Goal: Task Accomplishment & Management: Manage account settings

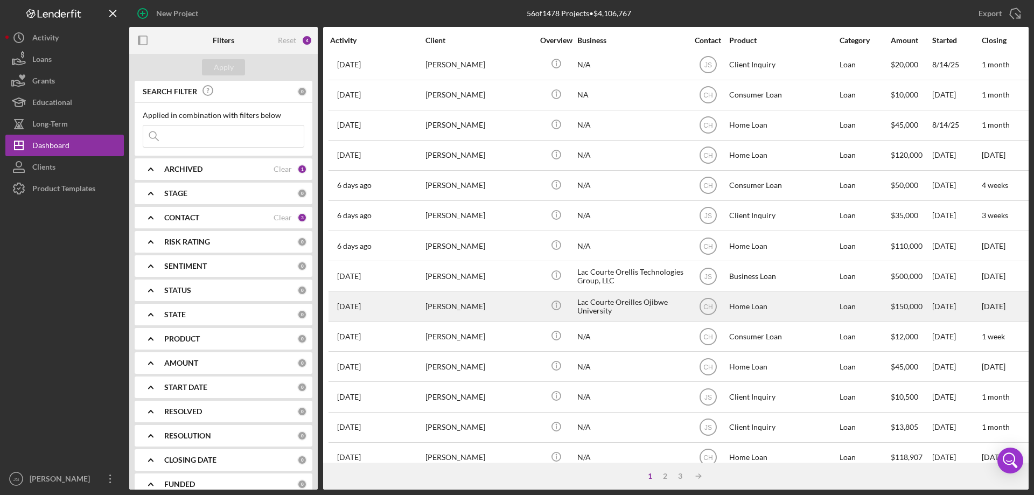
scroll to position [360, 0]
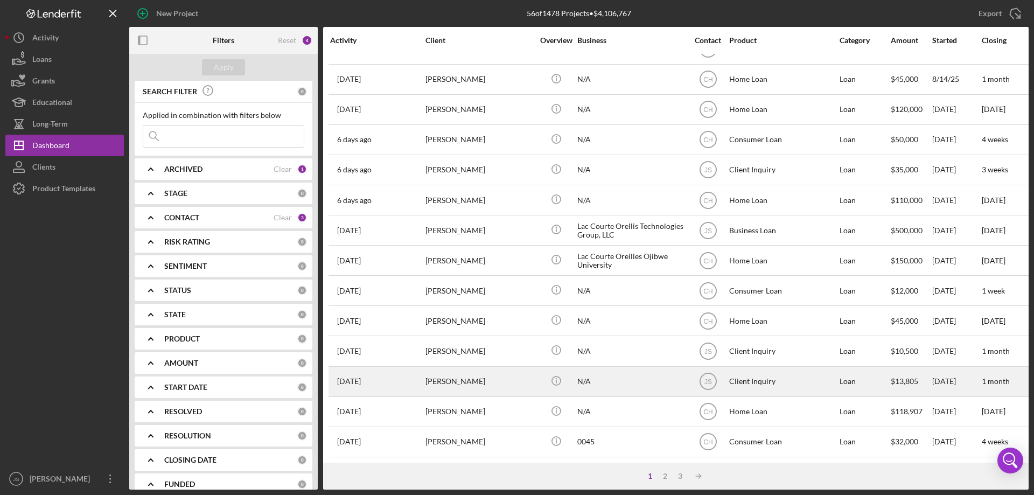
click at [508, 378] on div "[PERSON_NAME]" at bounding box center [479, 381] width 108 height 29
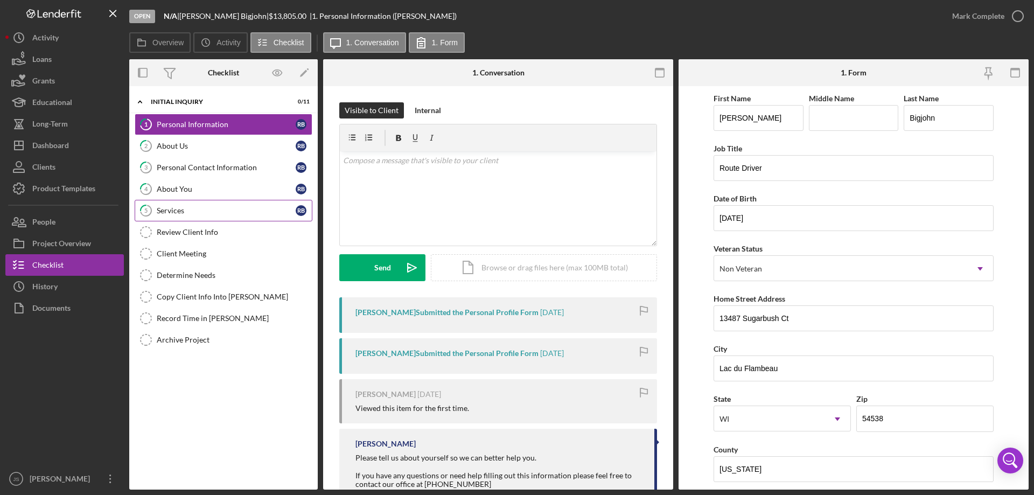
drag, startPoint x: 206, startPoint y: 210, endPoint x: 217, endPoint y: 211, distance: 11.4
click at [206, 210] on div "Services" at bounding box center [226, 210] width 139 height 9
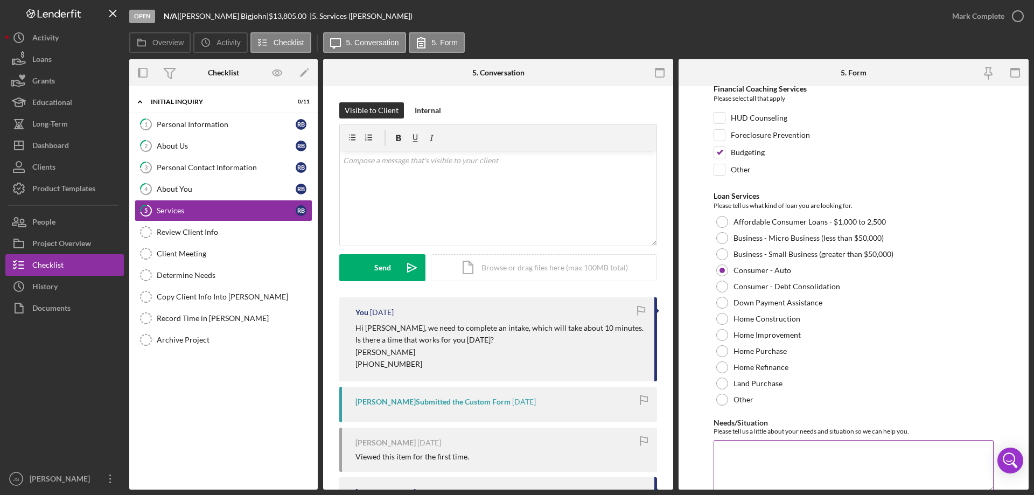
scroll to position [88, 0]
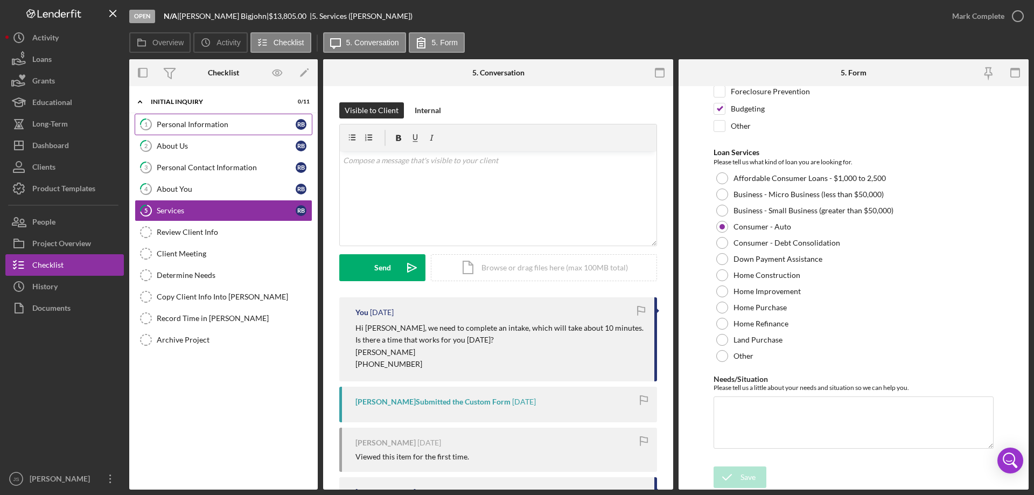
click at [243, 123] on div "Personal Information" at bounding box center [226, 124] width 139 height 9
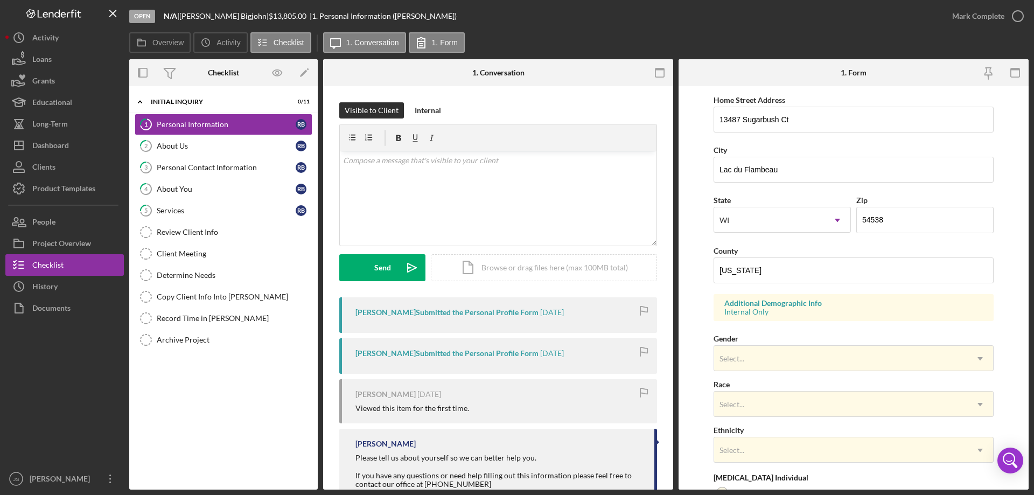
scroll to position [269, 0]
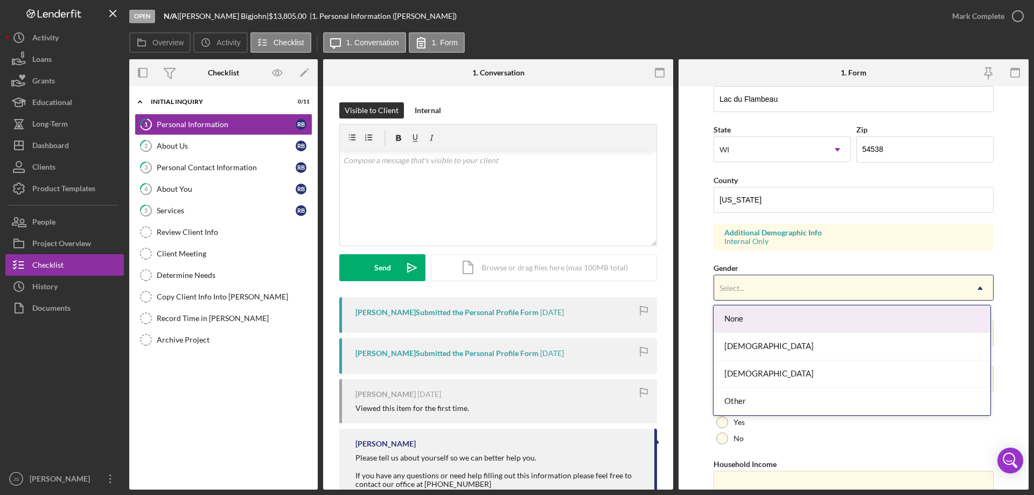
click at [811, 284] on div "Select..." at bounding box center [840, 288] width 253 height 25
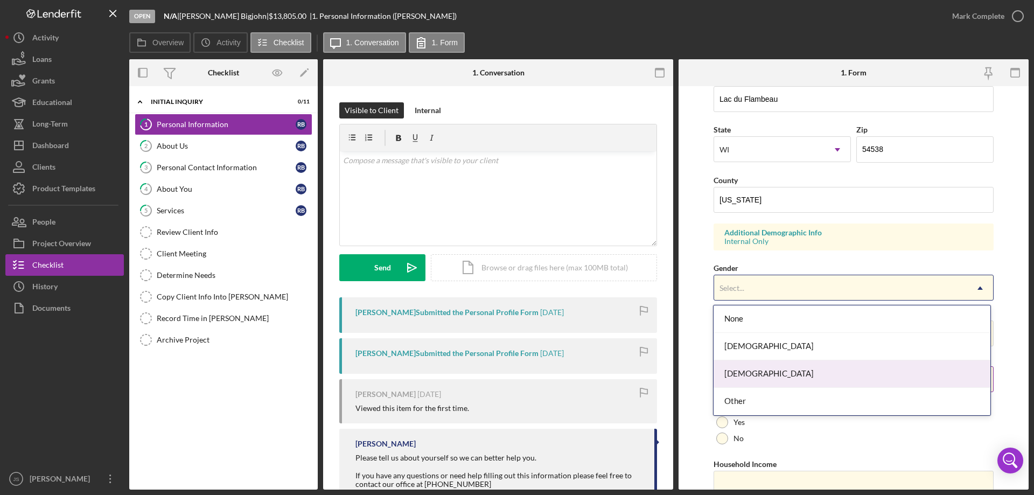
click at [774, 375] on div "[DEMOGRAPHIC_DATA]" at bounding box center [852, 373] width 276 height 27
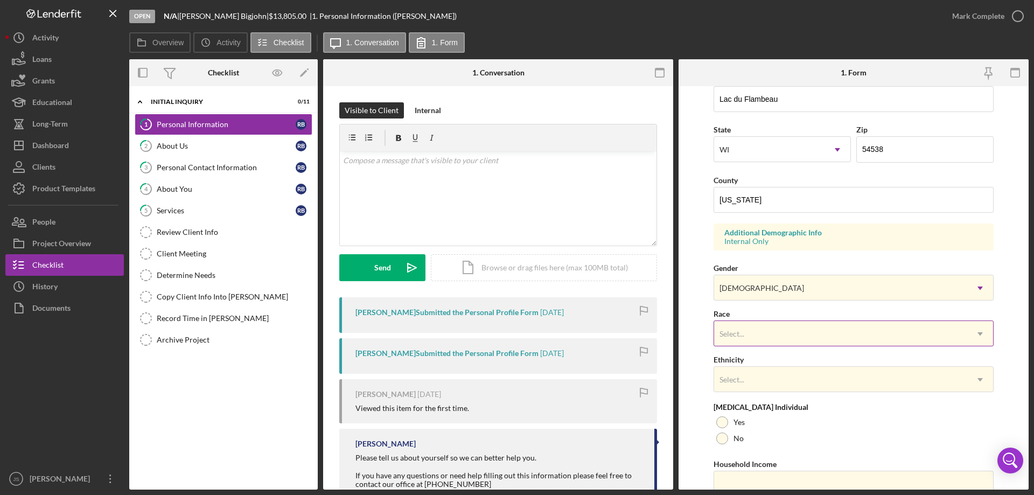
click at [791, 336] on div "Select..." at bounding box center [840, 334] width 253 height 25
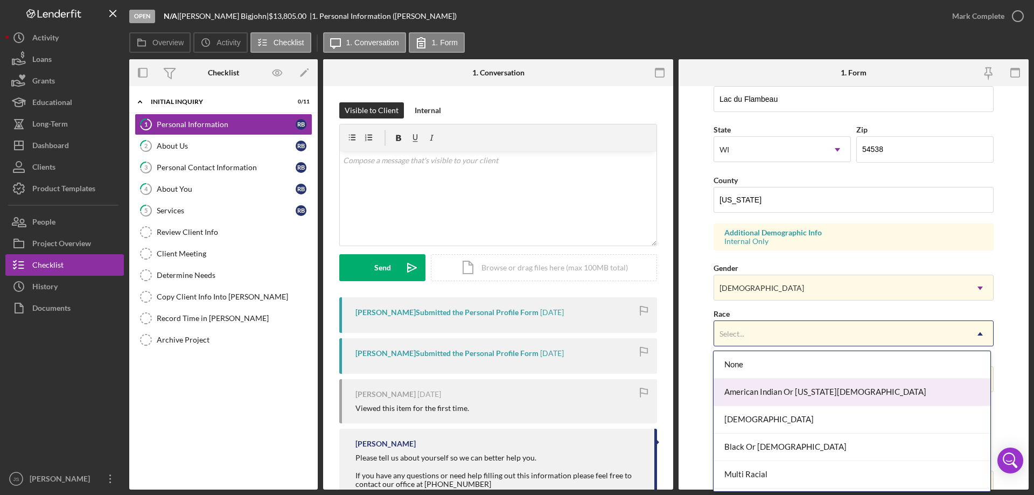
click at [863, 390] on div "American Indian Or [US_STATE][DEMOGRAPHIC_DATA]" at bounding box center [852, 392] width 276 height 27
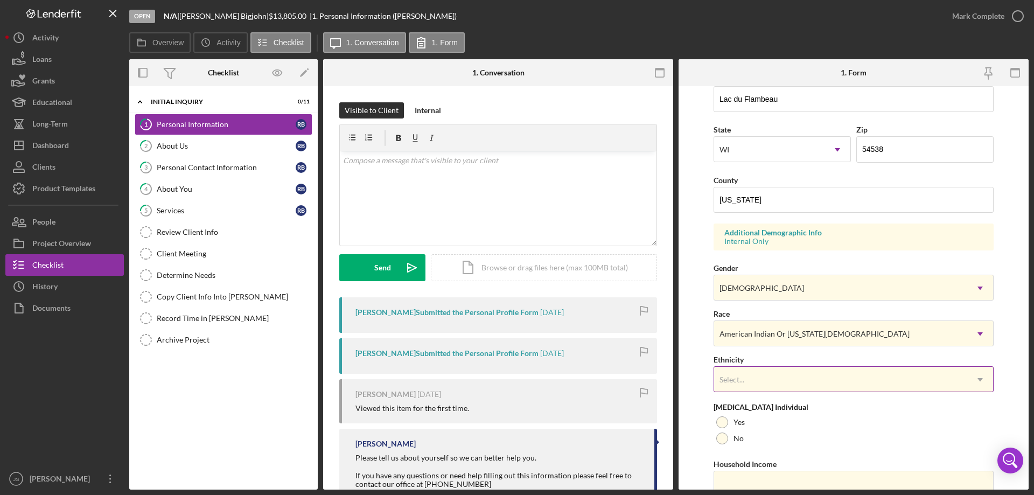
click at [857, 381] on div "Select..." at bounding box center [840, 379] width 253 height 25
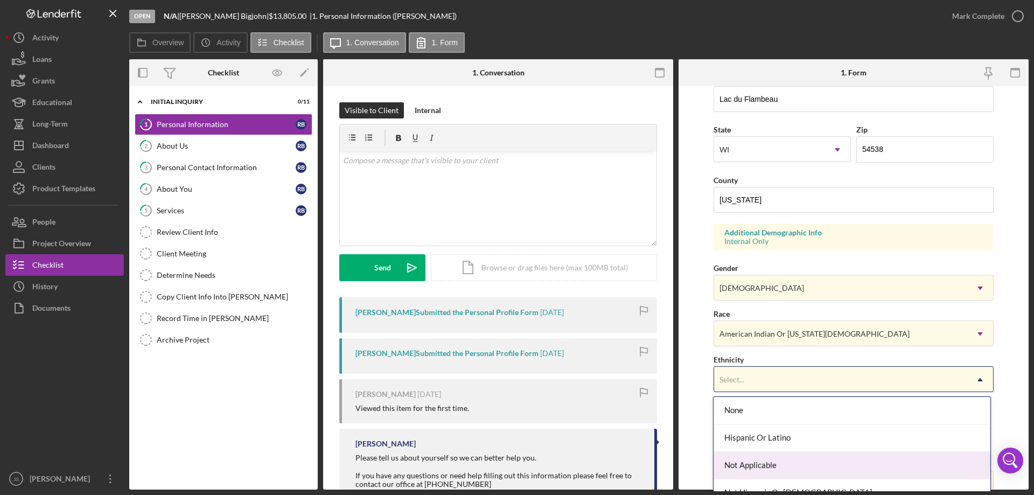
scroll to position [43, 0]
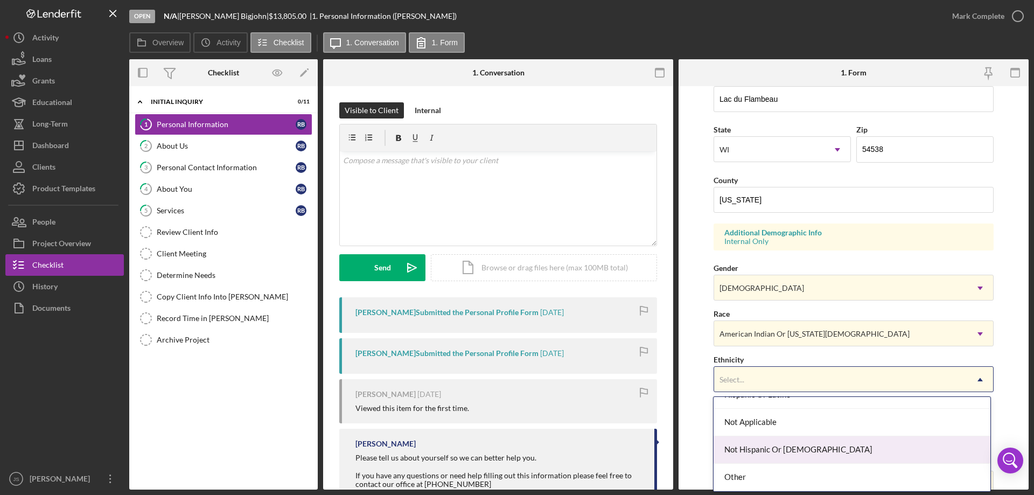
click at [862, 455] on div "Not Hispanic Or [DEMOGRAPHIC_DATA]" at bounding box center [852, 449] width 276 height 27
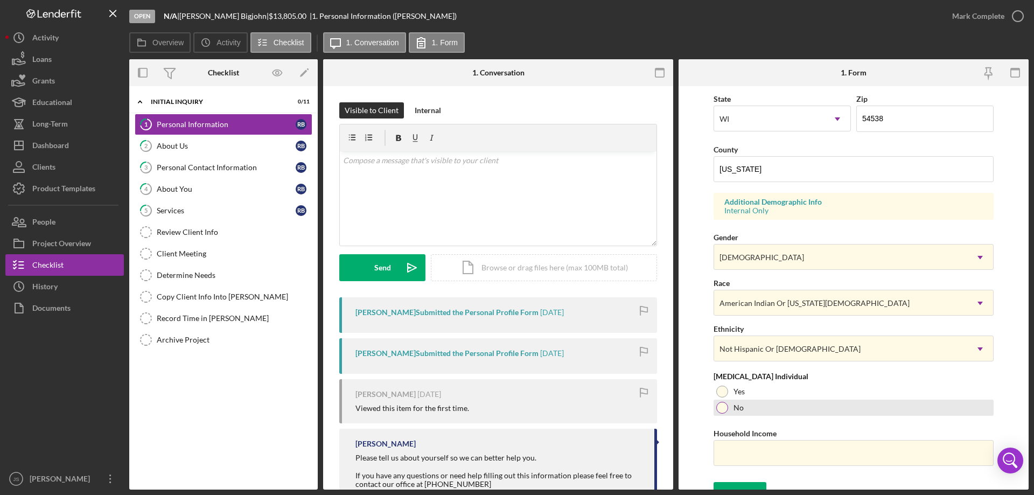
scroll to position [316, 0]
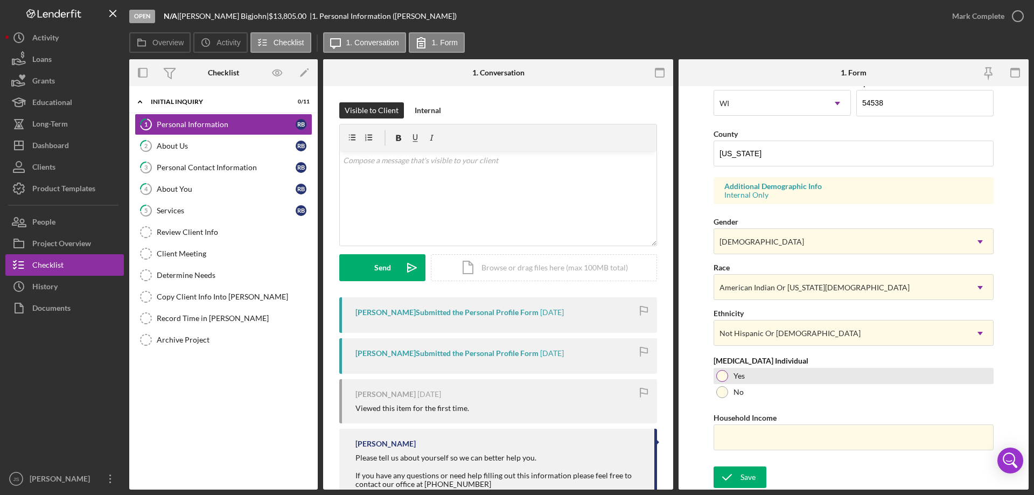
click at [723, 378] on div at bounding box center [722, 376] width 12 height 12
drag, startPoint x: 735, startPoint y: 435, endPoint x: 792, endPoint y: 491, distance: 80.0
click at [736, 435] on input "Household Income" at bounding box center [854, 437] width 280 height 26
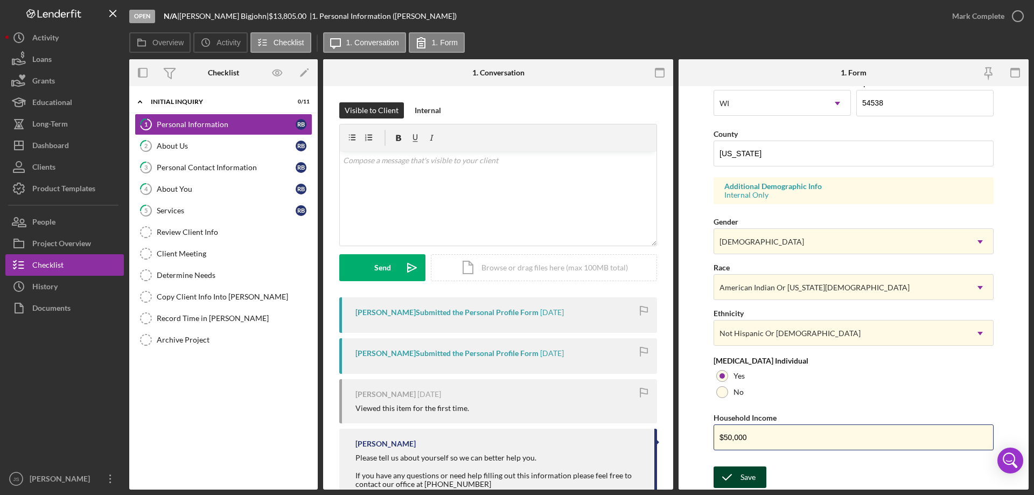
type input "$50,000"
click at [746, 479] on div "Save" at bounding box center [748, 477] width 15 height 22
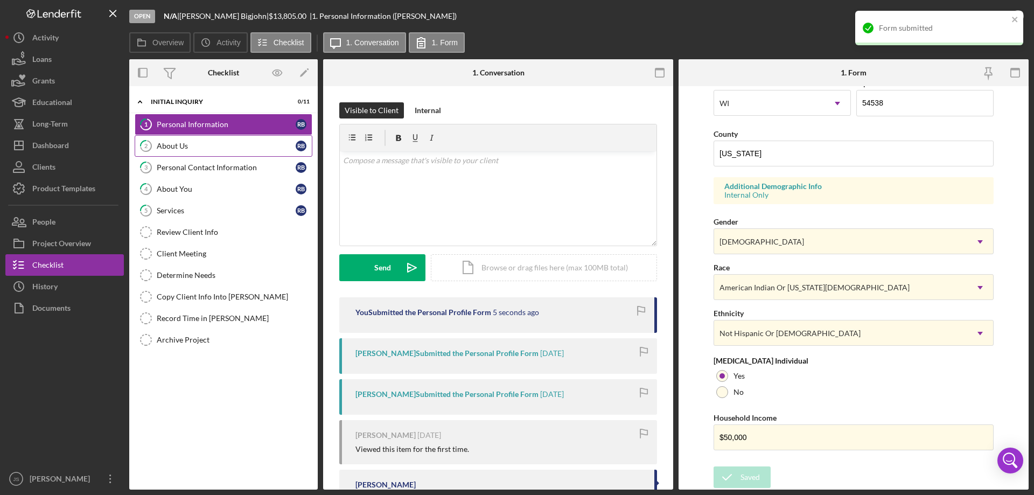
click at [212, 146] on div "About Us" at bounding box center [226, 146] width 139 height 9
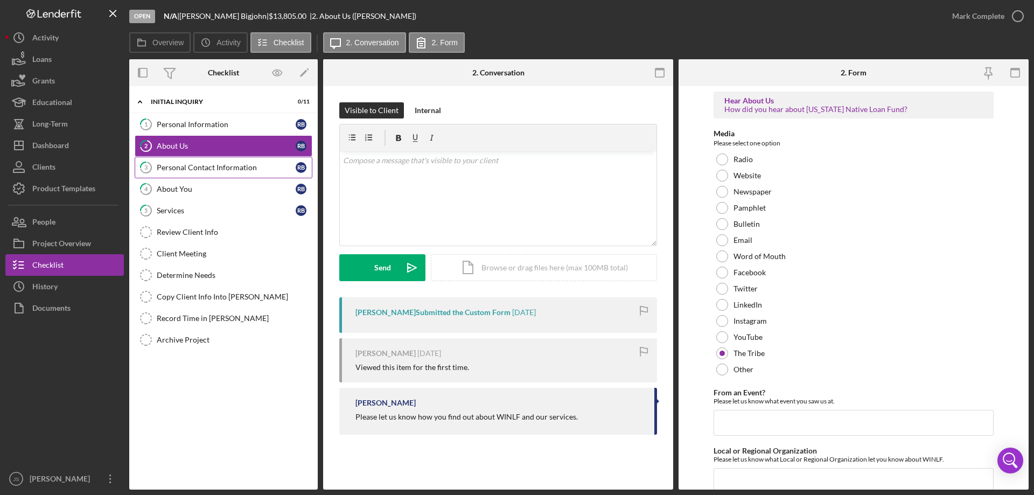
click at [218, 166] on div "Personal Contact Information" at bounding box center [226, 167] width 139 height 9
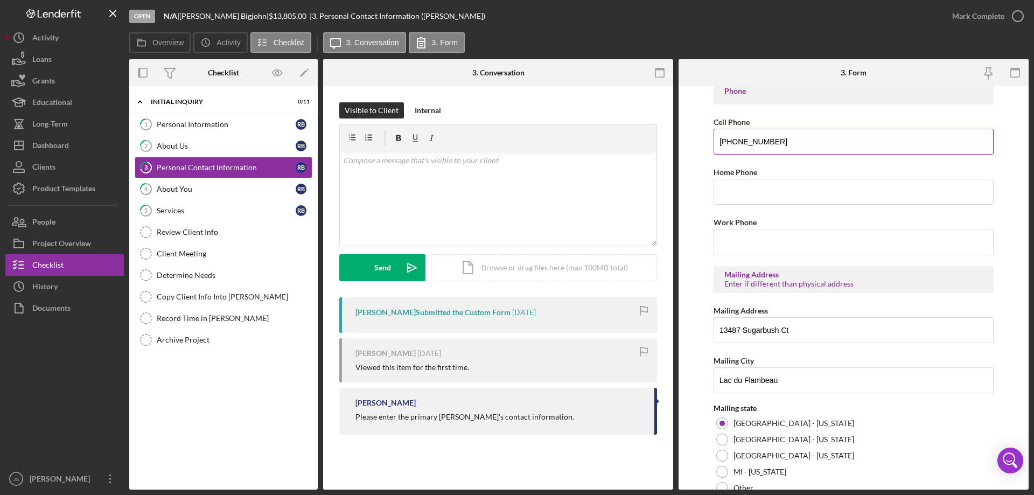
scroll to position [398, 0]
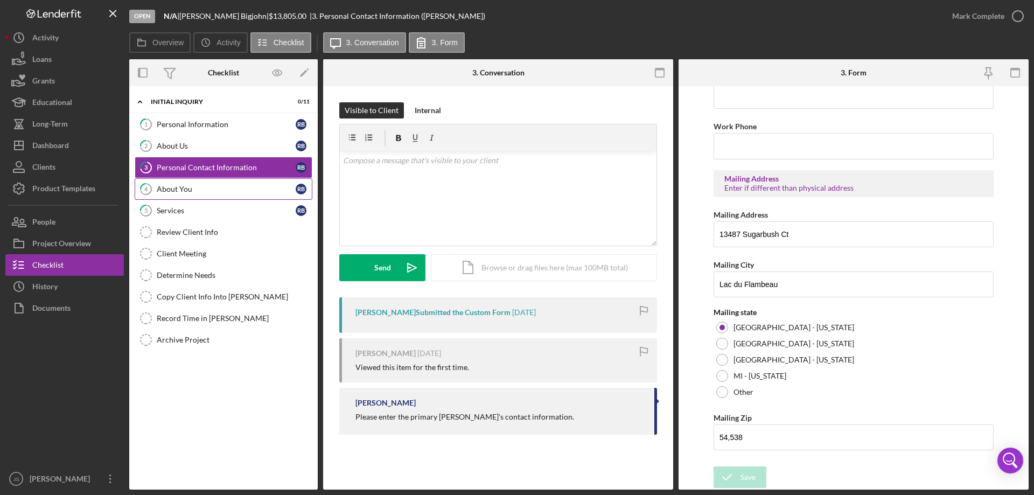
click at [217, 191] on div "About You" at bounding box center [226, 189] width 139 height 9
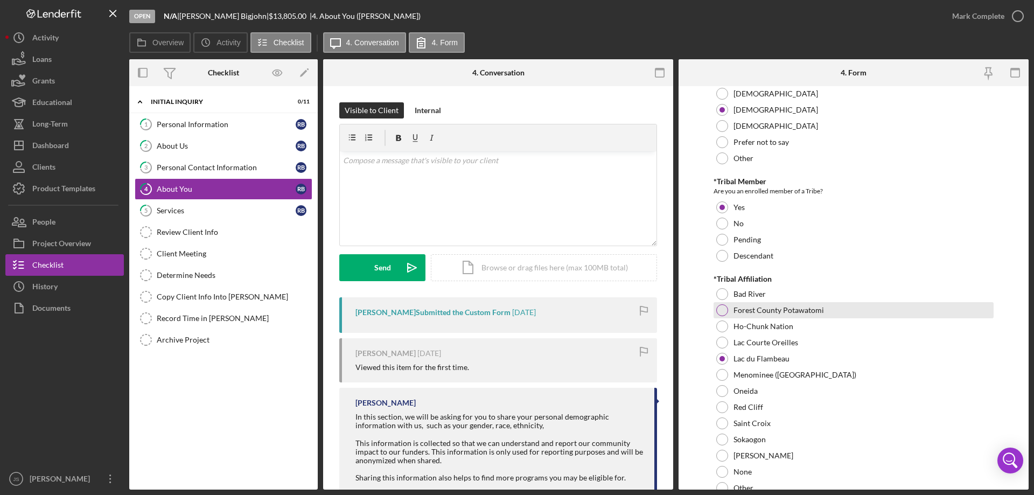
scroll to position [323, 0]
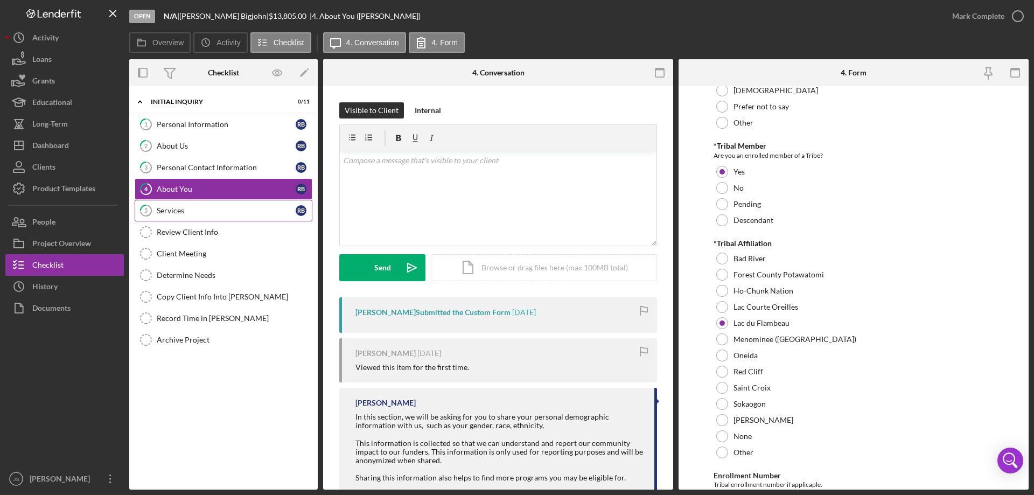
click at [225, 214] on div "Services" at bounding box center [226, 210] width 139 height 9
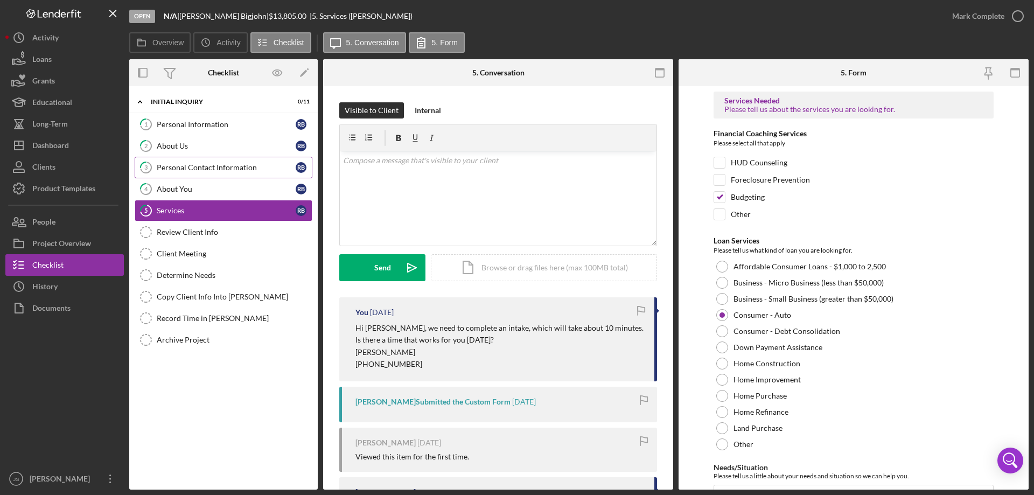
click at [198, 166] on div "Personal Contact Information" at bounding box center [226, 167] width 139 height 9
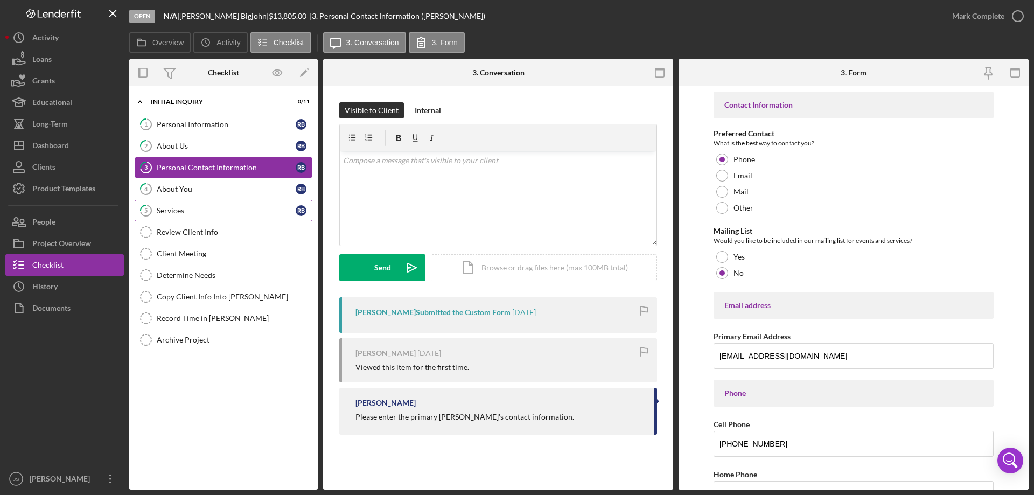
drag, startPoint x: 204, startPoint y: 213, endPoint x: 221, endPoint y: 212, distance: 17.2
click at [204, 213] on div "Services" at bounding box center [226, 210] width 139 height 9
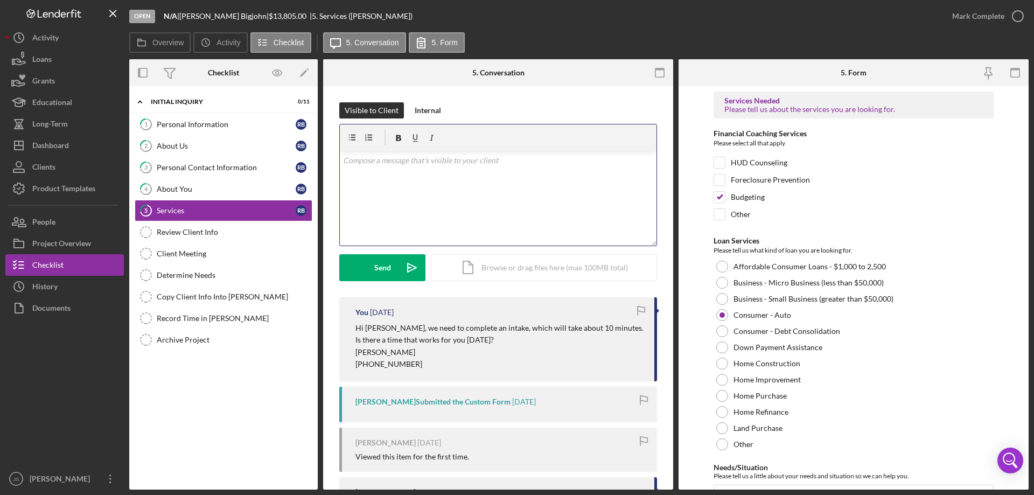
click at [388, 179] on div "v Color teal Color pink Remove color Add row above Add row below Add column bef…" at bounding box center [498, 198] width 317 height 94
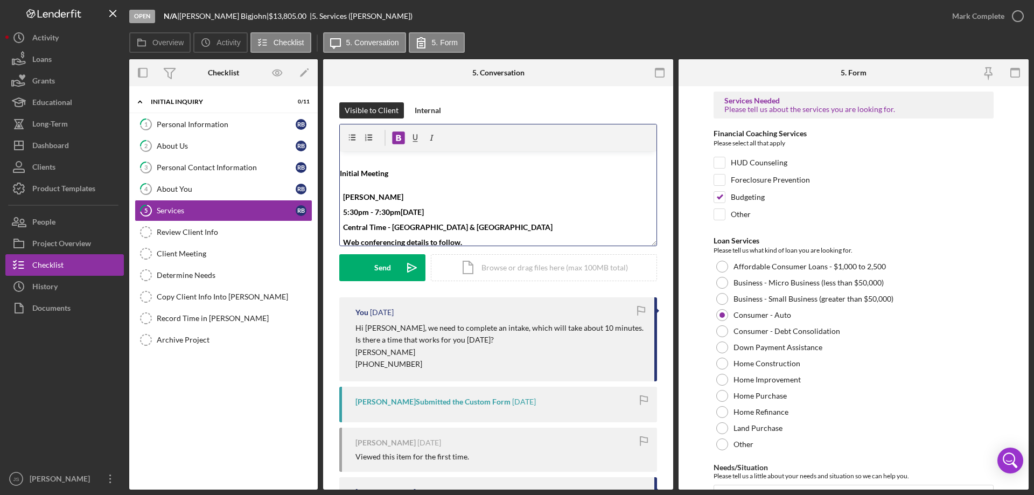
scroll to position [4, 0]
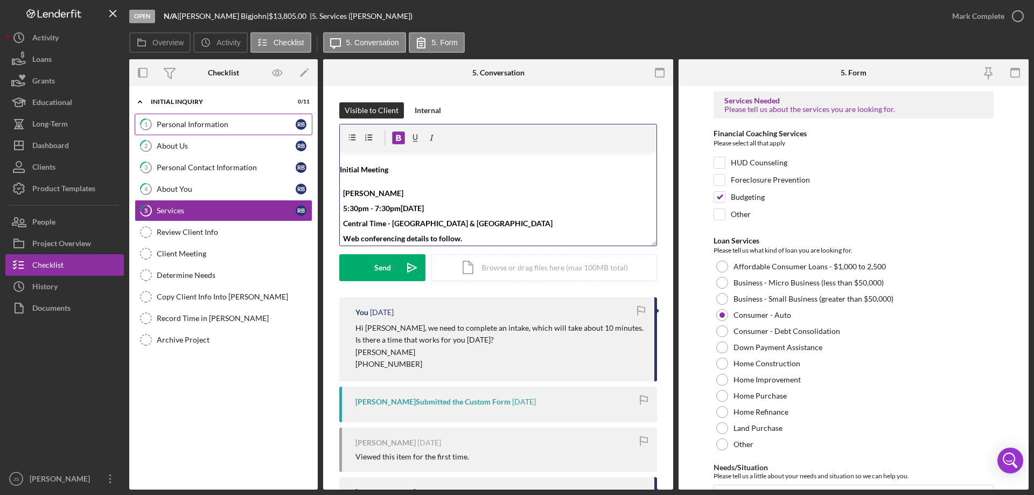
click at [211, 125] on div "Personal Information" at bounding box center [226, 124] width 139 height 9
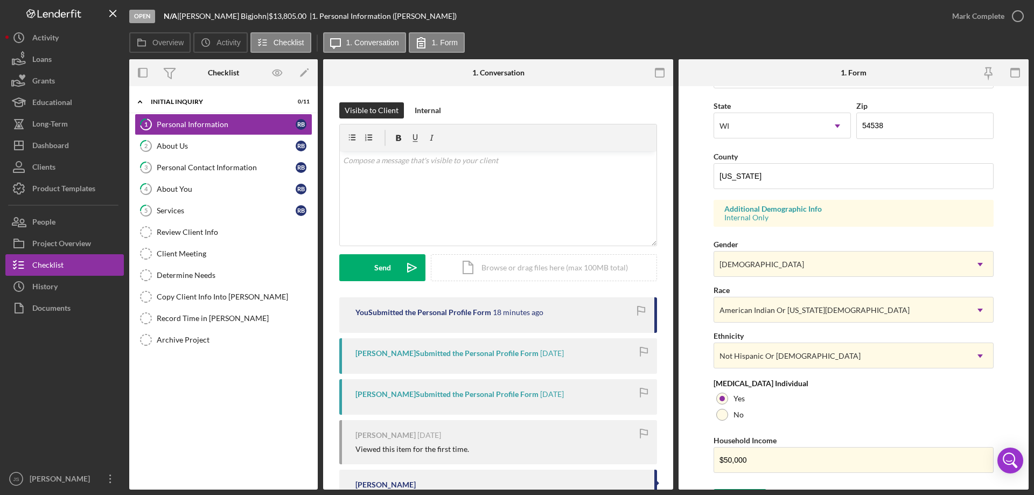
scroll to position [316, 0]
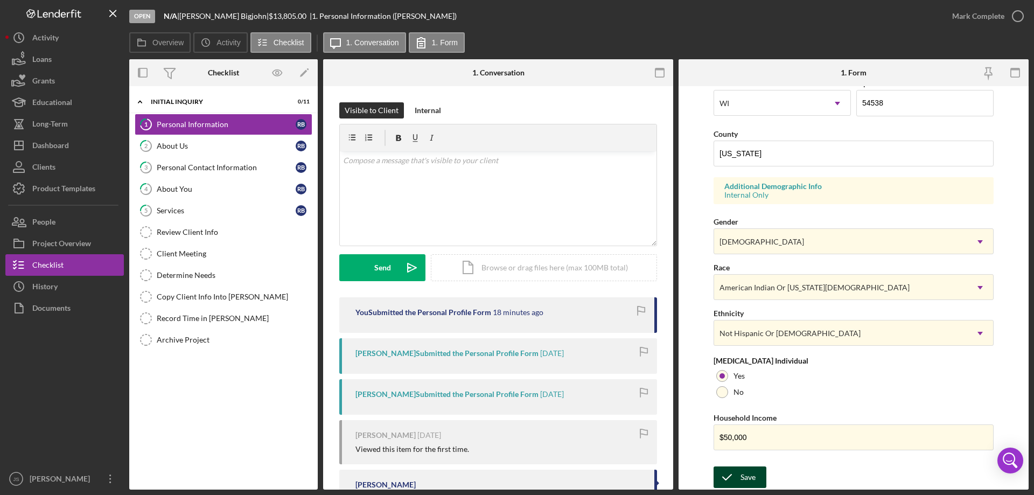
click at [748, 475] on div "Save" at bounding box center [748, 477] width 15 height 22
click at [1021, 19] on icon "button" at bounding box center [1017, 16] width 27 height 27
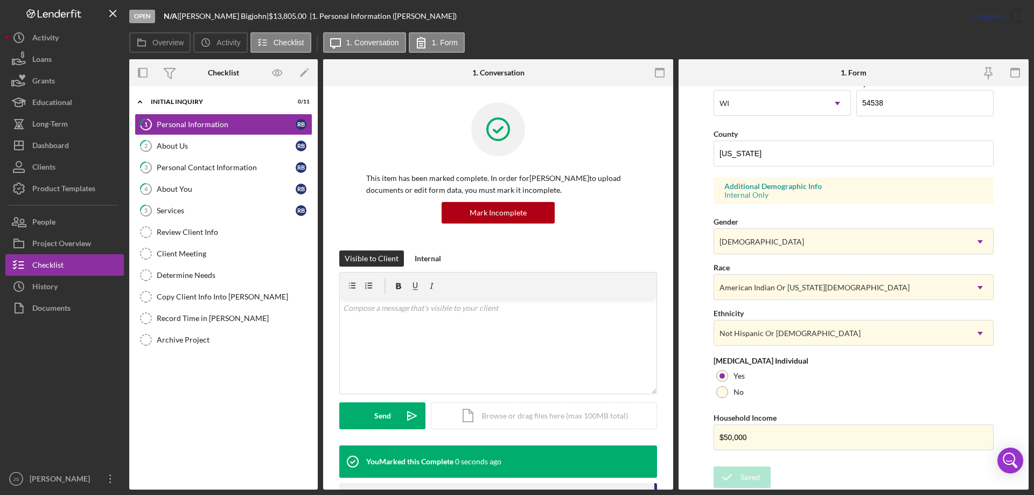
scroll to position [99, 0]
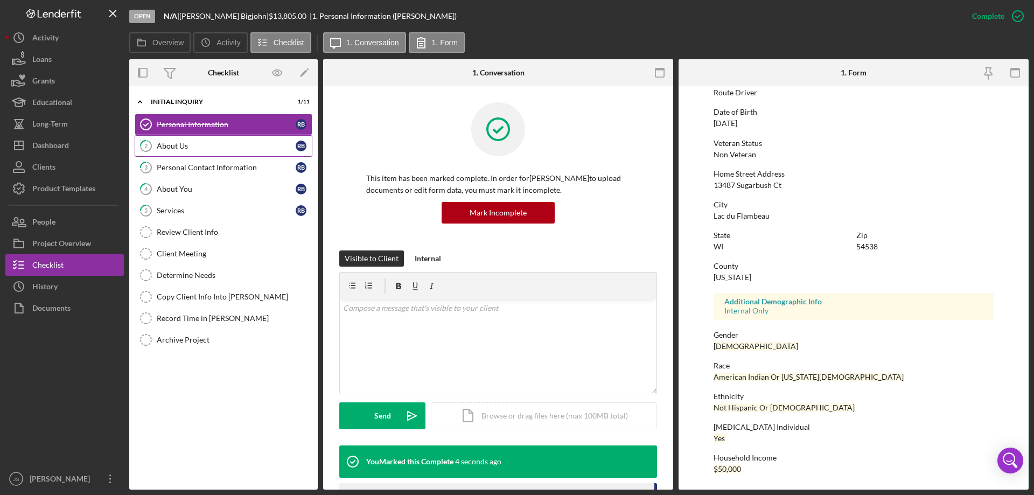
click at [184, 148] on div "About Us" at bounding box center [226, 146] width 139 height 9
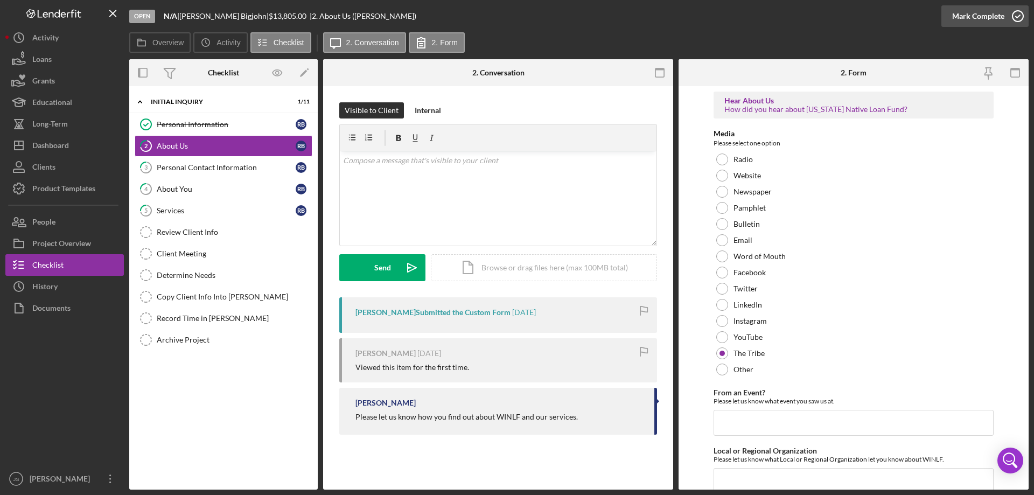
click at [1016, 16] on icon "button" at bounding box center [1017, 16] width 27 height 27
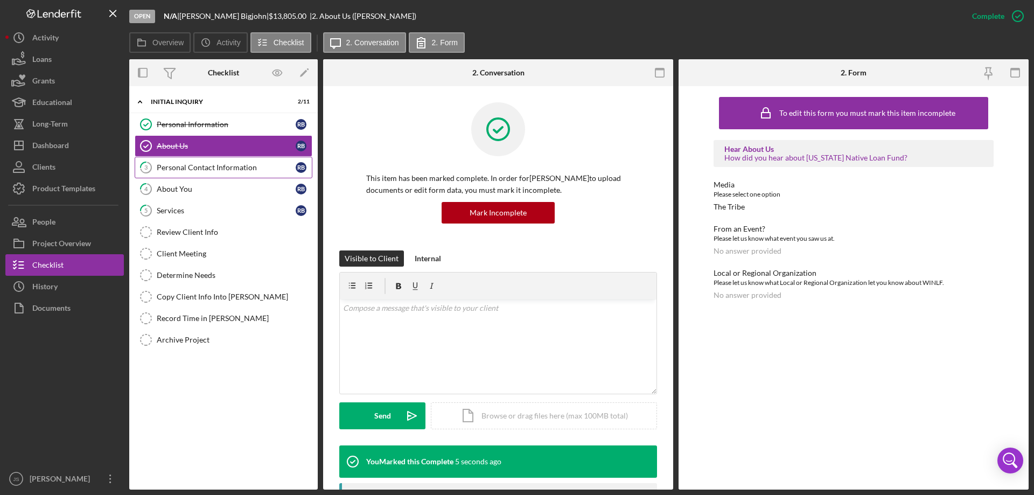
click at [208, 166] on div "Personal Contact Information" at bounding box center [226, 167] width 139 height 9
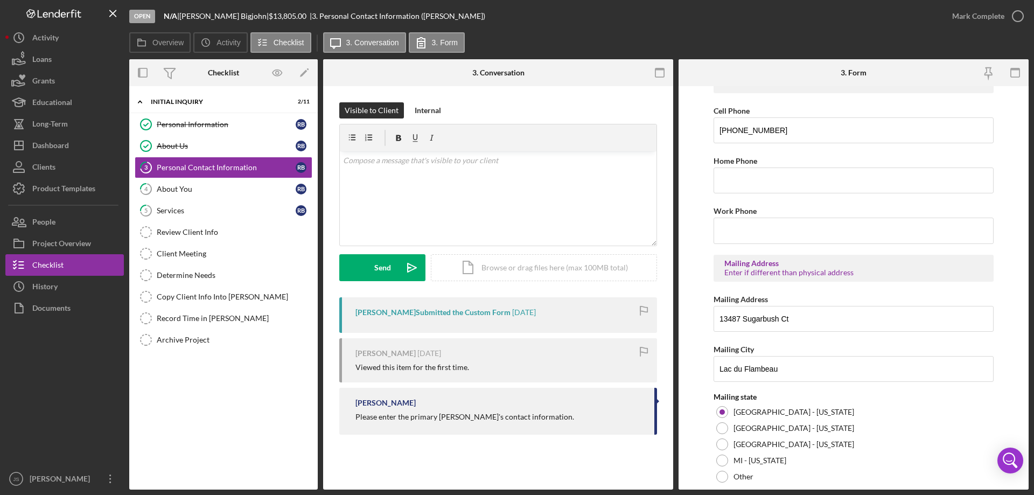
scroll to position [323, 0]
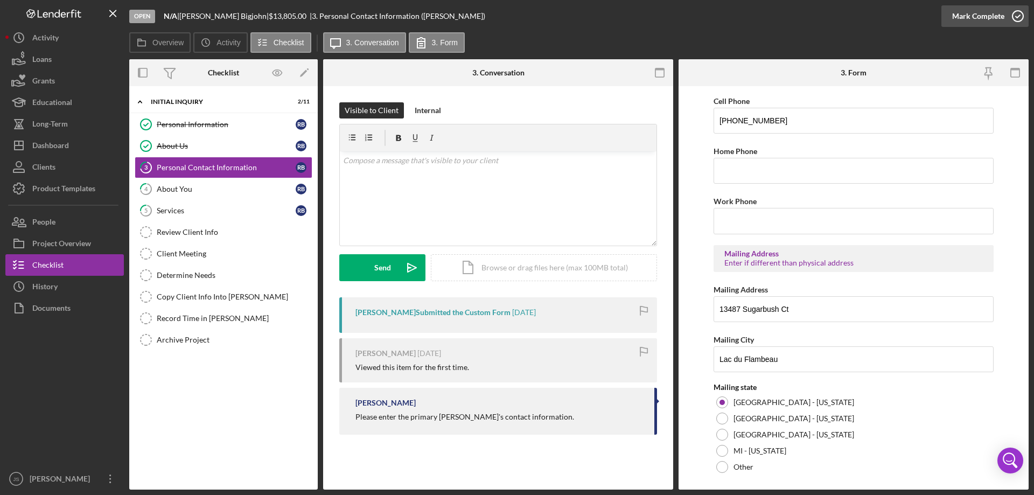
click at [1020, 15] on icon "button" at bounding box center [1017, 16] width 27 height 27
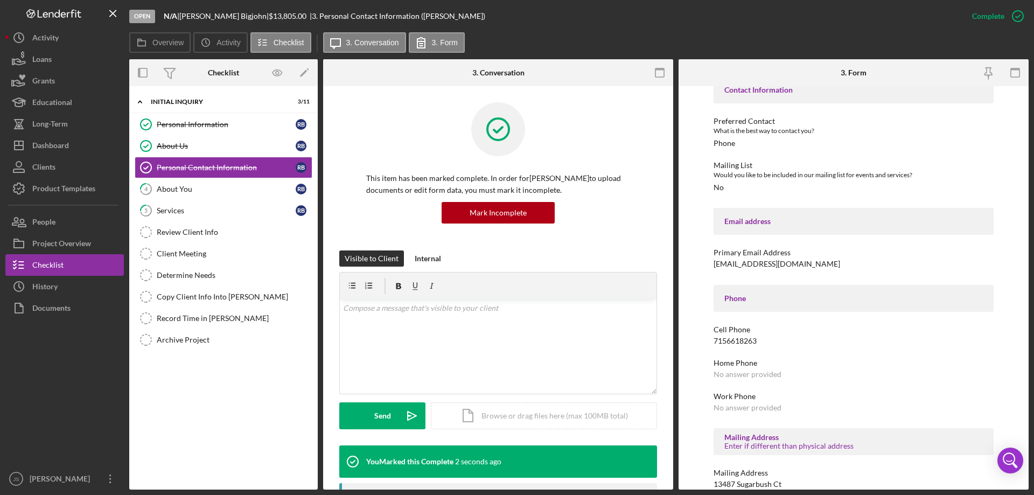
scroll to position [0, 0]
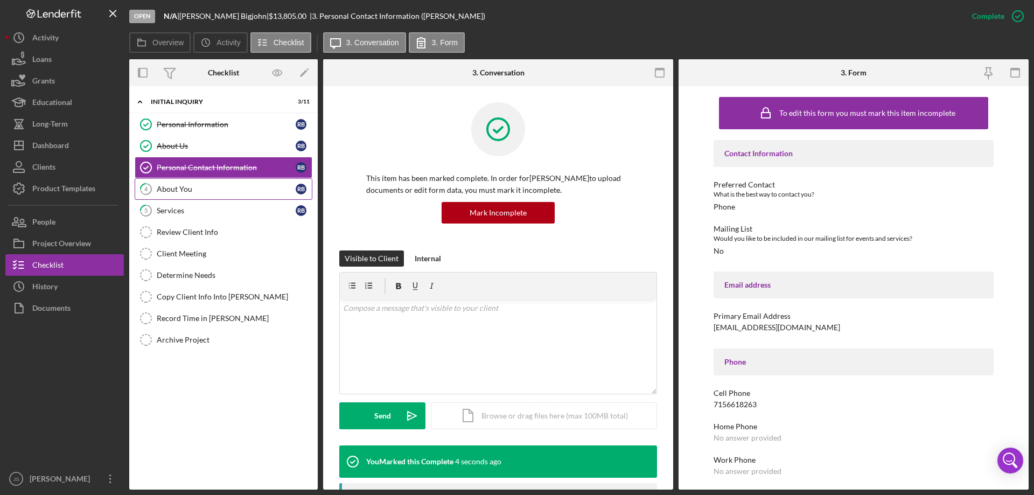
click at [210, 189] on div "About You" at bounding box center [226, 189] width 139 height 9
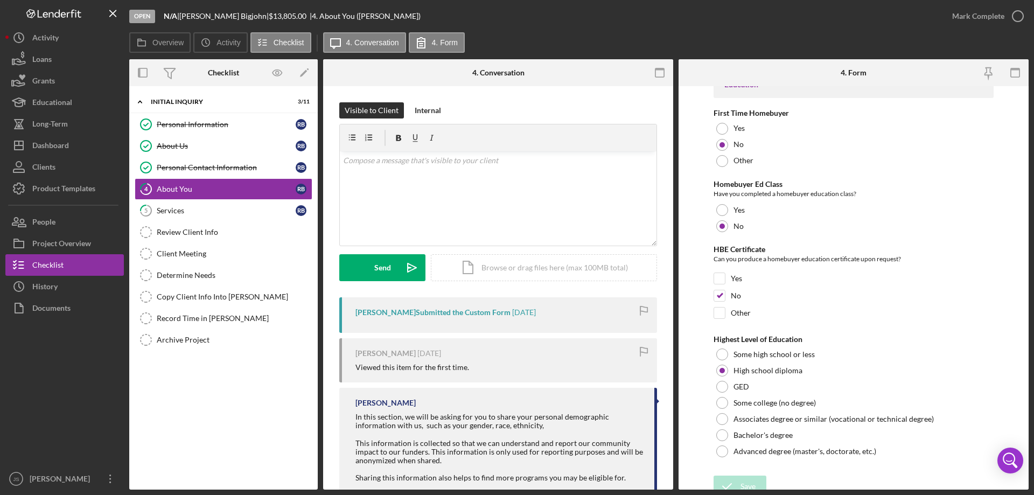
scroll to position [2239, 0]
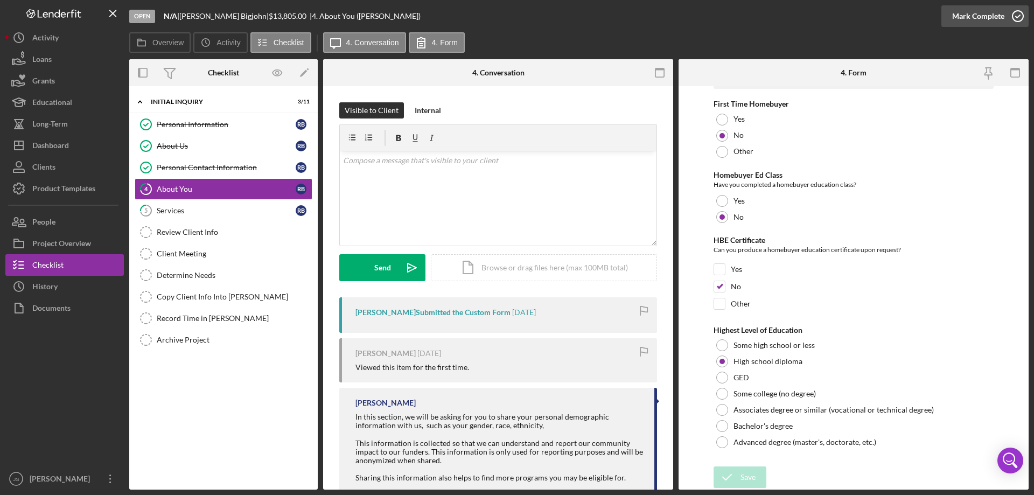
click at [1019, 15] on icon "button" at bounding box center [1017, 16] width 27 height 27
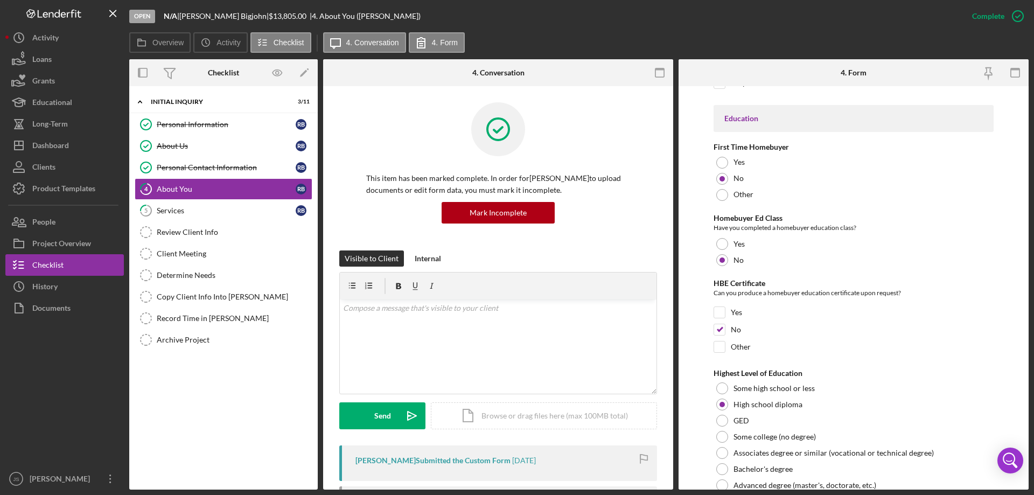
scroll to position [2283, 0]
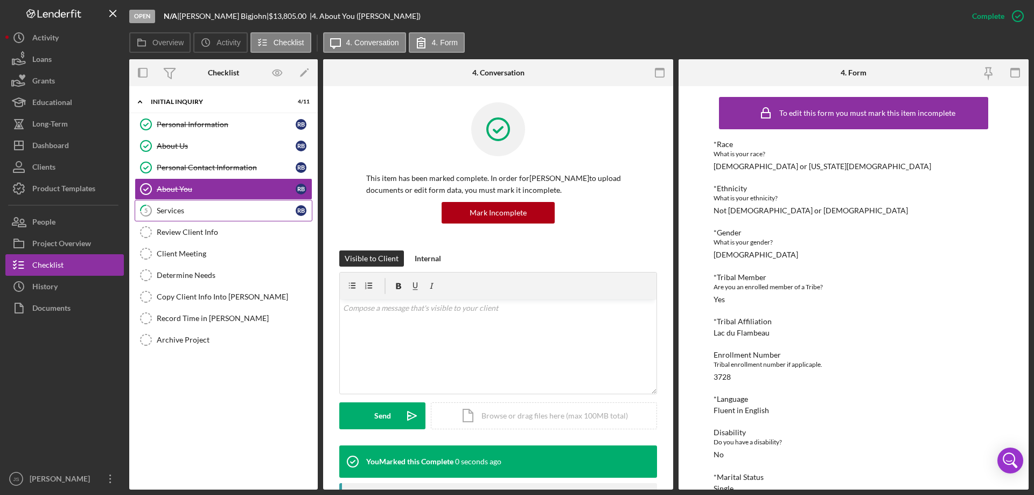
click at [218, 212] on div "Services" at bounding box center [226, 210] width 139 height 9
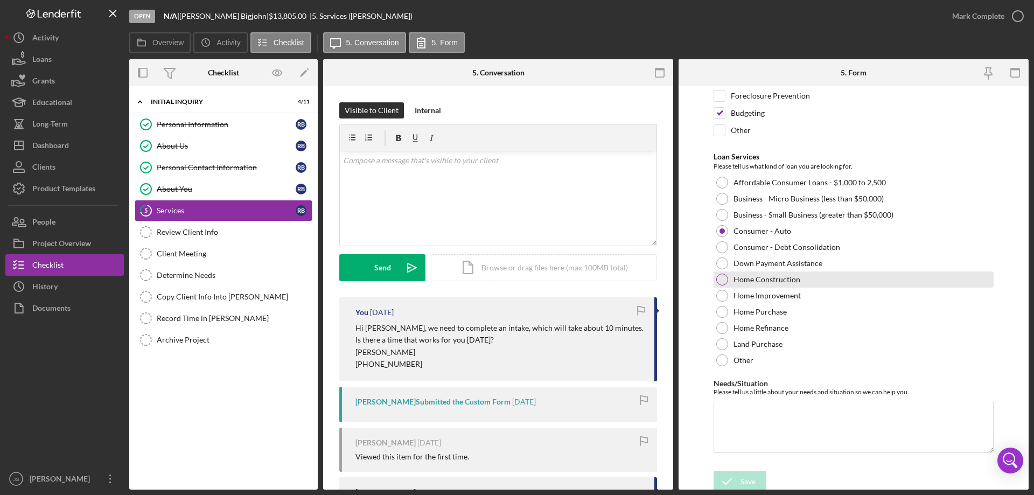
scroll to position [88, 0]
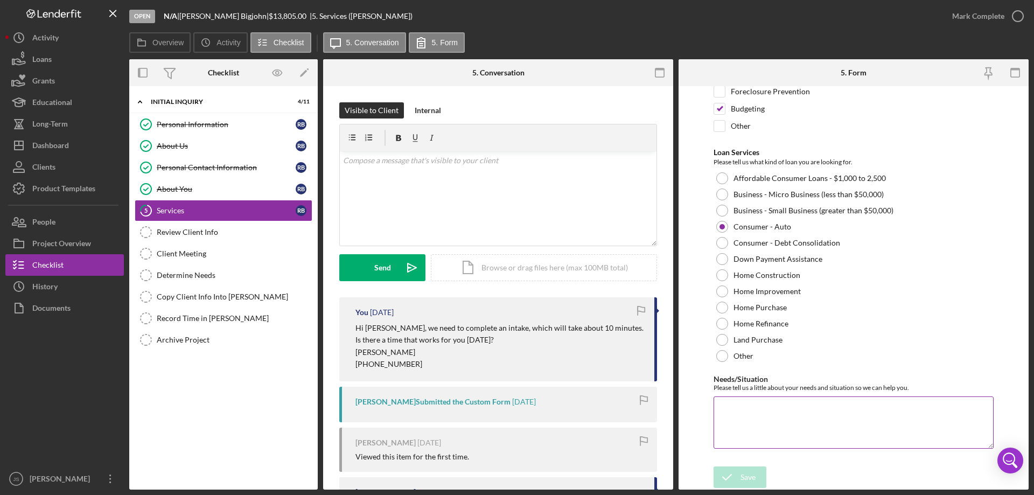
click at [743, 422] on textarea "Needs/Situation" at bounding box center [854, 422] width 280 height 52
click at [849, 408] on textarea "repair credit to be able to refinance his vehicle" at bounding box center [854, 422] width 280 height 52
type textarea "Repair credit to be able to refinance his high-interest vehicle loan"
click at [745, 474] on div "Save" at bounding box center [748, 477] width 15 height 22
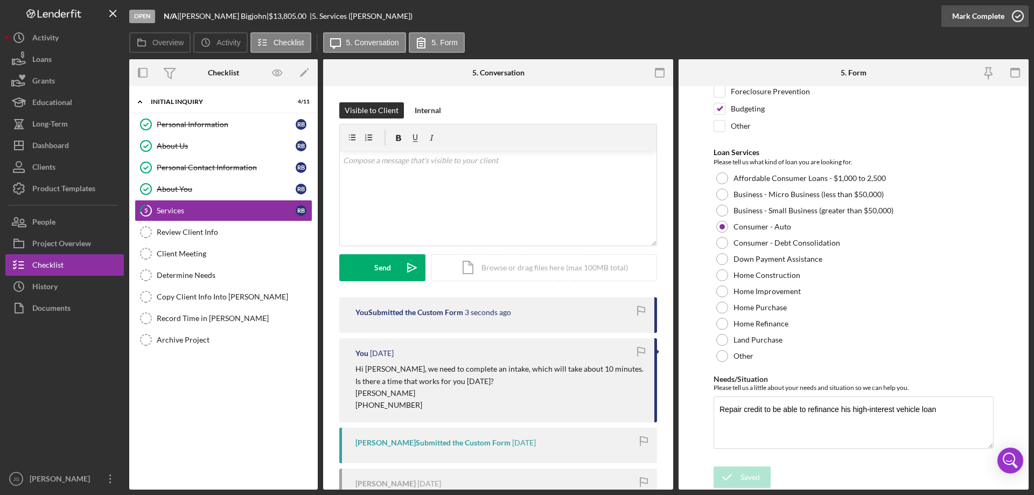
click at [1017, 16] on icon "button" at bounding box center [1017, 16] width 27 height 27
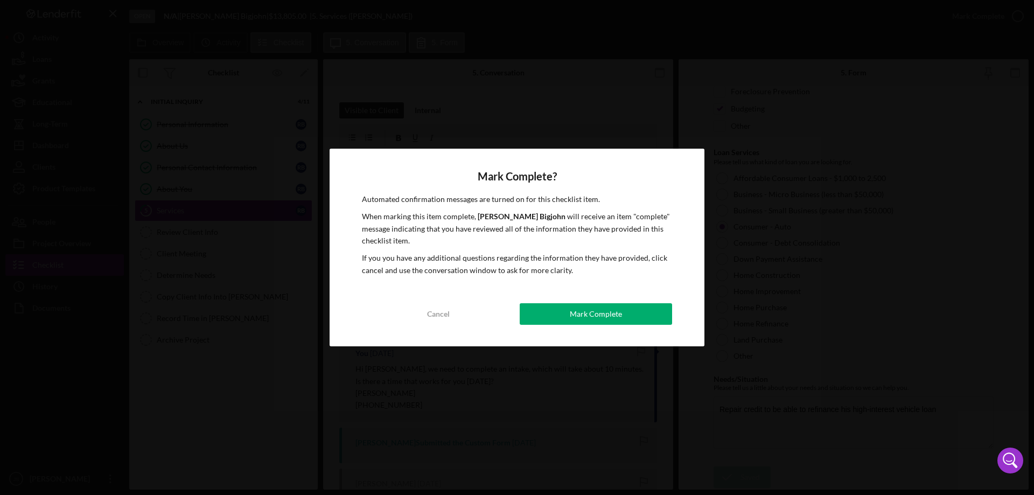
click at [616, 313] on div "Mark Complete" at bounding box center [596, 314] width 52 height 22
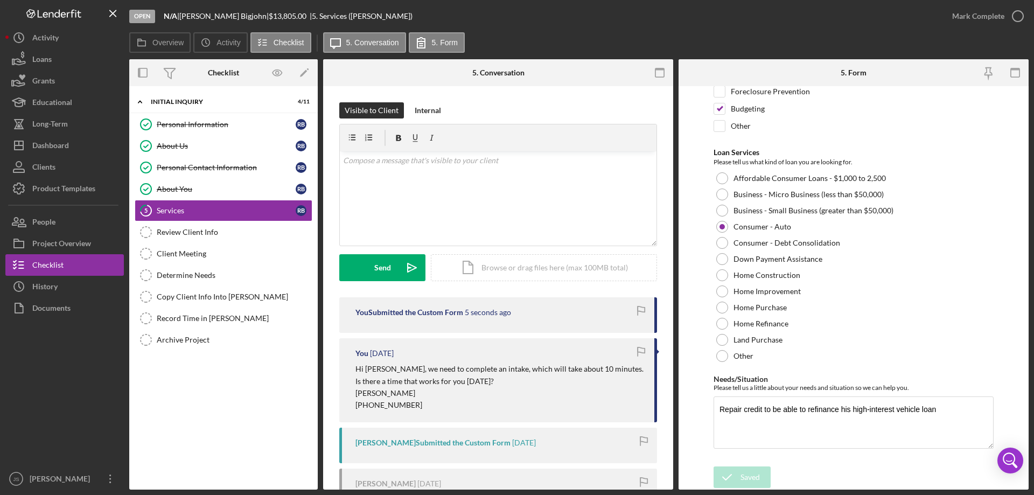
scroll to position [131, 0]
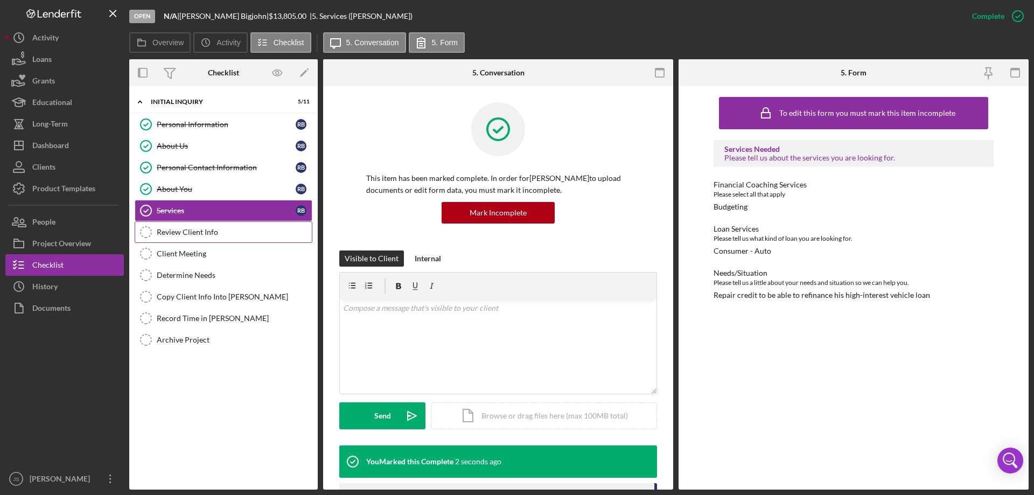
click at [232, 231] on div "Review Client Info" at bounding box center [234, 232] width 155 height 9
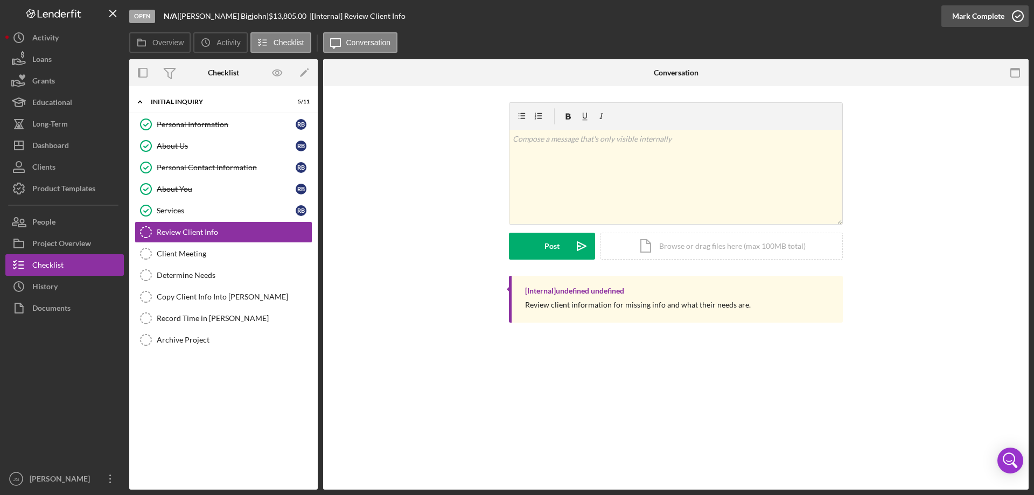
click at [1020, 15] on icon "button" at bounding box center [1017, 16] width 27 height 27
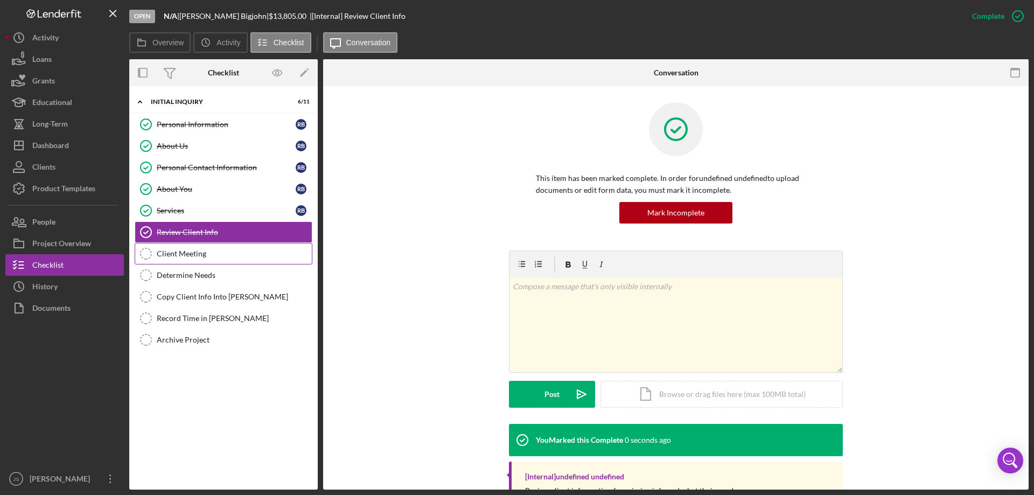
click at [221, 256] on div "Client Meeting" at bounding box center [234, 253] width 155 height 9
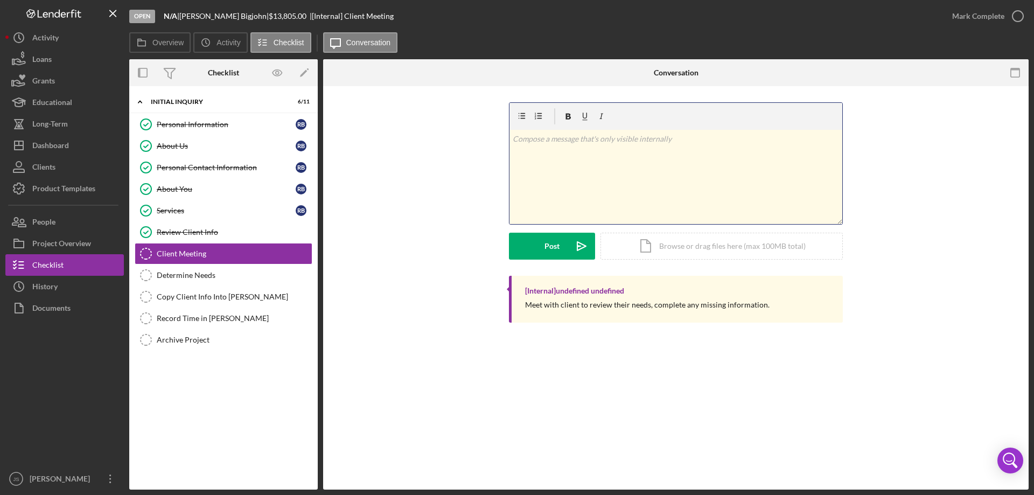
click at [544, 158] on div "v Color teal Color pink Remove color Add row above Add row below Add column bef…" at bounding box center [676, 177] width 333 height 94
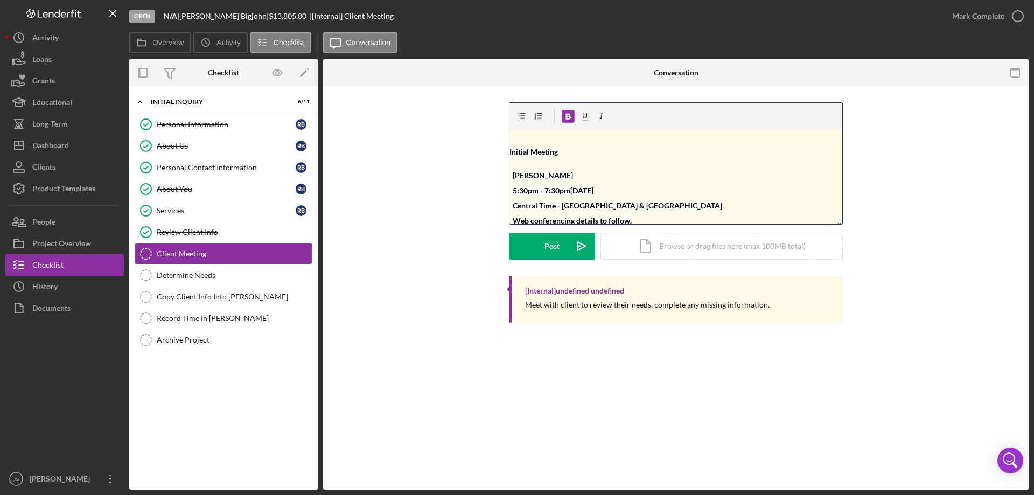
scroll to position [4, 0]
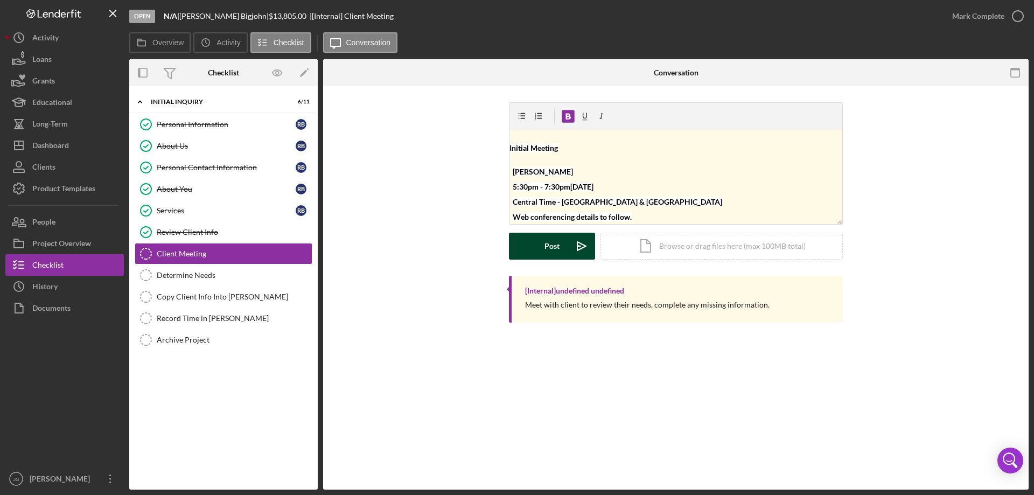
click at [543, 246] on button "Post Icon/icon-invite-send" at bounding box center [552, 246] width 86 height 27
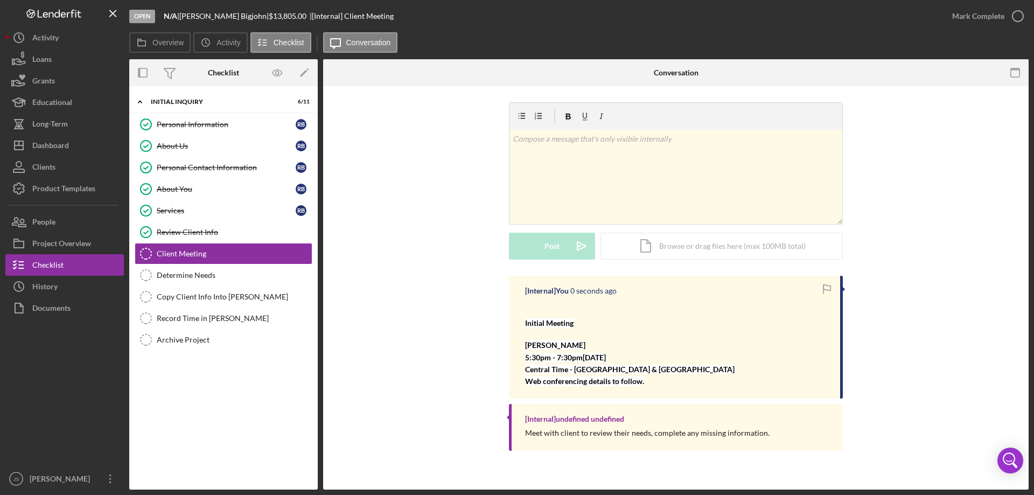
scroll to position [0, 0]
click at [1018, 15] on icon "button" at bounding box center [1017, 16] width 27 height 27
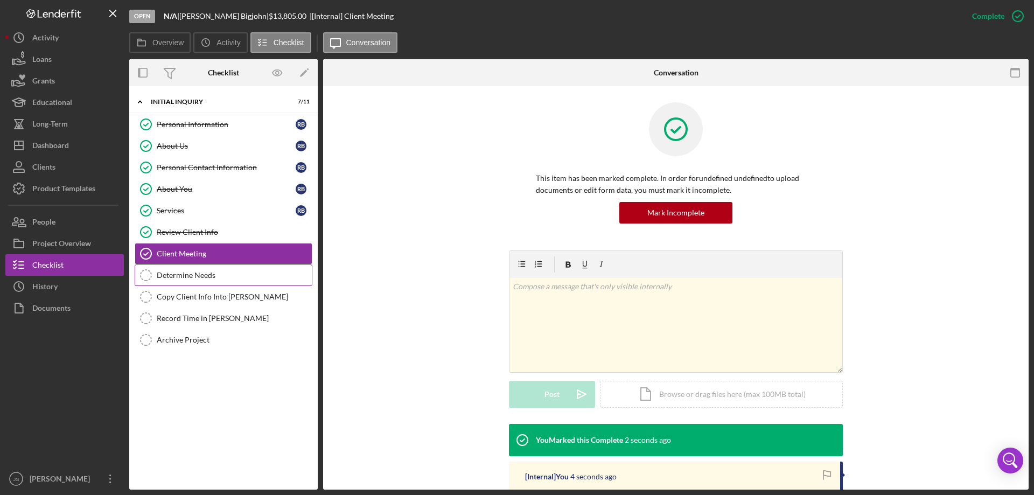
click at [216, 276] on div "Determine Needs" at bounding box center [234, 275] width 155 height 9
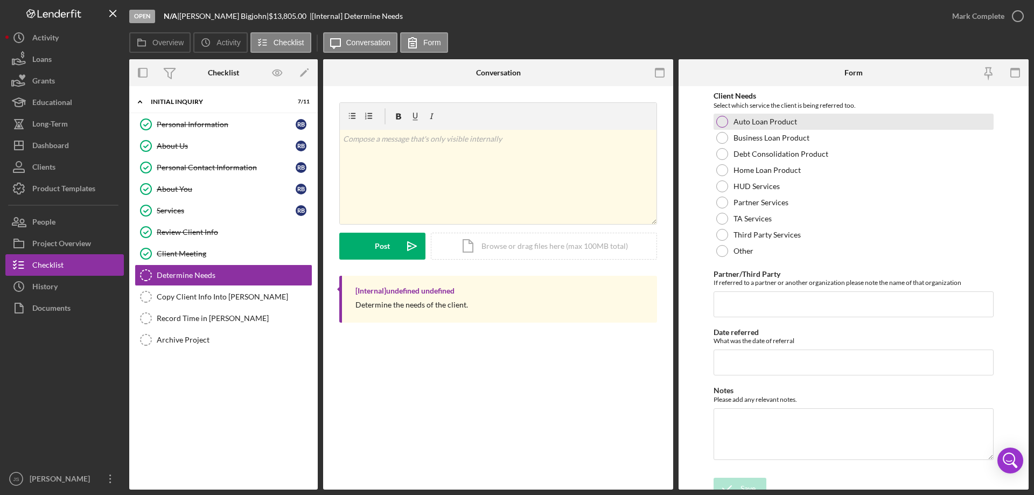
click at [721, 117] on div at bounding box center [722, 122] width 12 height 12
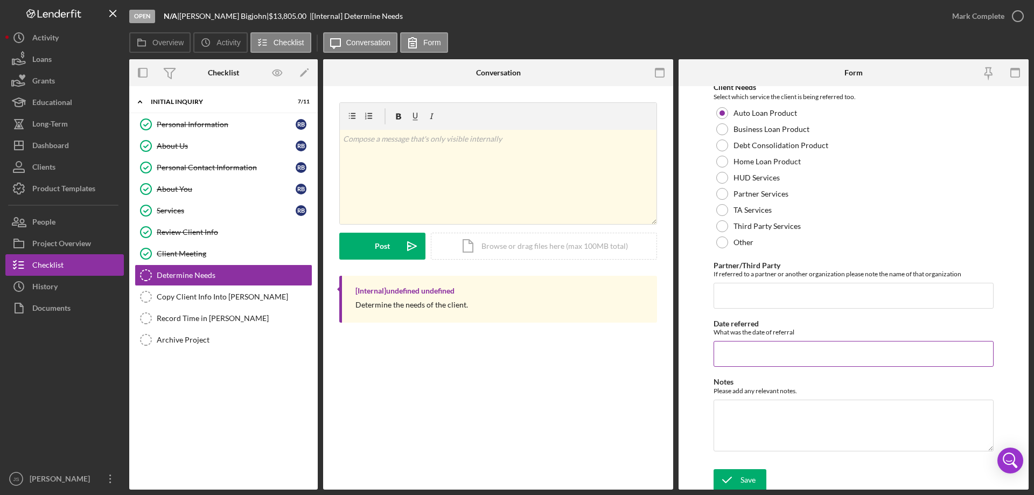
scroll to position [11, 0]
drag, startPoint x: 732, startPoint y: 476, endPoint x: 740, endPoint y: 471, distance: 8.7
click at [733, 476] on icon "submit" at bounding box center [727, 477] width 27 height 27
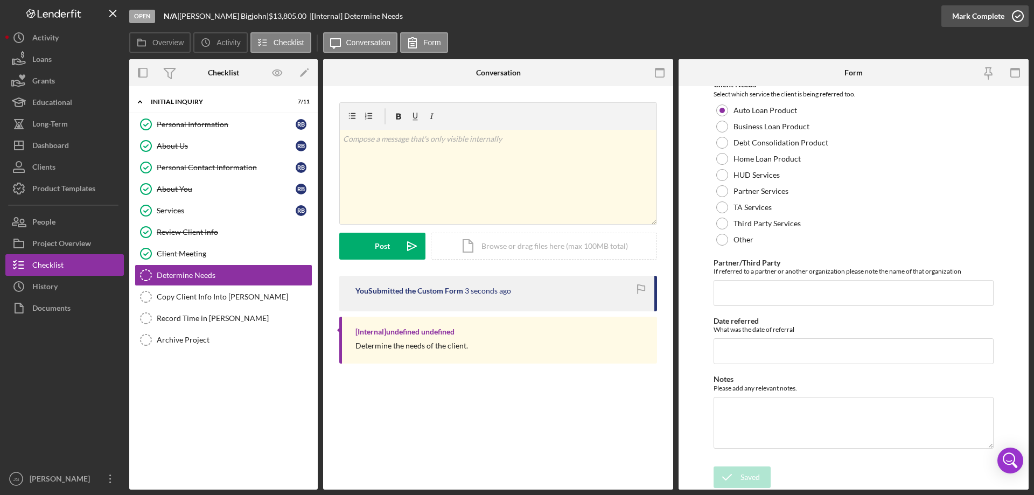
click at [1018, 14] on icon "button" at bounding box center [1017, 16] width 27 height 27
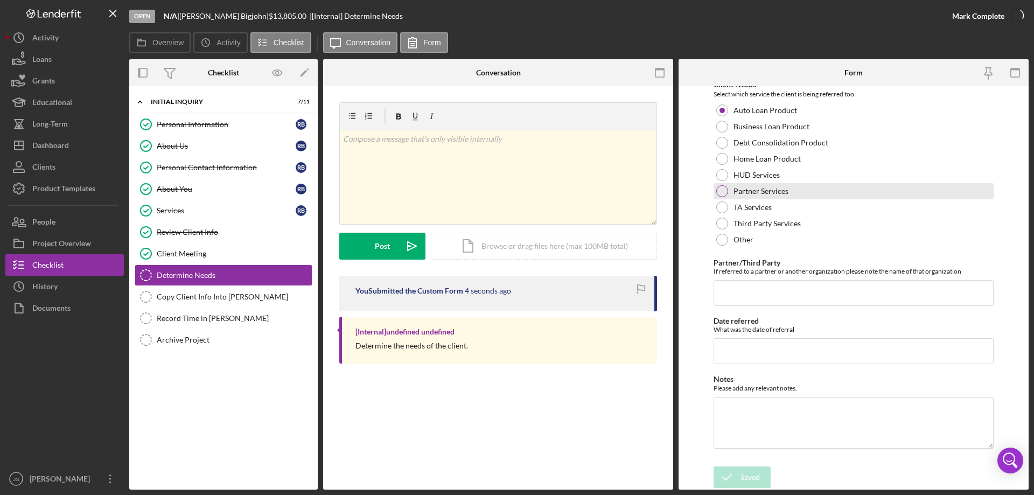
scroll to position [54, 0]
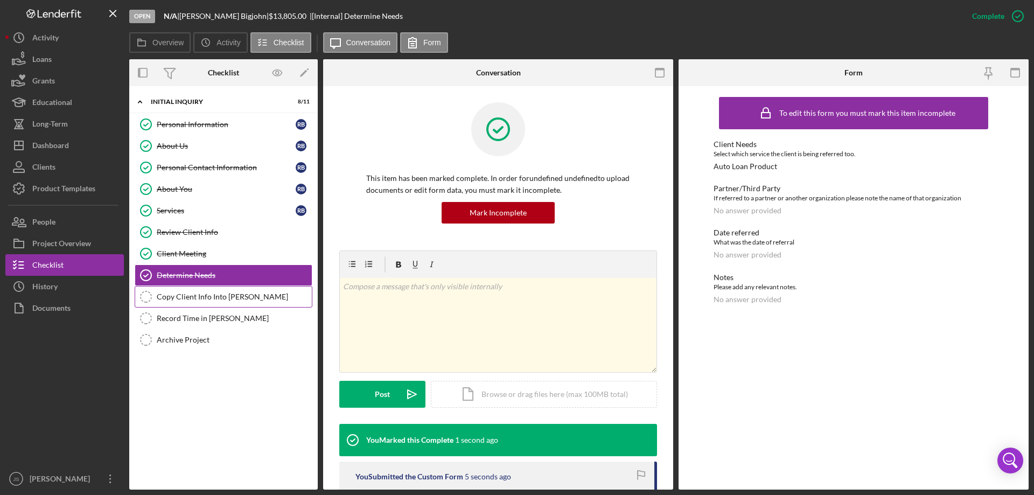
click at [243, 297] on div "Copy Client Info Into [PERSON_NAME]" at bounding box center [234, 296] width 155 height 9
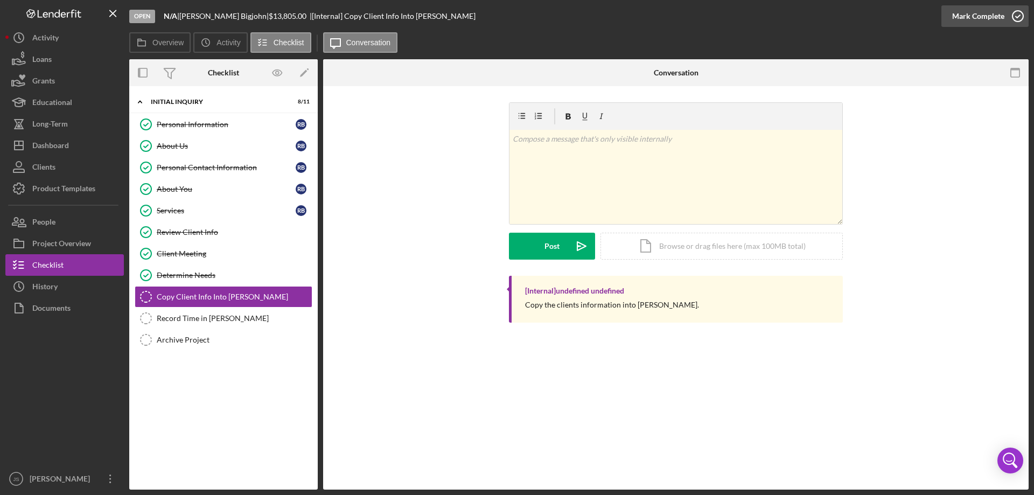
click at [1017, 15] on icon "button" at bounding box center [1017, 16] width 27 height 27
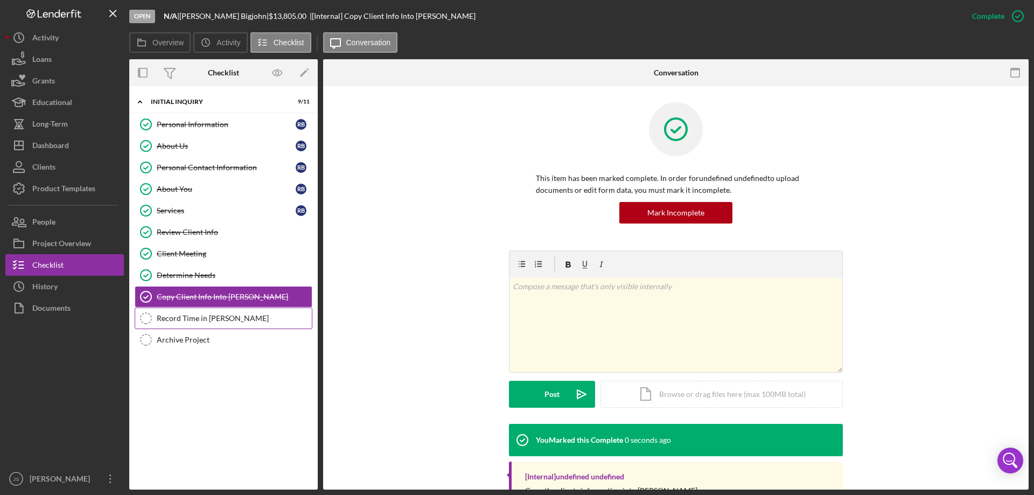
click at [225, 319] on div "Record Time in [PERSON_NAME]" at bounding box center [234, 318] width 155 height 9
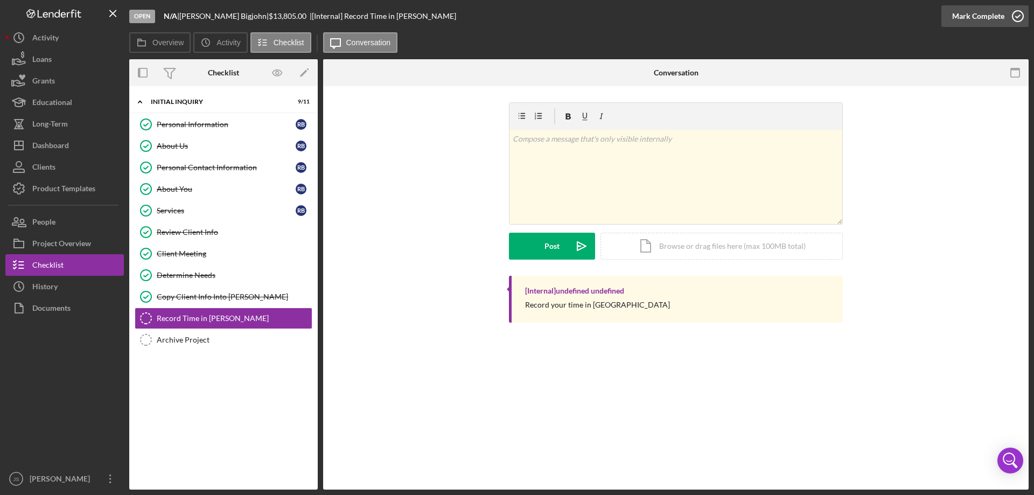
click at [1018, 14] on icon "button" at bounding box center [1017, 16] width 27 height 27
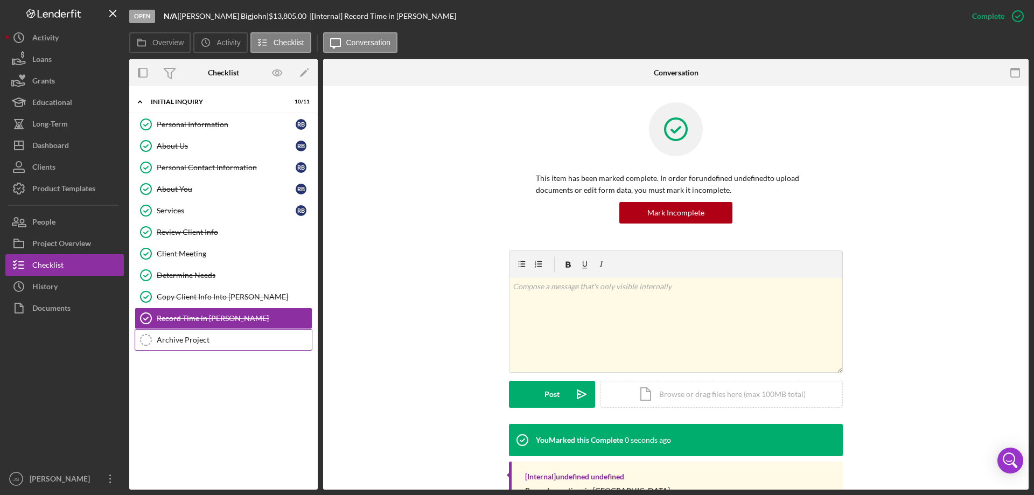
drag, startPoint x: 192, startPoint y: 343, endPoint x: 273, endPoint y: 344, distance: 80.8
click at [194, 343] on div "Archive Project" at bounding box center [234, 340] width 155 height 9
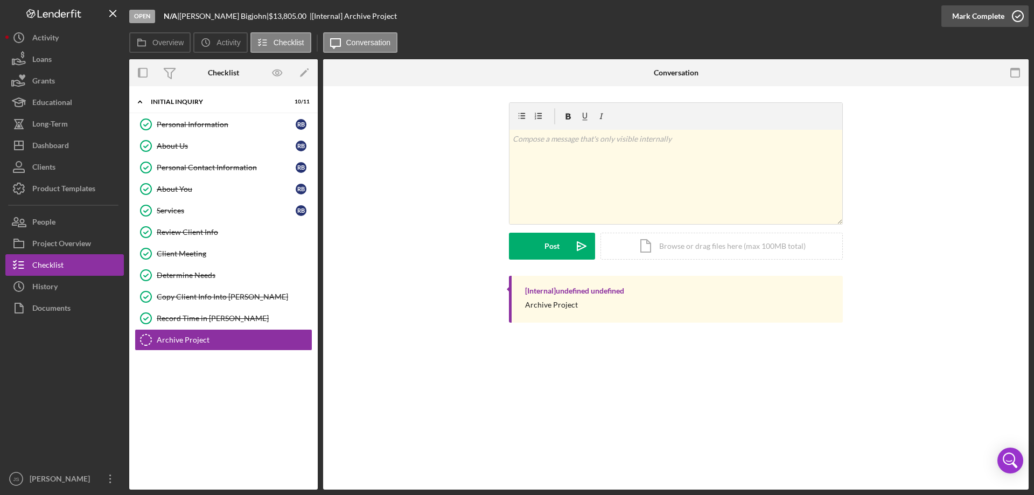
click at [1021, 15] on icon "button" at bounding box center [1017, 16] width 27 height 27
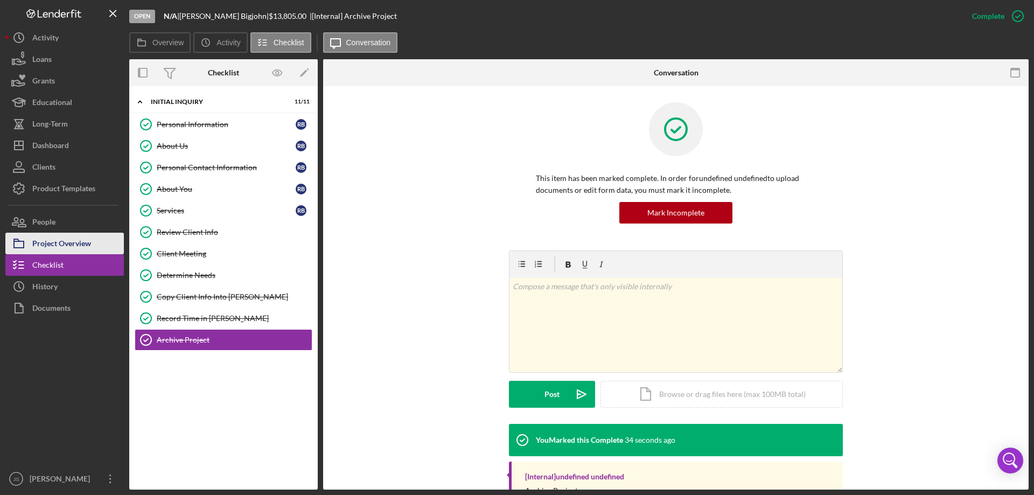
click at [60, 240] on div "Project Overview" at bounding box center [61, 245] width 59 height 24
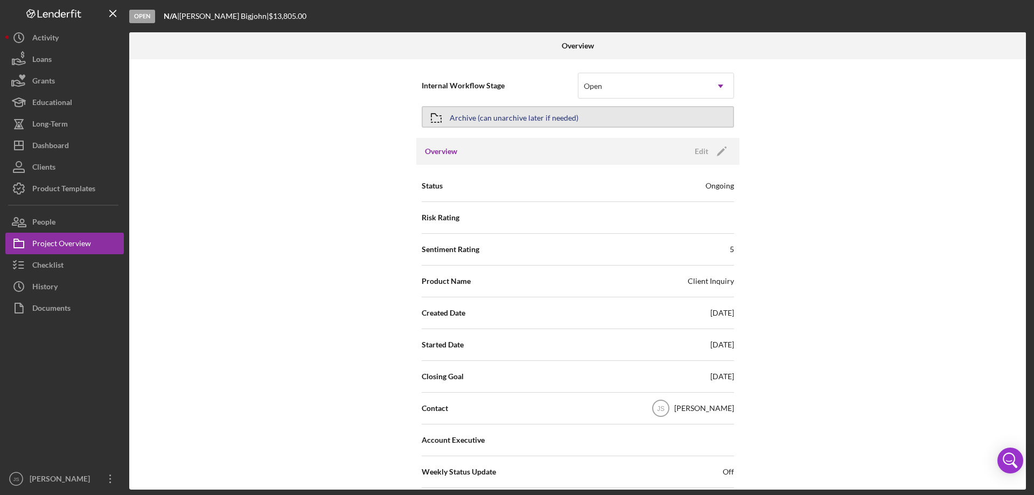
click at [590, 115] on button "Archive (can unarchive later if needed)" at bounding box center [578, 117] width 312 height 22
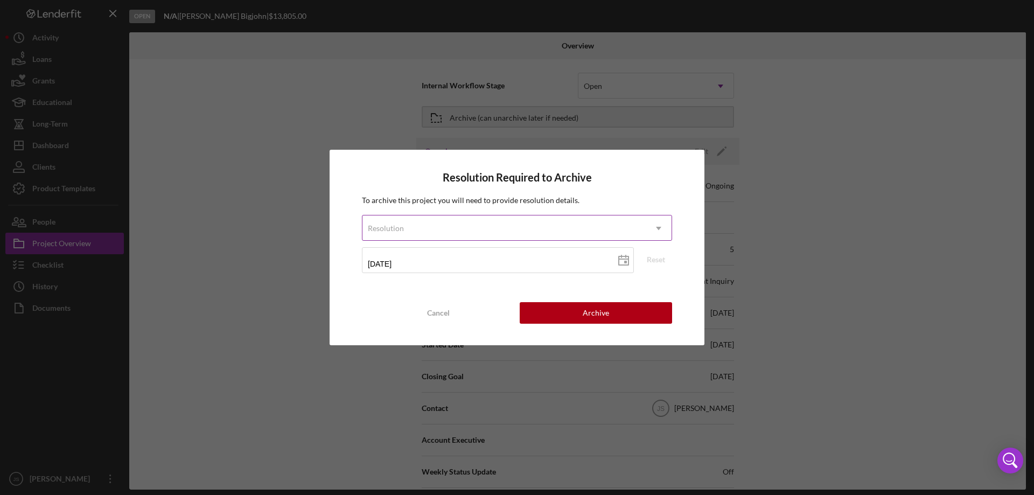
click at [464, 231] on div "Resolution" at bounding box center [503, 228] width 283 height 25
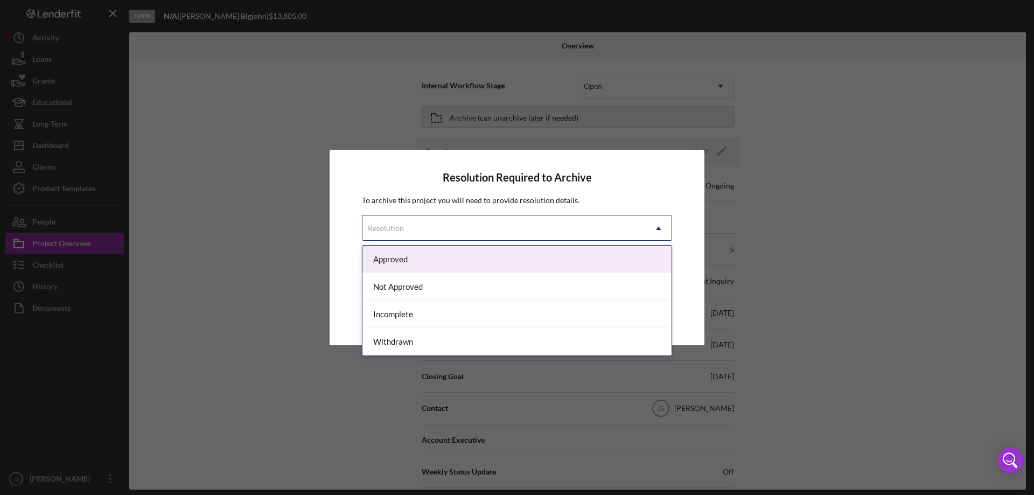
click at [458, 259] on div "Approved" at bounding box center [516, 259] width 309 height 27
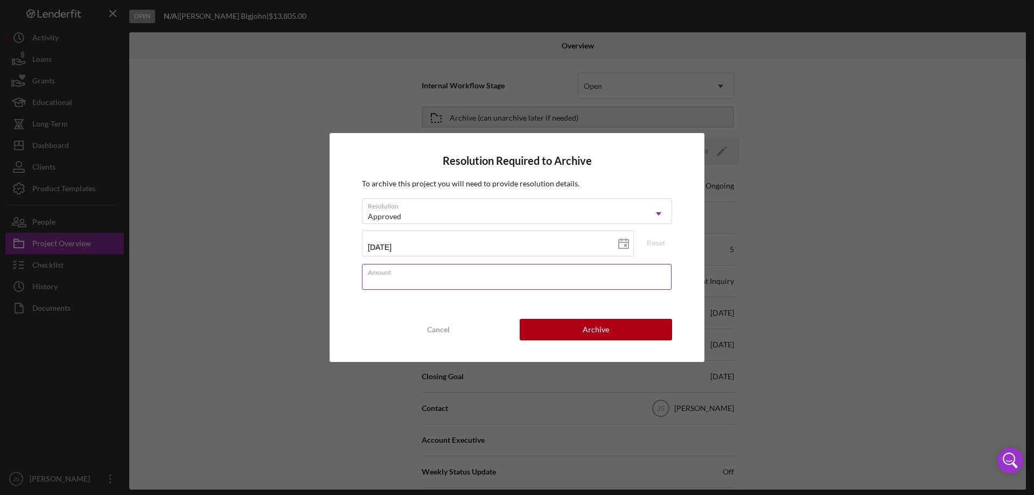
click at [438, 278] on input "Amount" at bounding box center [517, 277] width 310 height 26
type input "$13,000"
click at [595, 322] on div "Archive" at bounding box center [596, 330] width 26 height 22
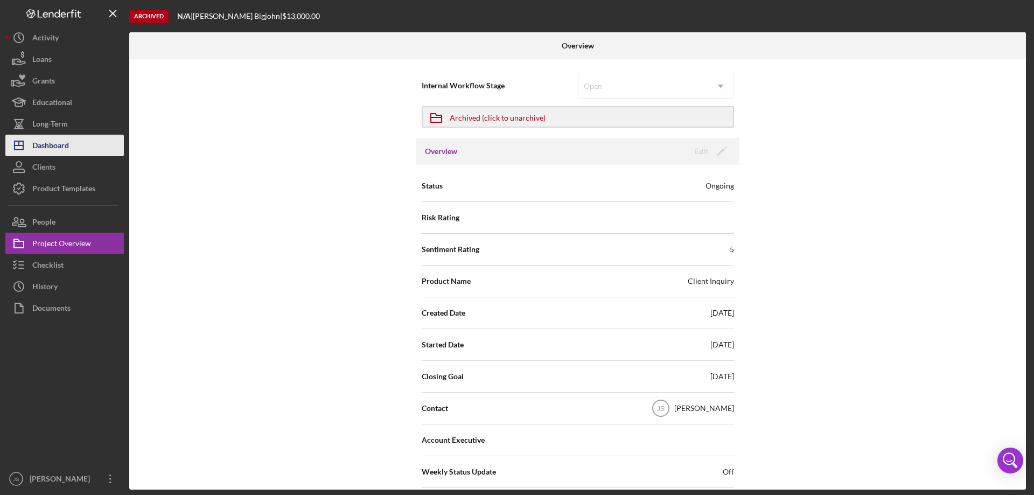
click at [76, 144] on button "Icon/Dashboard Dashboard" at bounding box center [64, 146] width 118 height 22
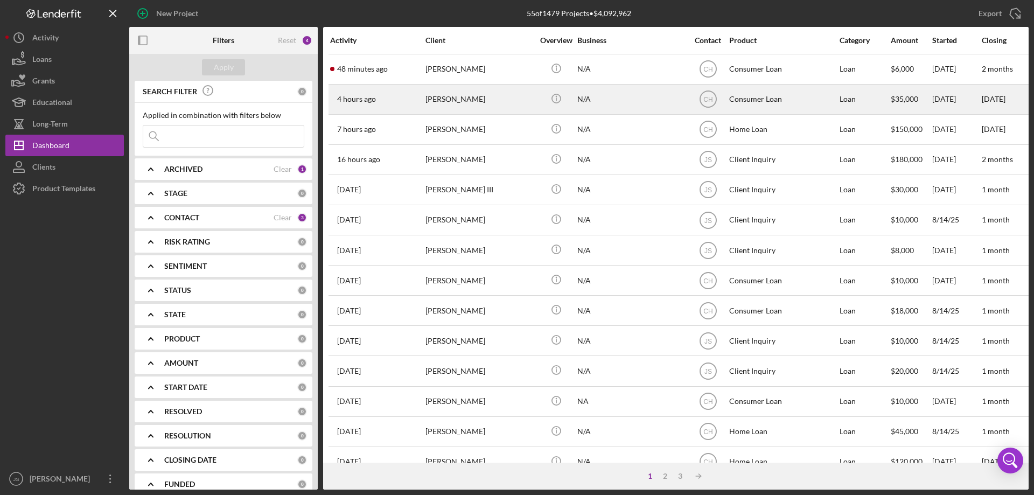
click at [516, 102] on div "[PERSON_NAME]" at bounding box center [479, 99] width 108 height 29
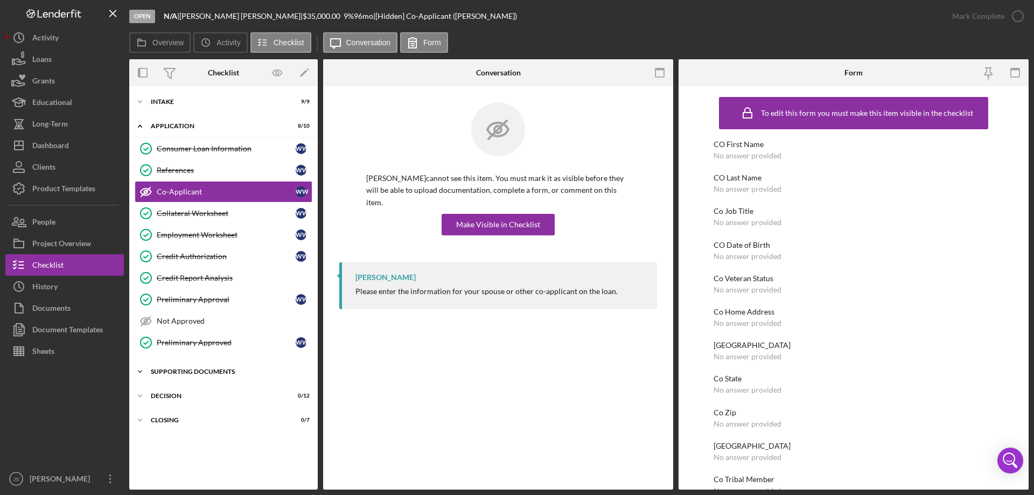
click at [139, 367] on icon "Icon/Expander" at bounding box center [140, 372] width 22 height 22
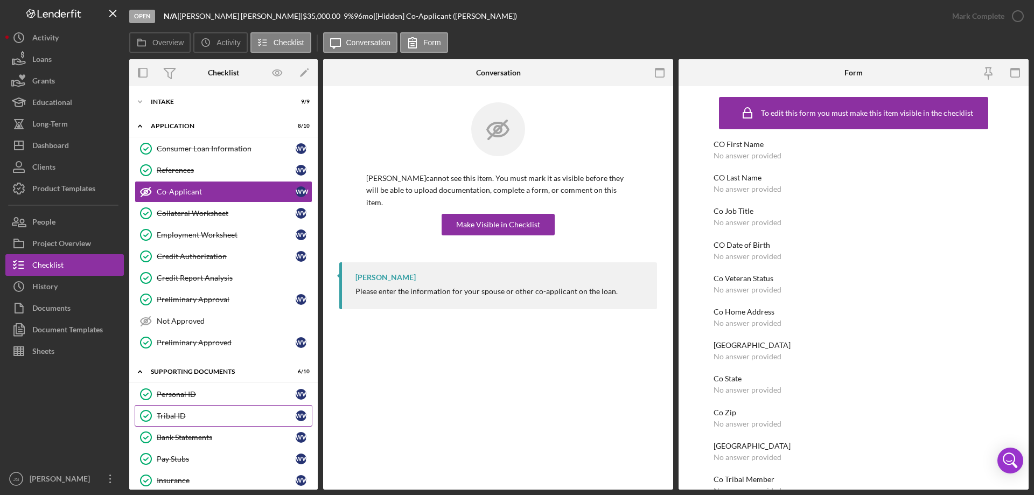
scroll to position [162, 0]
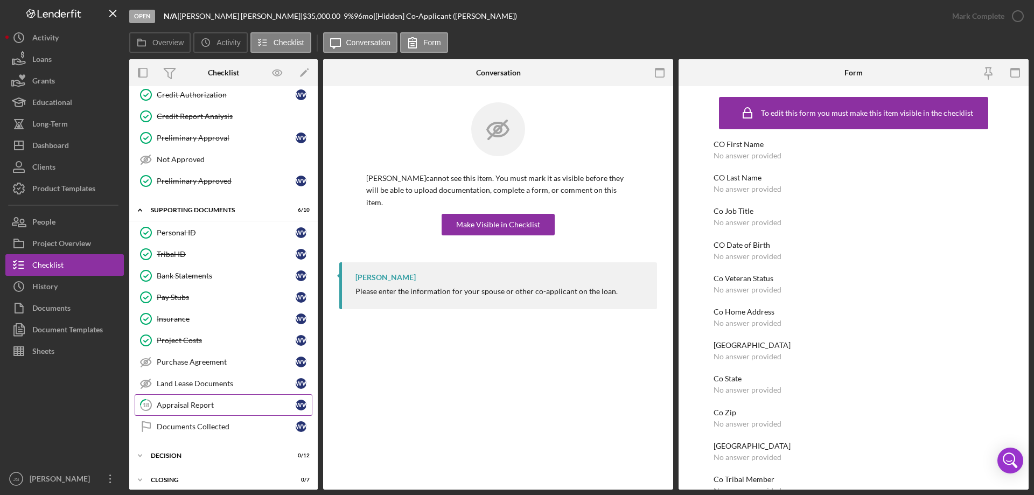
click at [243, 404] on div "Appraisal Report" at bounding box center [226, 405] width 139 height 9
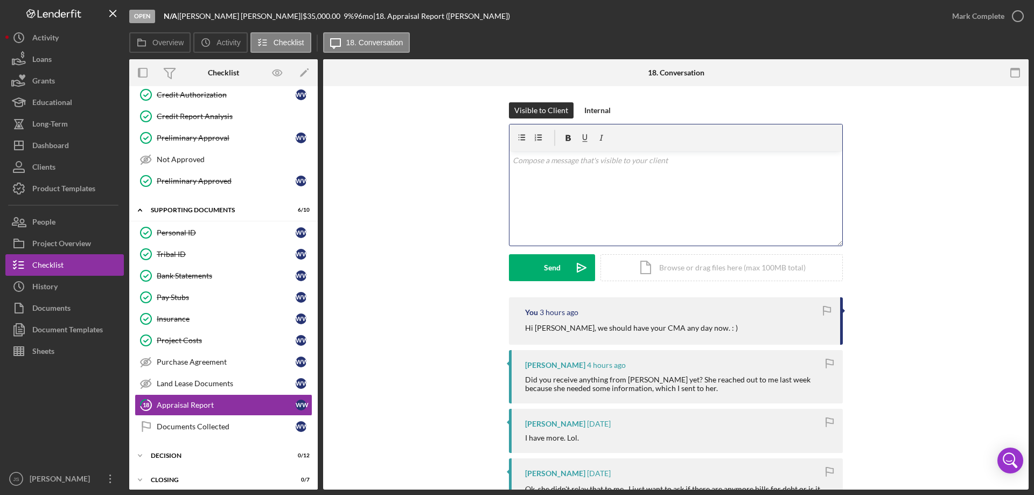
click at [557, 181] on div "v Color teal Color pink Remove color Add row above Add row below Add column bef…" at bounding box center [676, 198] width 333 height 94
click at [805, 161] on p "We just received your CMA, [PERSON_NAME]. I believe we have you set for the loa…" at bounding box center [676, 161] width 327 height 12
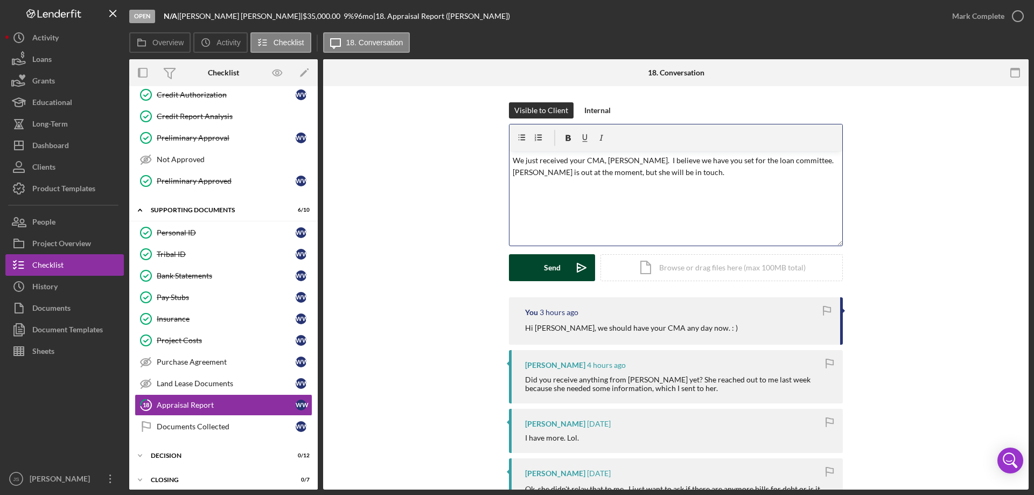
click at [544, 267] on div "Send" at bounding box center [552, 267] width 17 height 27
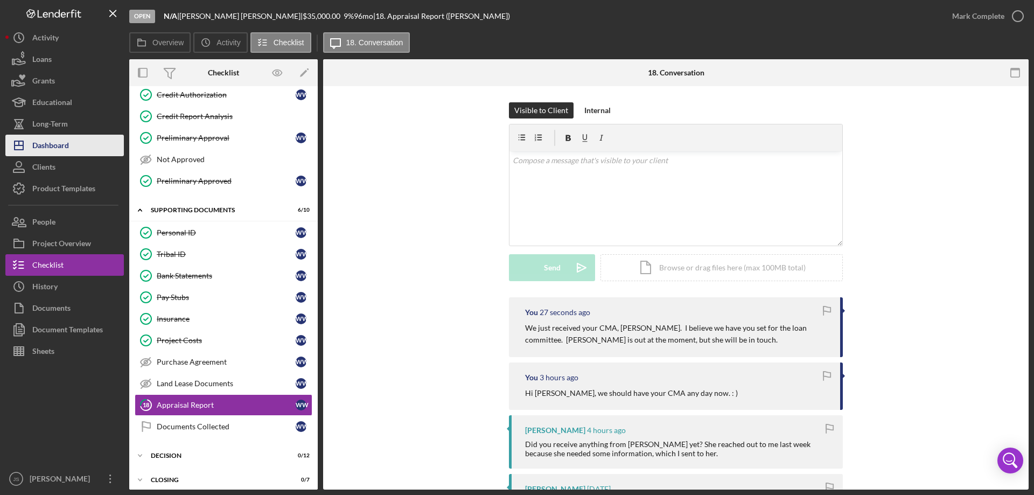
click at [46, 146] on div "Dashboard" at bounding box center [50, 147] width 37 height 24
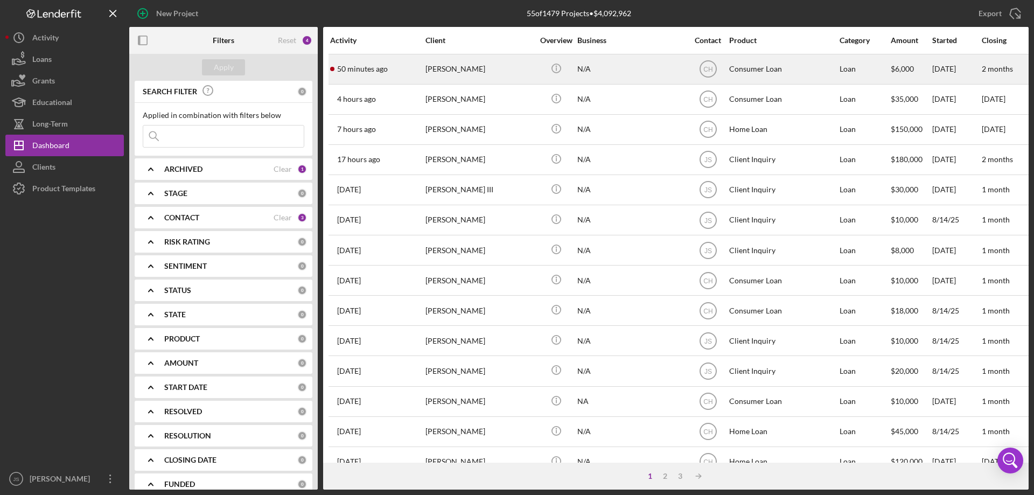
click at [518, 72] on div "[PERSON_NAME]" at bounding box center [479, 69] width 108 height 29
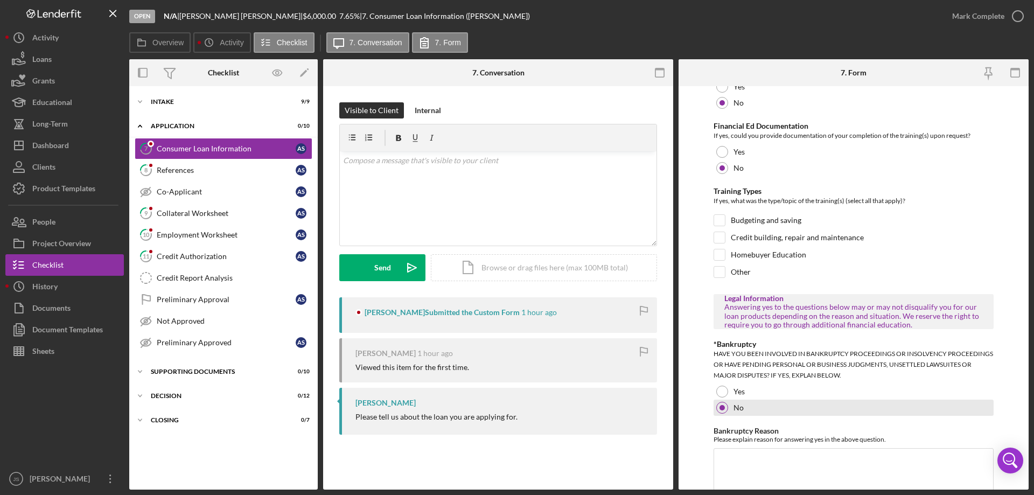
scroll to position [525, 0]
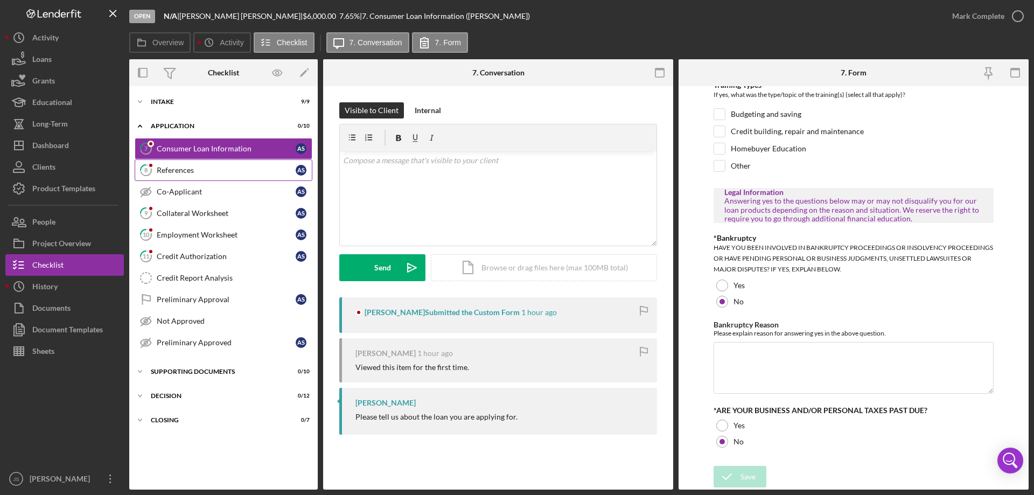
click at [254, 167] on div "References" at bounding box center [226, 170] width 139 height 9
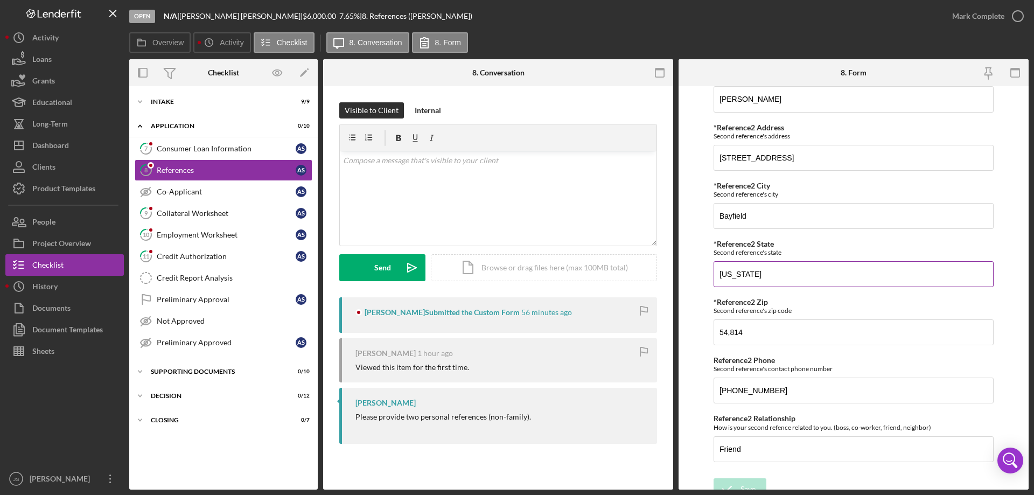
scroll to position [522, 0]
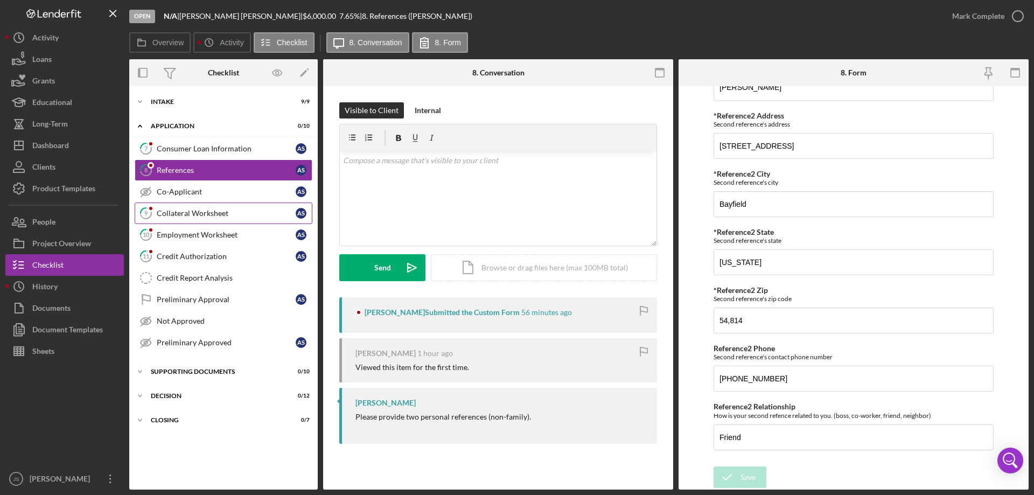
click at [248, 218] on div "Collateral Worksheet" at bounding box center [226, 213] width 139 height 9
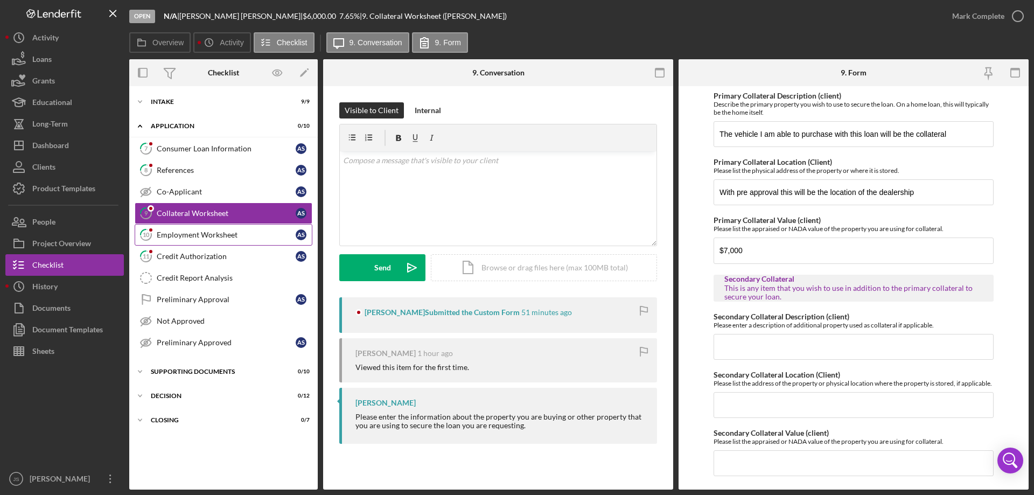
click at [224, 235] on div "Employment Worksheet" at bounding box center [226, 235] width 139 height 9
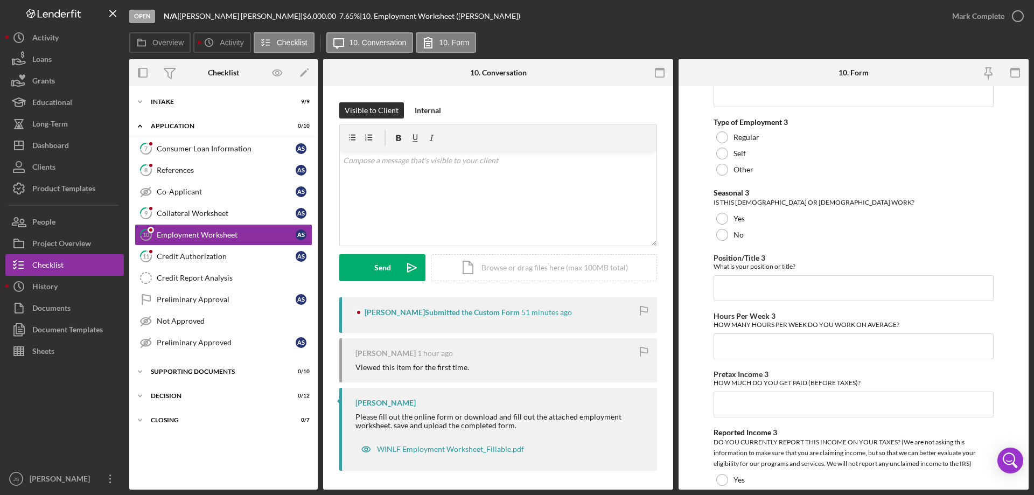
scroll to position [1943, 0]
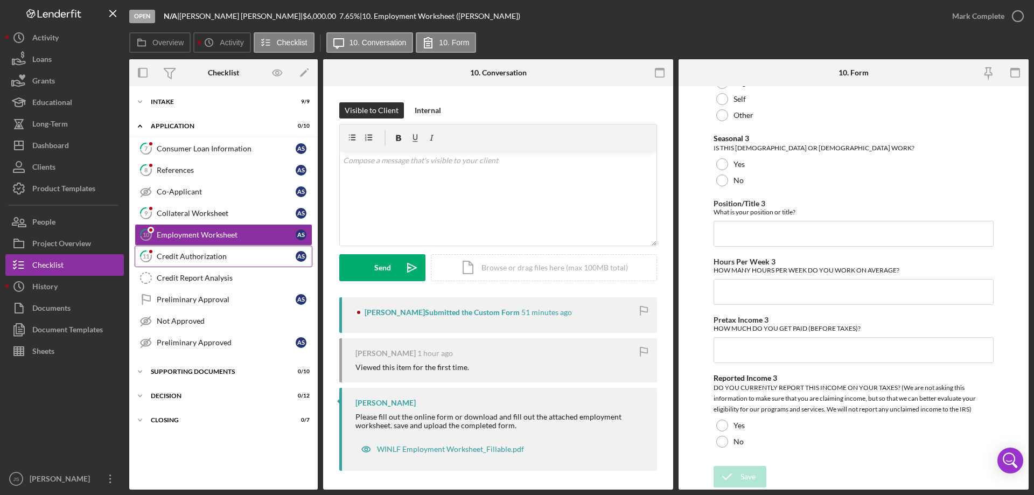
click at [248, 258] on div "Credit Authorization" at bounding box center [226, 256] width 139 height 9
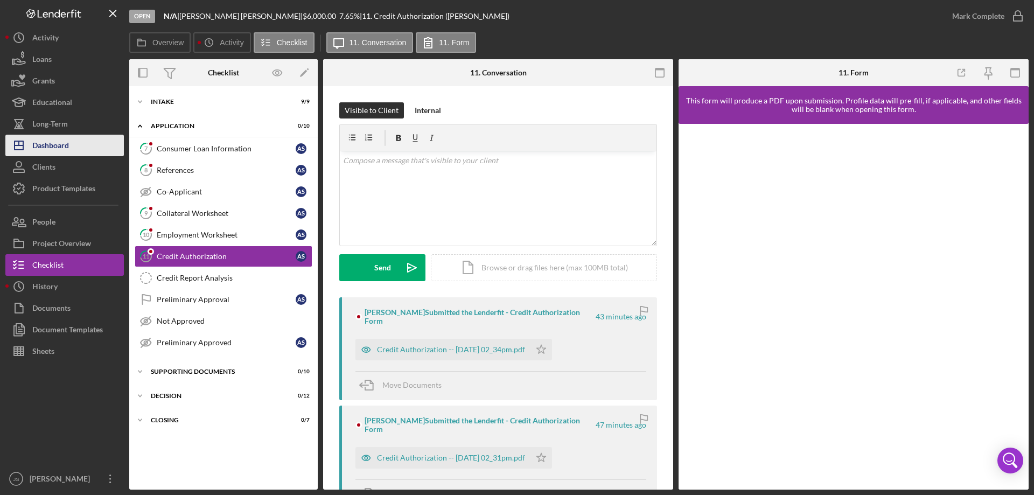
click at [58, 146] on div "Dashboard" at bounding box center [50, 147] width 37 height 24
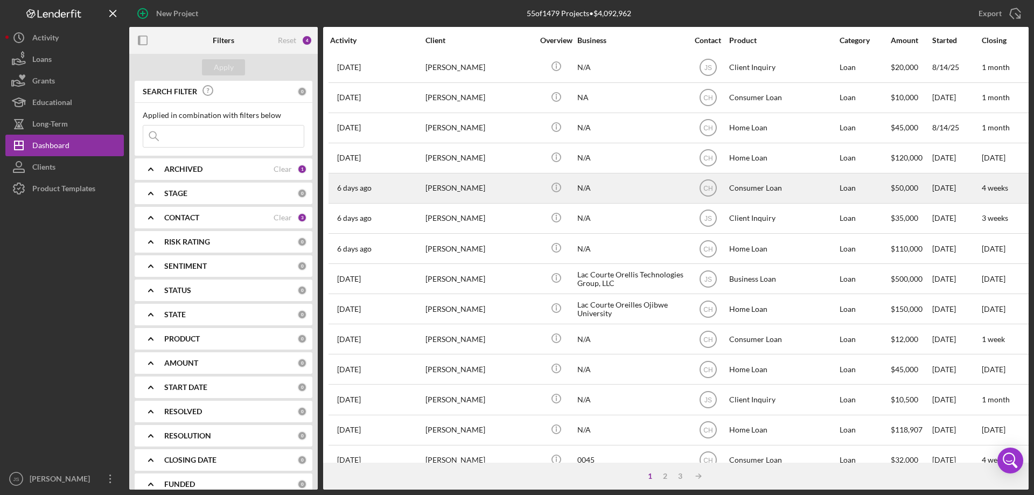
scroll to position [360, 0]
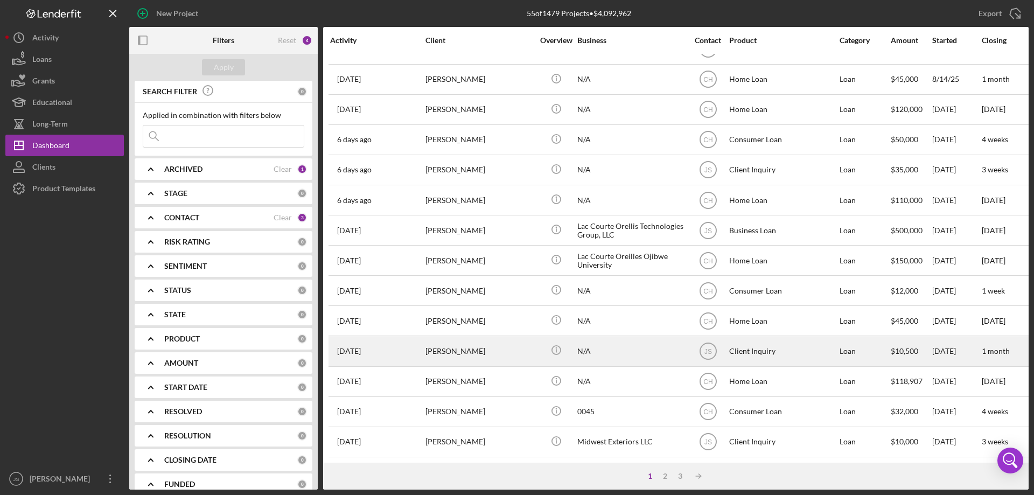
click at [632, 348] on div "N/A" at bounding box center [631, 351] width 108 height 29
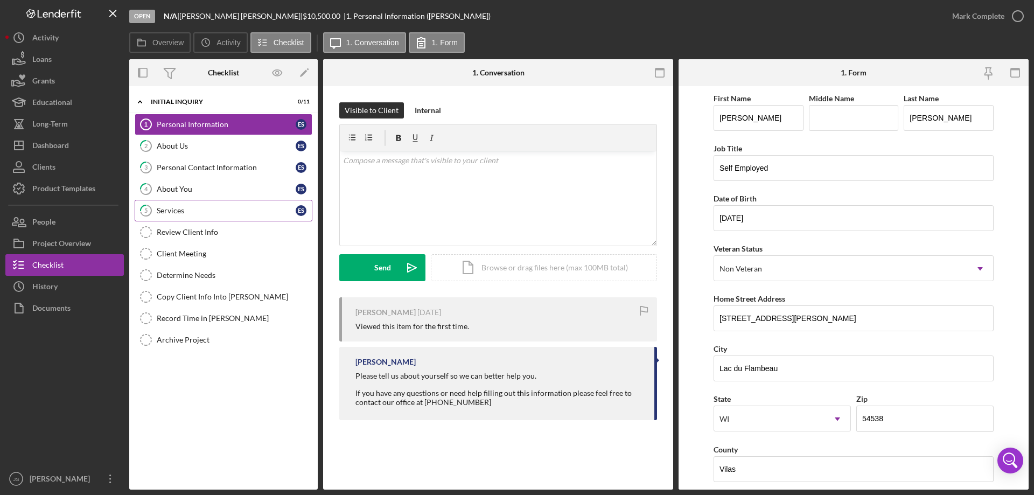
click at [191, 211] on div "Services" at bounding box center [226, 210] width 139 height 9
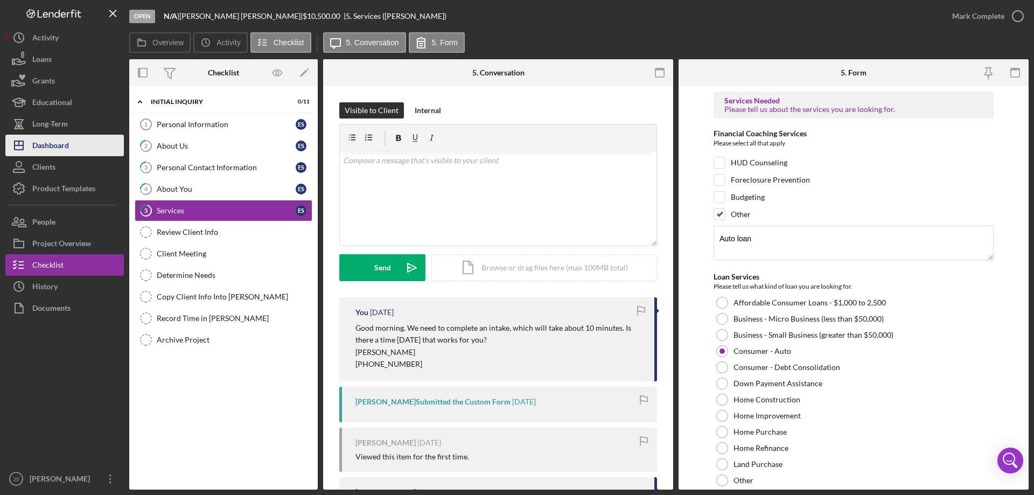
click at [54, 145] on div "Dashboard" at bounding box center [50, 147] width 37 height 24
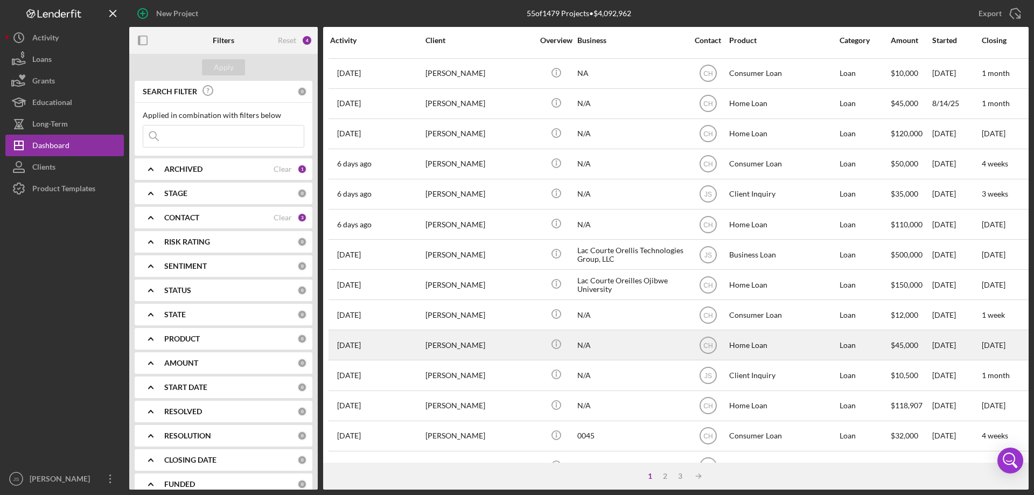
scroll to position [360, 0]
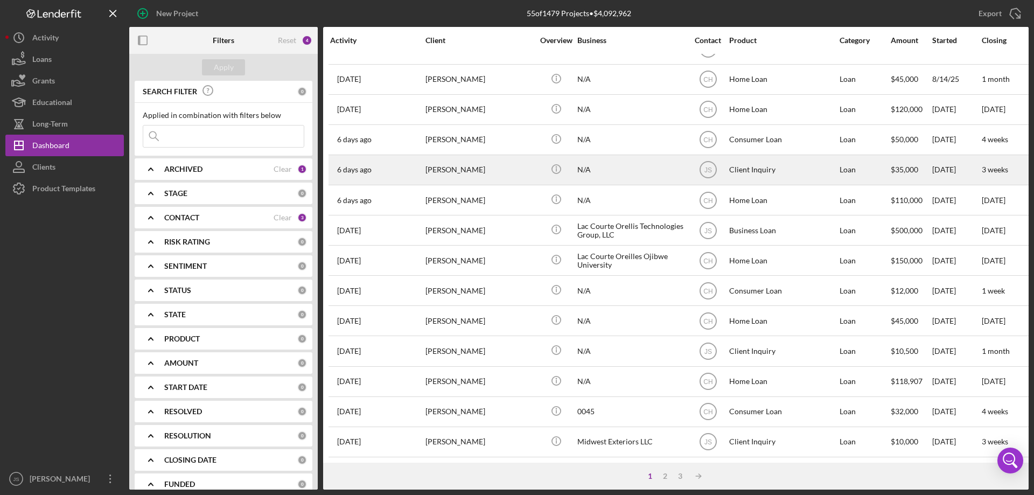
click at [661, 165] on div "N/A" at bounding box center [631, 170] width 108 height 29
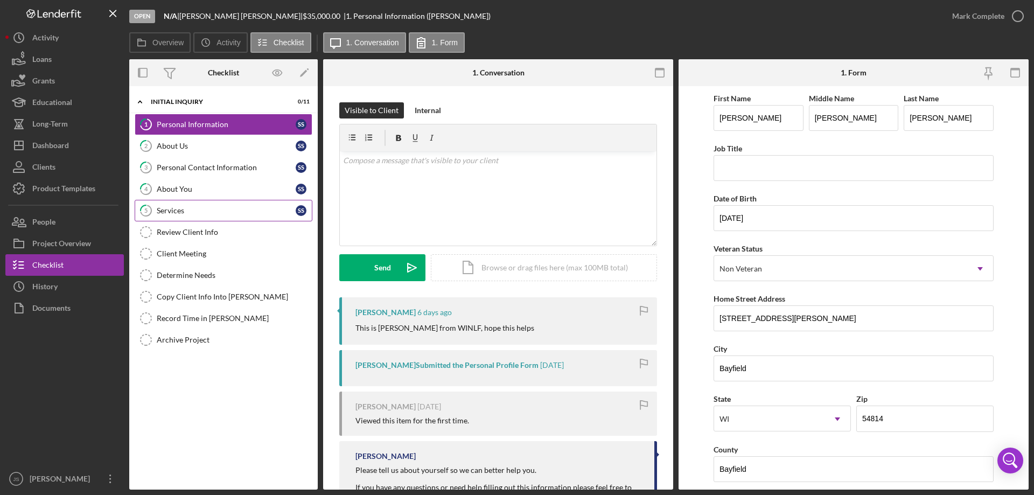
click at [228, 207] on div "Services" at bounding box center [226, 210] width 139 height 9
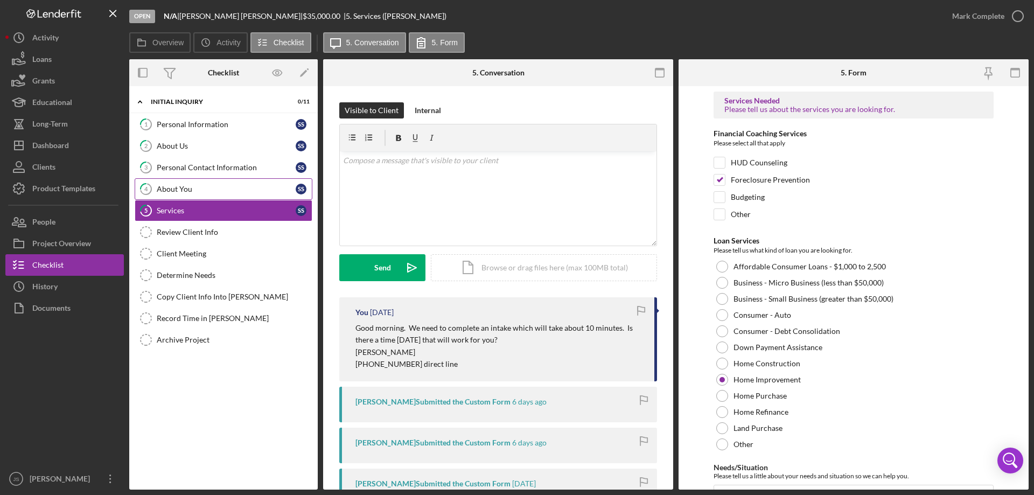
click at [221, 191] on div "About You" at bounding box center [226, 189] width 139 height 9
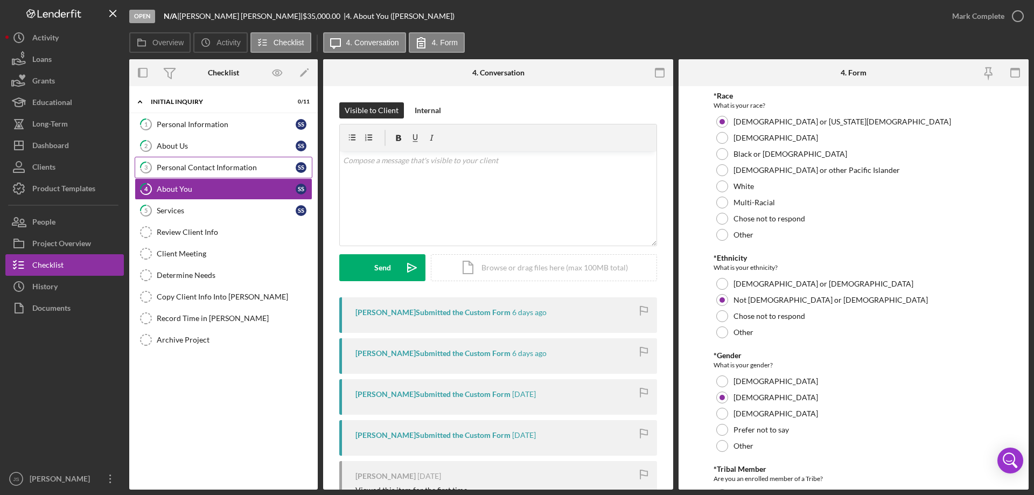
click at [212, 166] on div "Personal Contact Information" at bounding box center [226, 167] width 139 height 9
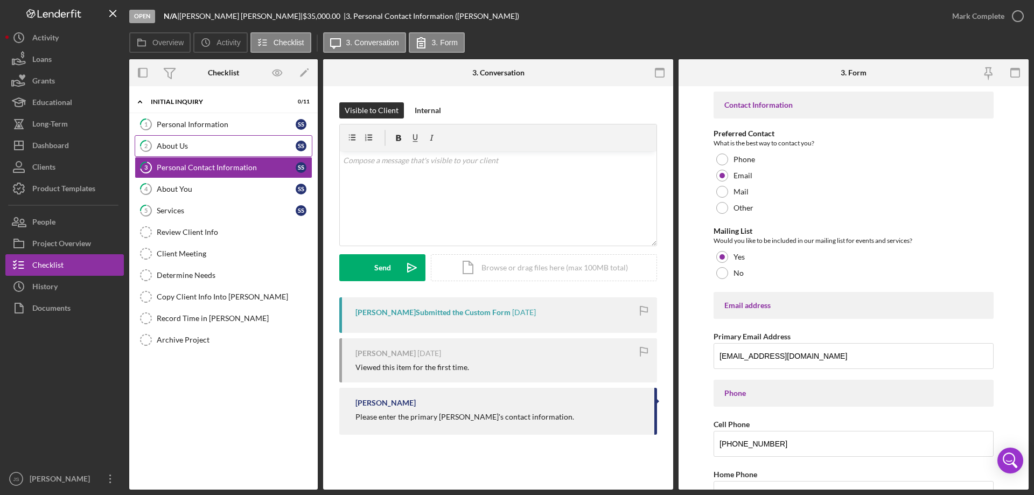
click at [226, 144] on div "About Us" at bounding box center [226, 146] width 139 height 9
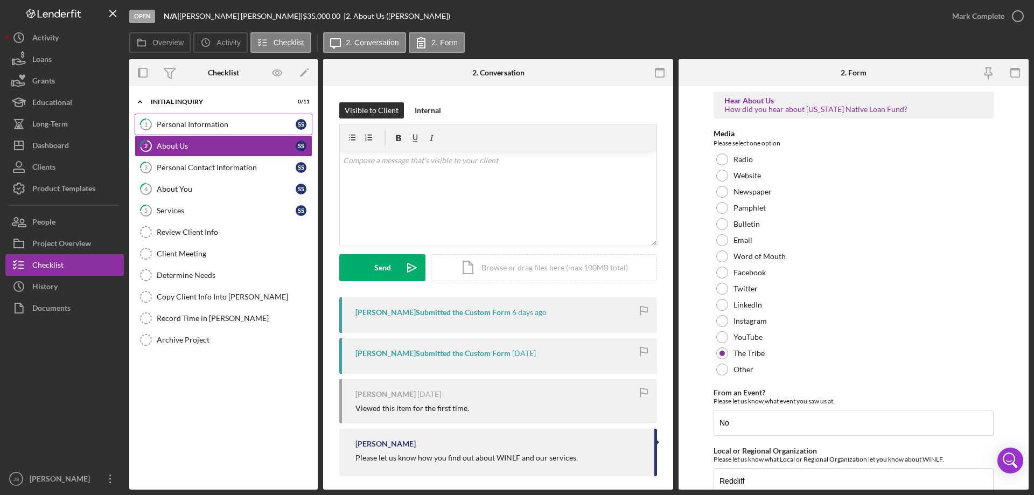
click at [219, 118] on link "1 Personal Information S S" at bounding box center [224, 125] width 178 height 22
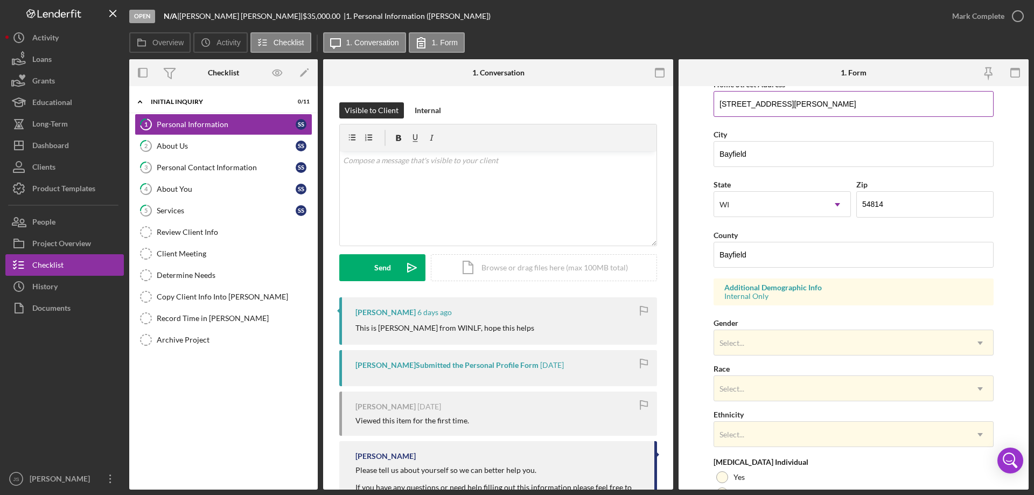
scroll to position [316, 0]
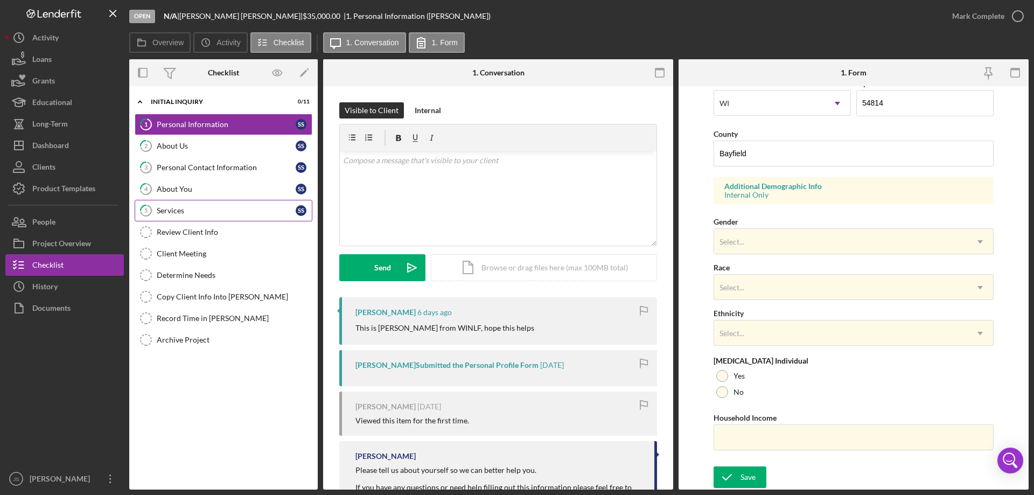
click at [229, 211] on div "Services" at bounding box center [226, 210] width 139 height 9
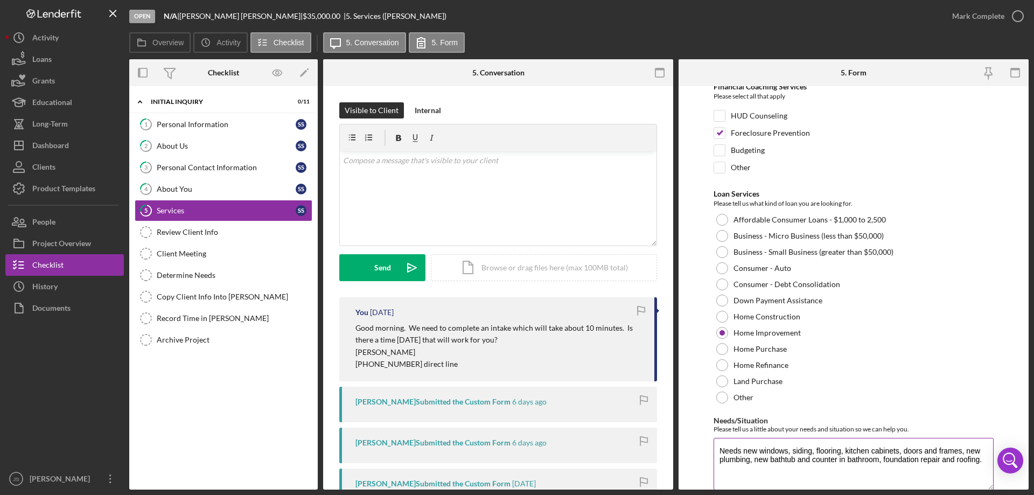
scroll to position [88, 0]
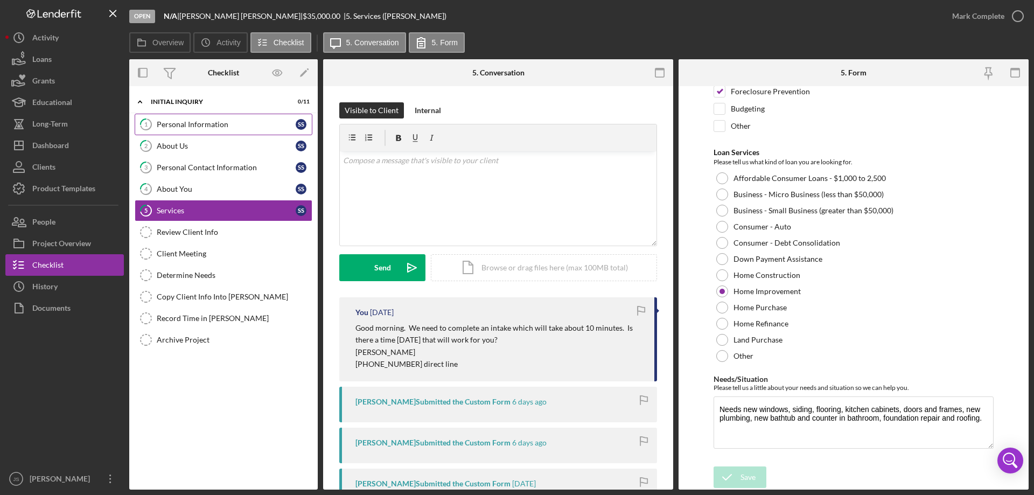
click at [257, 122] on div "Personal Information" at bounding box center [226, 124] width 139 height 9
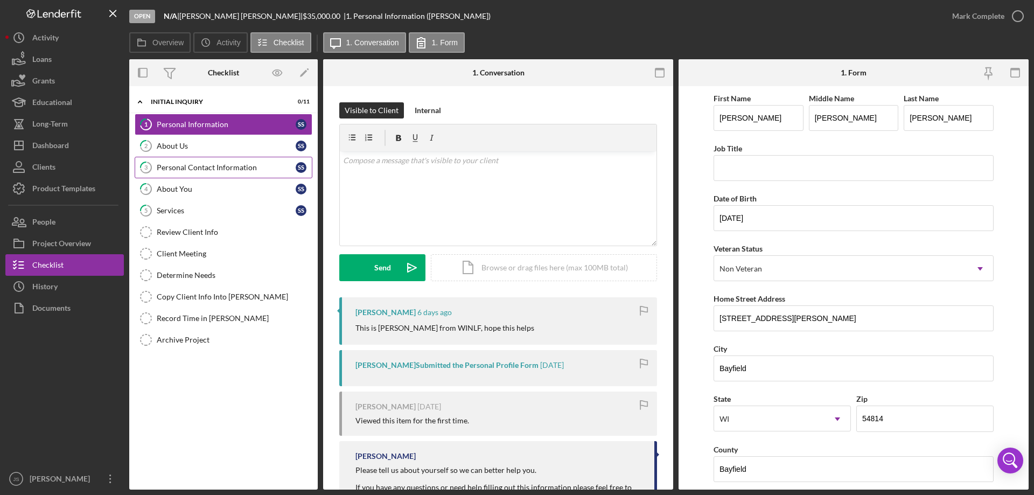
click at [234, 166] on div "Personal Contact Information" at bounding box center [226, 167] width 139 height 9
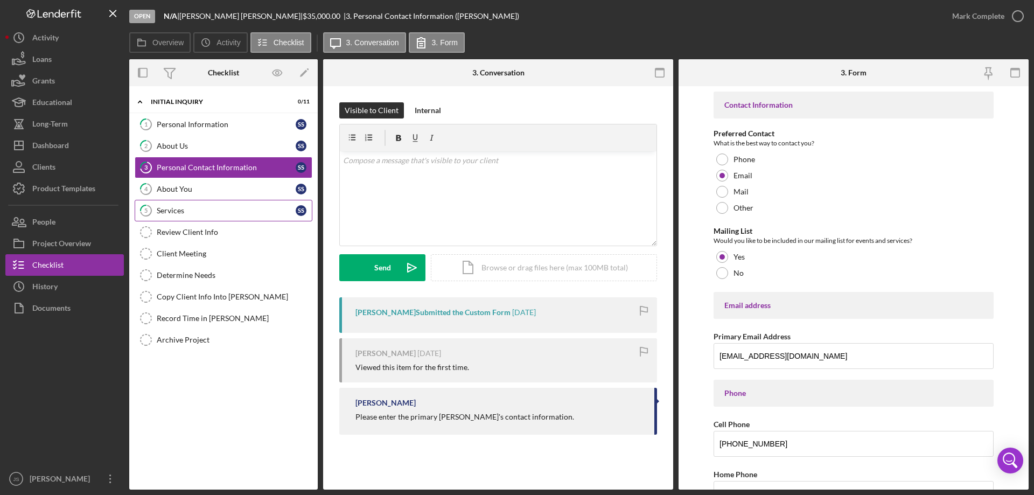
click at [248, 210] on div "Services" at bounding box center [226, 210] width 139 height 9
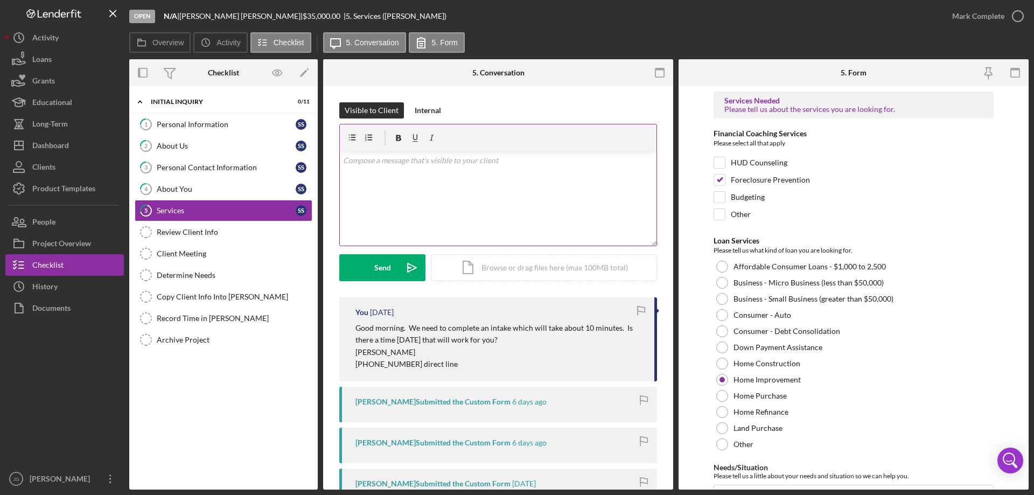
drag, startPoint x: 380, startPoint y: 171, endPoint x: 596, endPoint y: 212, distance: 220.4
click at [380, 171] on div "v Color teal Color pink Remove color Add row above Add row below Add column bef…" at bounding box center [498, 198] width 317 height 94
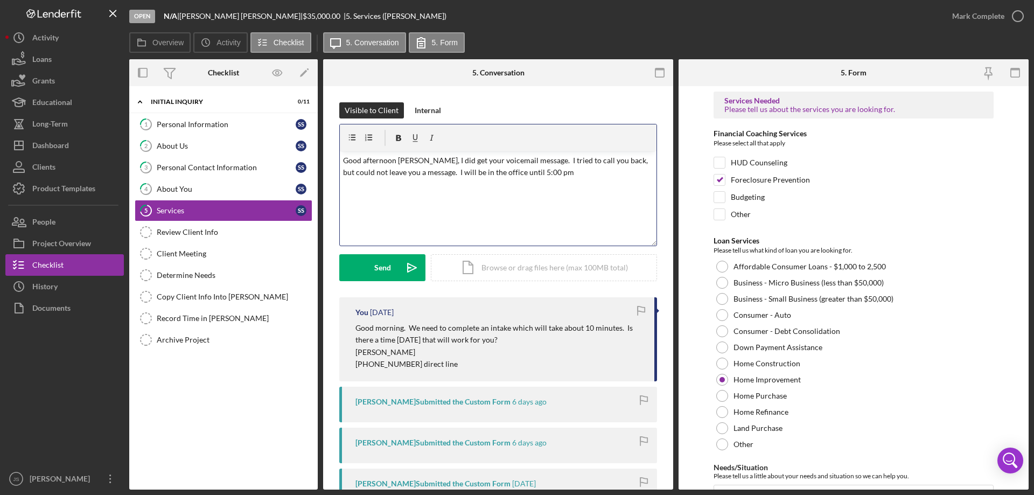
click at [542, 170] on p "Good afternoon [PERSON_NAME], I did get your voicemail message. I tried to call…" at bounding box center [498, 167] width 311 height 24
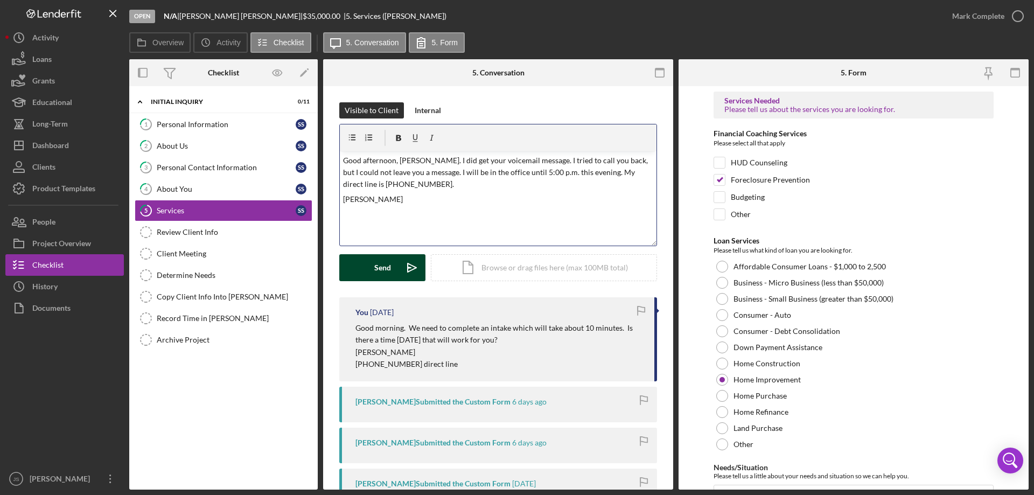
click at [373, 268] on button "Send Icon/icon-invite-send" at bounding box center [382, 267] width 86 height 27
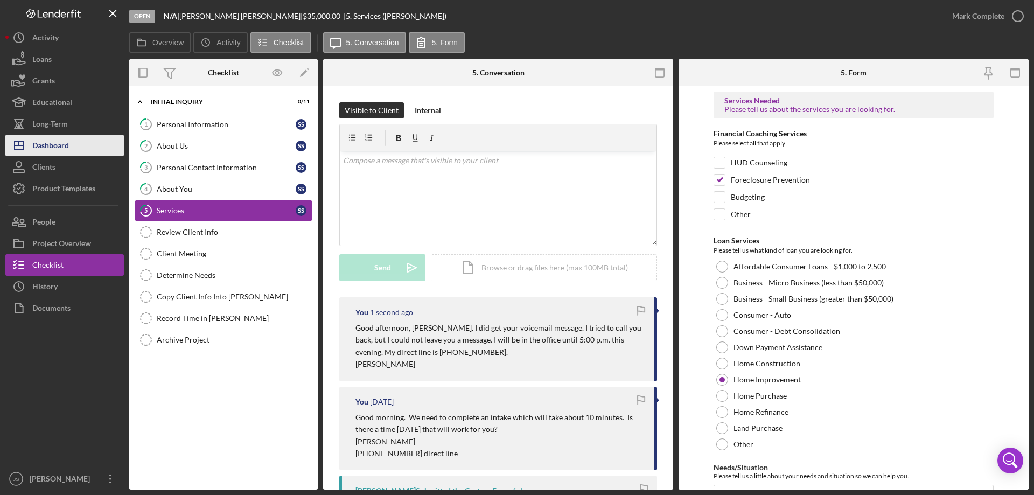
click at [65, 146] on div "Dashboard" at bounding box center [50, 147] width 37 height 24
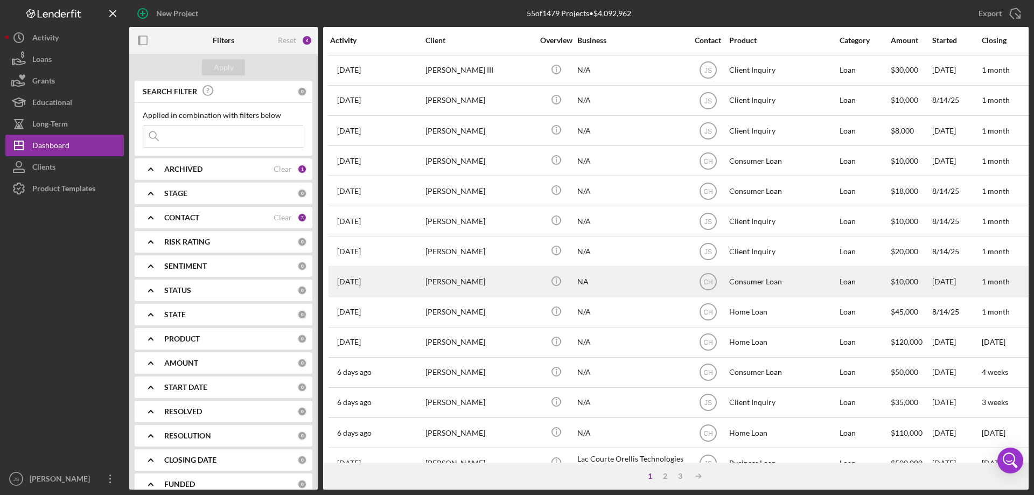
scroll to position [108, 0]
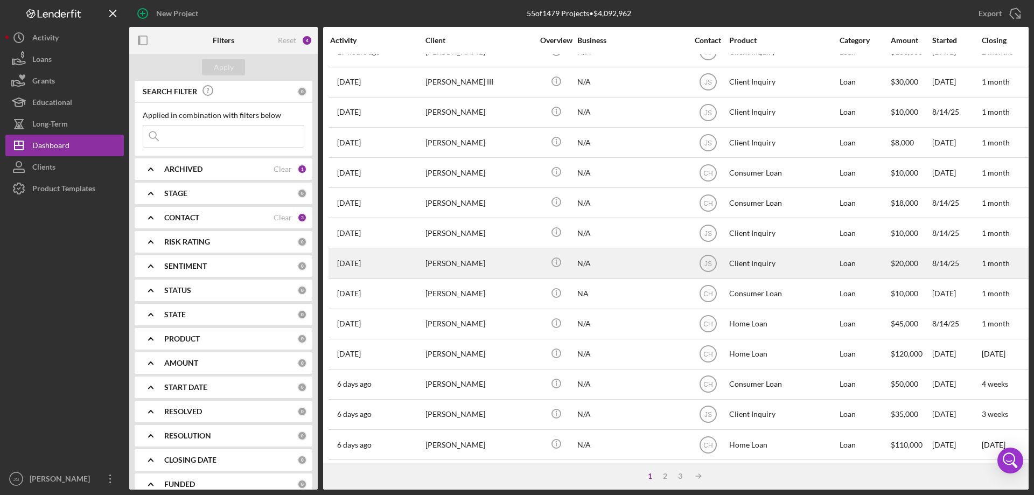
click at [514, 268] on div "[PERSON_NAME]" at bounding box center [479, 263] width 108 height 29
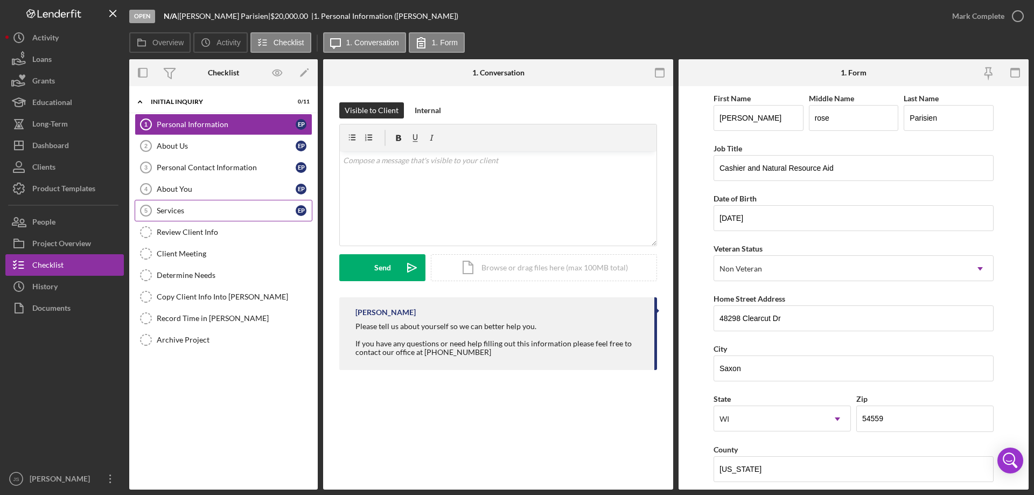
click at [195, 211] on div "Services" at bounding box center [226, 210] width 139 height 9
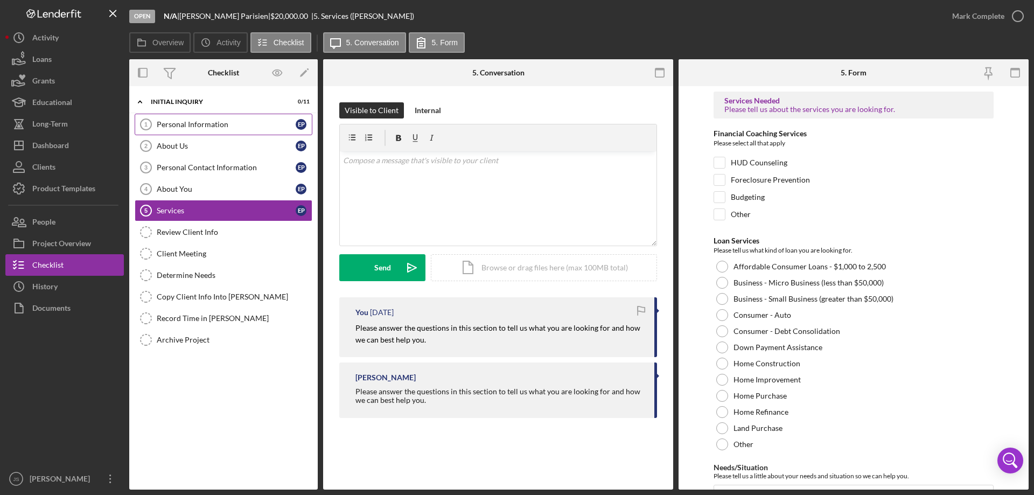
click at [229, 123] on div "Personal Information" at bounding box center [226, 124] width 139 height 9
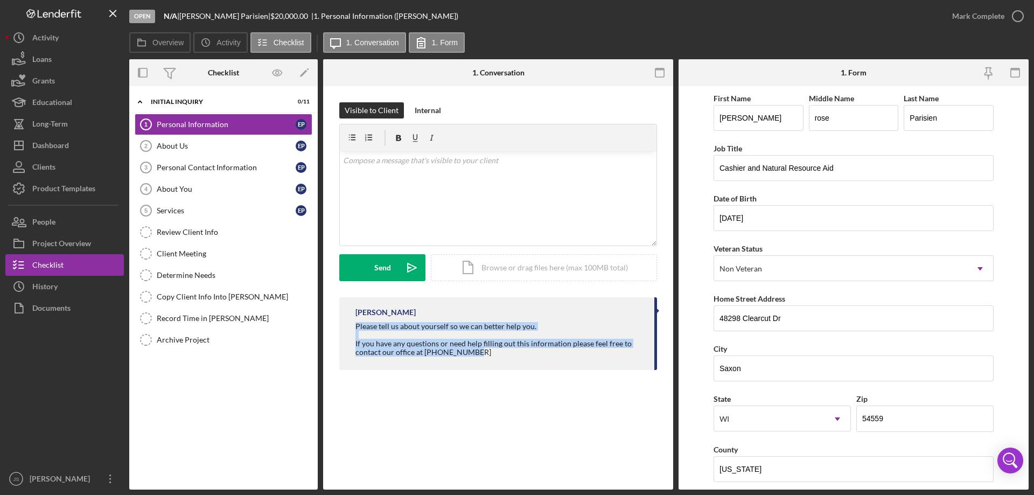
drag, startPoint x: 357, startPoint y: 326, endPoint x: 633, endPoint y: 352, distance: 277.5
click at [633, 352] on div "Please tell us about yourself so we can better help you. If you have any questi…" at bounding box center [499, 339] width 288 height 34
copy div "Please tell us about yourself so we can better help you. If you have any questi…"
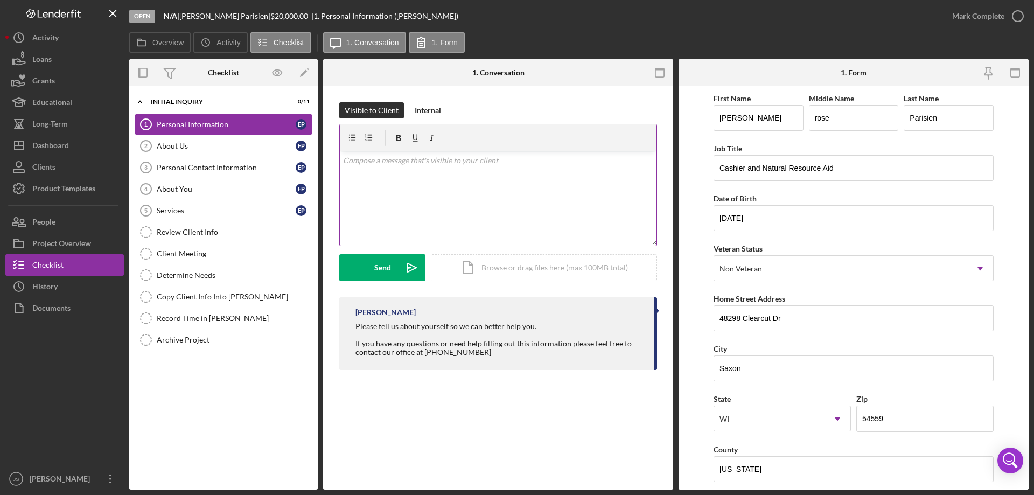
click at [412, 177] on div "v Color teal Color pink Remove color Add row above Add row below Add column bef…" at bounding box center [498, 198] width 317 height 94
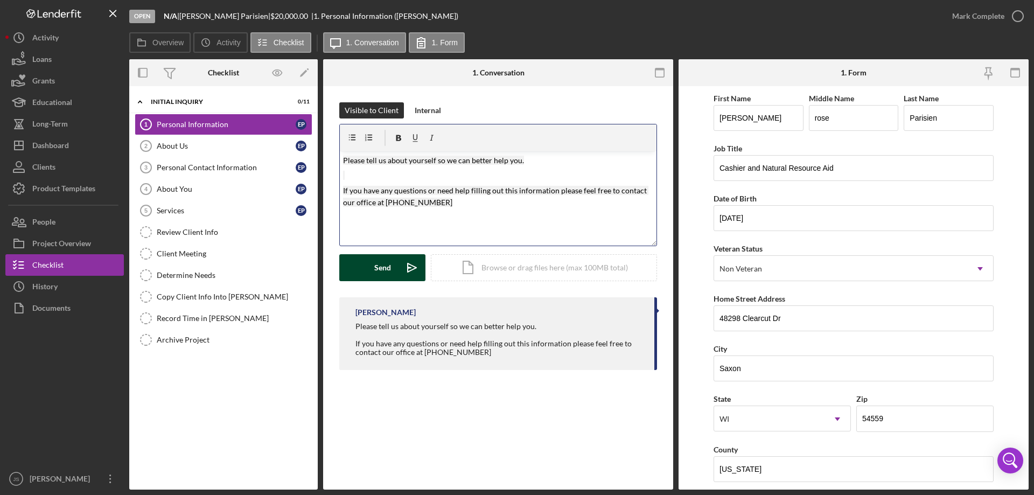
click at [375, 266] on div "Send" at bounding box center [382, 267] width 17 height 27
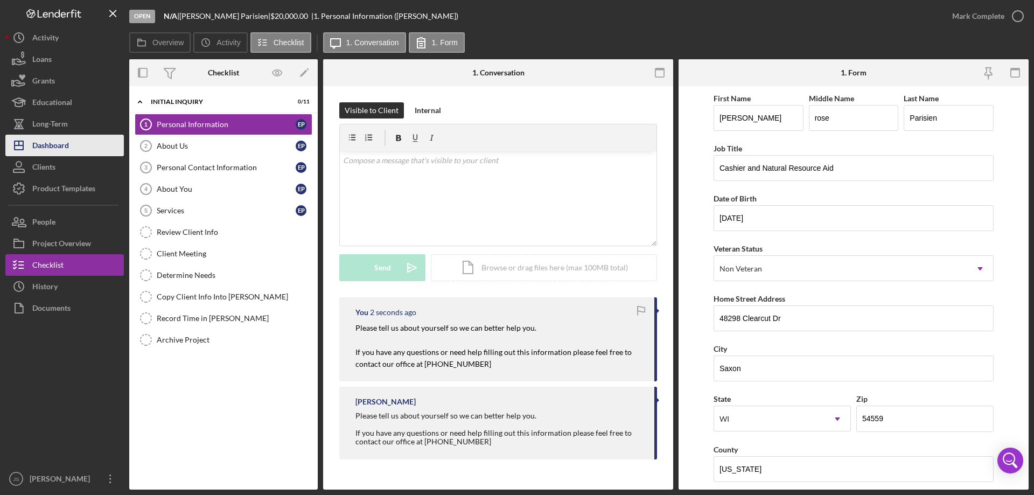
click at [44, 146] on div "Dashboard" at bounding box center [50, 147] width 37 height 24
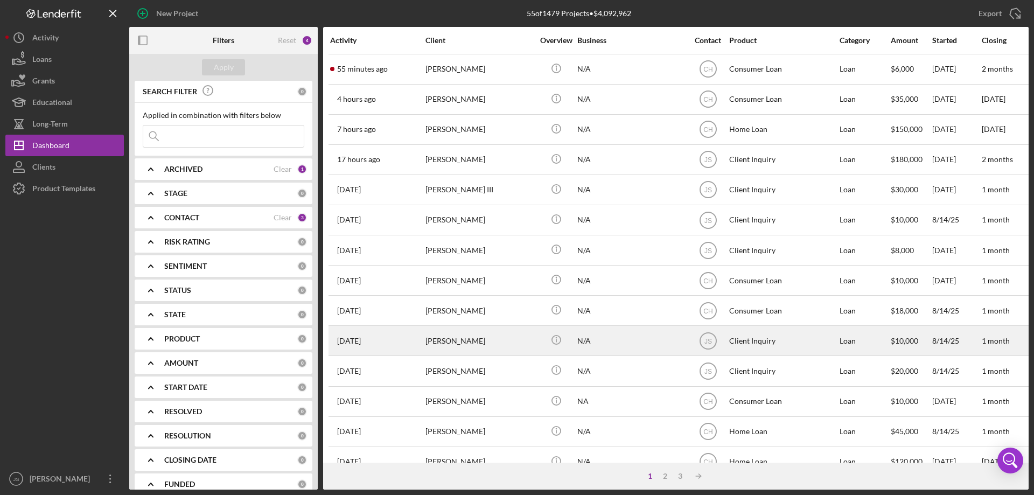
click at [622, 343] on div "N/A" at bounding box center [631, 340] width 108 height 29
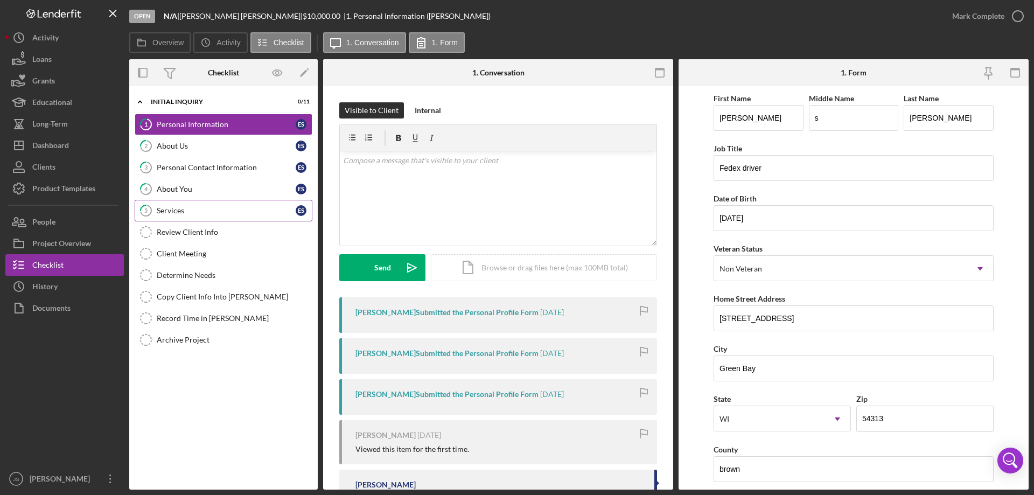
click at [219, 206] on div "Services" at bounding box center [226, 210] width 139 height 9
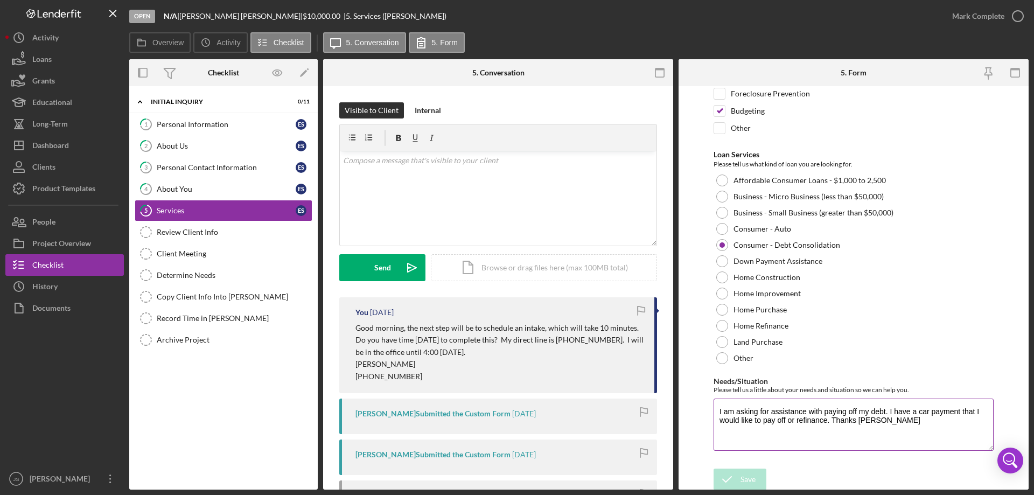
scroll to position [88, 0]
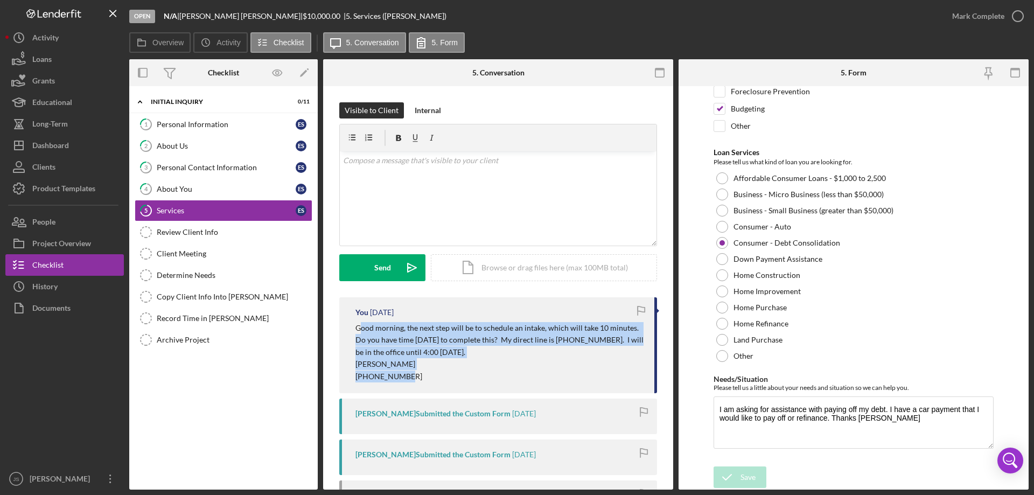
drag, startPoint x: 359, startPoint y: 328, endPoint x: 476, endPoint y: 355, distance: 120.1
click at [644, 383] on div "You [DATE] Good morning, the next step will be to schedule an intake, which wil…" at bounding box center [498, 345] width 318 height 96
copy div "ood morning, the next step will be to schedule an intake, which will take 10 mi…"
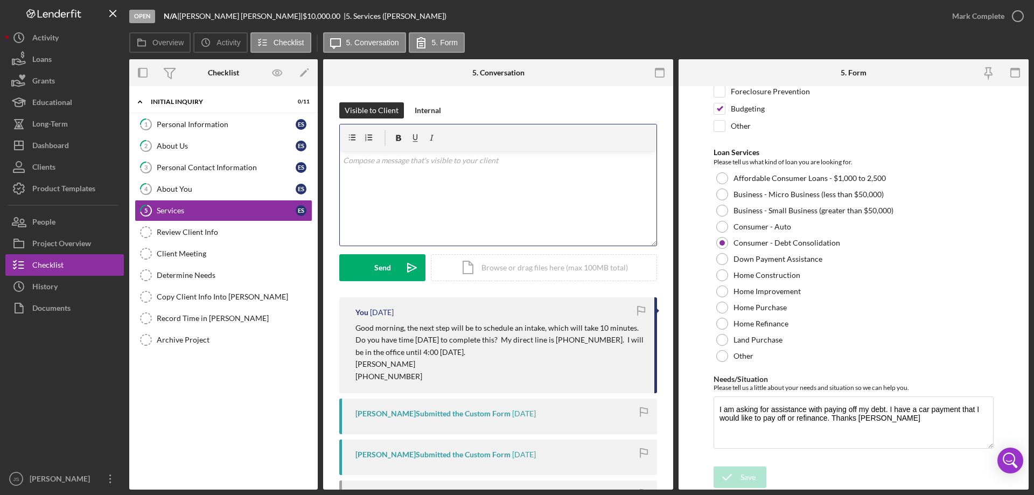
click at [382, 170] on div "v Color teal Color pink Remove color Add row above Add row below Add column bef…" at bounding box center [498, 198] width 317 height 94
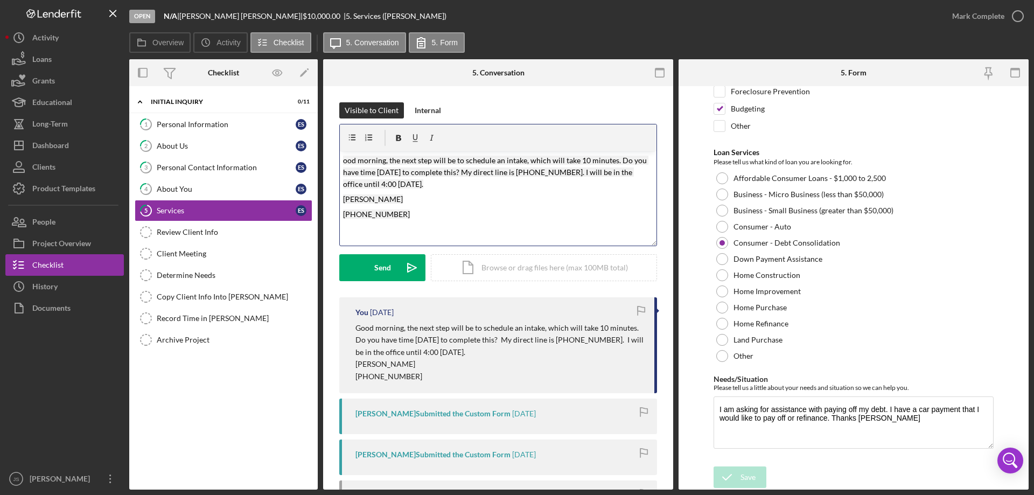
click at [341, 159] on div "v Color teal Color pink Remove color Add row above Add row below Add column bef…" at bounding box center [498, 198] width 317 height 94
drag, startPoint x: 360, startPoint y: 183, endPoint x: 392, endPoint y: 214, distance: 44.2
click at [361, 183] on mark "Good afternoon, the next step will be to schedule an intake, which will take 10…" at bounding box center [495, 172] width 305 height 33
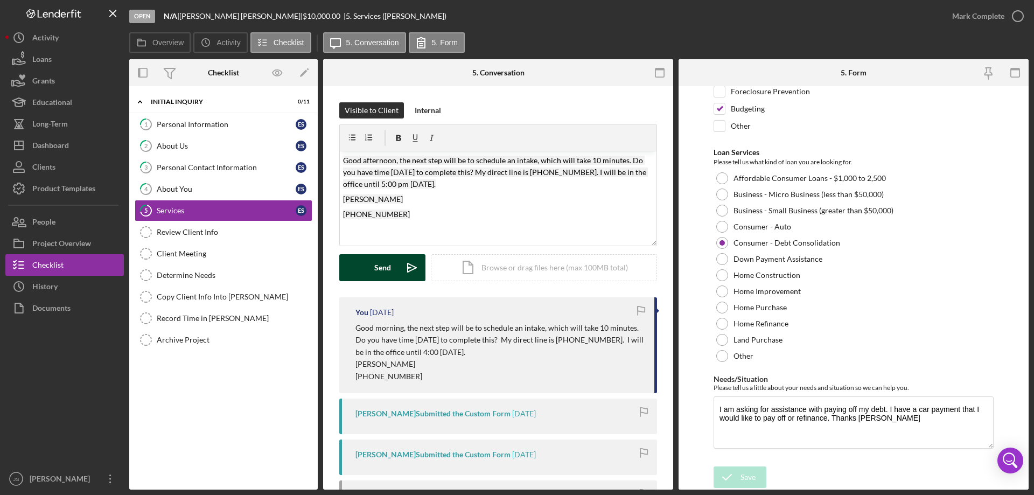
click at [387, 267] on div "Send" at bounding box center [382, 267] width 17 height 27
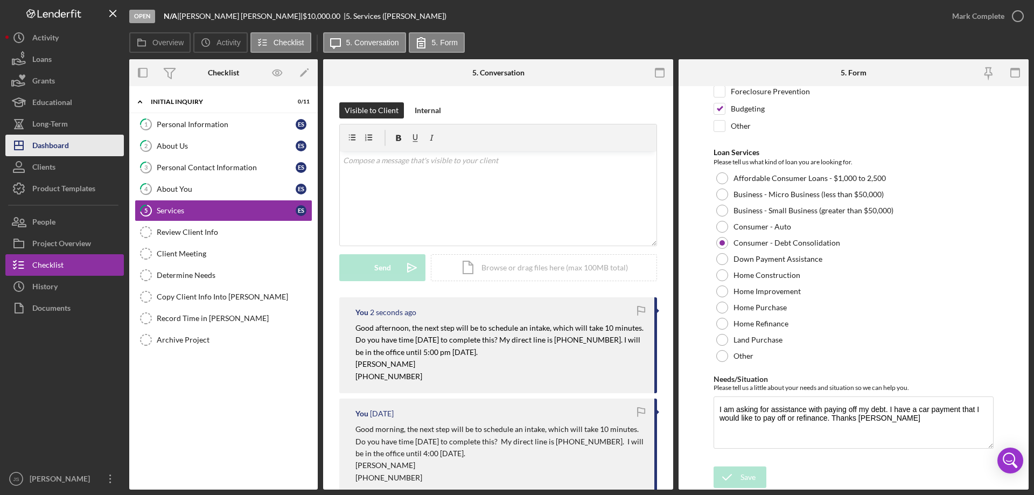
click at [46, 144] on div "Dashboard" at bounding box center [50, 147] width 37 height 24
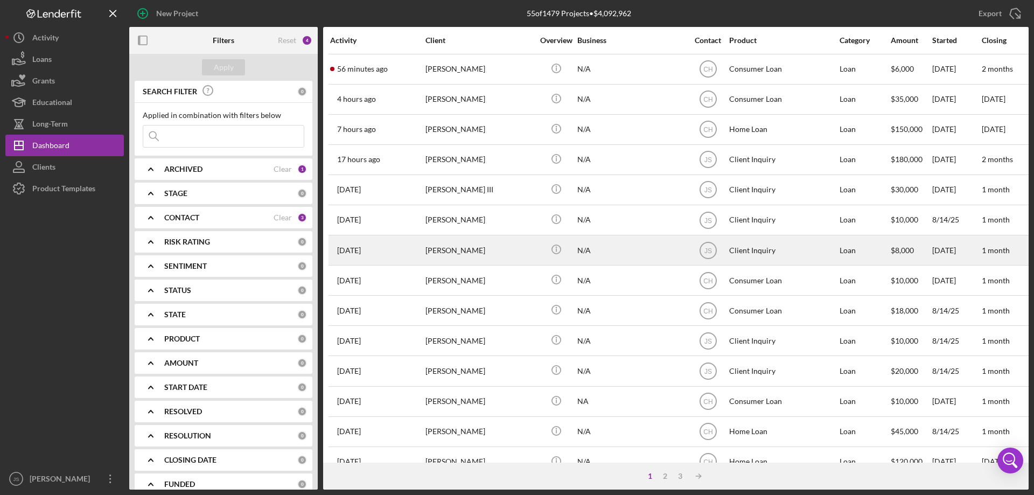
click at [519, 253] on div "[PERSON_NAME]" at bounding box center [479, 250] width 108 height 29
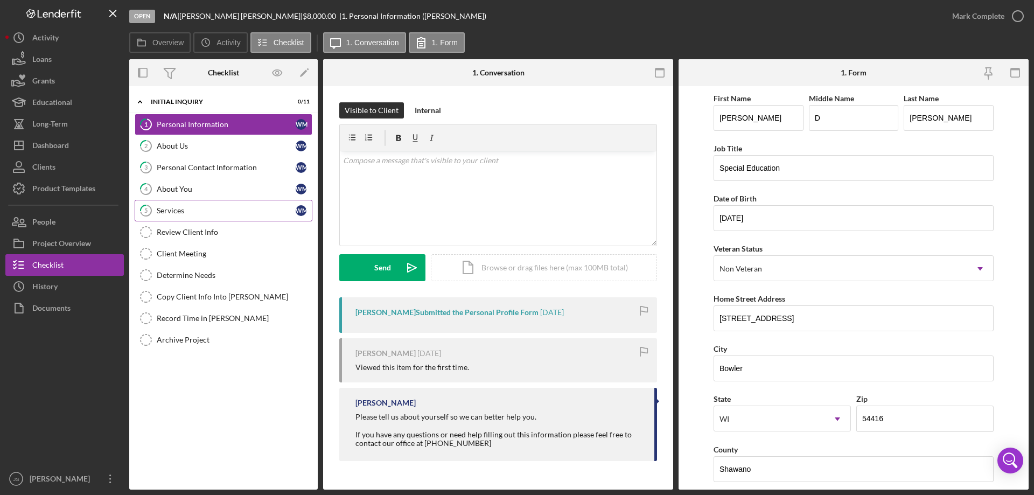
click at [240, 211] on div "Services" at bounding box center [226, 210] width 139 height 9
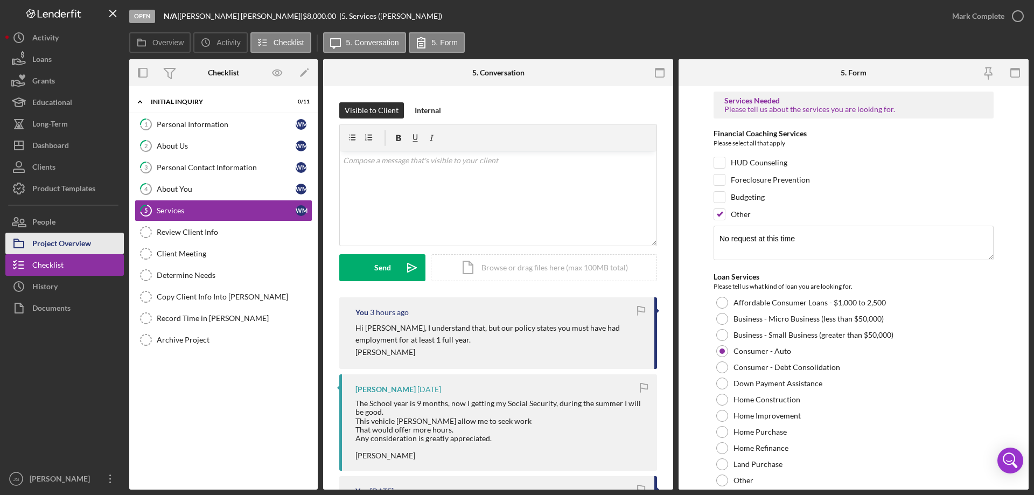
click at [70, 245] on div "Project Overview" at bounding box center [61, 245] width 59 height 24
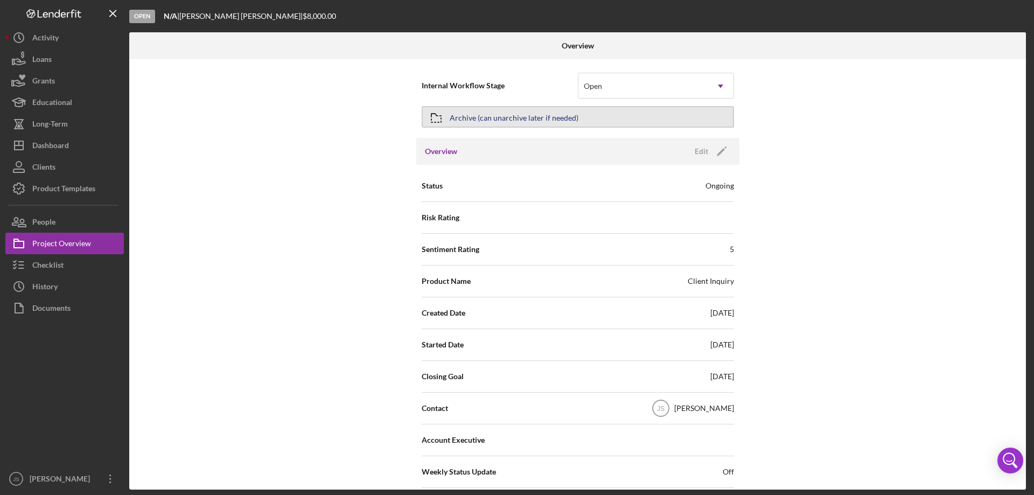
click at [576, 117] on button "Archive (can unarchive later if needed)" at bounding box center [578, 117] width 312 height 22
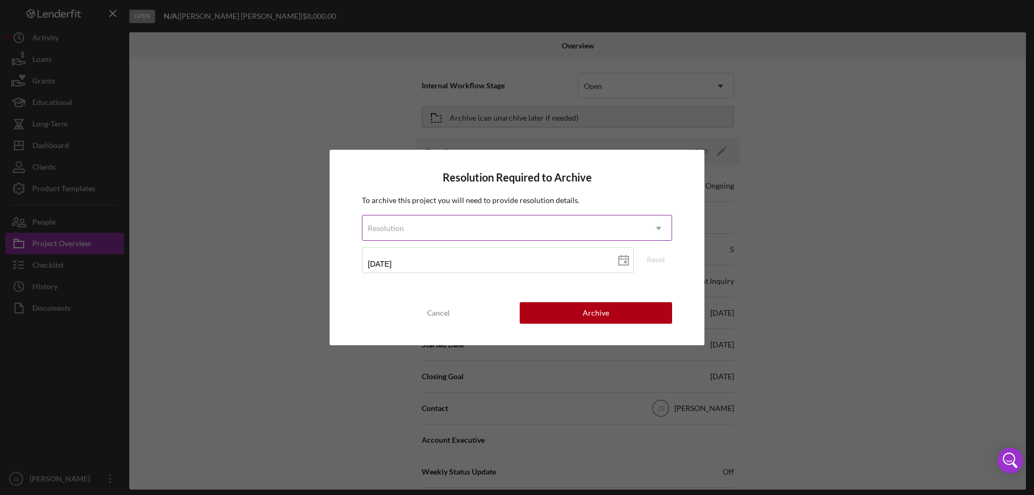
click at [493, 219] on div "Resolution" at bounding box center [503, 228] width 283 height 25
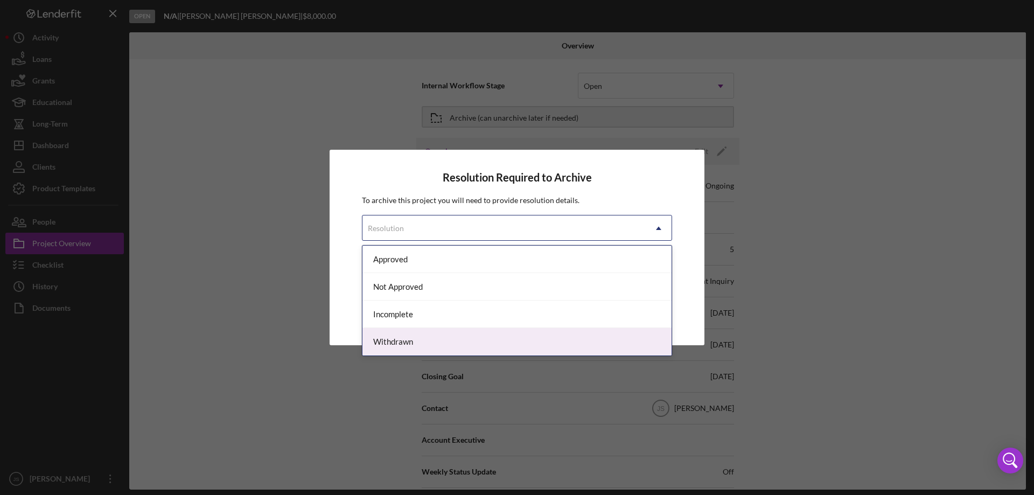
click at [427, 341] on div "Withdrawn" at bounding box center [516, 341] width 309 height 27
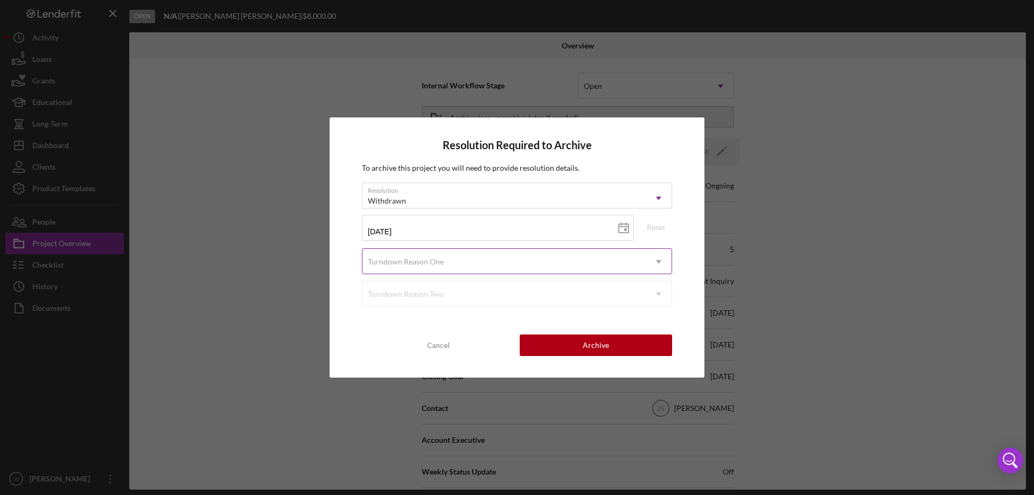
click at [474, 257] on div "Turndown Reason One" at bounding box center [503, 261] width 283 height 25
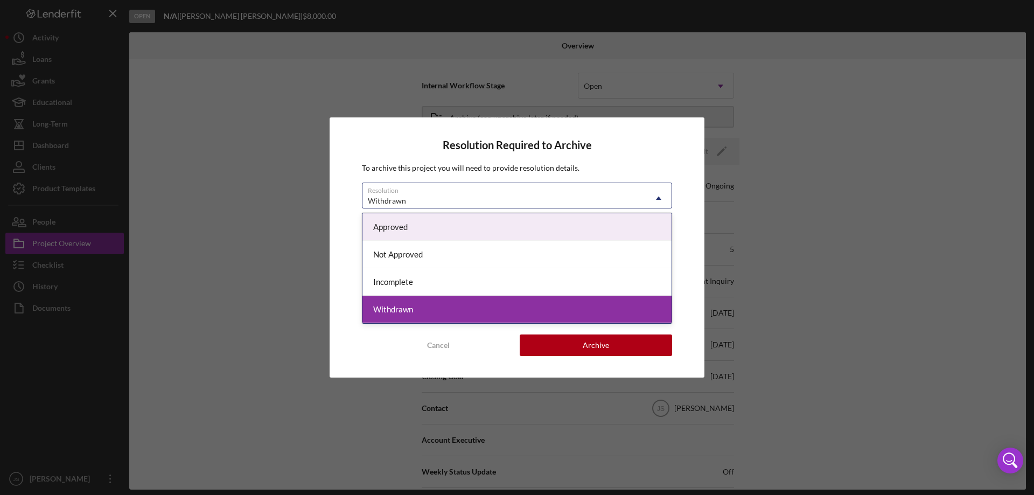
click at [565, 193] on div "Withdrawn" at bounding box center [503, 201] width 283 height 25
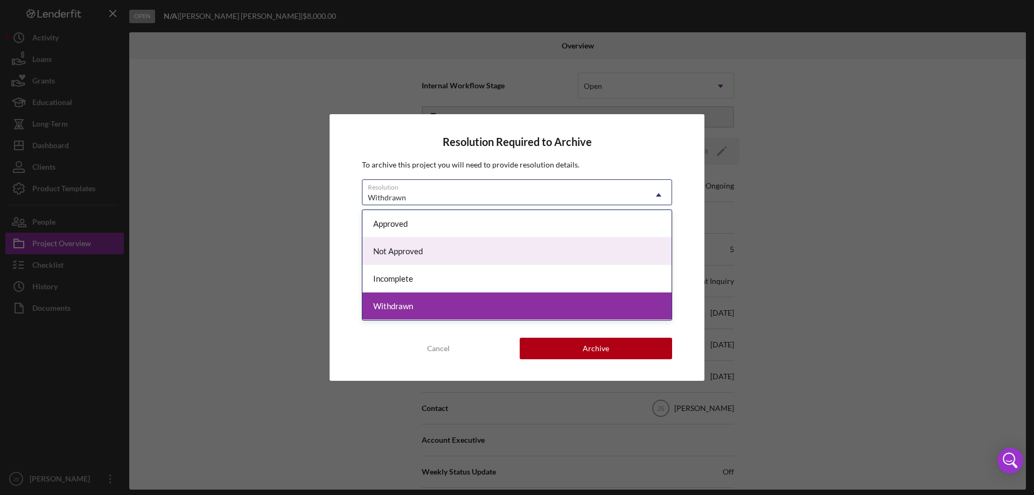
click at [453, 250] on div "Not Approved" at bounding box center [516, 251] width 309 height 27
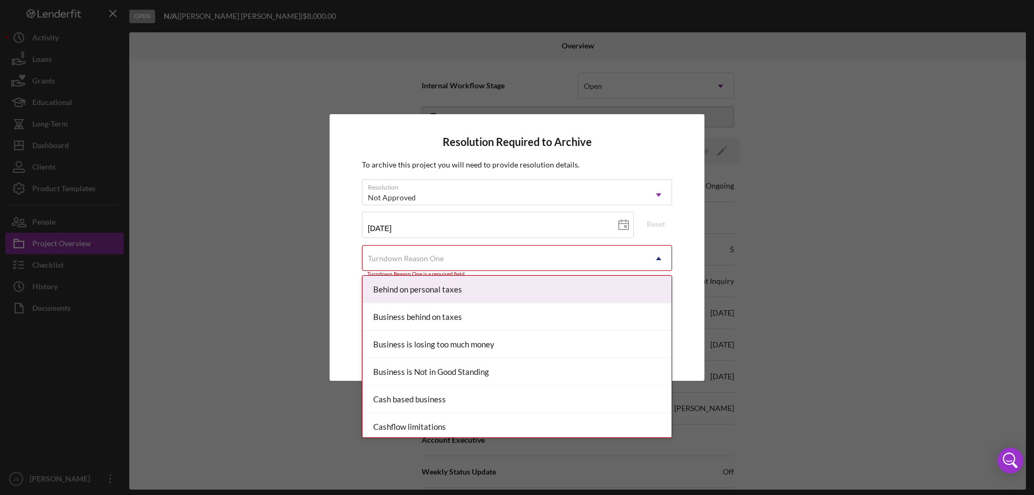
click at [454, 255] on div "Turndown Reason One" at bounding box center [503, 258] width 283 height 25
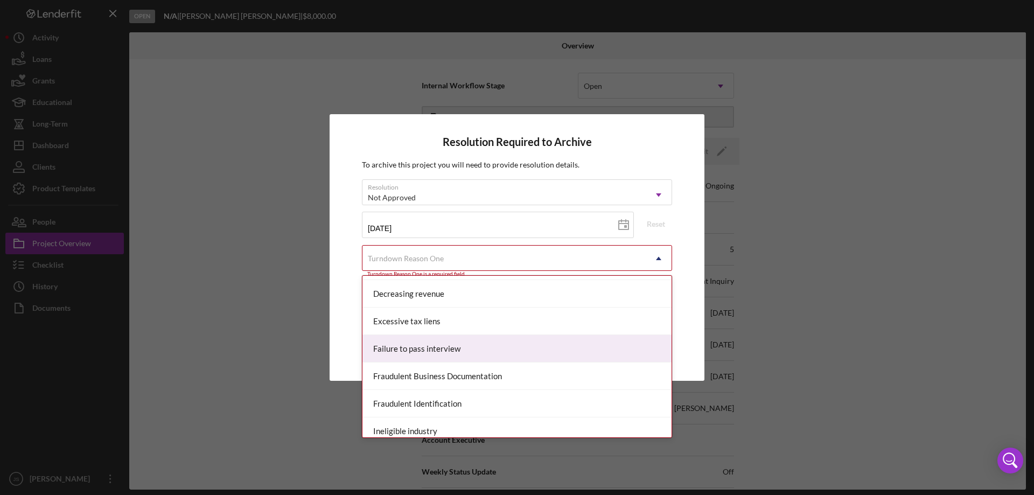
click at [455, 346] on div "Failure to pass interview" at bounding box center [516, 348] width 309 height 27
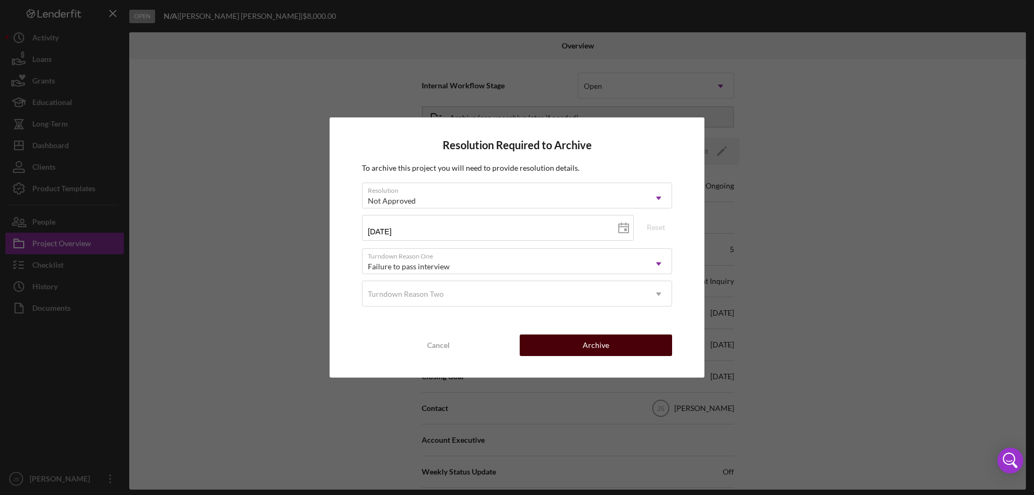
click at [591, 346] on div "Archive" at bounding box center [596, 345] width 26 height 22
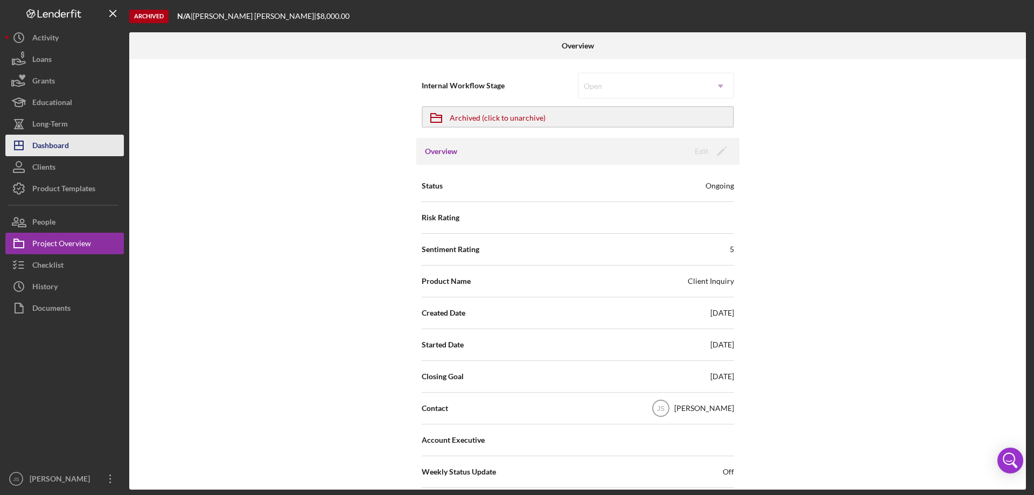
click at [66, 145] on div "Dashboard" at bounding box center [50, 147] width 37 height 24
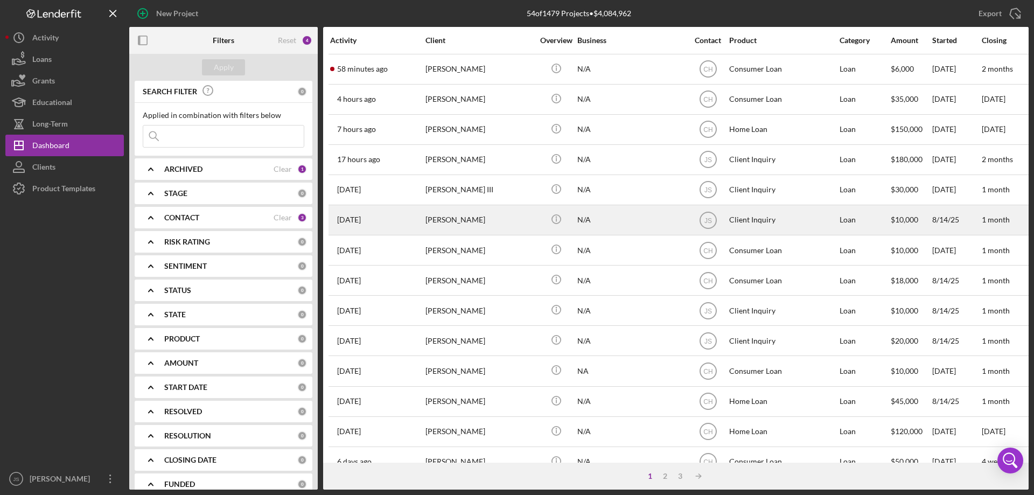
click at [512, 226] on div "[PERSON_NAME]" at bounding box center [479, 220] width 108 height 29
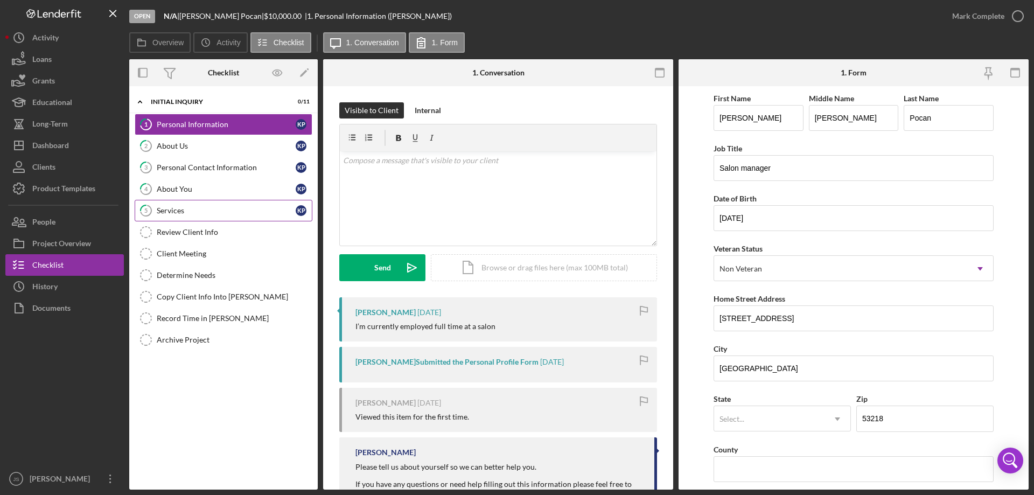
click at [224, 207] on div "Services" at bounding box center [226, 210] width 139 height 9
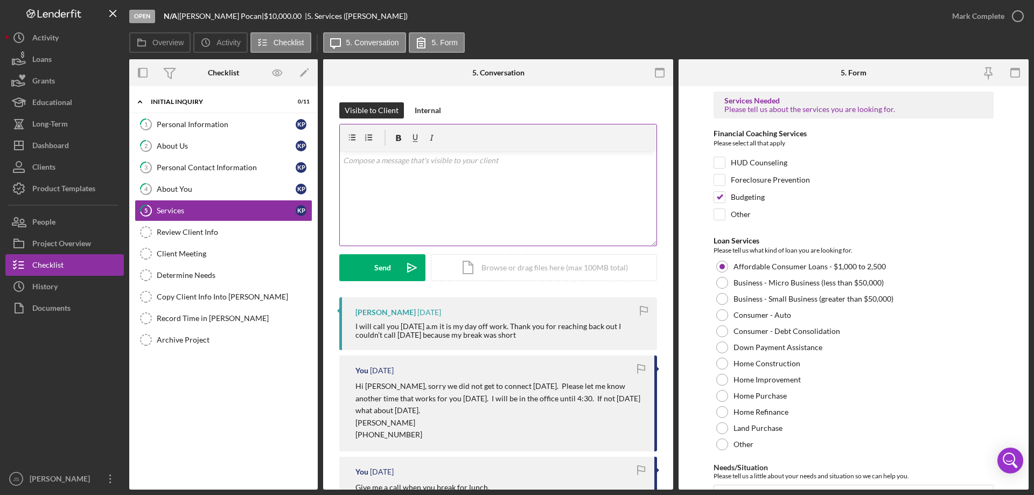
click at [382, 169] on div "v Color teal Color pink Remove color Add row above Add row below Add column bef…" at bounding box center [498, 198] width 317 height 94
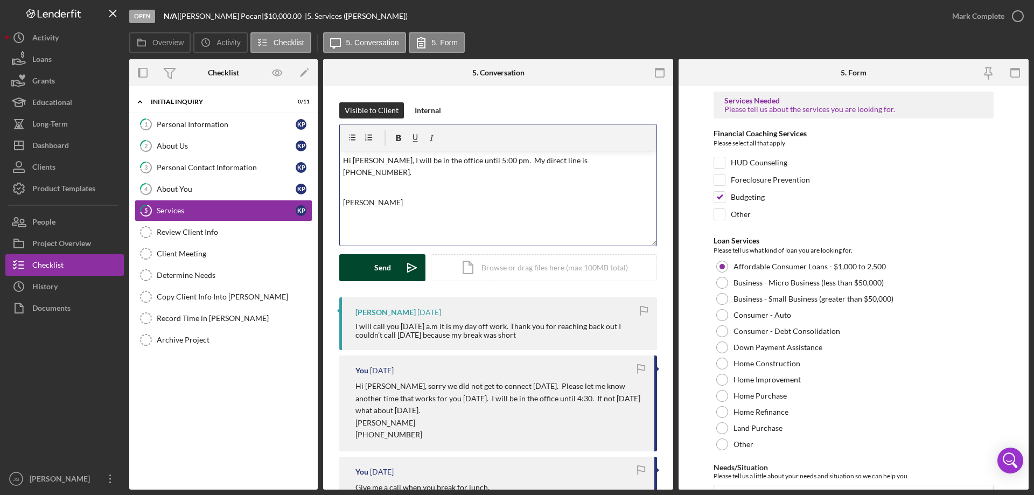
click at [371, 267] on button "Send Icon/icon-invite-send" at bounding box center [382, 267] width 86 height 27
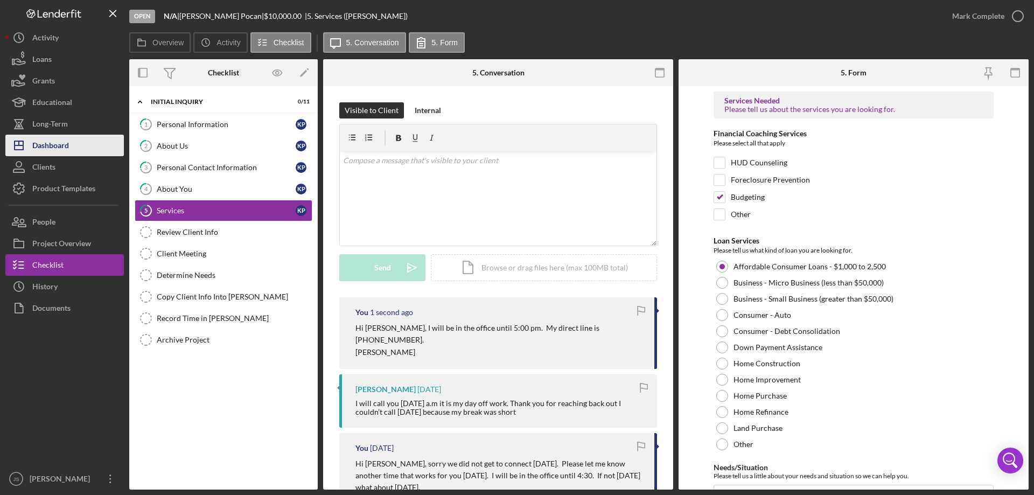
click at [44, 144] on div "Dashboard" at bounding box center [50, 147] width 37 height 24
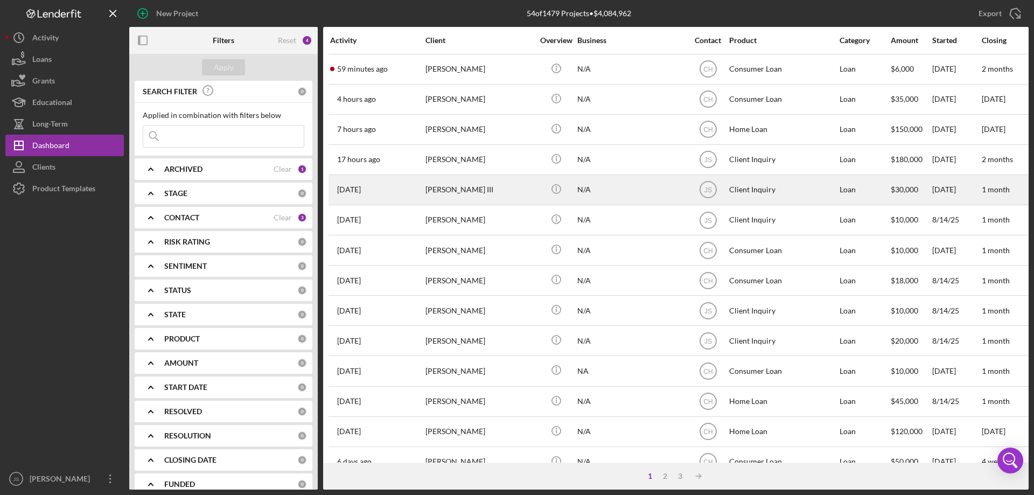
click at [637, 192] on div "N/A" at bounding box center [631, 190] width 108 height 29
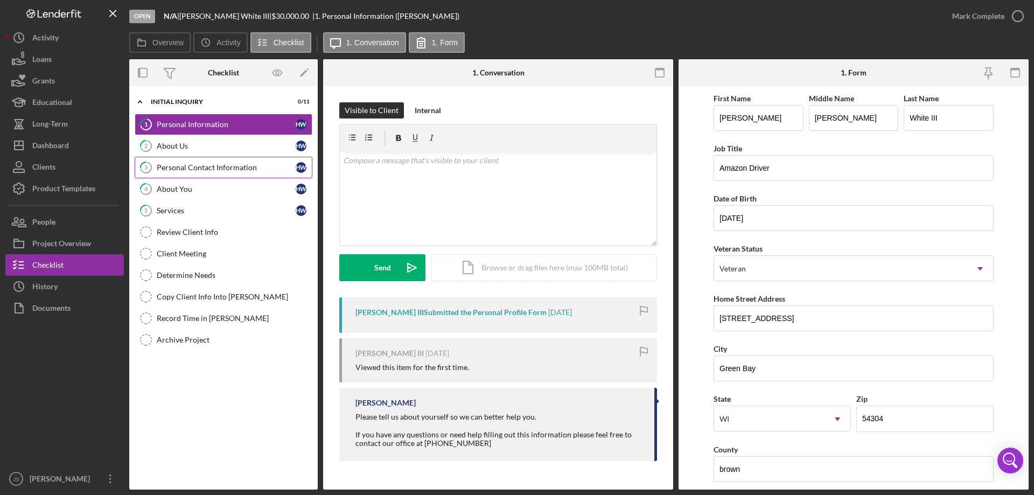
click at [228, 169] on div "Personal Contact Information" at bounding box center [226, 167] width 139 height 9
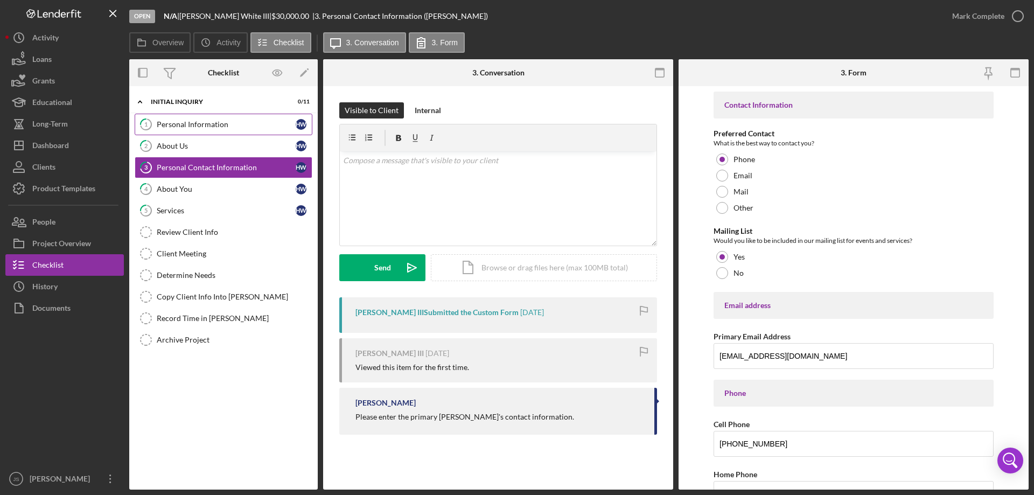
click at [235, 123] on div "Personal Information" at bounding box center [226, 124] width 139 height 9
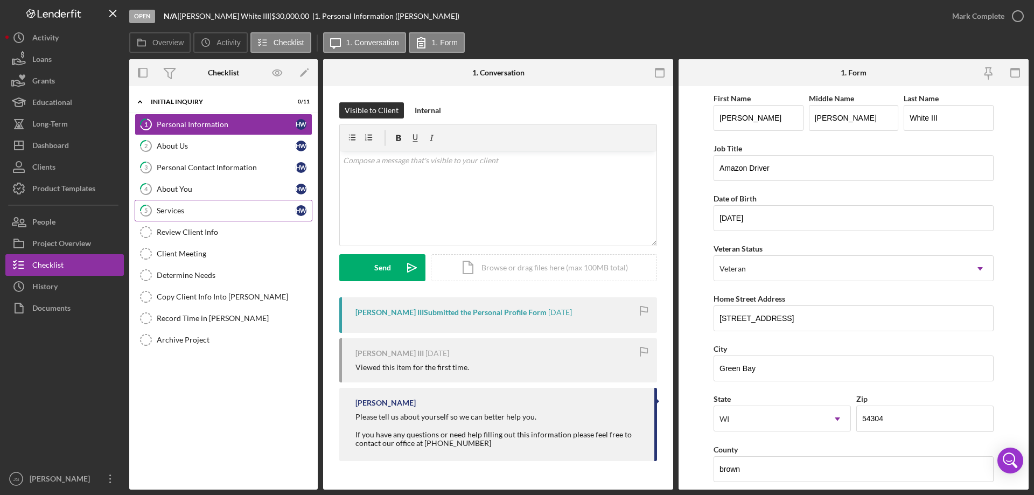
click at [221, 214] on div "Services" at bounding box center [226, 210] width 139 height 9
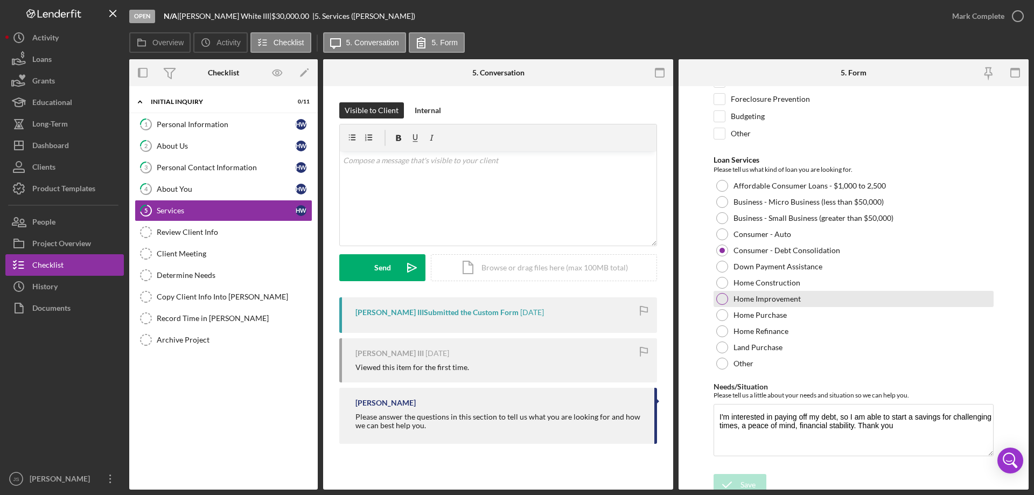
scroll to position [88, 0]
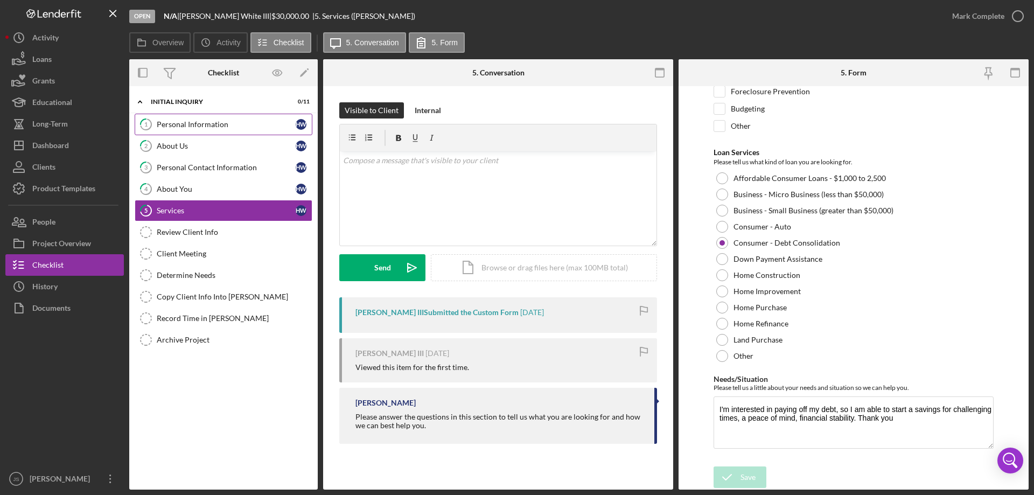
click at [185, 123] on div "Personal Information" at bounding box center [226, 124] width 139 height 9
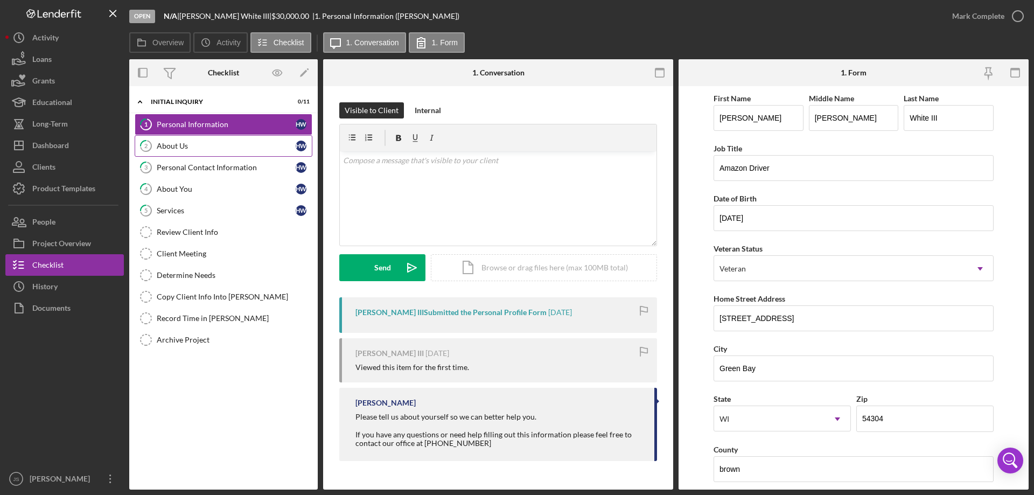
click at [211, 145] on div "About Us" at bounding box center [226, 146] width 139 height 9
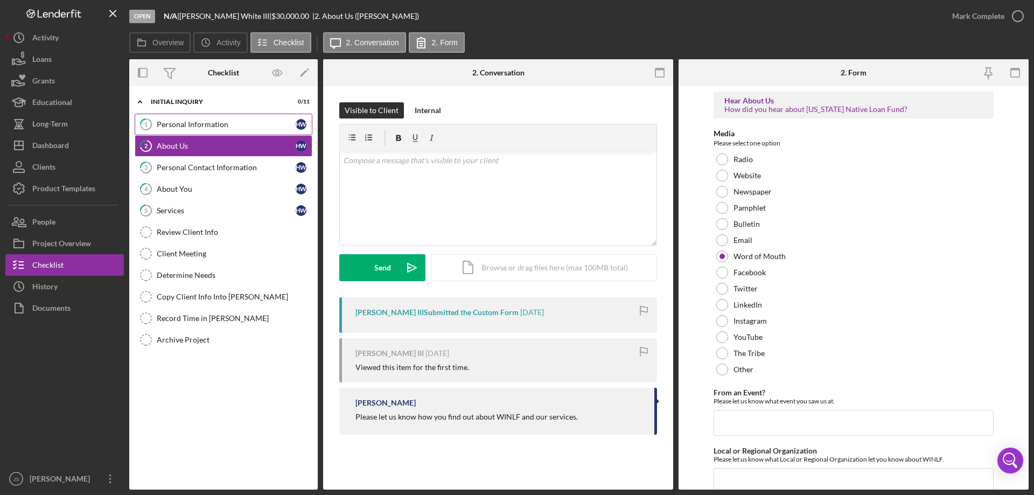
click at [247, 125] on div "Personal Information" at bounding box center [226, 124] width 139 height 9
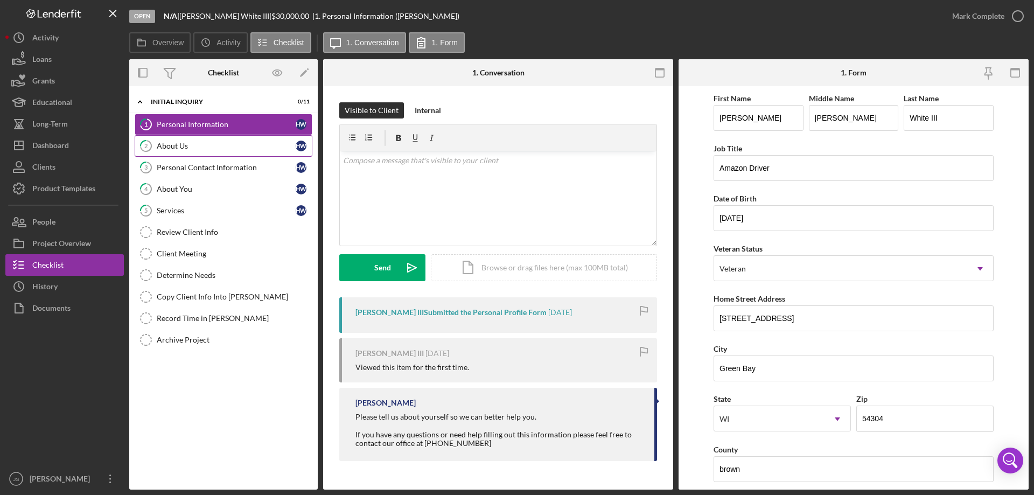
click at [238, 146] on div "About Us" at bounding box center [226, 146] width 139 height 9
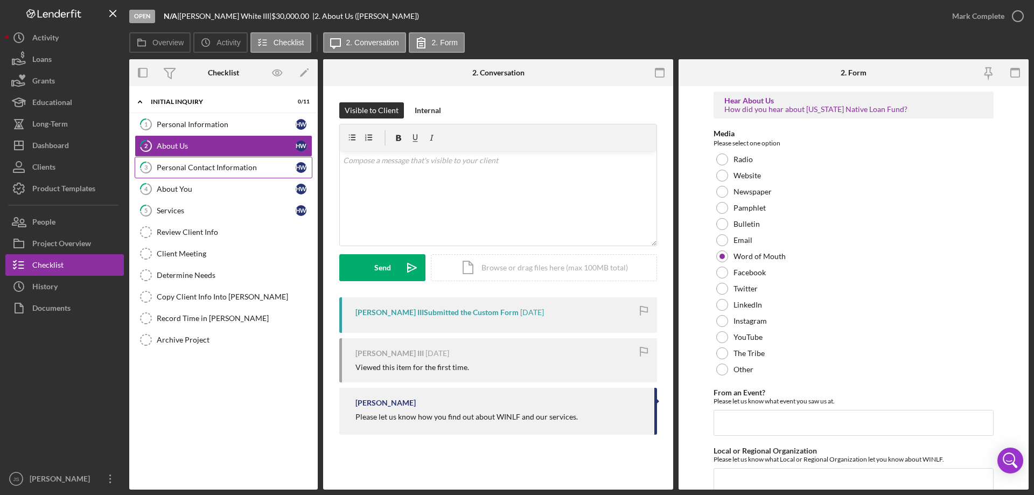
click at [234, 168] on div "Personal Contact Information" at bounding box center [226, 167] width 139 height 9
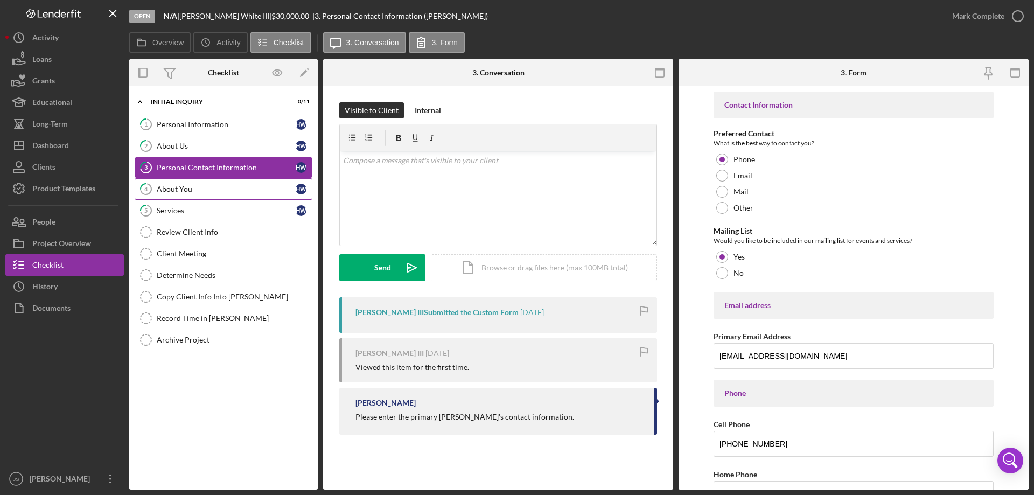
click at [233, 190] on div "About You" at bounding box center [226, 189] width 139 height 9
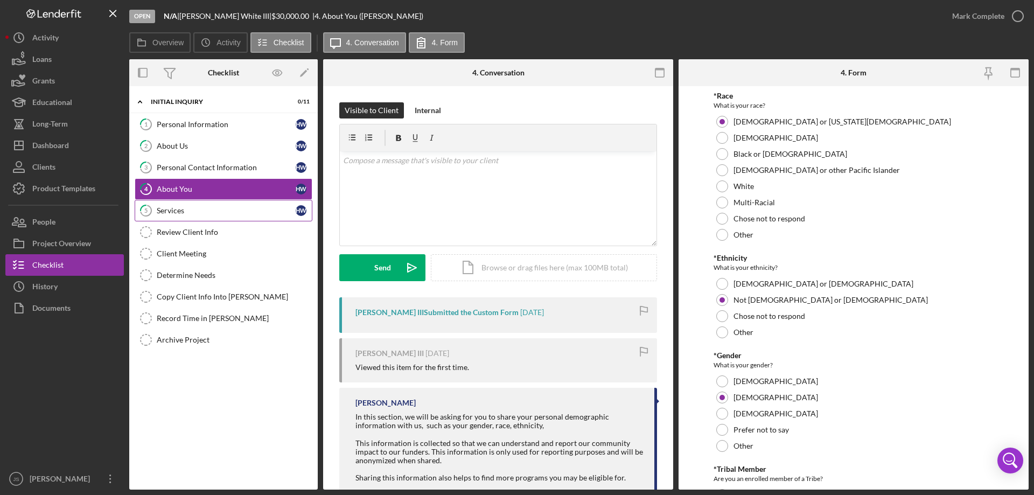
click at [233, 215] on link "5 Services H W" at bounding box center [224, 211] width 178 height 22
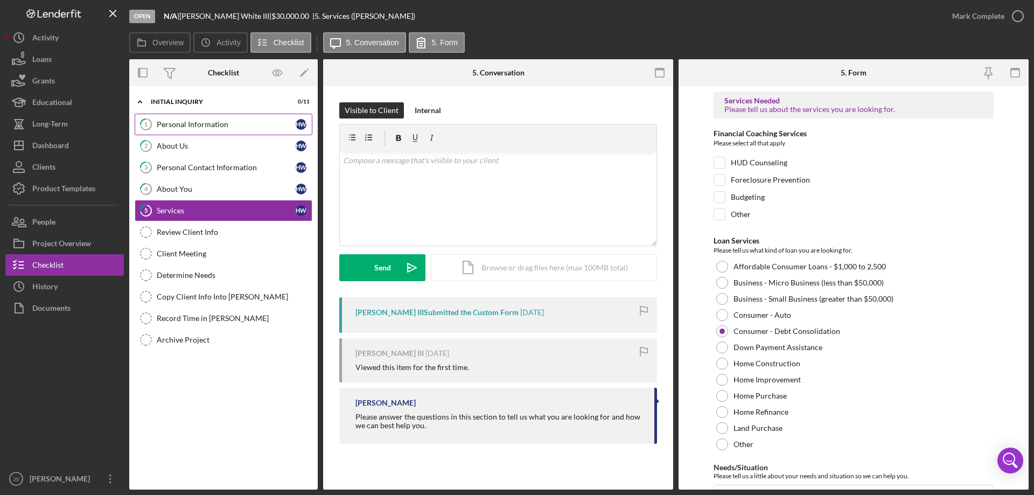
click at [270, 123] on div "Personal Information" at bounding box center [226, 124] width 139 height 9
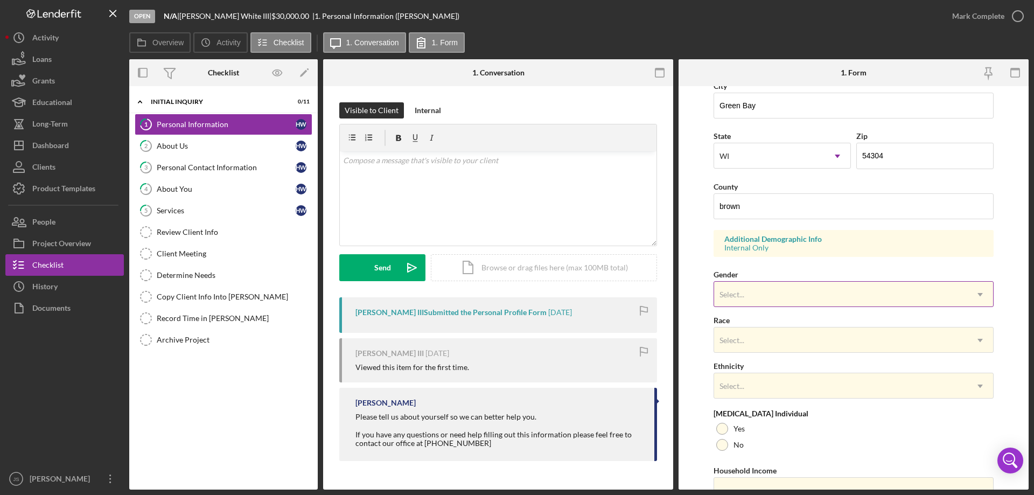
scroll to position [316, 0]
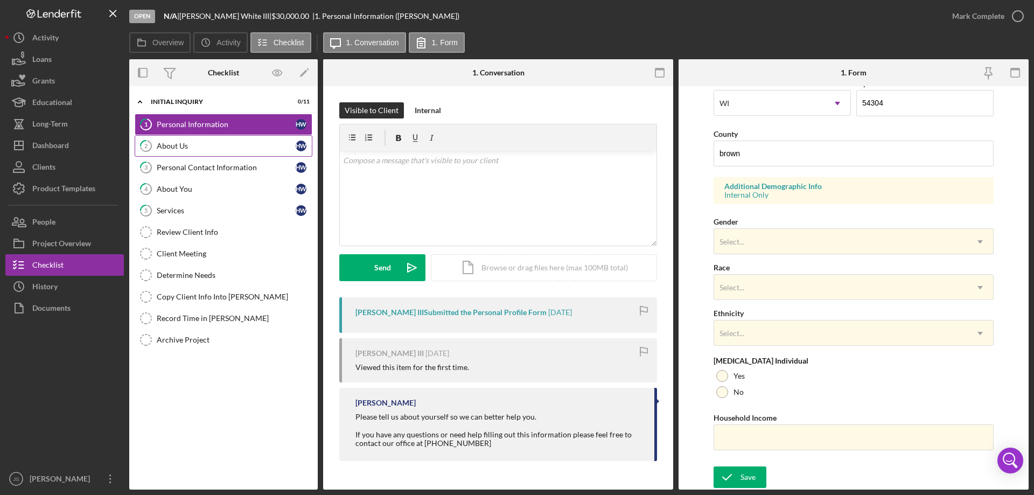
click at [210, 144] on div "About Us" at bounding box center [226, 146] width 139 height 9
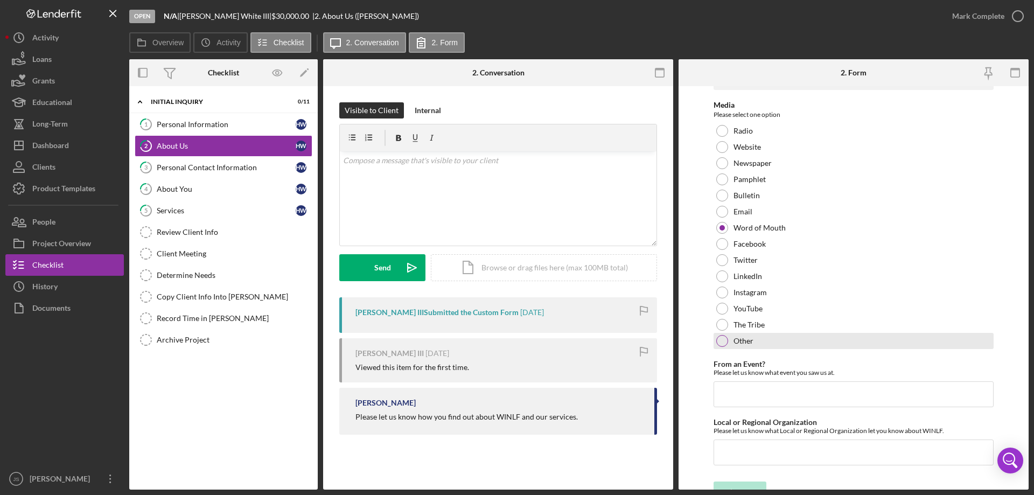
scroll to position [44, 0]
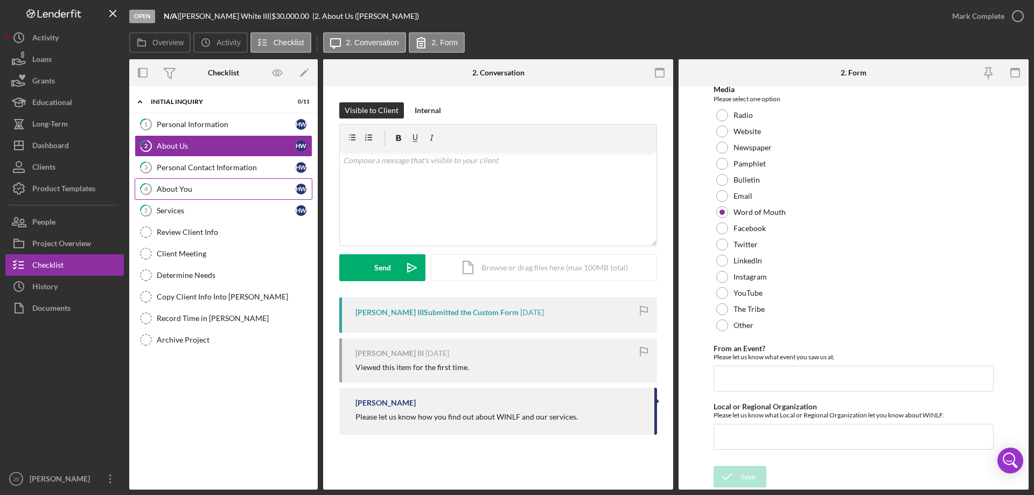
drag, startPoint x: 192, startPoint y: 166, endPoint x: 306, endPoint y: 182, distance: 115.2
click at [196, 166] on div "Personal Contact Information" at bounding box center [226, 167] width 139 height 9
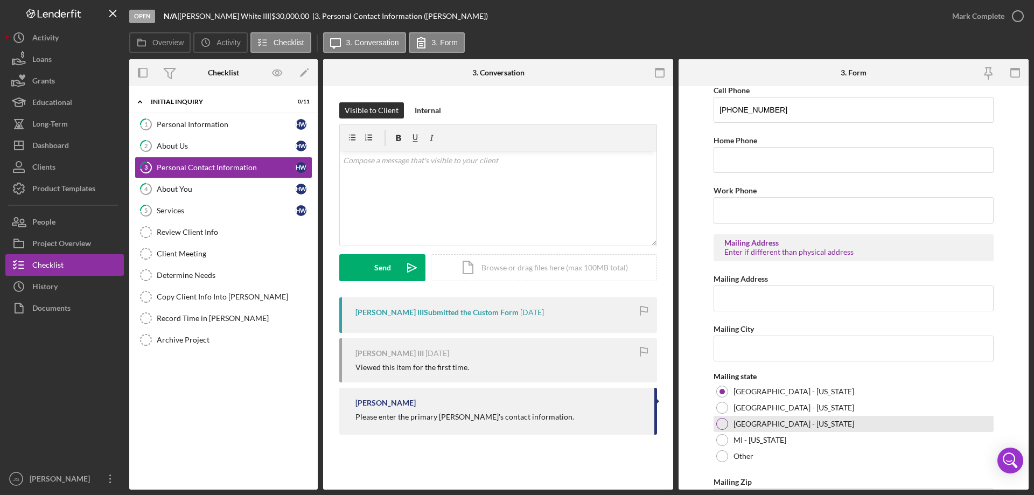
scroll to position [398, 0]
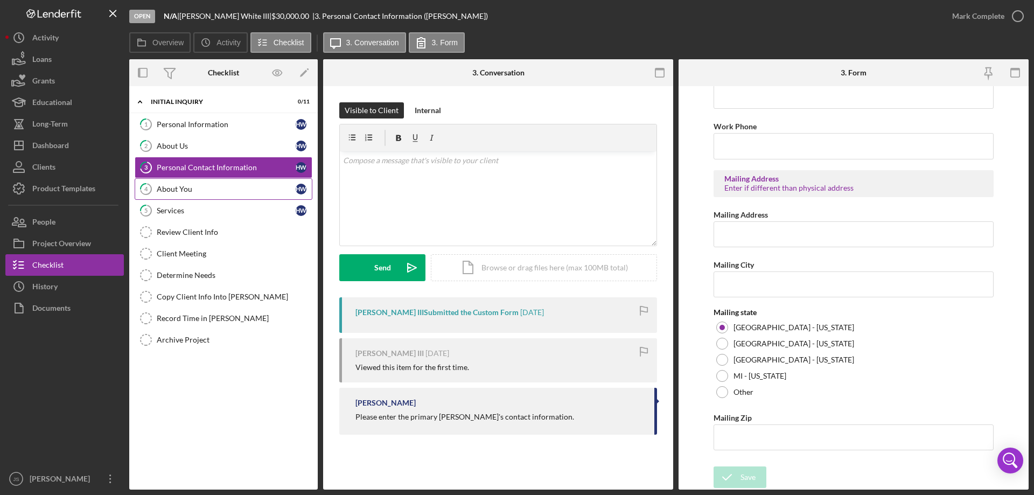
drag, startPoint x: 187, startPoint y: 186, endPoint x: 289, endPoint y: 201, distance: 103.0
click at [191, 186] on div "About You" at bounding box center [226, 189] width 139 height 9
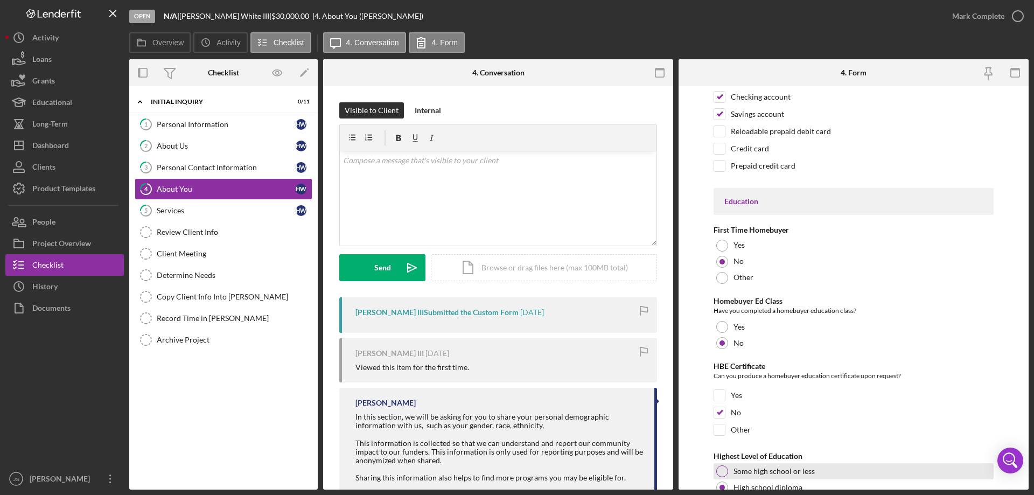
scroll to position [2239, 0]
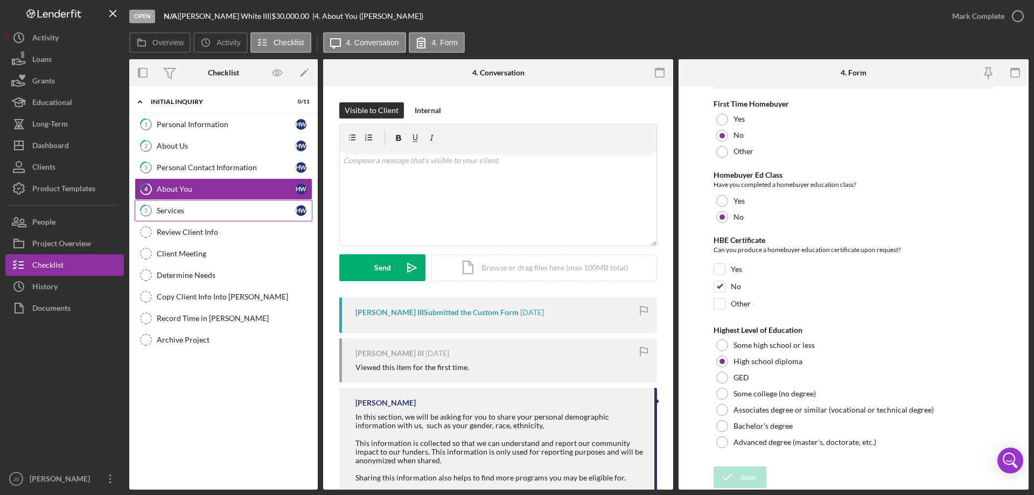
drag, startPoint x: 199, startPoint y: 209, endPoint x: 254, endPoint y: 214, distance: 55.7
click at [200, 209] on div "Services" at bounding box center [226, 210] width 139 height 9
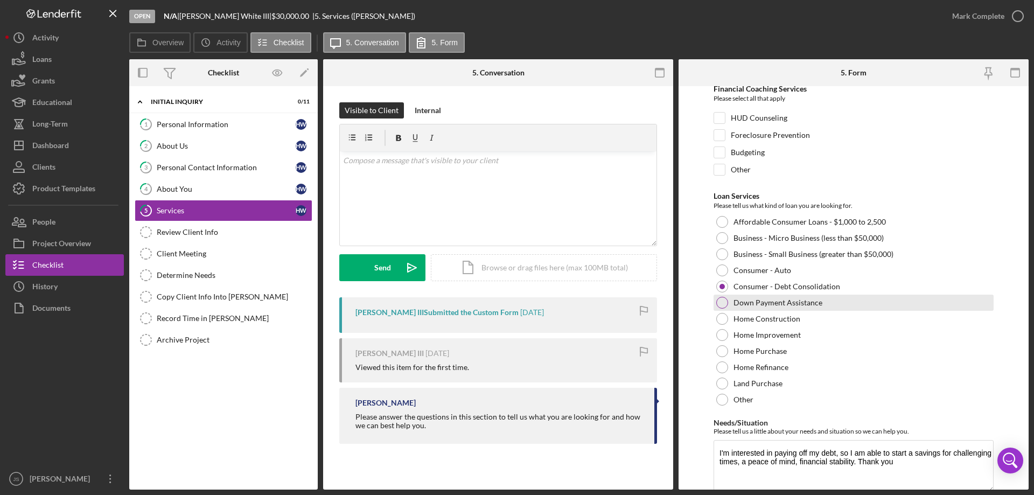
scroll to position [88, 0]
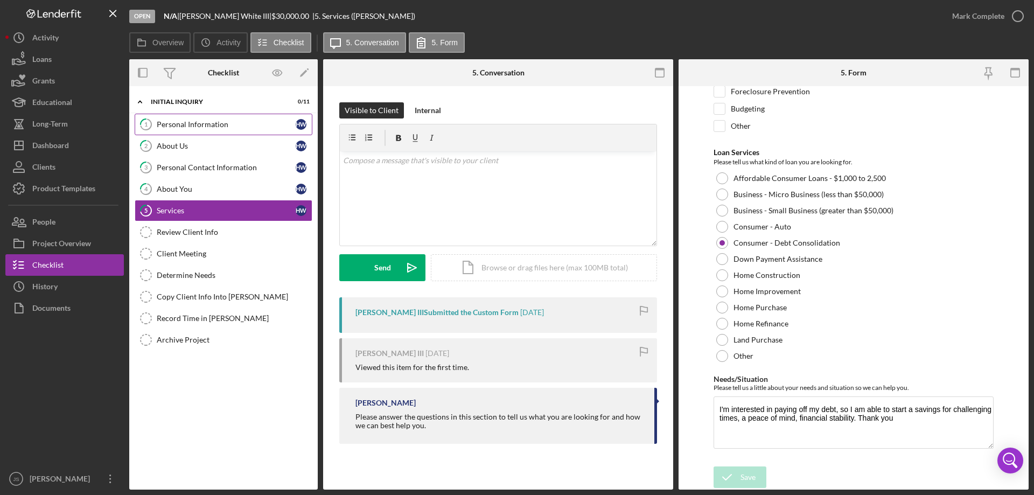
click at [223, 128] on div "Personal Information" at bounding box center [226, 124] width 139 height 9
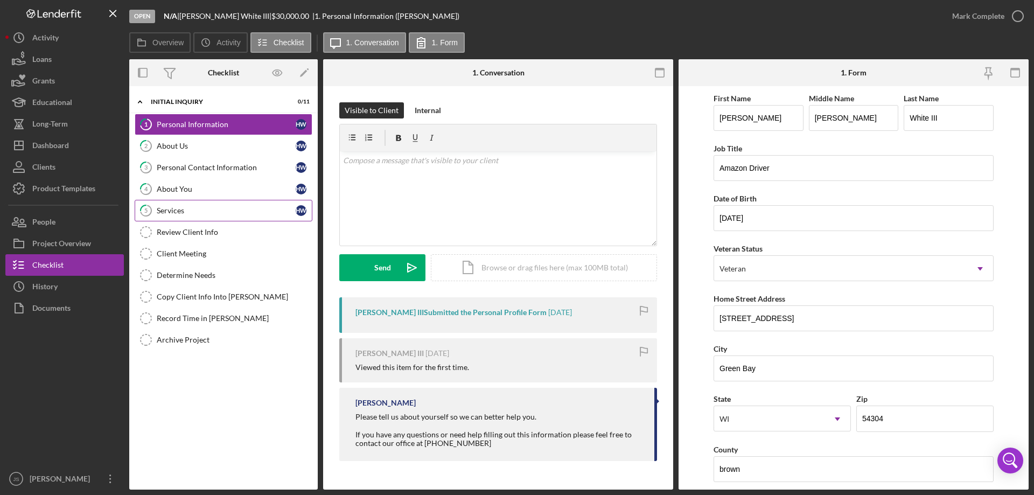
click at [203, 213] on div "Services" at bounding box center [226, 210] width 139 height 9
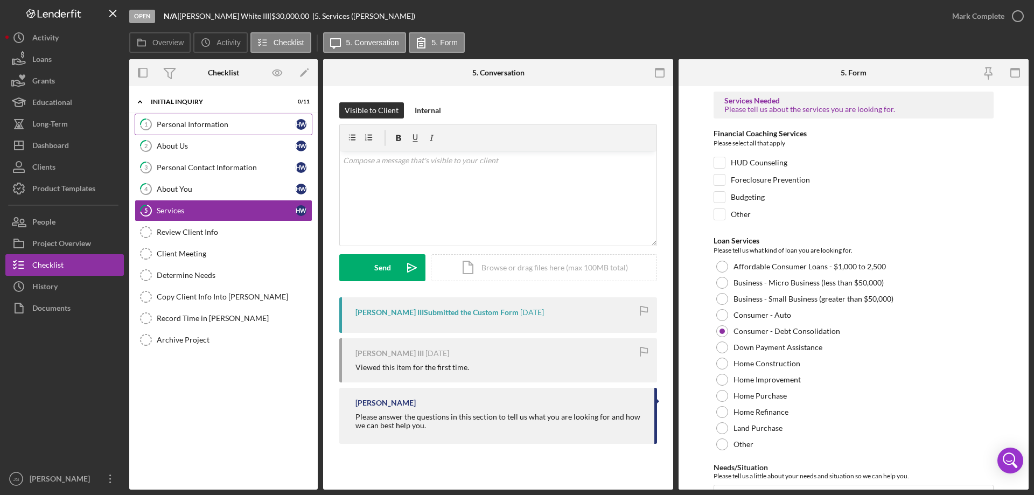
click at [261, 124] on div "Personal Information" at bounding box center [226, 124] width 139 height 9
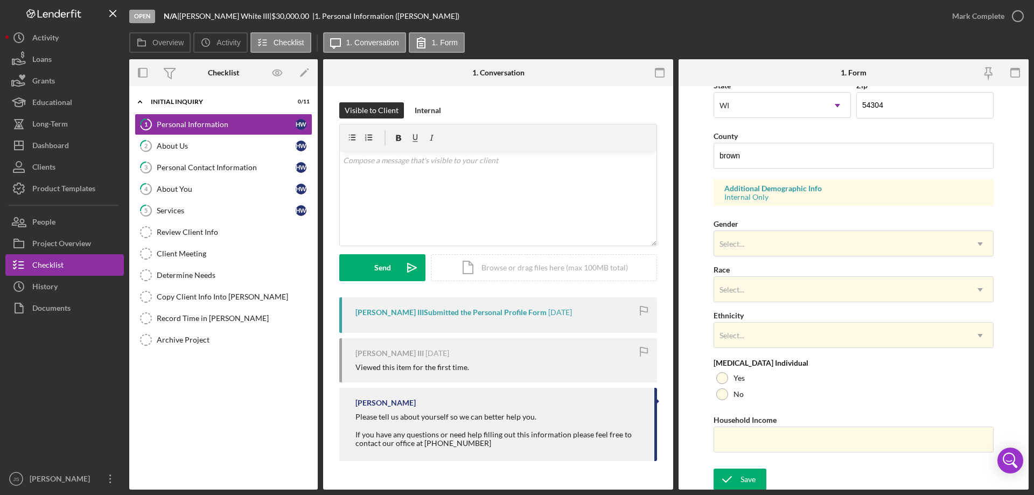
scroll to position [316, 0]
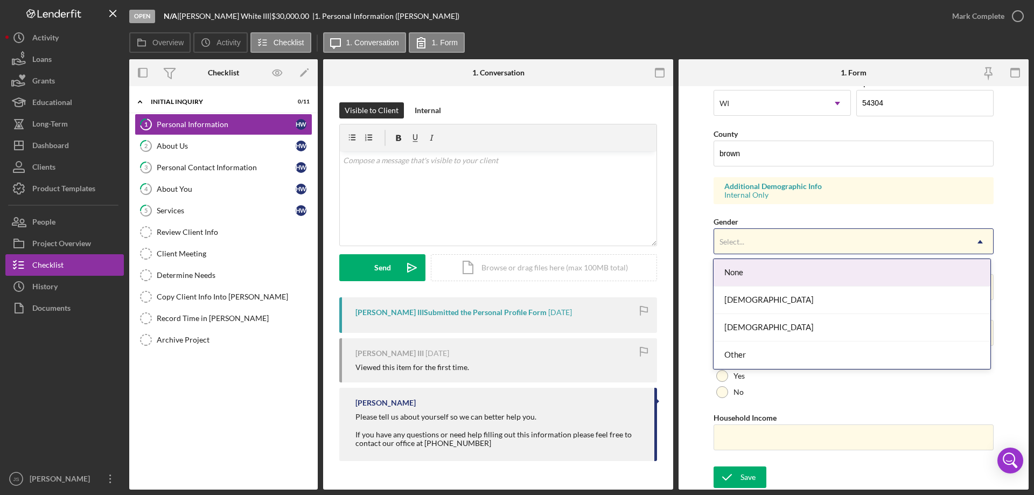
click at [787, 248] on div "Select..." at bounding box center [840, 241] width 253 height 25
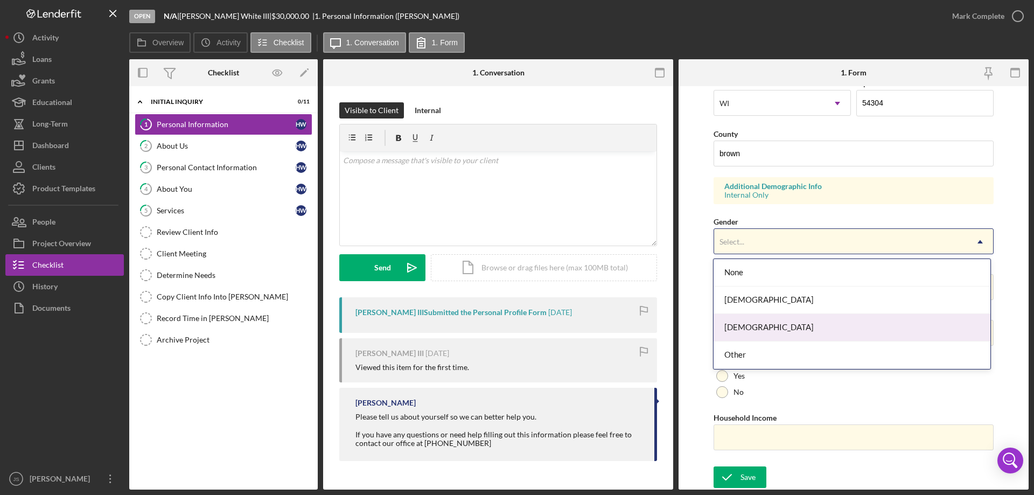
drag, startPoint x: 759, startPoint y: 324, endPoint x: 765, endPoint y: 320, distance: 7.5
click at [759, 324] on div "[DEMOGRAPHIC_DATA]" at bounding box center [852, 327] width 276 height 27
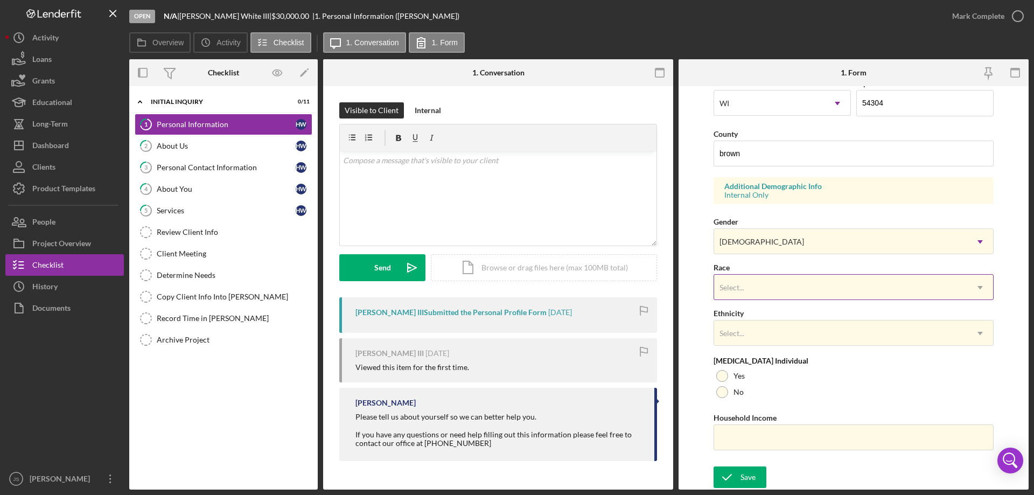
click at [806, 290] on div "Select..." at bounding box center [840, 287] width 253 height 25
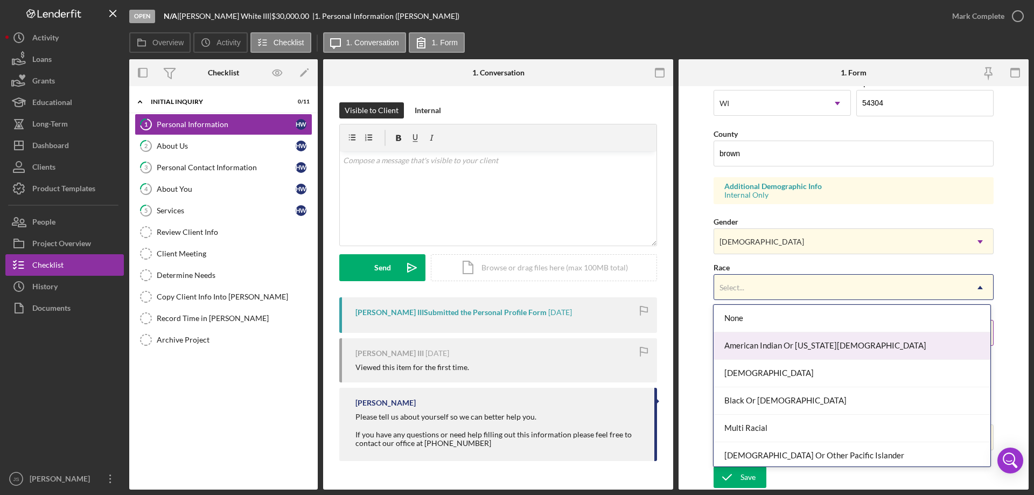
click at [811, 343] on div "American Indian Or [US_STATE][DEMOGRAPHIC_DATA]" at bounding box center [852, 345] width 276 height 27
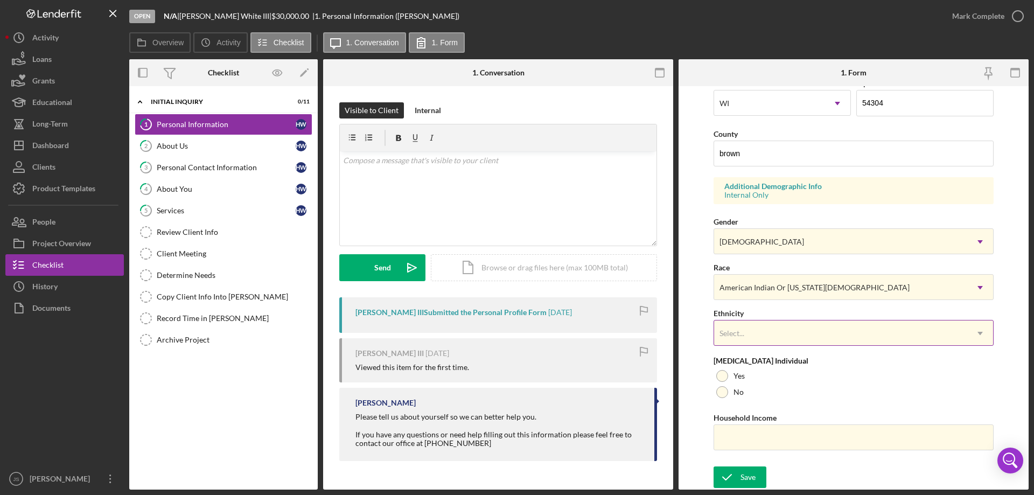
click at [864, 336] on div "Select..." at bounding box center [840, 333] width 253 height 25
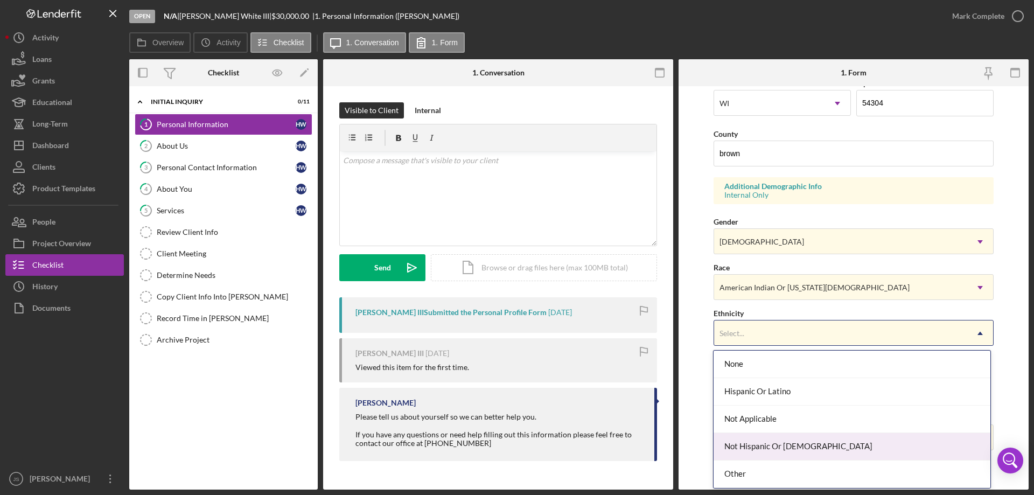
drag, startPoint x: 814, startPoint y: 447, endPoint x: 846, endPoint y: 415, distance: 44.9
click at [814, 446] on div "Not Hispanic Or [DEMOGRAPHIC_DATA]" at bounding box center [852, 446] width 276 height 27
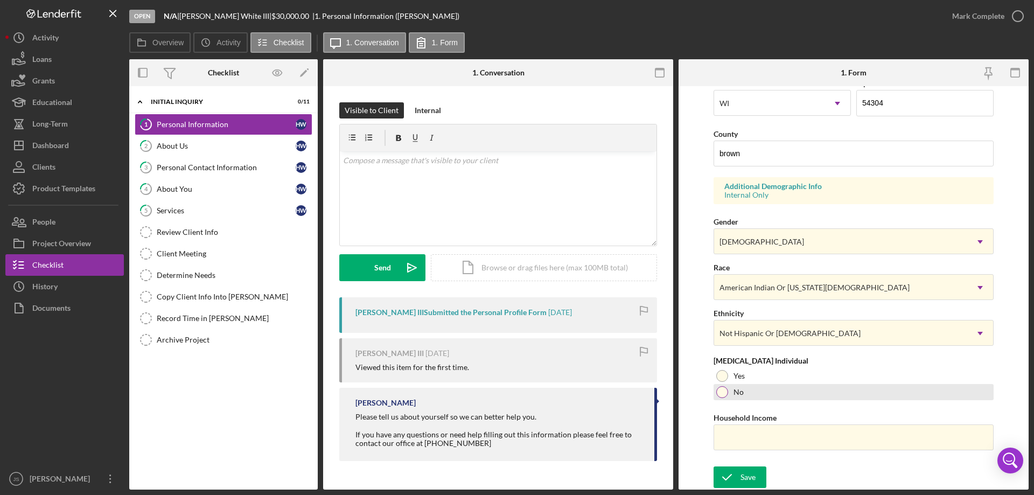
click at [722, 393] on div at bounding box center [722, 392] width 12 height 12
click at [736, 442] on input "Household Income" at bounding box center [854, 437] width 280 height 26
type input "$110,000"
click at [745, 479] on div "Save" at bounding box center [748, 477] width 15 height 22
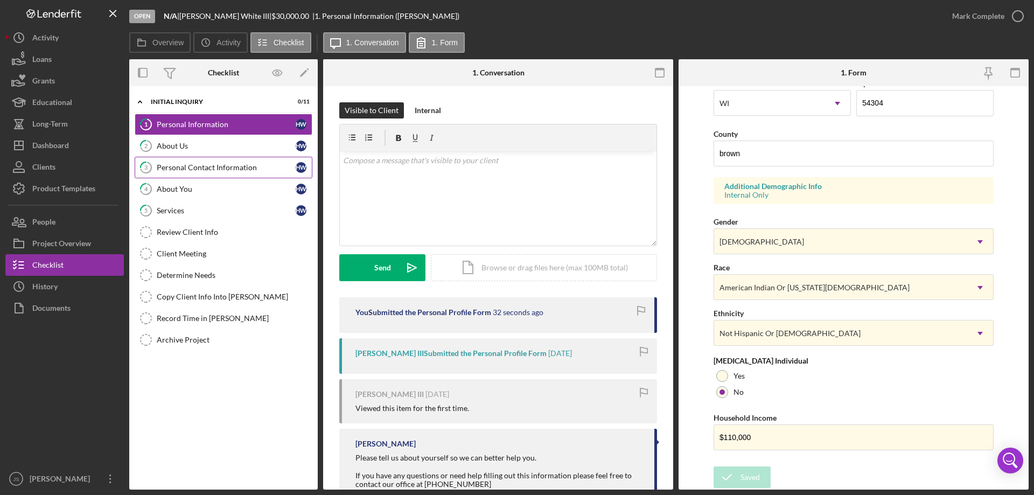
click at [205, 166] on div "Personal Contact Information" at bounding box center [226, 167] width 139 height 9
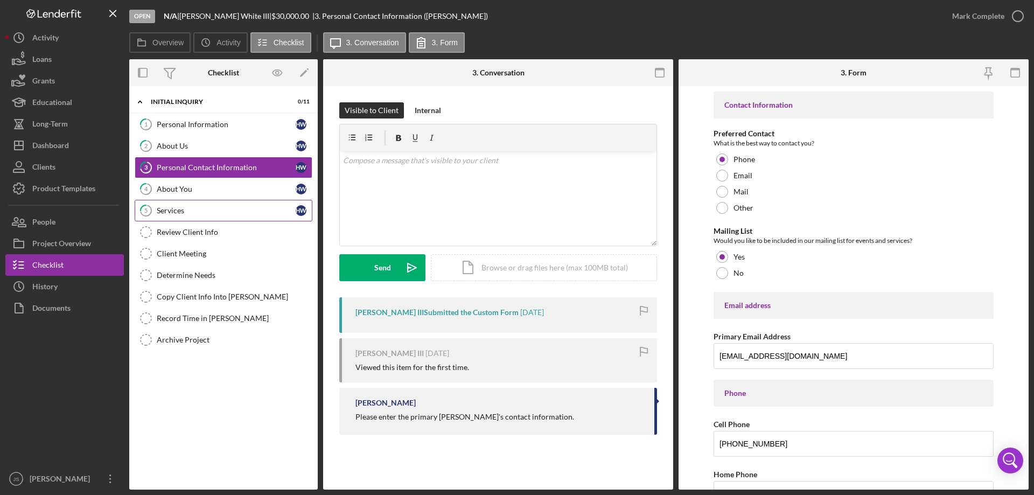
click at [217, 212] on div "Services" at bounding box center [226, 210] width 139 height 9
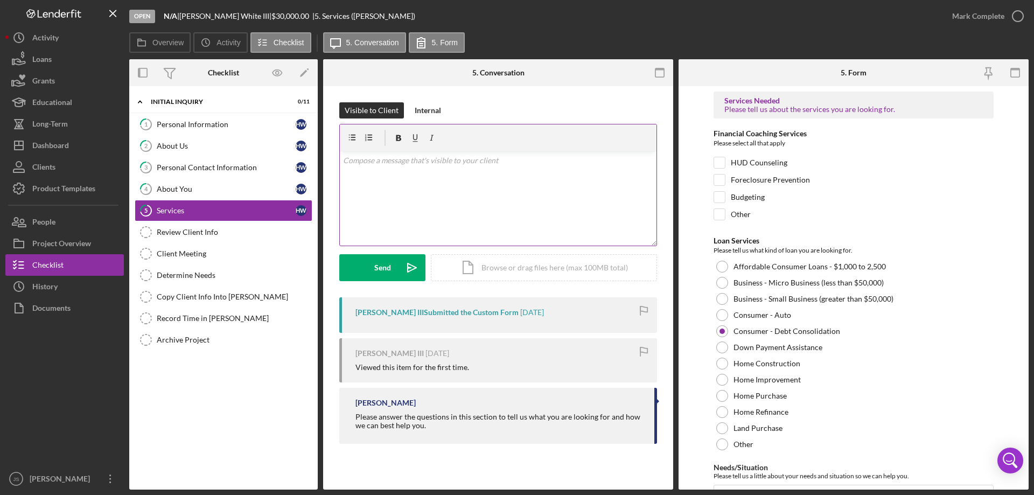
click at [403, 200] on div "v Color teal Color pink Remove color Add row above Add row below Add column bef…" at bounding box center [498, 198] width 317 height 94
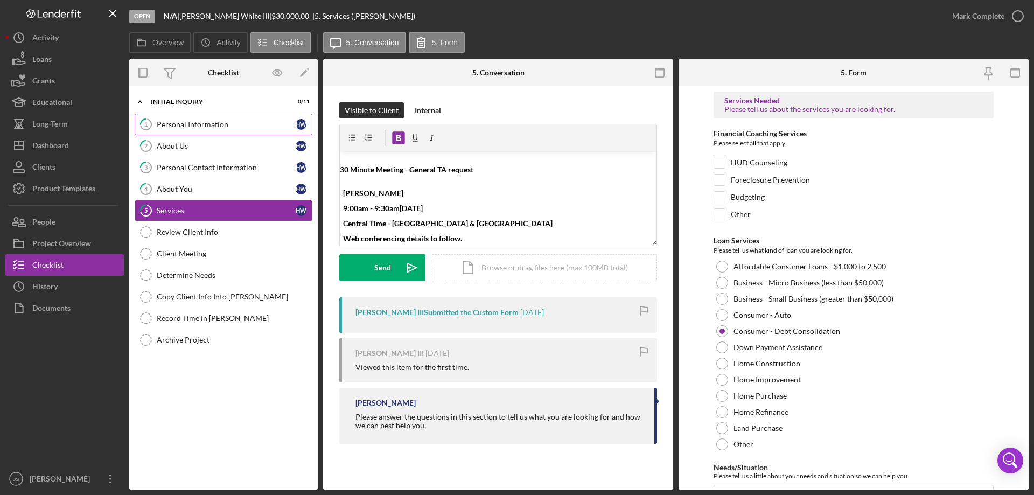
click at [223, 122] on div "Personal Information" at bounding box center [226, 124] width 139 height 9
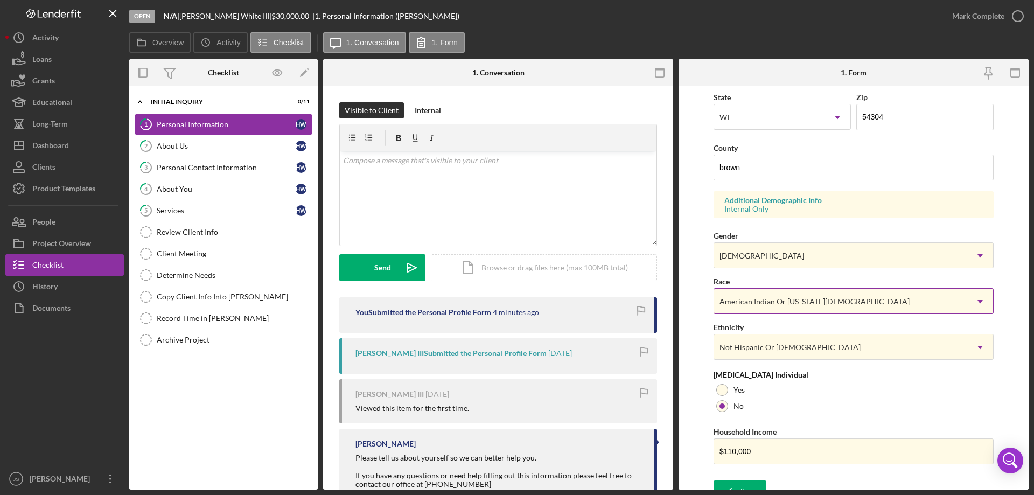
scroll to position [316, 0]
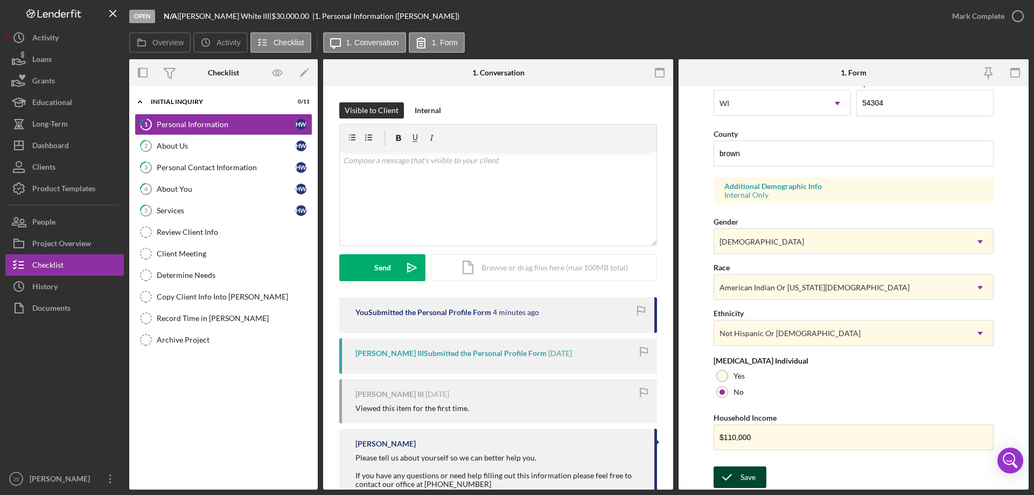
click at [743, 478] on div "Save" at bounding box center [748, 477] width 15 height 22
click at [1018, 16] on icon "button" at bounding box center [1017, 16] width 27 height 27
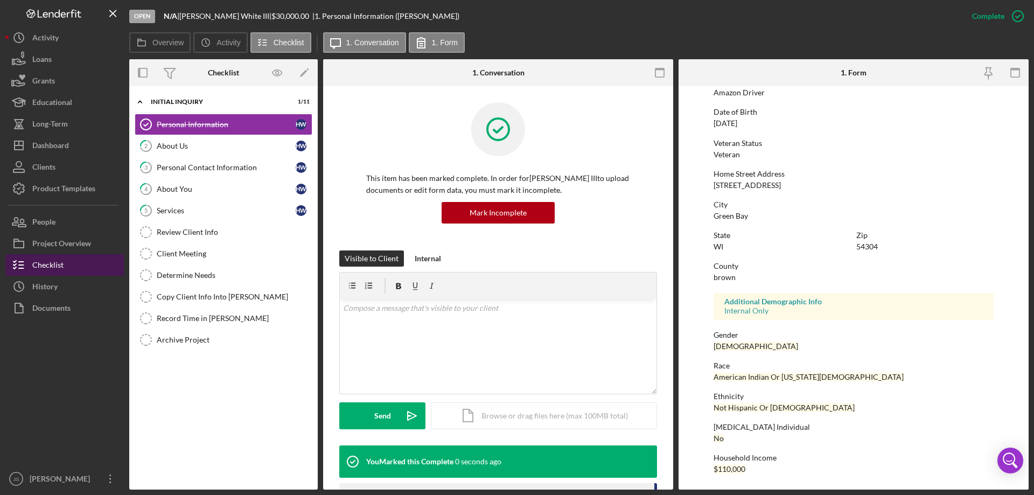
scroll to position [99, 0]
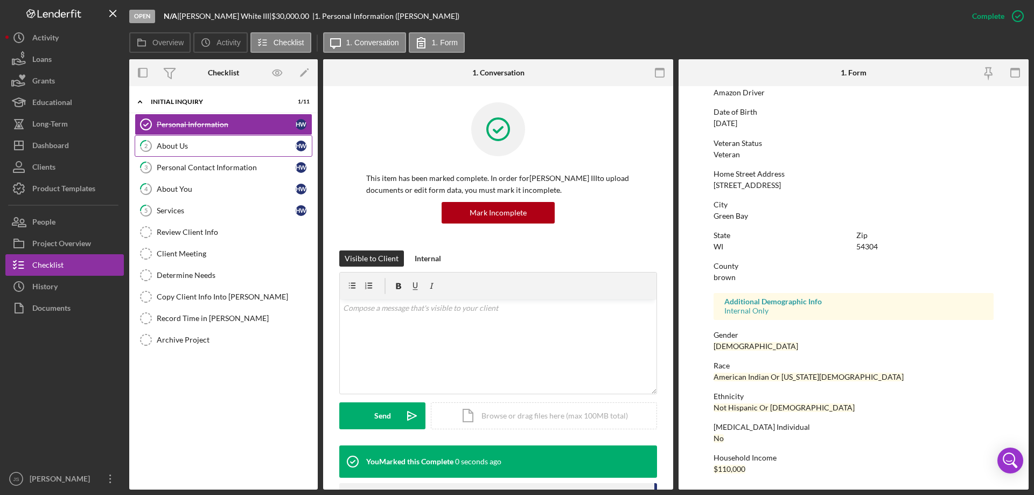
click at [186, 145] on div "About Us" at bounding box center [226, 146] width 139 height 9
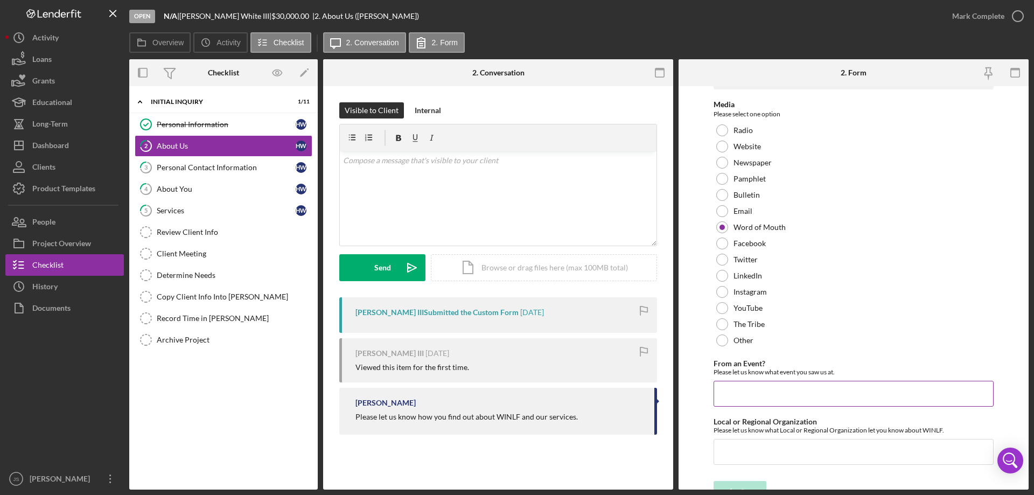
scroll to position [44, 0]
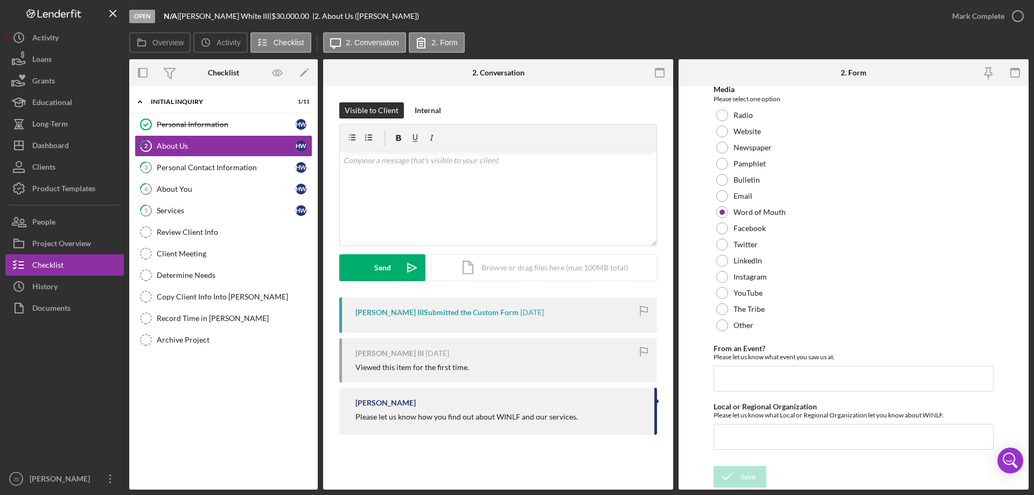
drag, startPoint x: 1018, startPoint y: 12, endPoint x: 1014, endPoint y: 32, distance: 20.0
click at [0, 0] on icon "button" at bounding box center [0, 0] width 0 height 0
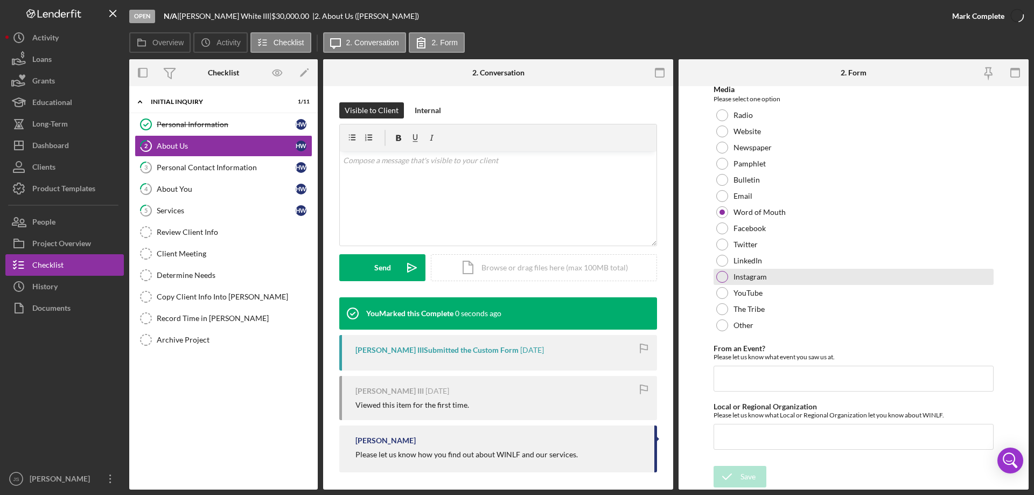
scroll to position [87, 0]
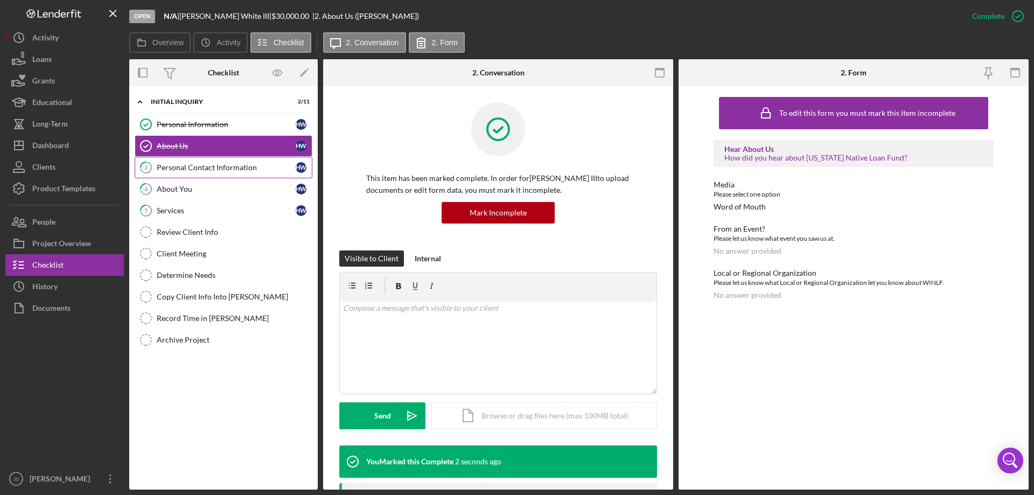
click at [225, 166] on div "Personal Contact Information" at bounding box center [226, 167] width 139 height 9
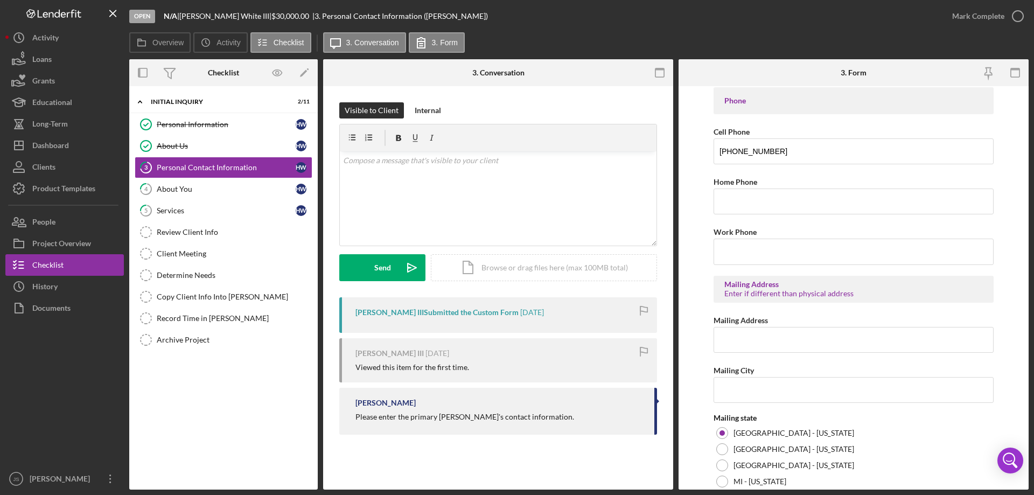
scroll to position [398, 0]
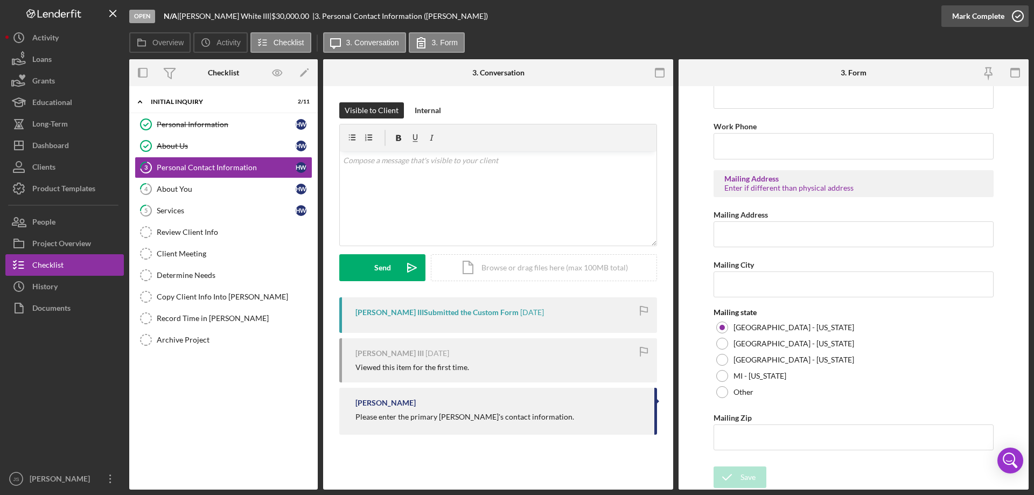
drag, startPoint x: 1017, startPoint y: 15, endPoint x: 1017, endPoint y: 25, distance: 10.8
click at [1017, 15] on icon "button" at bounding box center [1017, 16] width 27 height 27
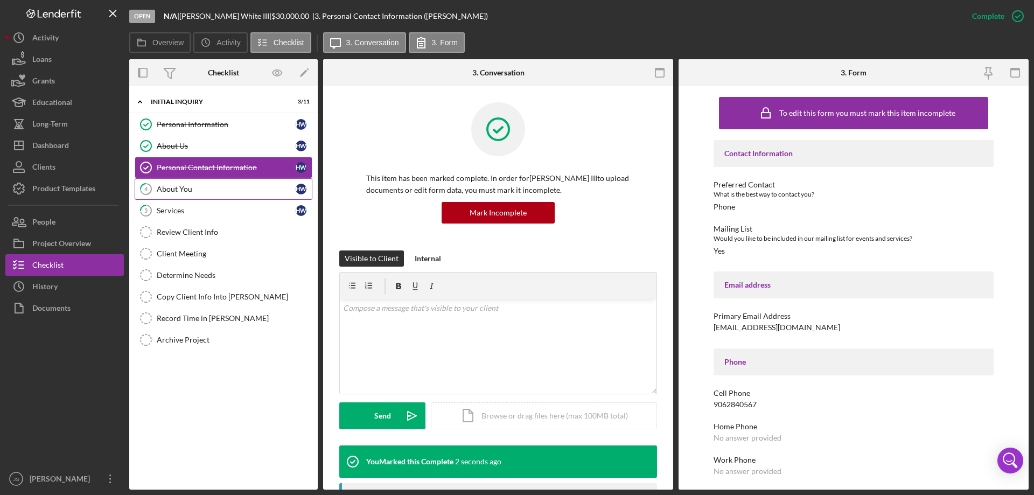
click at [203, 189] on div "About You" at bounding box center [226, 189] width 139 height 9
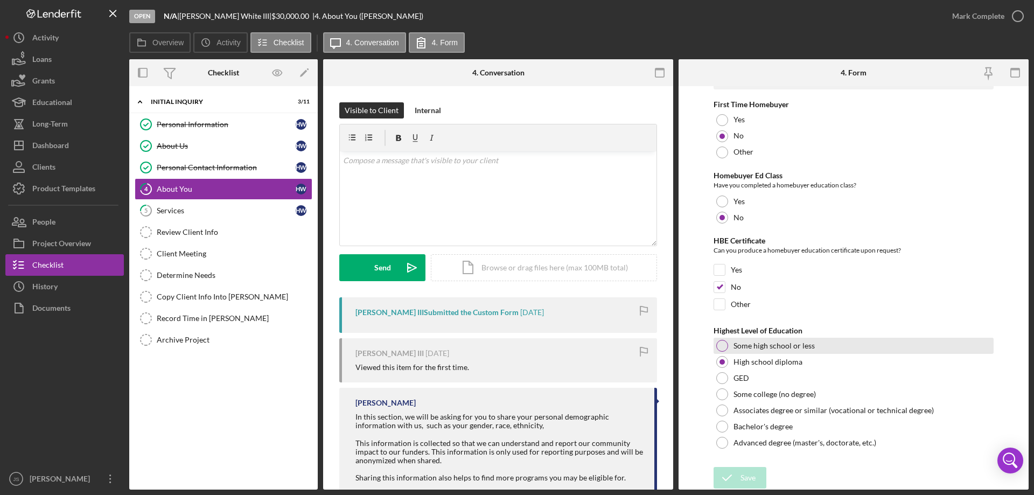
scroll to position [2239, 0]
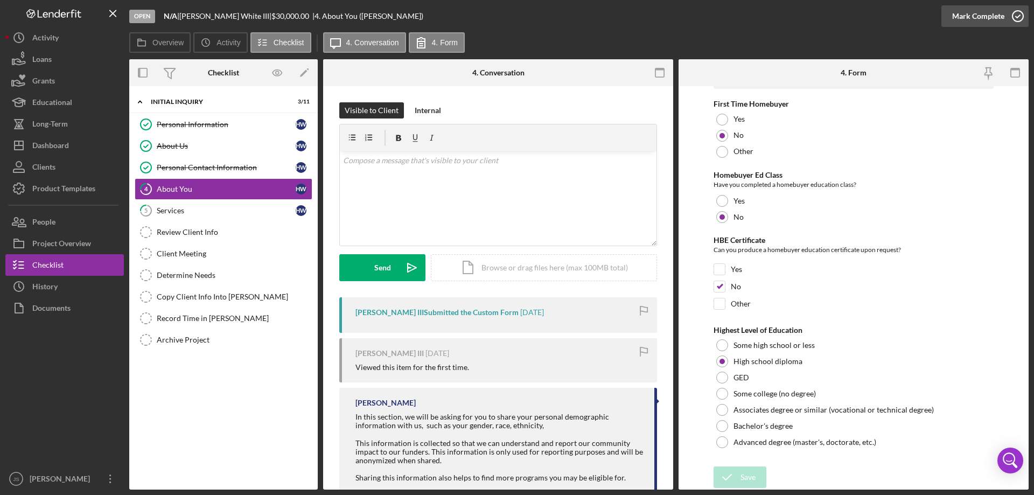
click at [1021, 19] on icon "button" at bounding box center [1017, 16] width 27 height 27
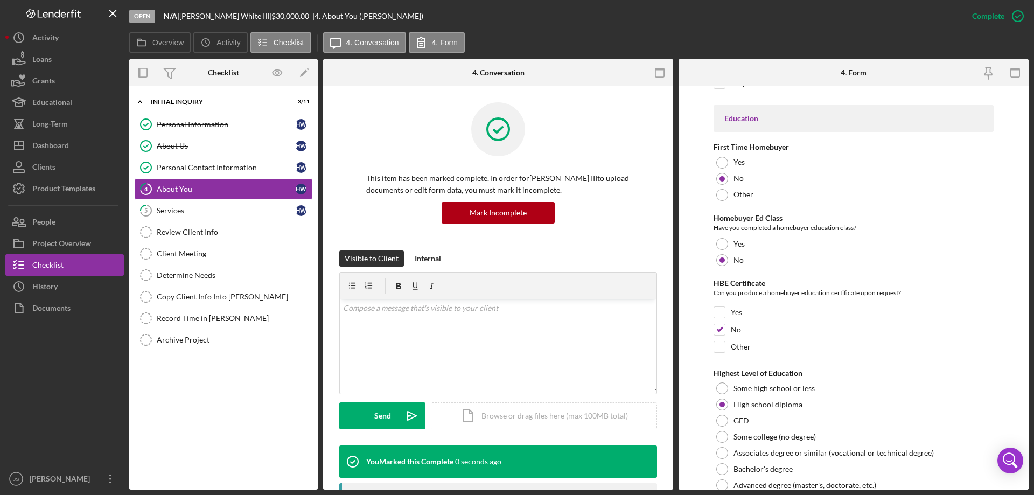
scroll to position [2283, 0]
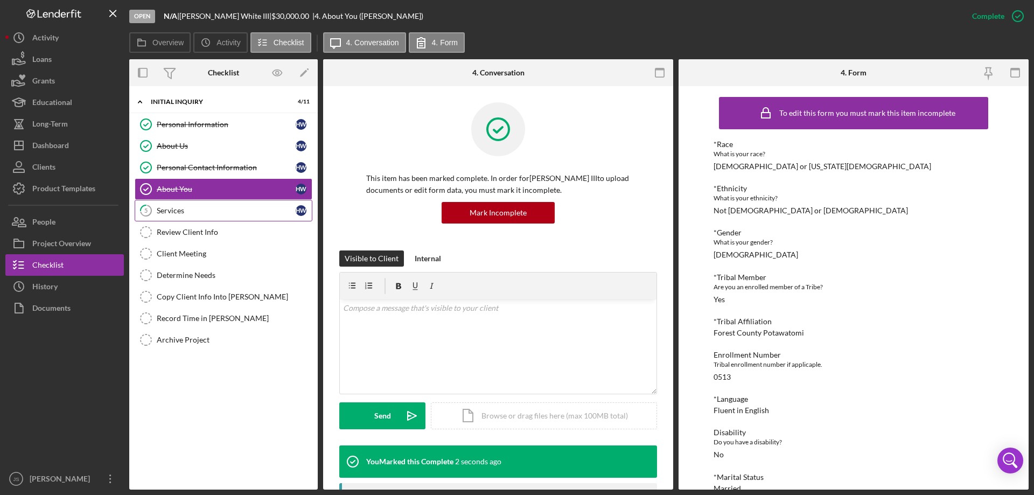
click at [204, 215] on link "5 Services H W" at bounding box center [224, 211] width 178 height 22
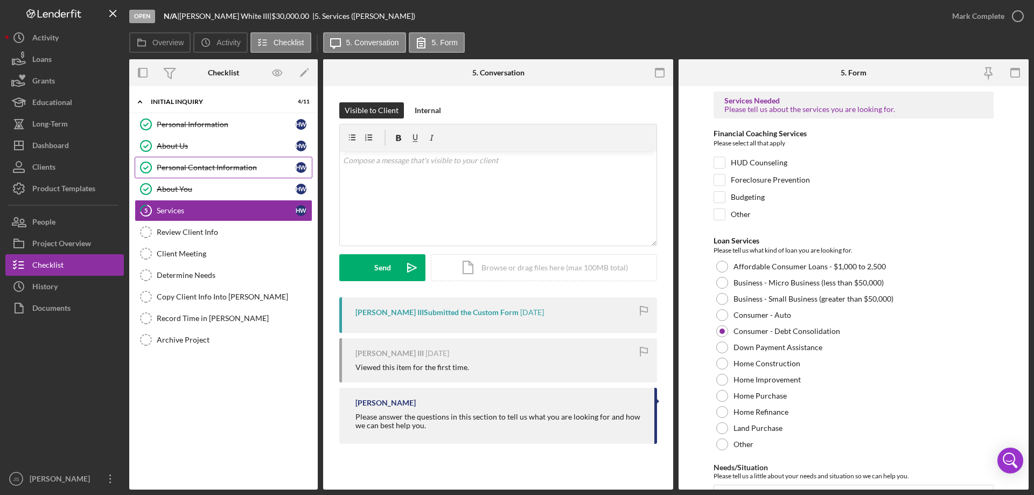
click at [224, 168] on div "Personal Contact Information" at bounding box center [226, 167] width 139 height 9
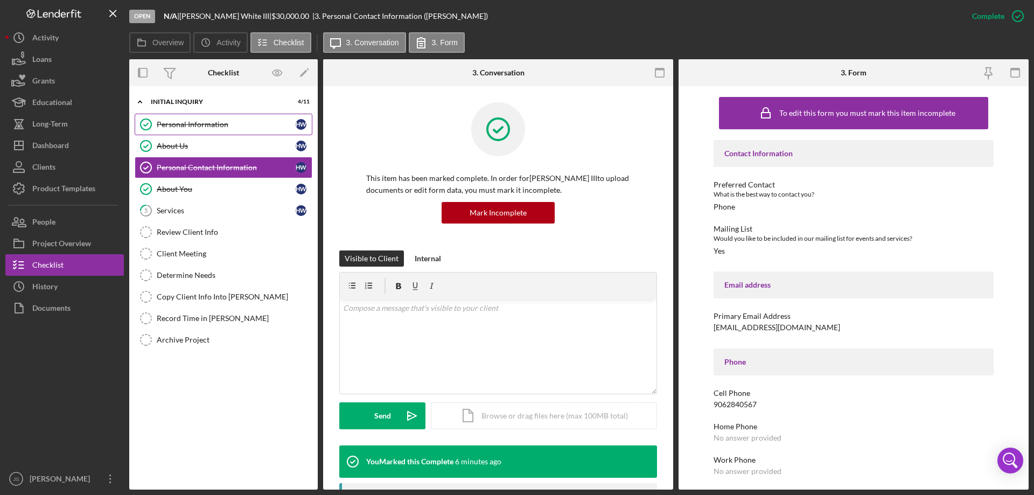
click at [214, 124] on div "Personal Information" at bounding box center [226, 124] width 139 height 9
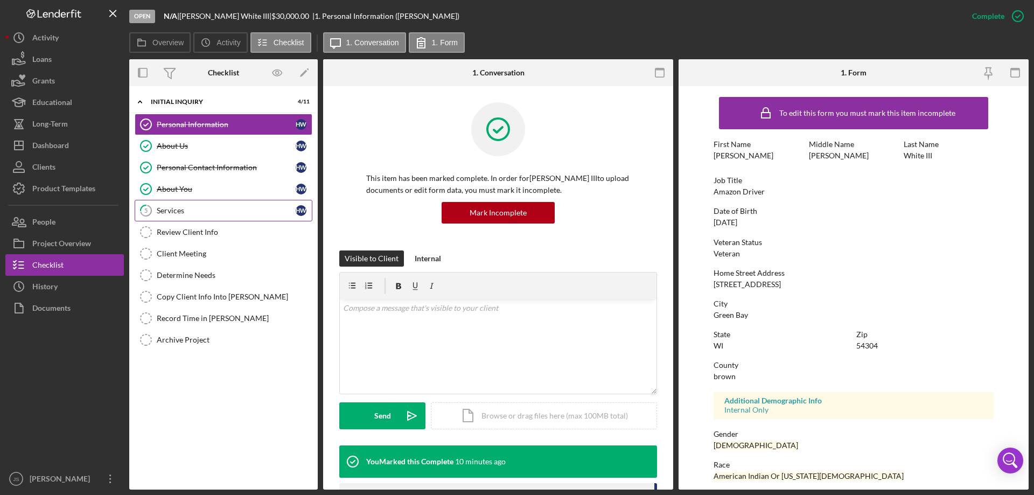
click at [215, 209] on div "Services" at bounding box center [226, 210] width 139 height 9
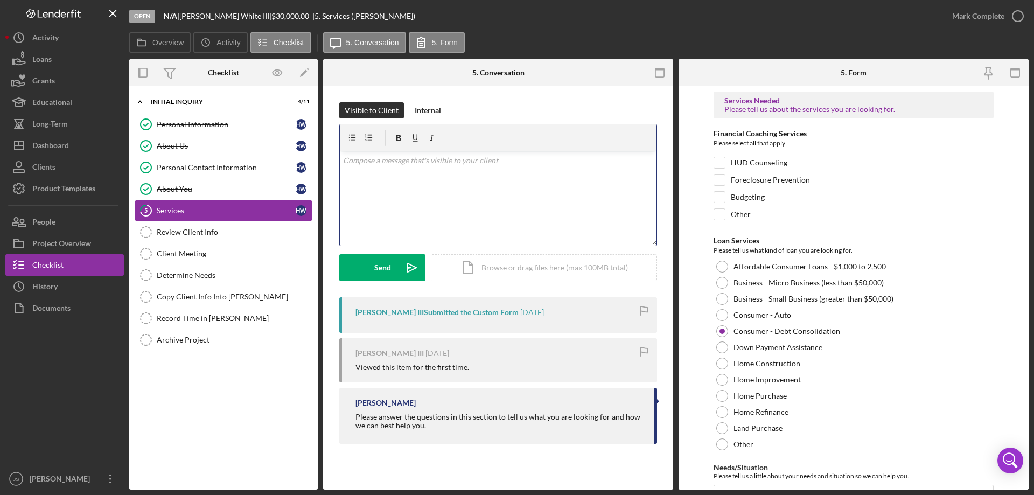
click at [389, 190] on div "v Color teal Color pink Remove color Add row above Add row below Add column bef…" at bounding box center [498, 198] width 317 height 94
drag, startPoint x: 389, startPoint y: 191, endPoint x: 364, endPoint y: 182, distance: 26.9
click at [359, 183] on div "v Color teal Color pink Remove color Add row above Add row below Add column bef…" at bounding box center [498, 184] width 317 height 121
click at [375, 197] on div "v Color teal Color pink Remove color Add row above Add row below Add column bef…" at bounding box center [498, 198] width 317 height 94
click at [387, 182] on div "v Color teal Color pink Remove color Add row above Add row below Add column bef…" at bounding box center [498, 198] width 317 height 94
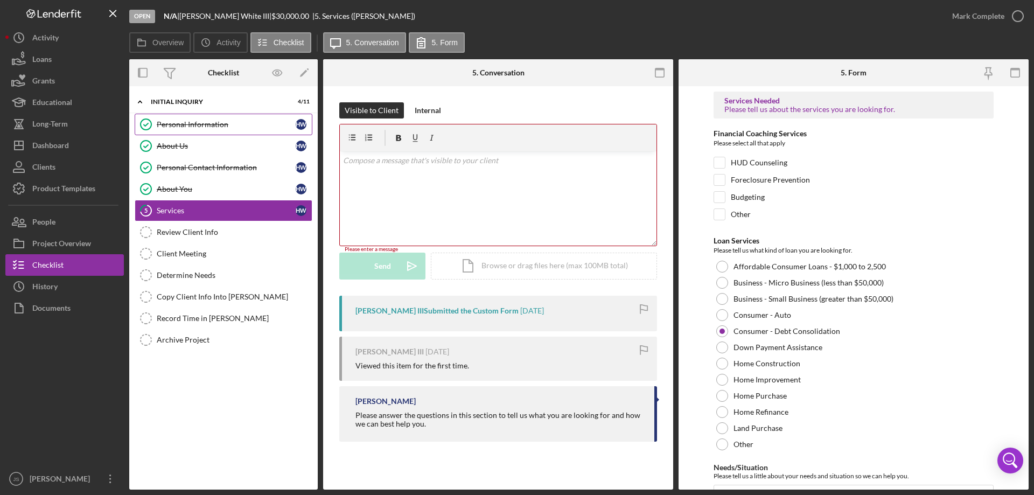
drag, startPoint x: 384, startPoint y: 189, endPoint x: 233, endPoint y: 122, distance: 165.2
click at [233, 122] on div "Personal Information" at bounding box center [226, 124] width 139 height 9
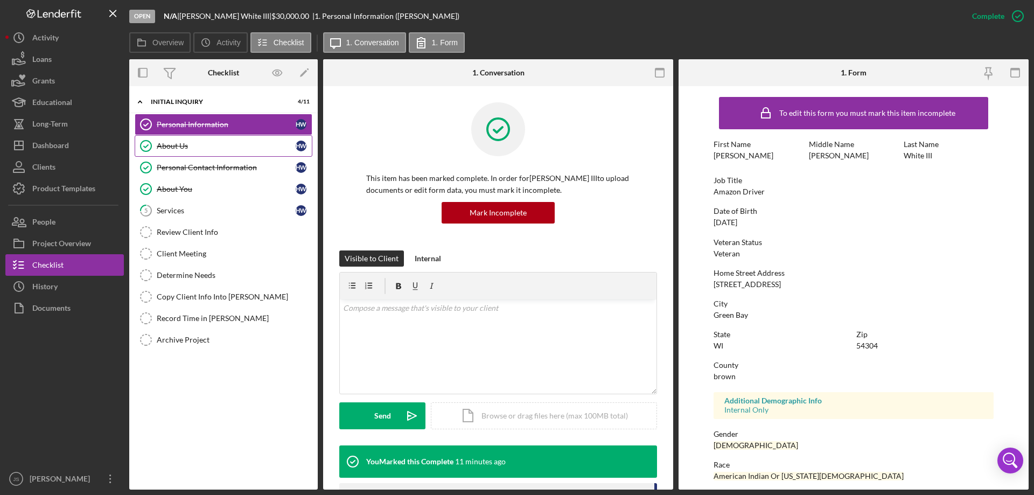
click at [233, 142] on div "About Us" at bounding box center [226, 146] width 139 height 9
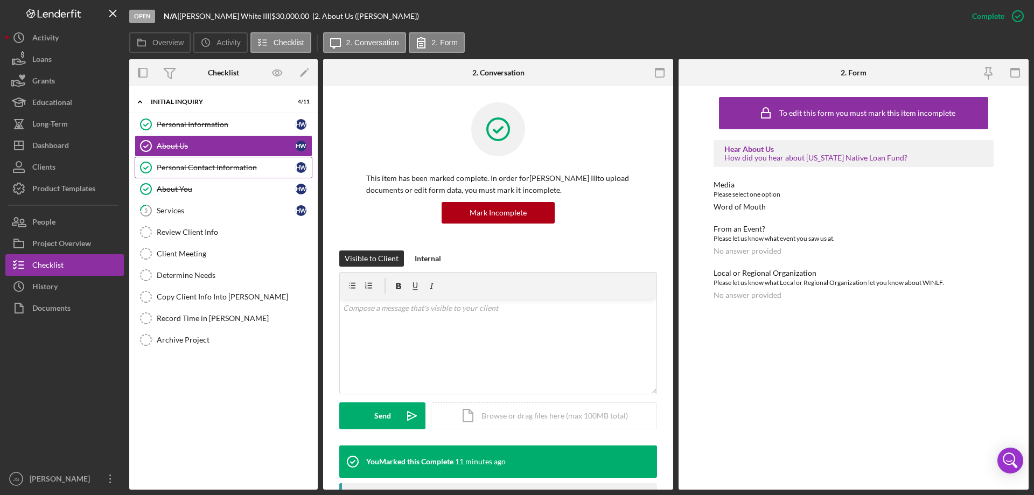
click at [236, 165] on div "Personal Contact Information" at bounding box center [226, 167] width 139 height 9
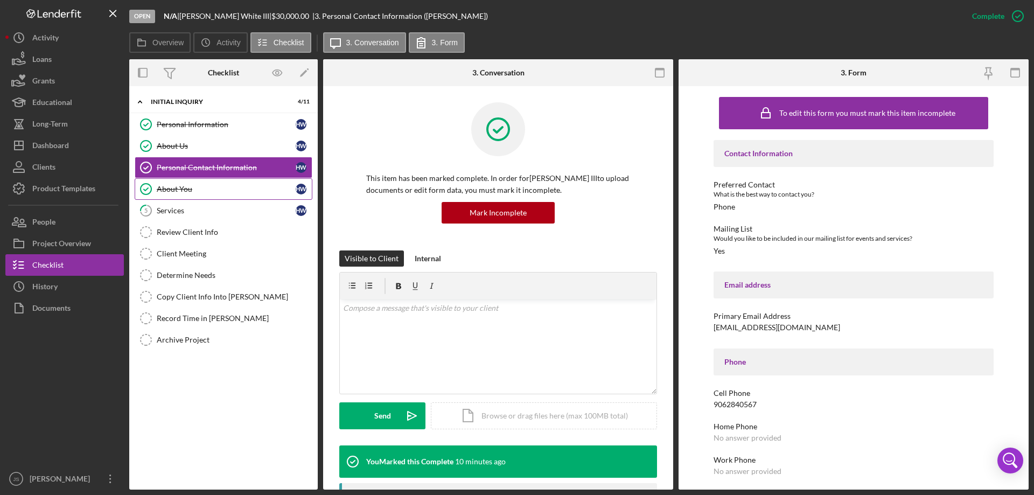
click at [227, 188] on div "About You" at bounding box center [226, 189] width 139 height 9
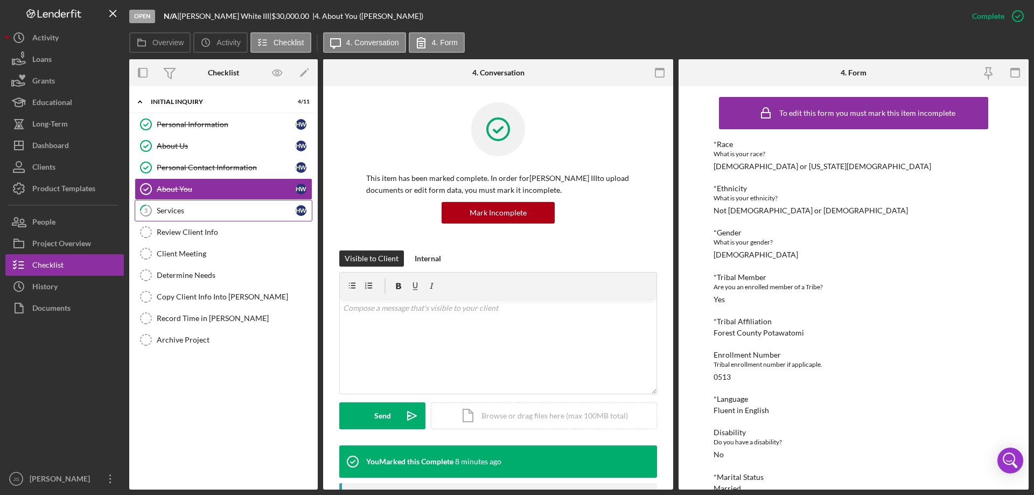
click at [217, 208] on div "Services" at bounding box center [226, 210] width 139 height 9
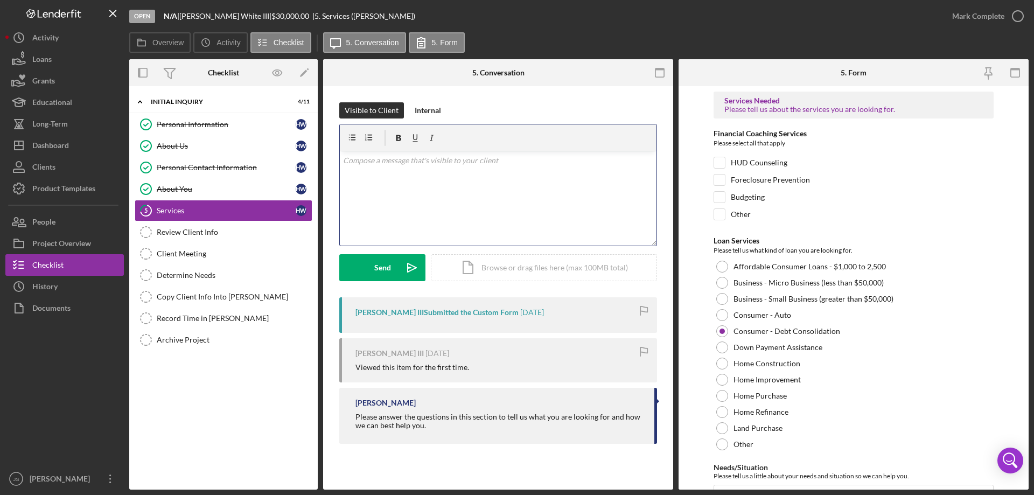
click at [396, 208] on div "v Color teal Color pink Remove color Add row above Add row below Add column bef…" at bounding box center [498, 198] width 317 height 94
drag, startPoint x: 395, startPoint y: 208, endPoint x: 550, endPoint y: 190, distance: 156.3
click at [550, 190] on div "v Color teal Color pink Remove color Add row above Add row below Add column bef…" at bounding box center [498, 198] width 317 height 94
click at [378, 168] on div "v Color teal Color pink Remove color Add row above Add row below Add column bef…" at bounding box center [498, 198] width 317 height 94
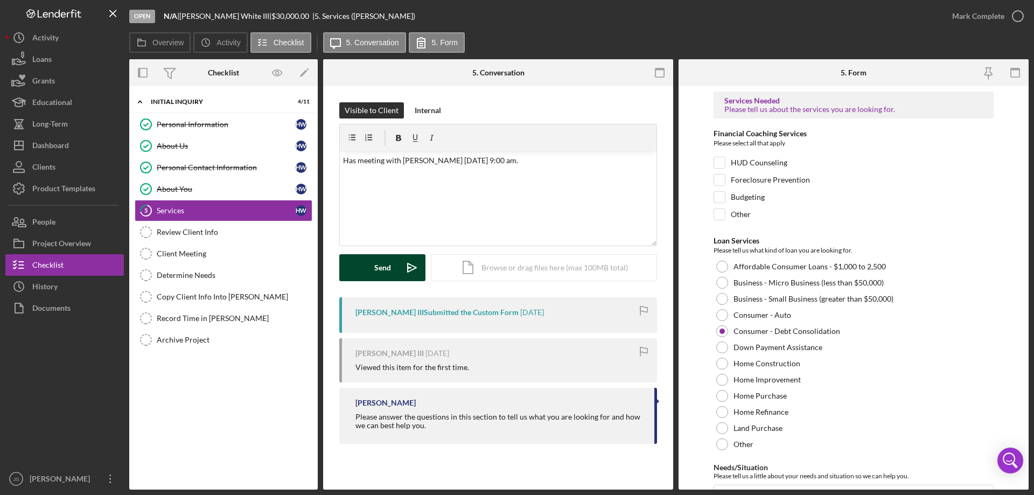
click at [379, 265] on div "Send" at bounding box center [382, 267] width 17 height 27
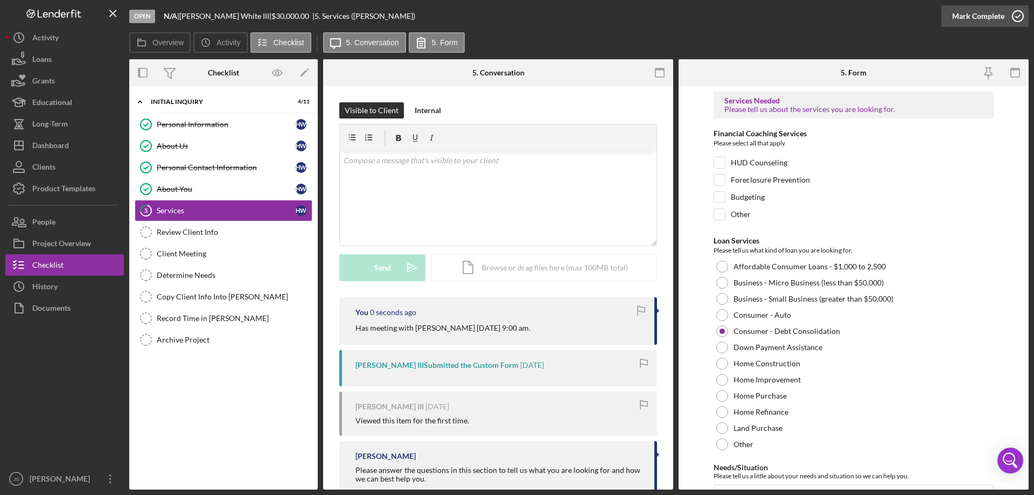
click at [1018, 17] on icon "button" at bounding box center [1017, 16] width 27 height 27
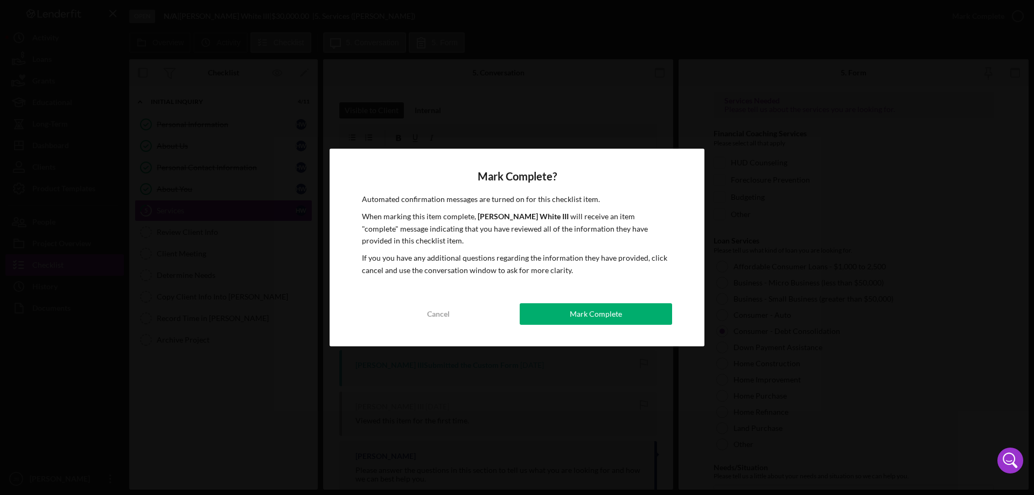
drag, startPoint x: 561, startPoint y: 311, endPoint x: 556, endPoint y: 311, distance: 5.4
click at [562, 311] on button "Mark Complete" at bounding box center [596, 314] width 152 height 22
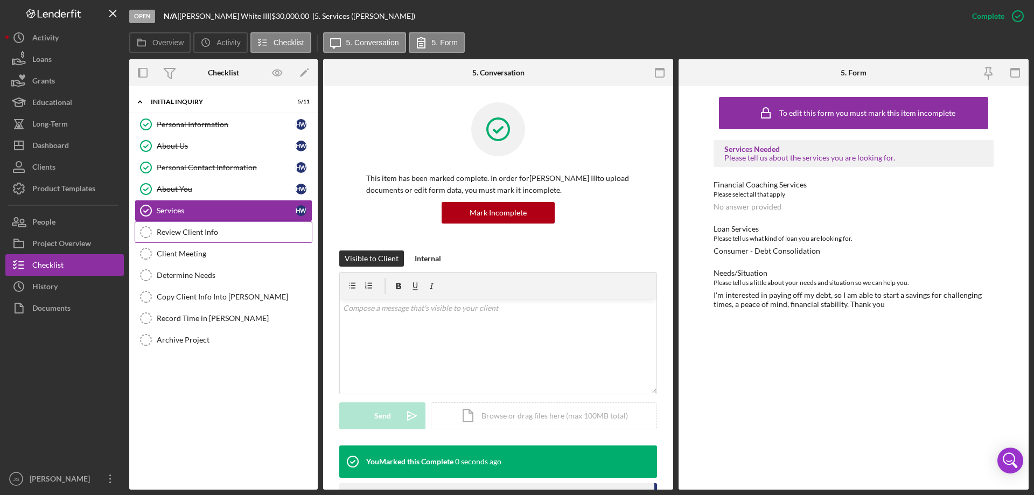
click at [229, 234] on div "Review Client Info" at bounding box center [234, 232] width 155 height 9
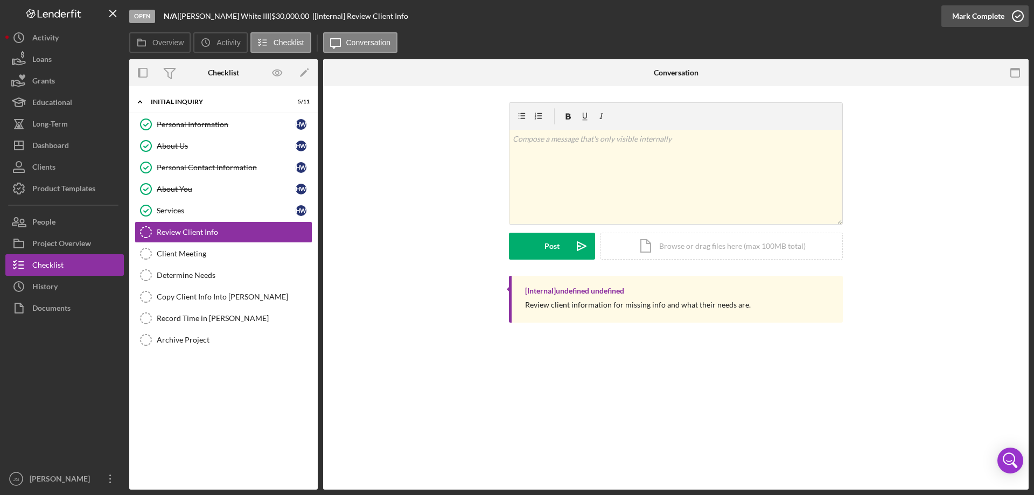
click at [1017, 16] on icon "button" at bounding box center [1017, 16] width 27 height 27
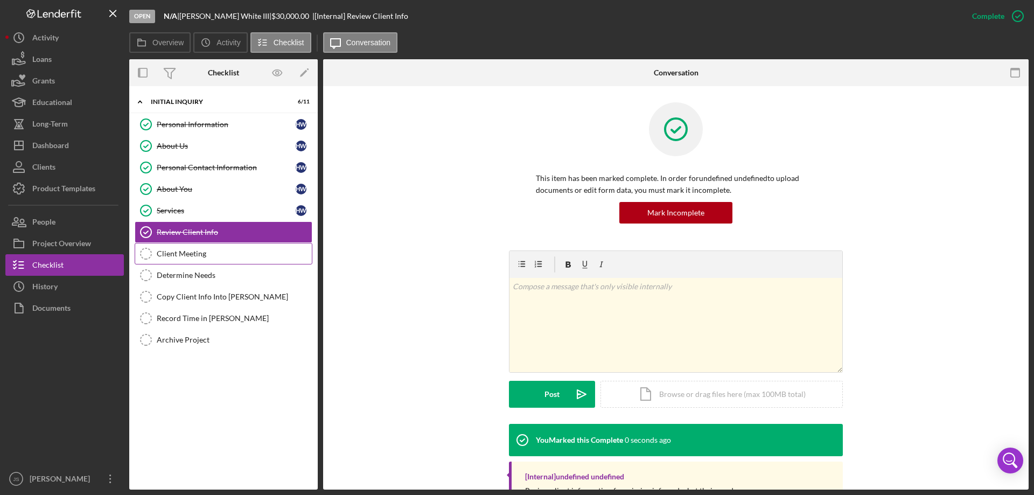
click at [241, 252] on div "Client Meeting" at bounding box center [234, 253] width 155 height 9
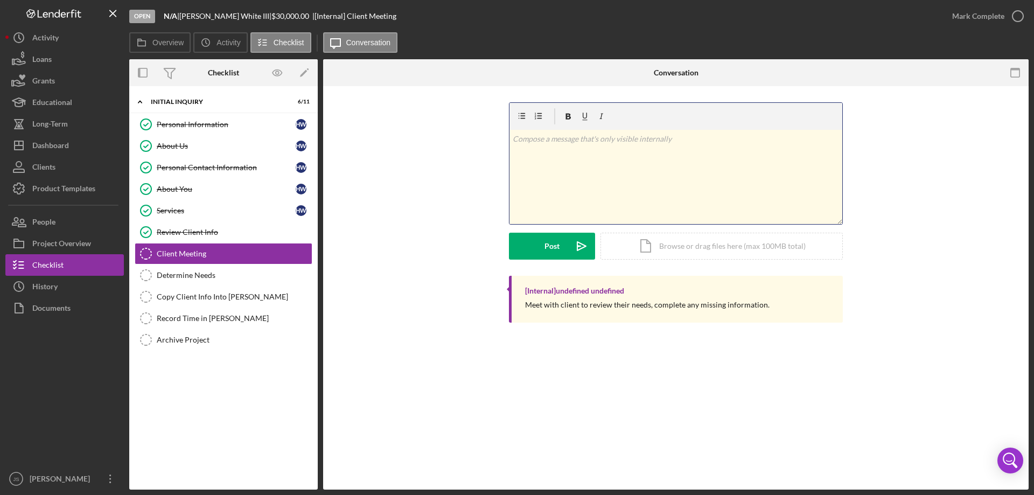
click at [539, 168] on div "v Color teal Color pink Remove color Add row above Add row below Add column bef…" at bounding box center [676, 177] width 333 height 94
drag, startPoint x: 539, startPoint y: 168, endPoint x: 773, endPoint y: 161, distance: 233.9
click at [773, 161] on div "v Color teal Color pink Remove color Add row above Add row below Add column bef…" at bounding box center [676, 177] width 333 height 94
click at [620, 138] on p "[DATE] with [PERSON_NAME]" at bounding box center [676, 139] width 327 height 12
click at [541, 244] on button "Post Icon/icon-invite-send" at bounding box center [552, 246] width 86 height 27
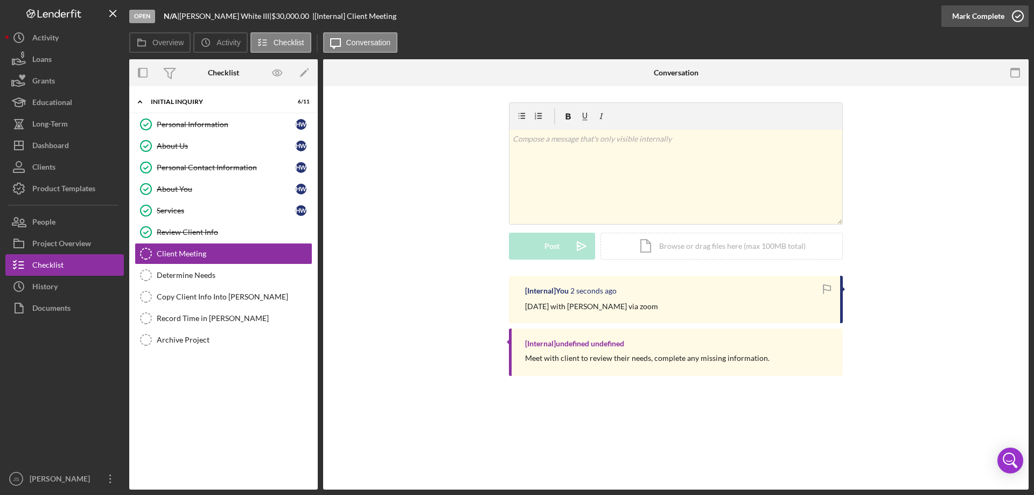
click at [1020, 17] on icon "button" at bounding box center [1017, 16] width 27 height 27
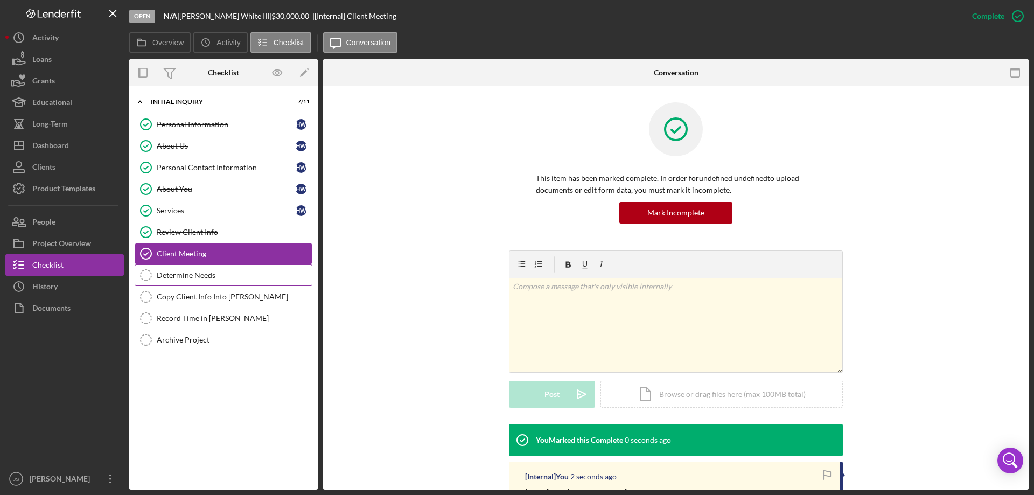
click at [247, 276] on div "Determine Needs" at bounding box center [234, 275] width 155 height 9
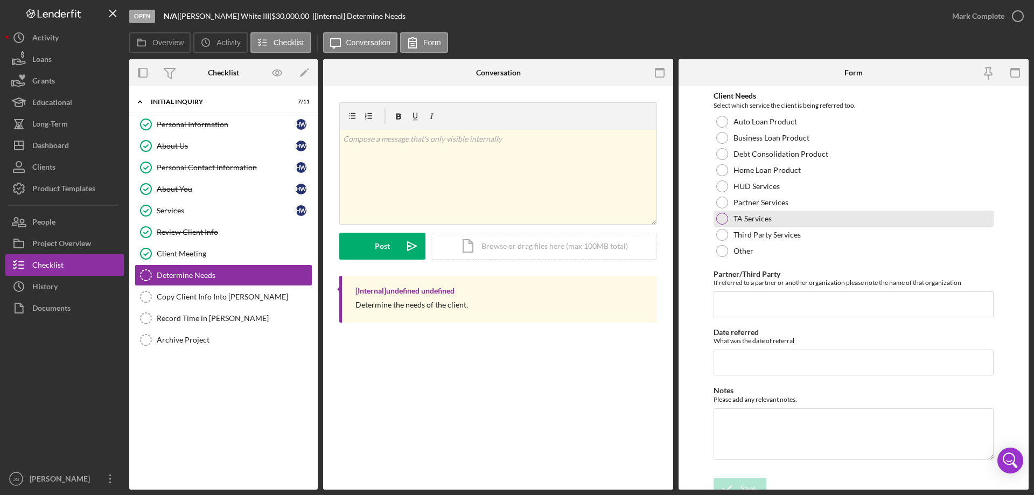
click at [725, 218] on div at bounding box center [722, 219] width 12 height 12
drag, startPoint x: 733, startPoint y: 481, endPoint x: 741, endPoint y: 472, distance: 12.6
click at [734, 481] on icon "submit" at bounding box center [727, 488] width 27 height 27
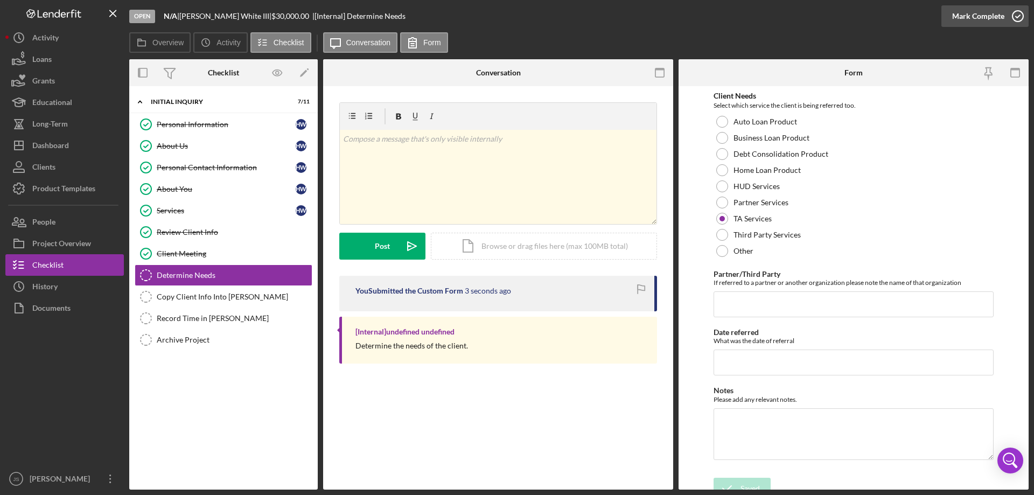
click at [1018, 15] on icon "button" at bounding box center [1017, 16] width 27 height 27
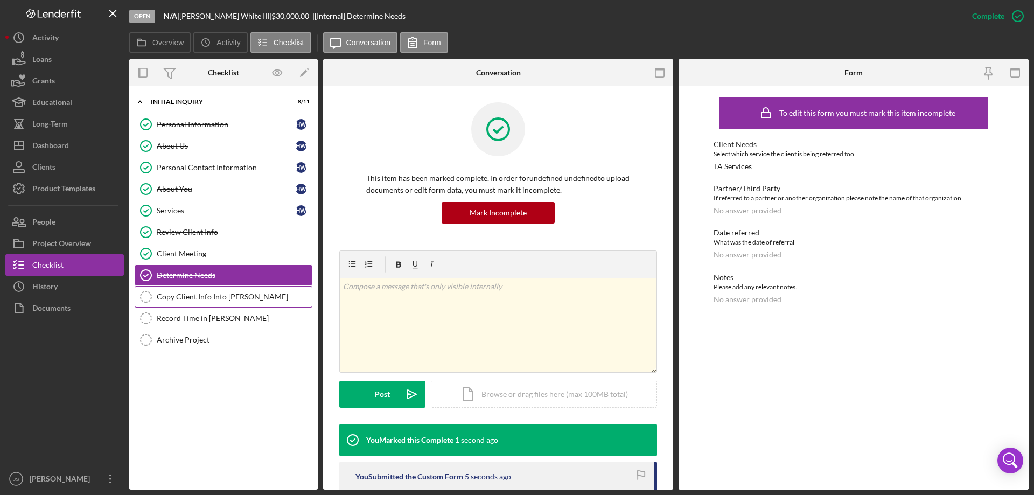
click at [228, 297] on div "Copy Client Info Into [PERSON_NAME]" at bounding box center [234, 296] width 155 height 9
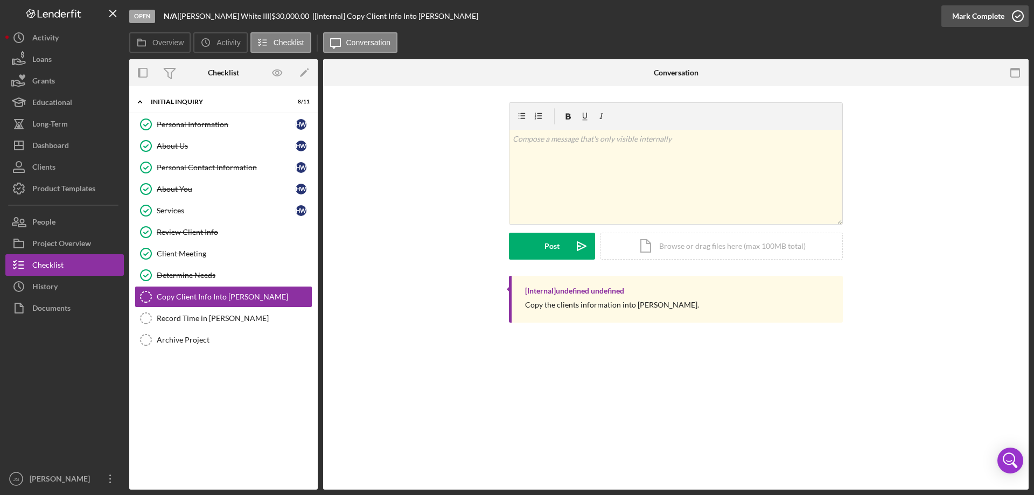
click at [1019, 18] on icon "button" at bounding box center [1017, 16] width 27 height 27
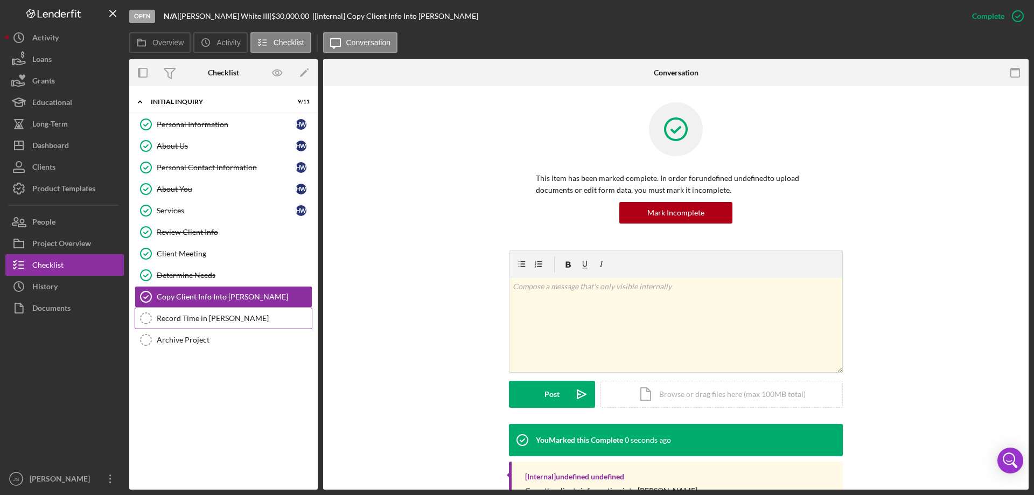
click at [189, 317] on div "Record Time in [PERSON_NAME]" at bounding box center [234, 318] width 155 height 9
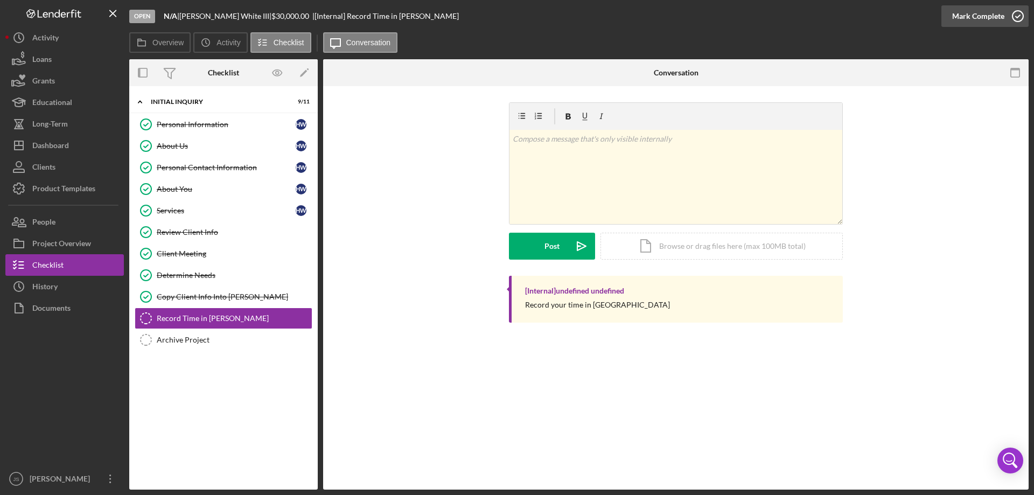
click at [1019, 13] on icon "button" at bounding box center [1017, 16] width 27 height 27
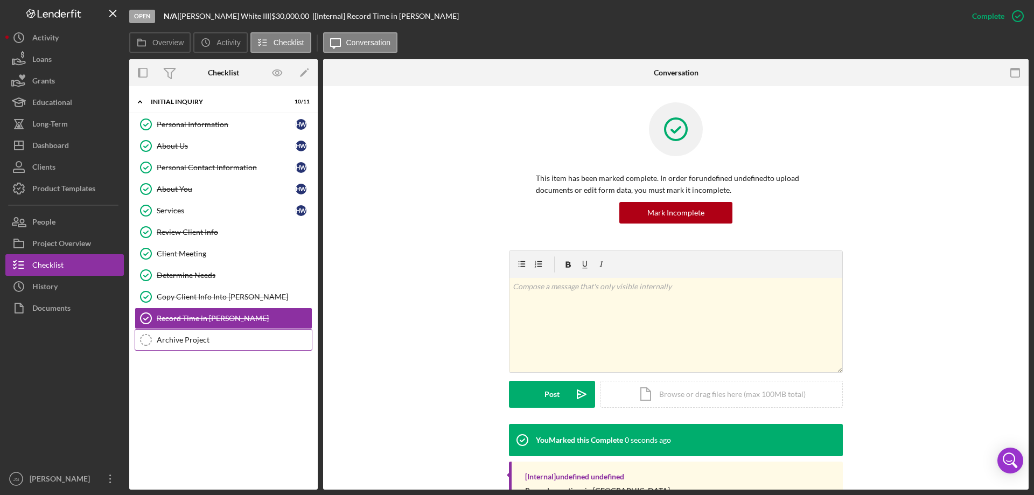
click at [178, 344] on div "Archive Project" at bounding box center [234, 340] width 155 height 9
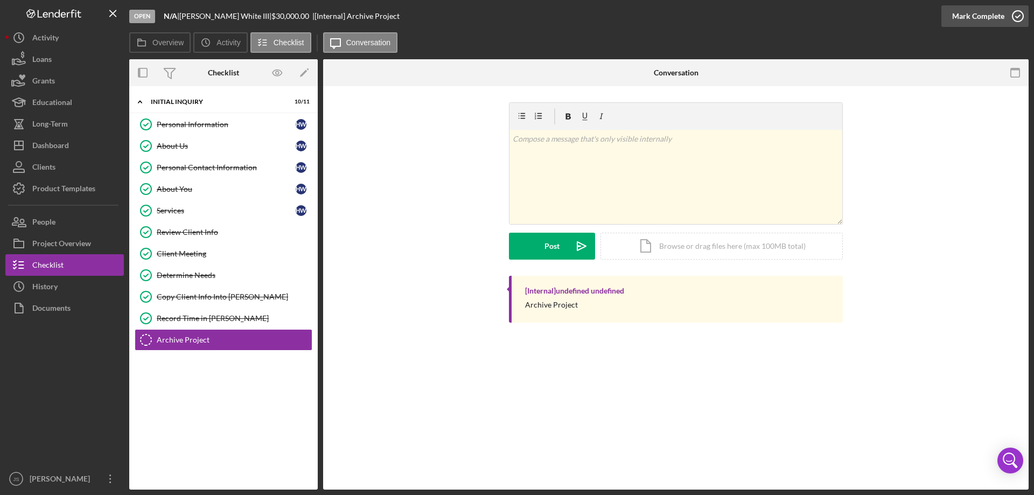
click at [1017, 14] on icon "button" at bounding box center [1017, 16] width 27 height 27
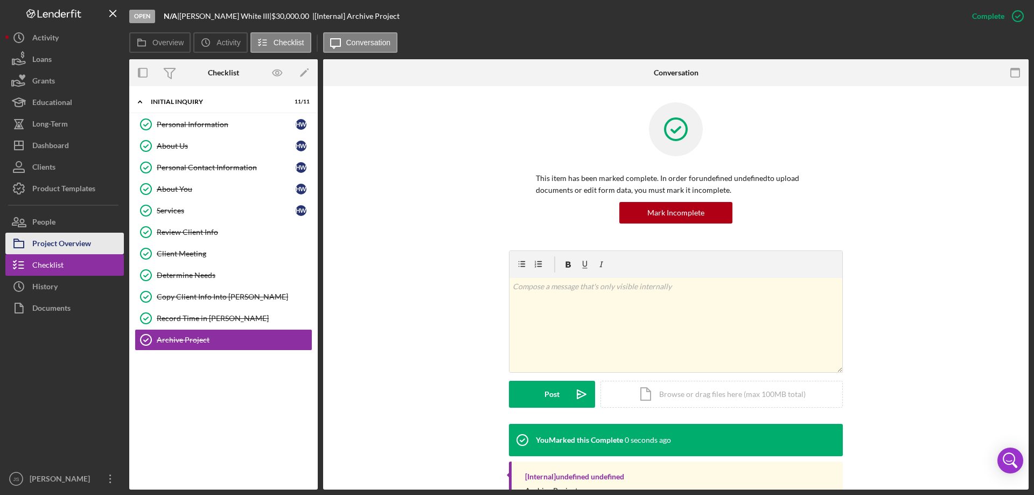
click at [77, 246] on div "Project Overview" at bounding box center [61, 245] width 59 height 24
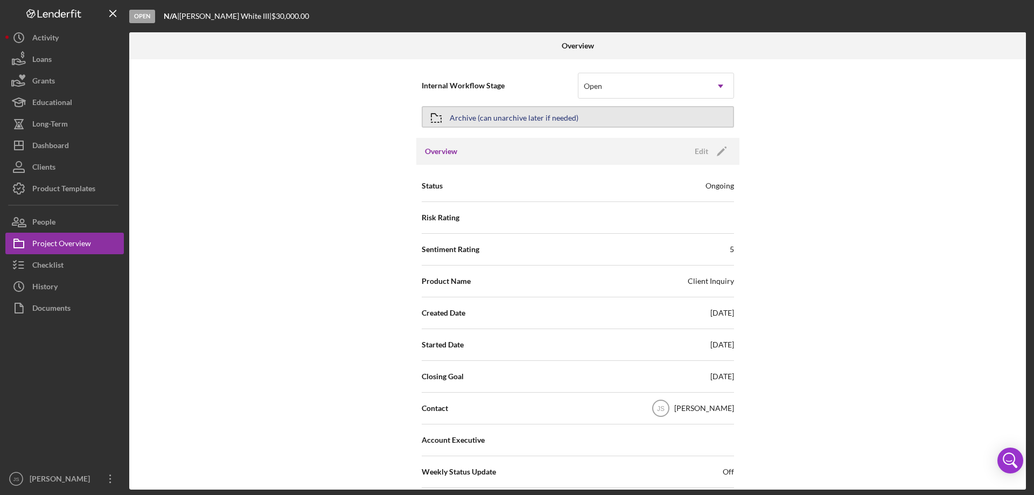
click at [560, 118] on div "Archive (can unarchive later if needed)" at bounding box center [514, 116] width 129 height 19
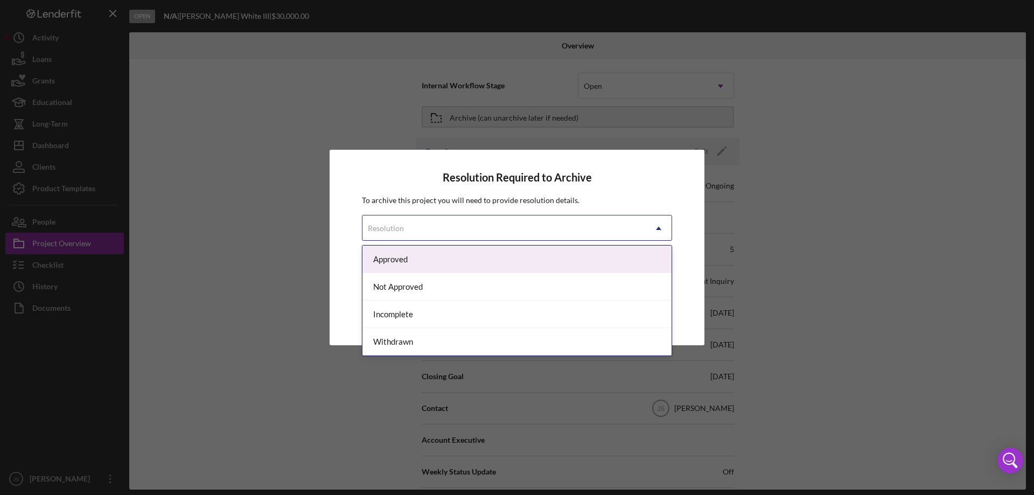
click at [526, 231] on div "Resolution" at bounding box center [503, 228] width 283 height 25
click at [487, 255] on div "Approved" at bounding box center [516, 259] width 309 height 27
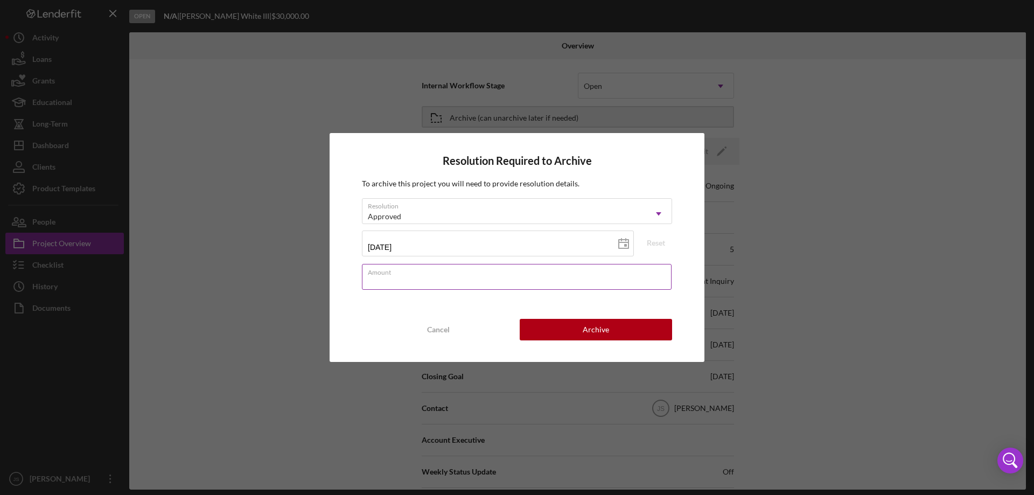
click at [470, 270] on div "Amount" at bounding box center [517, 277] width 310 height 27
type input "$0"
click at [626, 326] on button "Archive" at bounding box center [596, 330] width 152 height 22
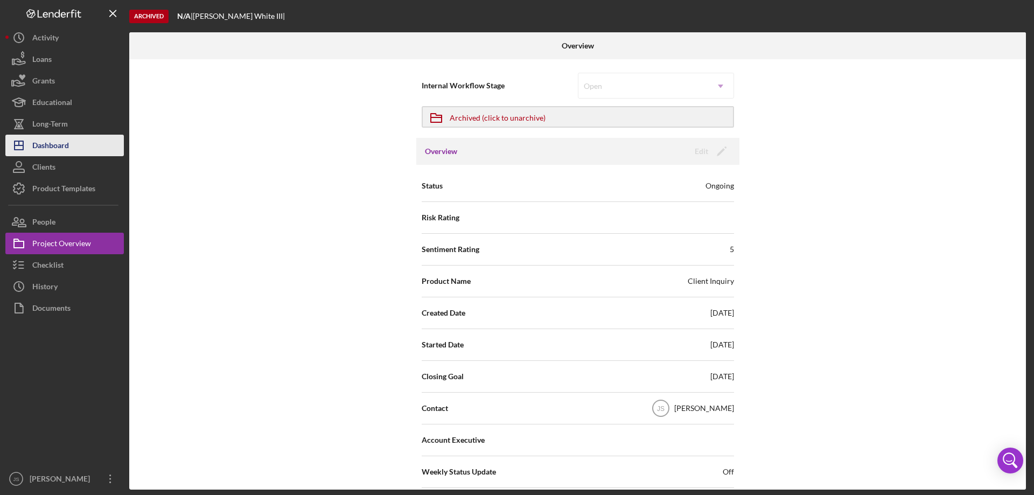
click at [55, 145] on div "Dashboard" at bounding box center [50, 147] width 37 height 24
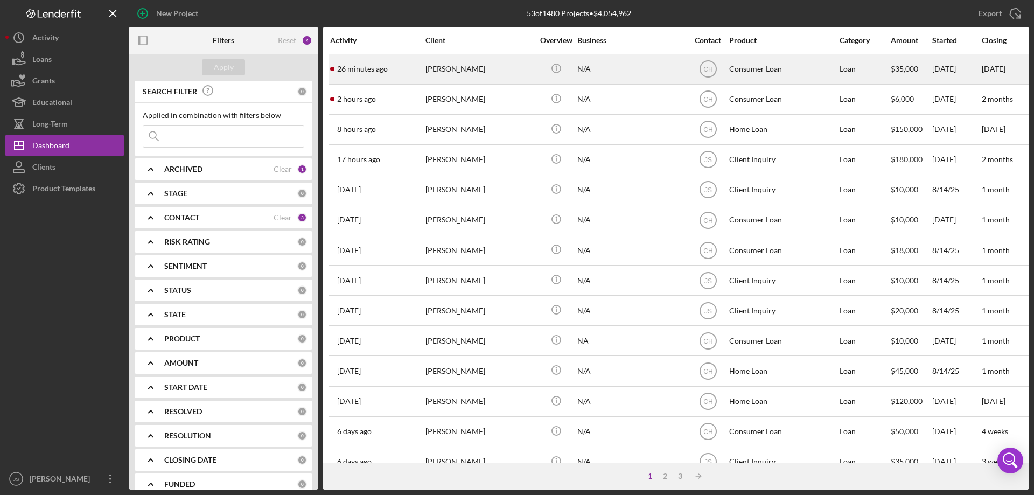
click at [524, 71] on div "[PERSON_NAME]" at bounding box center [479, 69] width 108 height 29
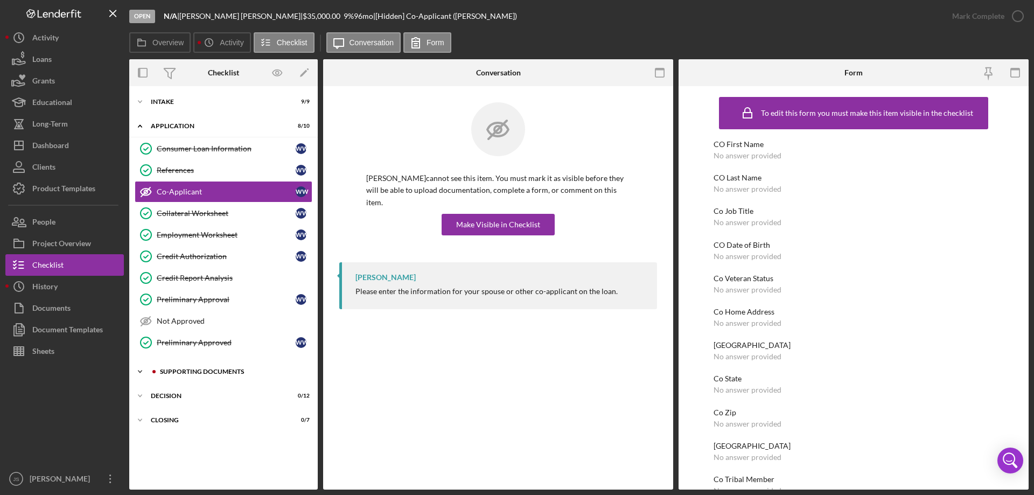
click at [140, 371] on icon "Icon/Expander" at bounding box center [140, 372] width 22 height 22
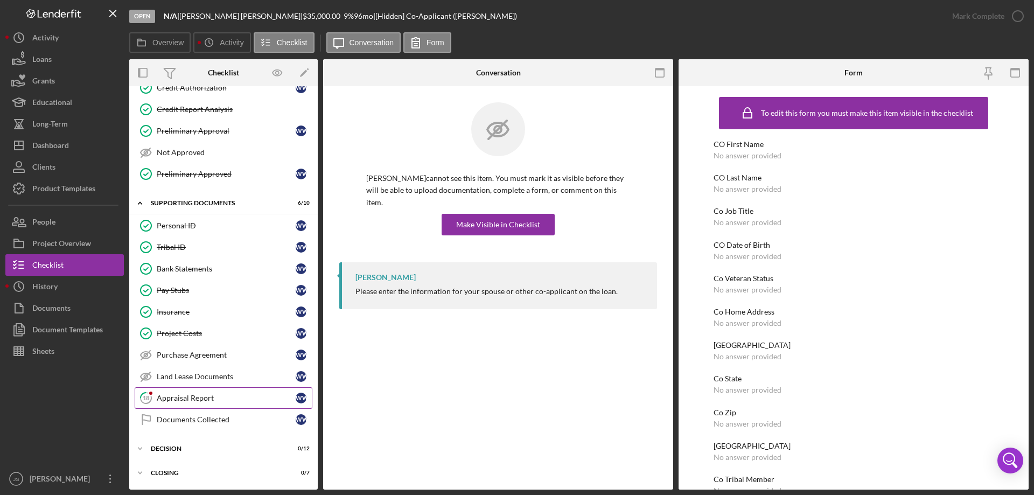
click at [219, 399] on div "Appraisal Report" at bounding box center [226, 398] width 139 height 9
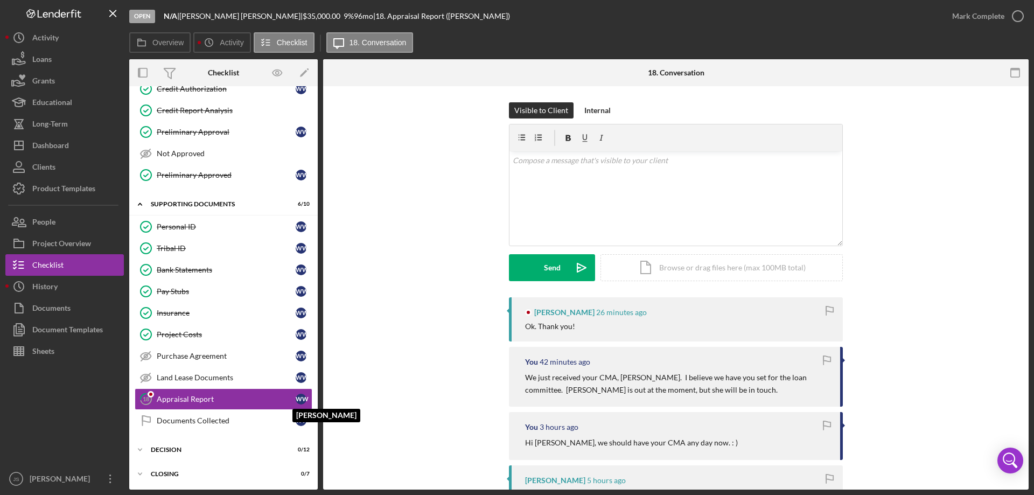
scroll to position [169, 0]
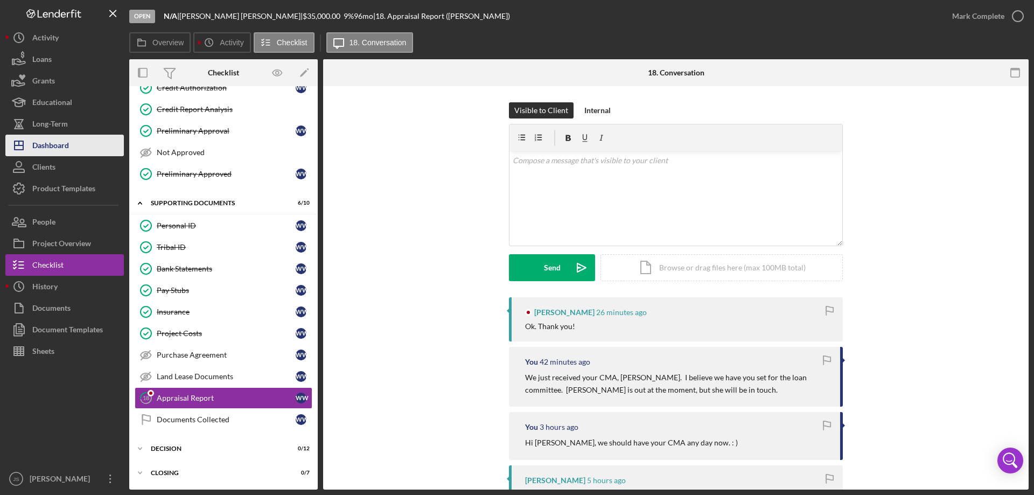
click at [54, 144] on div "Dashboard" at bounding box center [50, 147] width 37 height 24
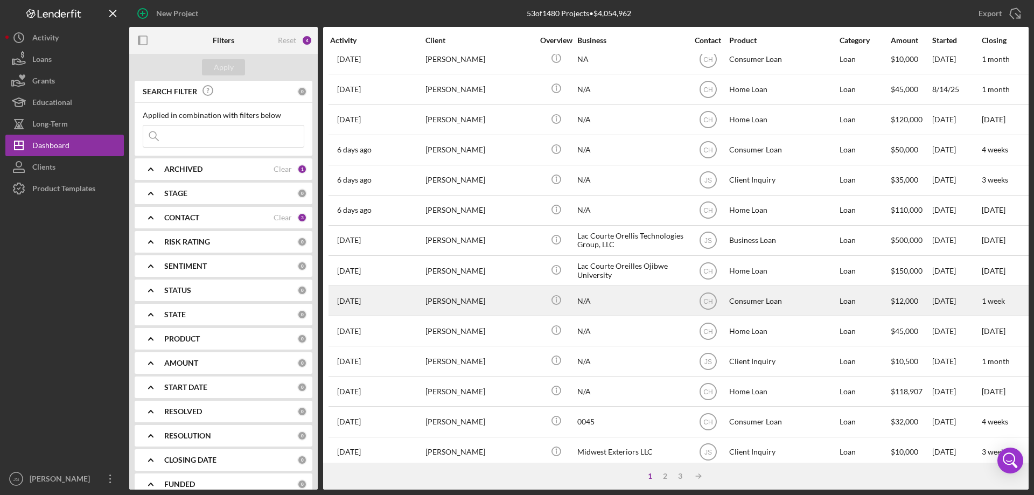
scroll to position [360, 0]
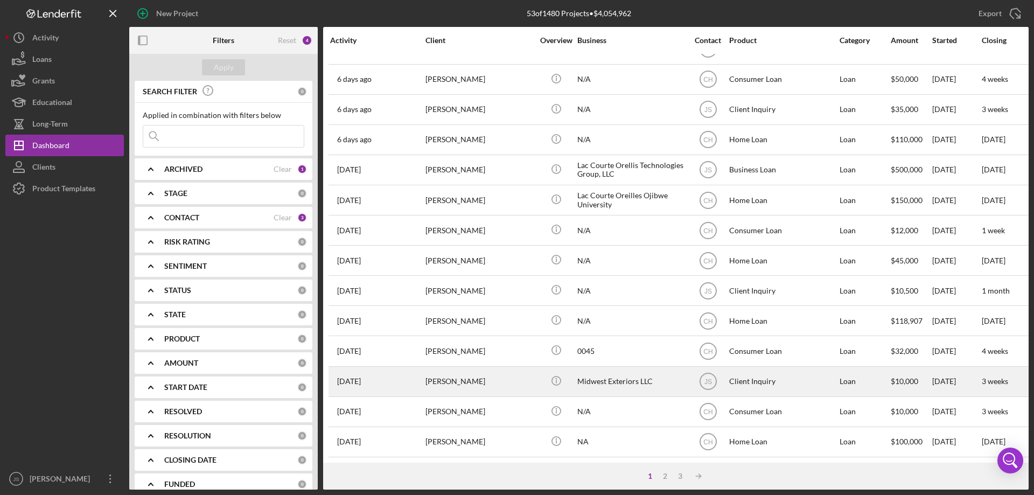
click at [665, 377] on div "Midwest Exteriors LLC" at bounding box center [631, 381] width 108 height 29
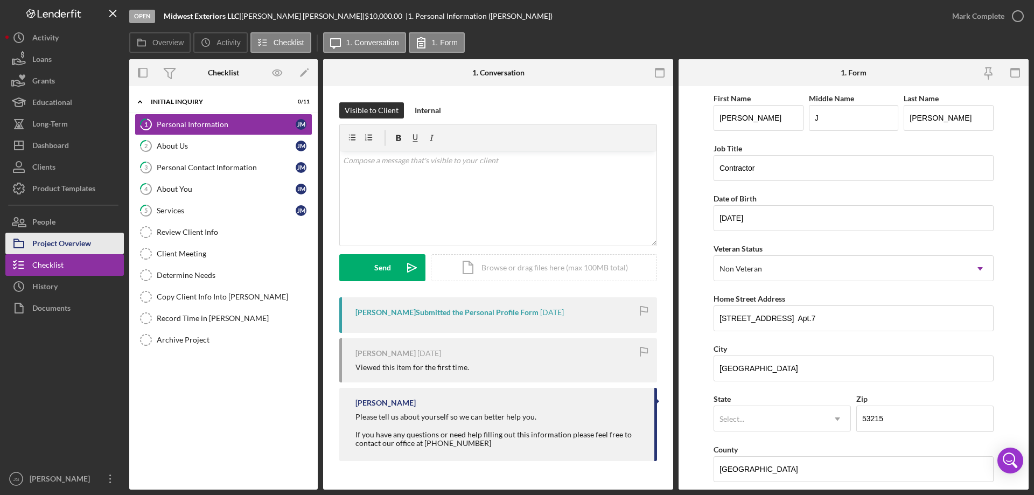
click at [72, 245] on div "Project Overview" at bounding box center [61, 245] width 59 height 24
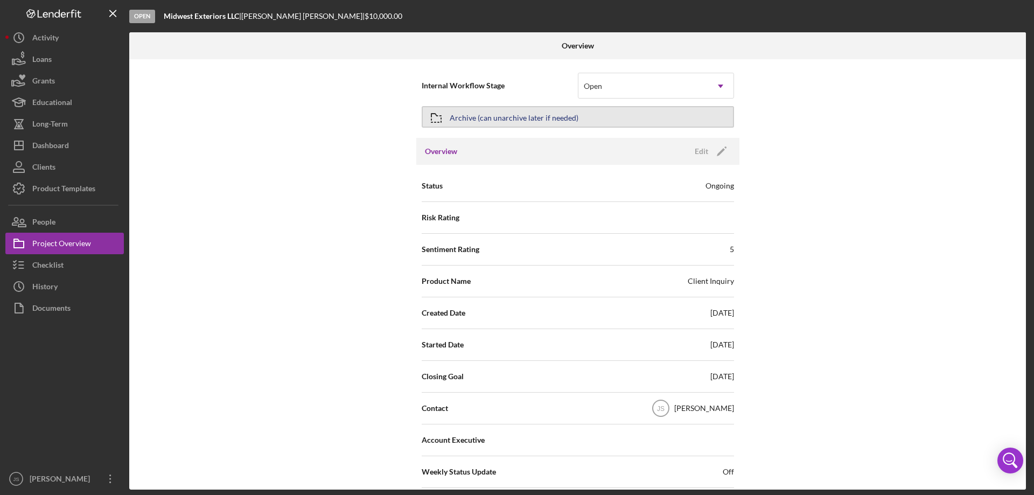
click at [588, 115] on button "Archive (can unarchive later if needed)" at bounding box center [578, 117] width 312 height 22
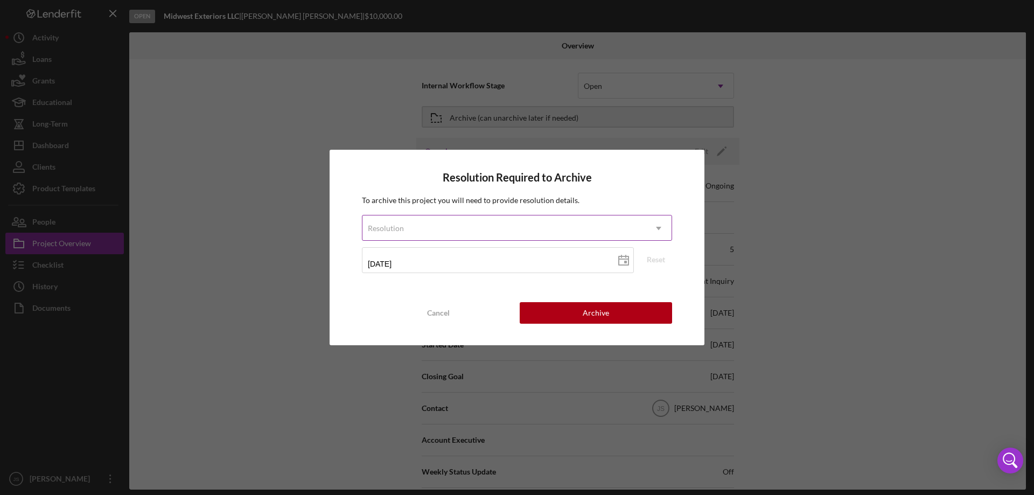
click at [487, 232] on div "Resolution" at bounding box center [503, 228] width 283 height 25
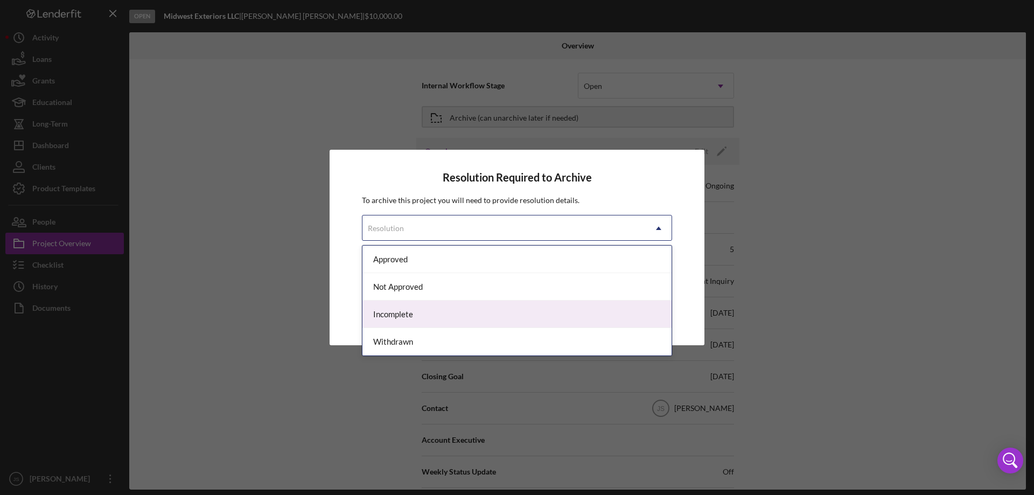
click at [448, 312] on div "Incomplete" at bounding box center [516, 314] width 309 height 27
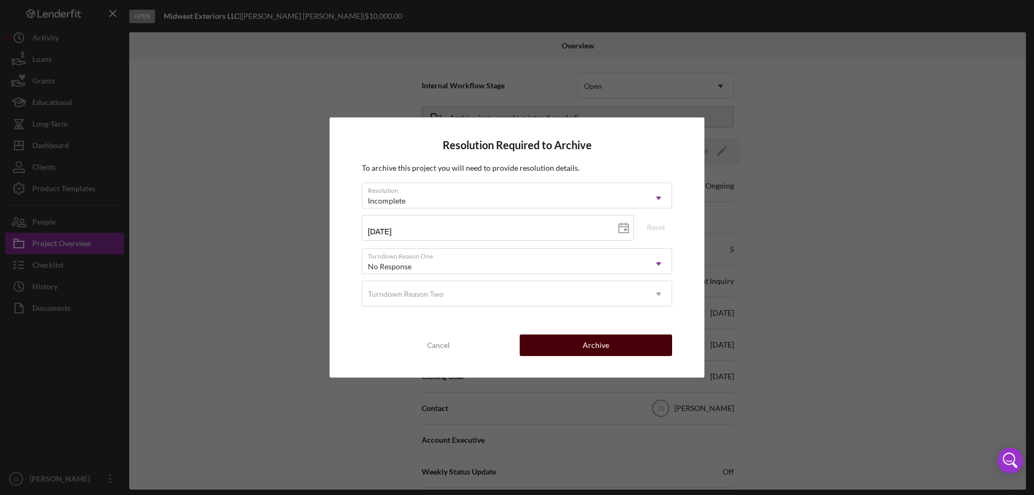
click at [595, 346] on div "Archive" at bounding box center [596, 345] width 26 height 22
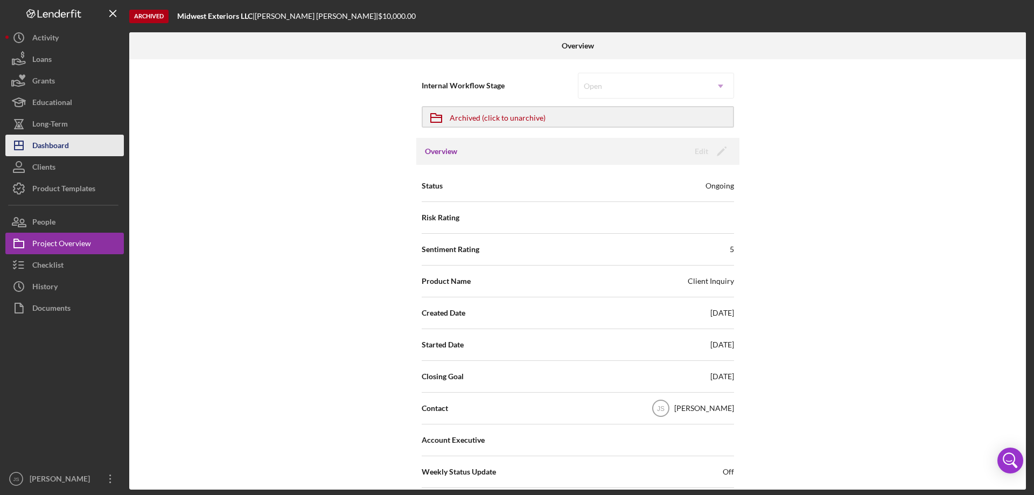
click at [66, 145] on div "Dashboard" at bounding box center [50, 147] width 37 height 24
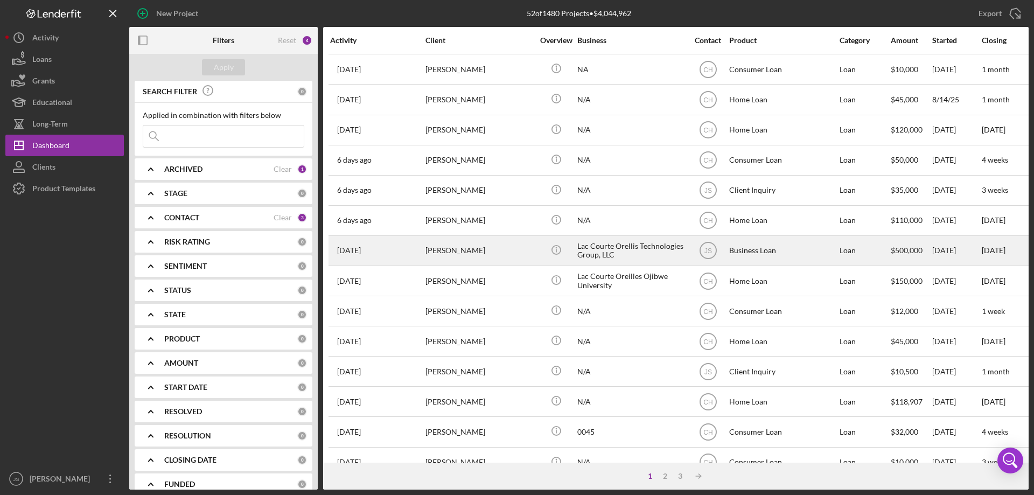
scroll to position [253, 0]
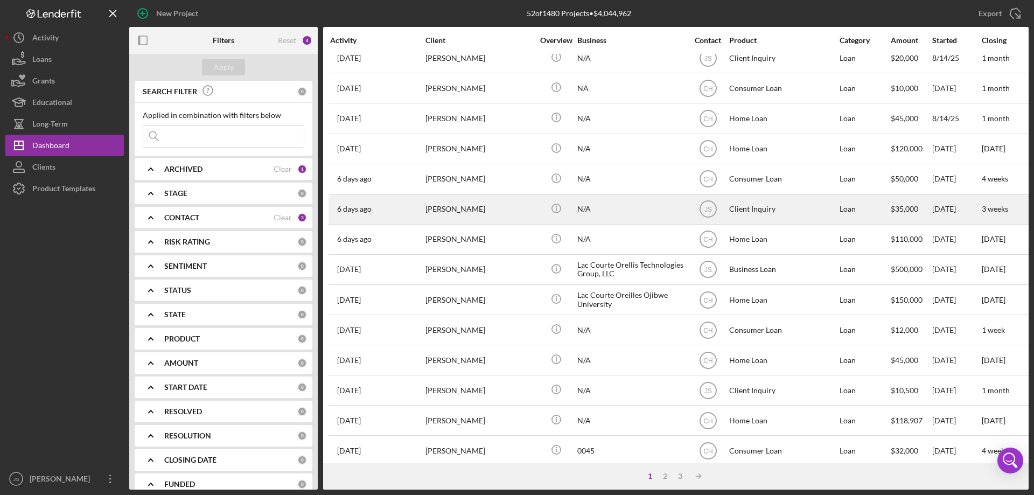
click at [640, 213] on div "N/A" at bounding box center [631, 209] width 108 height 29
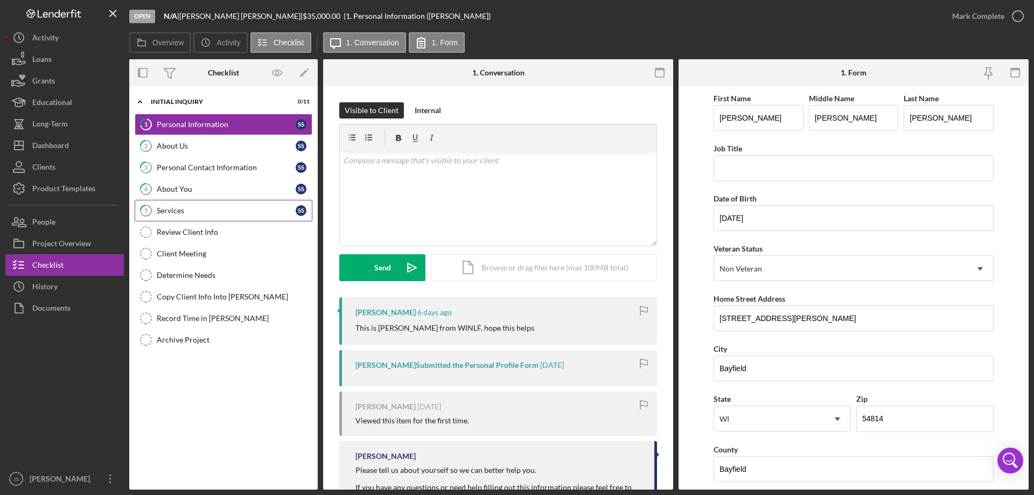
click at [207, 214] on div "Services" at bounding box center [226, 210] width 139 height 9
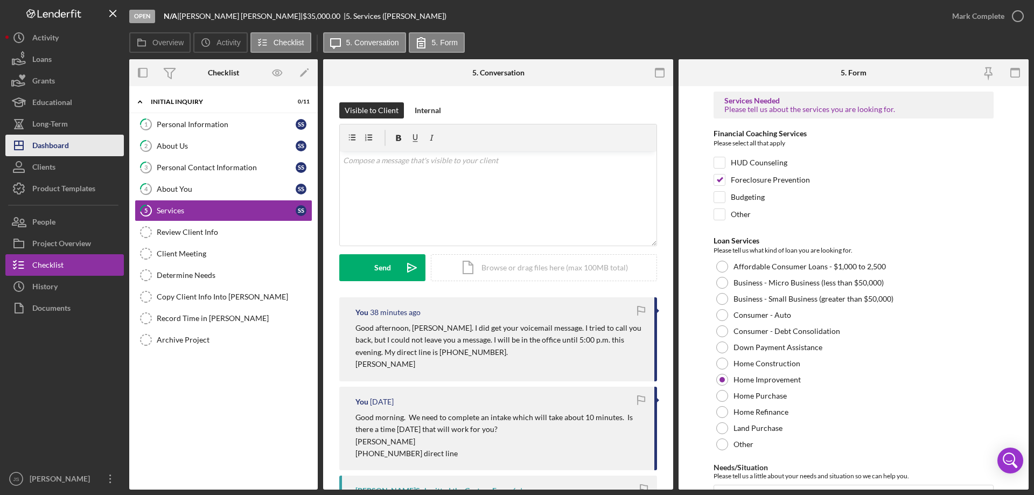
click at [74, 144] on button "Icon/Dashboard Dashboard" at bounding box center [64, 146] width 118 height 22
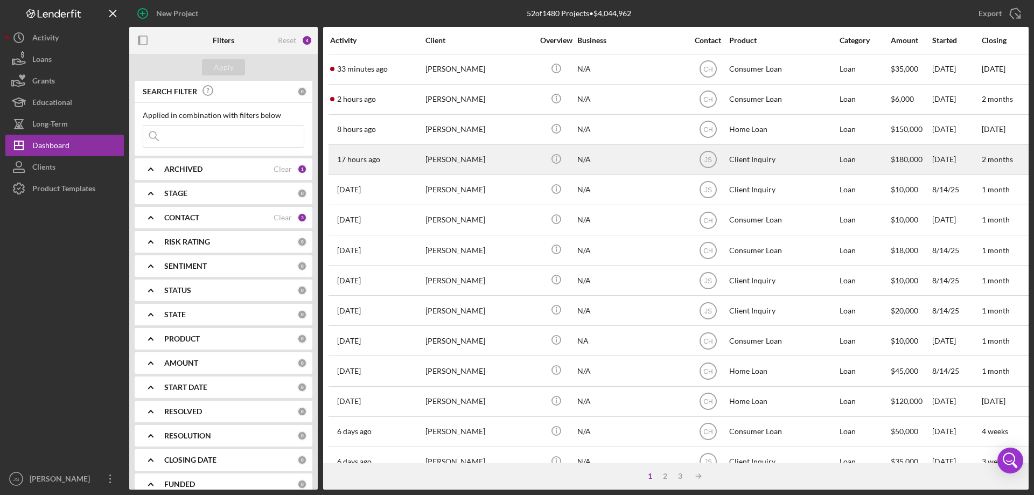
click at [521, 164] on div "[PERSON_NAME]" at bounding box center [479, 159] width 108 height 29
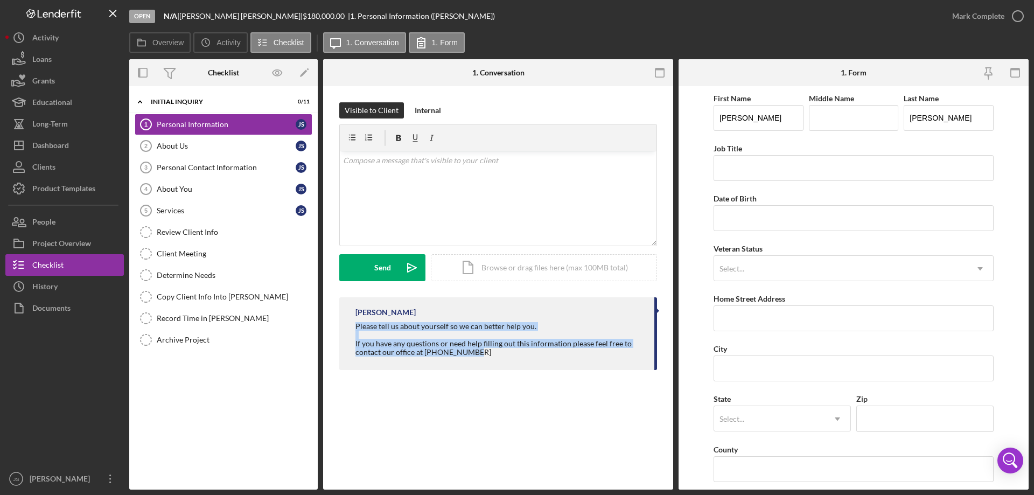
drag, startPoint x: 357, startPoint y: 324, endPoint x: 602, endPoint y: 355, distance: 247.1
click at [645, 353] on div "[PERSON_NAME] Please tell us about yourself so we can better help you. If you h…" at bounding box center [498, 333] width 318 height 73
copy div "Please tell us about yourself so we can better help you. If you have any questi…"
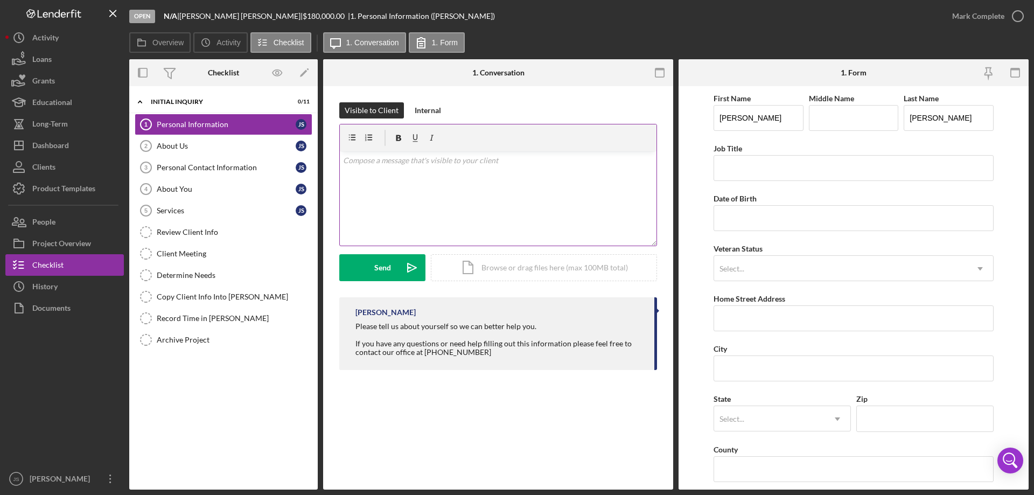
click at [366, 163] on p at bounding box center [498, 161] width 311 height 12
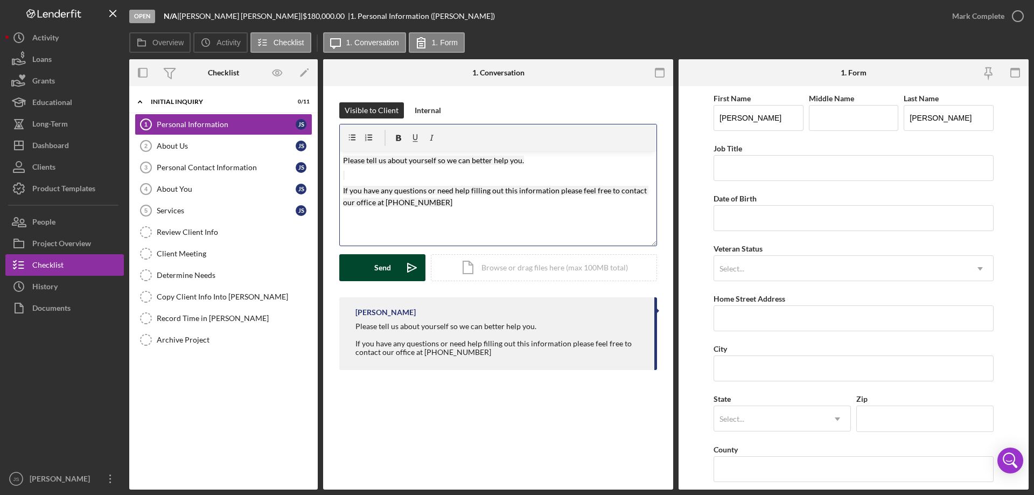
click at [377, 267] on div "Send" at bounding box center [382, 267] width 17 height 27
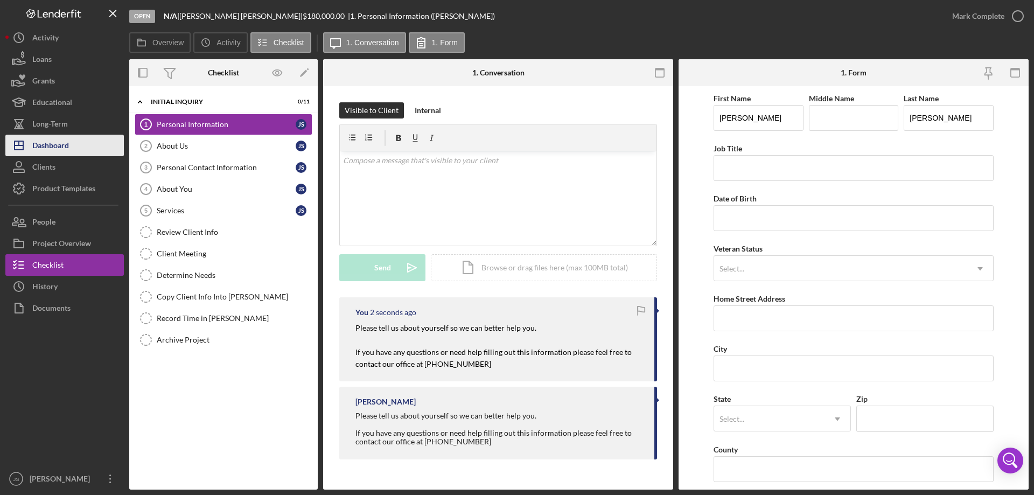
click at [59, 145] on div "Dashboard" at bounding box center [50, 147] width 37 height 24
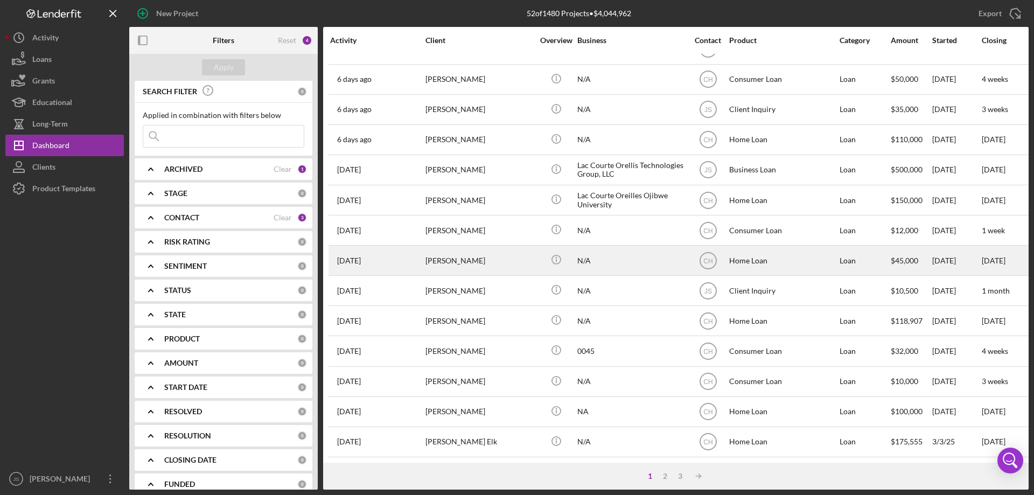
scroll to position [306, 0]
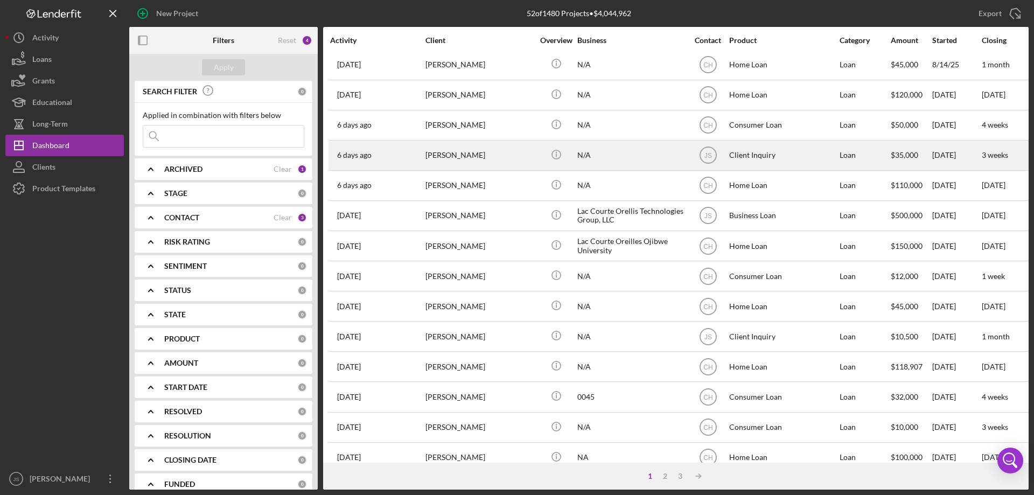
click at [661, 159] on div "N/A" at bounding box center [631, 155] width 108 height 29
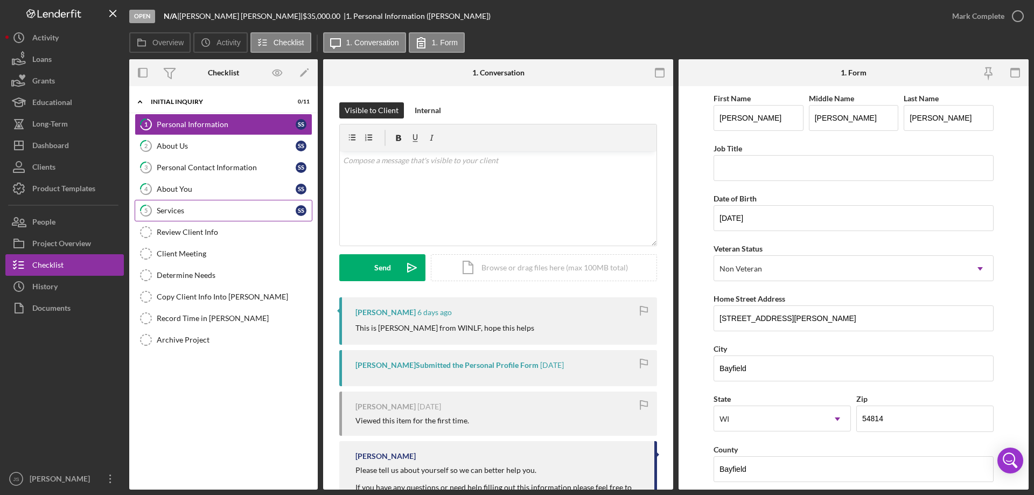
click at [211, 208] on div "Services" at bounding box center [226, 210] width 139 height 9
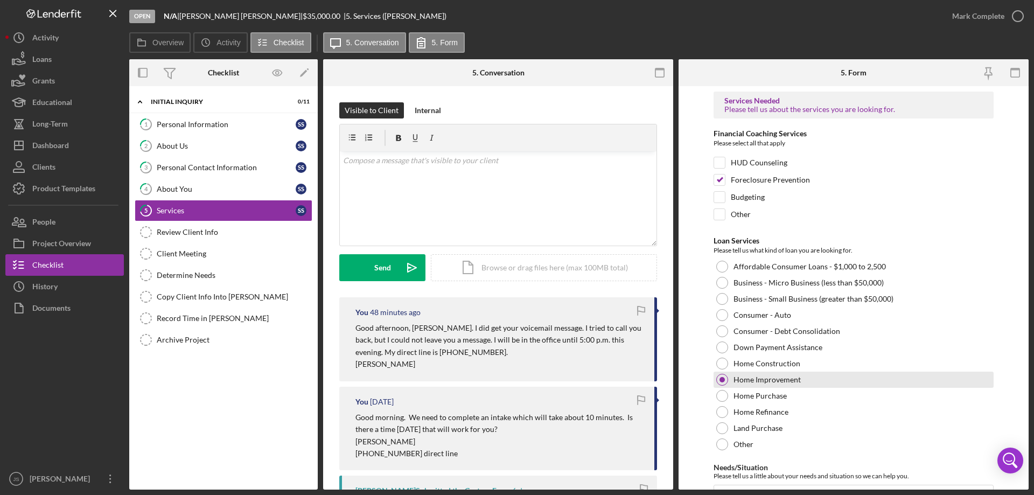
scroll to position [88, 0]
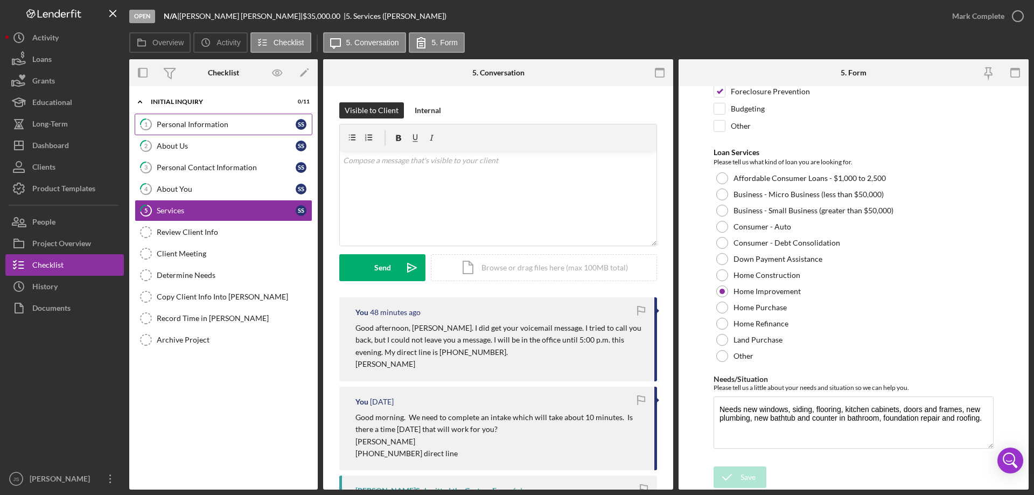
click at [235, 121] on div "Personal Information" at bounding box center [226, 124] width 139 height 9
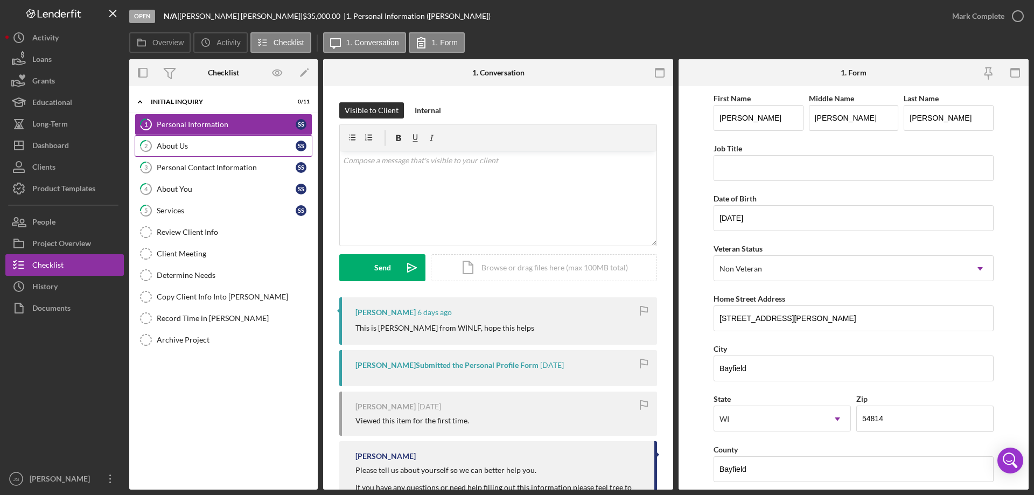
click at [219, 146] on div "About Us" at bounding box center [226, 146] width 139 height 9
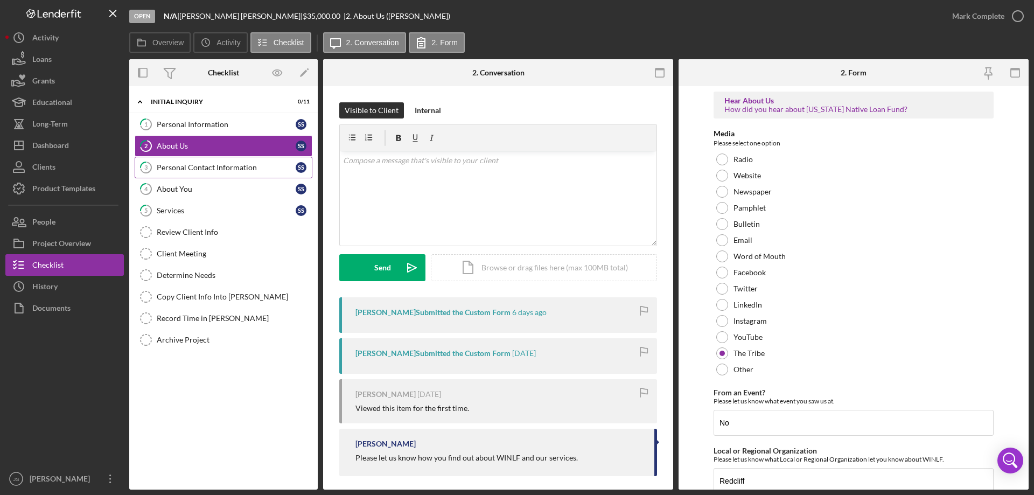
click at [210, 168] on div "Personal Contact Information" at bounding box center [226, 167] width 139 height 9
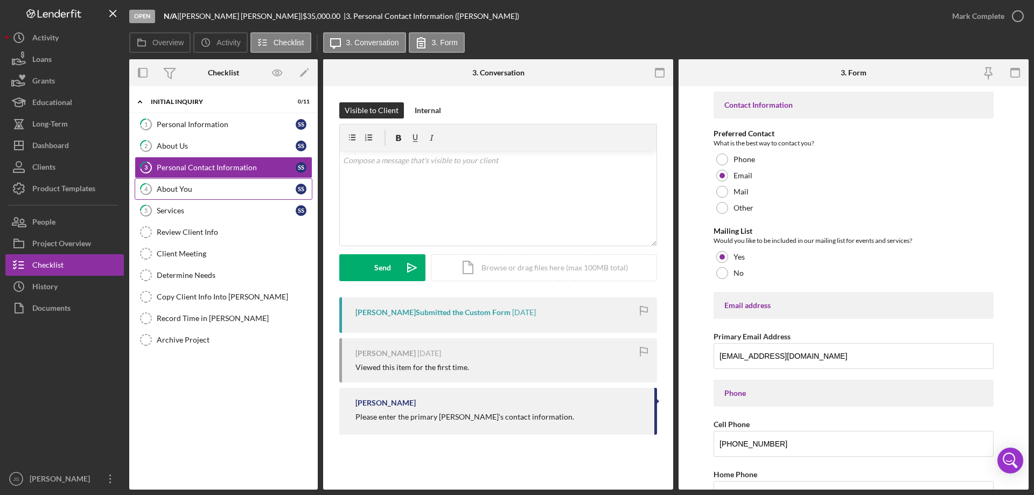
click at [228, 189] on div "About You" at bounding box center [226, 189] width 139 height 9
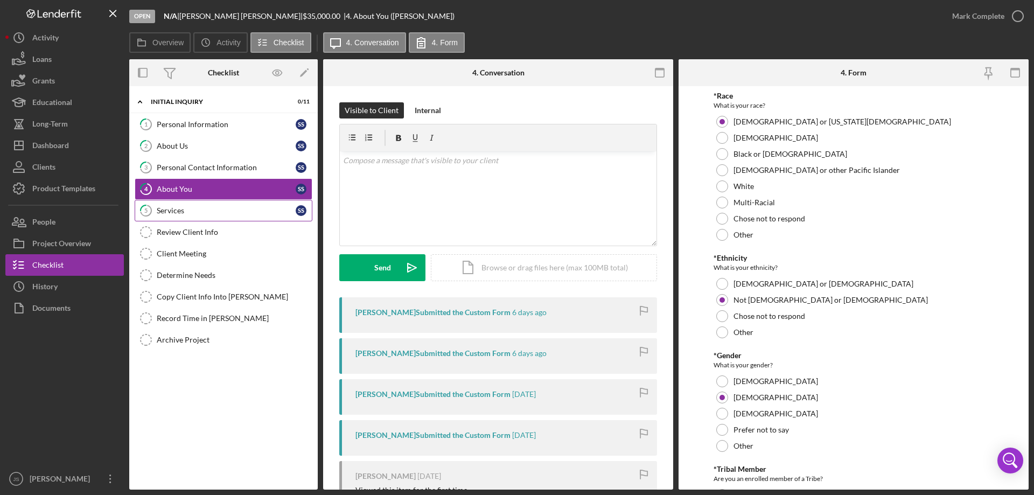
click at [220, 214] on div "Services" at bounding box center [226, 210] width 139 height 9
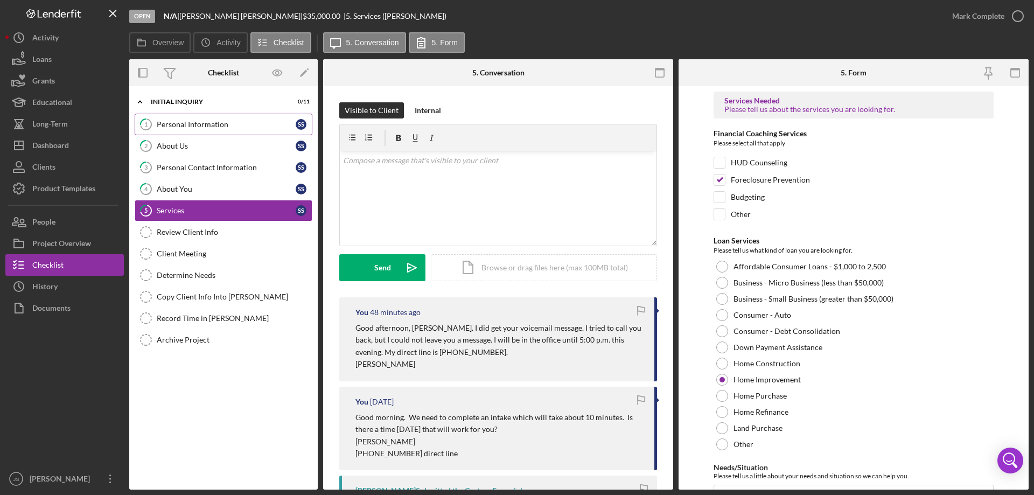
click at [242, 125] on div "Personal Information" at bounding box center [226, 124] width 139 height 9
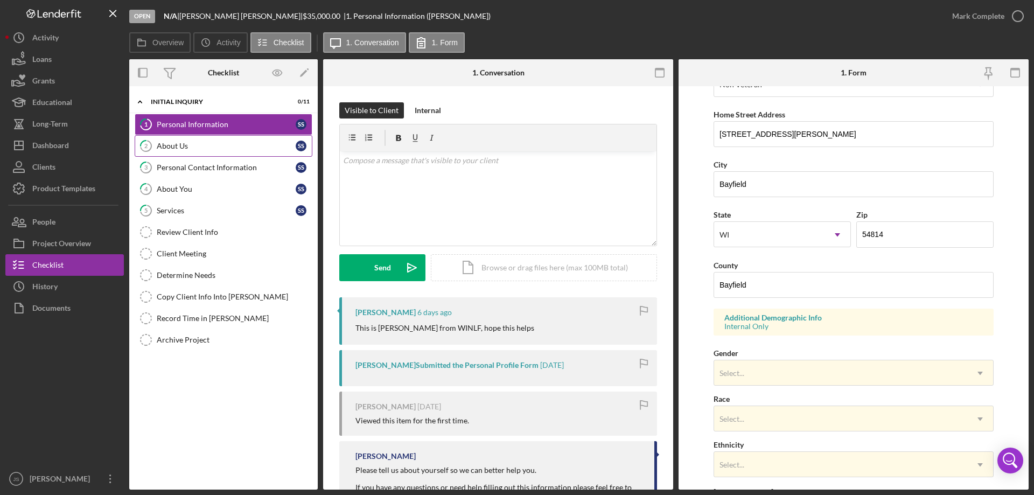
scroll to position [100, 0]
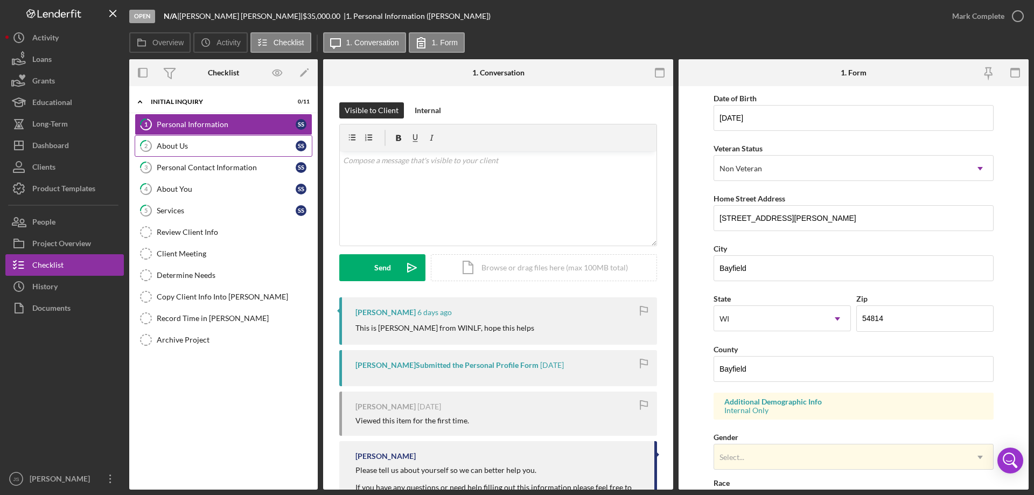
click at [244, 144] on div "About Us" at bounding box center [226, 146] width 139 height 9
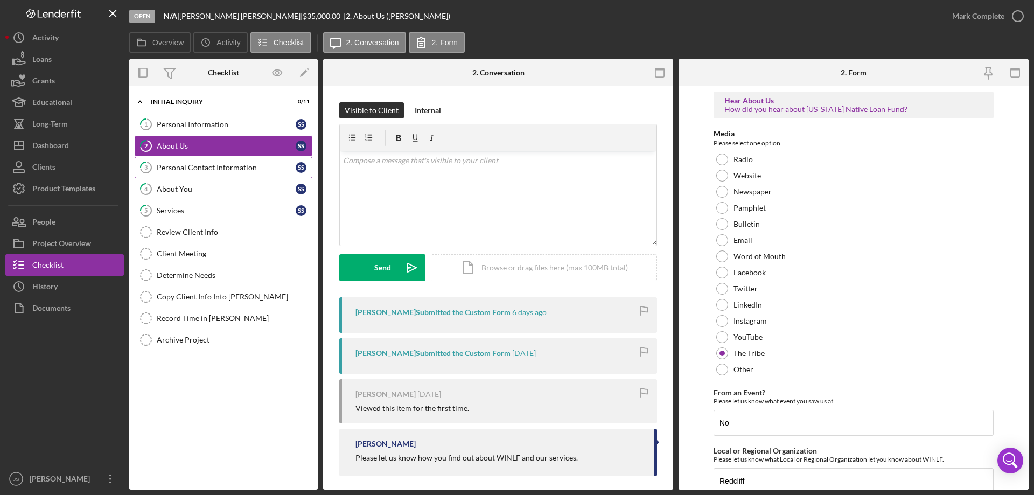
click at [235, 169] on div "Personal Contact Information" at bounding box center [226, 167] width 139 height 9
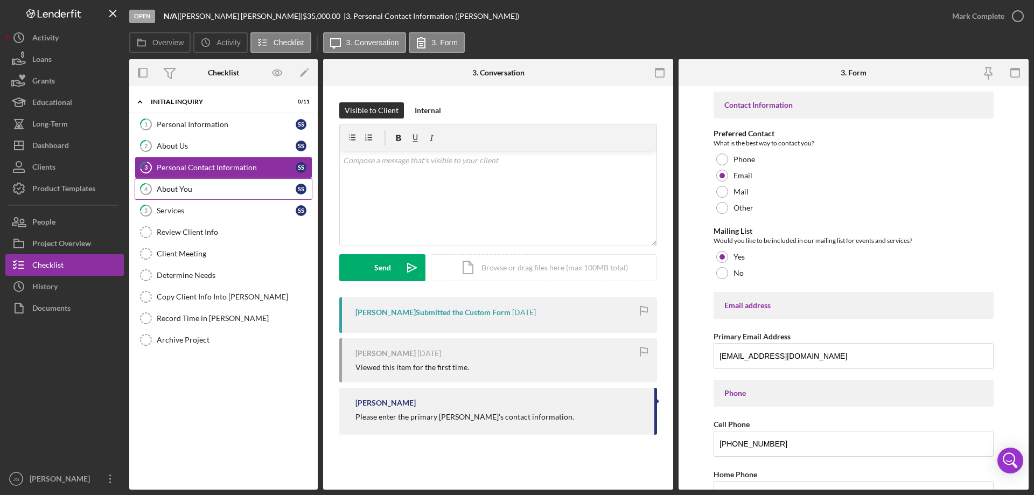
click at [218, 185] on div "About You" at bounding box center [226, 189] width 139 height 9
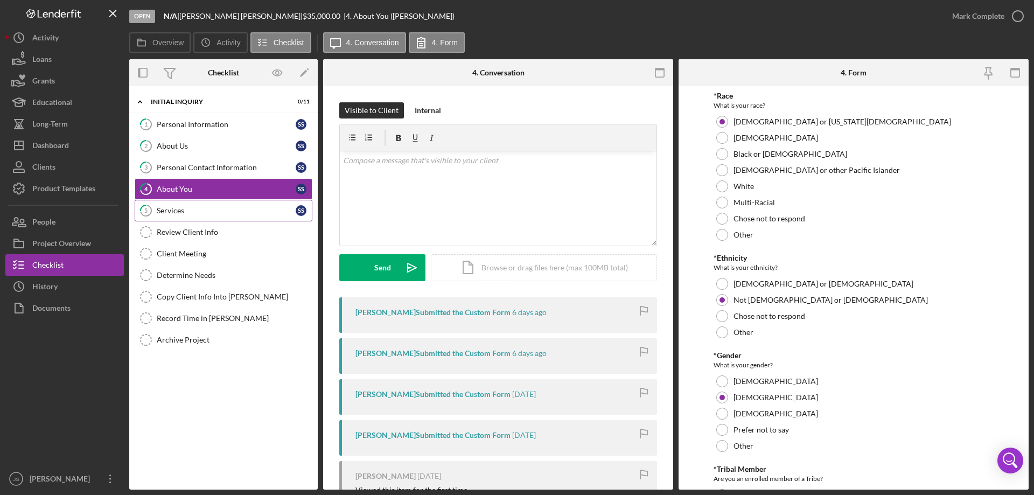
click at [228, 210] on div "Services" at bounding box center [226, 210] width 139 height 9
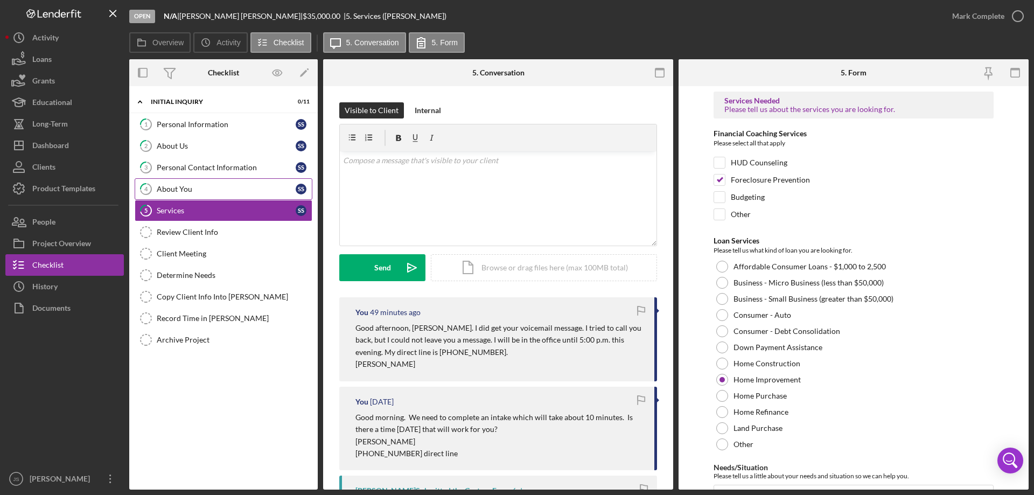
click at [223, 187] on div "About You" at bounding box center [226, 189] width 139 height 9
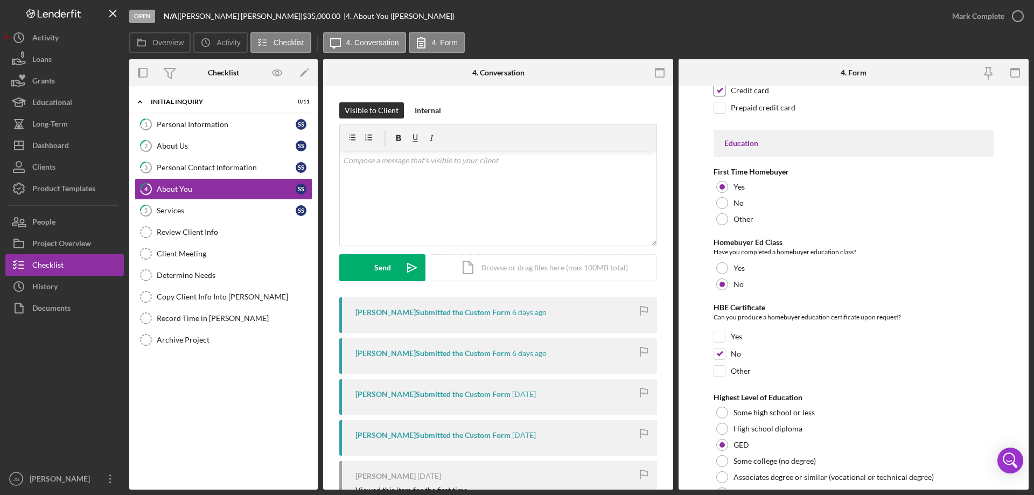
scroll to position [2276, 0]
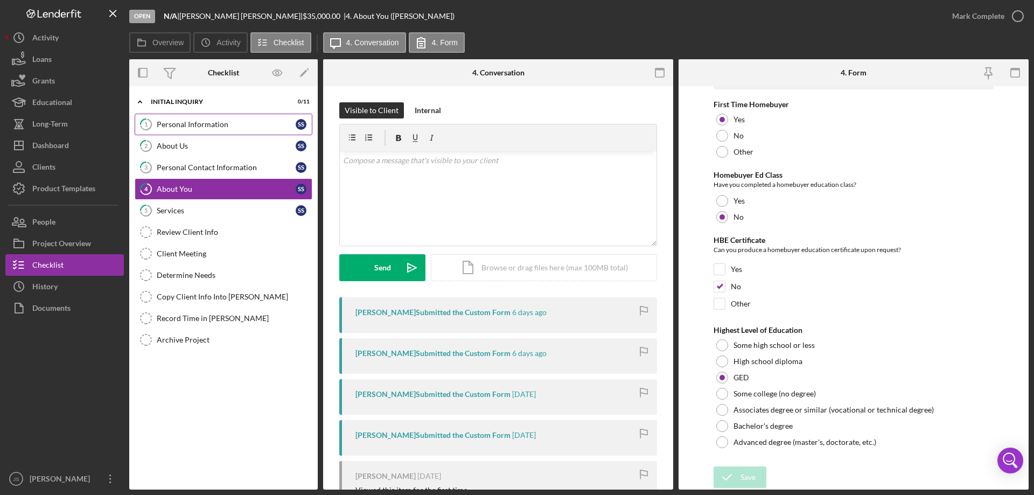
click at [257, 125] on div "Personal Information" at bounding box center [226, 124] width 139 height 9
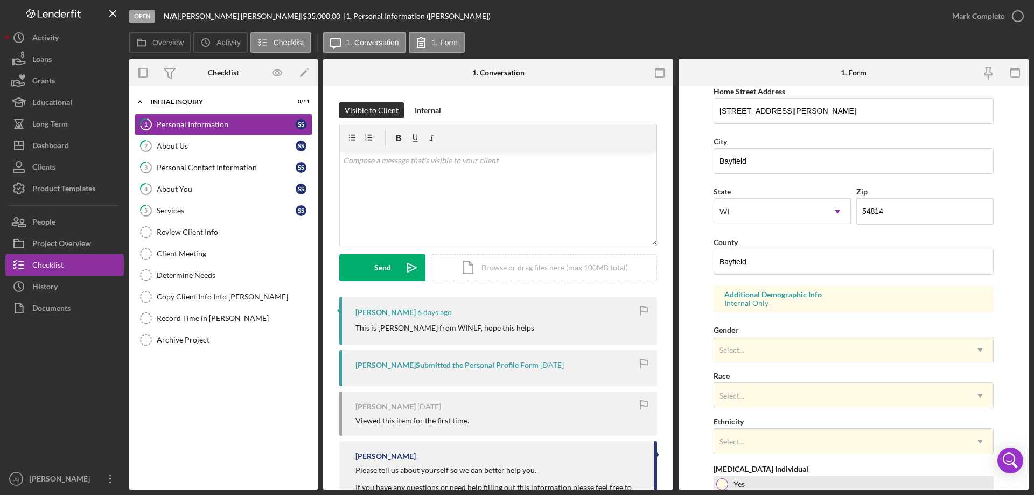
scroll to position [316, 0]
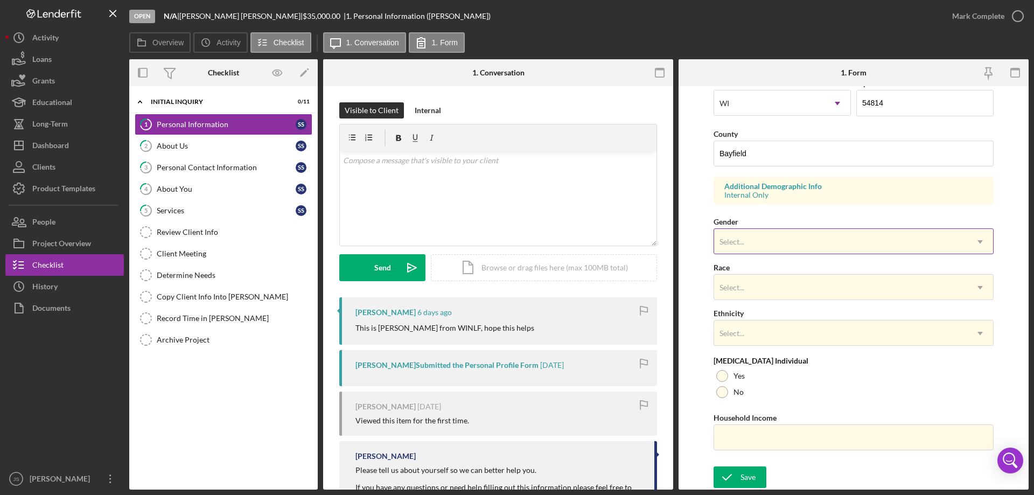
click at [852, 235] on div "Select..." at bounding box center [840, 241] width 253 height 25
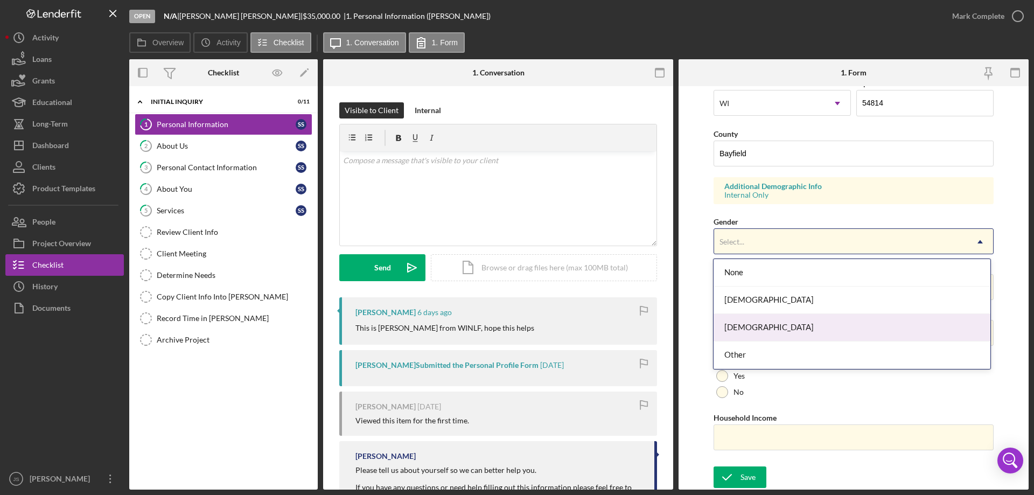
drag, startPoint x: 779, startPoint y: 325, endPoint x: 791, endPoint y: 318, distance: 14.0
click at [780, 325] on div "[DEMOGRAPHIC_DATA]" at bounding box center [852, 327] width 276 height 27
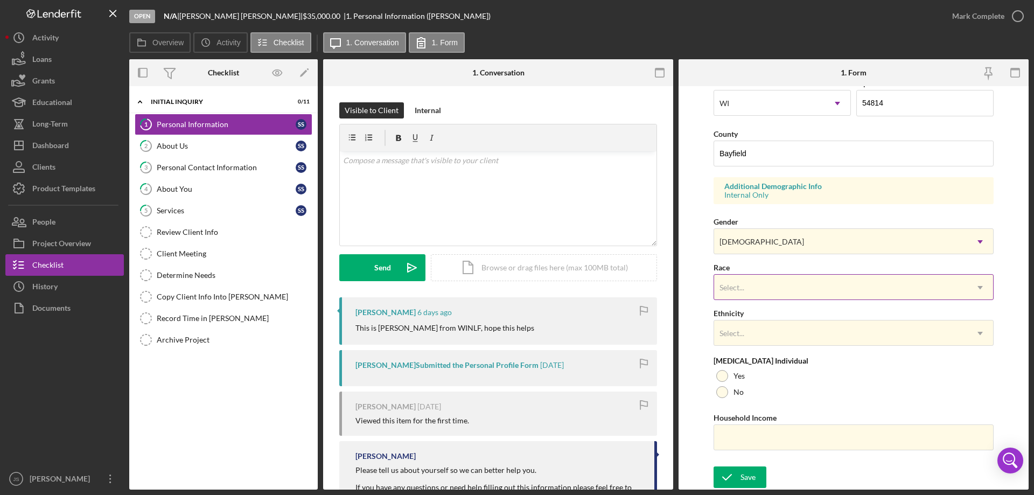
click at [814, 285] on div "Select..." at bounding box center [840, 287] width 253 height 25
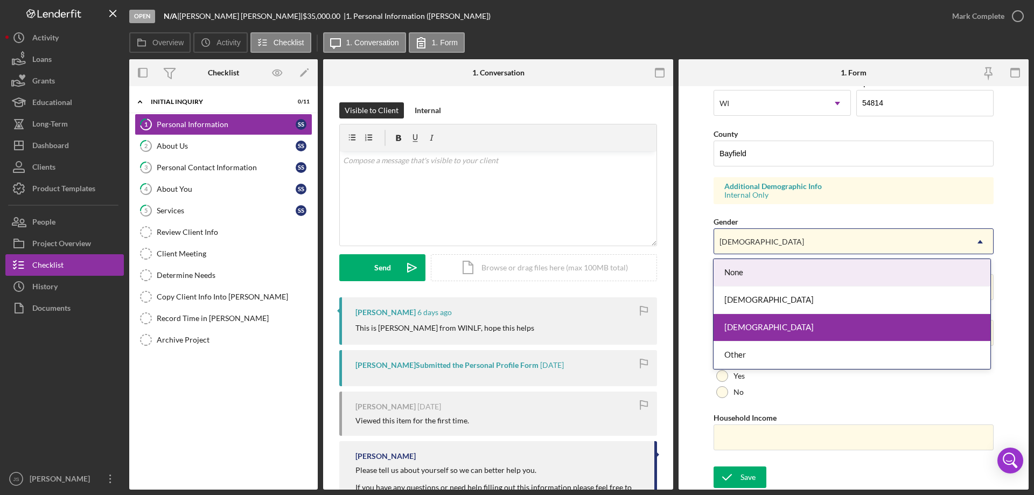
click at [797, 241] on div "[DEMOGRAPHIC_DATA]" at bounding box center [840, 241] width 253 height 25
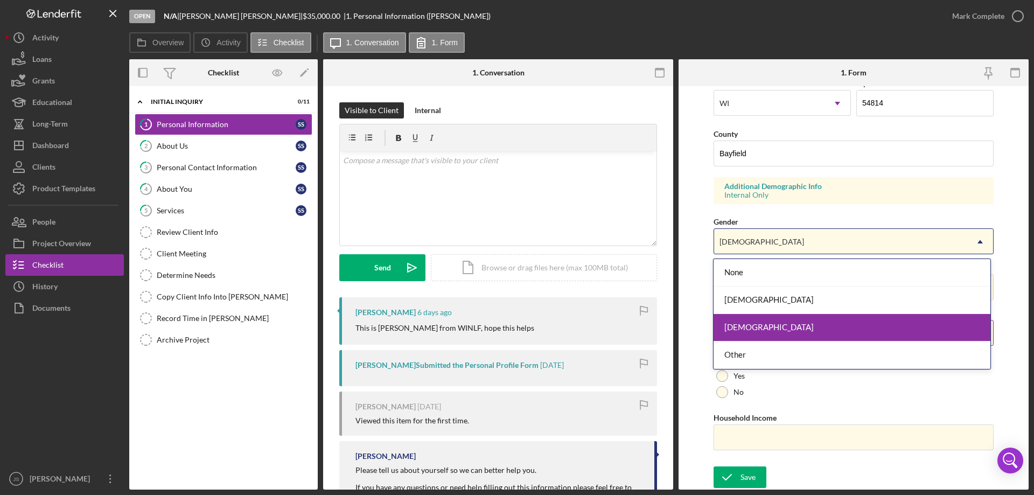
click at [748, 329] on div "[DEMOGRAPHIC_DATA]" at bounding box center [852, 327] width 276 height 27
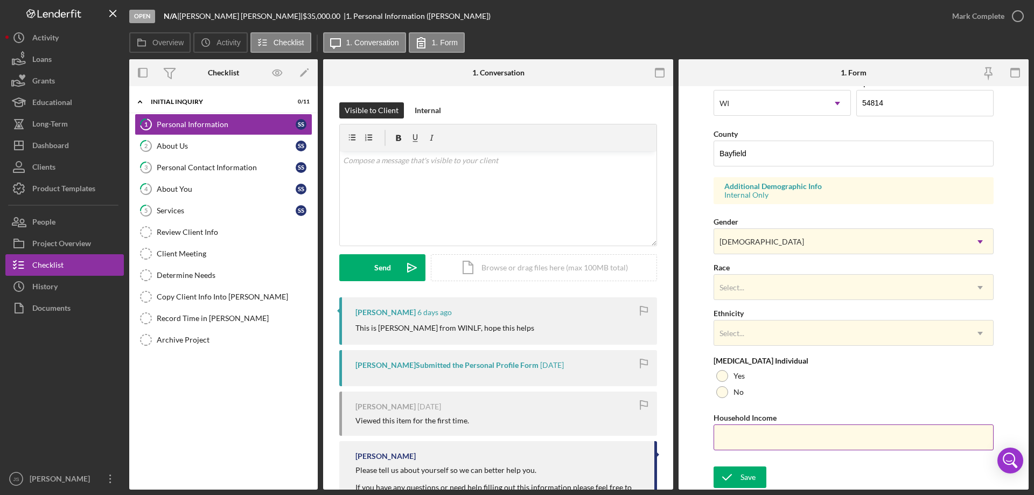
drag, startPoint x: 722, startPoint y: 377, endPoint x: 723, endPoint y: 411, distance: 34.5
click at [724, 379] on div at bounding box center [722, 376] width 12 height 12
click at [733, 445] on input "Household Income" at bounding box center [854, 437] width 280 height 26
type input "$12,768"
drag, startPoint x: 742, startPoint y: 476, endPoint x: 747, endPoint y: 476, distance: 5.4
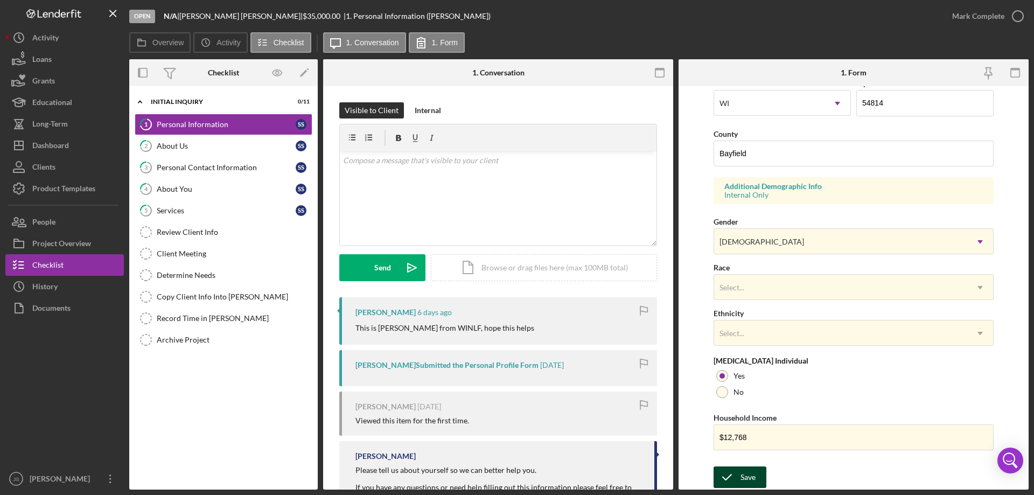
click at [743, 476] on div "Save" at bounding box center [748, 477] width 15 height 22
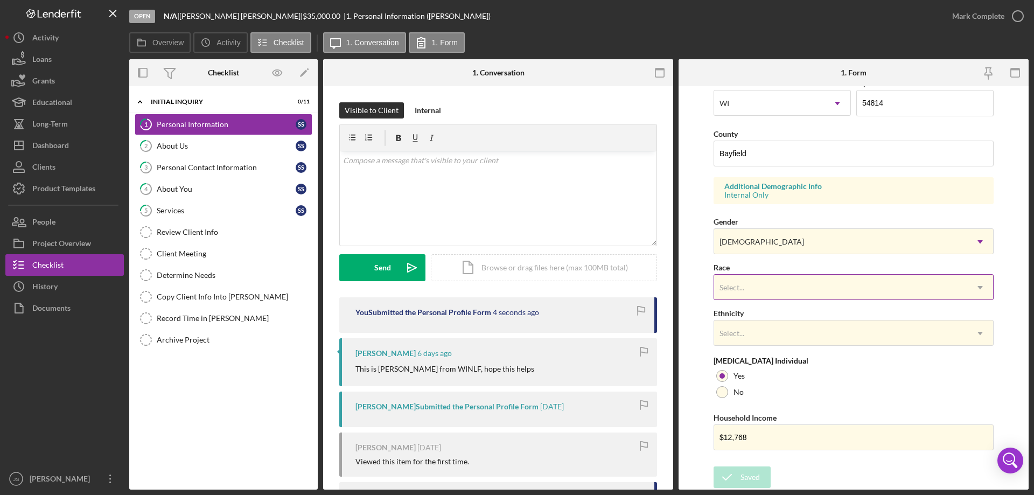
click at [802, 285] on div "Select..." at bounding box center [840, 287] width 253 height 25
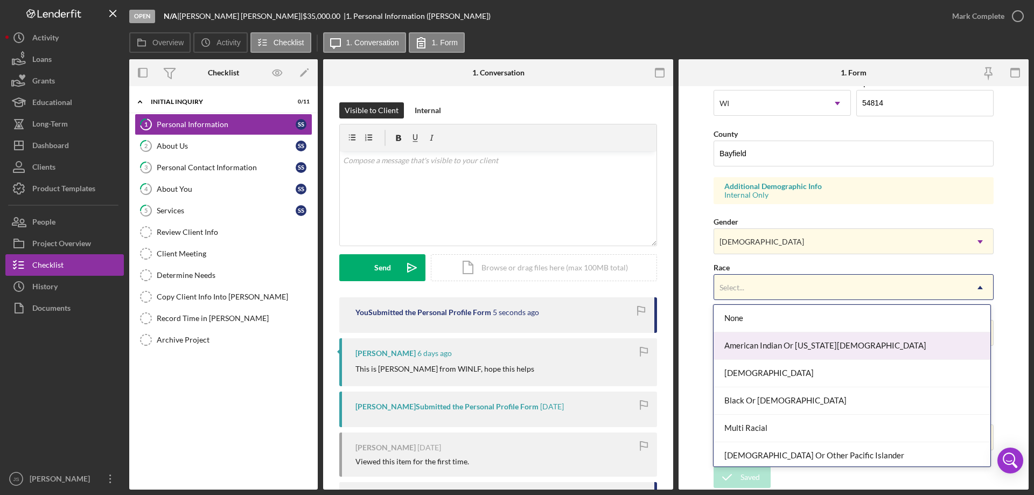
click at [836, 346] on div "American Indian Or [US_STATE][DEMOGRAPHIC_DATA]" at bounding box center [852, 345] width 276 height 27
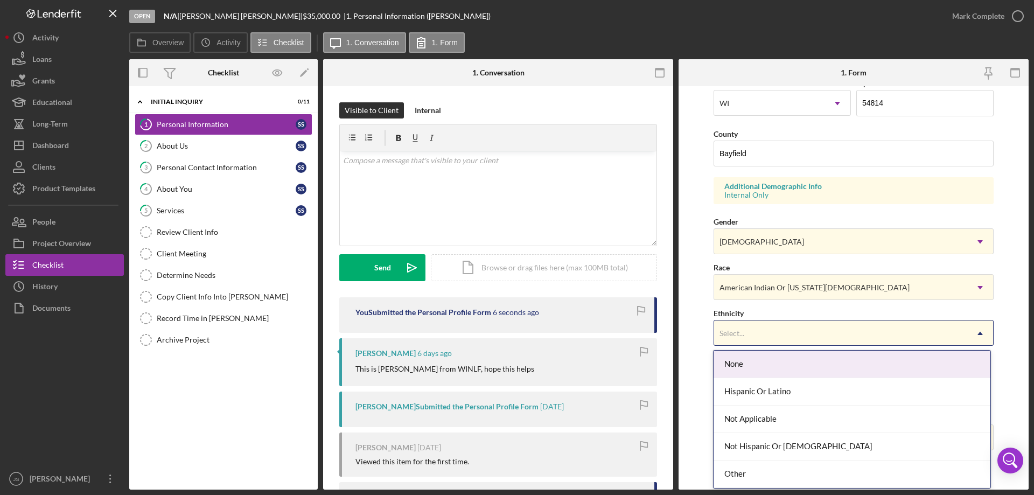
click at [853, 327] on div "Select..." at bounding box center [840, 333] width 253 height 25
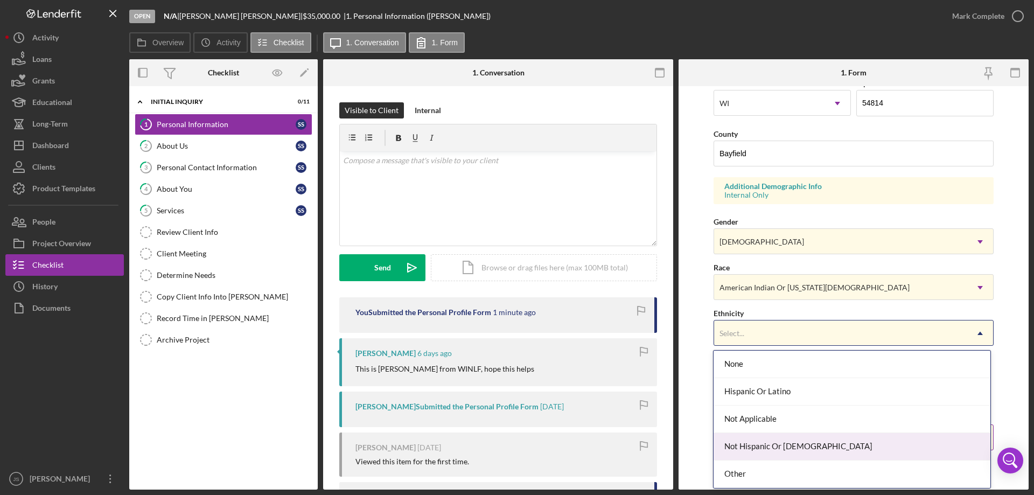
click at [830, 443] on div "Not Hispanic Or [DEMOGRAPHIC_DATA]" at bounding box center [852, 446] width 276 height 27
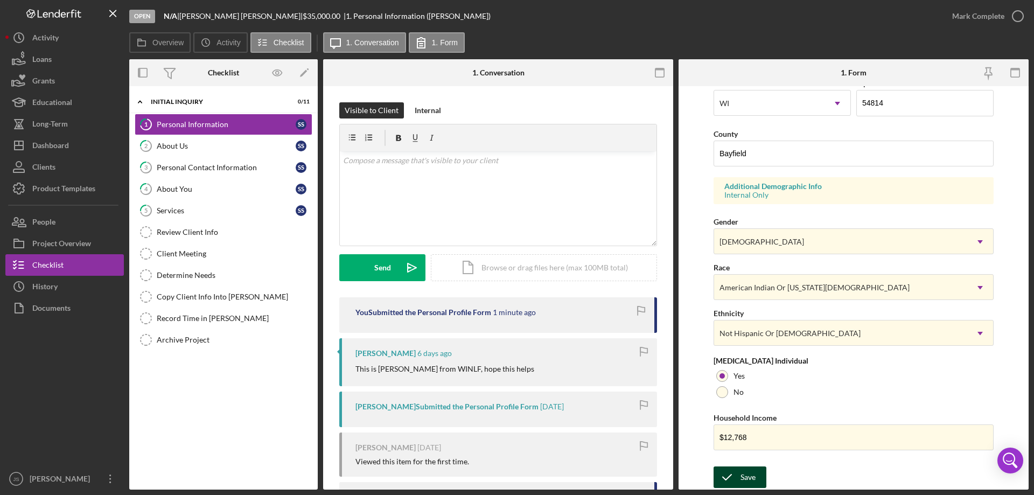
click at [744, 479] on div "Save" at bounding box center [748, 477] width 15 height 22
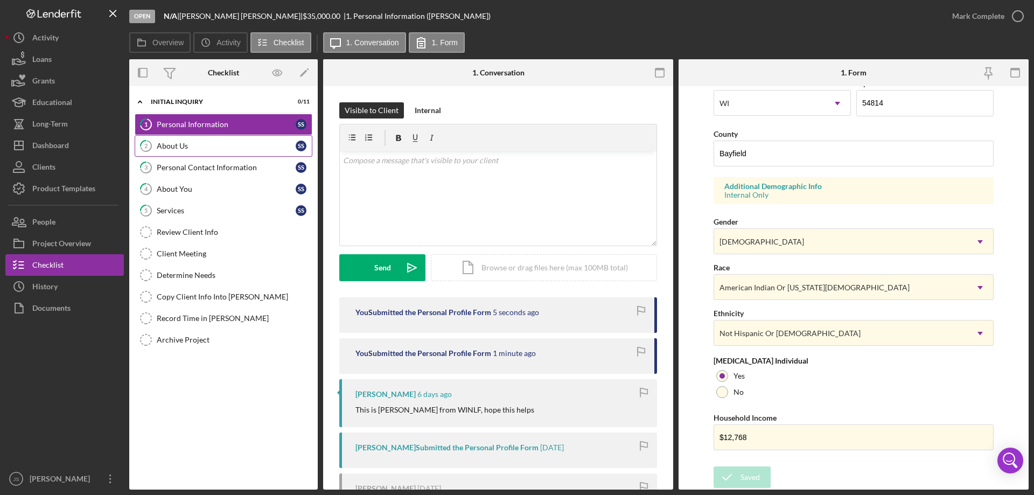
click at [217, 147] on div "About Us" at bounding box center [226, 146] width 139 height 9
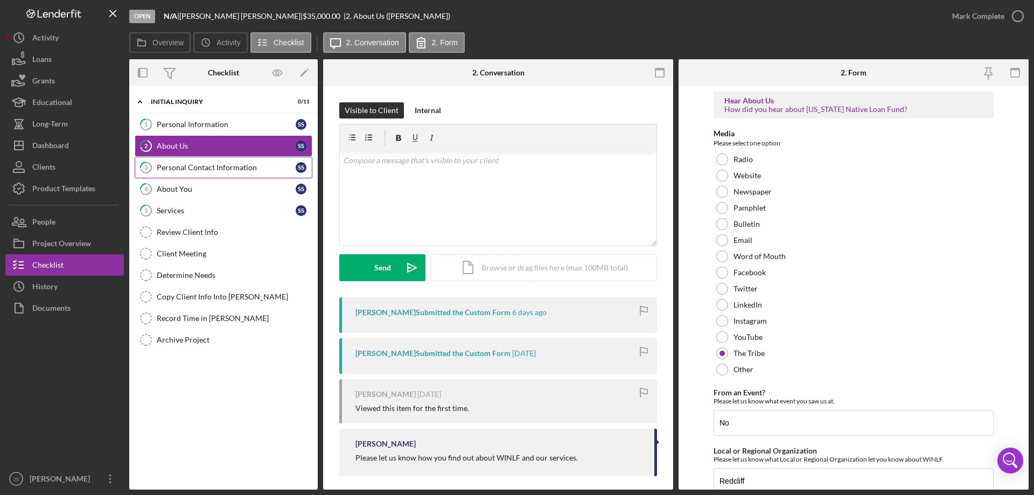
click at [228, 170] on div "Personal Contact Information" at bounding box center [226, 167] width 139 height 9
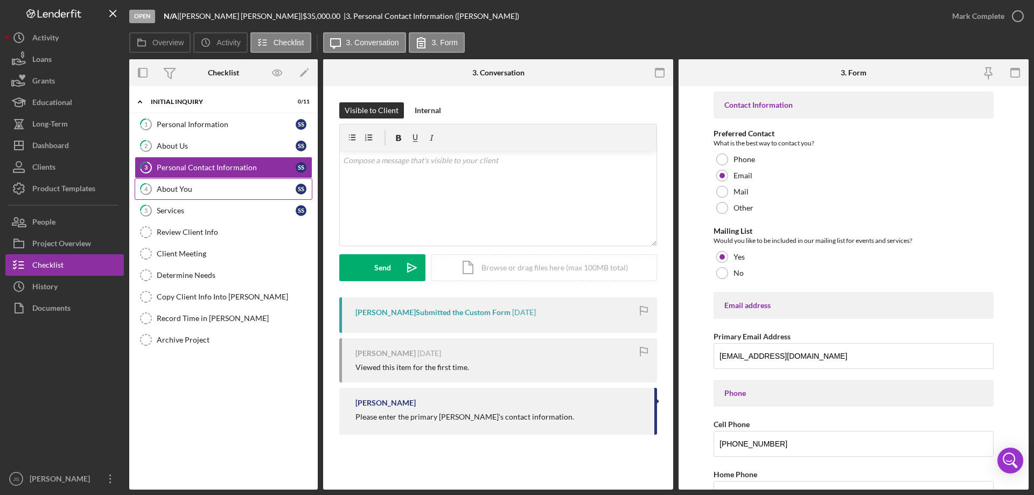
click at [218, 189] on div "About You" at bounding box center [226, 189] width 139 height 9
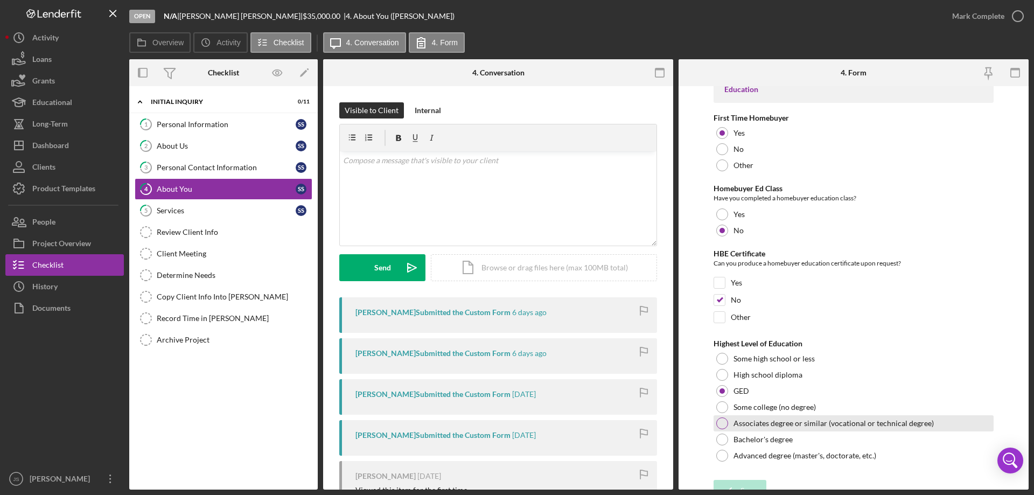
scroll to position [2276, 0]
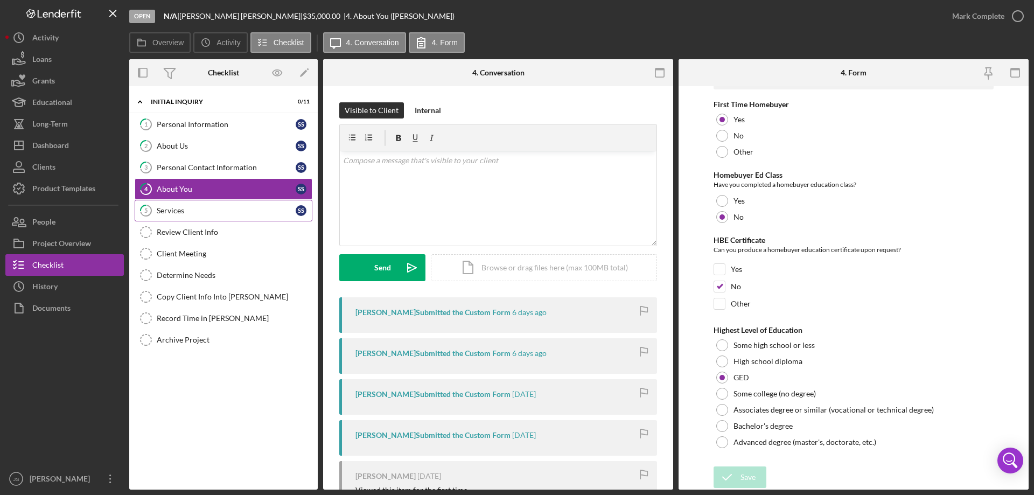
click at [218, 211] on div "Services" at bounding box center [226, 210] width 139 height 9
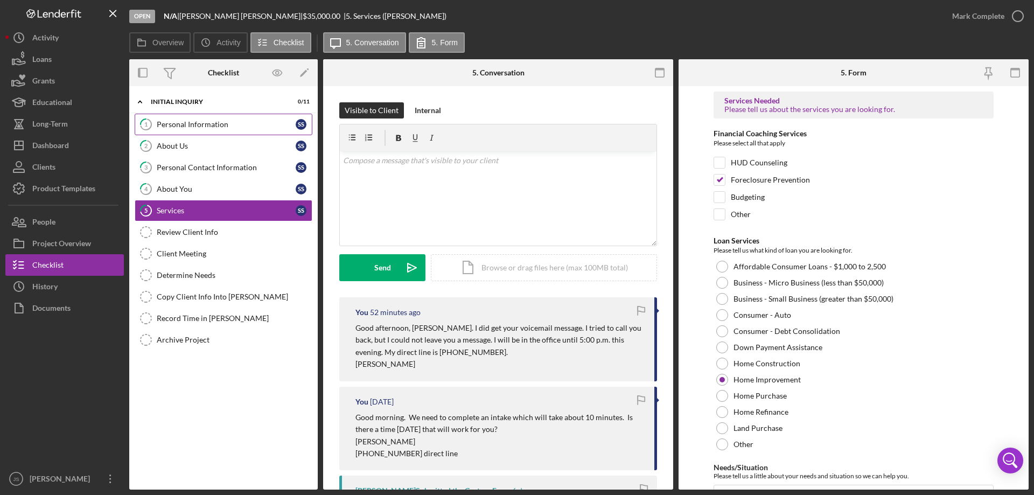
click at [216, 123] on div "Personal Information" at bounding box center [226, 124] width 139 height 9
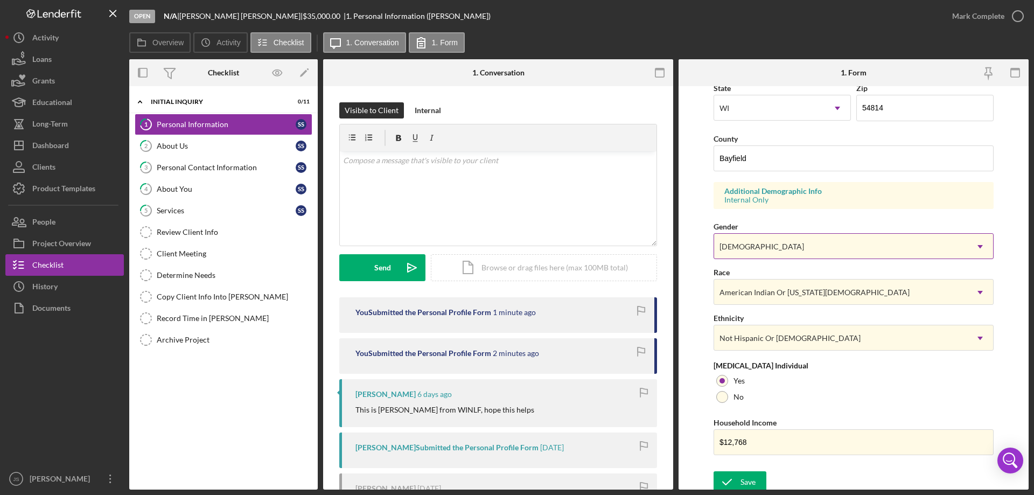
scroll to position [316, 0]
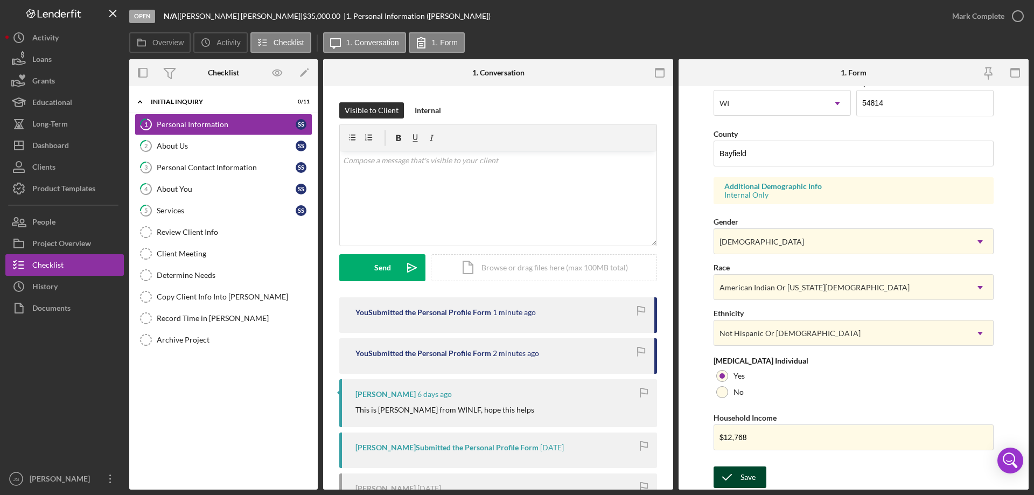
click at [739, 478] on button "Save" at bounding box center [740, 477] width 53 height 22
click at [241, 165] on div "Personal Contact Information" at bounding box center [226, 167] width 139 height 9
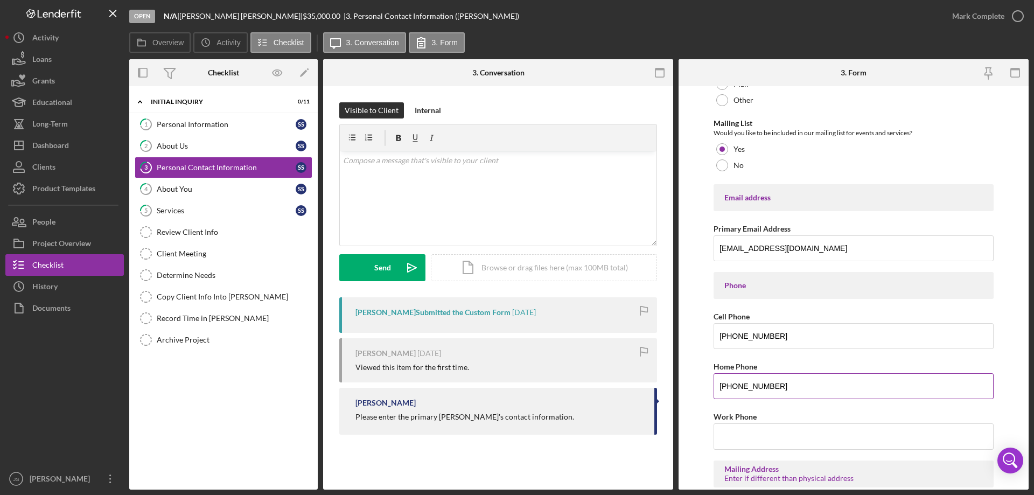
scroll to position [162, 0]
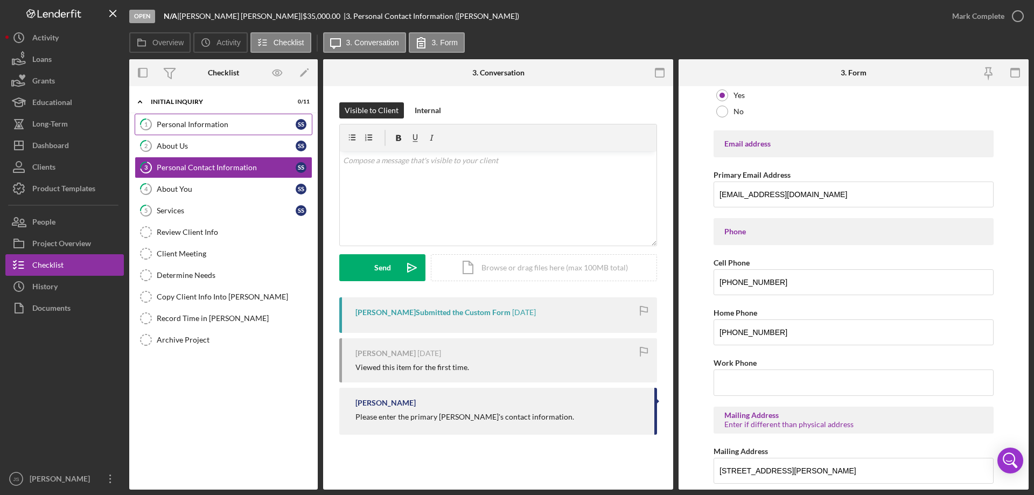
click at [218, 131] on link "1 Personal Information S S" at bounding box center [224, 125] width 178 height 22
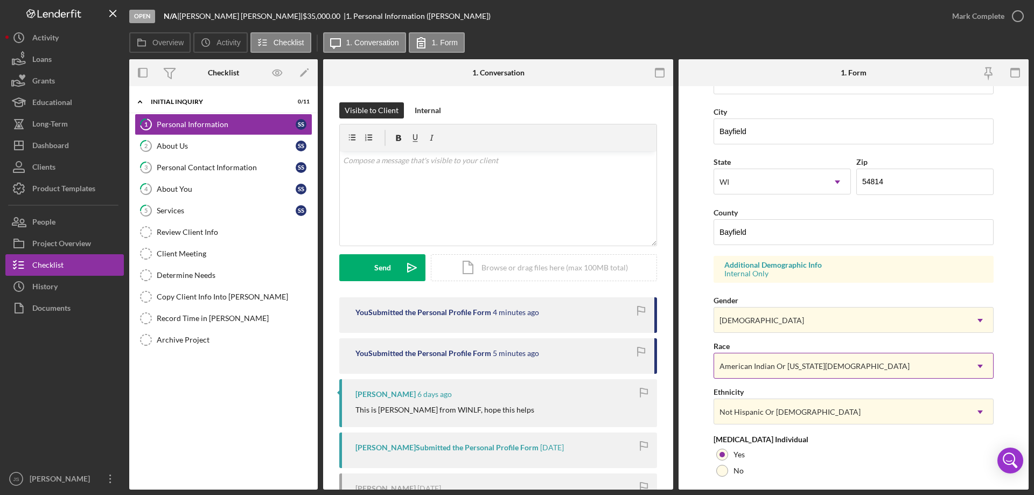
scroll to position [316, 0]
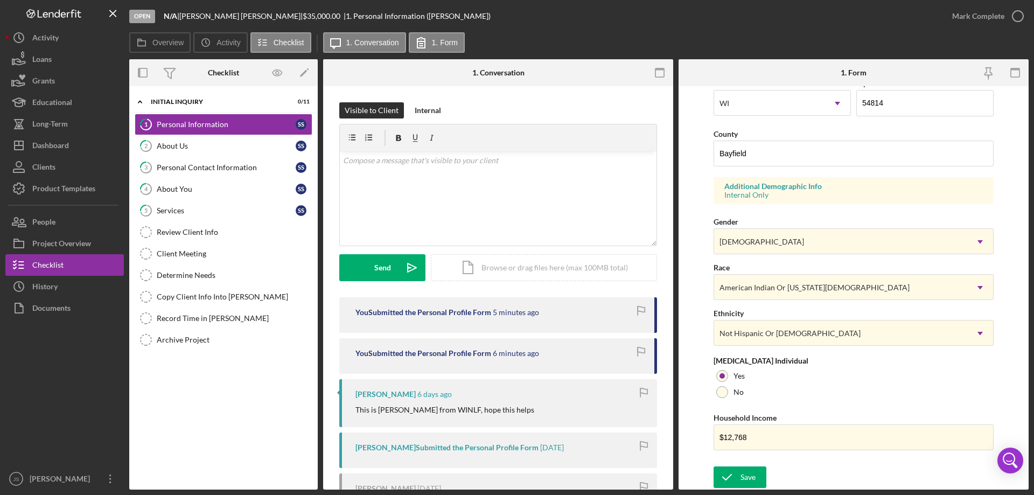
click at [212, 165] on div "Personal Contact Information" at bounding box center [226, 167] width 139 height 9
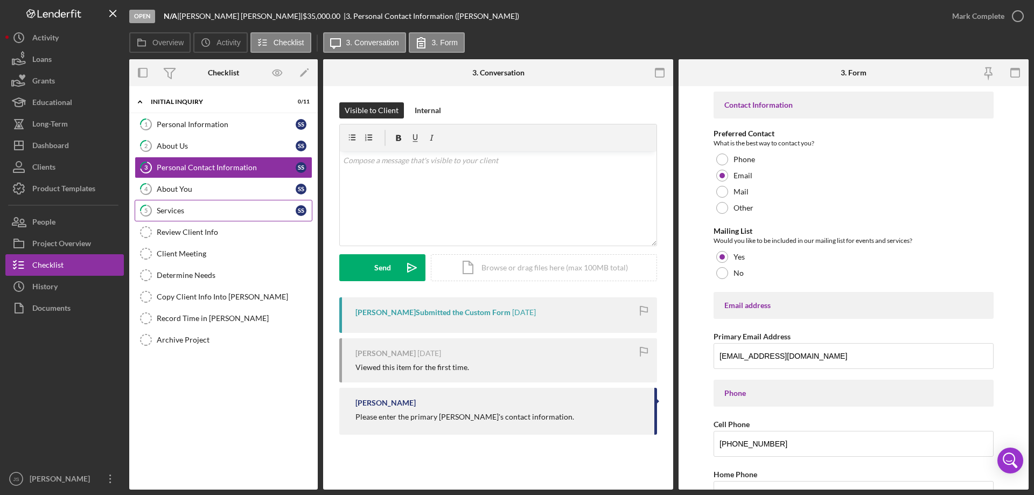
click at [201, 214] on div "Services" at bounding box center [226, 210] width 139 height 9
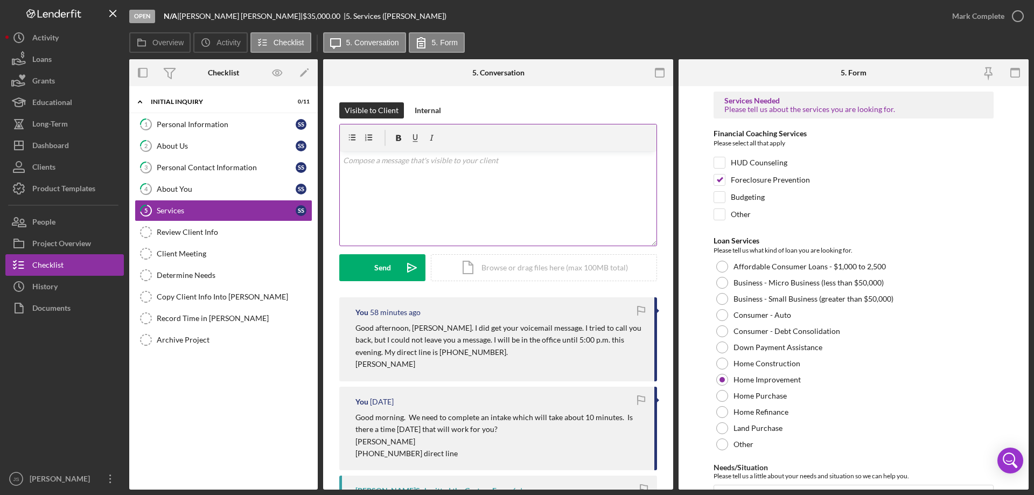
click at [376, 191] on div "v Color teal Color pink Remove color Add row above Add row below Add column bef…" at bounding box center [498, 198] width 317 height 94
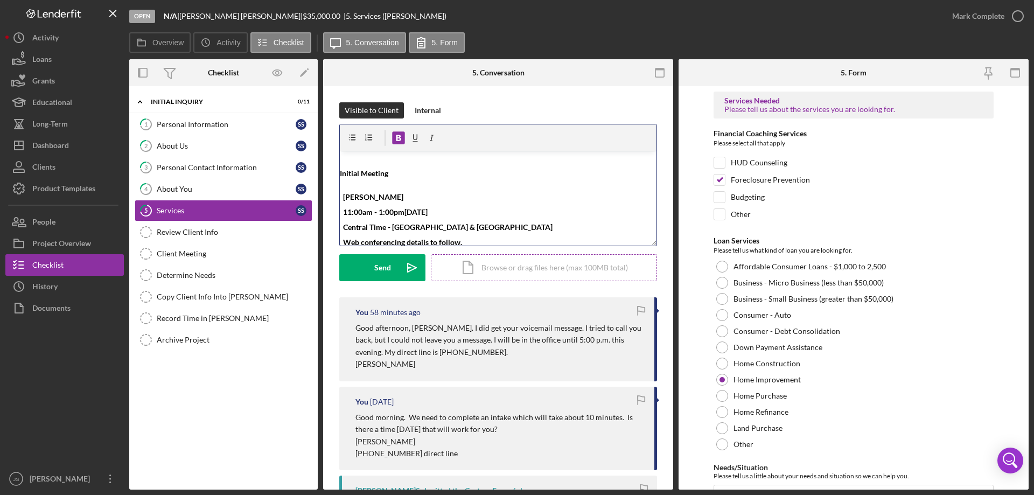
scroll to position [4, 0]
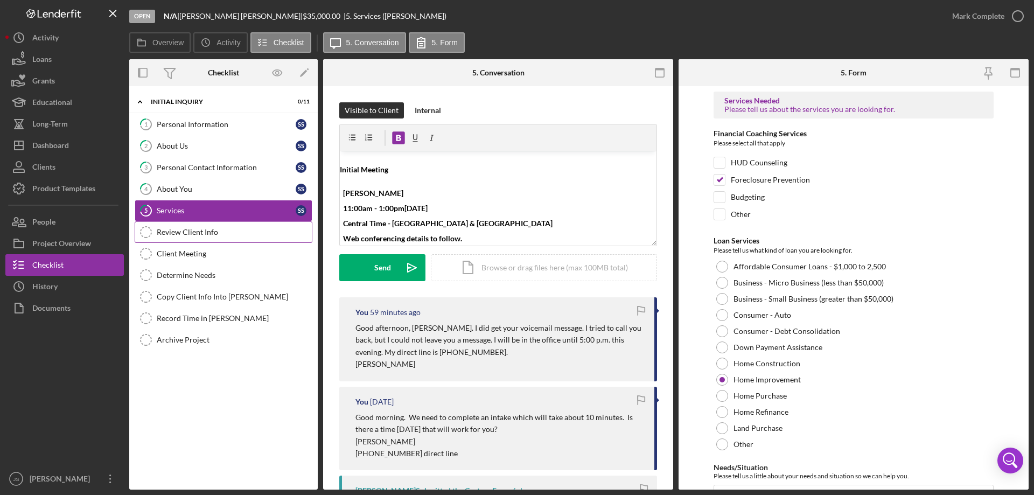
click at [198, 233] on div "Review Client Info" at bounding box center [234, 232] width 155 height 9
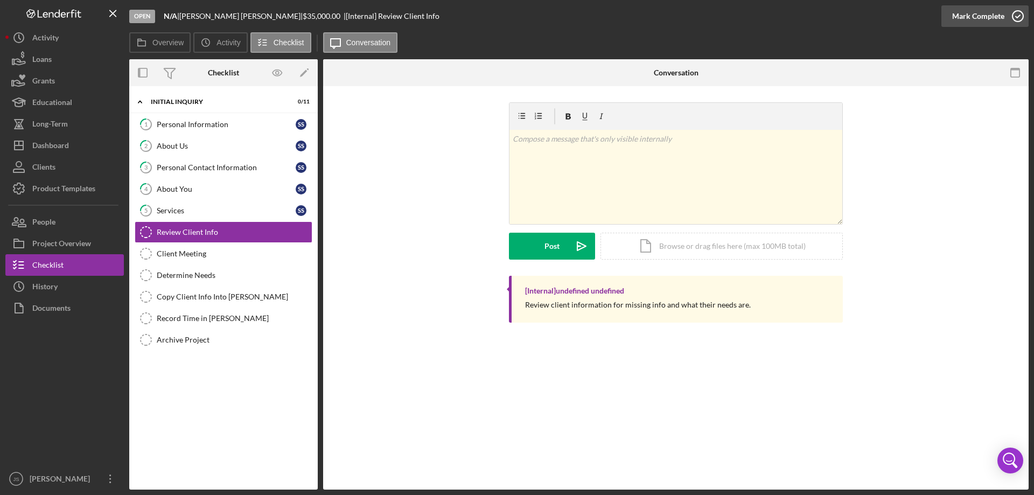
click at [1022, 12] on icon "button" at bounding box center [1017, 16] width 27 height 27
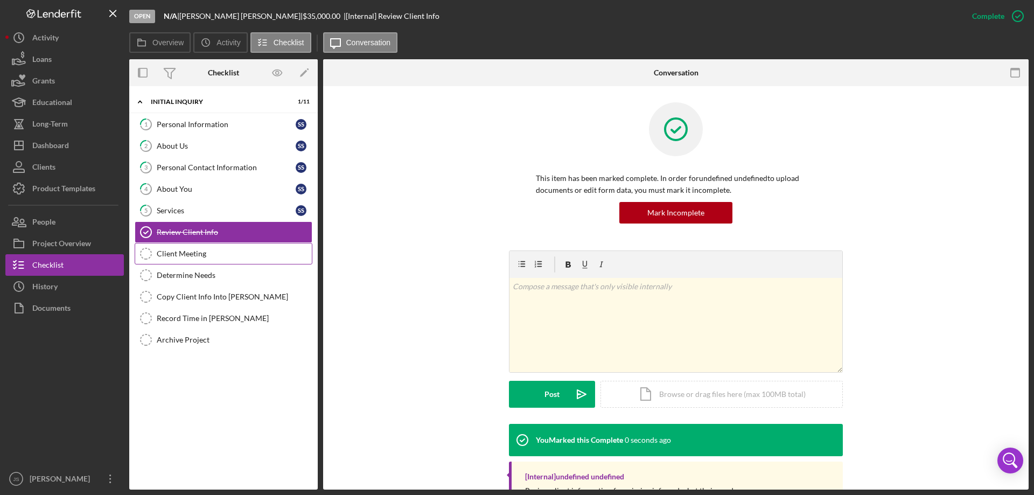
click at [208, 257] on div "Client Meeting" at bounding box center [234, 253] width 155 height 9
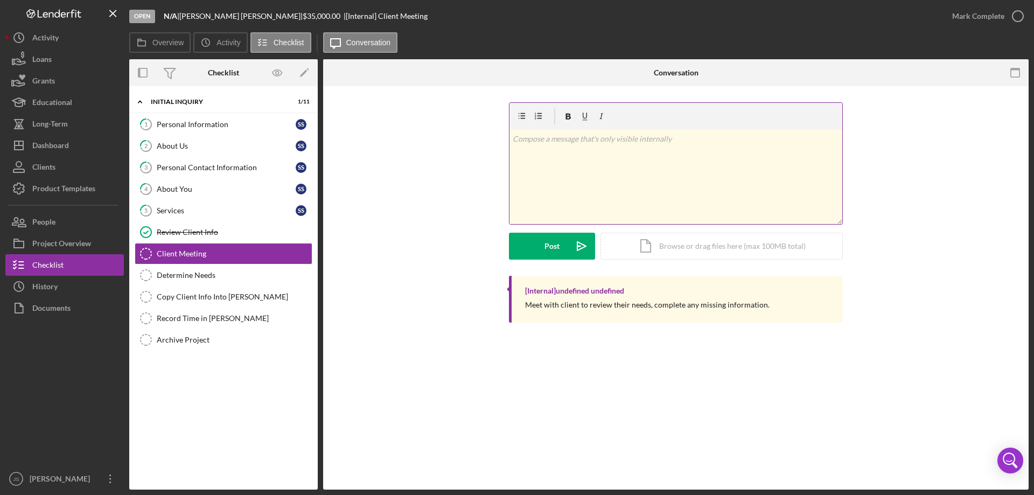
click at [555, 159] on div "v Color teal Color pink Remove color Add row above Add row below Add column bef…" at bounding box center [676, 177] width 333 height 94
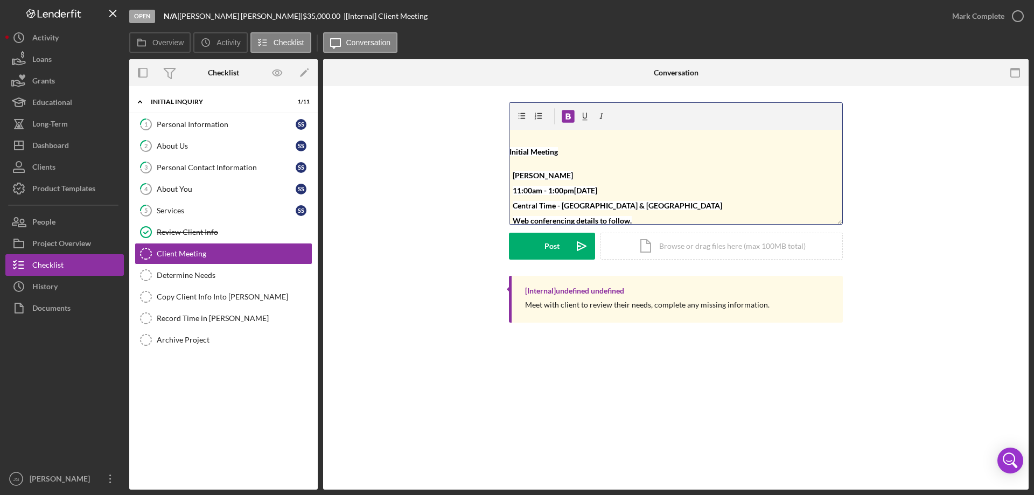
scroll to position [4, 0]
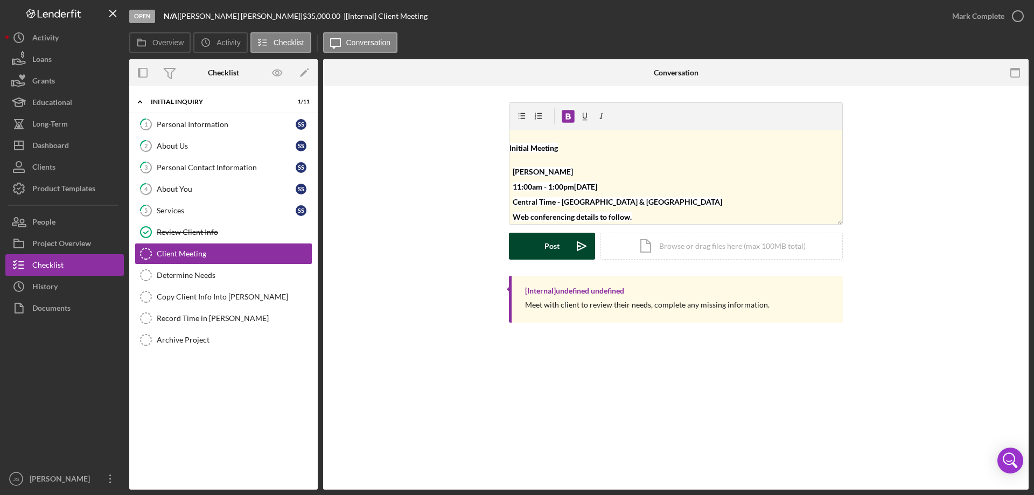
click at [552, 252] on div "Post" at bounding box center [552, 246] width 15 height 27
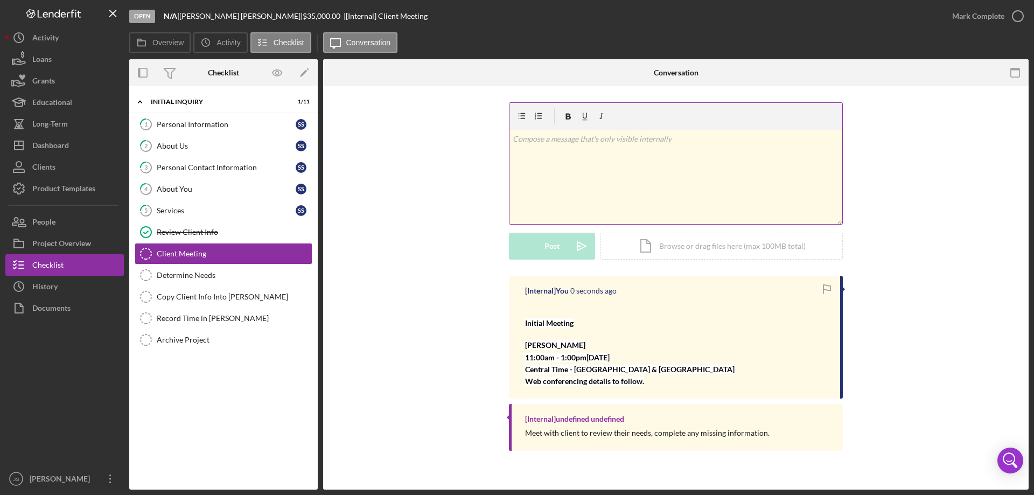
scroll to position [0, 0]
click at [1020, 17] on icon "button" at bounding box center [1017, 16] width 27 height 27
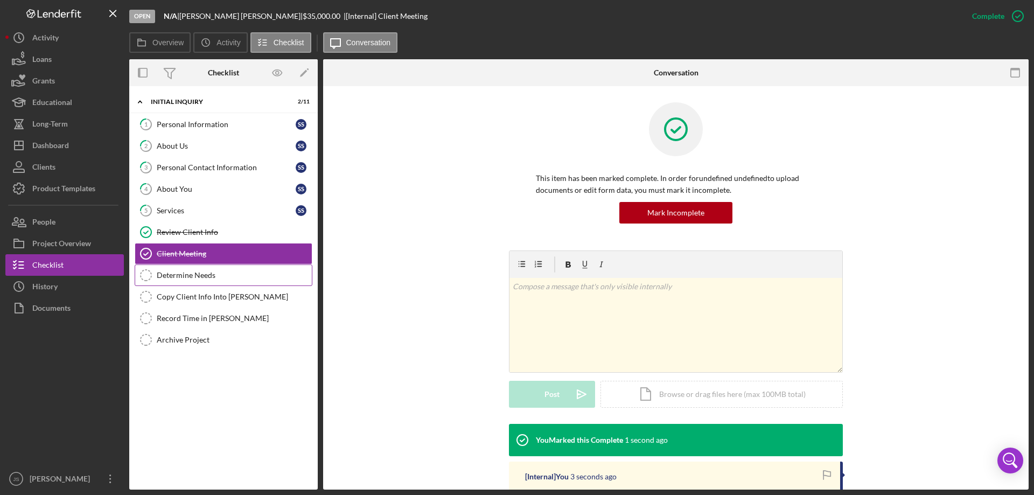
click at [203, 276] on div "Determine Needs" at bounding box center [234, 275] width 155 height 9
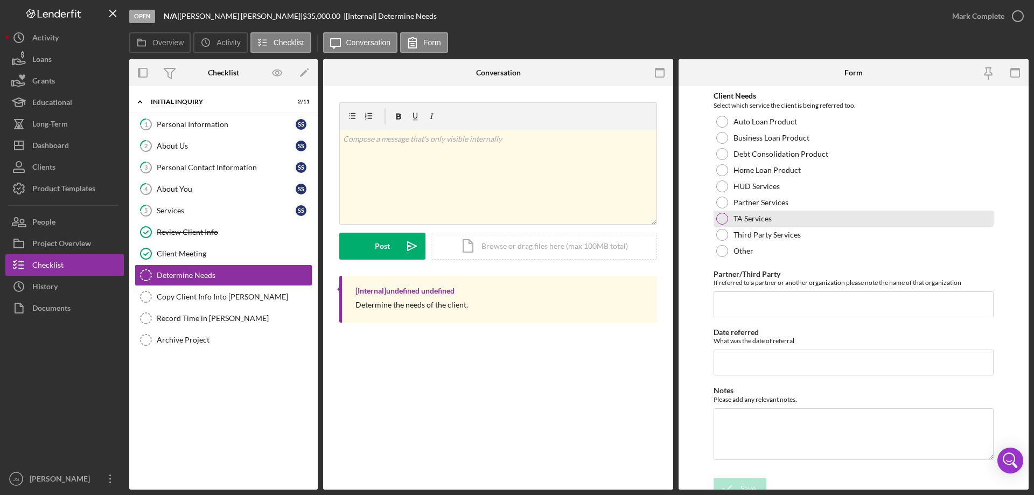
click at [721, 221] on div at bounding box center [722, 219] width 12 height 12
click at [724, 483] on icon "submit" at bounding box center [727, 488] width 27 height 27
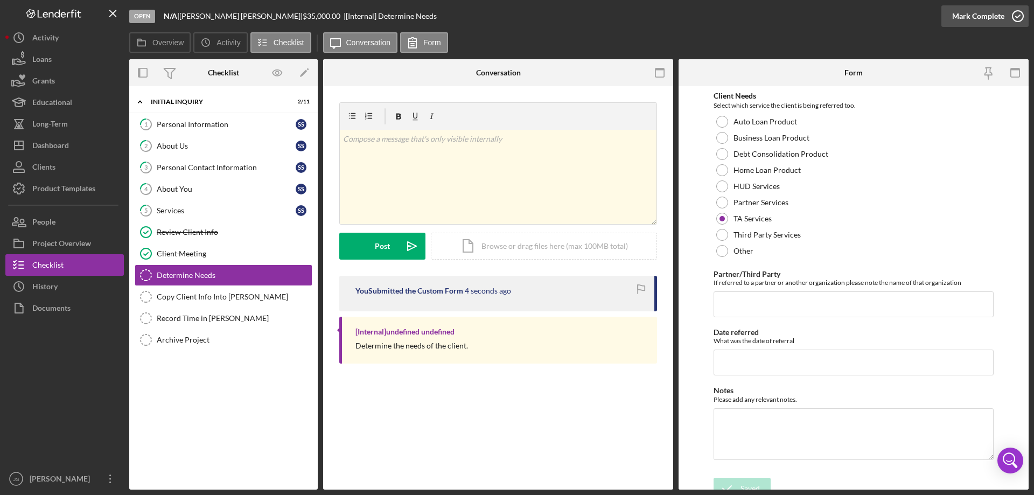
click at [1014, 14] on icon "button" at bounding box center [1017, 16] width 27 height 27
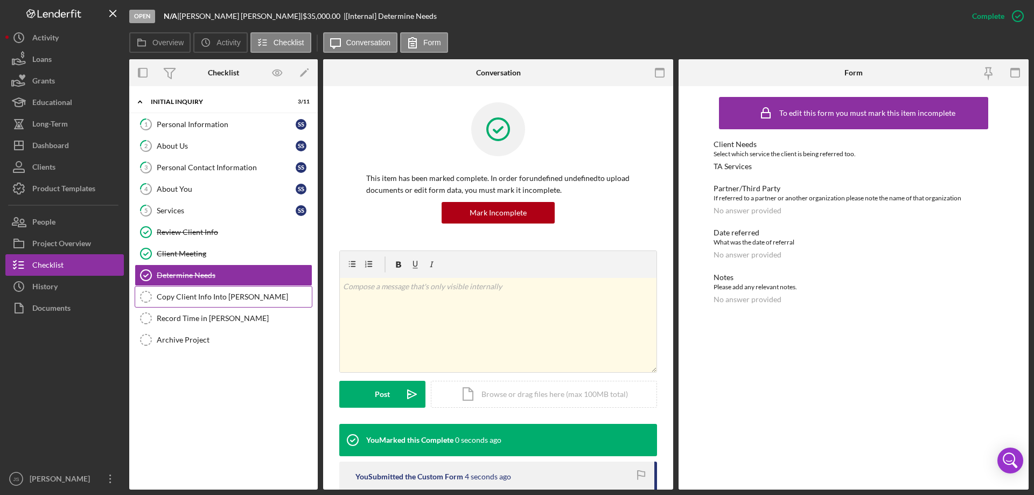
click at [176, 299] on div "Copy Client Info Into [PERSON_NAME]" at bounding box center [234, 296] width 155 height 9
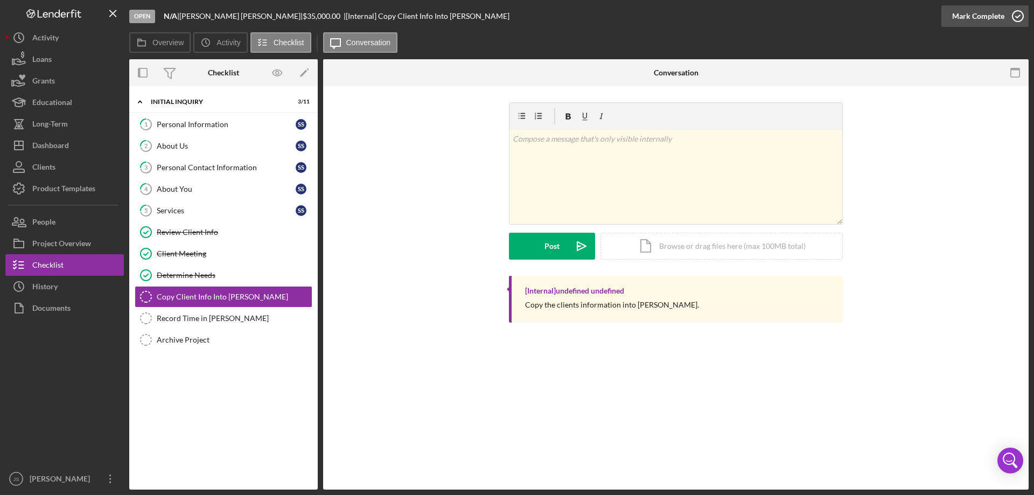
click at [1018, 16] on icon "button" at bounding box center [1017, 16] width 27 height 27
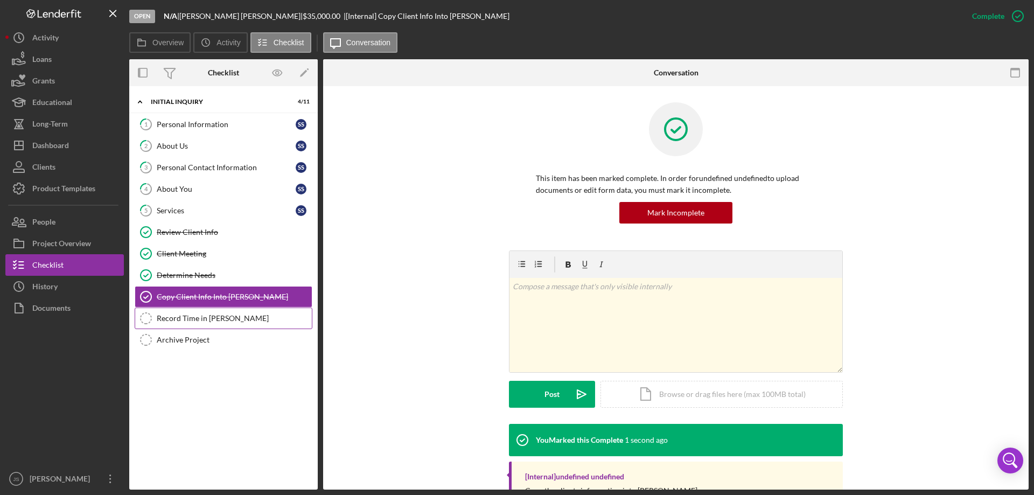
click at [196, 324] on link "Record Time in [PERSON_NAME] Record Time in [PERSON_NAME]" at bounding box center [224, 319] width 178 height 22
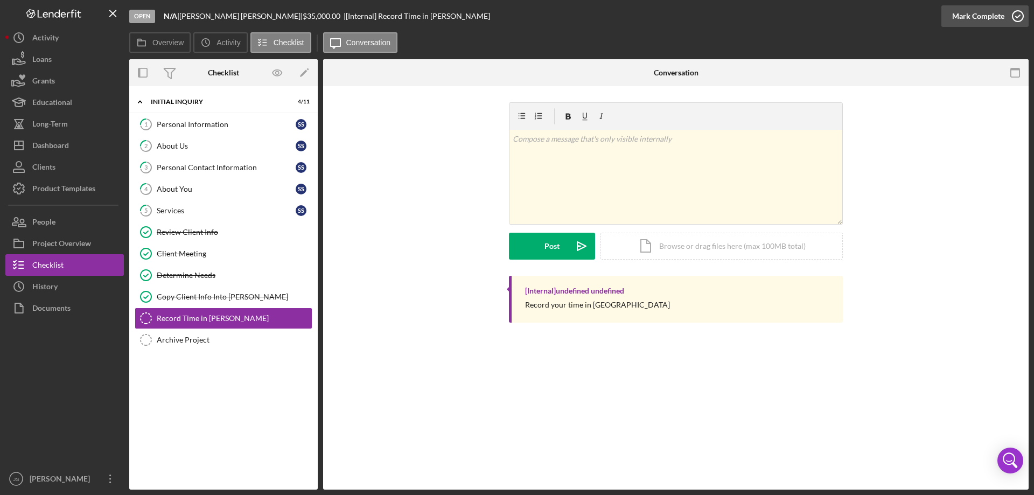
click at [1016, 14] on icon "button" at bounding box center [1017, 16] width 27 height 27
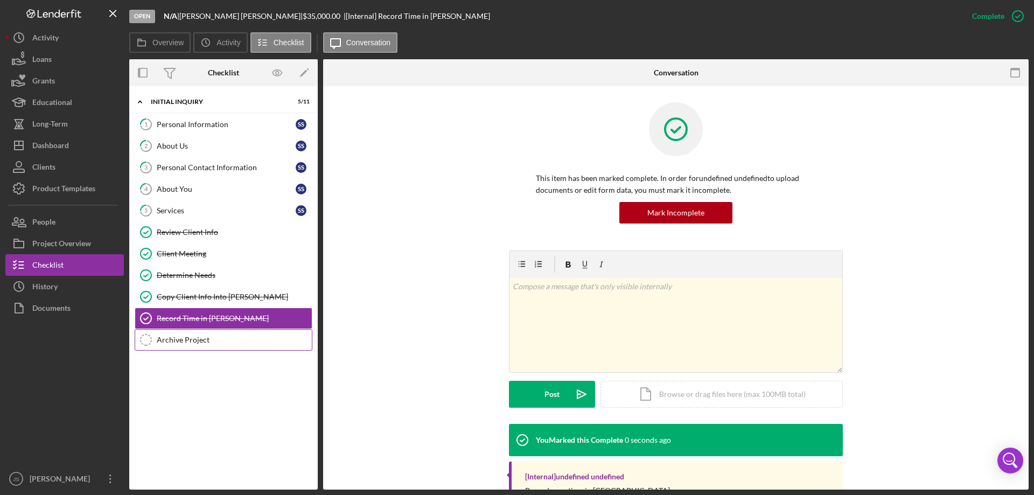
click at [187, 342] on div "Archive Project" at bounding box center [234, 340] width 155 height 9
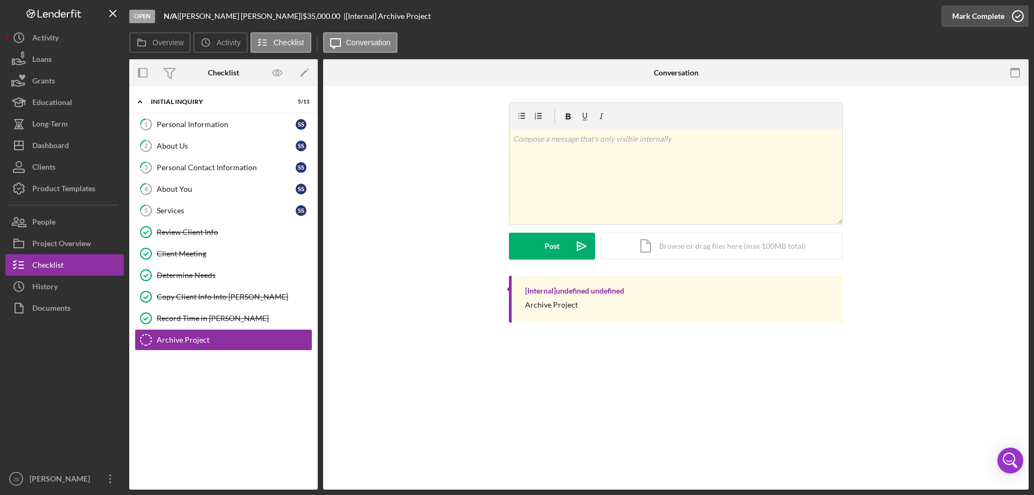
click at [1017, 16] on icon "button" at bounding box center [1017, 16] width 27 height 27
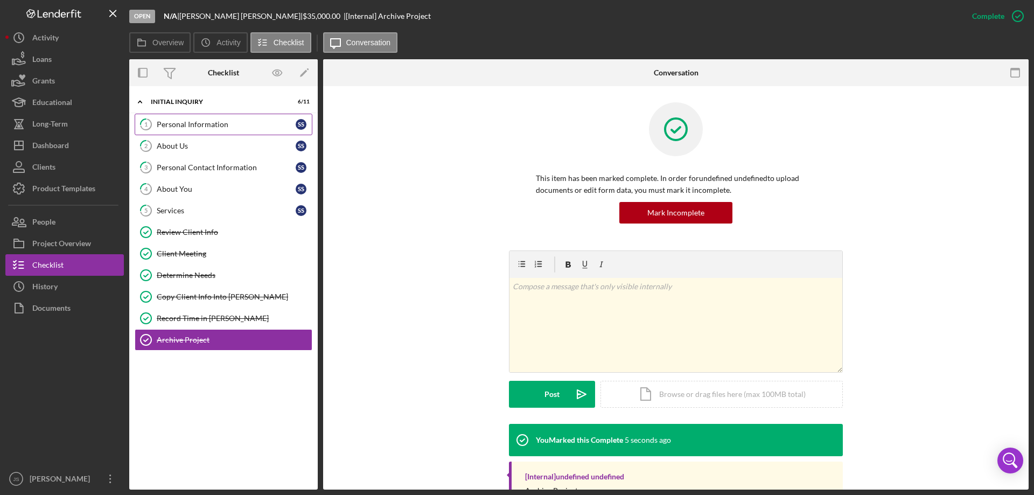
click at [185, 127] on div "Personal Information" at bounding box center [226, 124] width 139 height 9
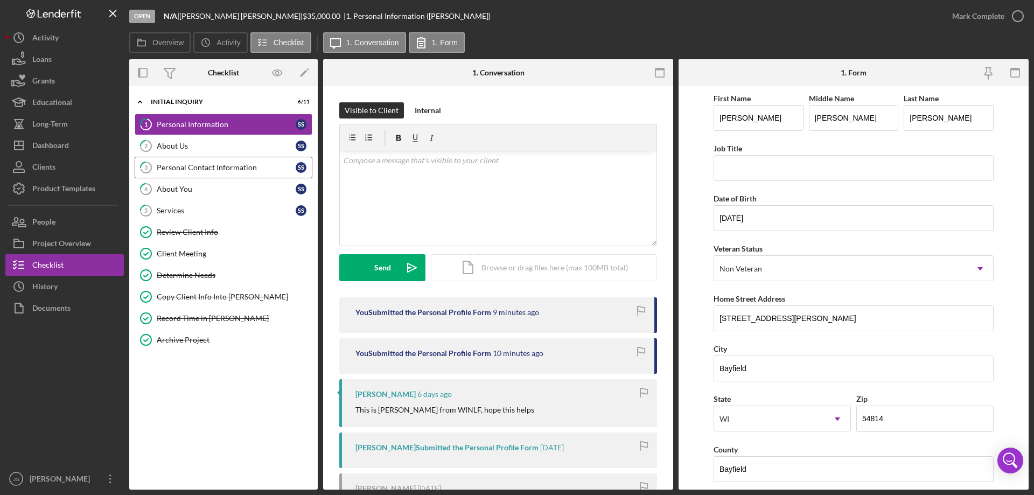
click at [203, 171] on div "Personal Contact Information" at bounding box center [226, 167] width 139 height 9
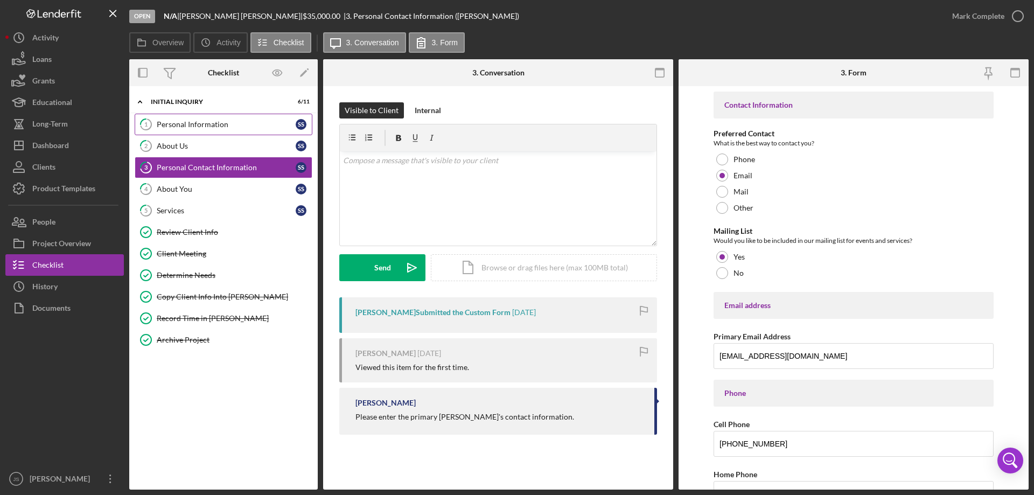
click at [212, 124] on div "Personal Information" at bounding box center [226, 124] width 139 height 9
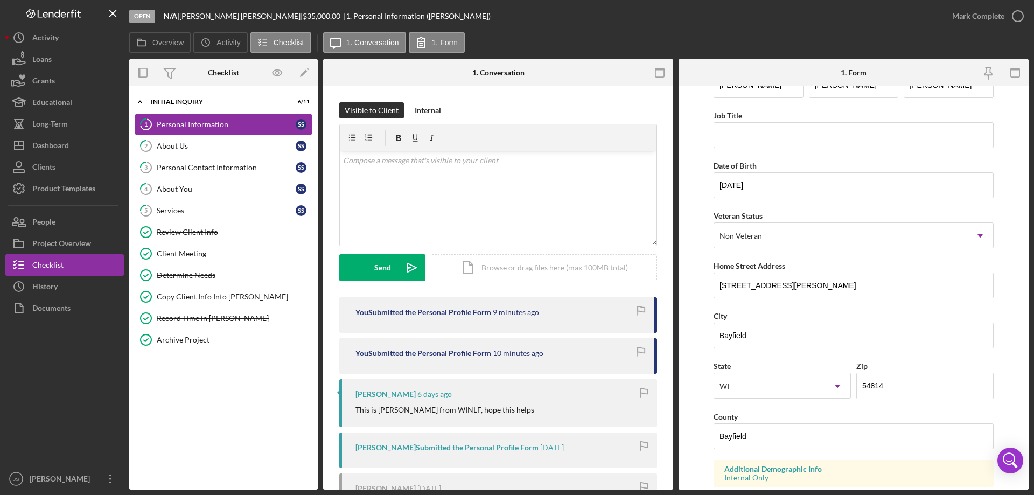
scroll to position [162, 0]
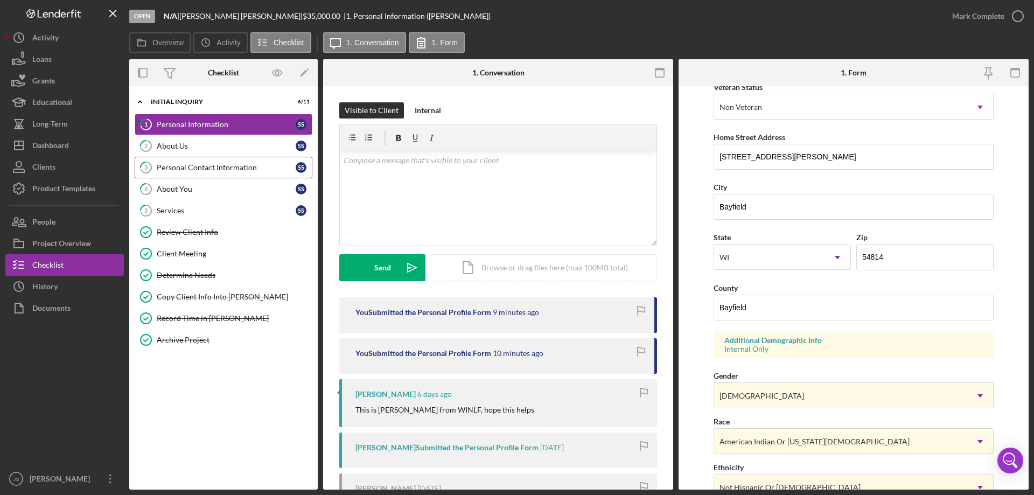
click at [253, 168] on div "Personal Contact Information" at bounding box center [226, 167] width 139 height 9
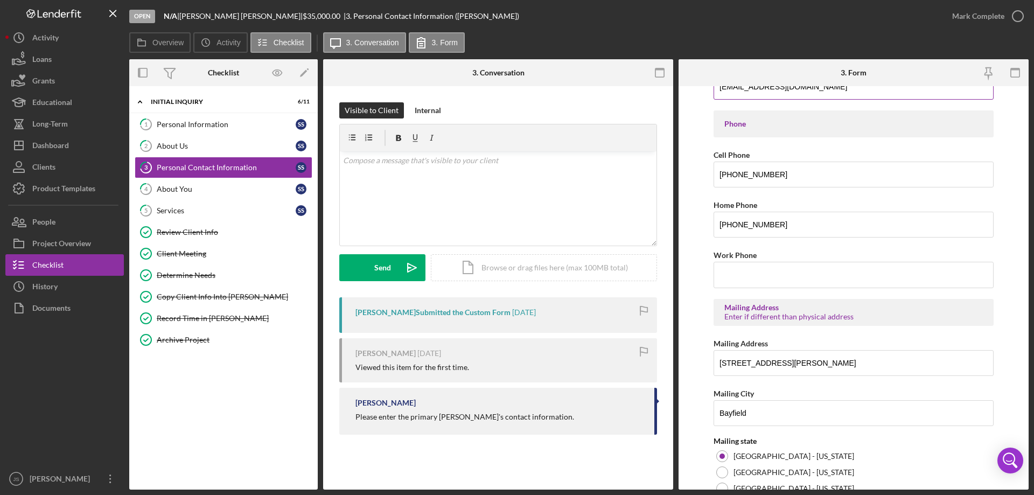
scroll to position [377, 0]
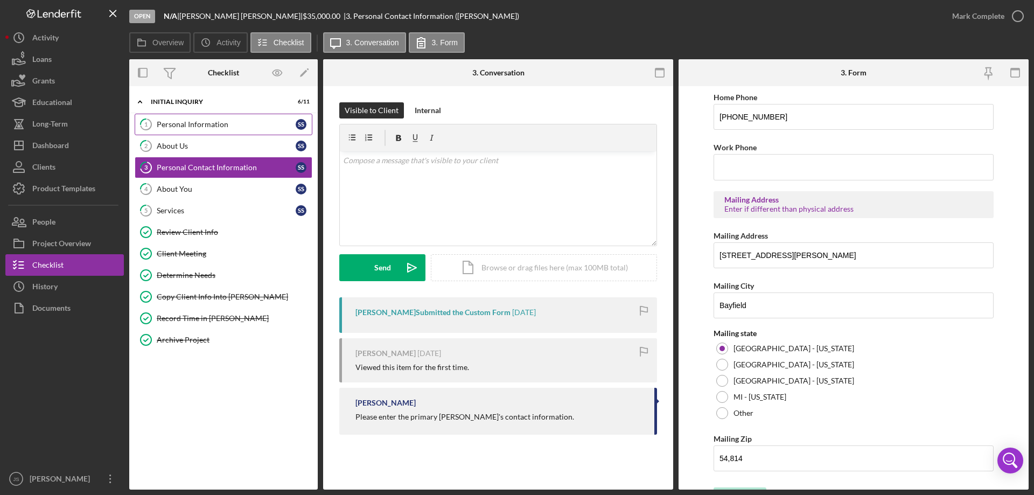
click at [234, 120] on div "Personal Information" at bounding box center [226, 124] width 139 height 9
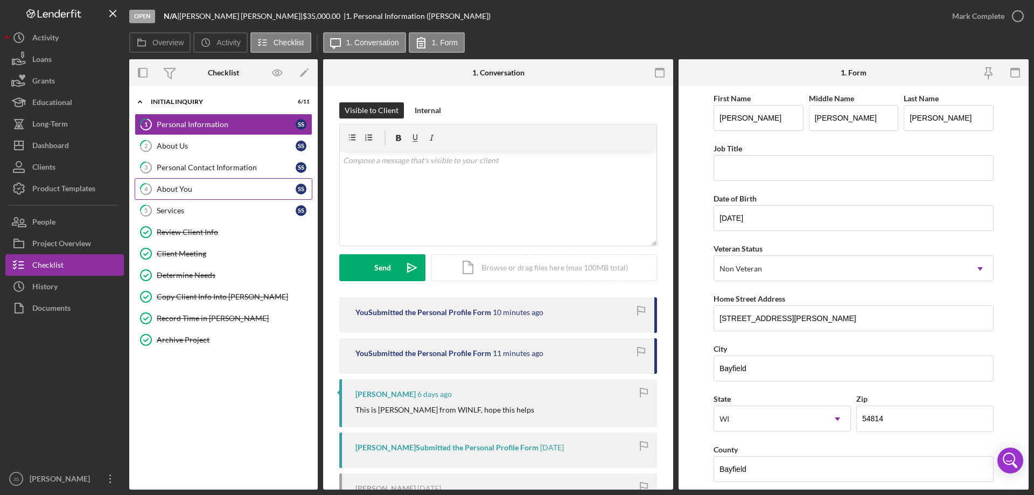
drag, startPoint x: 218, startPoint y: 169, endPoint x: 226, endPoint y: 182, distance: 15.4
click at [218, 169] on div "Personal Contact Information" at bounding box center [226, 167] width 139 height 9
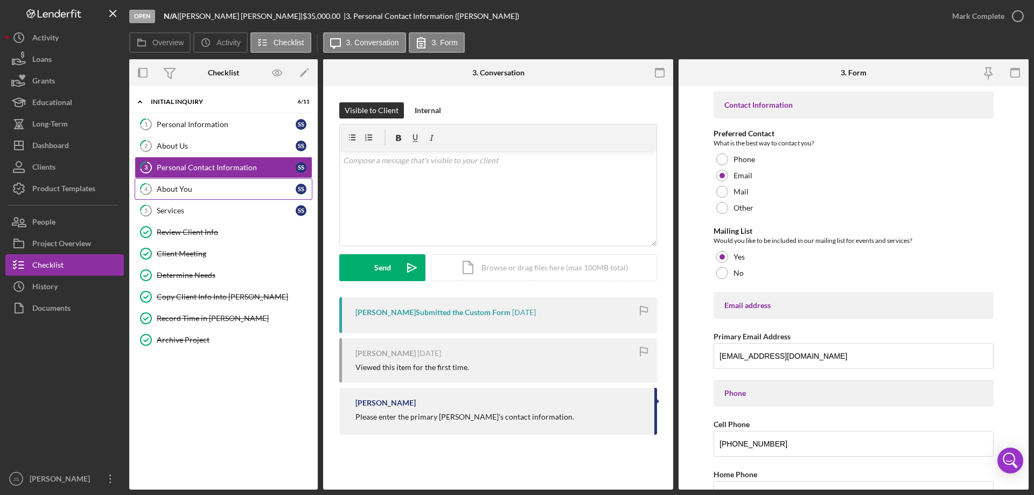
click at [226, 193] on div "About You" at bounding box center [226, 189] width 139 height 9
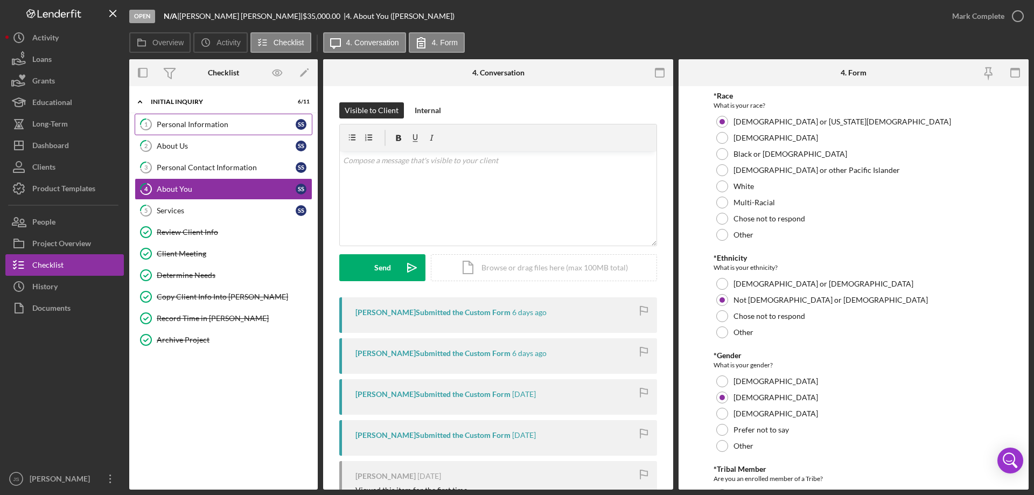
click at [235, 127] on div "Personal Information" at bounding box center [226, 124] width 139 height 9
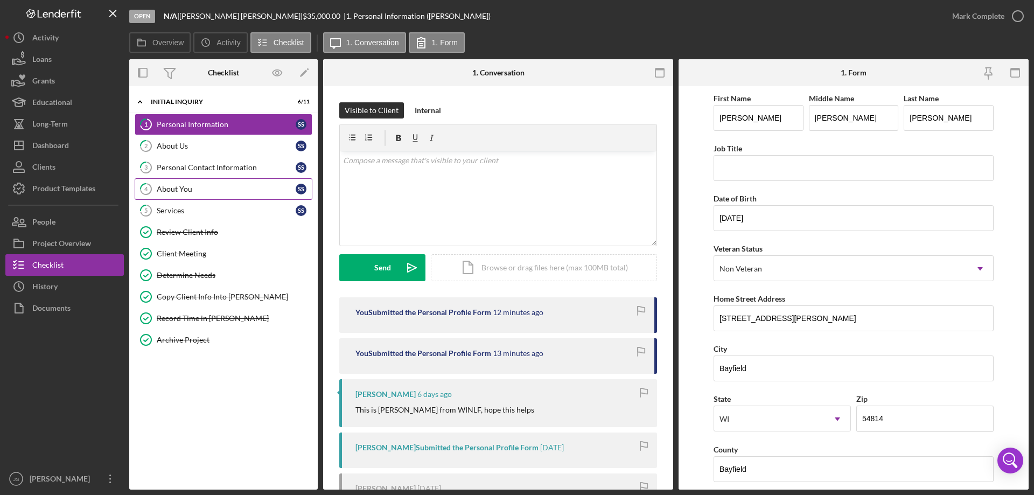
drag, startPoint x: 224, startPoint y: 193, endPoint x: 246, endPoint y: 191, distance: 22.7
click at [225, 193] on div "About You" at bounding box center [226, 189] width 139 height 9
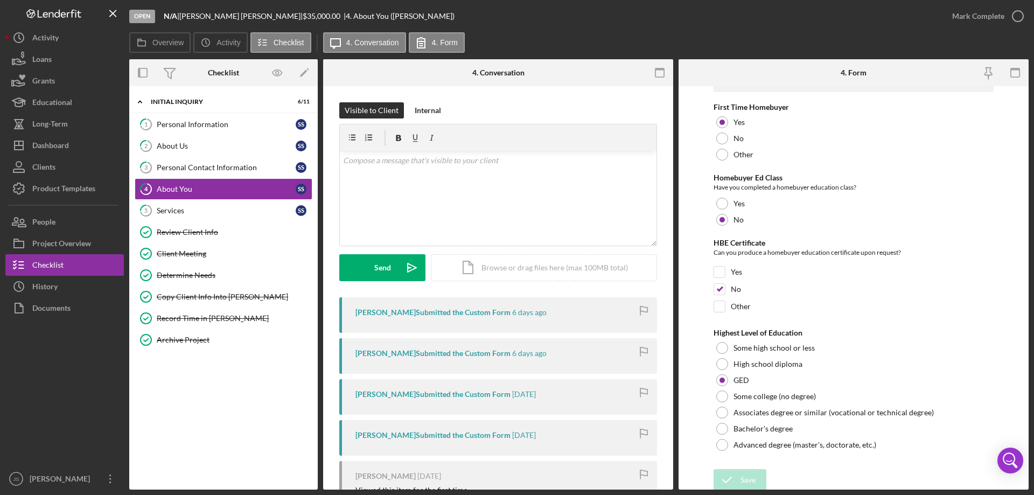
scroll to position [2276, 0]
click at [190, 122] on div "Personal Information" at bounding box center [226, 124] width 139 height 9
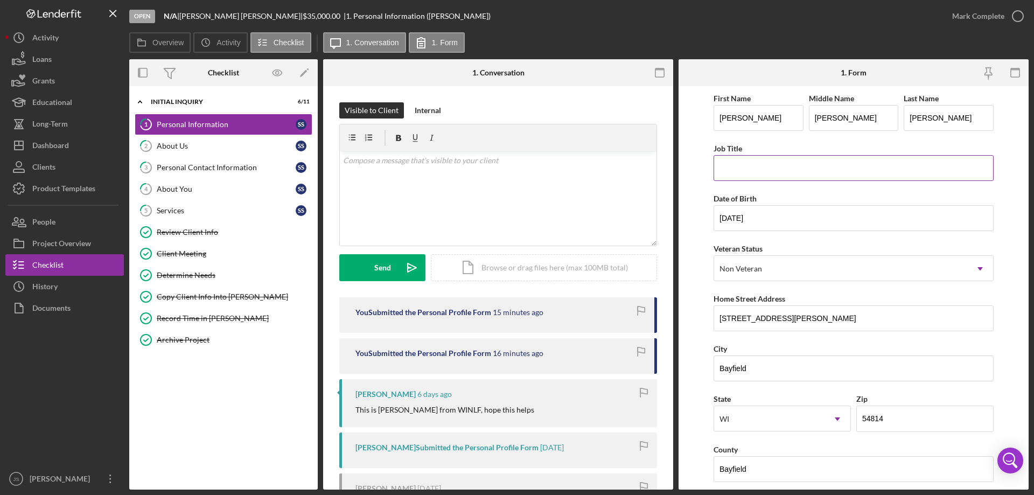
click at [777, 172] on input "Job Title" at bounding box center [854, 168] width 280 height 26
type input "Disabled"
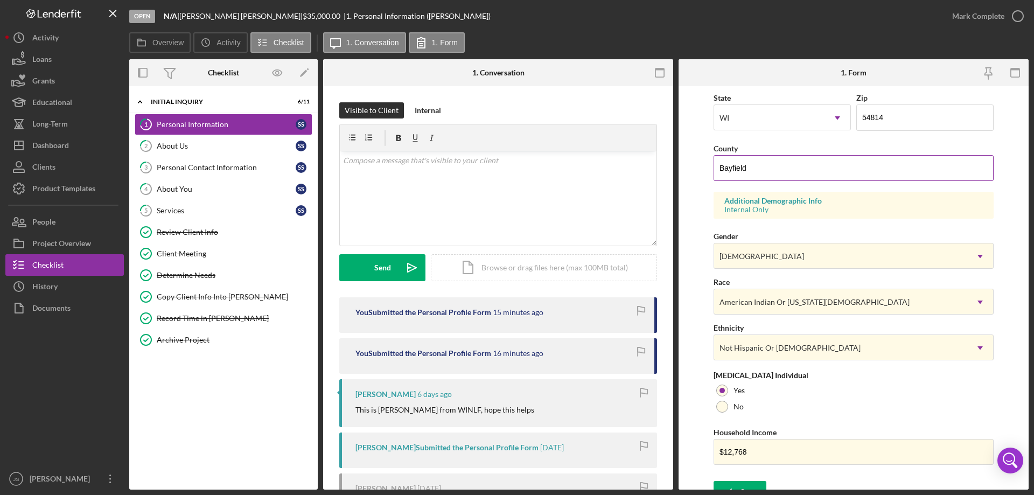
scroll to position [316, 0]
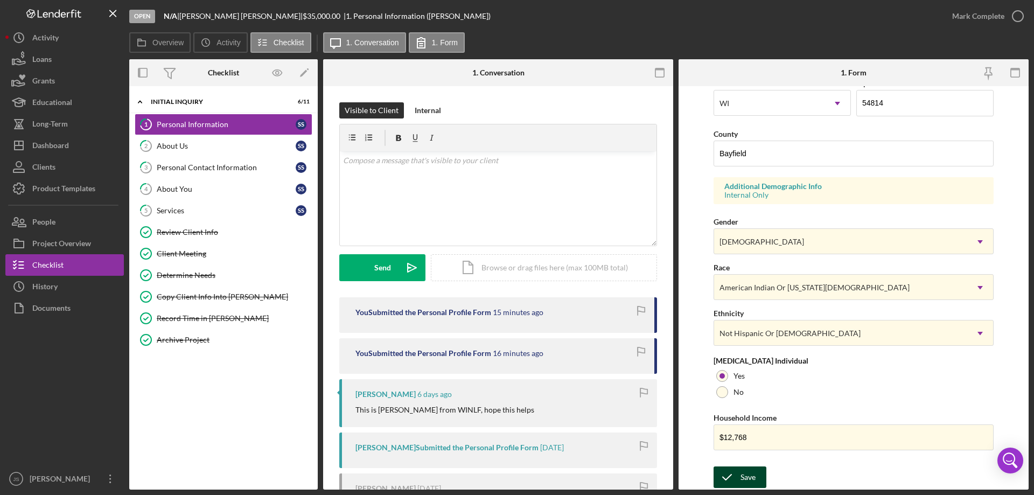
click at [740, 481] on button "Save" at bounding box center [740, 477] width 53 height 22
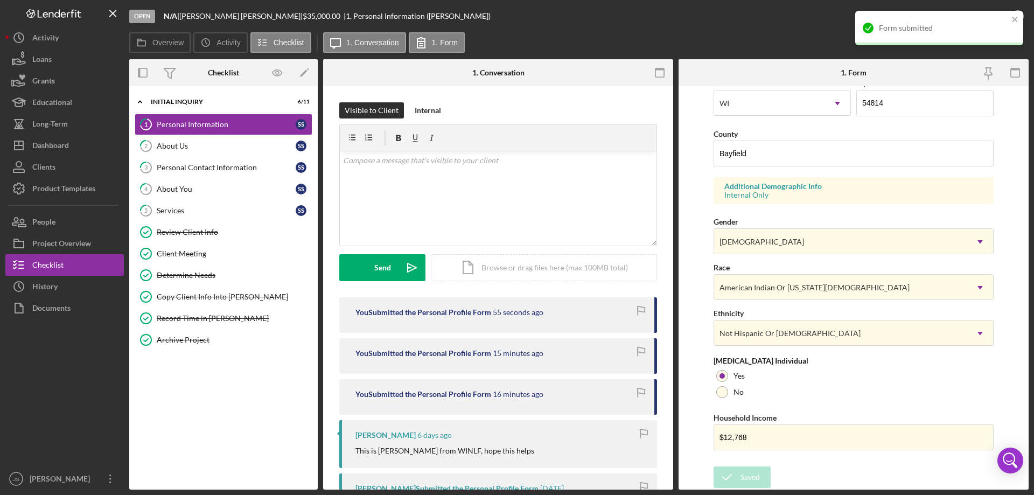
click at [784, 31] on div "Open N/A | [PERSON_NAME] | $35,000.00 | 1. Personal Information ([PERSON_NAME])" at bounding box center [535, 16] width 812 height 32
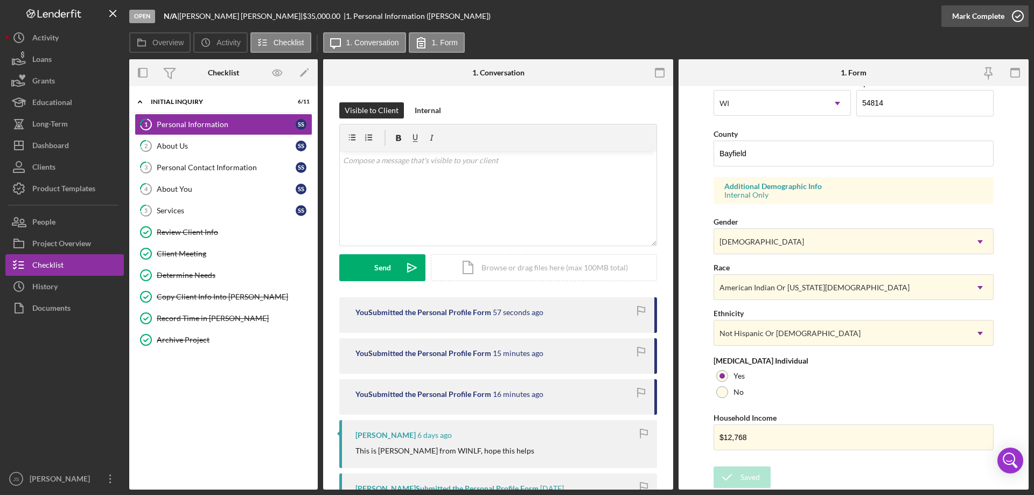
click at [1019, 16] on icon "button" at bounding box center [1017, 16] width 27 height 27
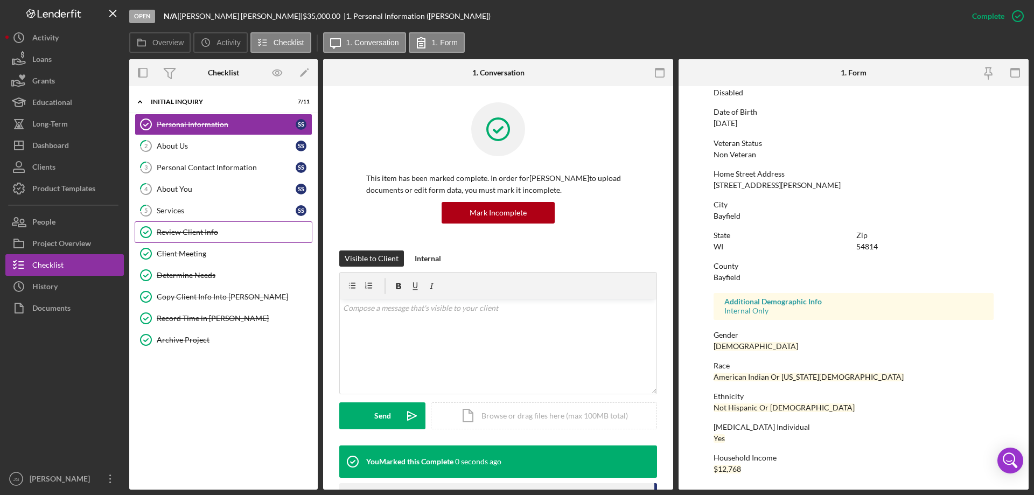
scroll to position [99, 0]
click at [210, 170] on div "Personal Contact Information" at bounding box center [226, 167] width 139 height 9
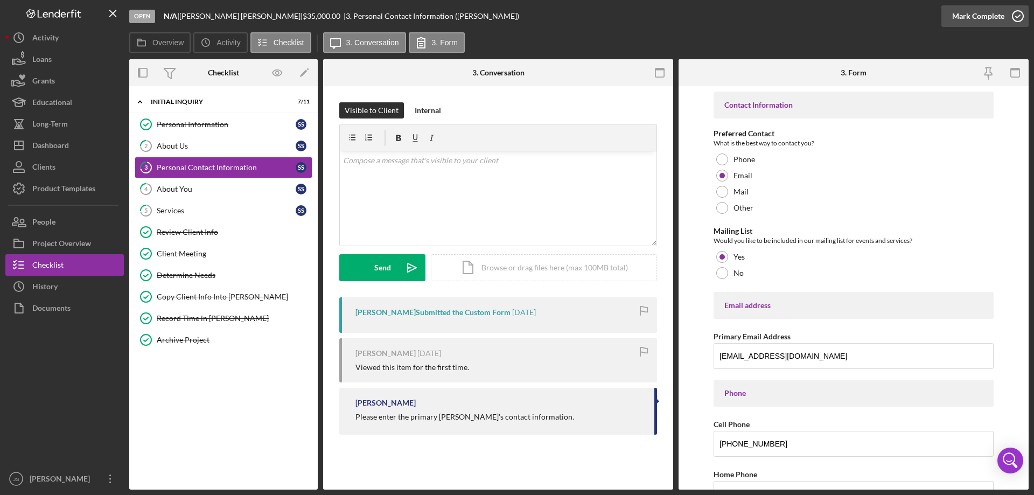
click at [1018, 16] on icon "button" at bounding box center [1017, 16] width 27 height 27
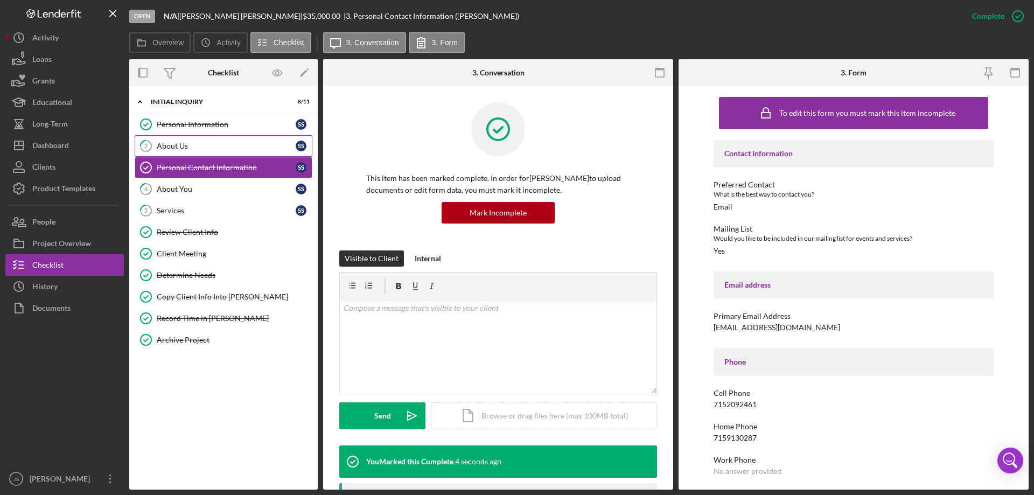
click at [213, 142] on div "About Us" at bounding box center [226, 146] width 139 height 9
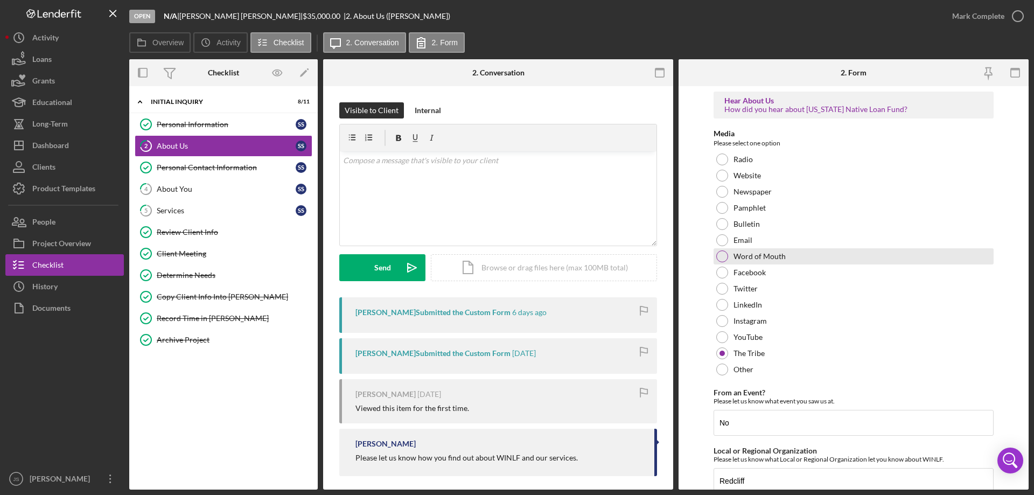
click at [724, 256] on div at bounding box center [722, 256] width 12 height 12
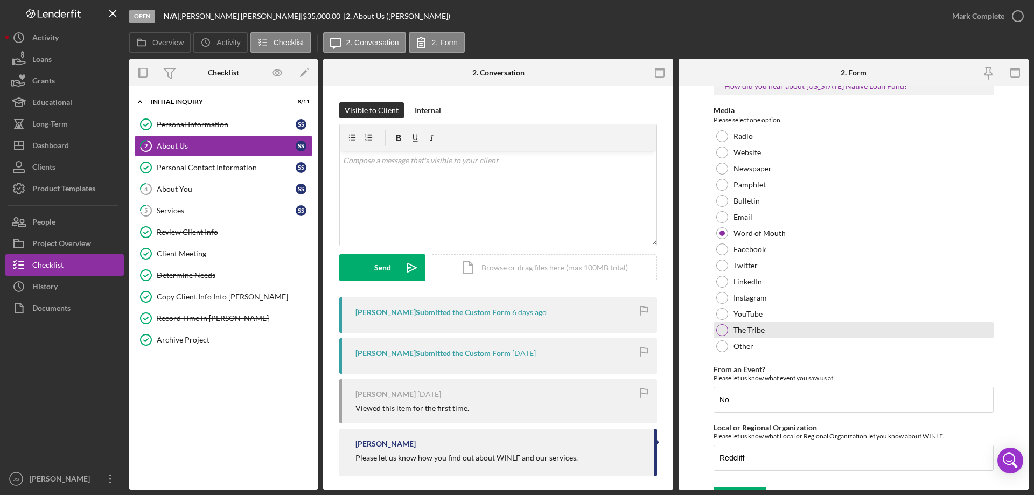
scroll to position [44, 0]
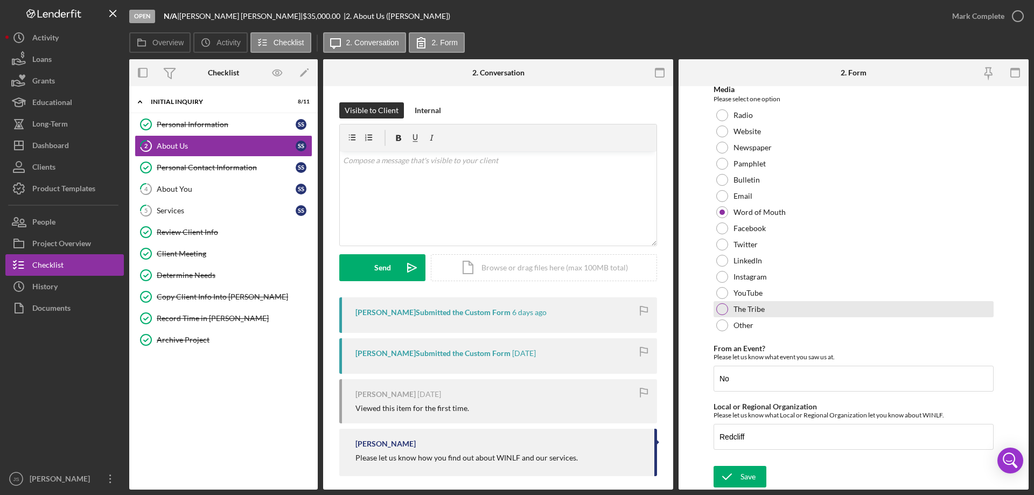
click at [723, 308] on div at bounding box center [722, 309] width 12 height 12
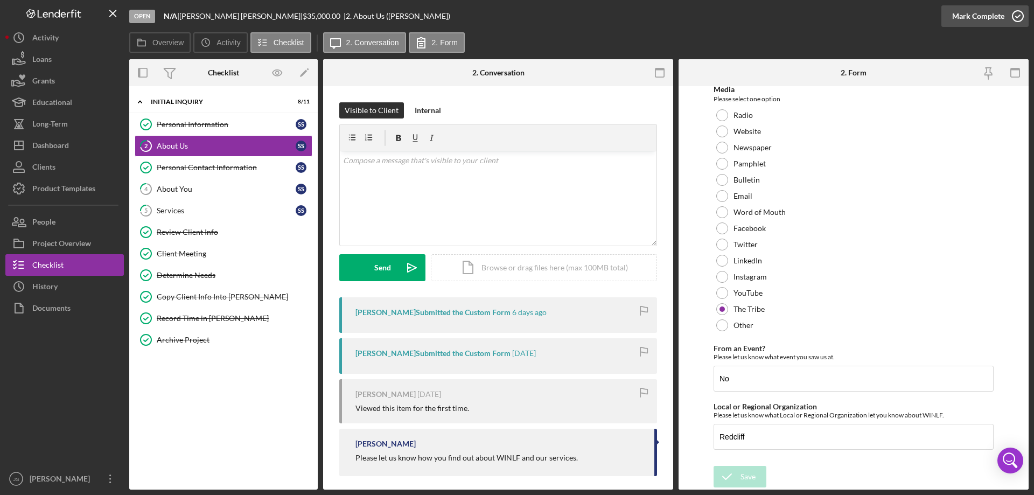
click at [1016, 19] on icon "button" at bounding box center [1017, 16] width 27 height 27
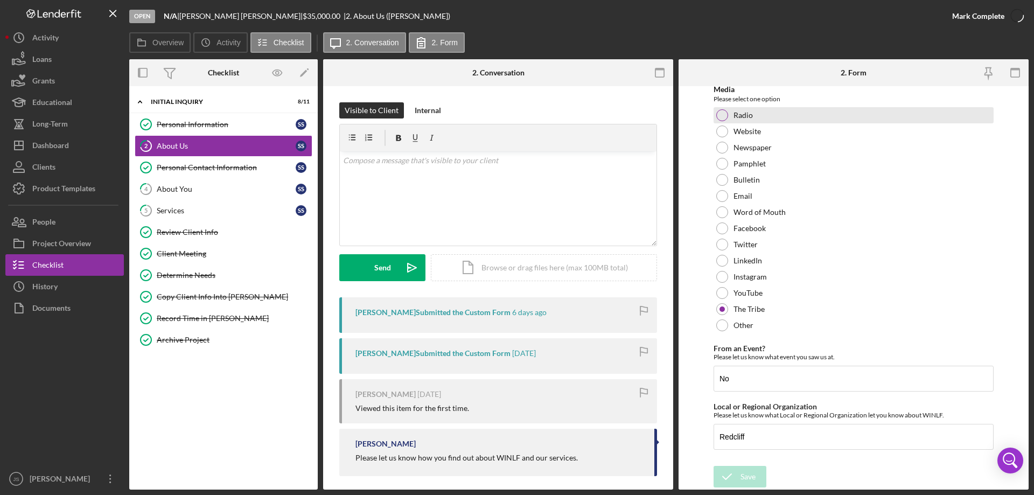
scroll to position [87, 0]
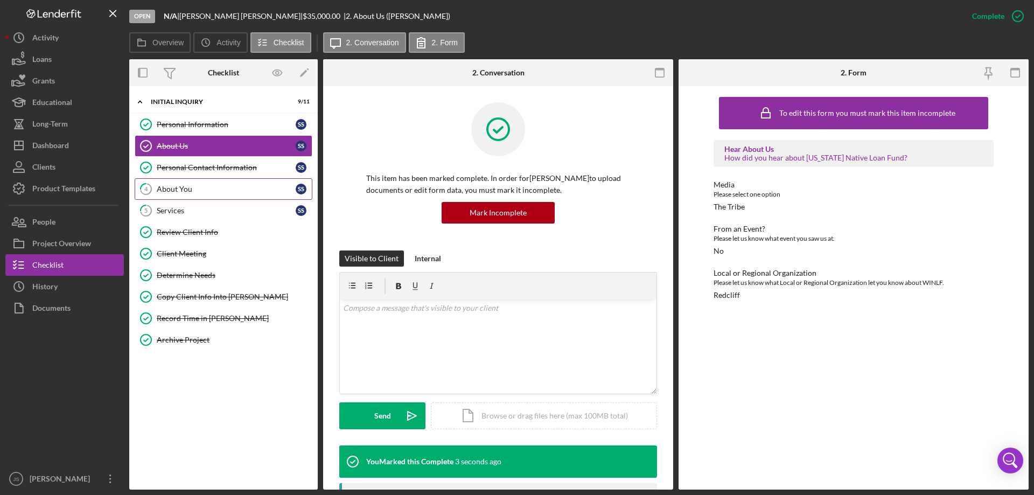
click at [200, 187] on div "About You" at bounding box center [226, 189] width 139 height 9
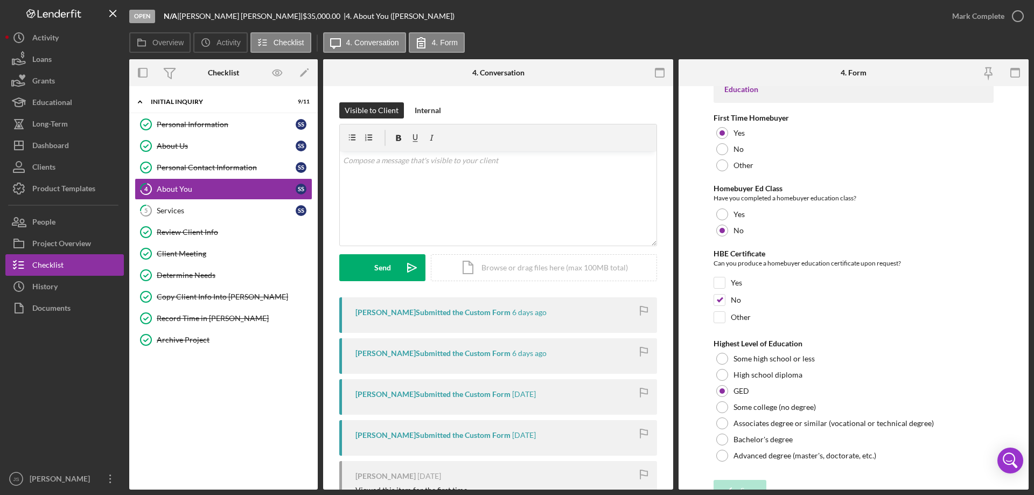
scroll to position [2276, 0]
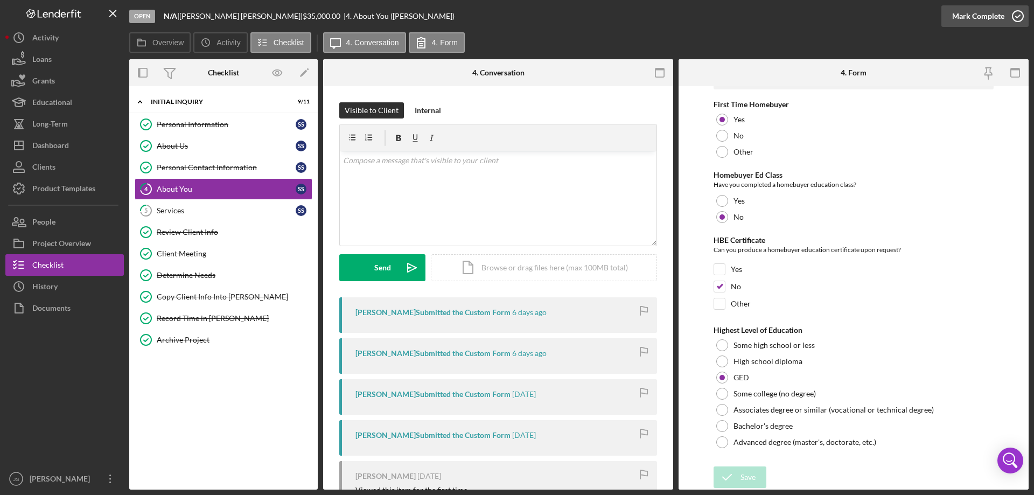
click at [1017, 16] on icon "button" at bounding box center [1017, 16] width 27 height 27
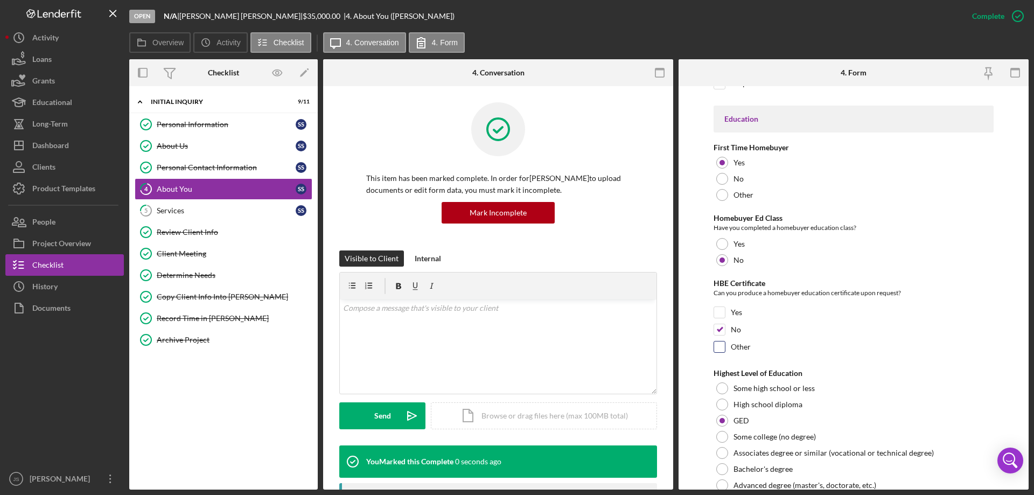
scroll to position [2319, 0]
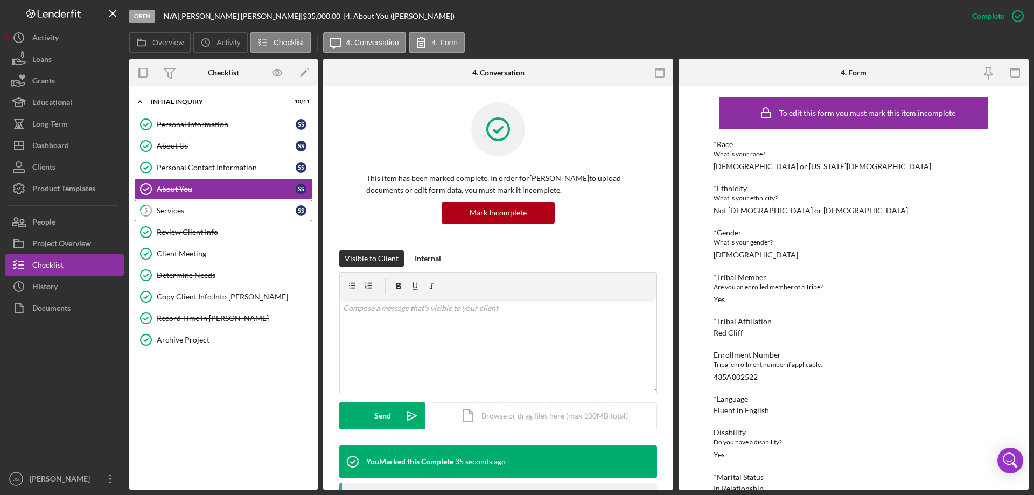
click at [211, 206] on div "Services" at bounding box center [226, 210] width 139 height 9
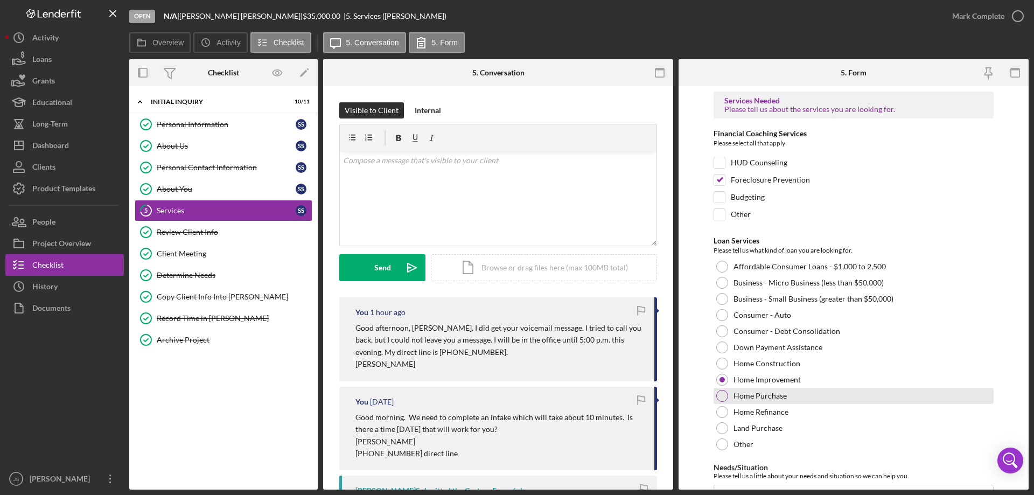
scroll to position [88, 0]
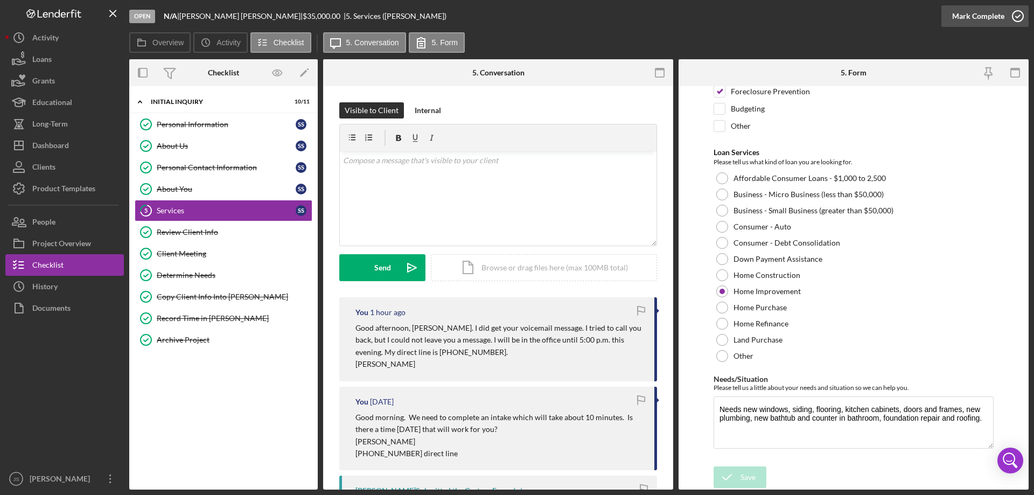
click at [1020, 17] on icon "button" at bounding box center [1017, 16] width 27 height 27
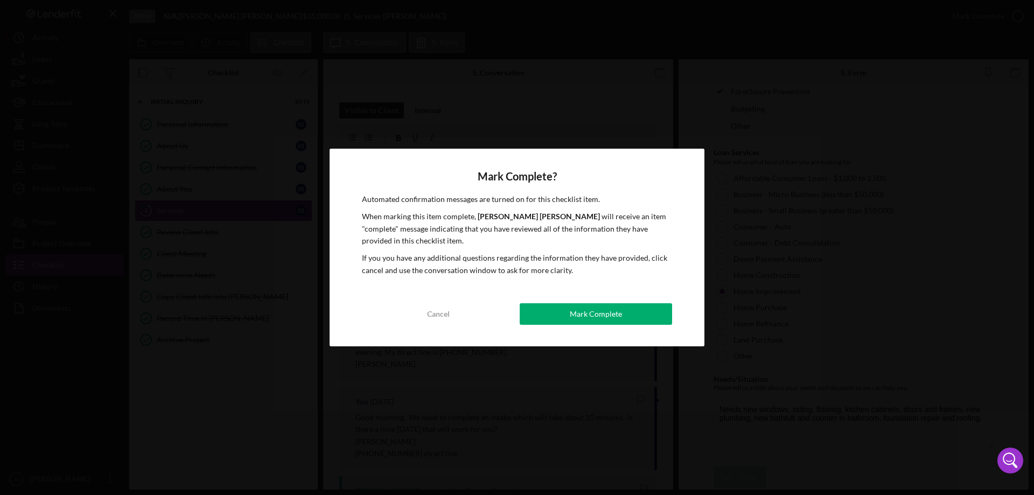
click at [638, 315] on button "Mark Complete" at bounding box center [596, 314] width 152 height 22
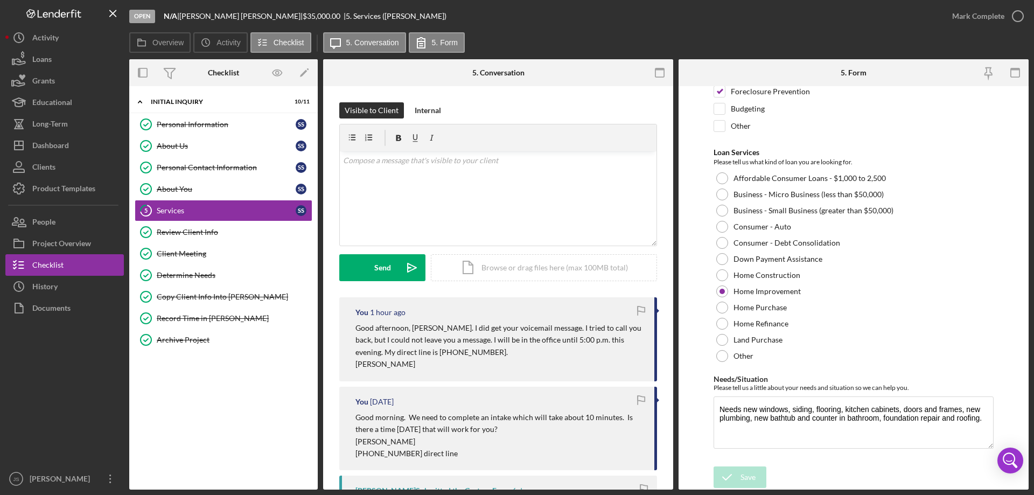
scroll to position [131, 0]
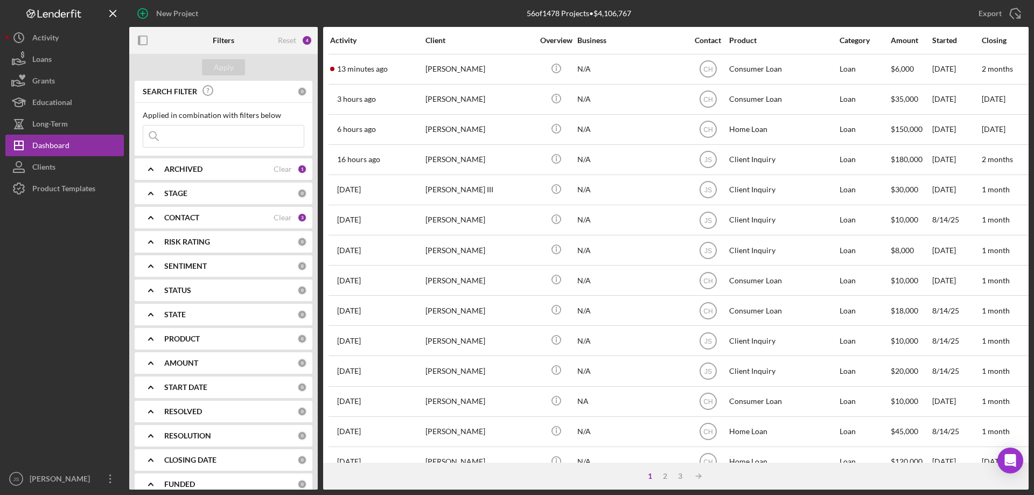
click at [205, 139] on input at bounding box center [223, 136] width 160 height 22
click at [58, 169] on button "Clients" at bounding box center [64, 167] width 118 height 22
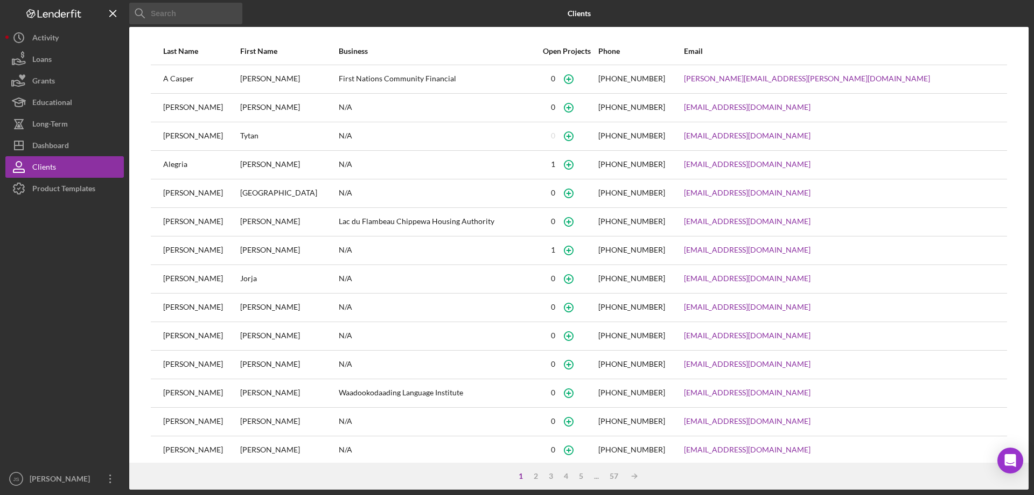
click at [197, 18] on input at bounding box center [185, 14] width 113 height 22
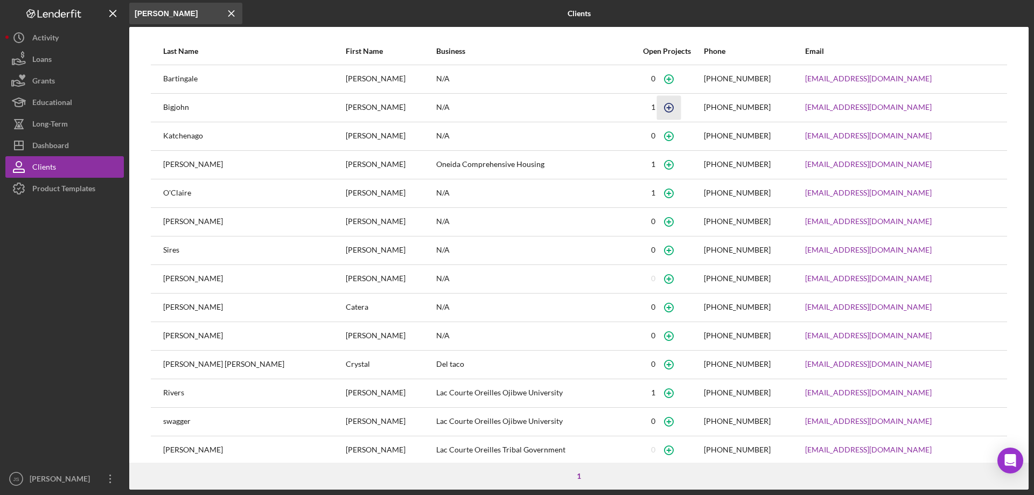
type input "robert"
click at [657, 108] on icon "button" at bounding box center [669, 107] width 24 height 24
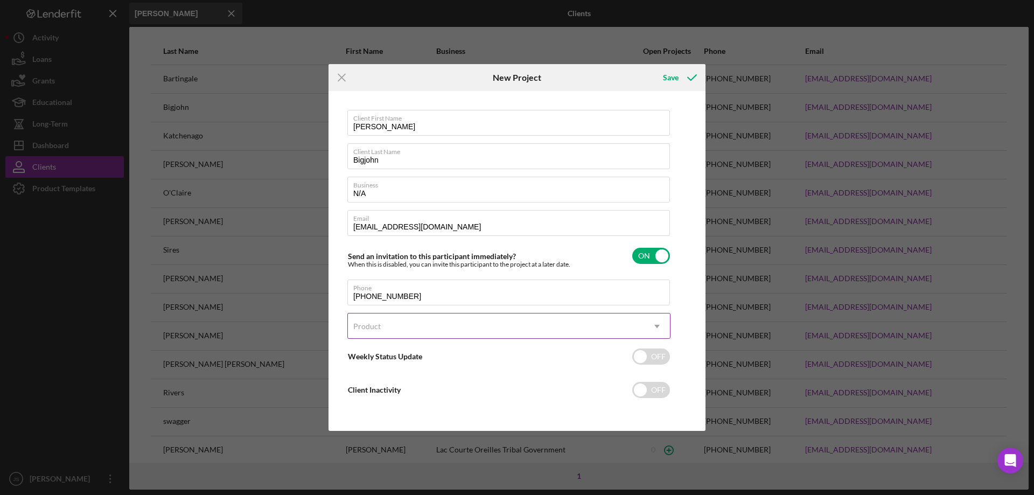
click at [657, 325] on icon "Icon/Dropdown Arrow" at bounding box center [657, 326] width 26 height 26
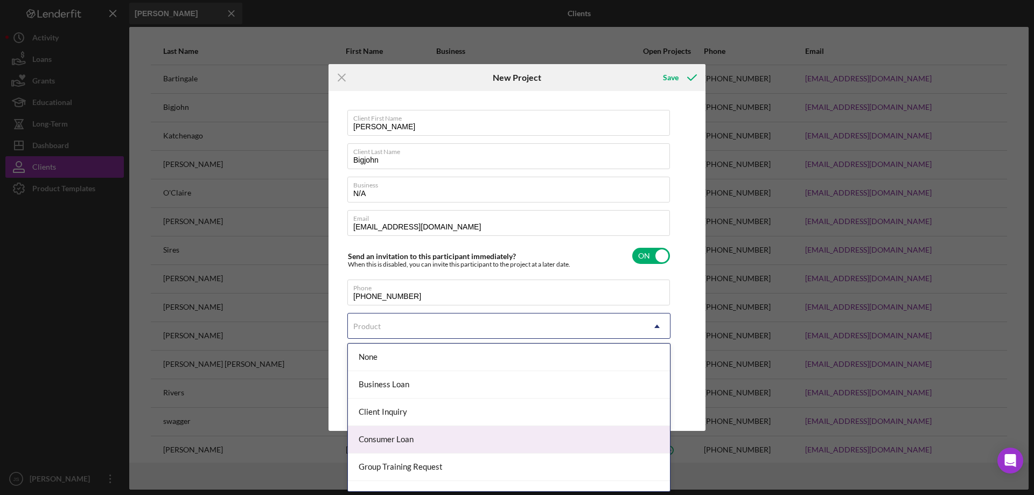
click at [429, 437] on div "Consumer Loan" at bounding box center [509, 439] width 322 height 27
checkbox input "true"
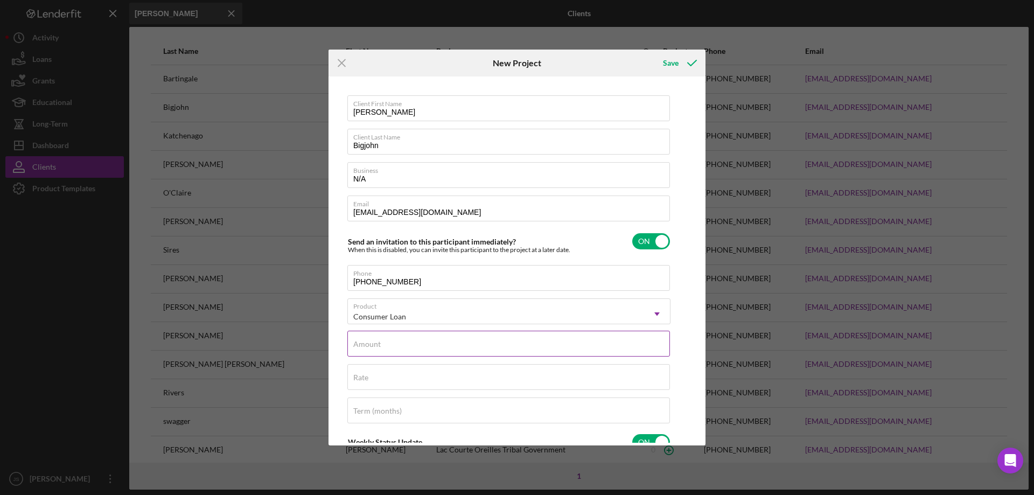
click at [399, 345] on input "Amount" at bounding box center [508, 344] width 323 height 26
click at [378, 343] on label "Amount" at bounding box center [511, 337] width 317 height 12
click at [378, 346] on input "Amount" at bounding box center [508, 344] width 323 height 26
click at [382, 345] on div "Amount Required" at bounding box center [508, 347] width 323 height 32
type input "$13,000"
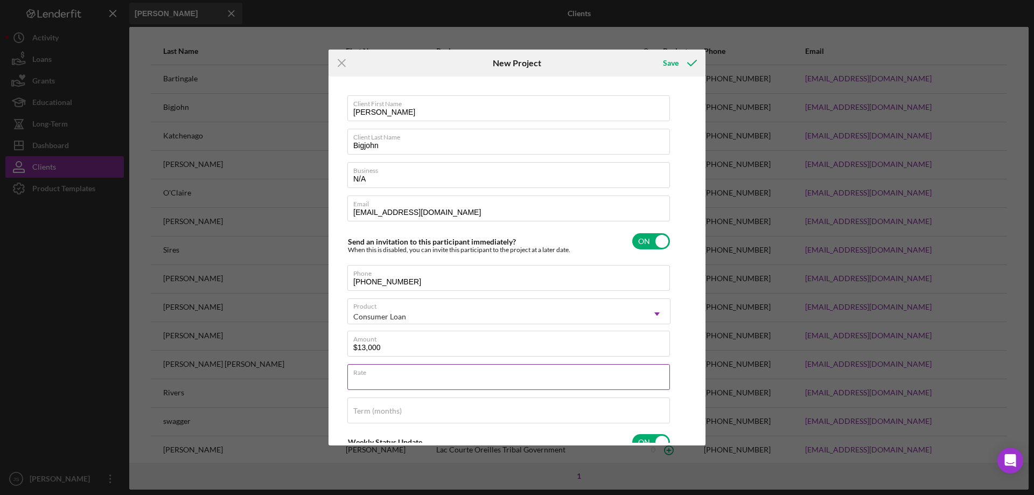
click at [419, 375] on div "Rate" at bounding box center [508, 377] width 323 height 27
type input "8.950%"
click at [369, 410] on label "Term (months)" at bounding box center [377, 411] width 48 height 9
click at [369, 410] on input "Term (months)" at bounding box center [508, 410] width 323 height 26
type input "48"
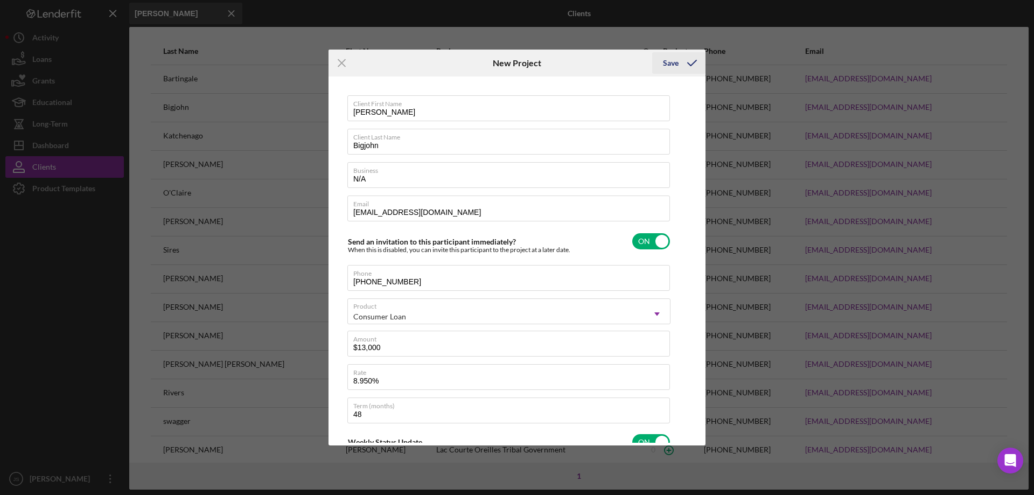
click at [680, 66] on icon "submit" at bounding box center [692, 63] width 27 height 27
checkbox input "false"
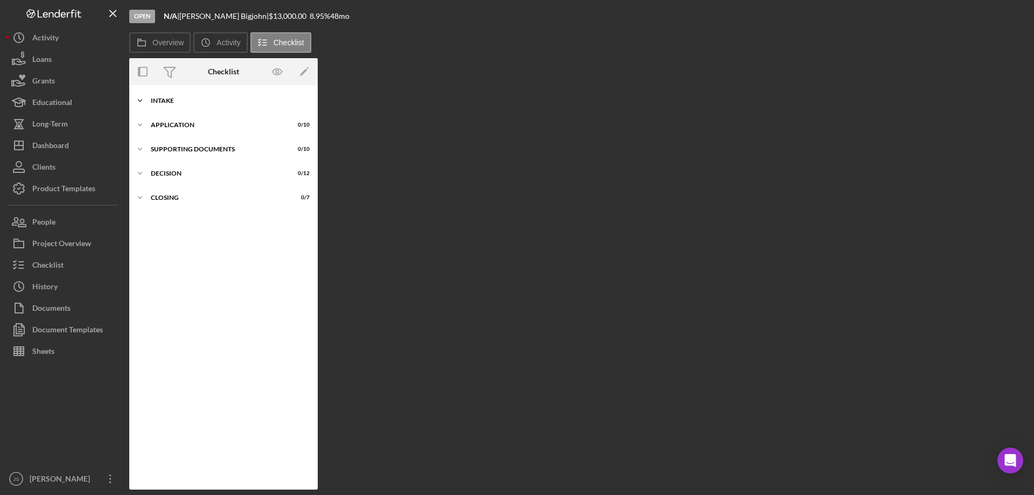
click at [151, 102] on div "Intake" at bounding box center [227, 100] width 153 height 6
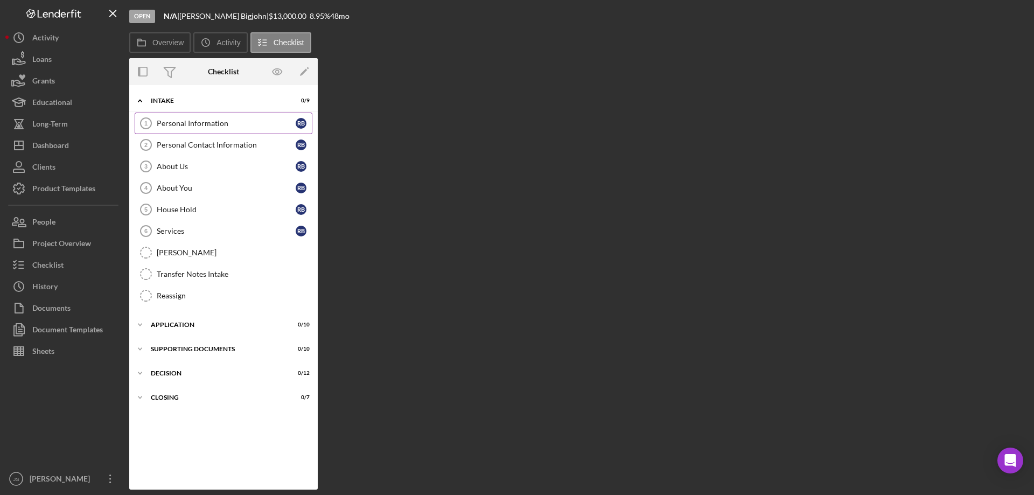
click at [186, 122] on div "Personal Information" at bounding box center [226, 123] width 139 height 9
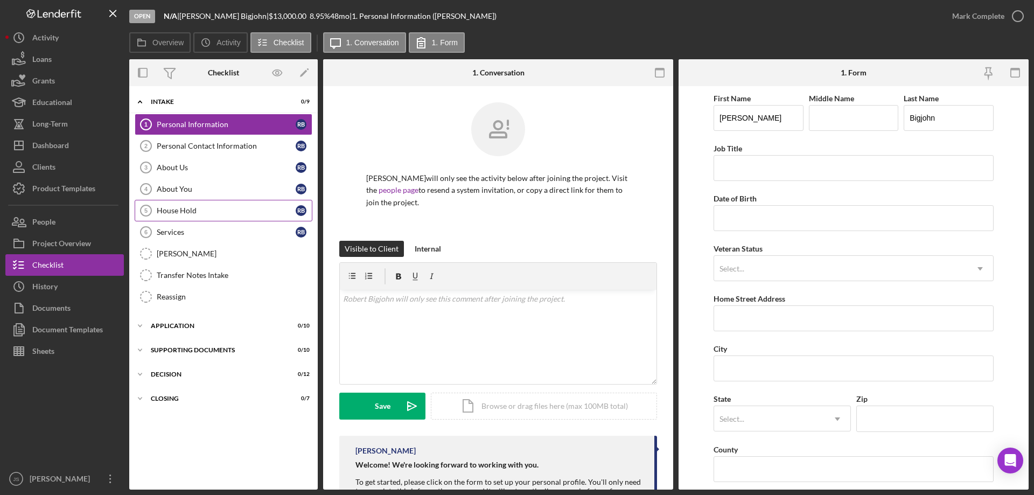
click at [226, 212] on div "House Hold" at bounding box center [226, 210] width 139 height 9
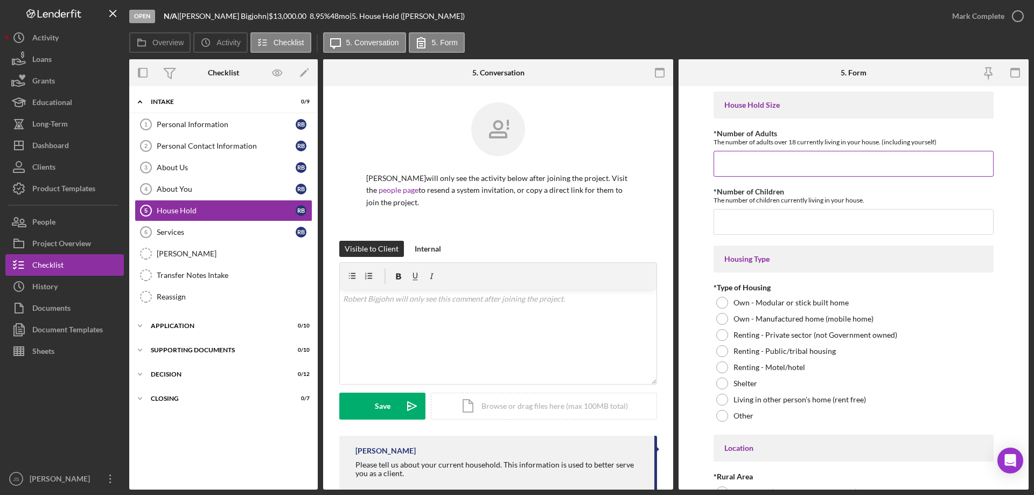
click at [749, 165] on input "*Number of Adults" at bounding box center [854, 164] width 280 height 26
type input "2"
click at [736, 224] on input "*Number of Children" at bounding box center [854, 222] width 280 height 26
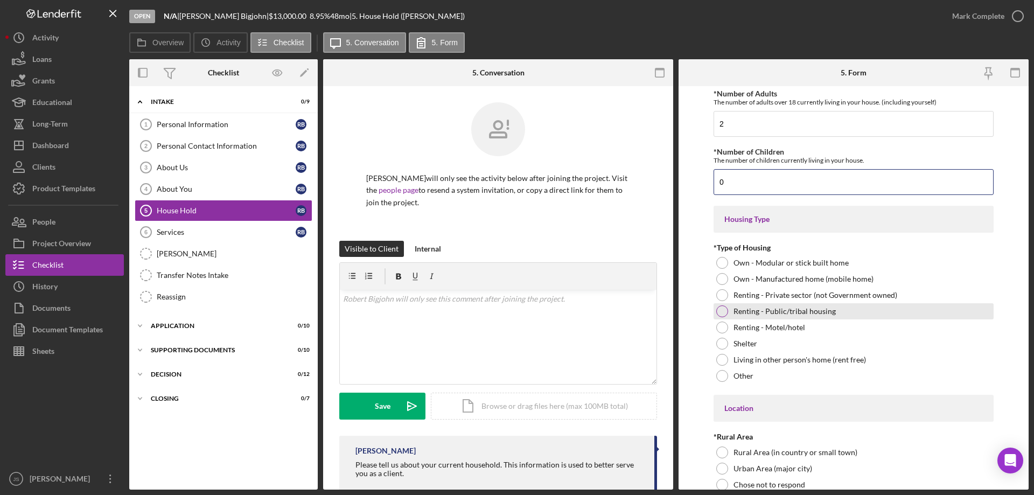
scroll to position [108, 0]
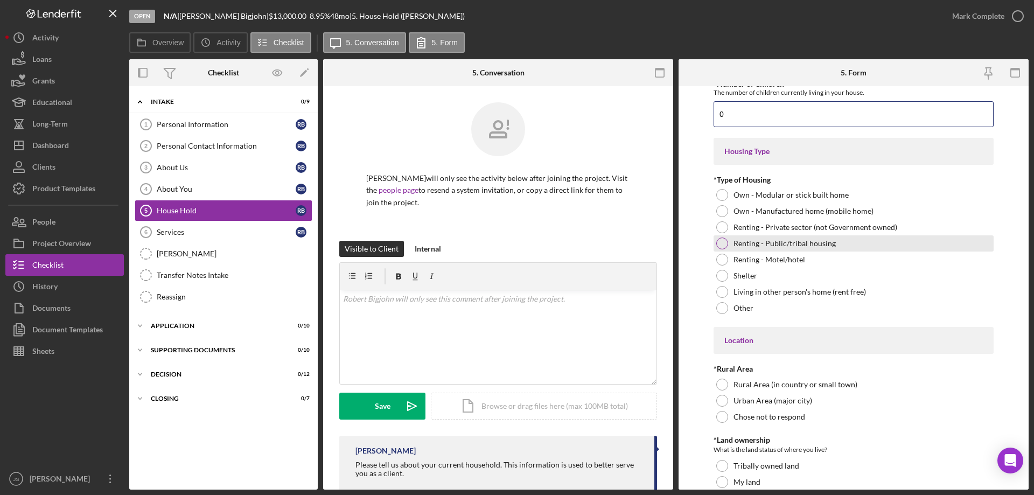
type input "0"
click at [724, 244] on div at bounding box center [722, 244] width 12 height 12
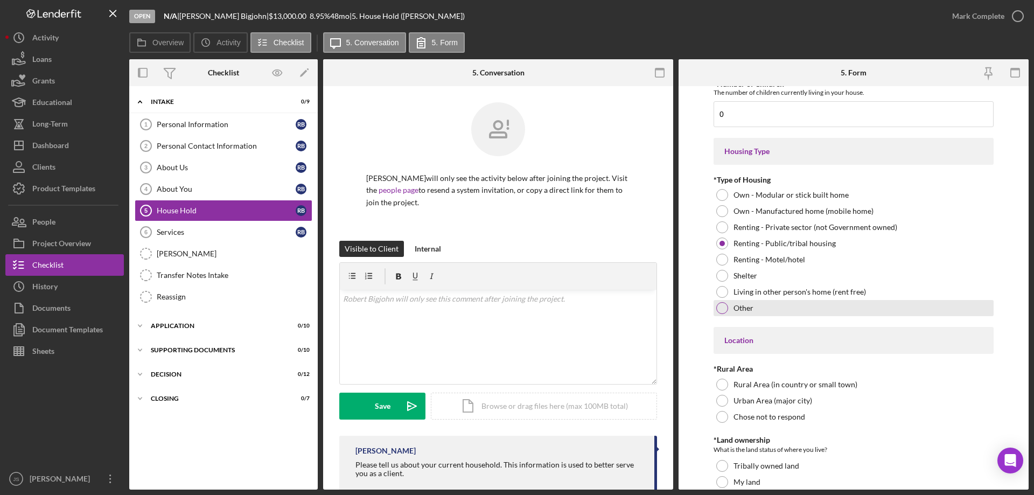
click at [721, 304] on div at bounding box center [722, 308] width 12 height 12
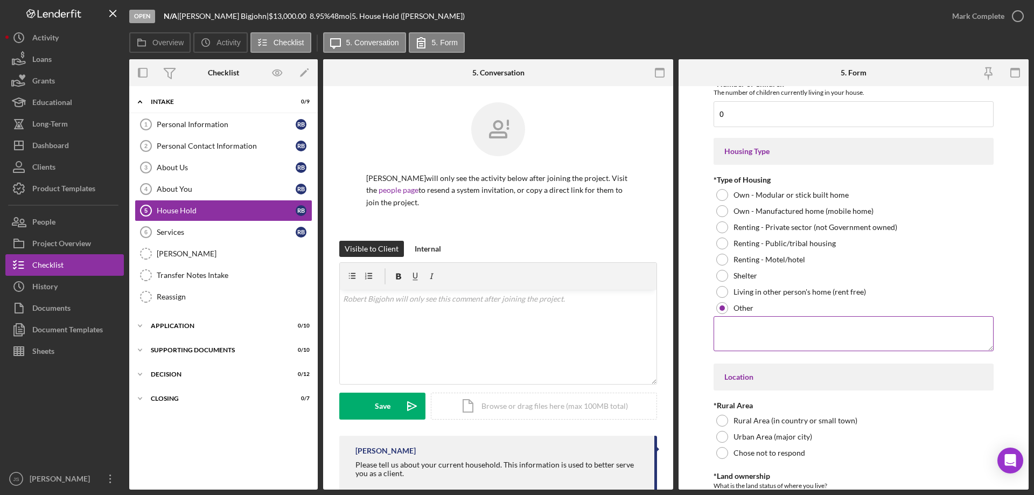
click at [733, 328] on textarea at bounding box center [854, 333] width 280 height 34
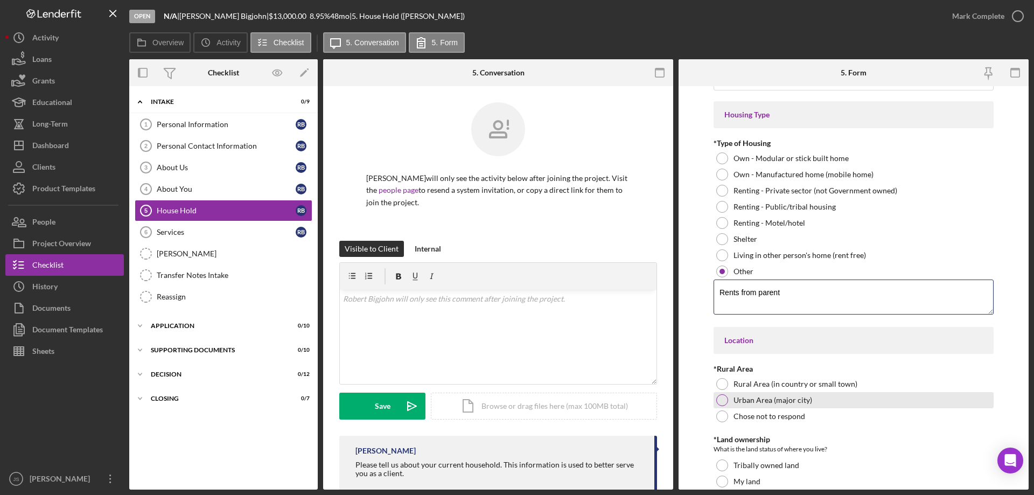
scroll to position [162, 0]
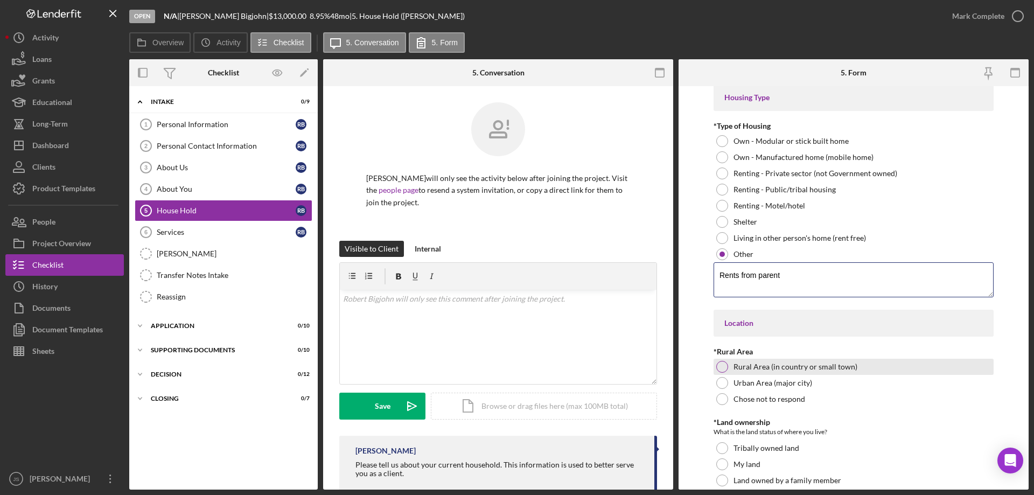
type textarea "Rents from parent"
click at [726, 365] on div at bounding box center [722, 367] width 12 height 12
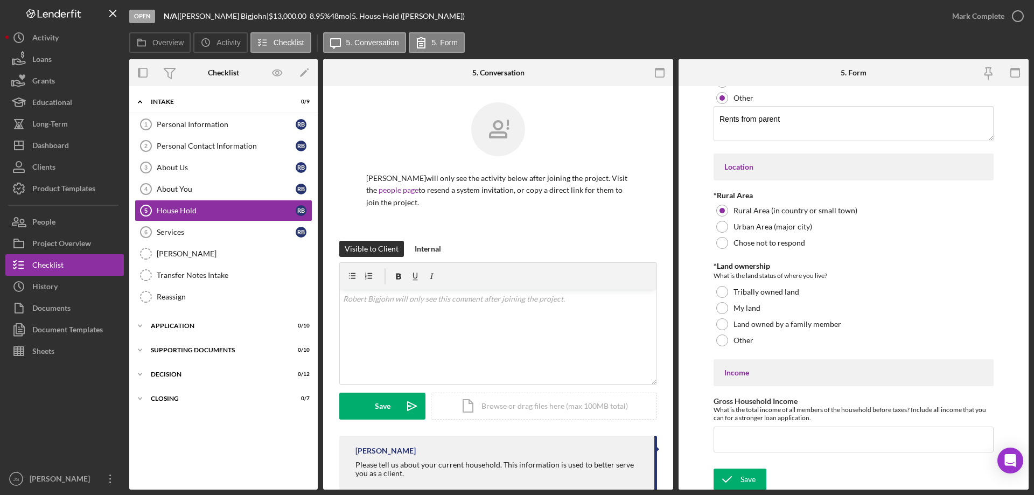
scroll to position [320, 0]
drag, startPoint x: 722, startPoint y: 290, endPoint x: 826, endPoint y: 321, distance: 108.0
click at [725, 290] on div at bounding box center [722, 290] width 12 height 12
click at [727, 438] on input "Gross Household Income" at bounding box center [854, 437] width 280 height 26
type input "$50,000"
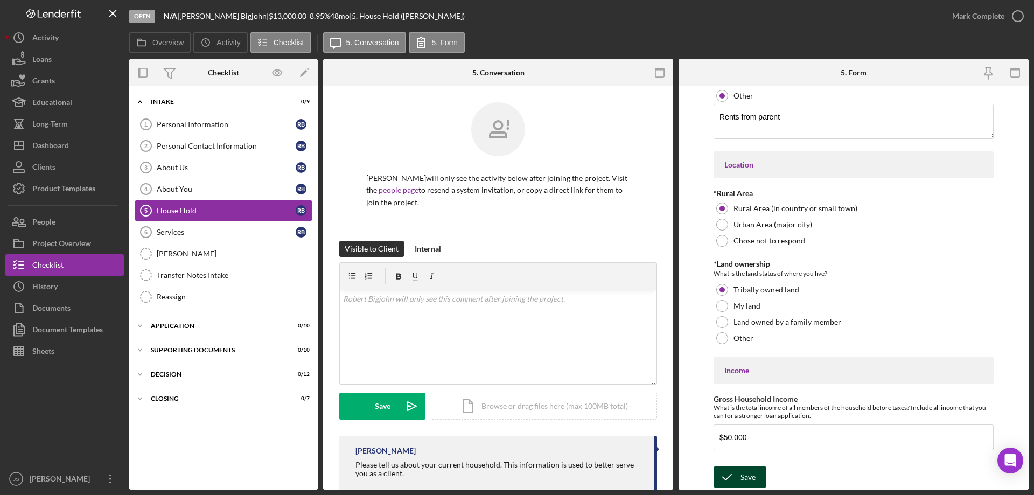
click at [756, 476] on button "Save" at bounding box center [740, 477] width 53 height 22
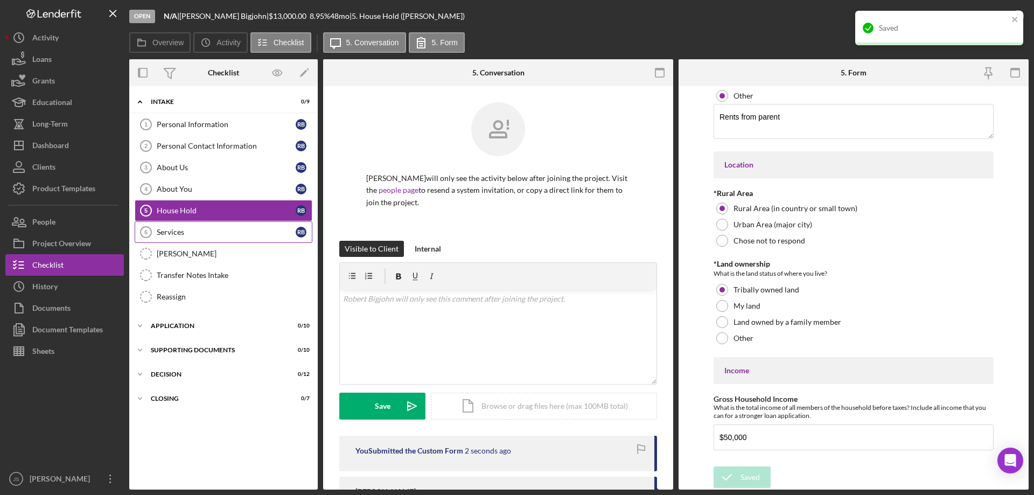
click at [205, 231] on div "Services" at bounding box center [226, 232] width 139 height 9
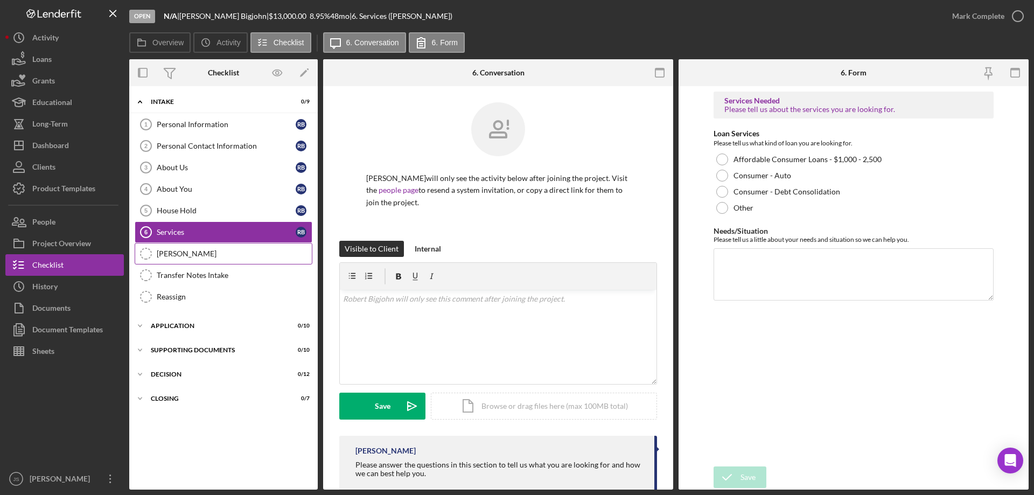
click at [188, 251] on div "OTIS" at bounding box center [234, 253] width 155 height 9
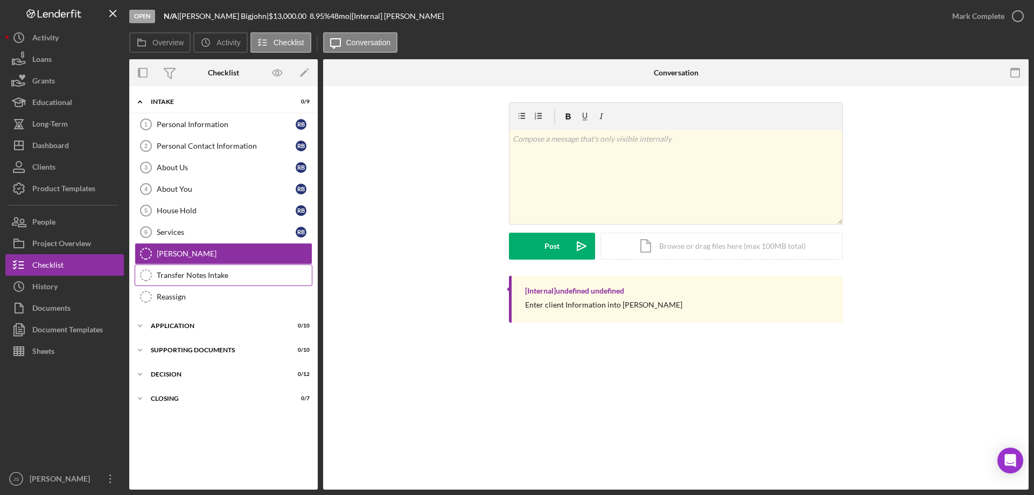
click at [233, 276] on div "Transfer Notes Intake" at bounding box center [234, 275] width 155 height 9
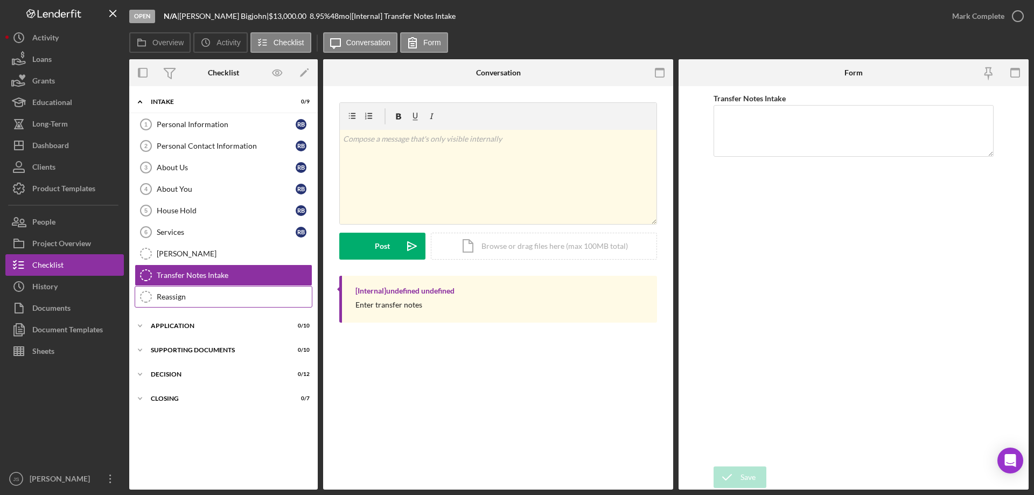
click at [212, 301] on div "Reassign" at bounding box center [234, 296] width 155 height 9
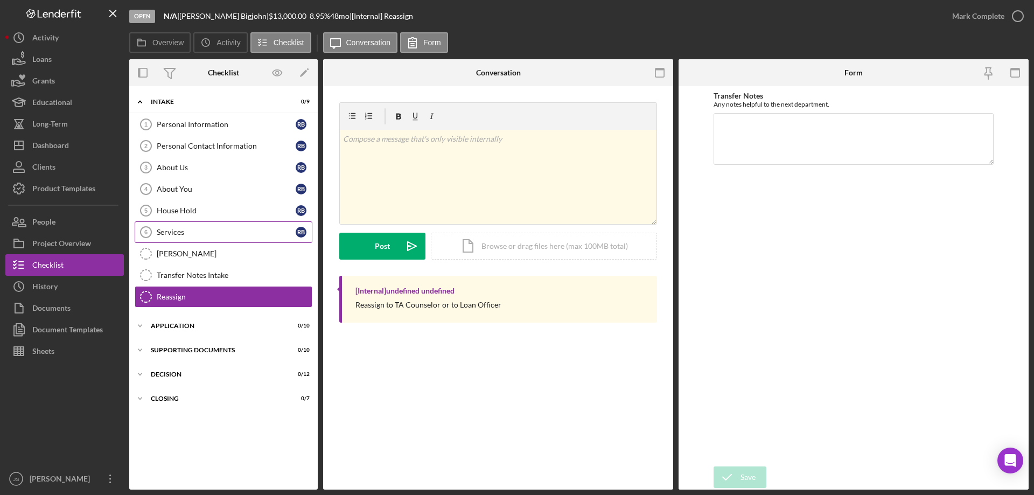
click at [201, 228] on div "Services" at bounding box center [226, 232] width 139 height 9
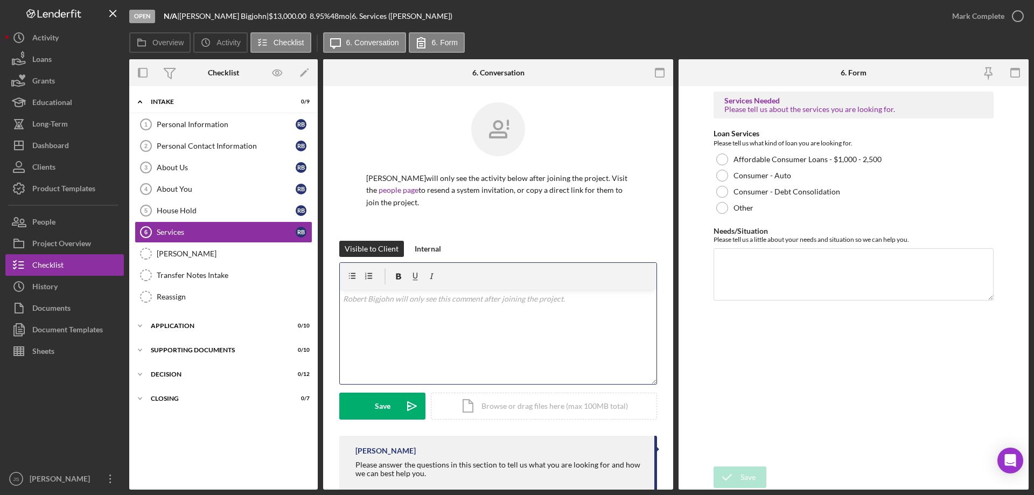
click at [375, 333] on div "v Color teal Color pink Remove color Add row above Add row below Add column bef…" at bounding box center [498, 337] width 317 height 94
drag, startPoint x: 376, startPoint y: 333, endPoint x: 372, endPoint y: 340, distance: 7.8
click at [372, 340] on div "v Color teal Color pink Remove color Add row above Add row below Add column bef…" at bounding box center [498, 337] width 317 height 94
click at [376, 317] on div "v Color teal Color pink Remove color Add row above Add row below Add column bef…" at bounding box center [498, 337] width 317 height 94
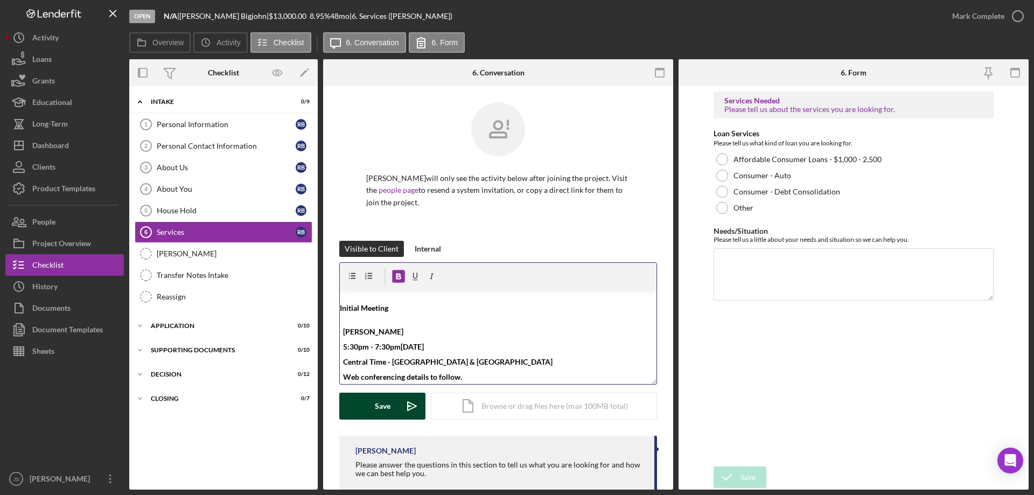
click at [369, 408] on button "Save Icon/icon-invite-send" at bounding box center [382, 406] width 86 height 27
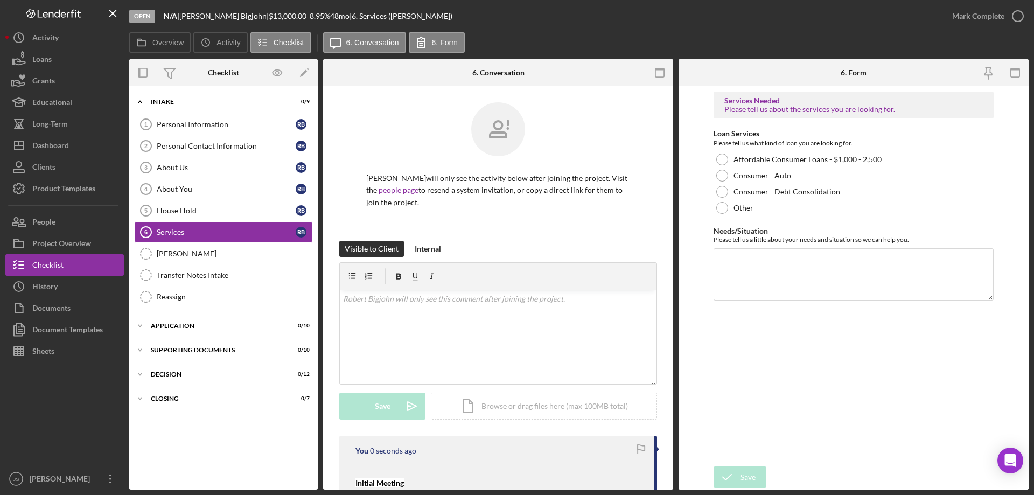
scroll to position [0, 0]
click at [722, 175] on div at bounding box center [722, 176] width 12 height 12
click at [757, 271] on textarea "Needs/Situation" at bounding box center [854, 274] width 280 height 52
type textarea "refinance high interest auto loan"
click at [738, 472] on icon "submit" at bounding box center [727, 477] width 27 height 27
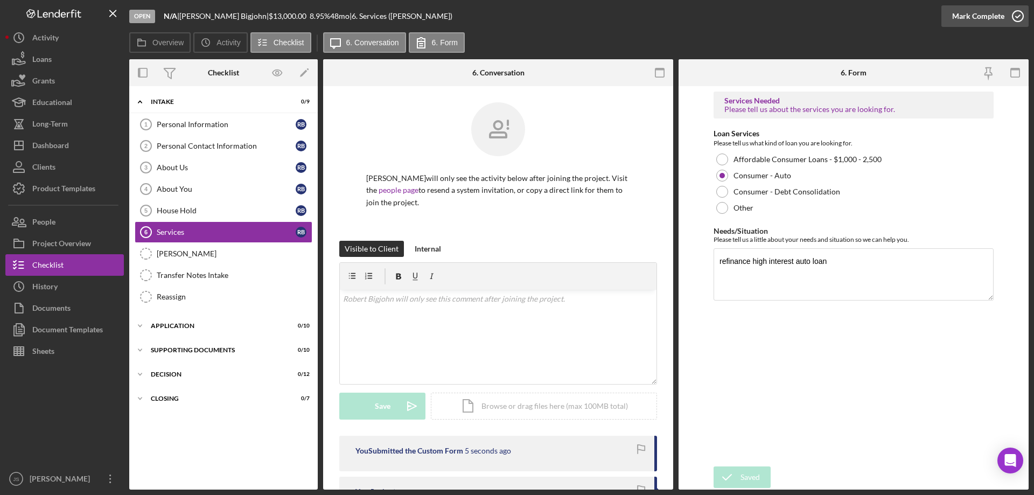
click at [1020, 16] on icon "button" at bounding box center [1017, 16] width 27 height 27
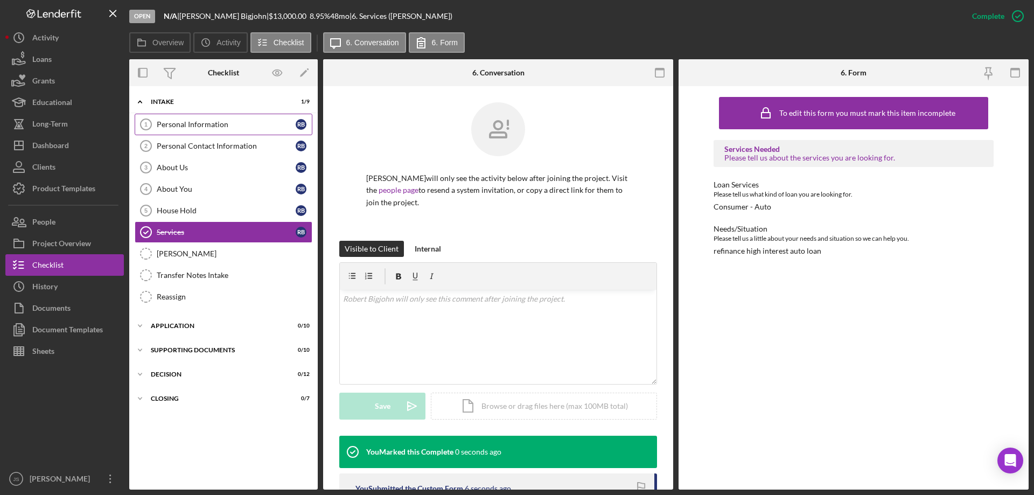
click at [212, 123] on div "Personal Information" at bounding box center [226, 124] width 139 height 9
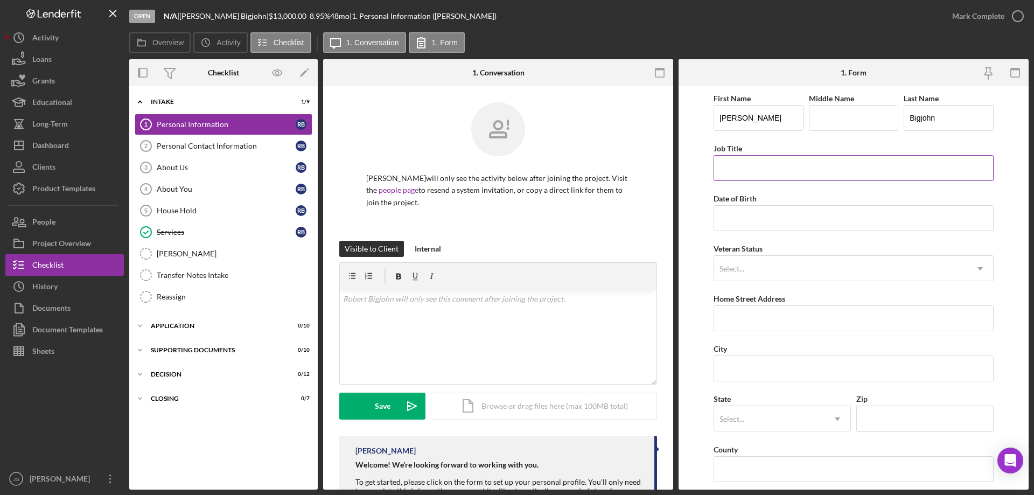
click at [752, 170] on input "Job Title" at bounding box center [854, 168] width 280 height 26
type input "Route Driver"
click at [753, 218] on input "Date of Birth" at bounding box center [854, 218] width 280 height 26
type input "[DATE]"
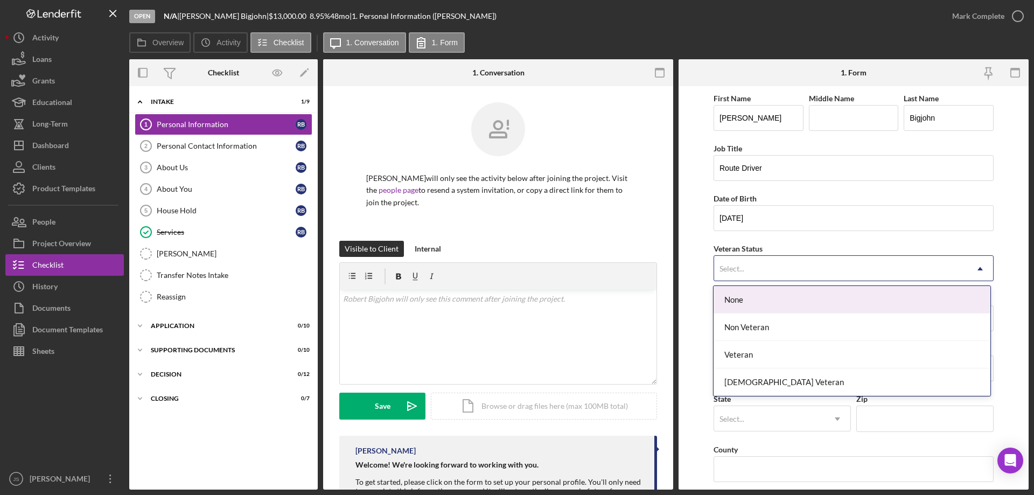
click at [757, 268] on div "Select..." at bounding box center [840, 268] width 253 height 25
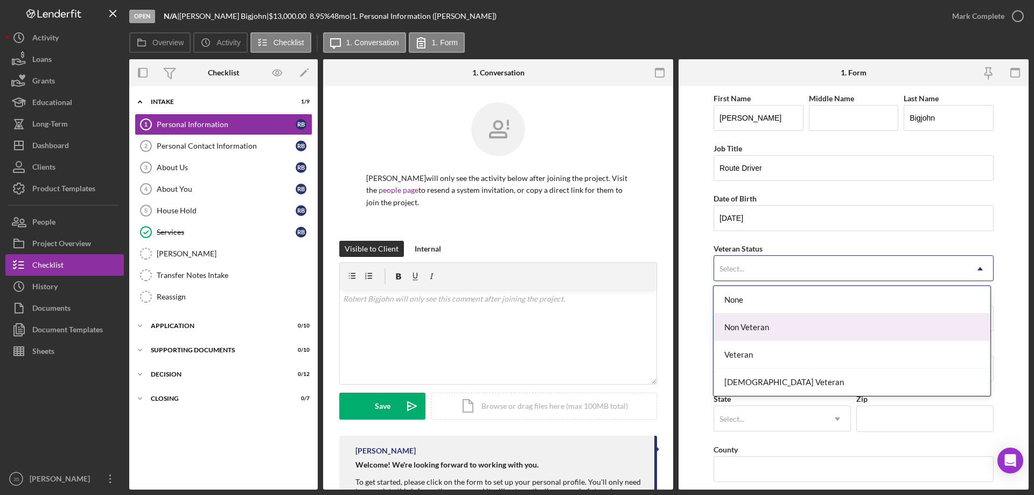
click at [771, 329] on div "Non Veteran" at bounding box center [852, 326] width 276 height 27
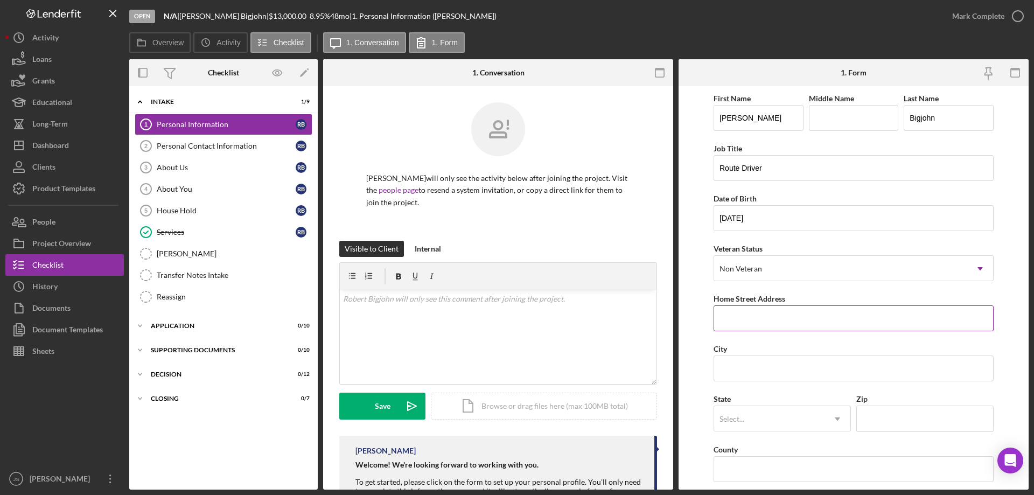
click at [765, 317] on input "Home Street Address" at bounding box center [854, 318] width 280 height 26
type input "13487 Sugarbush Ct."
click at [802, 367] on input "City" at bounding box center [854, 368] width 280 height 26
type input "Lac du Flambeau"
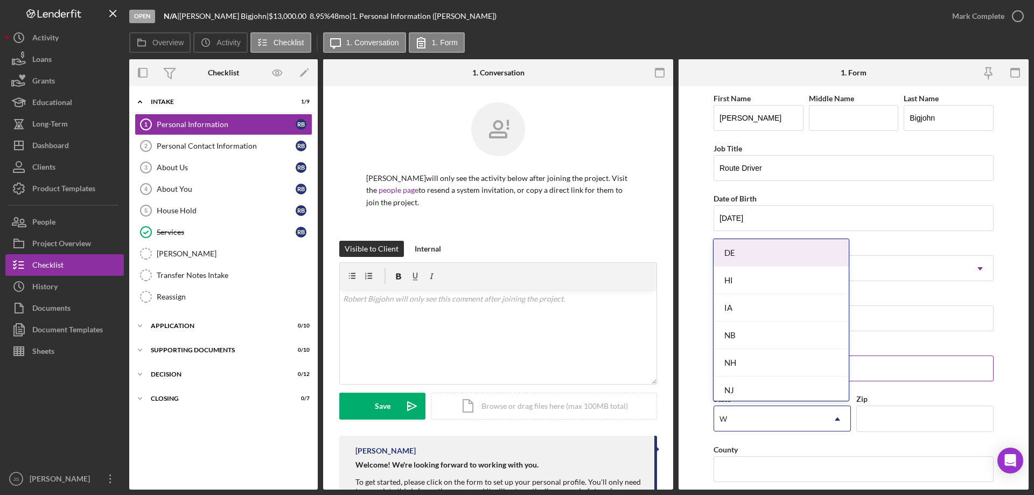
type input "WI"
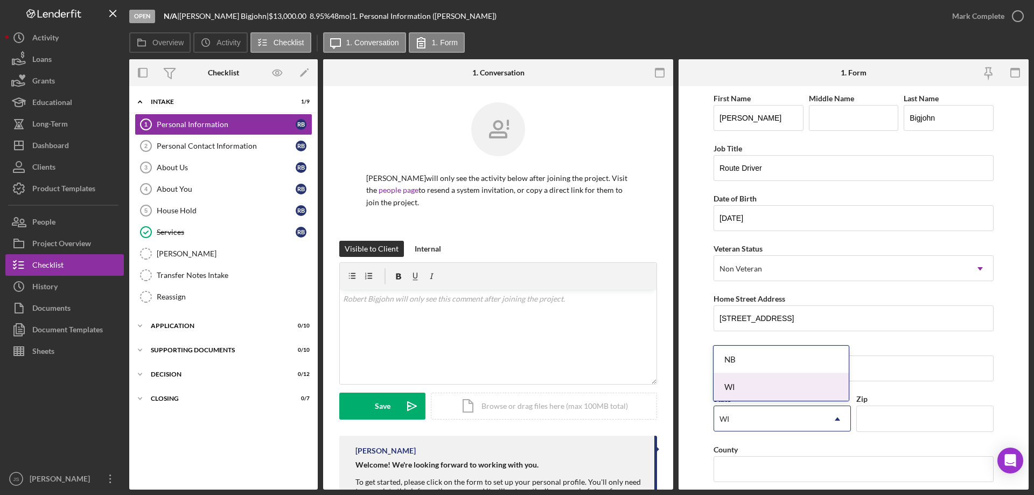
click at [808, 388] on div "WI" at bounding box center [781, 386] width 135 height 27
click at [890, 422] on input "Zip" at bounding box center [924, 419] width 137 height 26
type input "54538"
click at [786, 471] on input "County" at bounding box center [854, 469] width 280 height 26
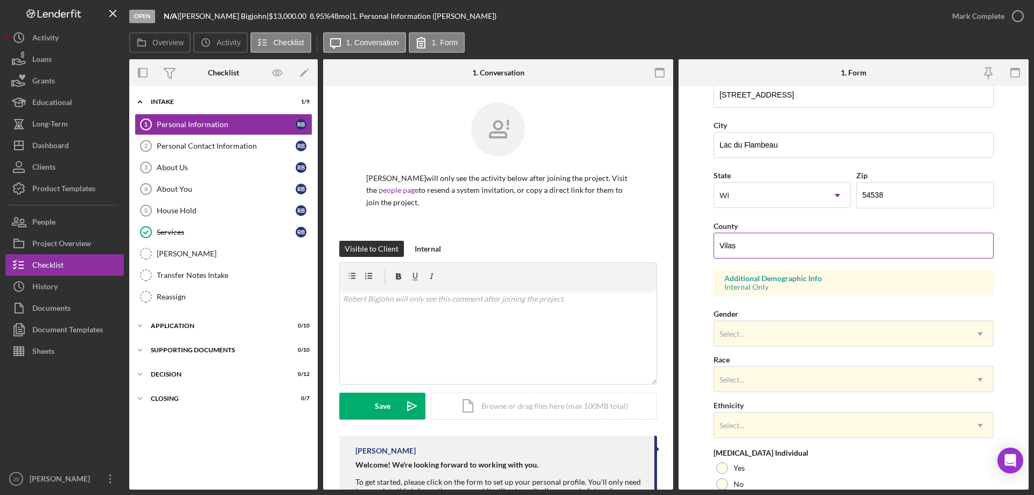
scroll to position [269, 0]
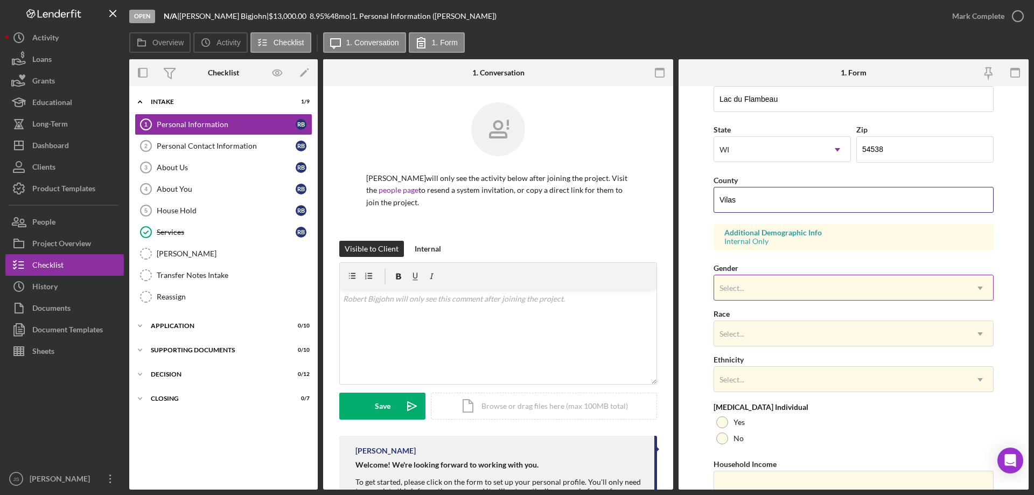
type input "Vilas"
click at [753, 288] on div "Select..." at bounding box center [840, 288] width 253 height 25
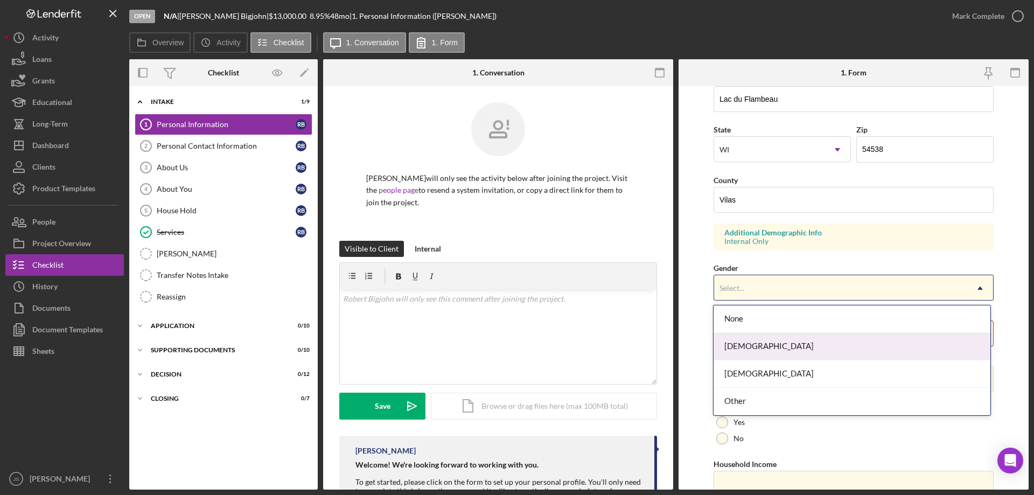
click at [770, 341] on div "[DEMOGRAPHIC_DATA]" at bounding box center [852, 346] width 276 height 27
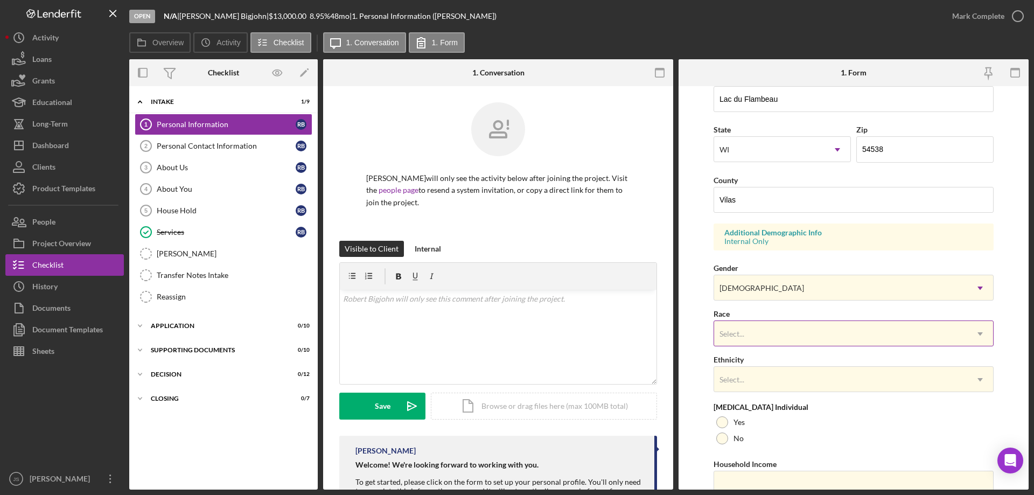
click at [771, 329] on div "Select..." at bounding box center [840, 334] width 253 height 25
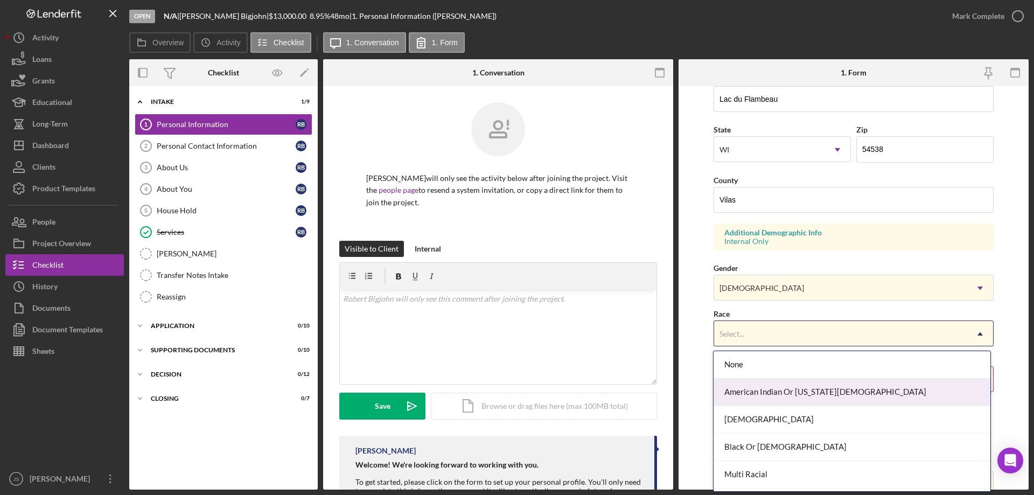
click at [795, 392] on div "American Indian Or [US_STATE][DEMOGRAPHIC_DATA]" at bounding box center [852, 392] width 276 height 27
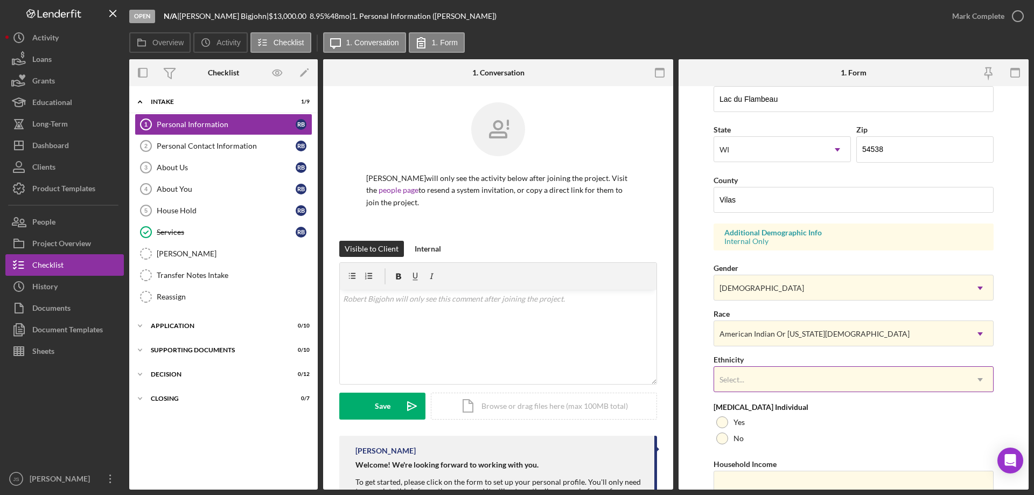
drag, startPoint x: 778, startPoint y: 369, endPoint x: 784, endPoint y: 374, distance: 7.3
click at [779, 370] on div "Select..." at bounding box center [840, 379] width 253 height 25
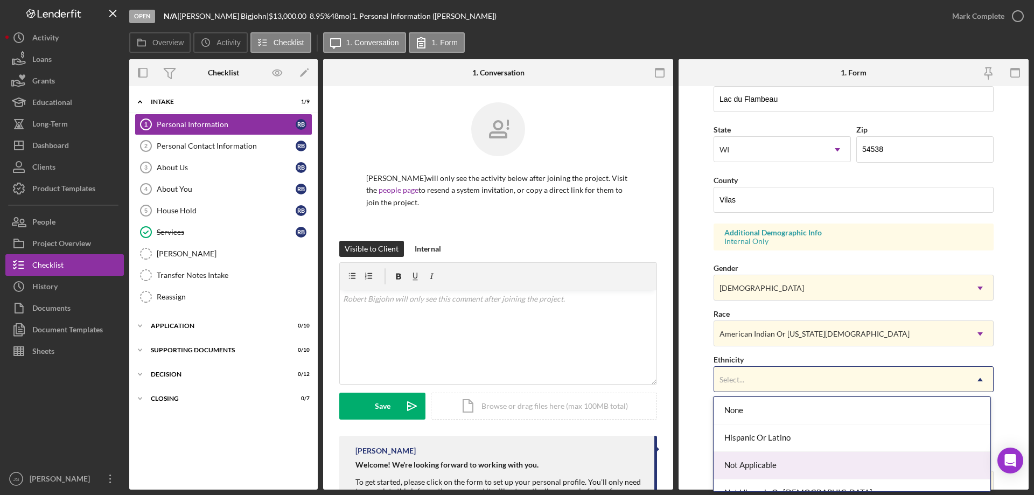
scroll to position [43, 0]
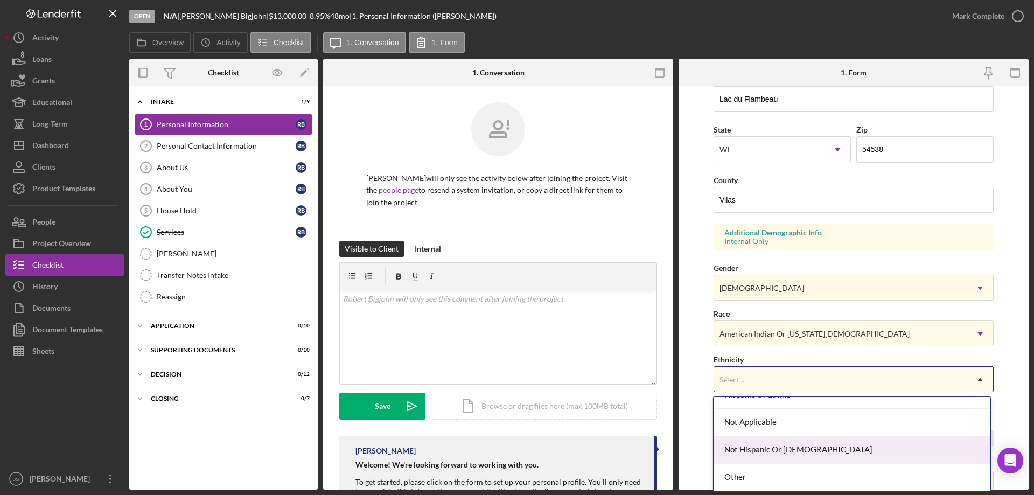
drag, startPoint x: 792, startPoint y: 448, endPoint x: 826, endPoint y: 437, distance: 34.9
click at [794, 448] on div "Not Hispanic Or [DEMOGRAPHIC_DATA]" at bounding box center [852, 449] width 276 height 27
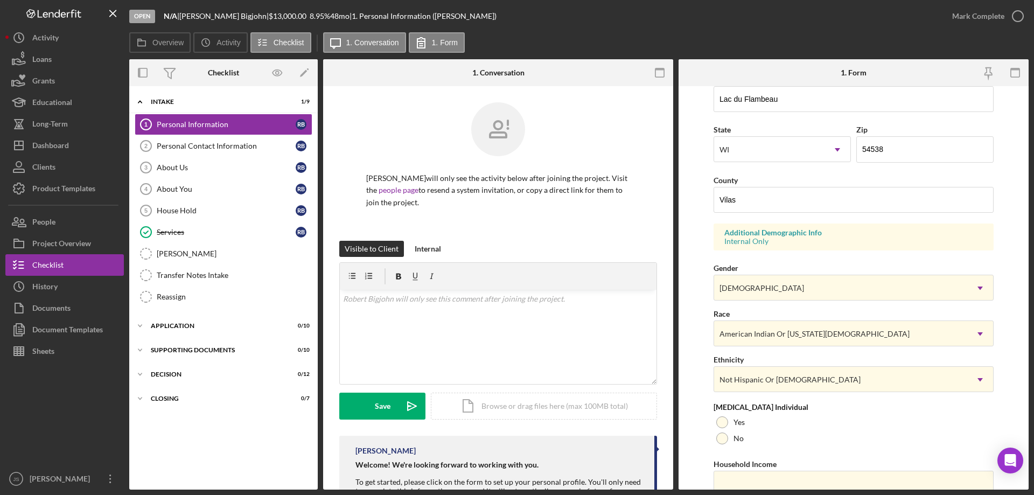
drag, startPoint x: 719, startPoint y: 437, endPoint x: 731, endPoint y: 448, distance: 16.0
click at [719, 437] on div at bounding box center [722, 438] width 12 height 12
click at [731, 481] on input "Household Income" at bounding box center [854, 484] width 280 height 26
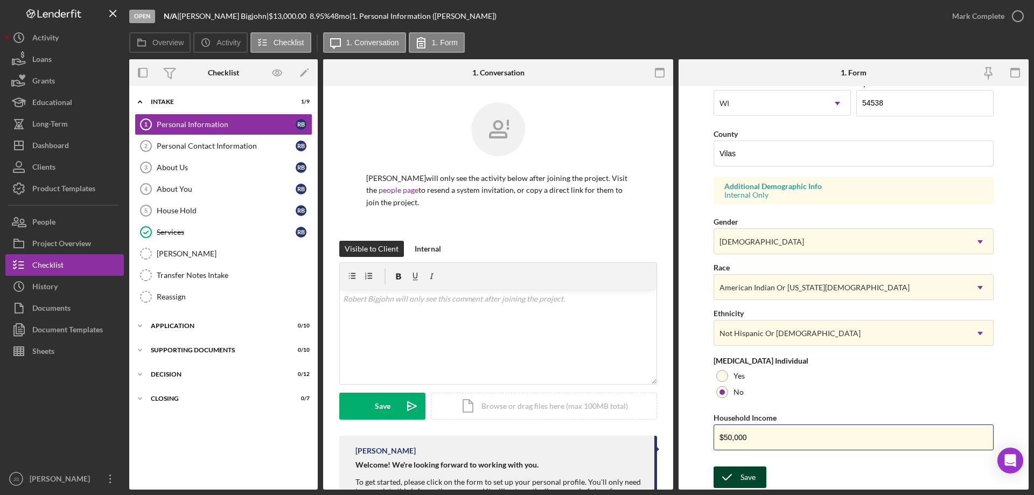
type input "$50,000"
click at [751, 479] on div "Save" at bounding box center [748, 477] width 15 height 22
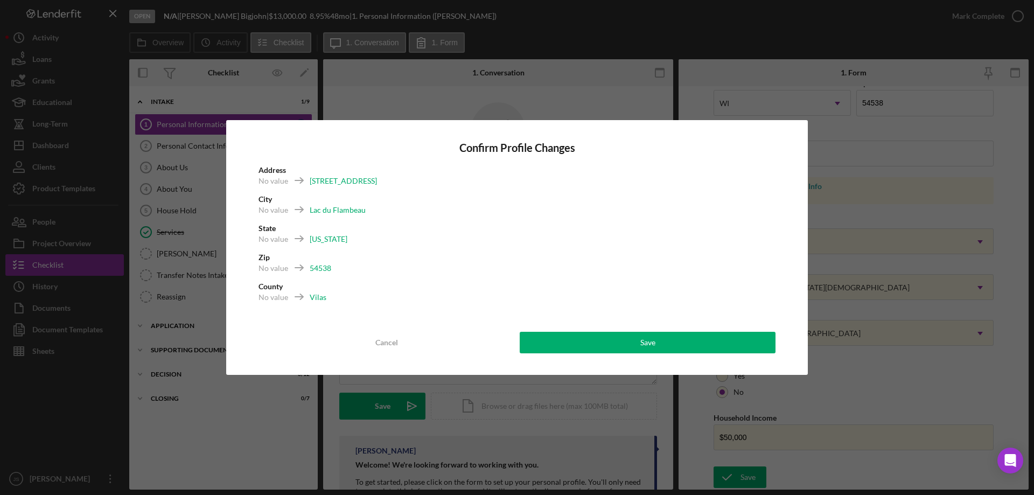
click at [699, 347] on button "Save" at bounding box center [648, 343] width 256 height 22
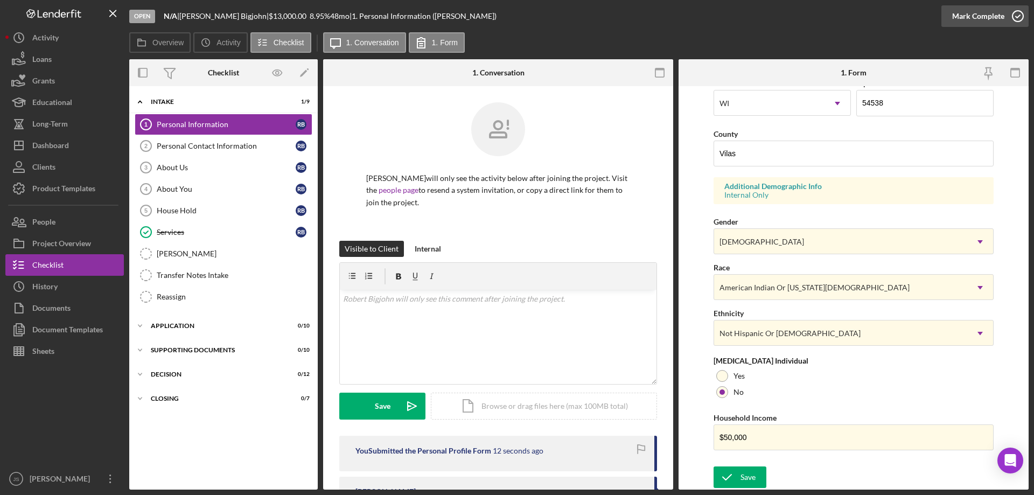
click at [1017, 17] on icon "button" at bounding box center [1017, 16] width 27 height 27
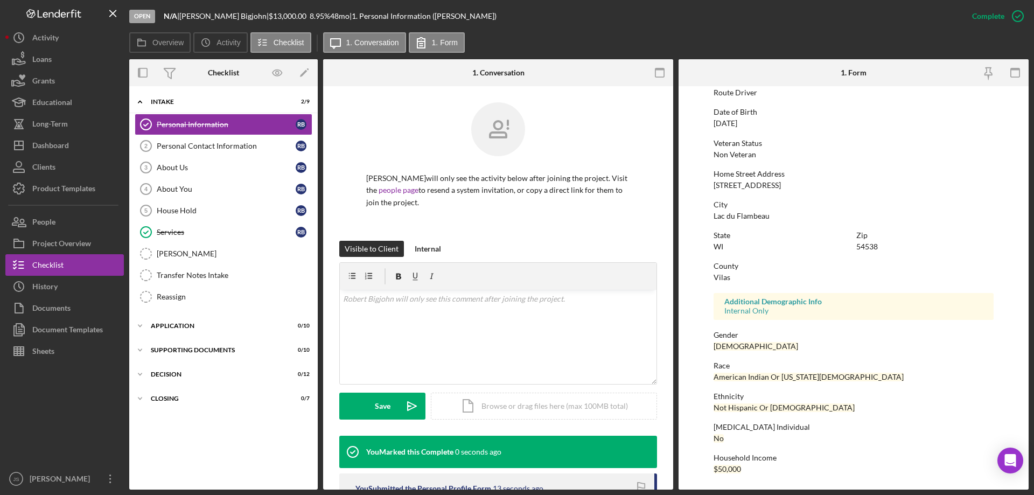
scroll to position [99, 0]
click at [197, 160] on link "About Us 3 About Us R B" at bounding box center [224, 168] width 178 height 22
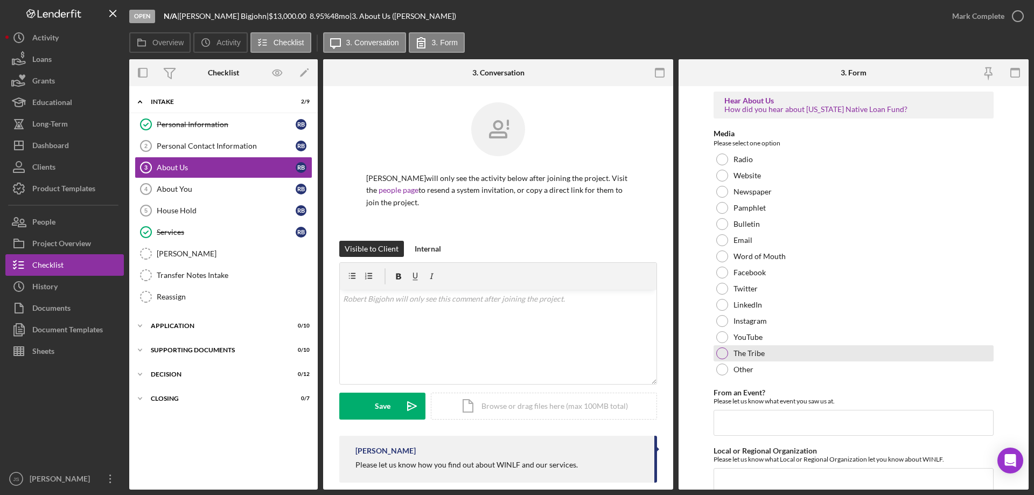
click at [722, 351] on div at bounding box center [722, 353] width 12 height 12
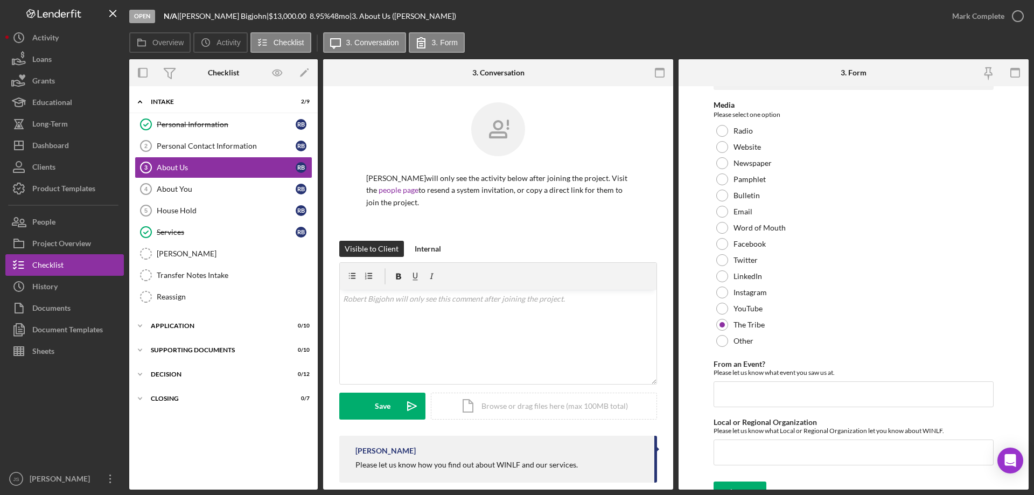
scroll to position [44, 0]
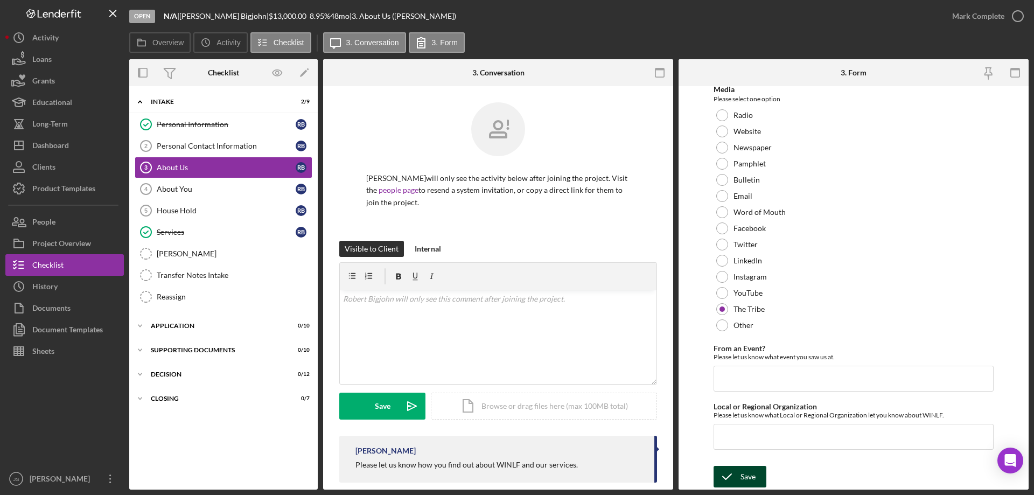
click at [736, 483] on icon "submit" at bounding box center [727, 476] width 27 height 27
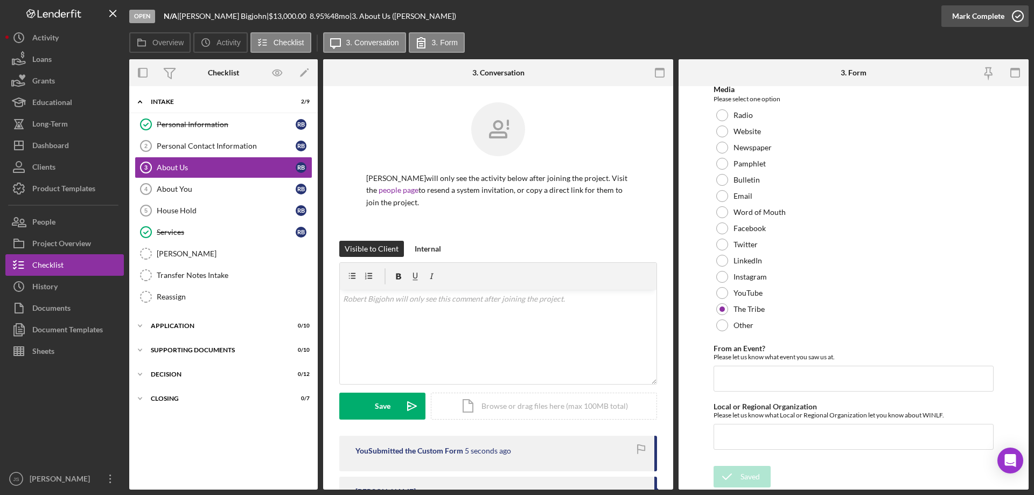
click at [1015, 16] on icon "button" at bounding box center [1017, 16] width 27 height 27
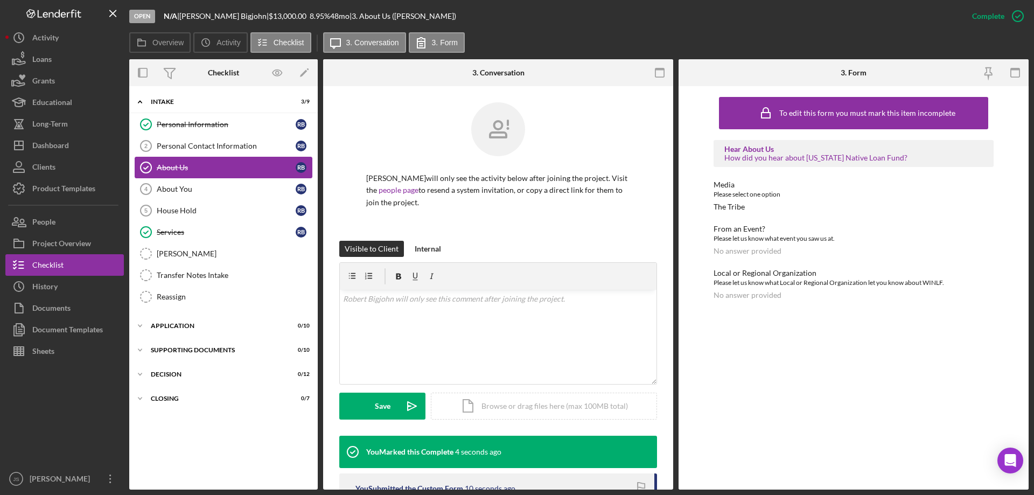
drag, startPoint x: 204, startPoint y: 144, endPoint x: 239, endPoint y: 159, distance: 37.4
click at [204, 144] on div "Personal Contact Information" at bounding box center [226, 146] width 139 height 9
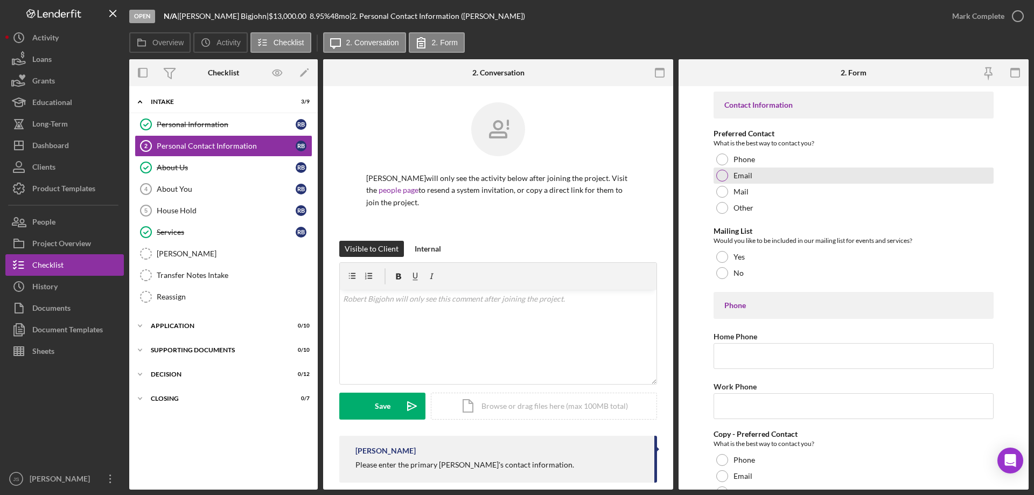
drag, startPoint x: 721, startPoint y: 157, endPoint x: 714, endPoint y: 171, distance: 15.4
click at [721, 157] on div at bounding box center [722, 159] width 12 height 12
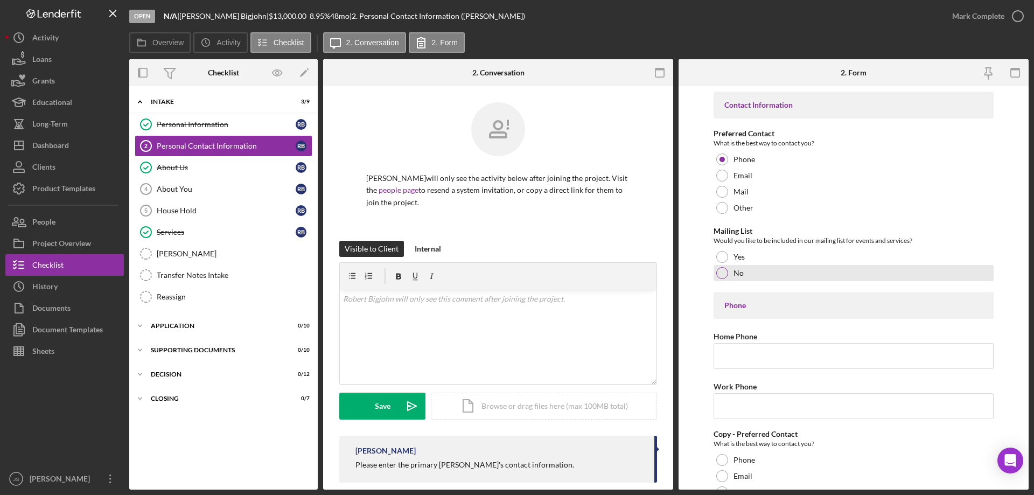
drag, startPoint x: 724, startPoint y: 270, endPoint x: 723, endPoint y: 289, distance: 19.4
click at [724, 270] on div at bounding box center [722, 273] width 12 height 12
click at [729, 355] on input "Home Phone" at bounding box center [854, 356] width 280 height 26
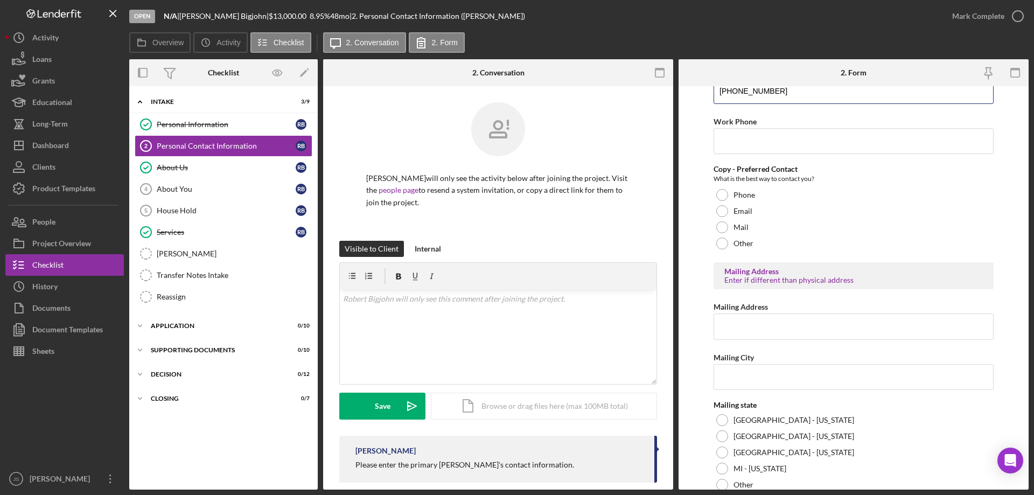
scroll to position [269, 0]
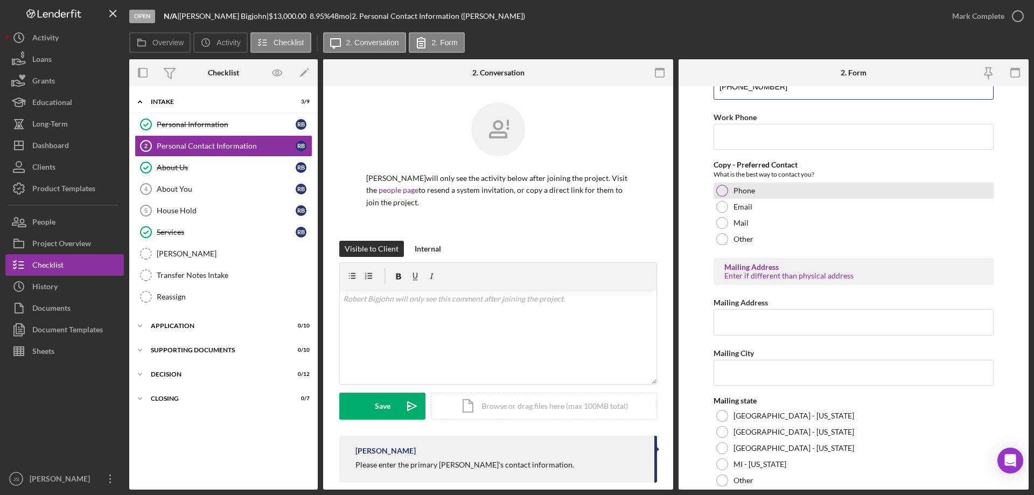
type input "[PHONE_NUMBER]"
click at [723, 190] on div at bounding box center [722, 191] width 12 height 12
click at [741, 325] on input "Mailing Address" at bounding box center [854, 322] width 280 height 26
type input "13487 Sugarbush Ct"
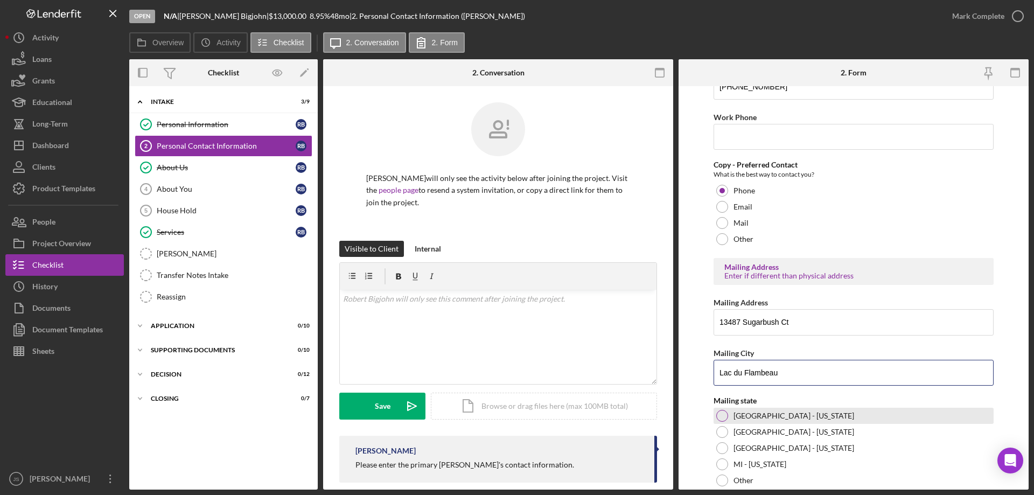
type input "Lac du Flambeau"
drag, startPoint x: 723, startPoint y: 415, endPoint x: 766, endPoint y: 418, distance: 43.2
click at [723, 415] on div at bounding box center [722, 416] width 12 height 12
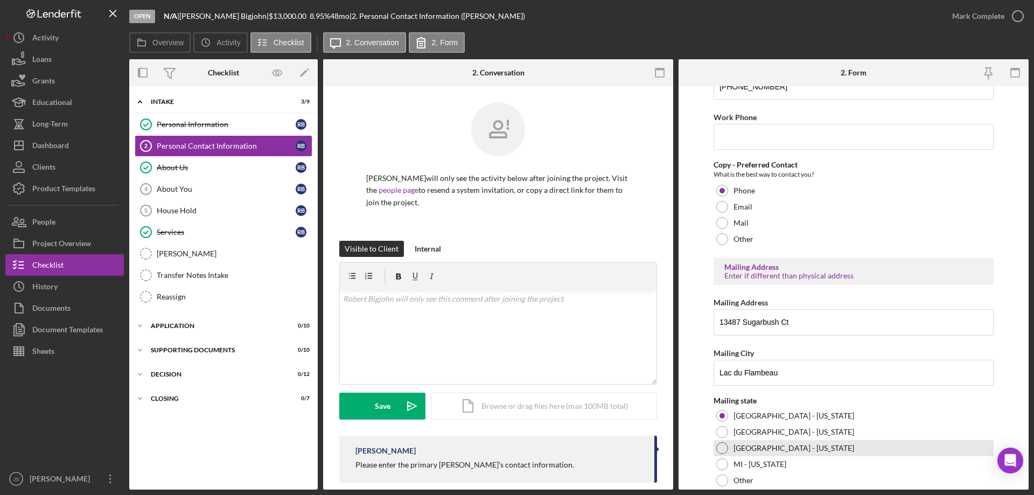
scroll to position [358, 0]
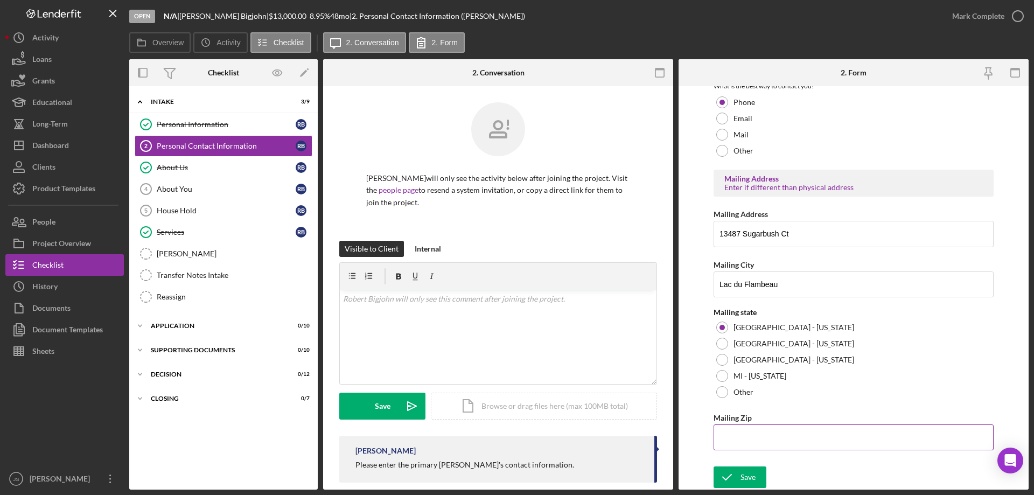
click at [749, 435] on input "Mailing Zip" at bounding box center [854, 437] width 280 height 26
type input "54,538"
drag, startPoint x: 744, startPoint y: 476, endPoint x: 779, endPoint y: 485, distance: 36.7
click at [745, 476] on div "Save" at bounding box center [748, 477] width 15 height 22
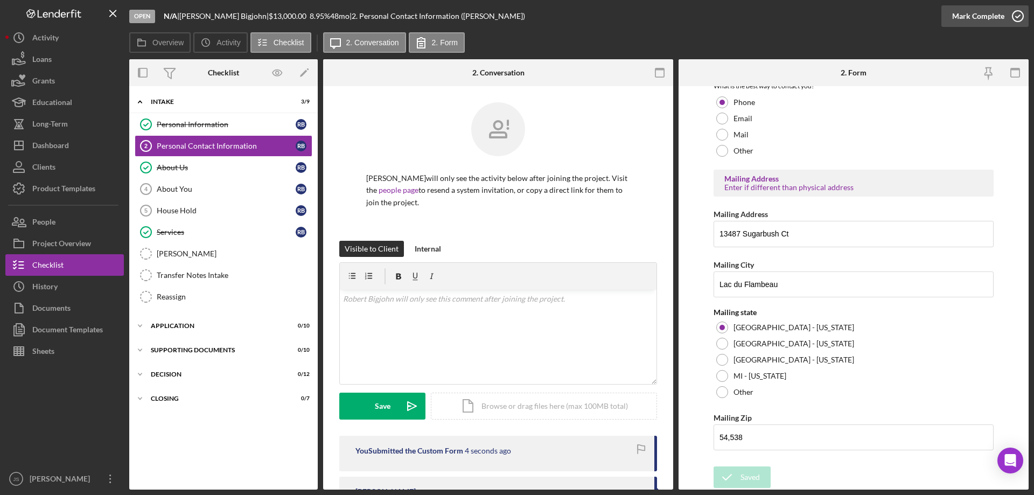
click at [1017, 18] on icon "button" at bounding box center [1017, 16] width 27 height 27
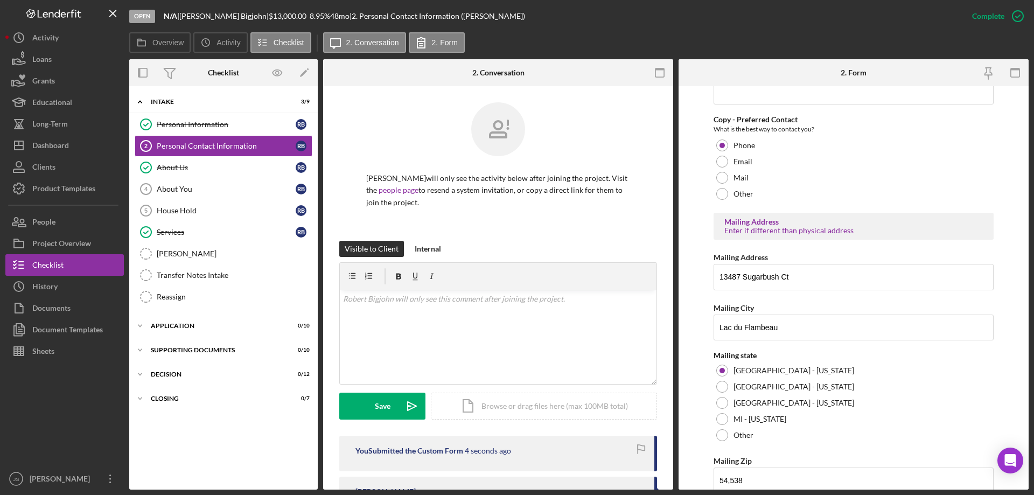
scroll to position [401, 0]
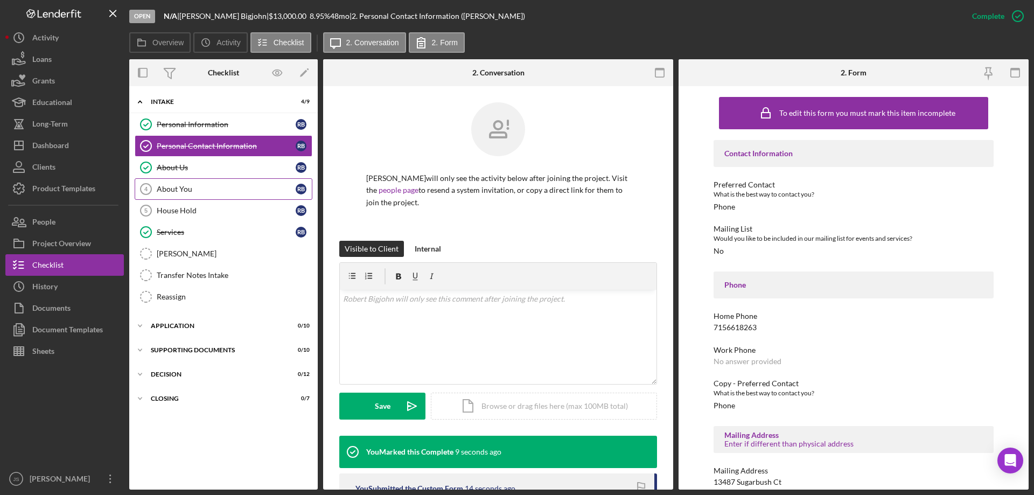
click at [202, 190] on div "About You" at bounding box center [226, 189] width 139 height 9
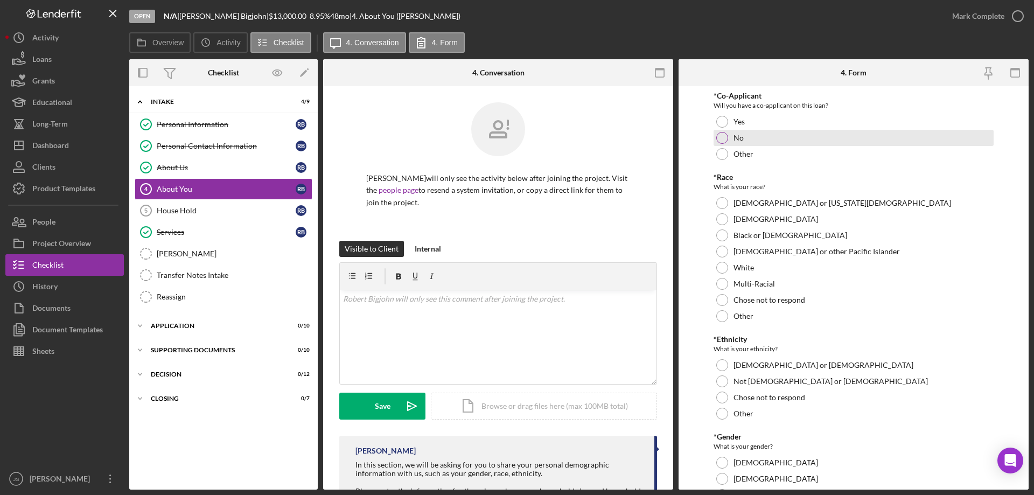
click at [720, 137] on div at bounding box center [722, 138] width 12 height 12
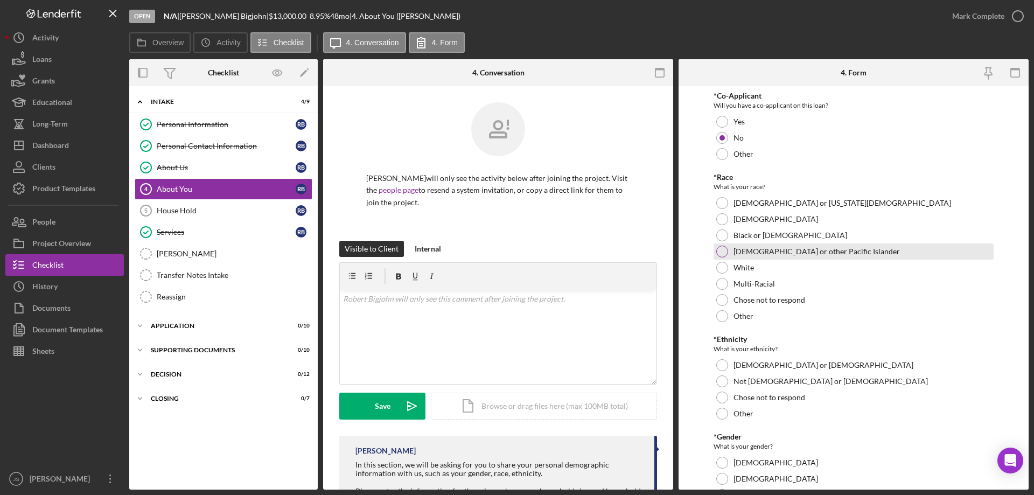
click at [725, 200] on div at bounding box center [722, 203] width 12 height 12
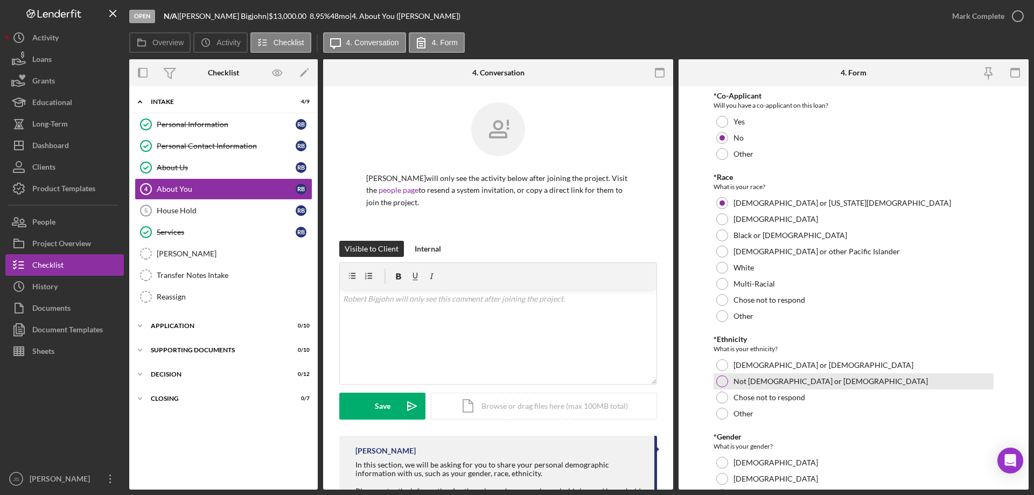
scroll to position [162, 0]
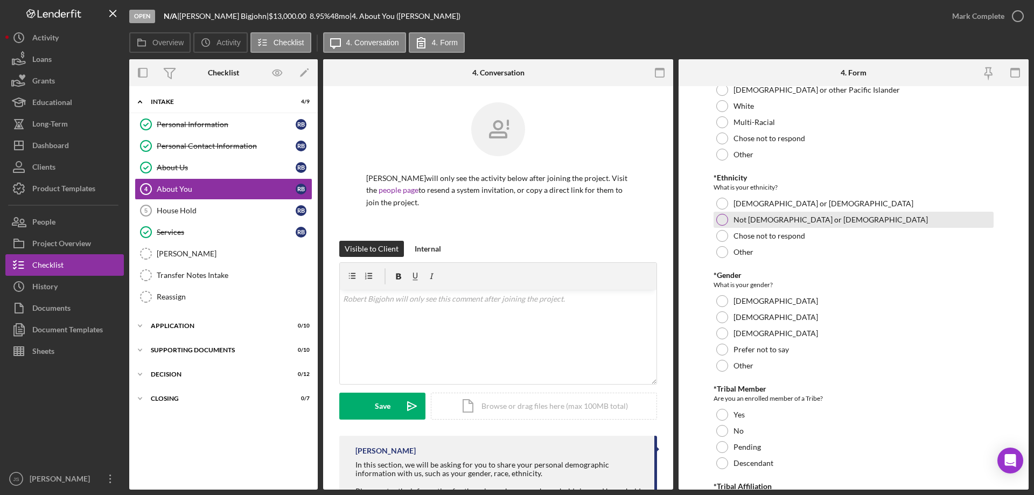
click at [724, 220] on div at bounding box center [722, 220] width 12 height 12
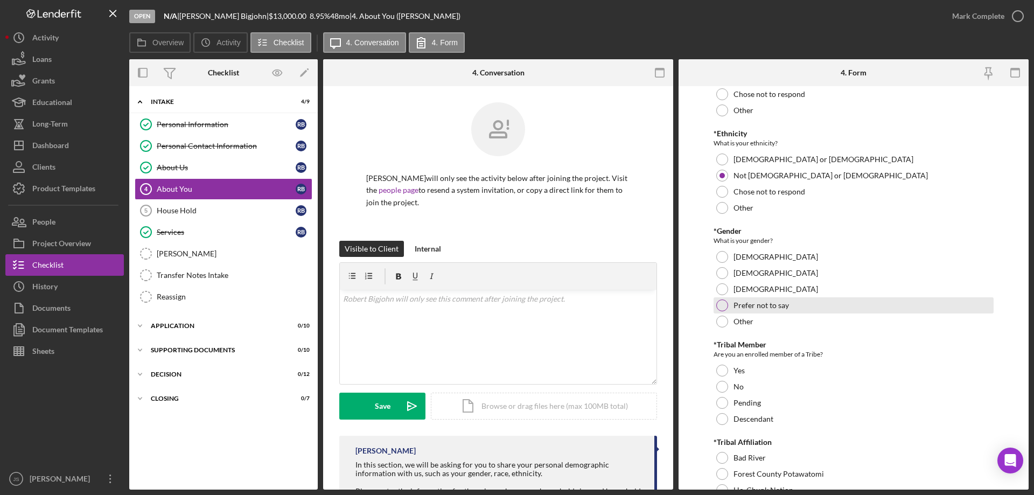
scroll to position [269, 0]
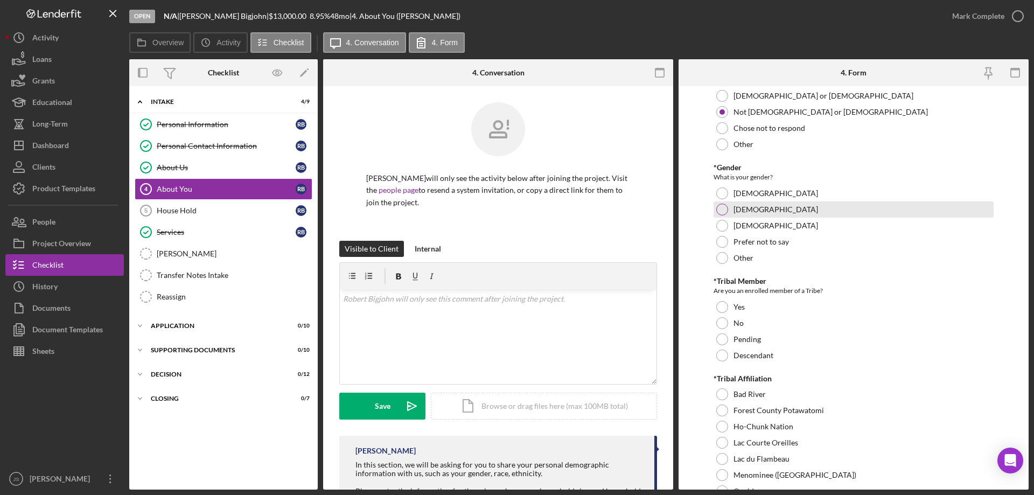
drag, startPoint x: 717, startPoint y: 208, endPoint x: 771, endPoint y: 228, distance: 57.4
click at [717, 208] on div at bounding box center [722, 210] width 12 height 12
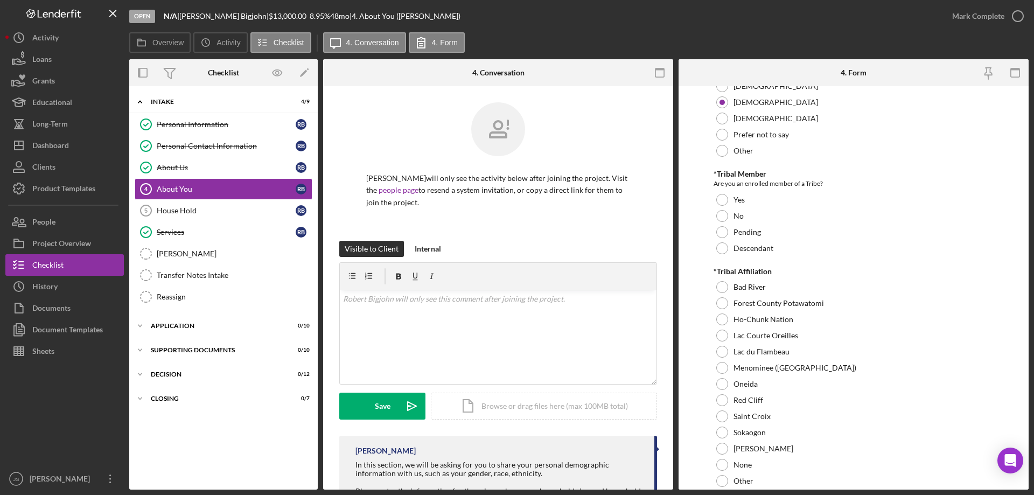
scroll to position [377, 0]
click at [723, 197] on div at bounding box center [722, 199] width 12 height 12
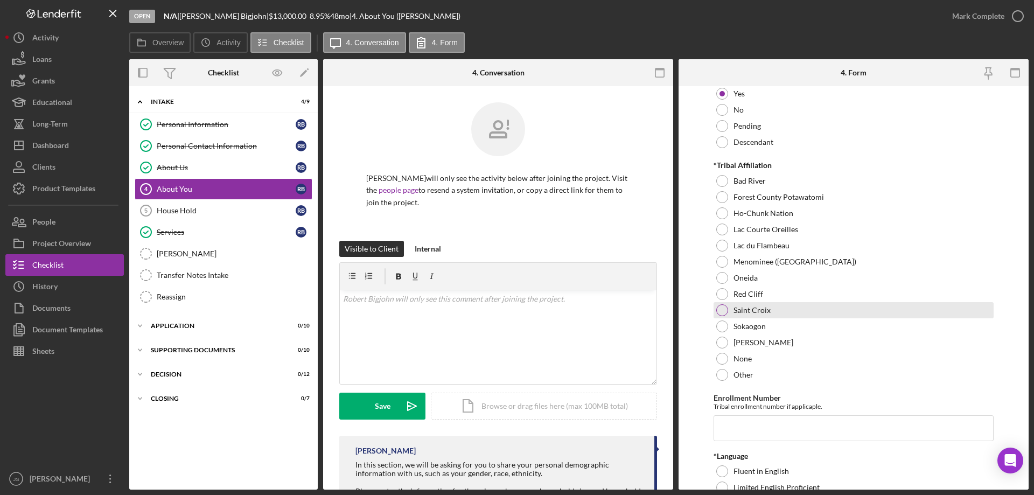
scroll to position [485, 0]
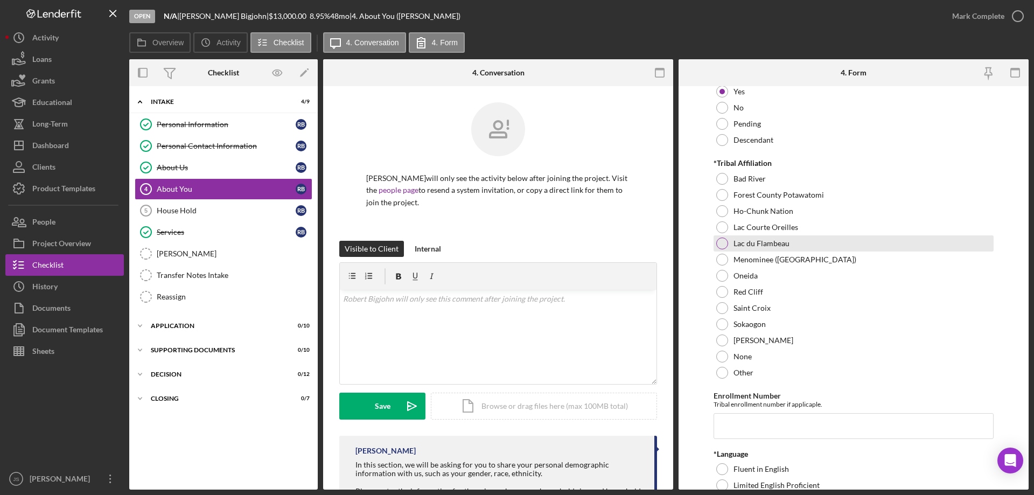
click at [722, 242] on div at bounding box center [722, 244] width 12 height 12
click at [722, 426] on input "Enrollment Number" at bounding box center [854, 426] width 280 height 26
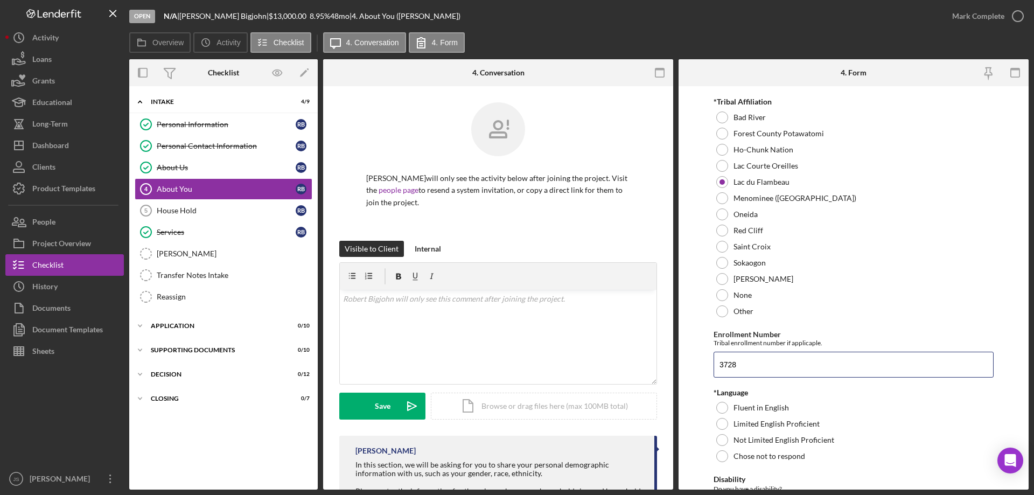
scroll to position [700, 0]
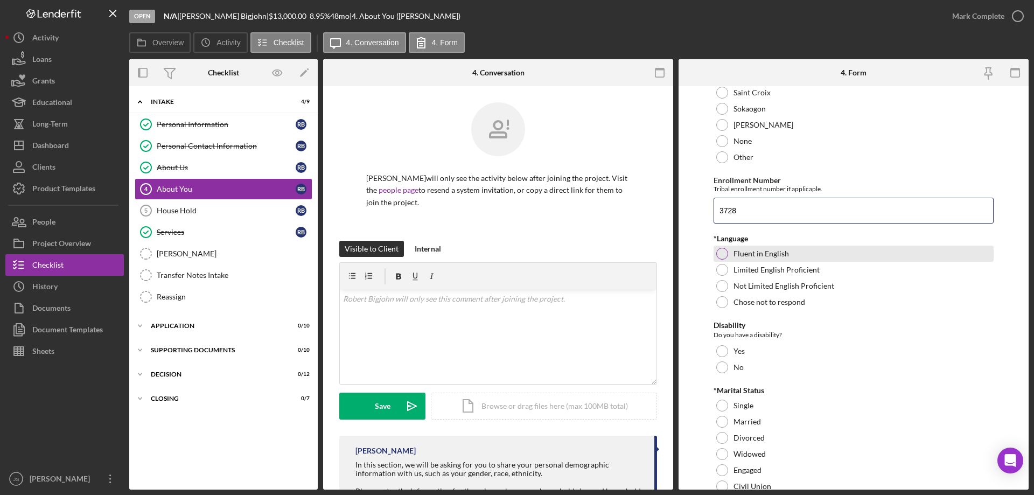
type input "3728"
click at [720, 253] on div at bounding box center [722, 254] width 12 height 12
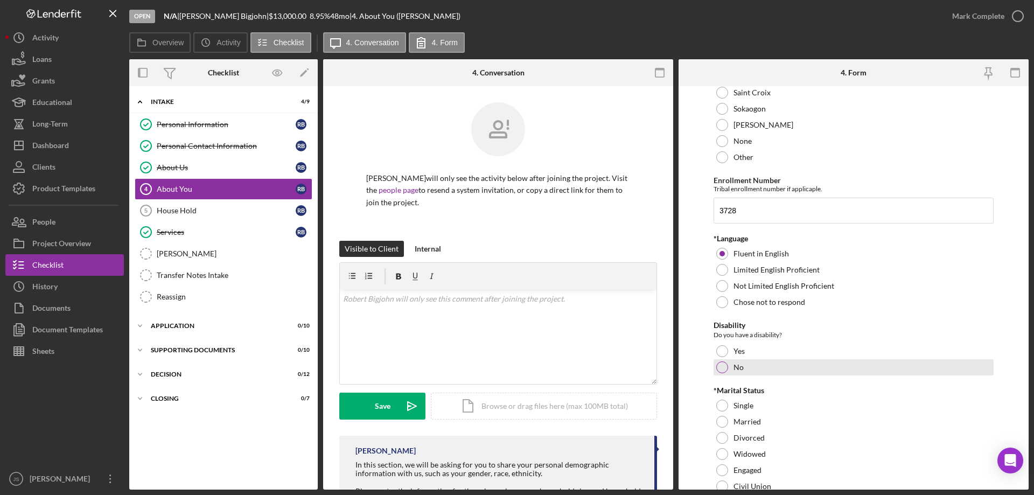
click at [721, 364] on div at bounding box center [722, 367] width 12 height 12
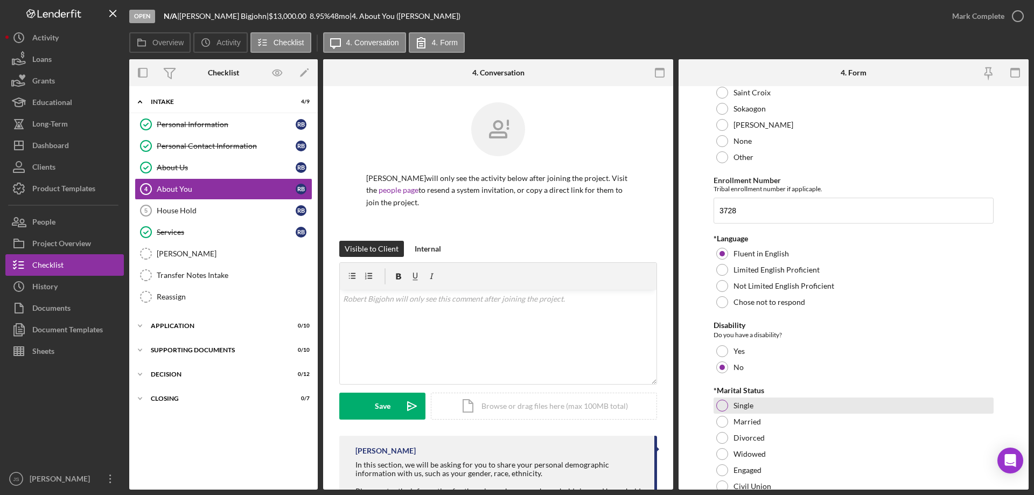
click at [722, 405] on div at bounding box center [722, 406] width 12 height 12
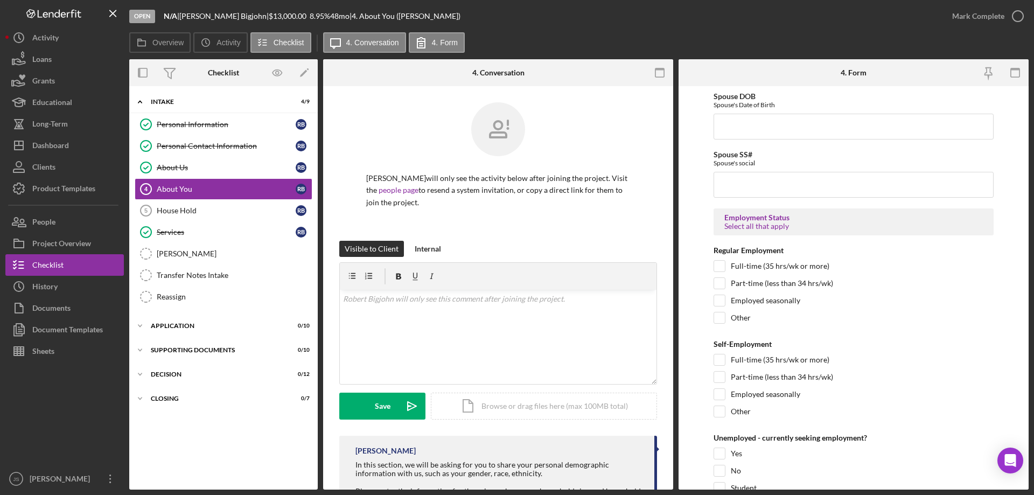
scroll to position [1346, 0]
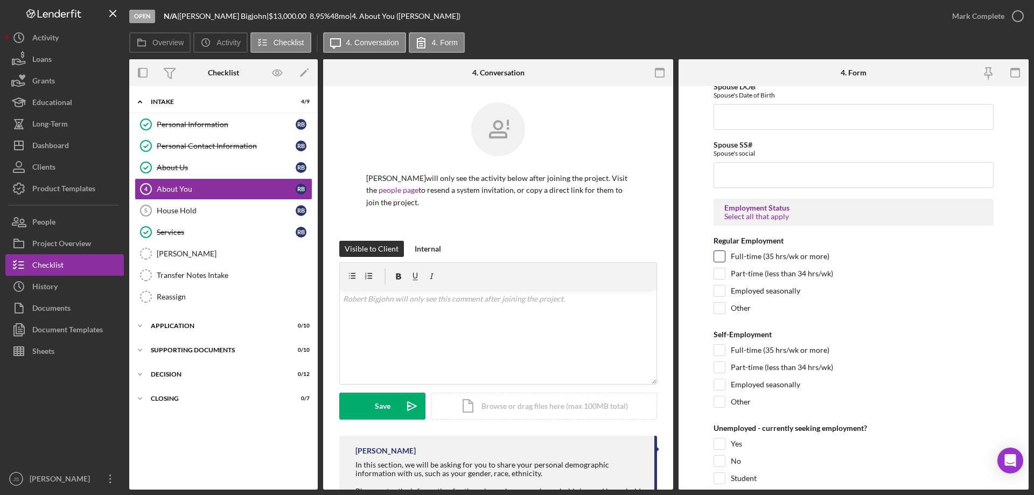
drag, startPoint x: 718, startPoint y: 253, endPoint x: 732, endPoint y: 262, distance: 16.4
click at [719, 253] on input "Full-time (35 hrs/wk or more)" at bounding box center [719, 256] width 11 height 11
checkbox input "true"
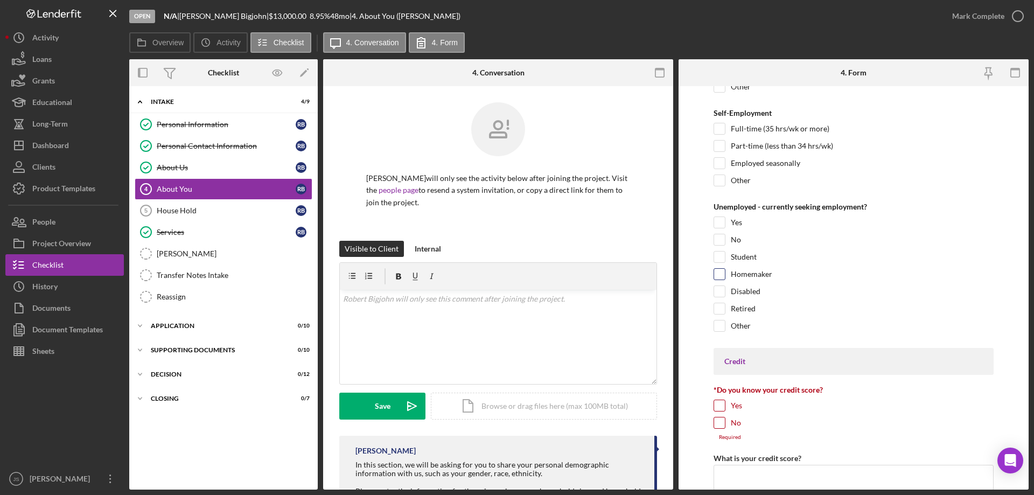
scroll to position [1670, 0]
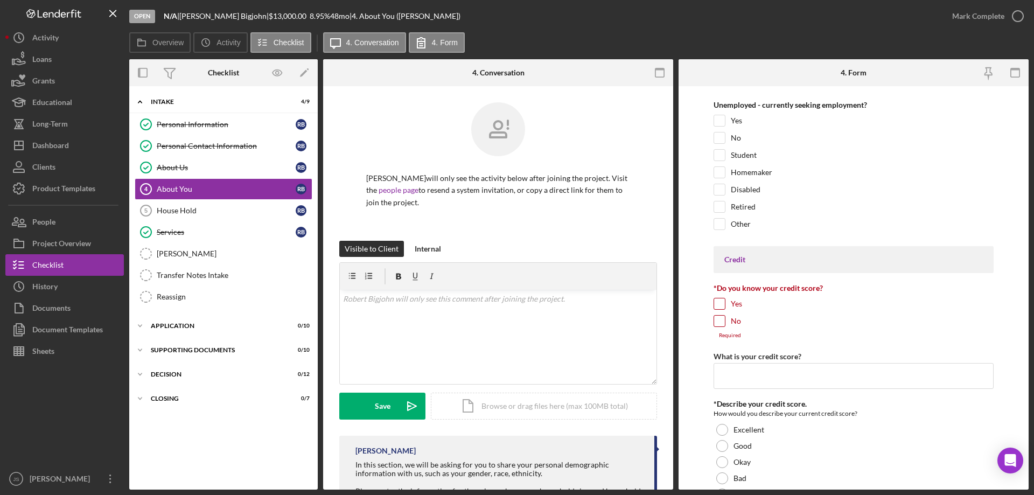
click at [720, 304] on input "Yes" at bounding box center [719, 303] width 11 height 11
checkbox input "true"
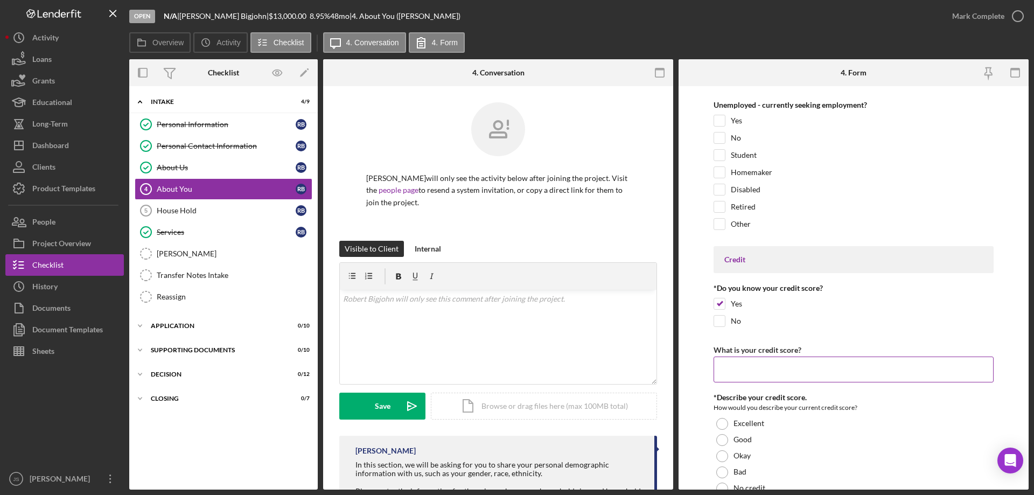
click at [728, 371] on input "What is your credit score?" at bounding box center [854, 370] width 280 height 26
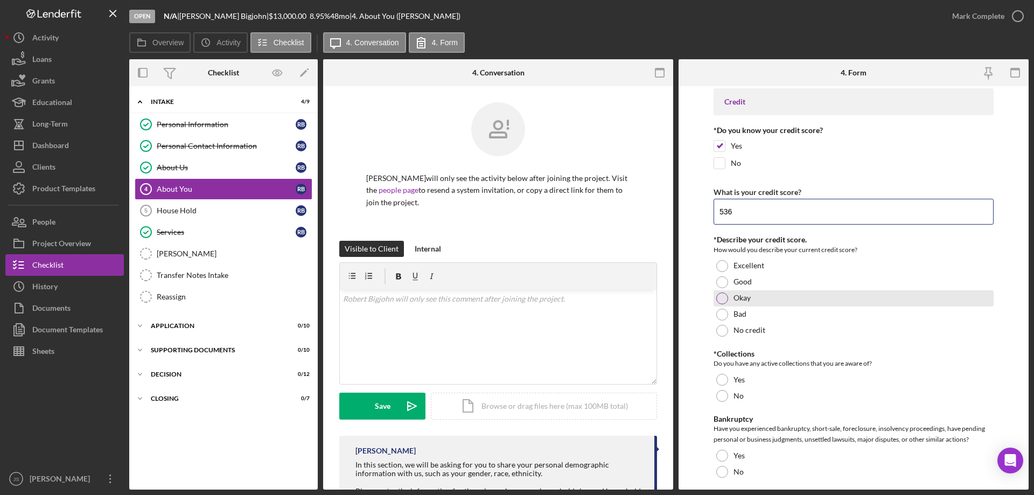
scroll to position [1831, 0]
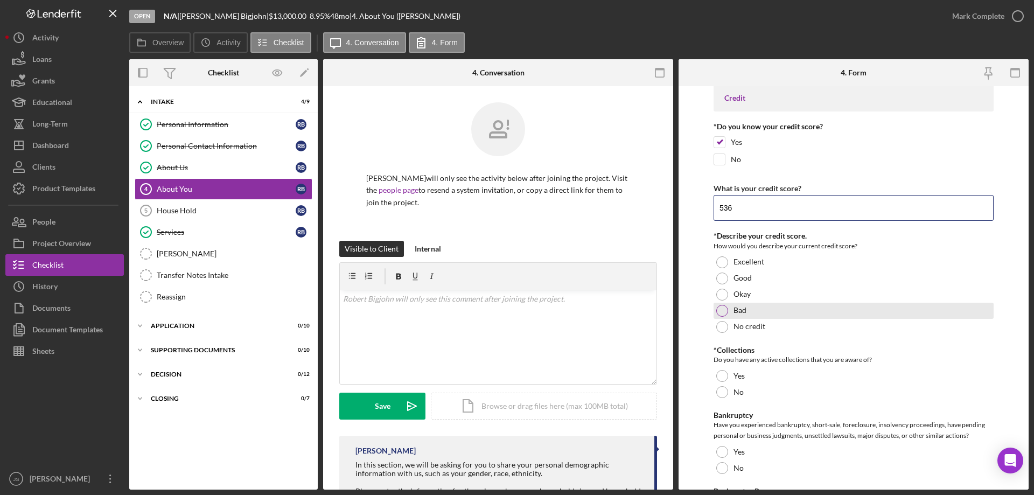
type input "536"
click at [725, 311] on div at bounding box center [722, 311] width 12 height 12
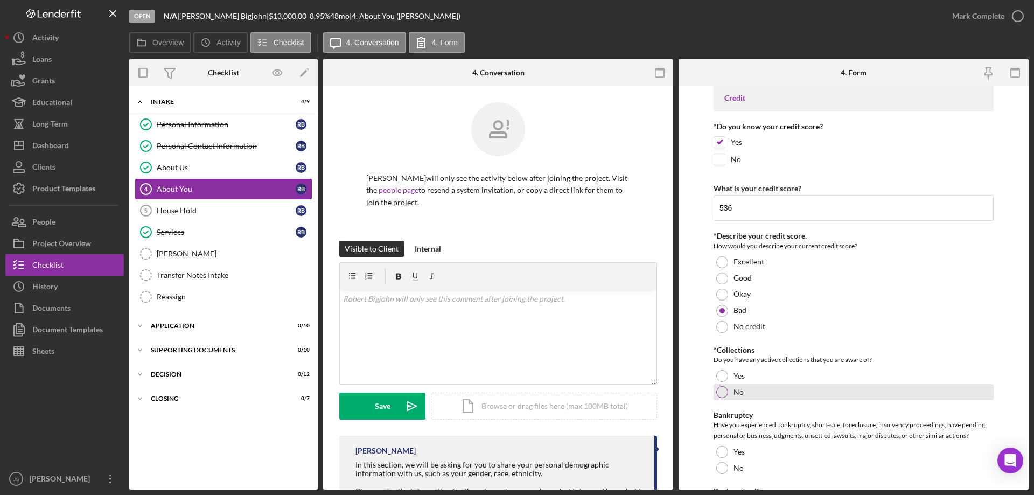
drag, startPoint x: 722, startPoint y: 378, endPoint x: 720, endPoint y: 393, distance: 15.2
click at [722, 378] on div at bounding box center [722, 376] width 12 height 12
click at [720, 466] on div at bounding box center [722, 468] width 12 height 12
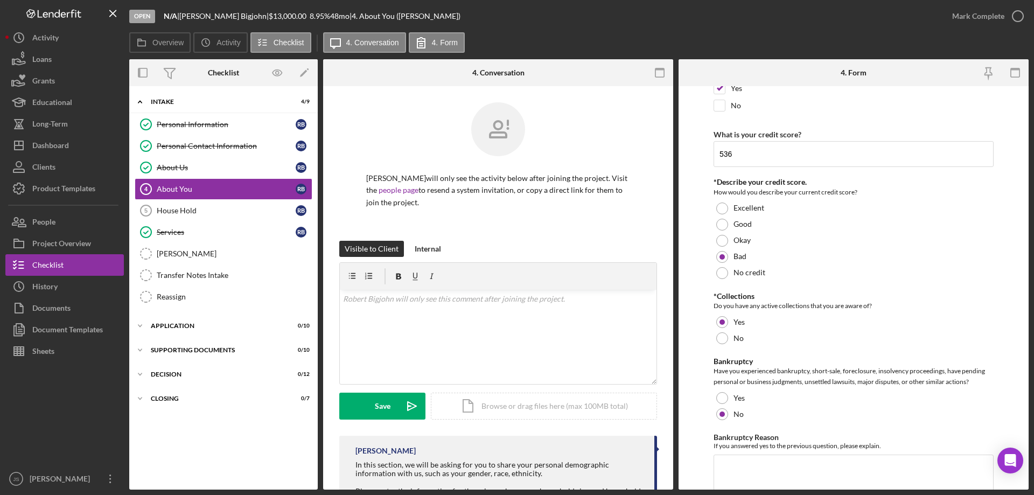
scroll to position [2047, 0]
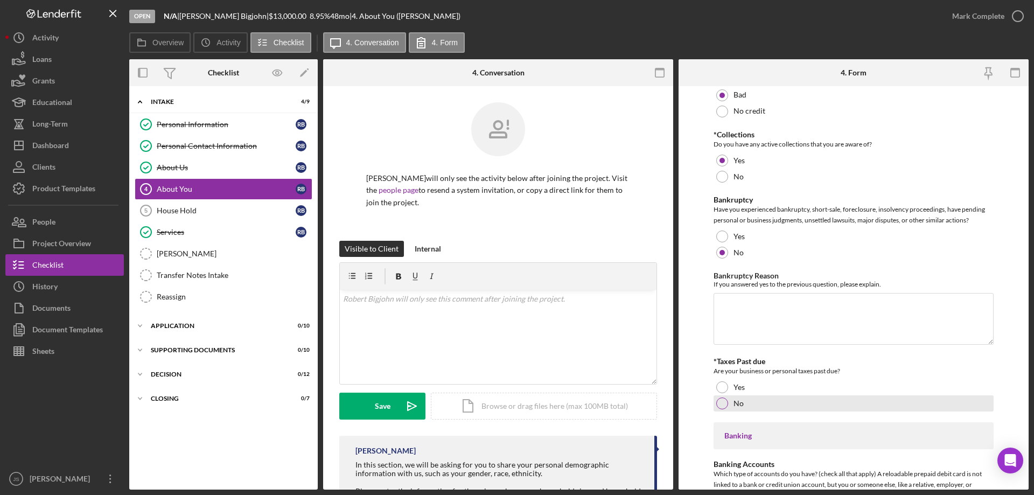
click at [722, 400] on div at bounding box center [722, 403] width 12 height 12
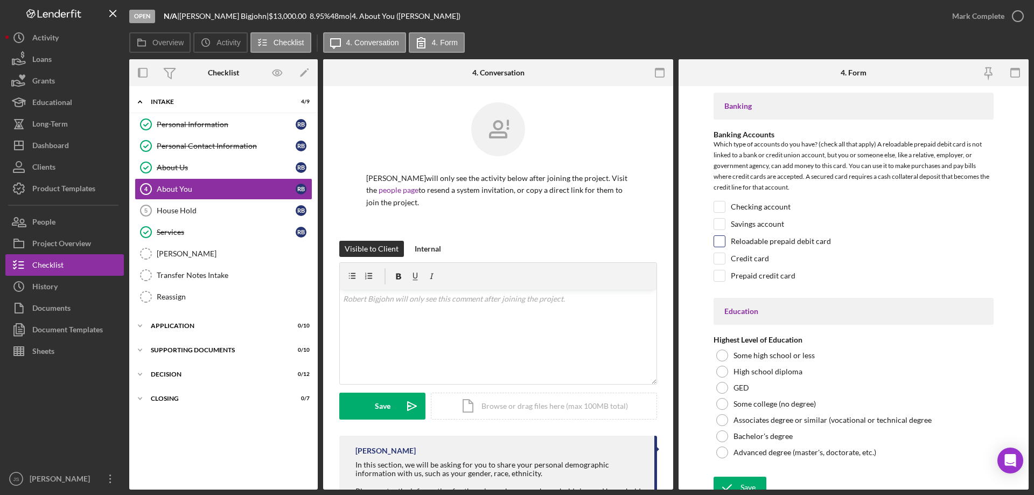
scroll to position [2386, 0]
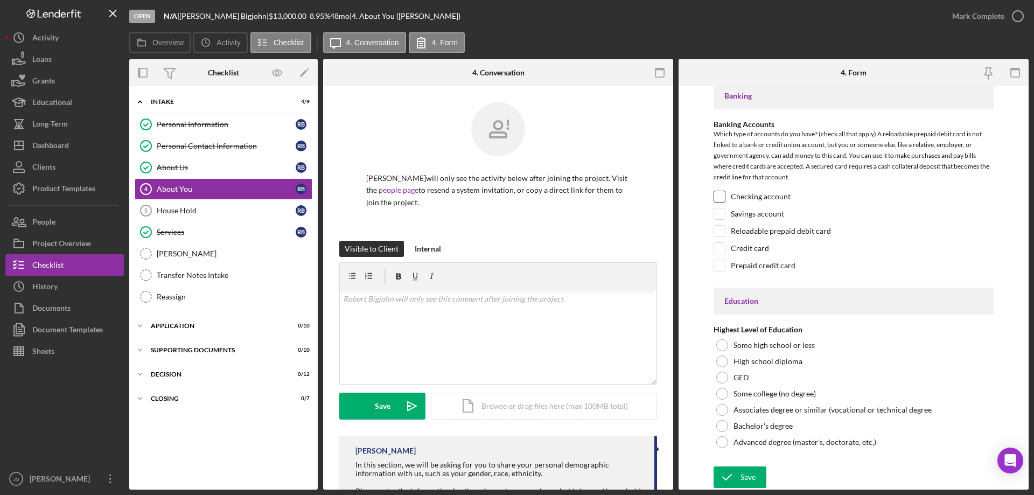
click at [724, 198] on input "Checking account" at bounding box center [719, 196] width 11 height 11
checkbox input "true"
click at [718, 218] on input "Savings account" at bounding box center [719, 213] width 11 height 11
checkbox input "true"
click at [725, 362] on div at bounding box center [722, 361] width 12 height 12
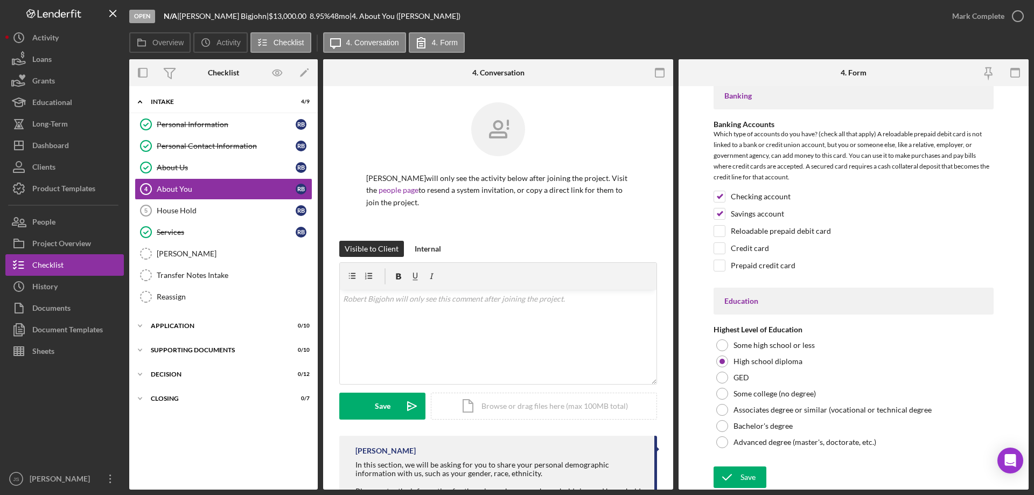
drag, startPoint x: 743, startPoint y: 479, endPoint x: 924, endPoint y: 471, distance: 181.1
click at [743, 479] on div "Save" at bounding box center [748, 477] width 15 height 22
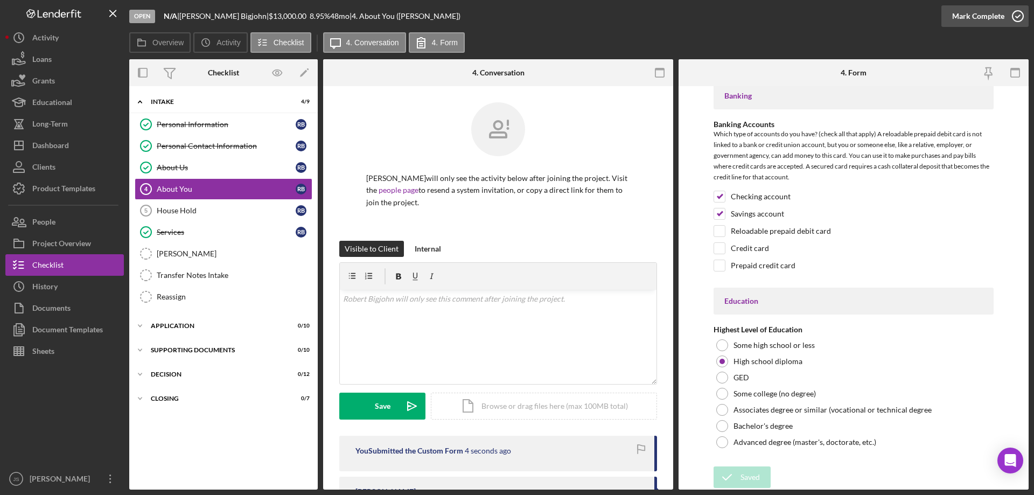
click at [1017, 15] on icon "button" at bounding box center [1017, 16] width 27 height 27
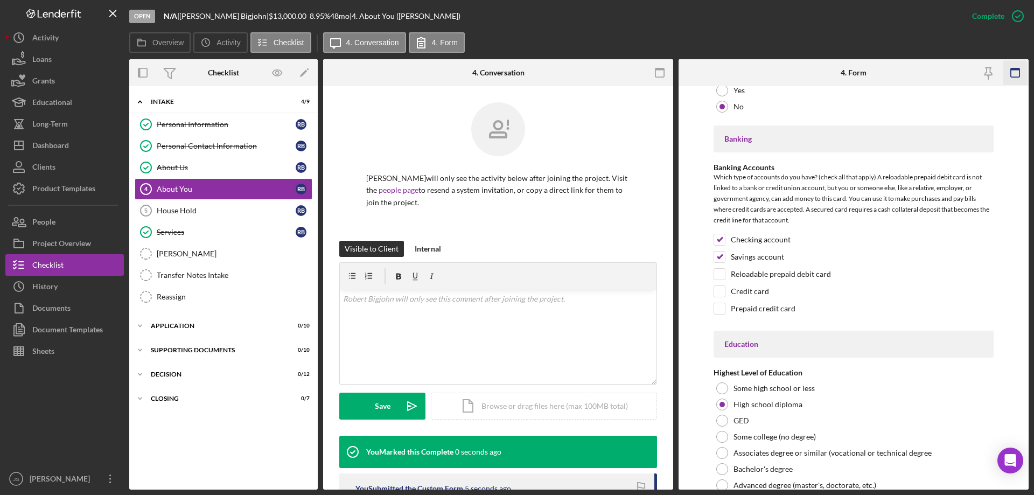
scroll to position [2430, 0]
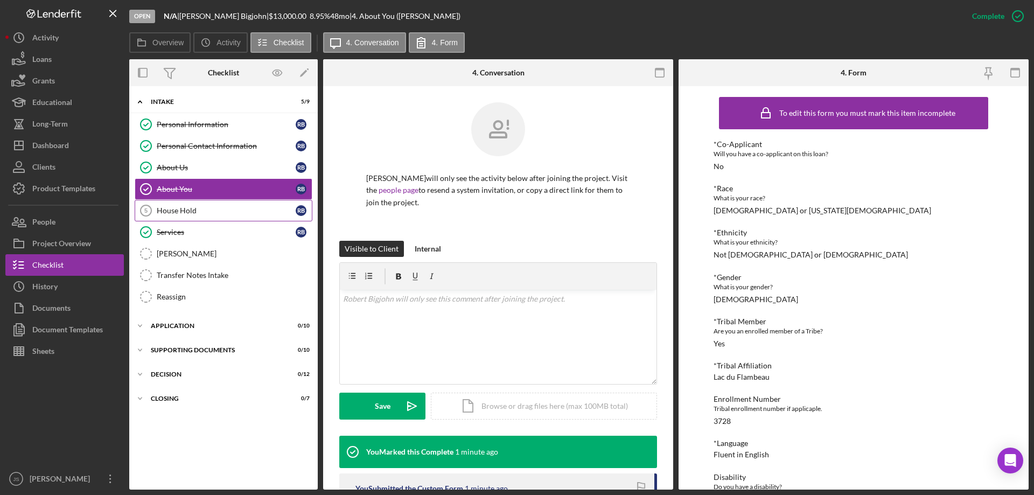
drag, startPoint x: 215, startPoint y: 212, endPoint x: 210, endPoint y: 212, distance: 5.9
click at [216, 212] on div "House Hold" at bounding box center [226, 210] width 139 height 9
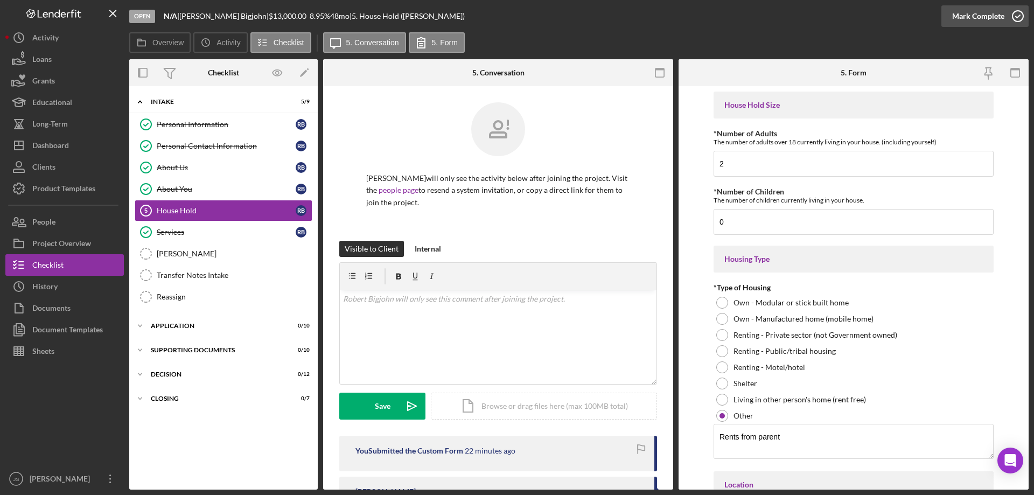
click at [1016, 12] on icon "button" at bounding box center [1017, 16] width 27 height 27
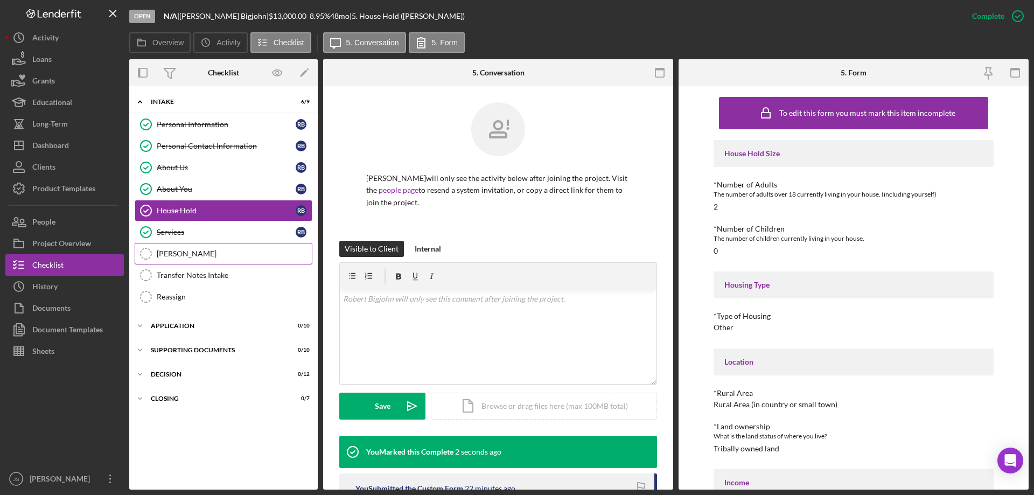
click at [191, 254] on div "OTIS" at bounding box center [234, 253] width 155 height 9
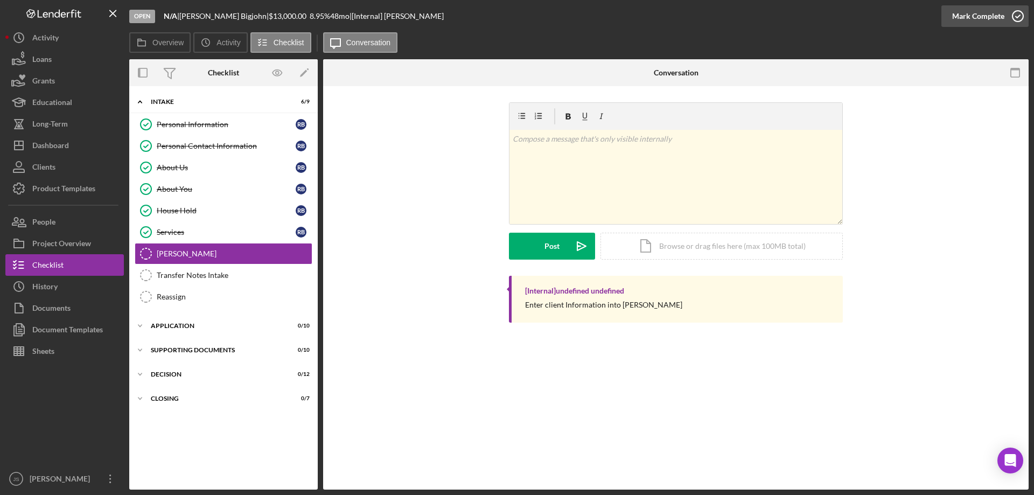
drag, startPoint x: 1020, startPoint y: 16, endPoint x: 999, endPoint y: 22, distance: 22.2
click at [1021, 16] on icon "button" at bounding box center [1017, 16] width 27 height 27
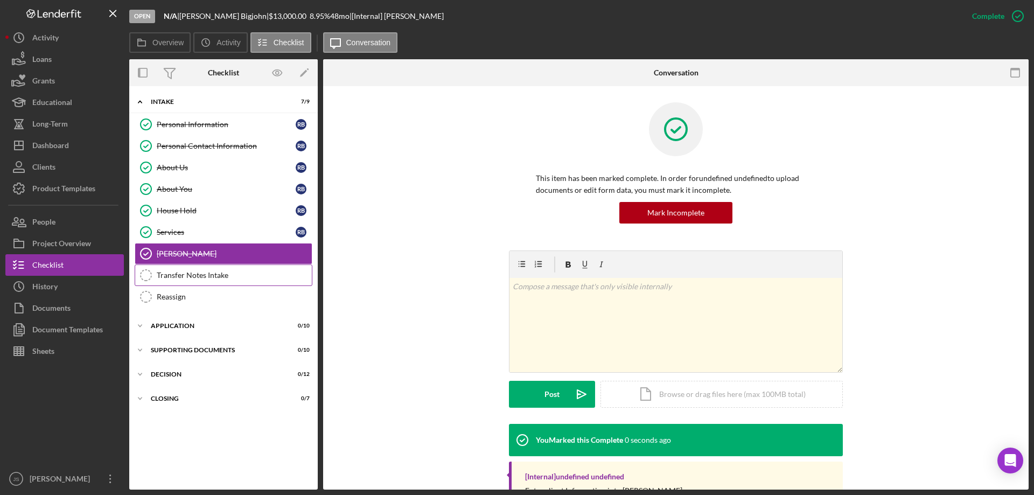
click at [211, 274] on div "Transfer Notes Intake" at bounding box center [234, 275] width 155 height 9
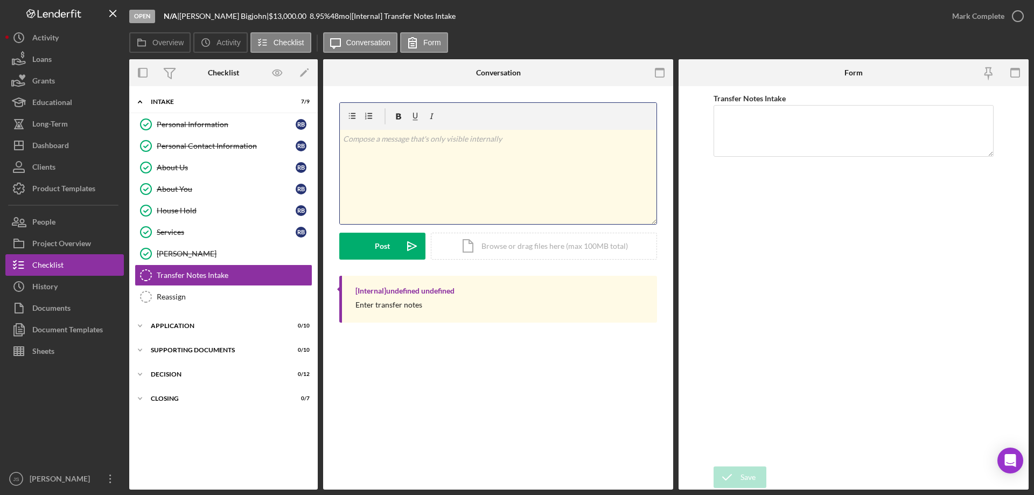
click at [403, 171] on div "v Color teal Color pink Remove color Add row above Add row below Add column bef…" at bounding box center [498, 177] width 317 height 94
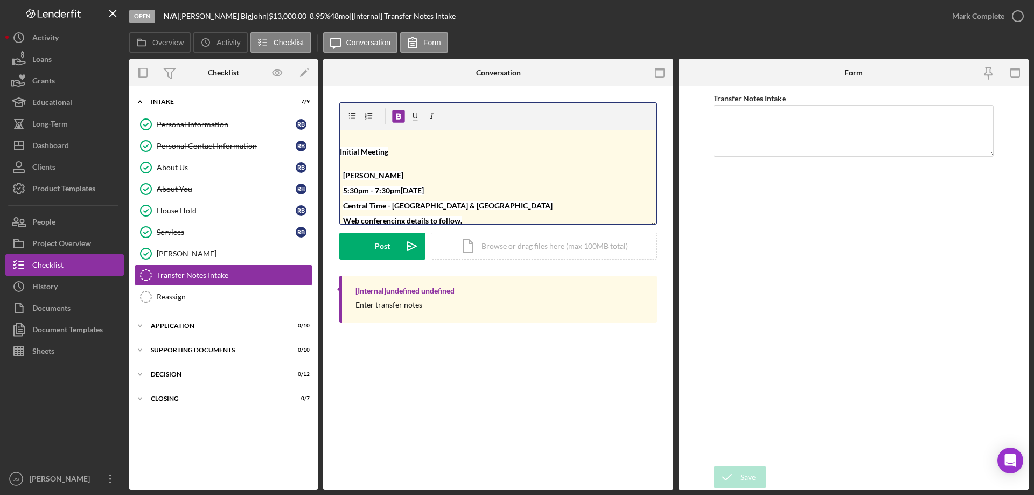
scroll to position [4, 0]
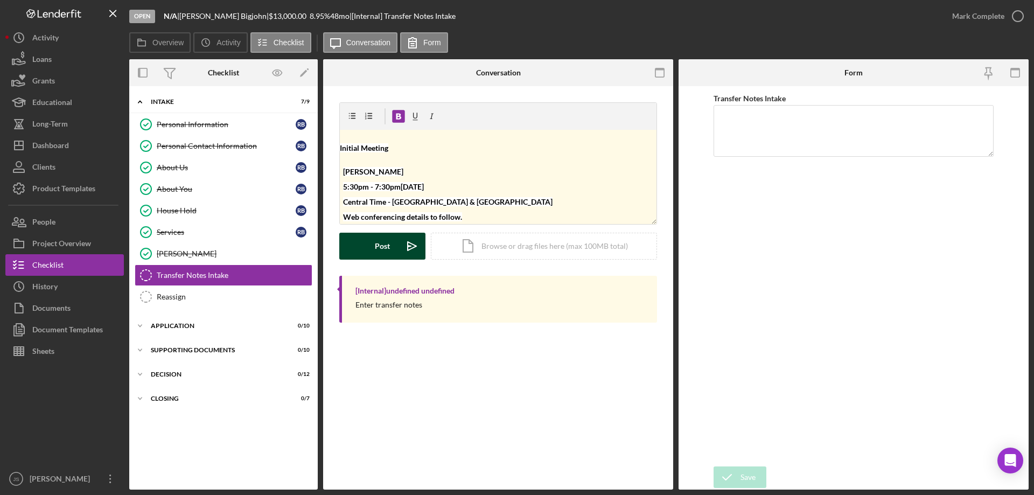
click at [388, 250] on div "Post" at bounding box center [382, 246] width 15 height 27
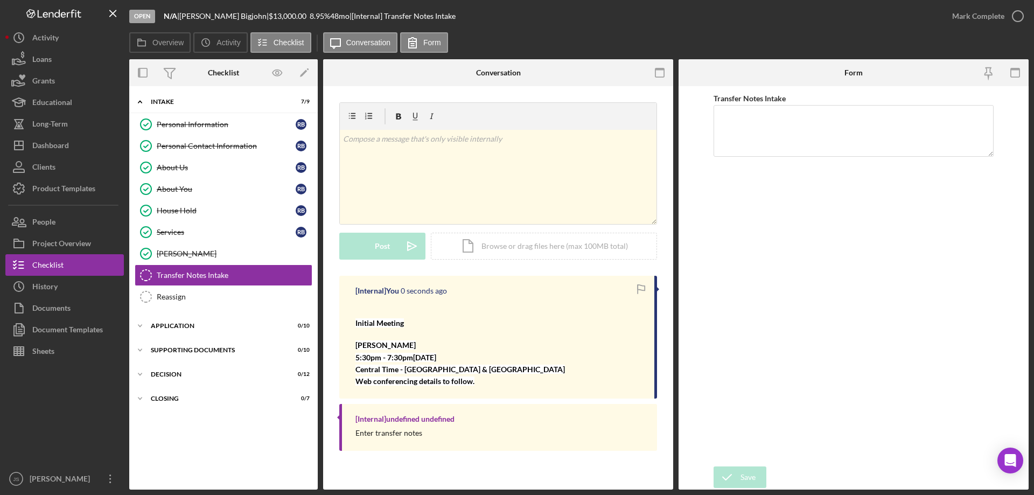
scroll to position [0, 0]
click at [1019, 15] on icon "button" at bounding box center [1017, 16] width 27 height 27
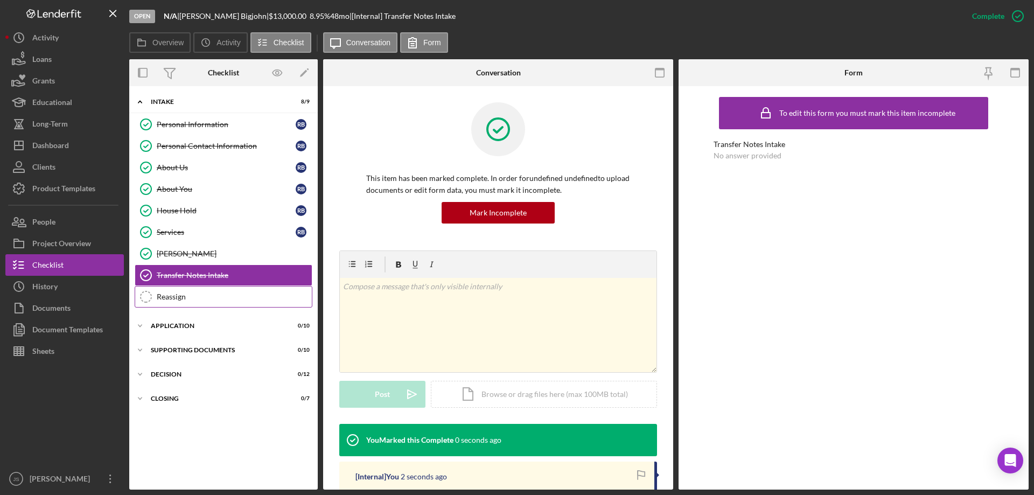
click at [204, 295] on div "Reassign" at bounding box center [234, 296] width 155 height 9
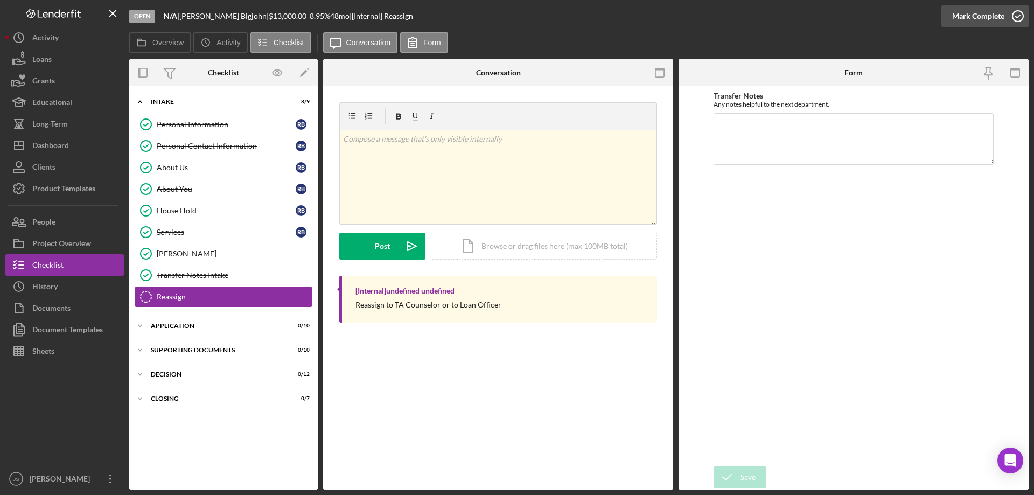
click at [1016, 16] on icon "button" at bounding box center [1017, 16] width 27 height 27
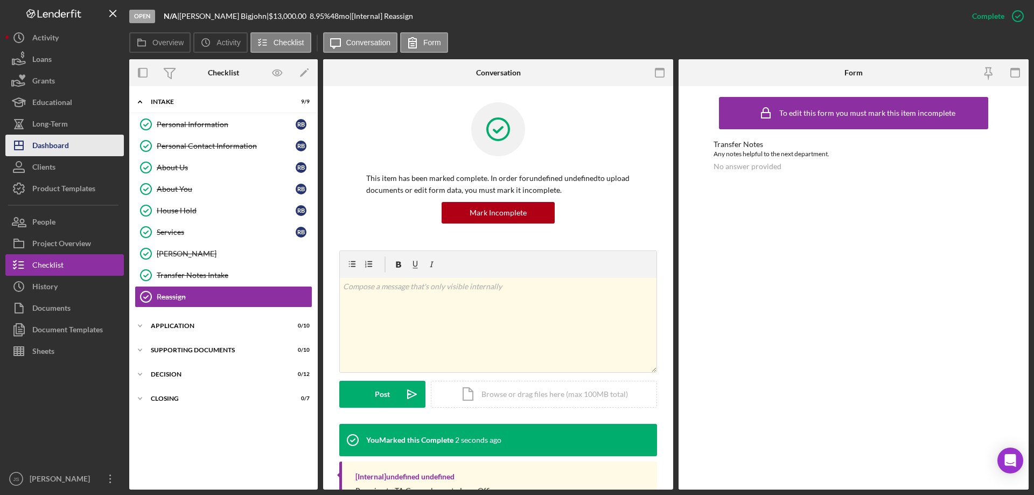
click at [44, 142] on div "Dashboard" at bounding box center [50, 147] width 37 height 24
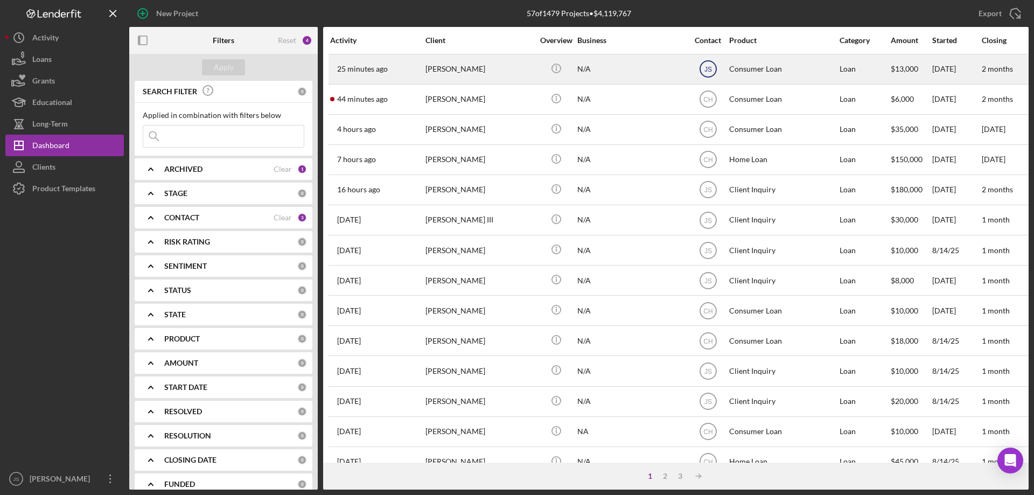
click at [707, 70] on text "JS" at bounding box center [708, 70] width 8 height 8
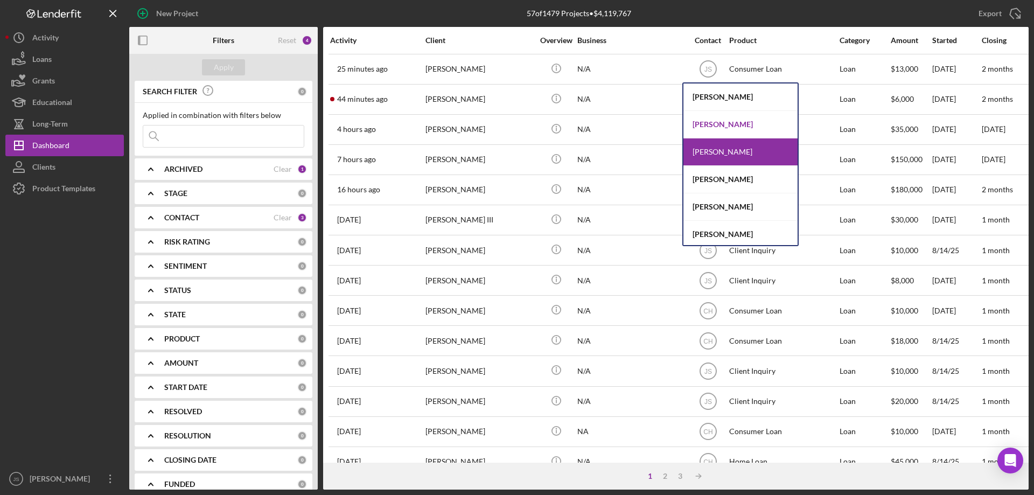
click at [700, 125] on div "[PERSON_NAME]" at bounding box center [740, 124] width 114 height 27
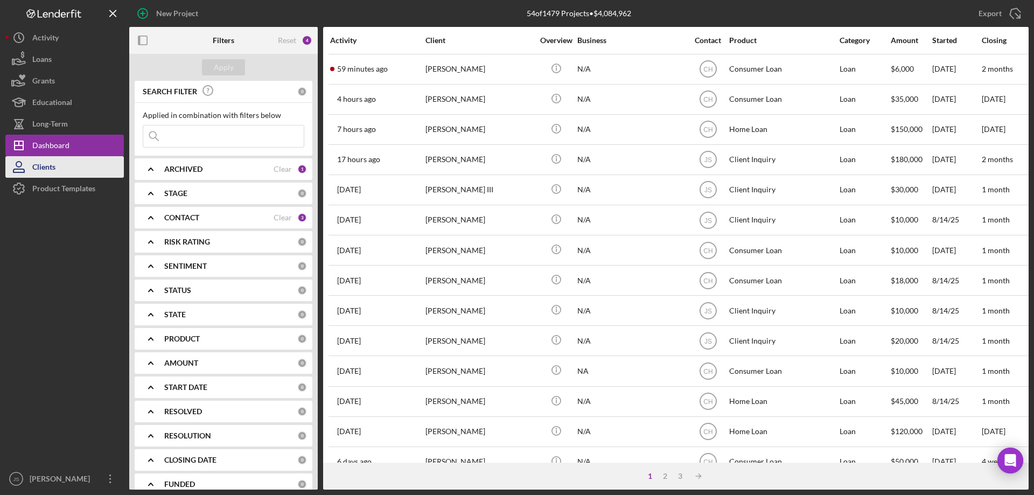
click at [61, 167] on button "Clients" at bounding box center [64, 167] width 118 height 22
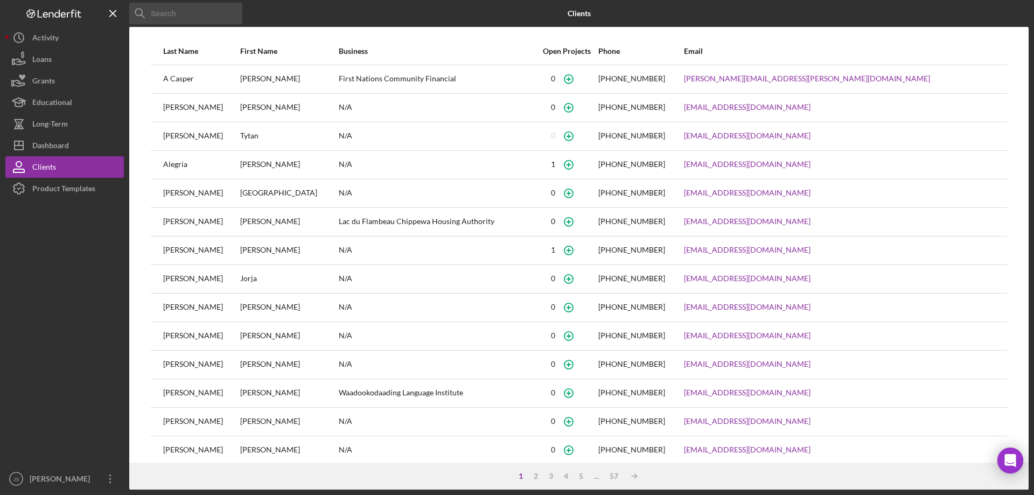
click at [172, 13] on input at bounding box center [185, 14] width 113 height 22
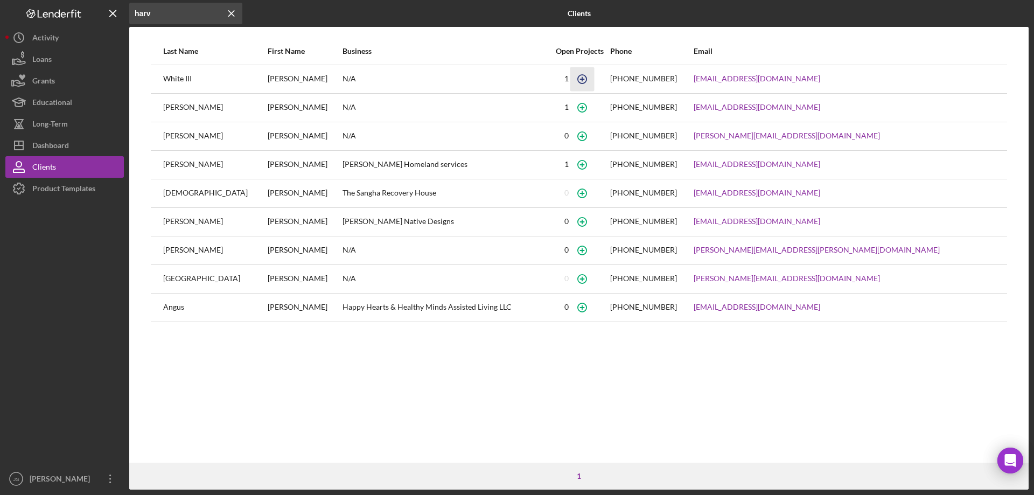
type input "harv"
click at [594, 82] on icon "button" at bounding box center [582, 79] width 24 height 24
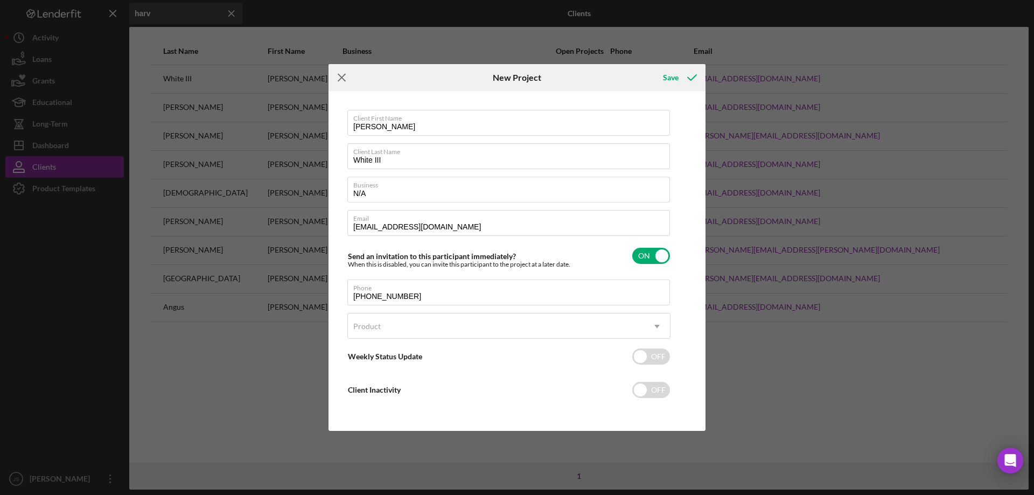
click at [343, 78] on line at bounding box center [341, 77] width 7 height 7
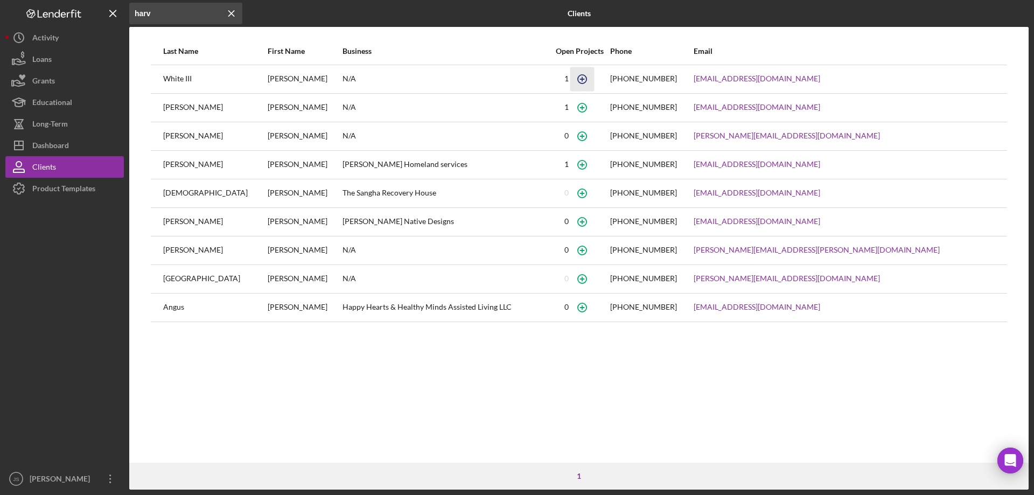
click at [594, 82] on icon "button" at bounding box center [582, 79] width 24 height 24
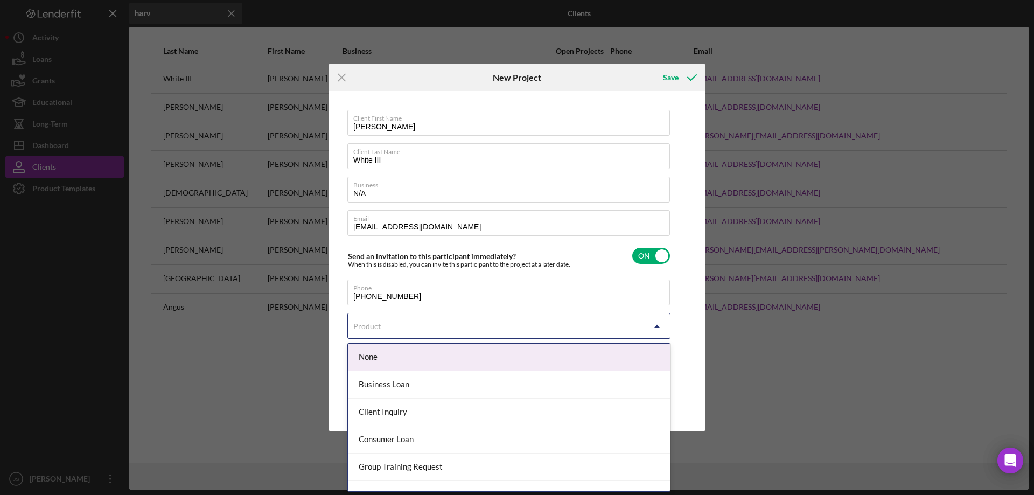
click at [628, 327] on div "Product" at bounding box center [496, 326] width 296 height 25
click at [516, 357] on div "None" at bounding box center [509, 357] width 322 height 27
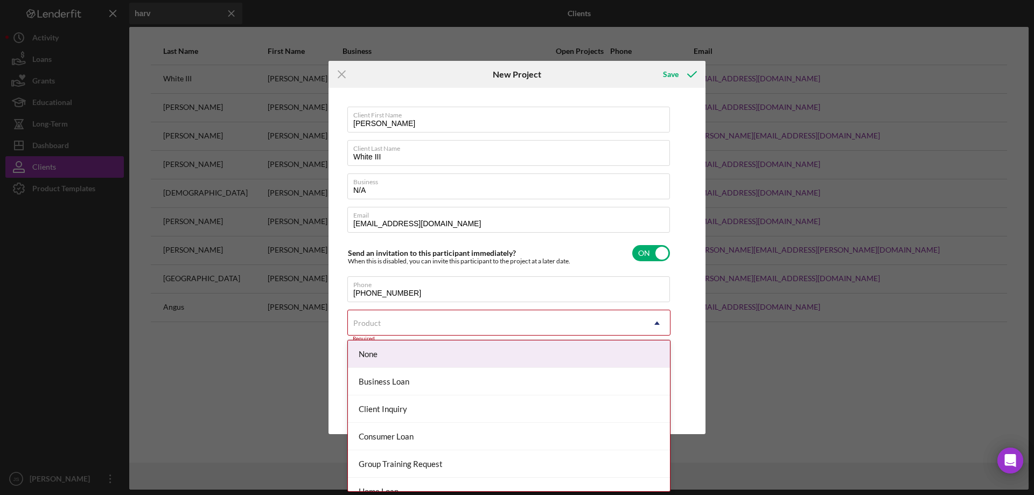
click at [448, 318] on div "Product" at bounding box center [496, 323] width 296 height 25
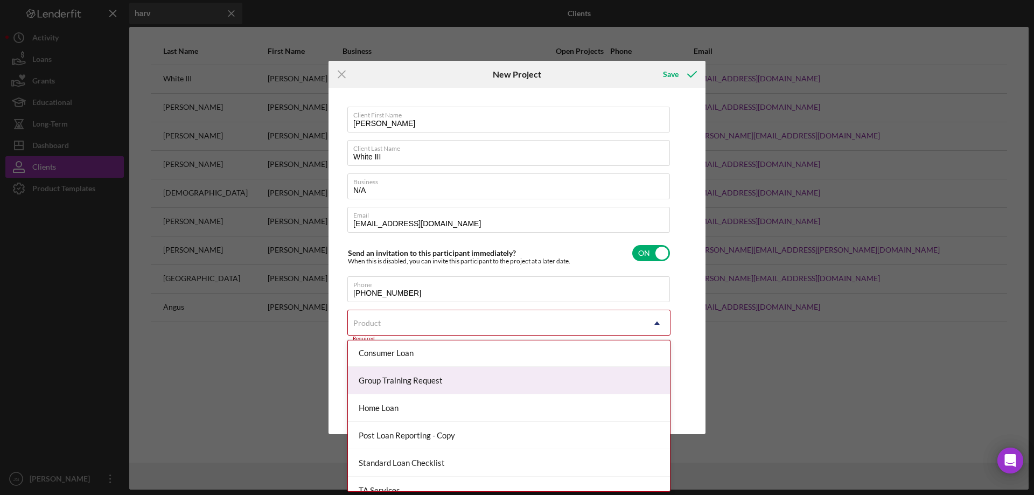
scroll to position [149, 0]
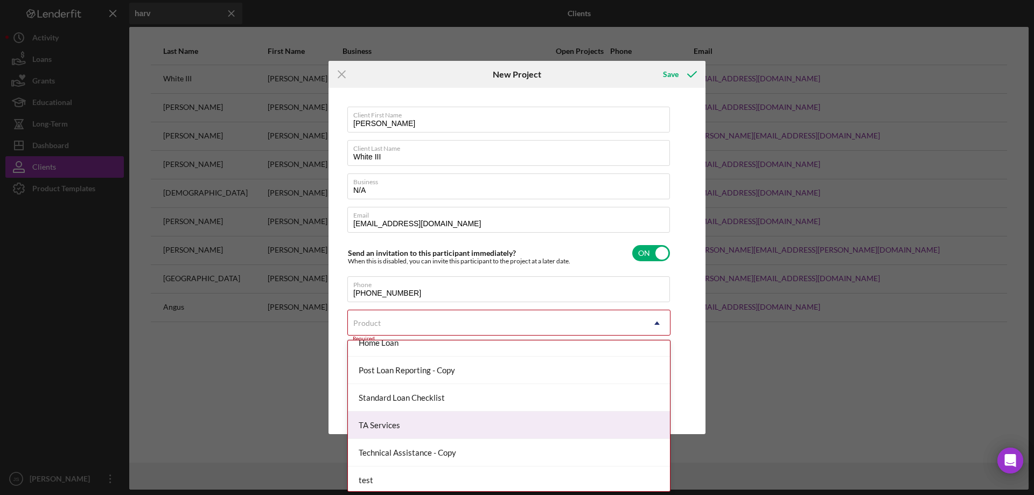
click at [440, 426] on div "TA Services" at bounding box center [509, 424] width 322 height 27
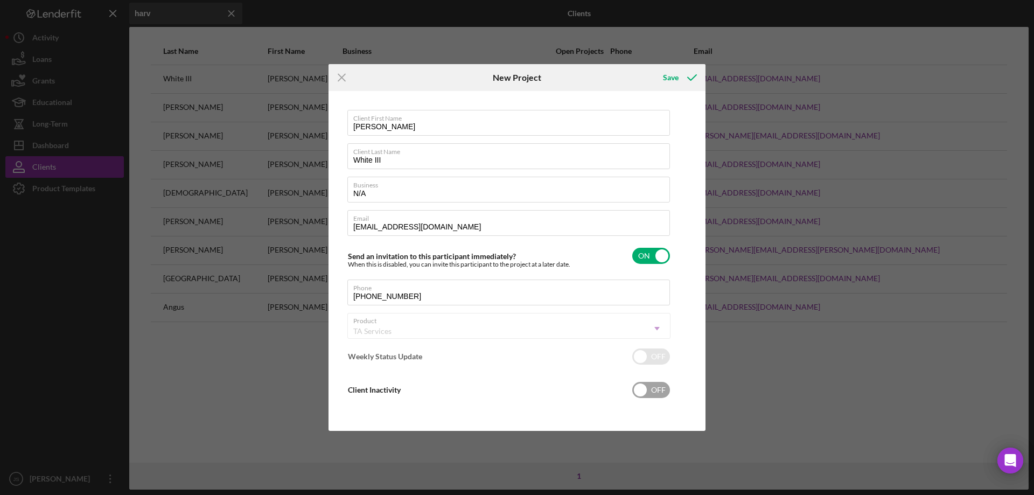
checkbox input "true"
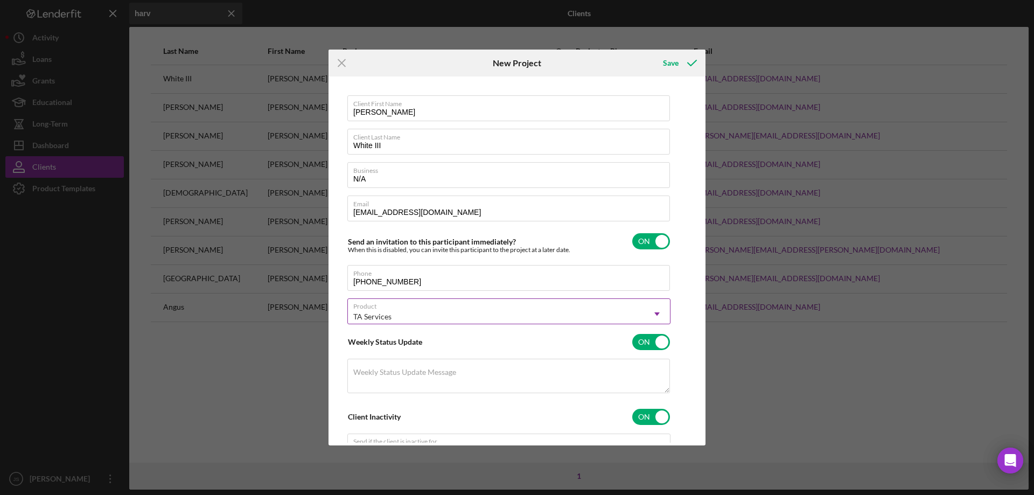
click at [567, 312] on div "TA Services" at bounding box center [496, 316] width 296 height 25
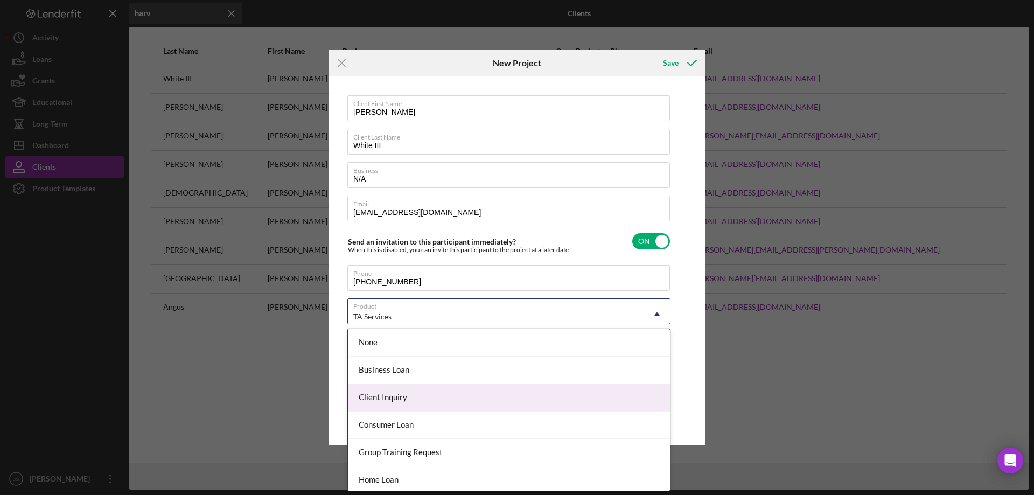
click at [456, 394] on div "Client Inquiry" at bounding box center [509, 397] width 322 height 27
checkbox input "false"
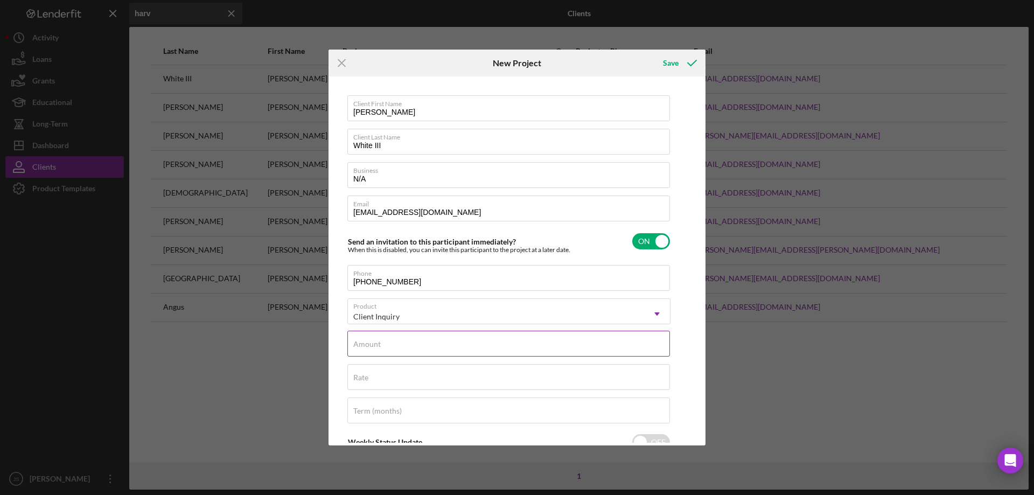
click at [457, 346] on input "Amount" at bounding box center [508, 344] width 323 height 26
type input "$3"
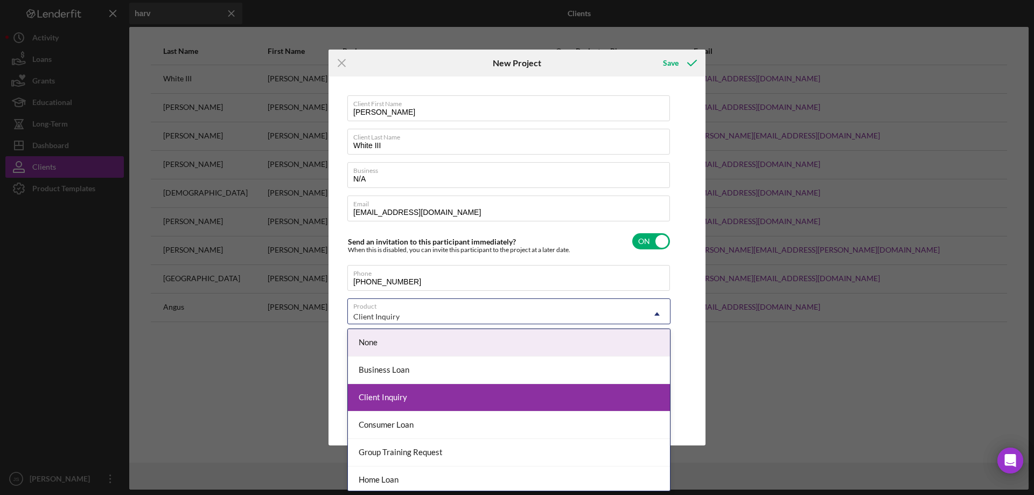
click at [452, 303] on div "Client Inquiry Icon/Dropdown Arrow" at bounding box center [508, 311] width 323 height 26
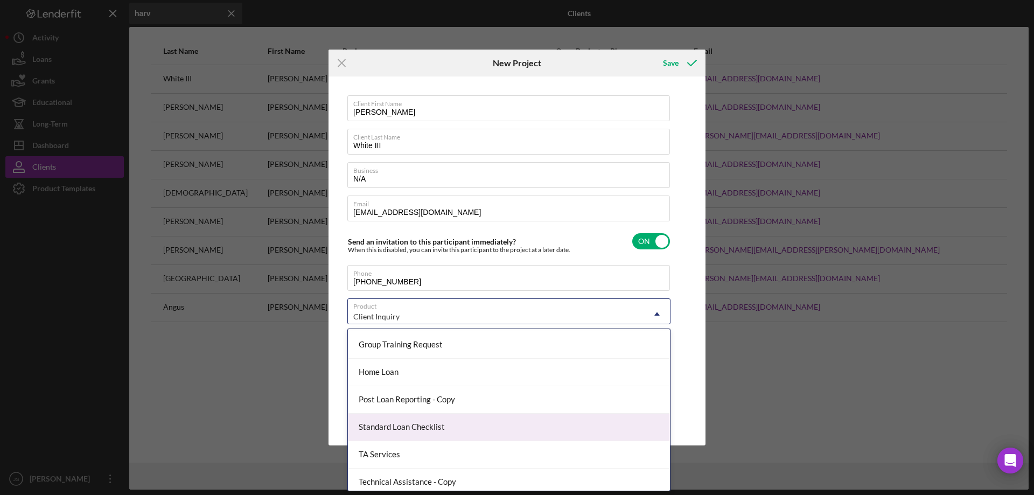
scroll to position [141, 0]
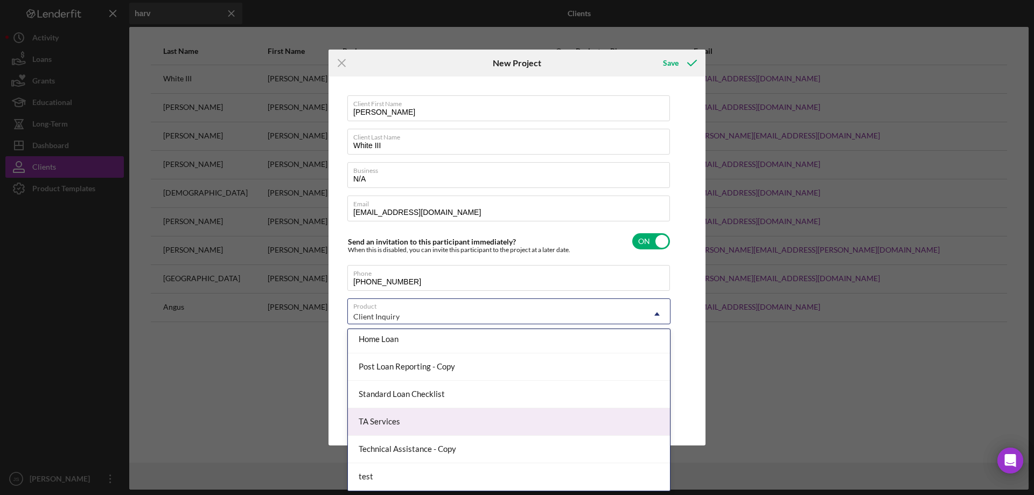
click at [494, 414] on div "TA Services" at bounding box center [509, 421] width 322 height 27
checkbox input "true"
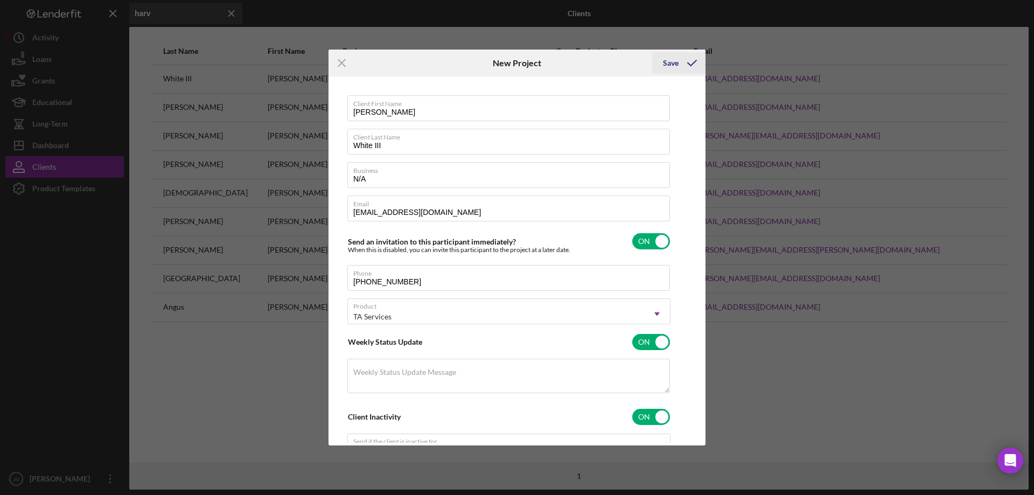
click at [674, 65] on div "Save" at bounding box center [671, 63] width 16 height 22
checkbox input "false"
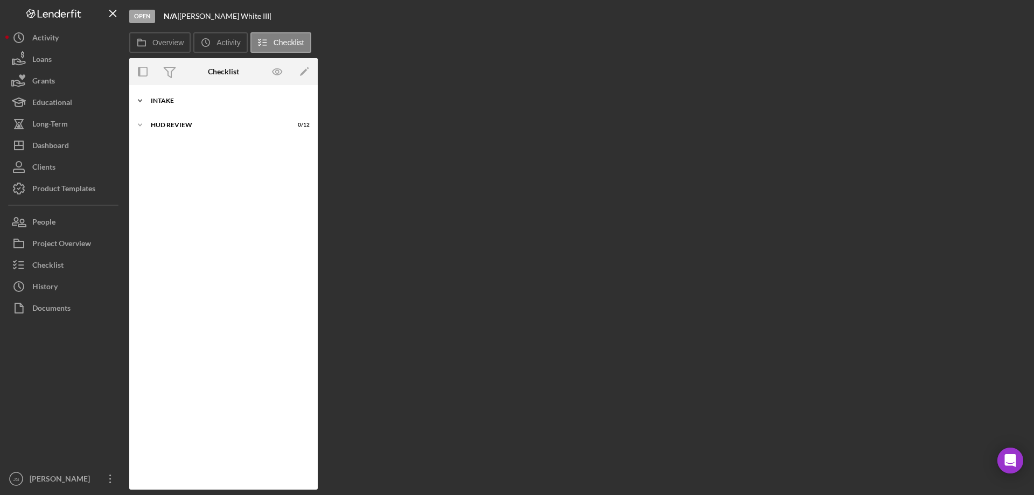
click at [141, 101] on polyline at bounding box center [139, 101] width 3 height 2
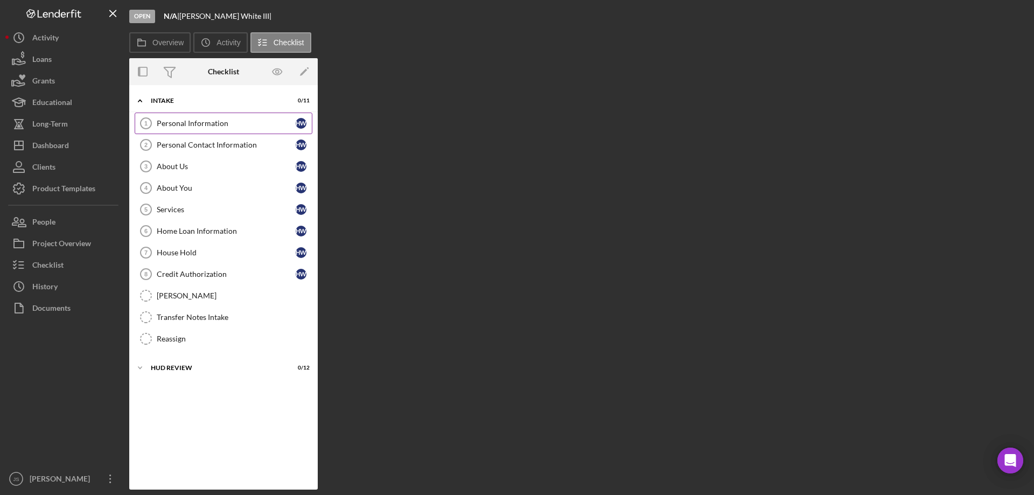
click at [192, 121] on div "Personal Information" at bounding box center [226, 123] width 139 height 9
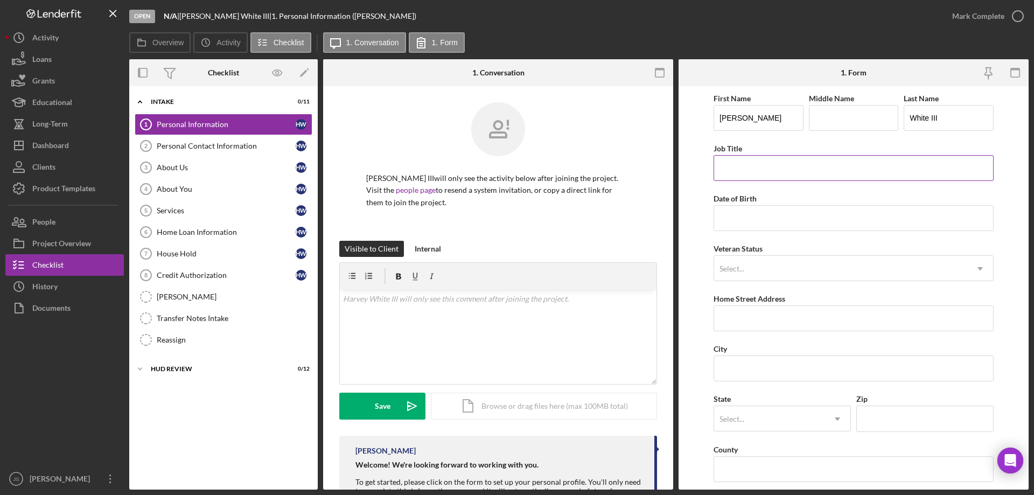
click at [755, 167] on input "Job Title" at bounding box center [854, 168] width 280 height 26
type input "Amazon Driver"
click at [726, 218] on input "Date of Birth" at bounding box center [854, 218] width 280 height 26
type input "[DATE]"
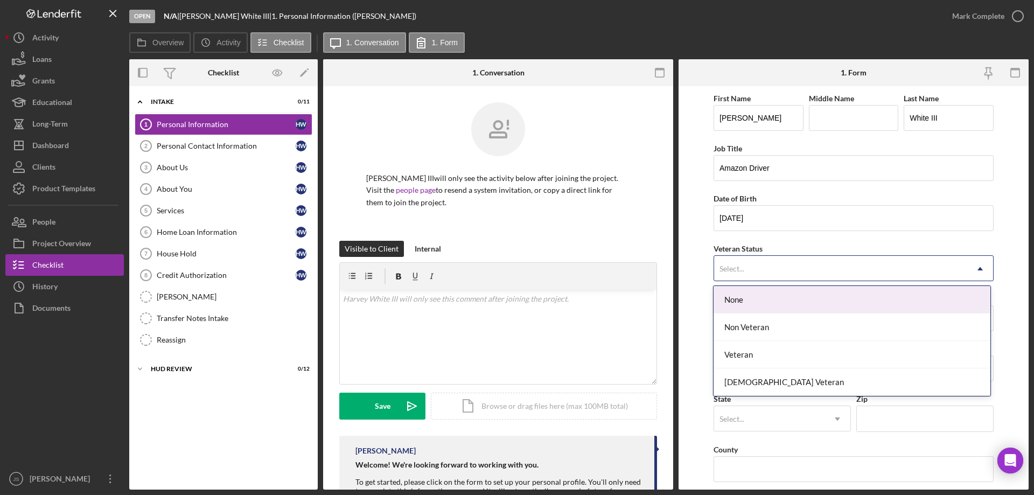
click at [752, 271] on div "Select..." at bounding box center [840, 268] width 253 height 25
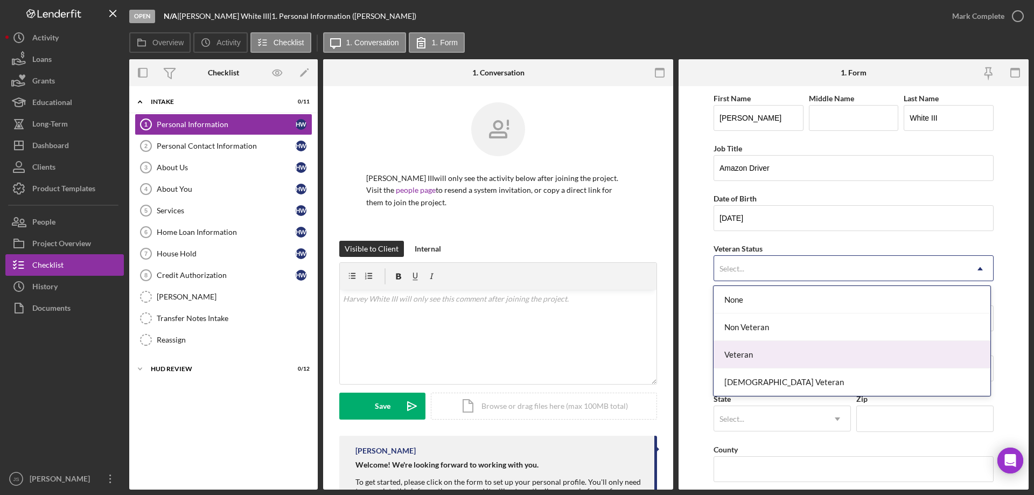
click at [743, 352] on div "Veteran" at bounding box center [852, 354] width 276 height 27
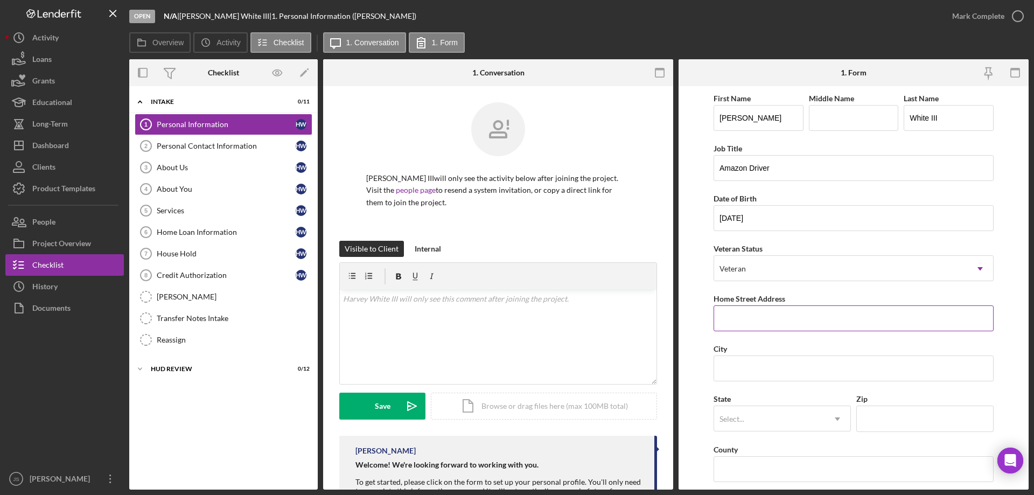
click at [754, 322] on input "Home Street Address" at bounding box center [854, 318] width 280 height 26
type input "2597 Park Wood Dr"
type input "Green Bay"
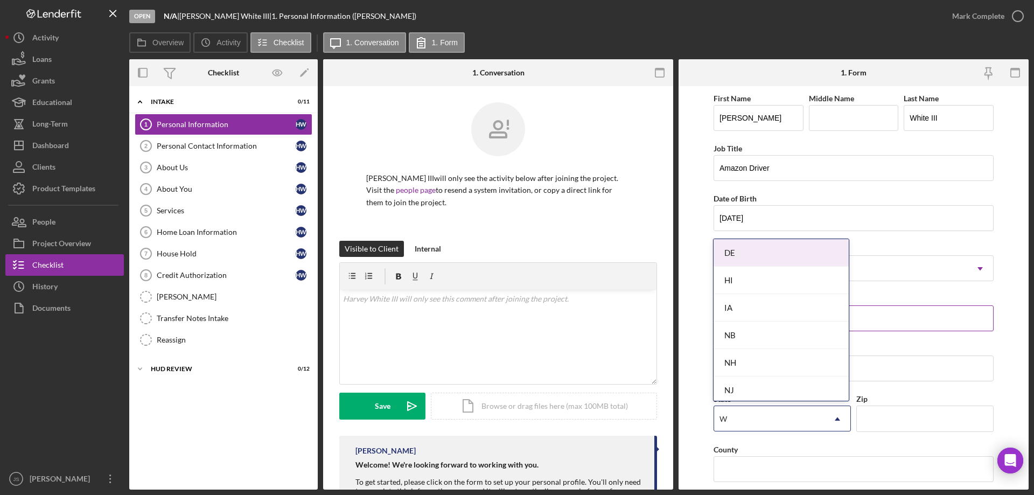
type input "WI"
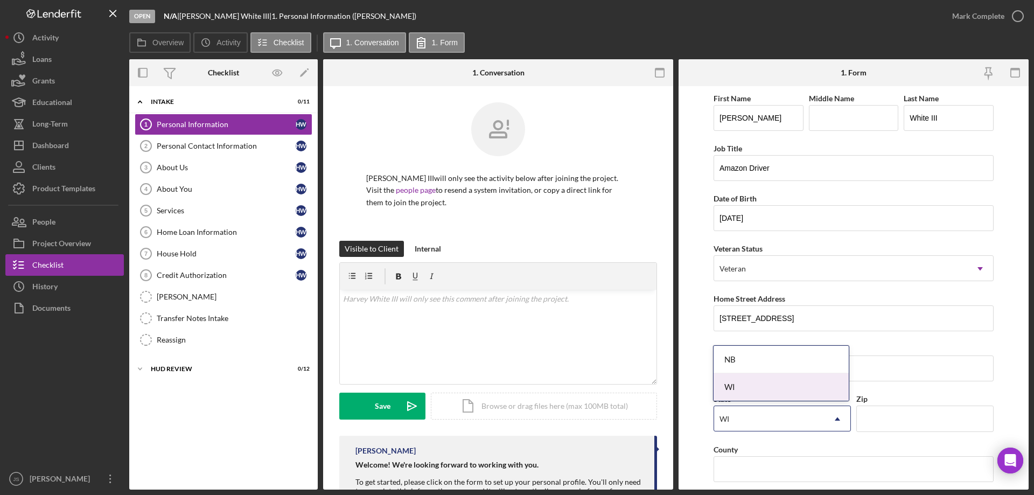
click at [801, 386] on div "WI" at bounding box center [781, 386] width 135 height 27
click at [876, 414] on input "Zip" at bounding box center [924, 419] width 137 height 26
type input "54304"
click at [773, 467] on input "County" at bounding box center [854, 469] width 280 height 26
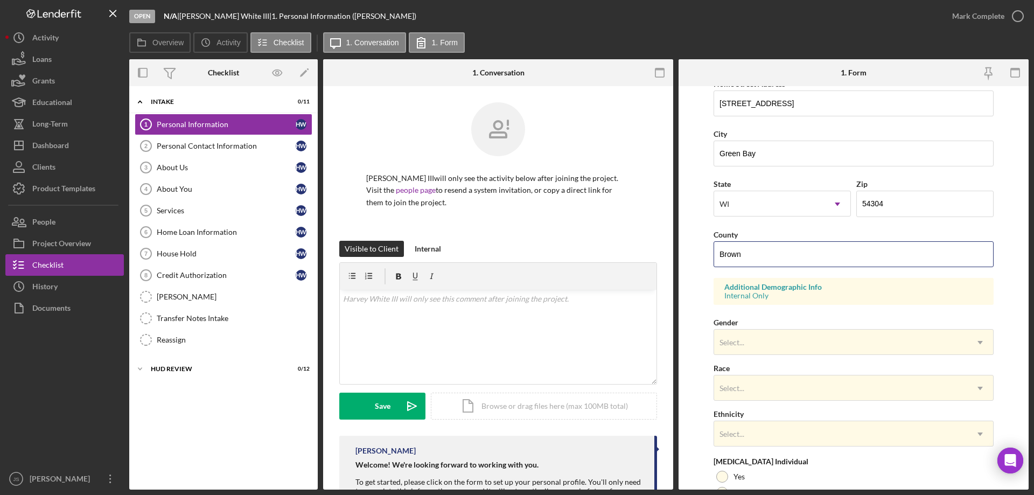
scroll to position [215, 0]
type input "Brown"
click at [802, 340] on div "Select..." at bounding box center [840, 342] width 253 height 25
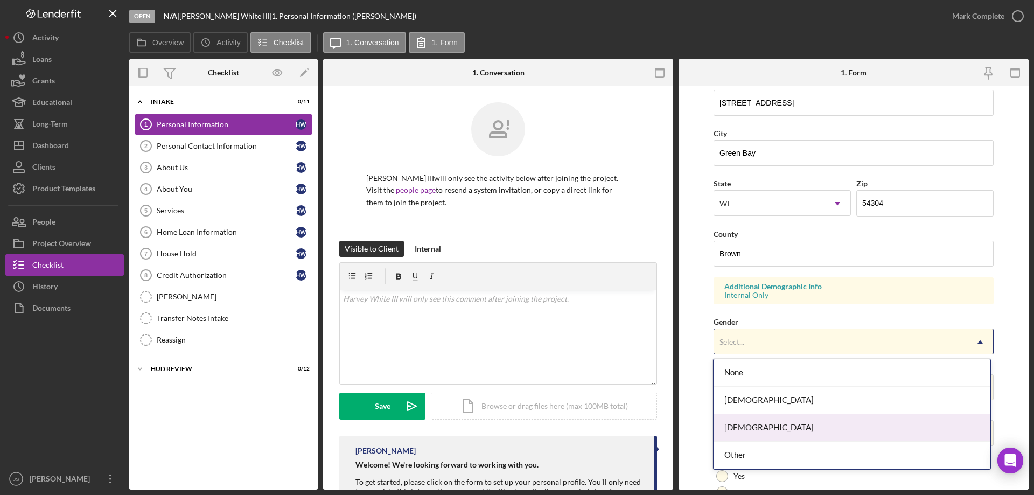
drag, startPoint x: 767, startPoint y: 429, endPoint x: 780, endPoint y: 406, distance: 26.3
click at [769, 428] on div "[DEMOGRAPHIC_DATA]" at bounding box center [852, 427] width 276 height 27
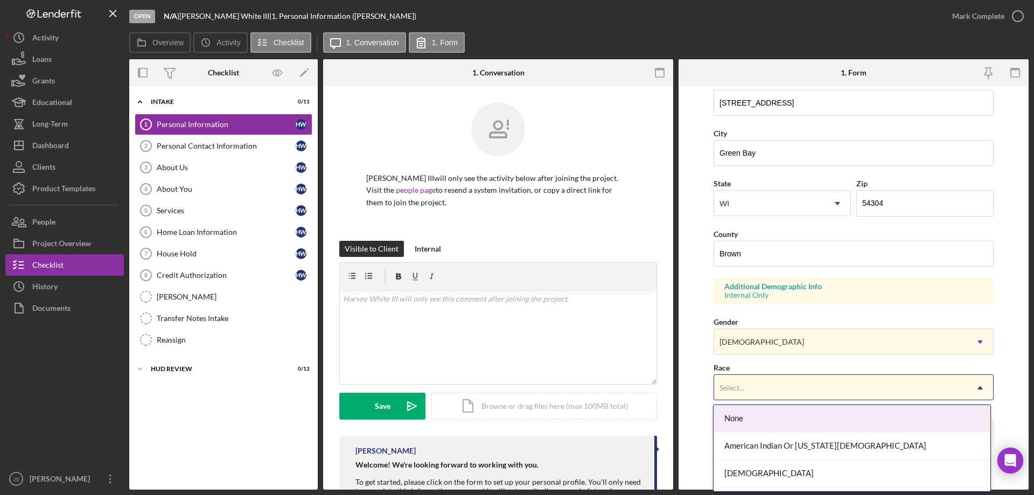
click at [802, 386] on div "Select..." at bounding box center [840, 387] width 253 height 25
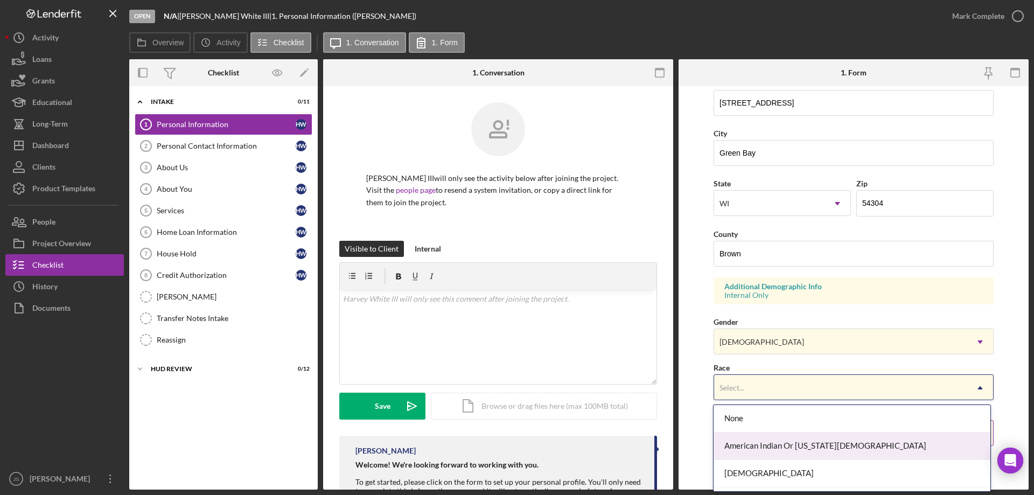
drag, startPoint x: 787, startPoint y: 446, endPoint x: 809, endPoint y: 429, distance: 28.4
click at [788, 446] on div "American Indian Or [US_STATE][DEMOGRAPHIC_DATA]" at bounding box center [852, 445] width 276 height 27
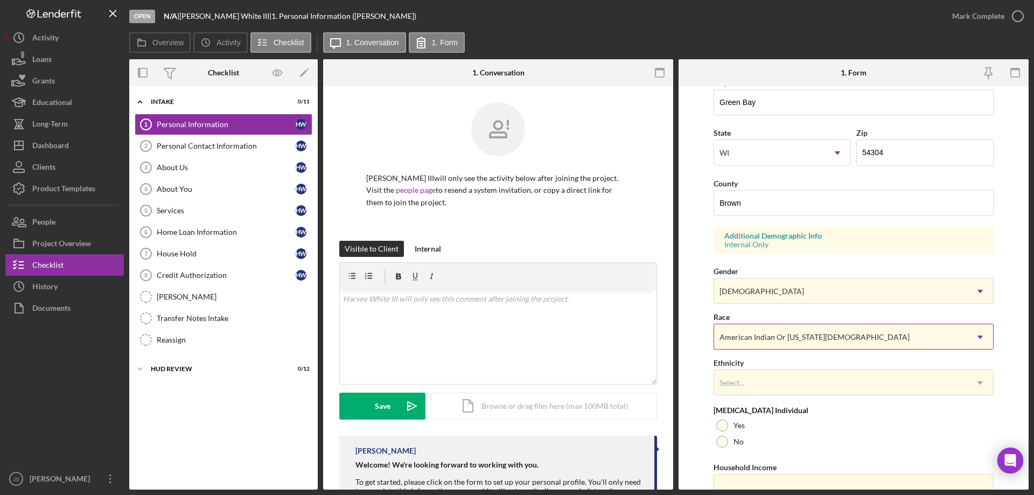
scroll to position [316, 0]
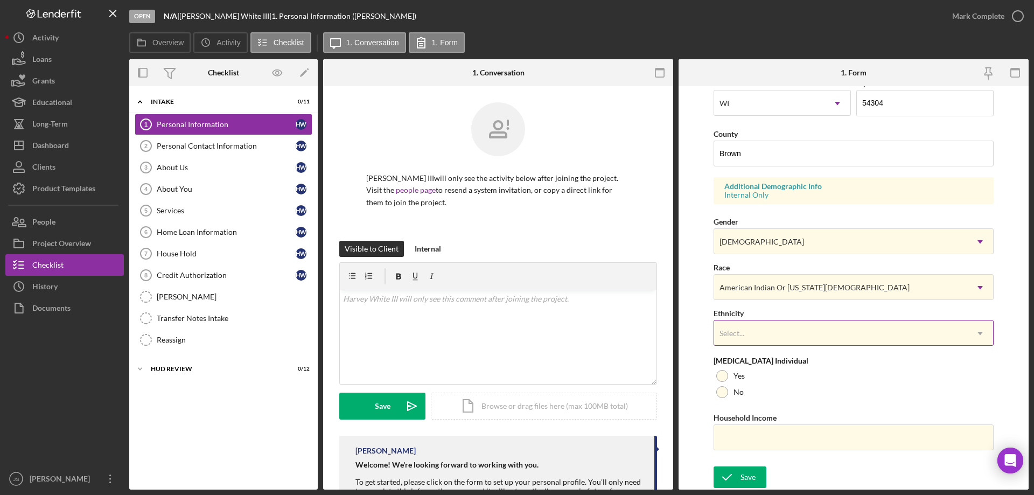
click at [795, 337] on div "Select..." at bounding box center [840, 333] width 253 height 25
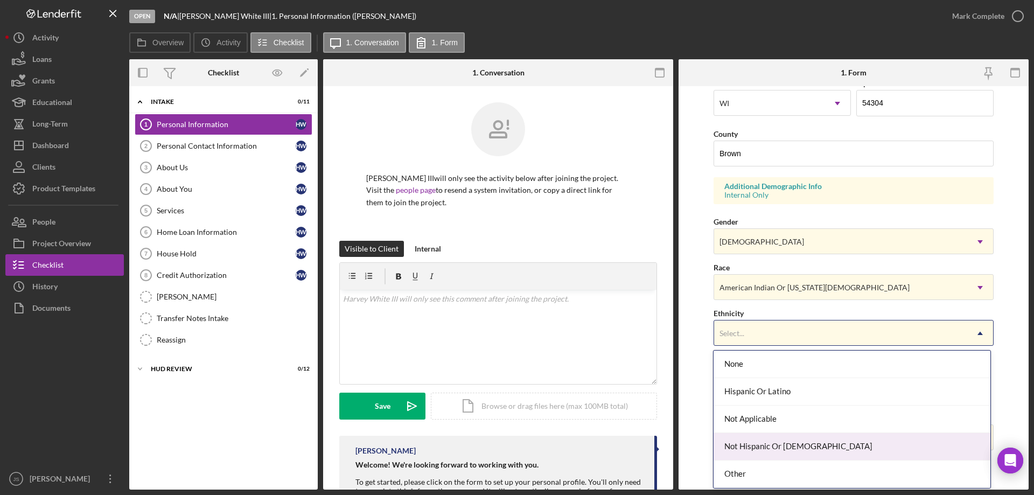
click at [790, 447] on div "Not Hispanic Or [DEMOGRAPHIC_DATA]" at bounding box center [852, 446] width 276 height 27
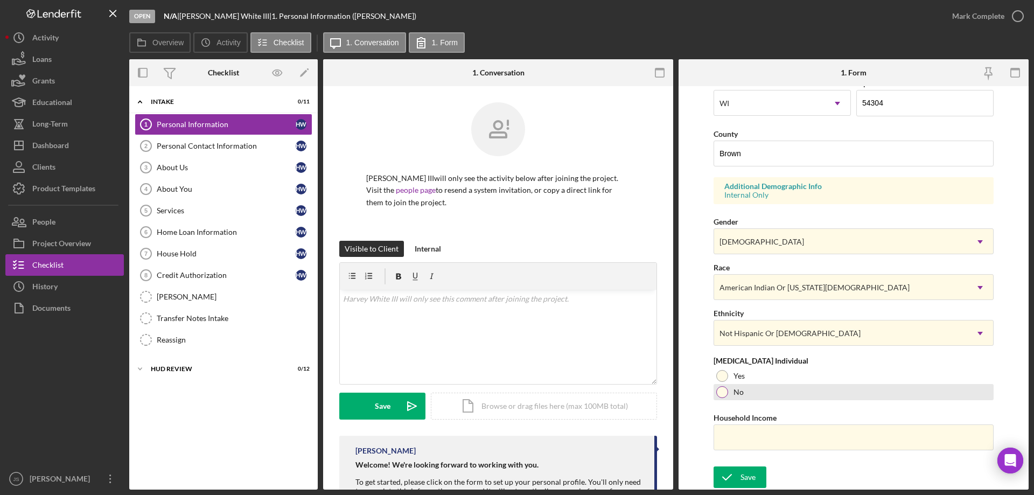
click at [722, 392] on div at bounding box center [722, 392] width 12 height 12
click at [723, 442] on input "Household Income" at bounding box center [854, 437] width 280 height 26
type input "$110,000"
click at [739, 477] on button "Save" at bounding box center [740, 477] width 53 height 22
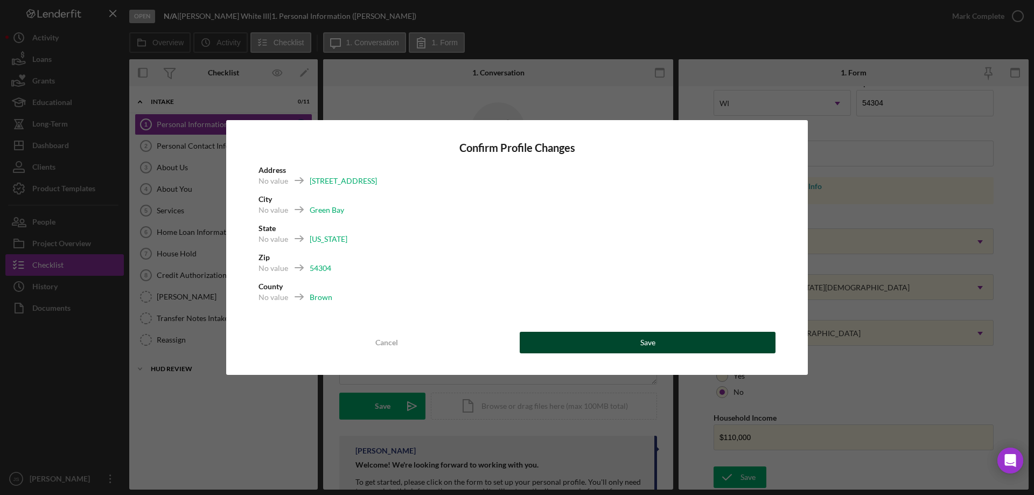
click at [694, 336] on button "Save" at bounding box center [648, 343] width 256 height 22
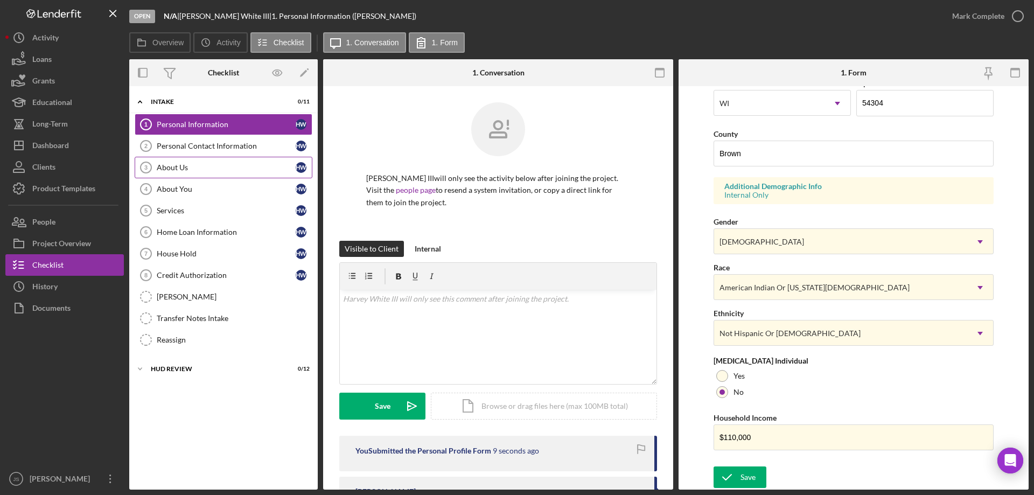
click at [224, 163] on div "About Us" at bounding box center [226, 167] width 139 height 9
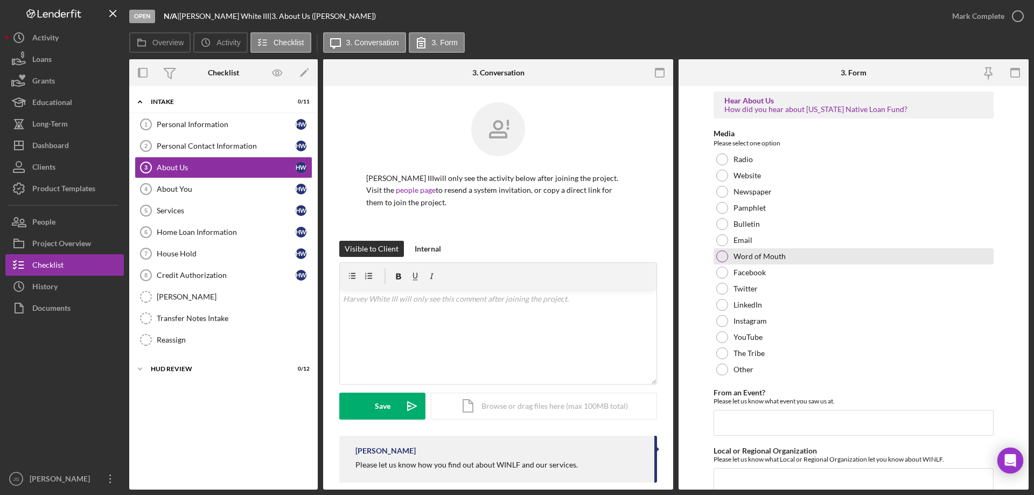
click at [718, 255] on div at bounding box center [722, 256] width 12 height 12
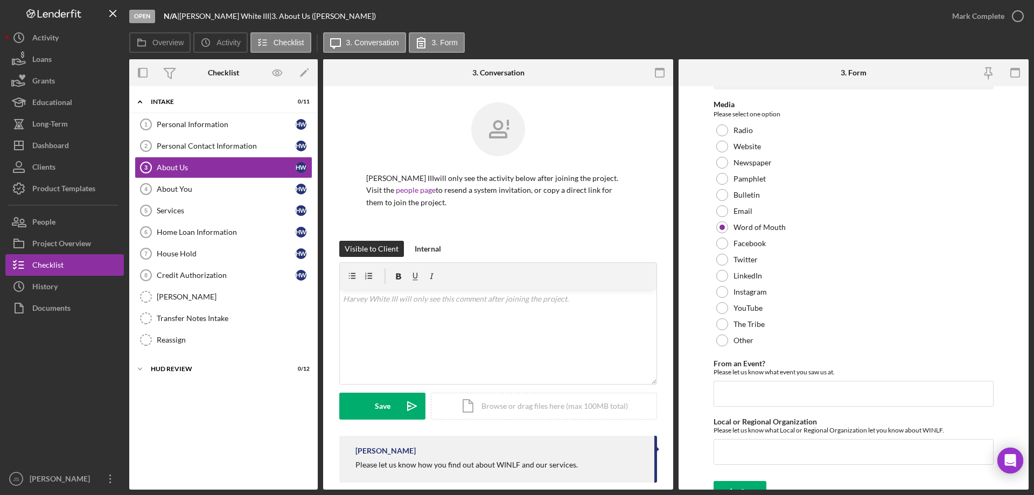
scroll to position [44, 0]
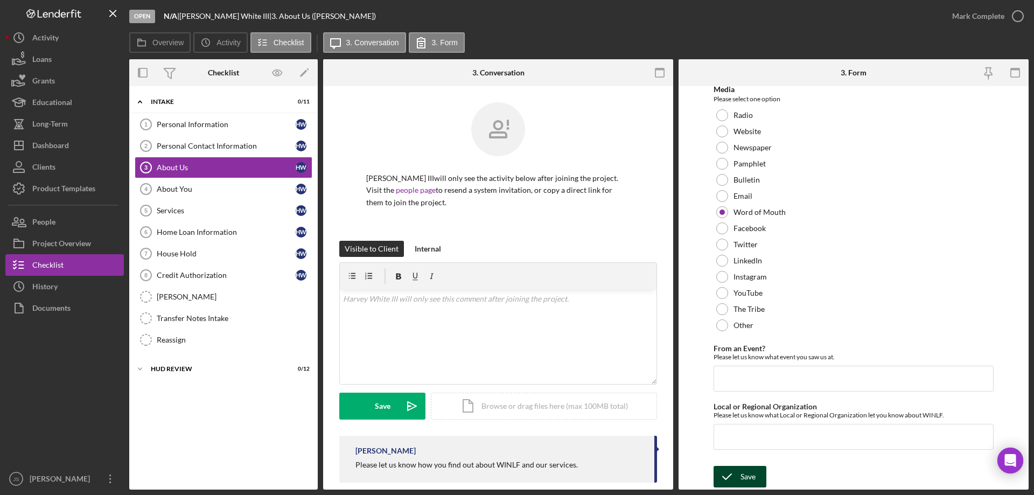
click at [737, 476] on icon "submit" at bounding box center [727, 476] width 27 height 27
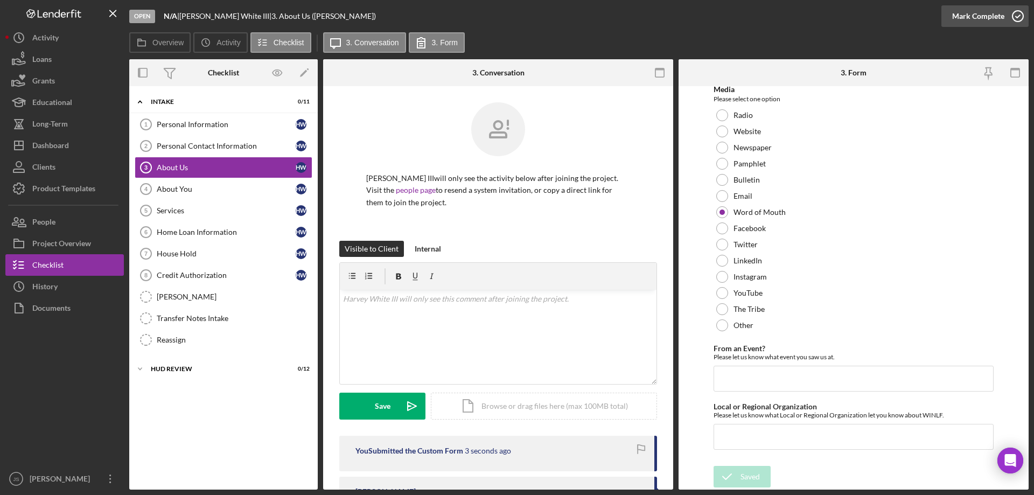
click at [1013, 14] on circle "button" at bounding box center [1018, 16] width 11 height 11
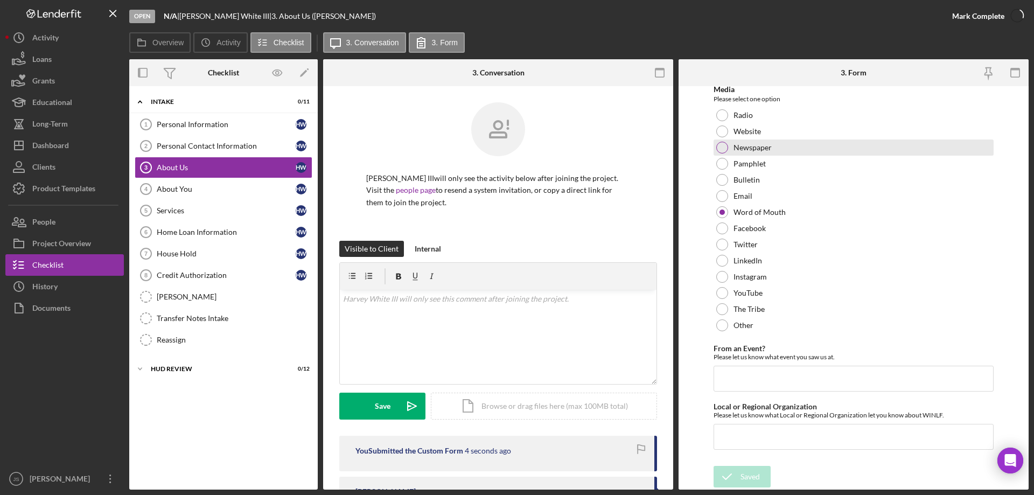
scroll to position [87, 0]
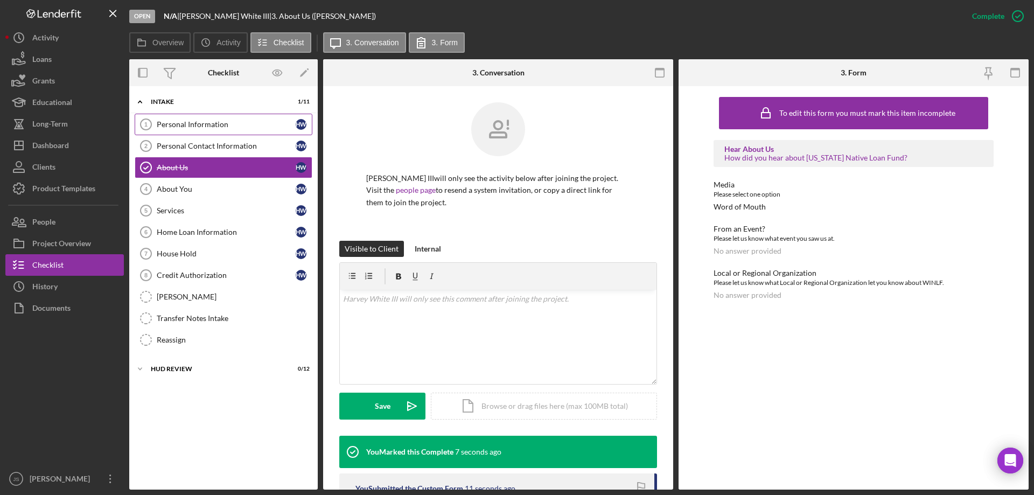
click at [194, 123] on div "Personal Information" at bounding box center [226, 124] width 139 height 9
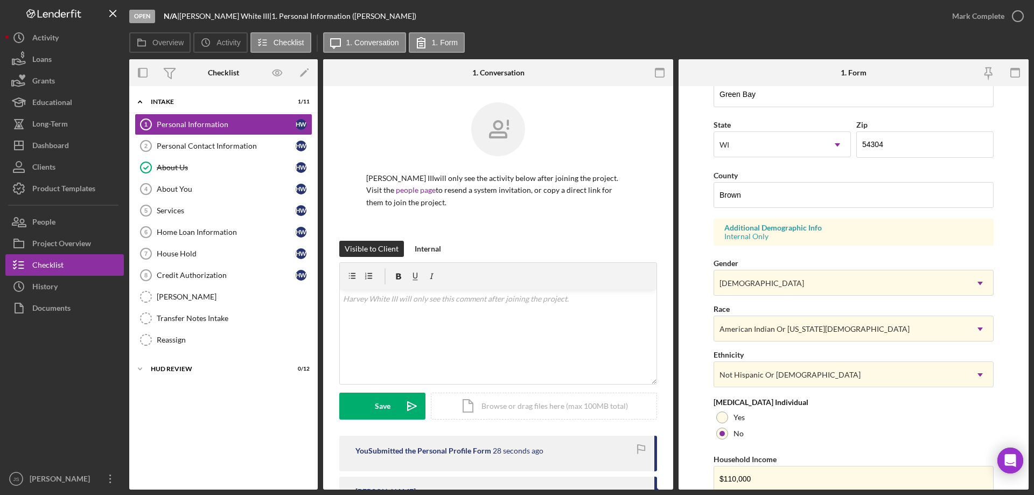
scroll to position [316, 0]
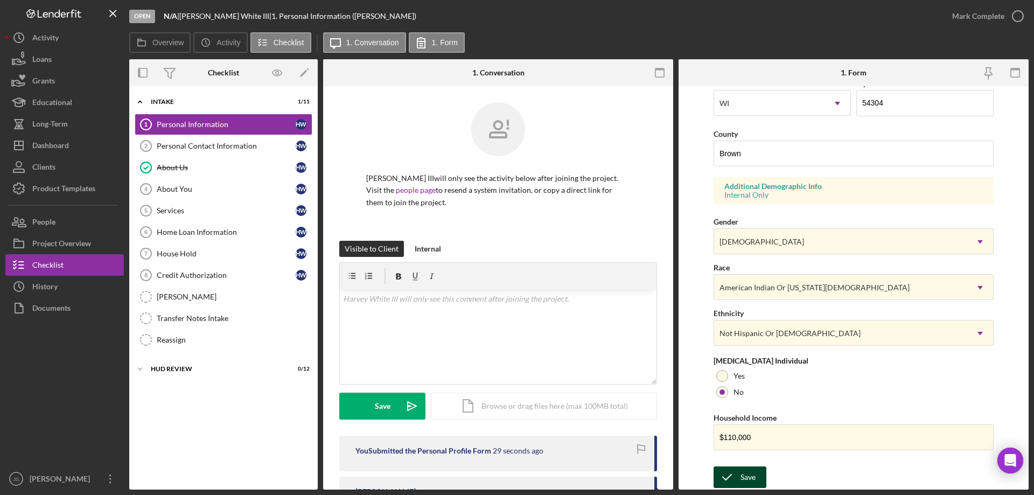
click at [741, 477] on div "Save" at bounding box center [748, 477] width 15 height 22
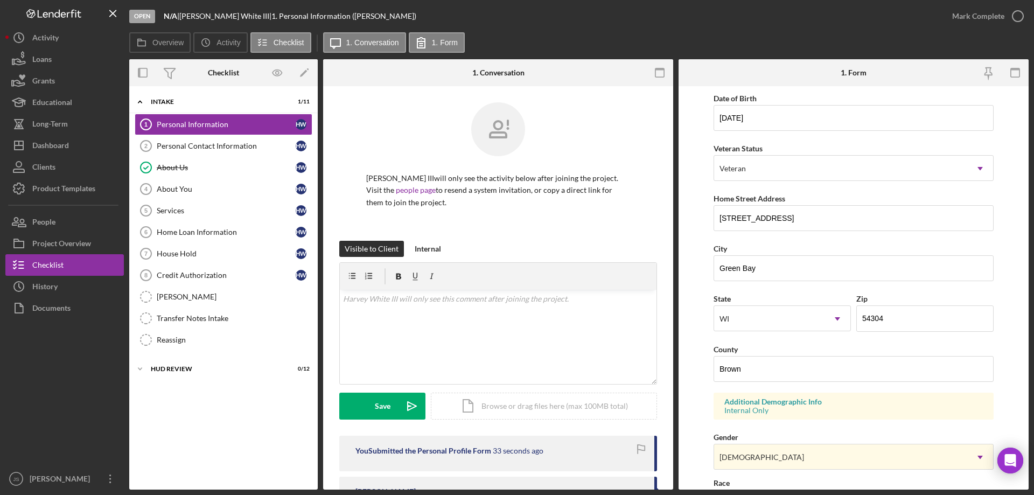
scroll to position [0, 0]
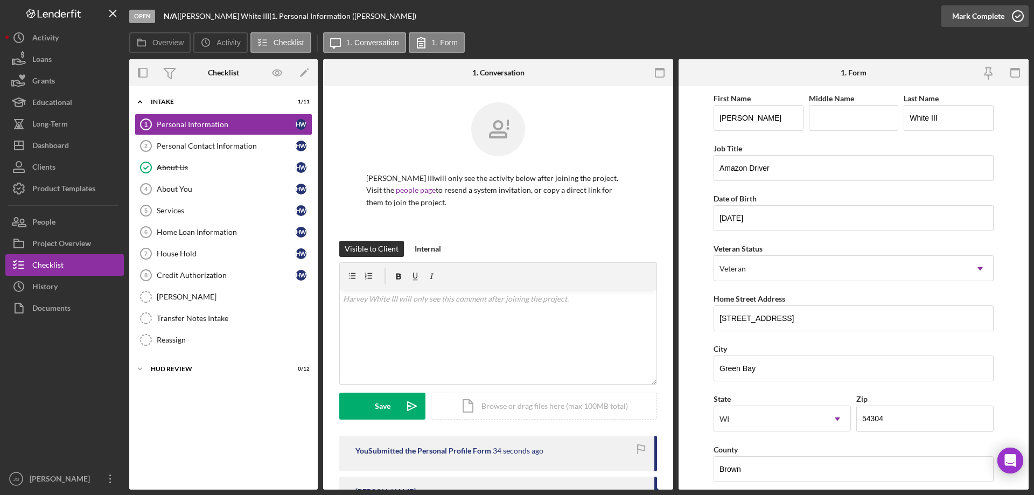
click at [1016, 14] on icon "button" at bounding box center [1017, 16] width 27 height 27
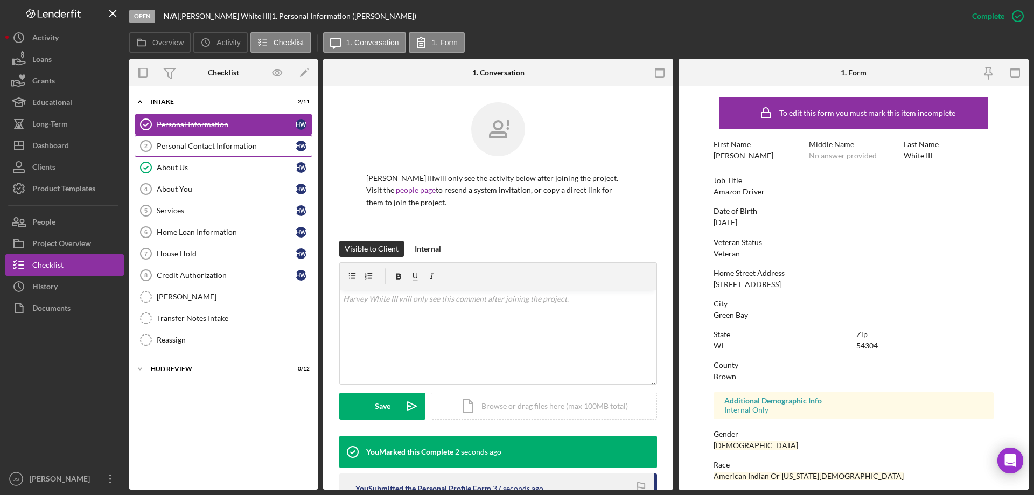
click at [224, 142] on div "Personal Contact Information" at bounding box center [226, 146] width 139 height 9
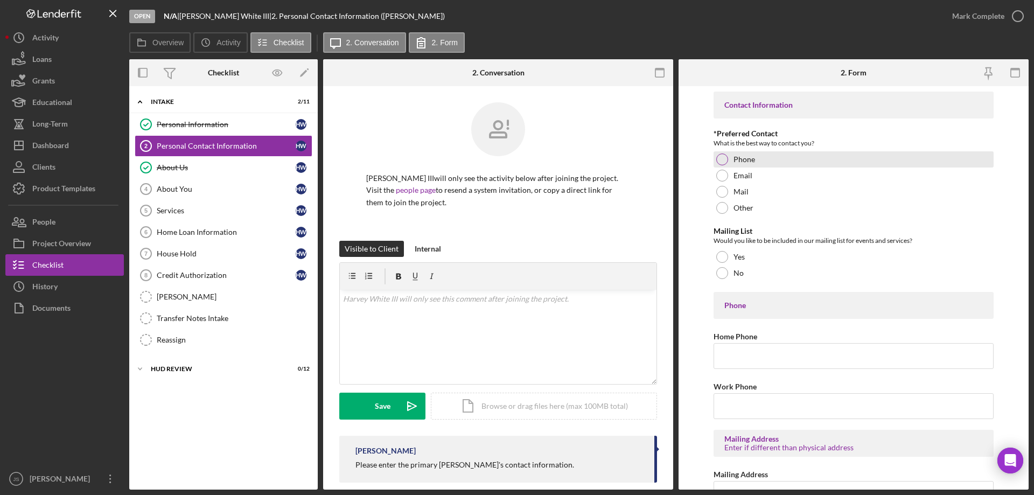
click at [718, 159] on div at bounding box center [722, 159] width 12 height 12
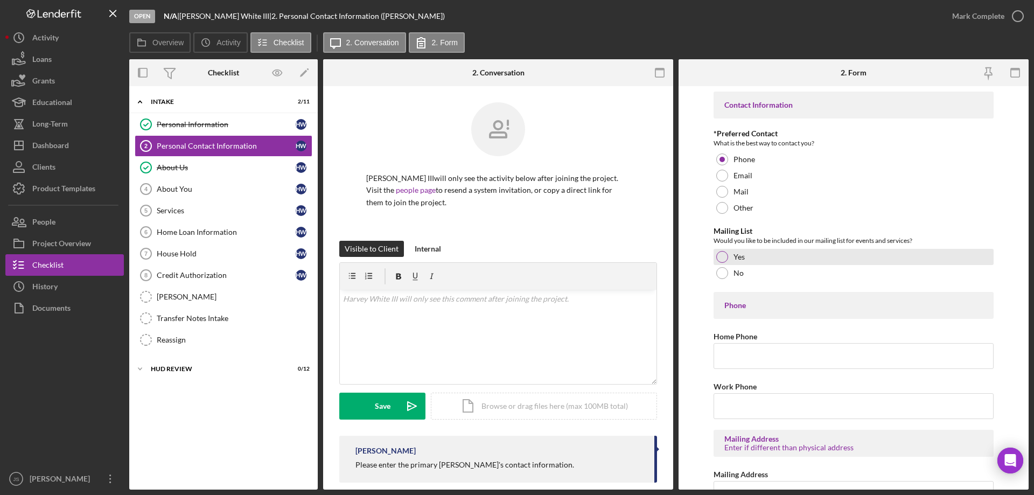
click at [722, 260] on div at bounding box center [722, 257] width 12 height 12
click at [752, 354] on input "Home Phone" at bounding box center [854, 356] width 280 height 26
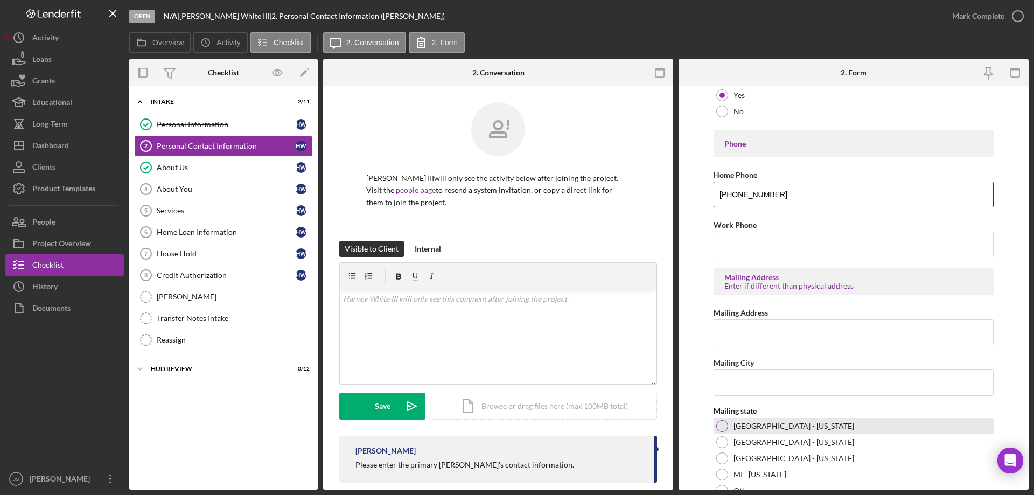
scroll to position [260, 0]
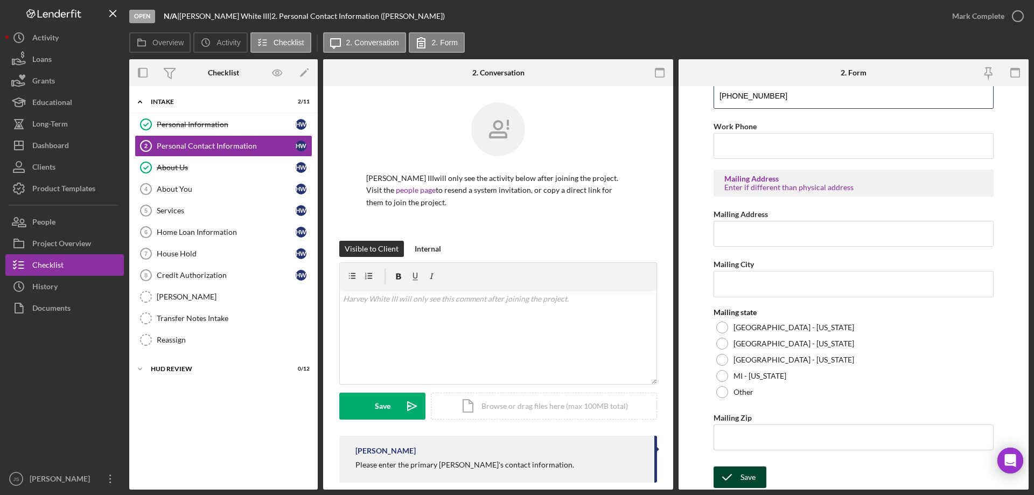
type input "[PHONE_NUMBER]"
click at [739, 475] on button "Save" at bounding box center [740, 477] width 53 height 22
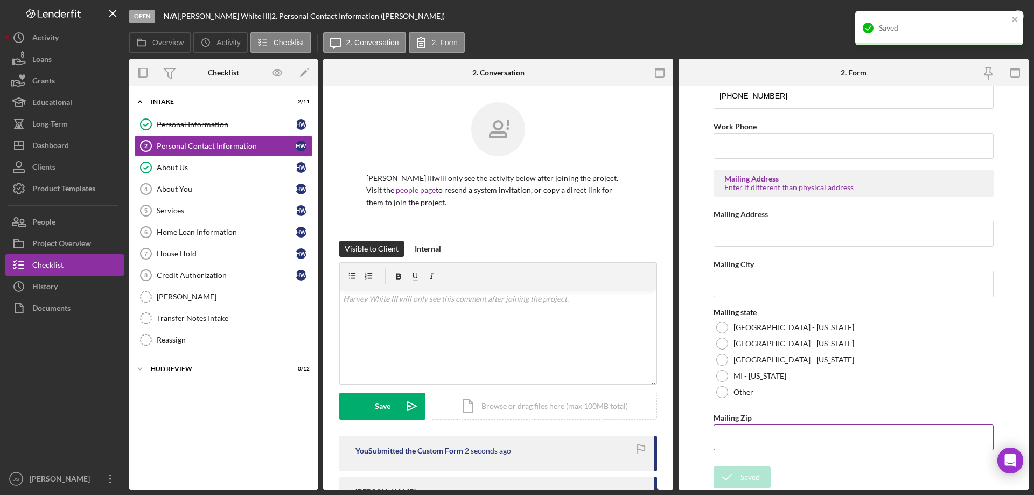
scroll to position [0, 0]
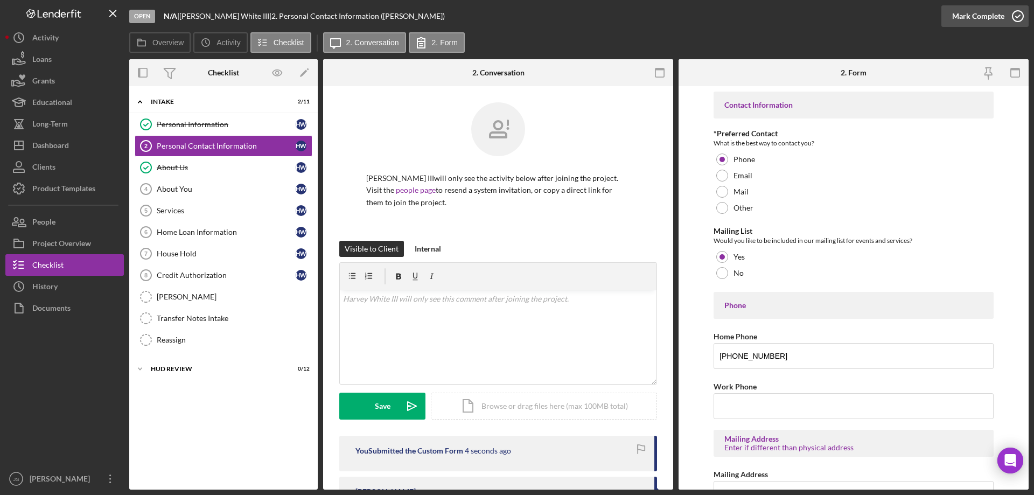
click at [1018, 17] on icon "button" at bounding box center [1017, 16] width 27 height 27
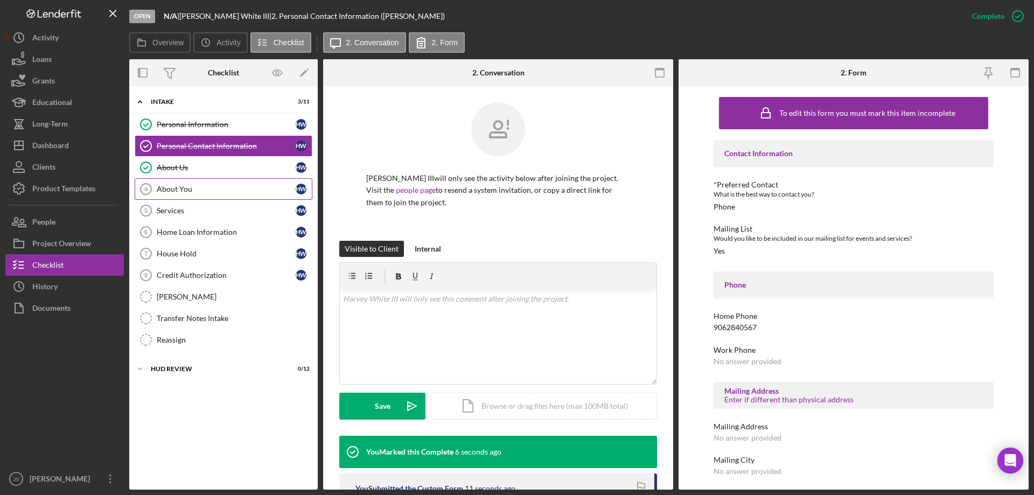
click at [203, 190] on div "About You" at bounding box center [226, 189] width 139 height 9
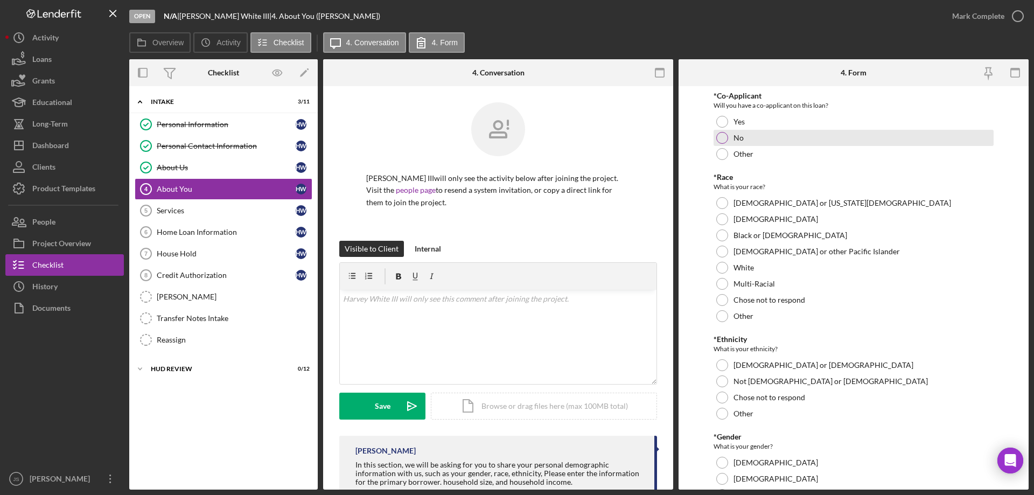
click at [721, 135] on div at bounding box center [722, 138] width 12 height 12
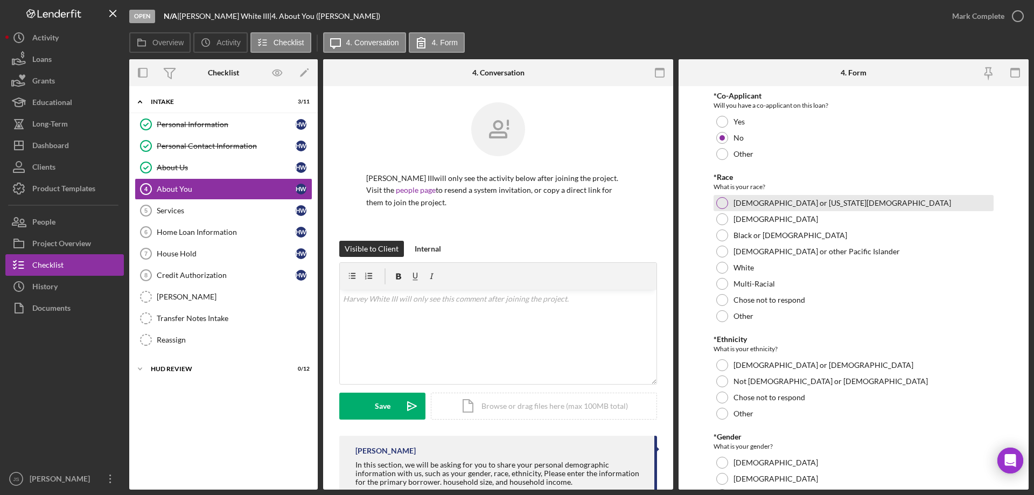
click at [722, 200] on div at bounding box center [722, 203] width 12 height 12
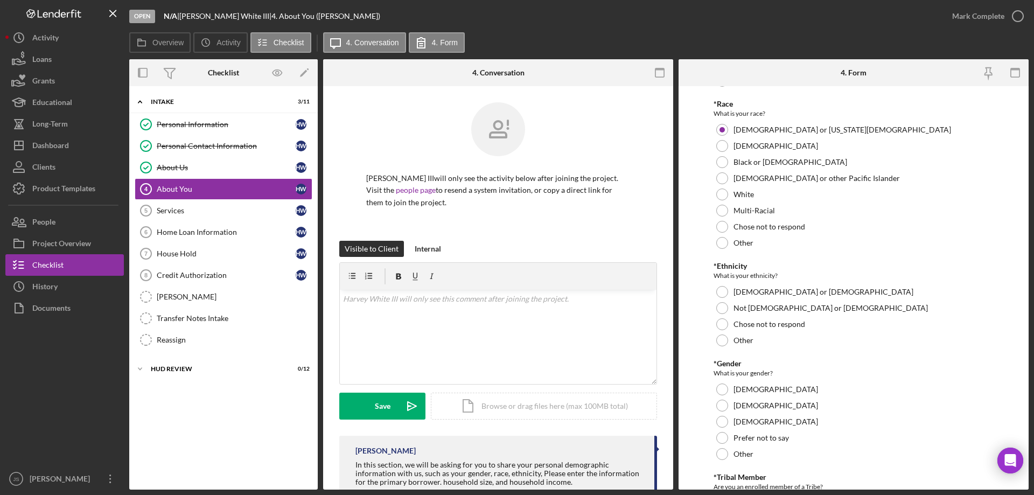
scroll to position [162, 0]
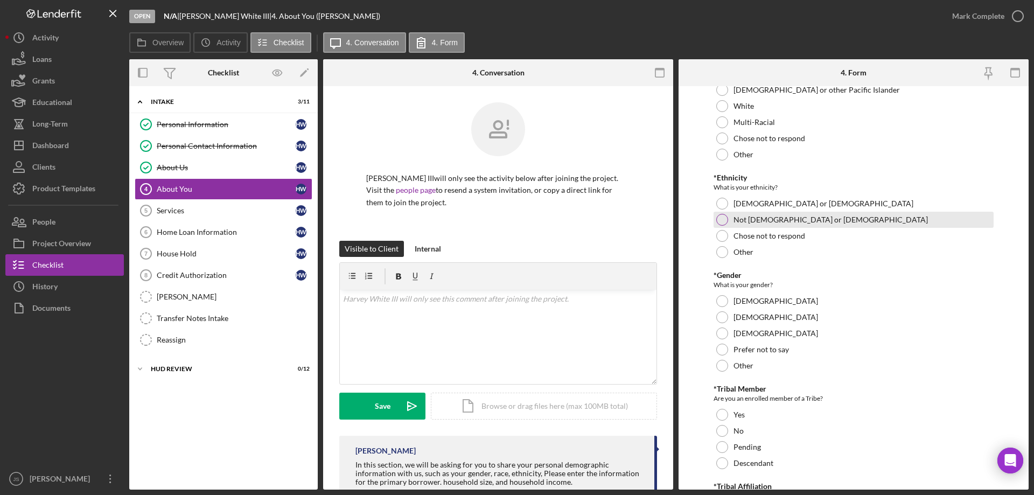
click at [722, 219] on div at bounding box center [722, 220] width 12 height 12
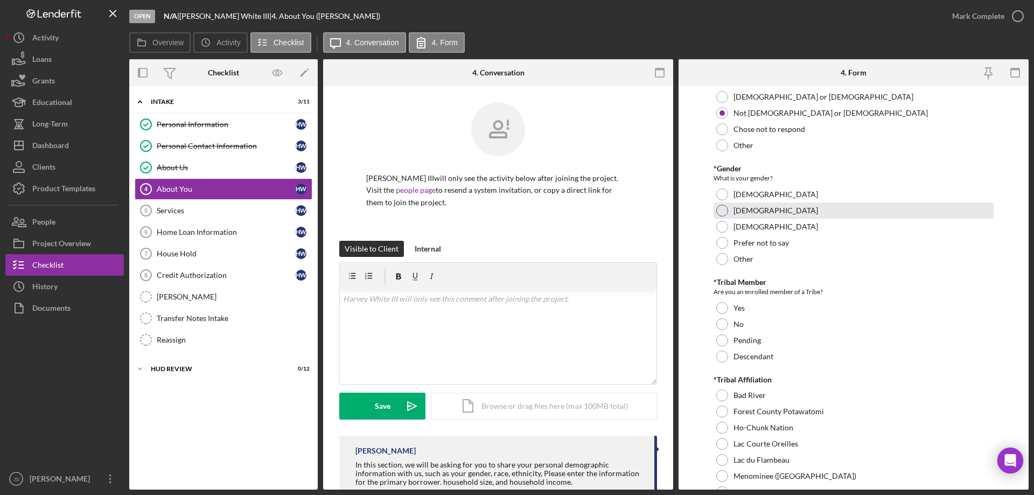
scroll to position [269, 0]
click at [723, 206] on div at bounding box center [722, 210] width 12 height 12
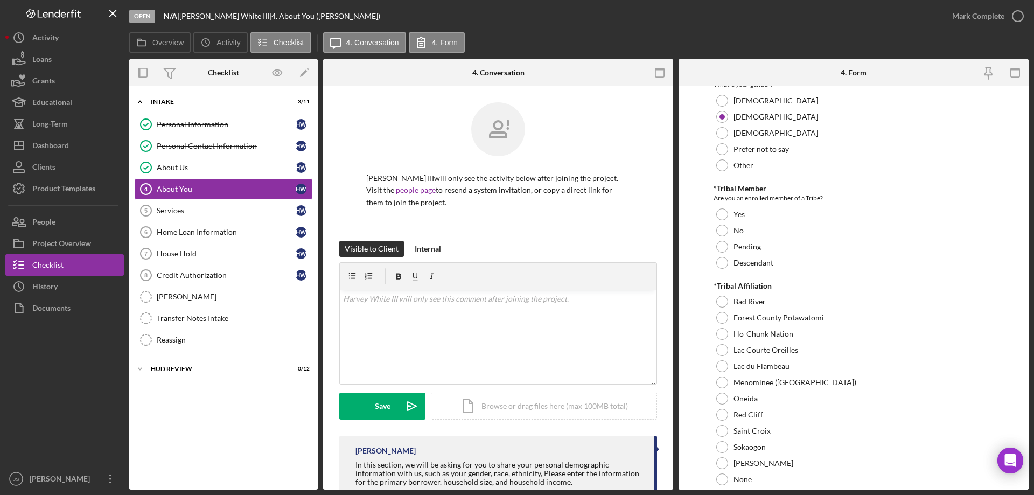
scroll to position [377, 0]
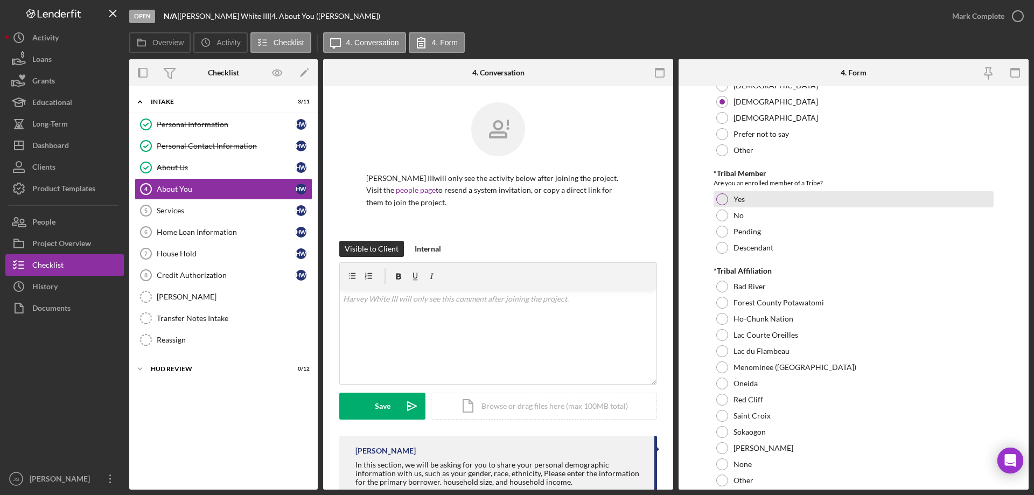
click at [720, 197] on div at bounding box center [722, 199] width 12 height 12
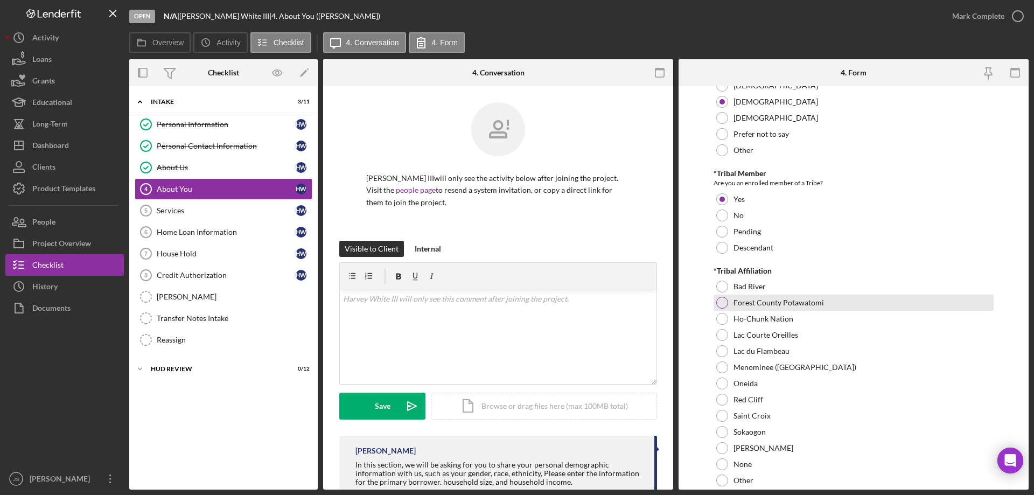
click at [722, 303] on div at bounding box center [722, 303] width 12 height 12
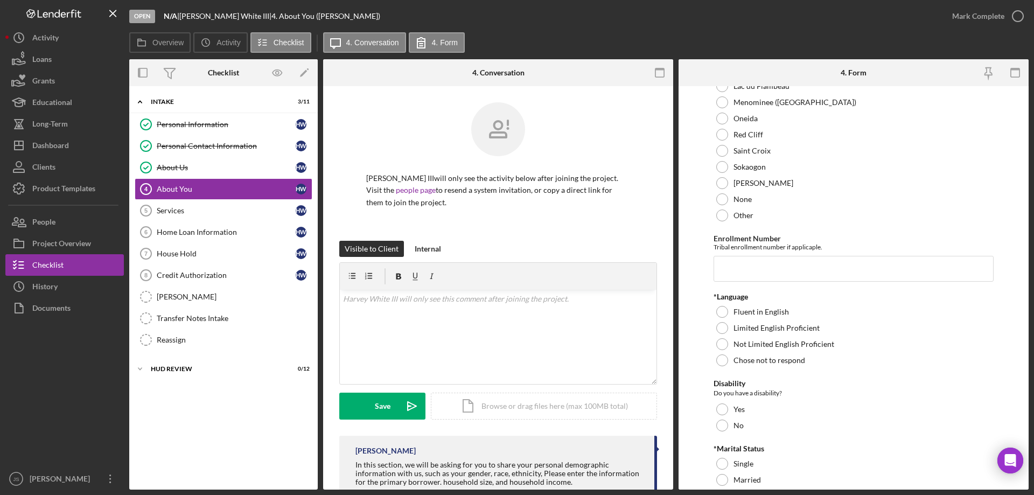
scroll to position [646, 0]
click at [734, 266] on input "Enrollment Number" at bounding box center [854, 265] width 280 height 26
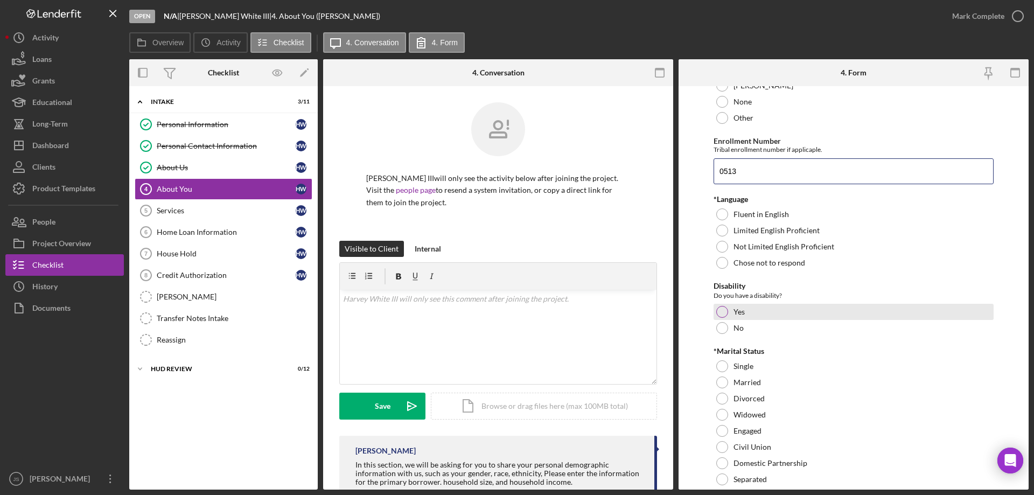
scroll to position [754, 0]
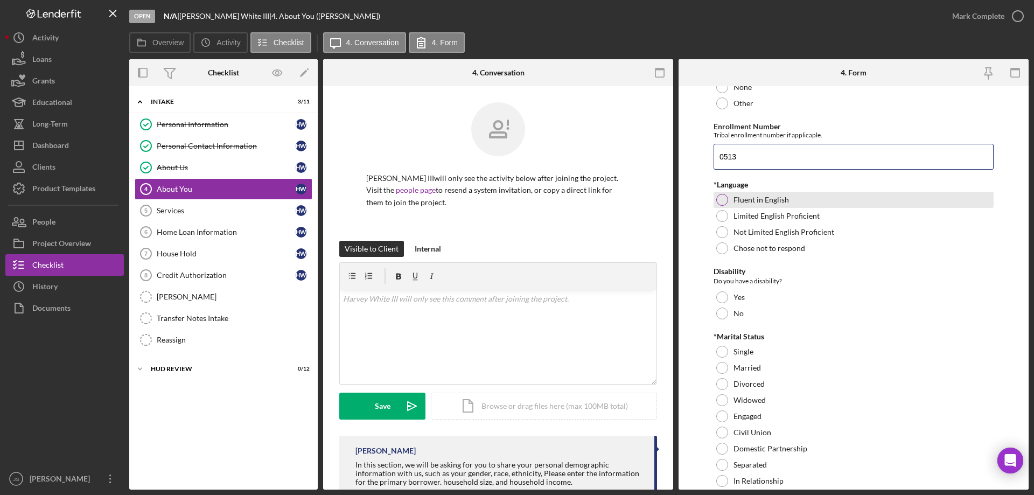
type input "0513"
drag, startPoint x: 724, startPoint y: 198, endPoint x: 737, endPoint y: 206, distance: 15.2
click at [725, 198] on div at bounding box center [722, 200] width 12 height 12
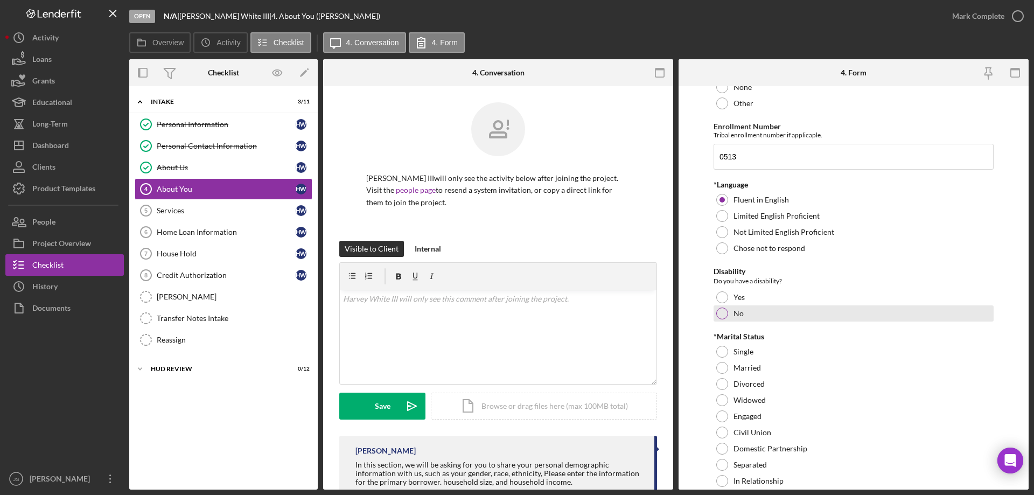
click at [723, 309] on div at bounding box center [722, 314] width 12 height 12
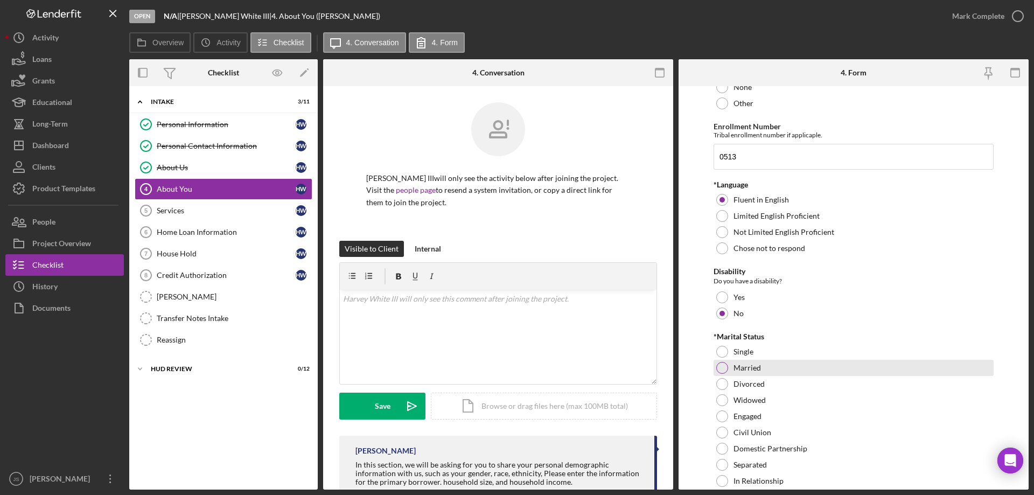
click at [720, 367] on div at bounding box center [722, 368] width 12 height 12
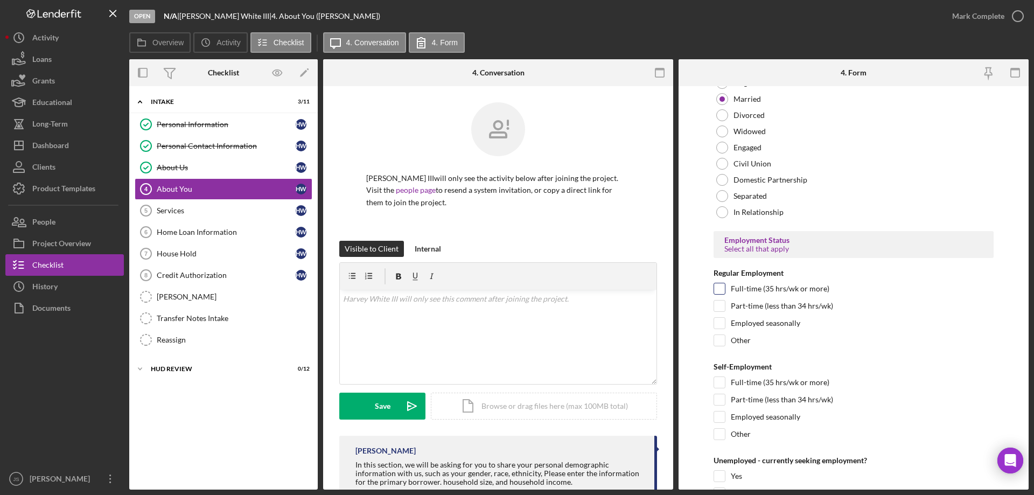
scroll to position [1023, 0]
drag, startPoint x: 715, startPoint y: 303, endPoint x: 759, endPoint y: 315, distance: 45.7
click at [716, 303] on input "Part-time (less than 34 hrs/wk)" at bounding box center [719, 305] width 11 height 11
checkbox input "true"
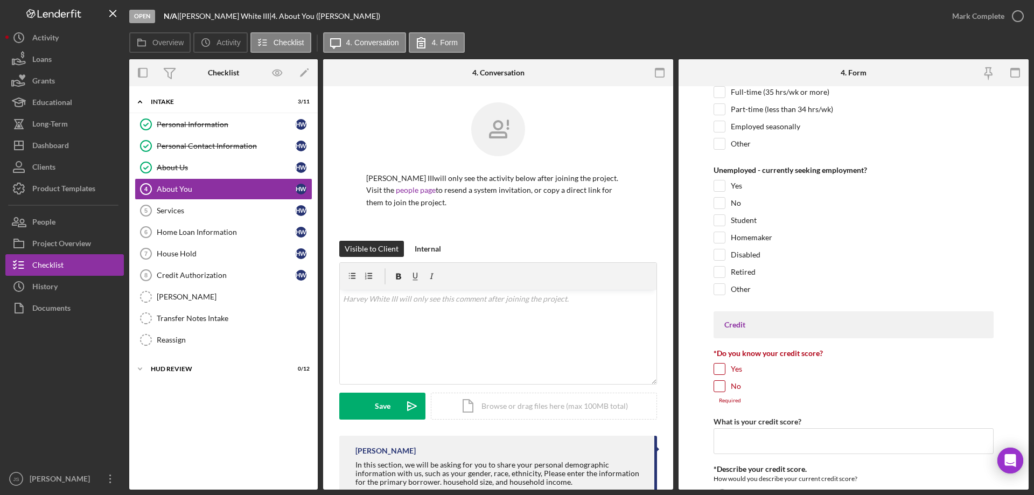
scroll to position [1346, 0]
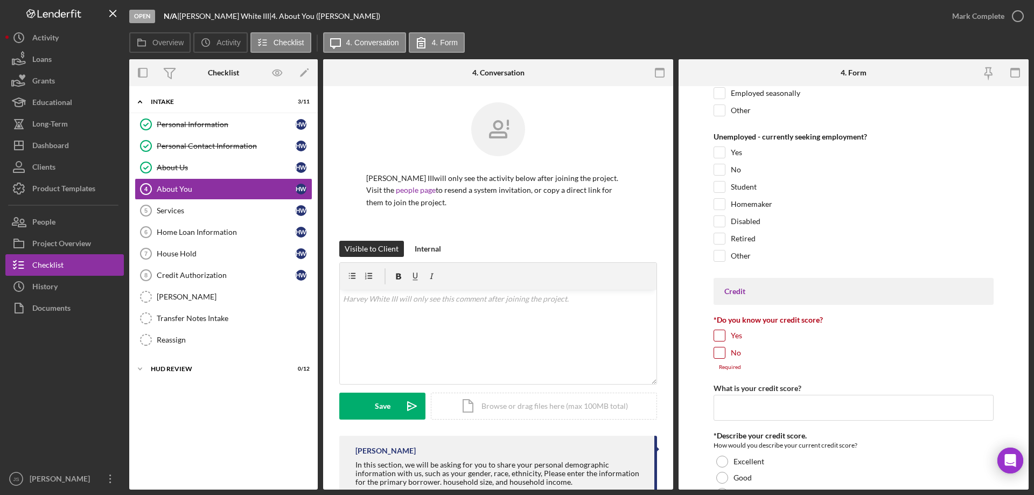
click at [720, 353] on input "No" at bounding box center [719, 352] width 11 height 11
checkbox input "true"
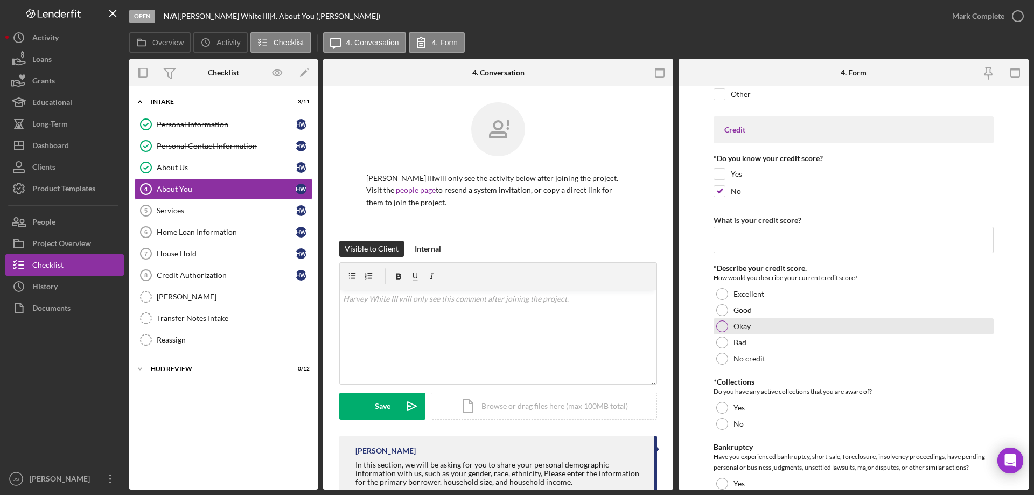
click at [720, 326] on div at bounding box center [722, 326] width 12 height 12
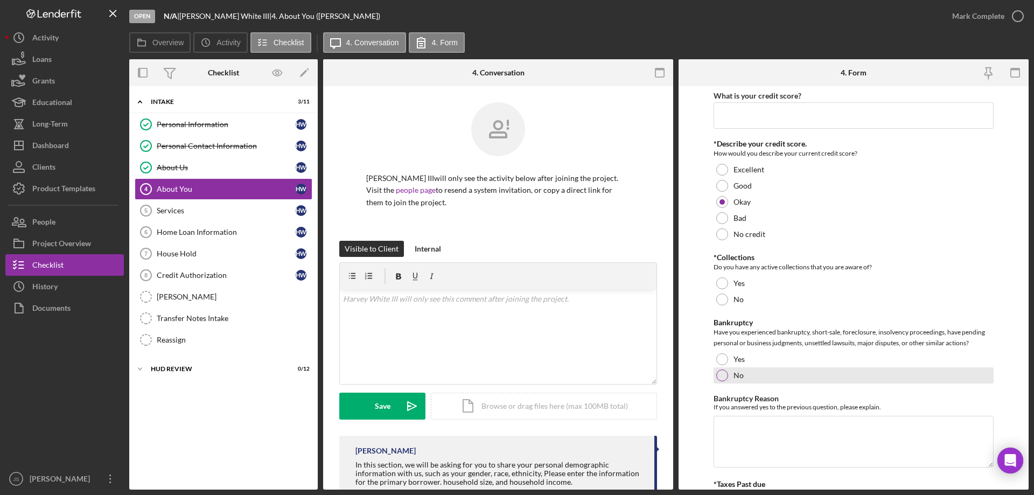
scroll to position [1670, 0]
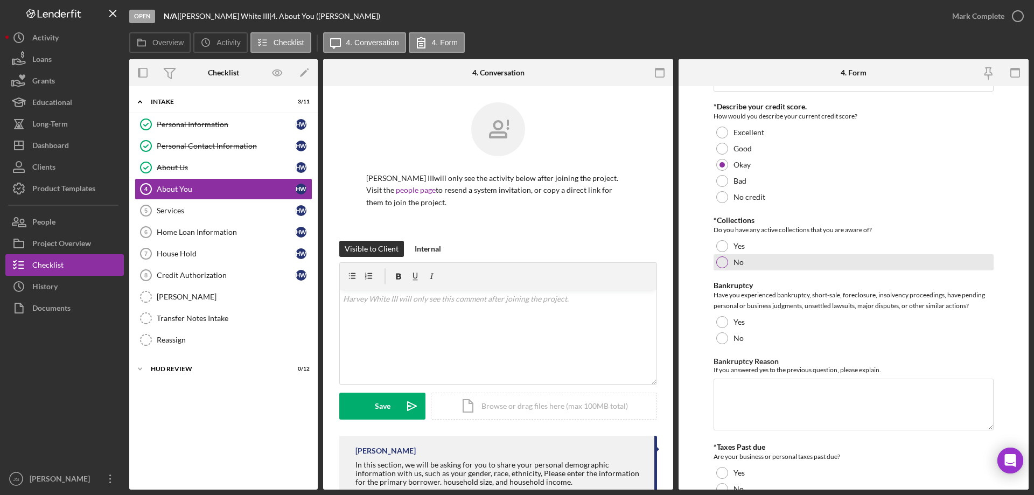
click at [725, 264] on div at bounding box center [722, 262] width 12 height 12
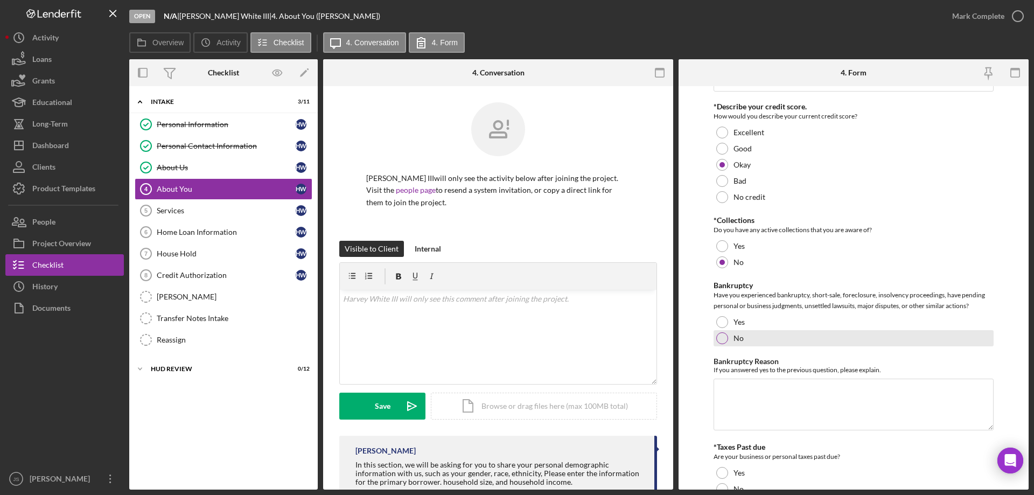
click at [721, 339] on div at bounding box center [722, 338] width 12 height 12
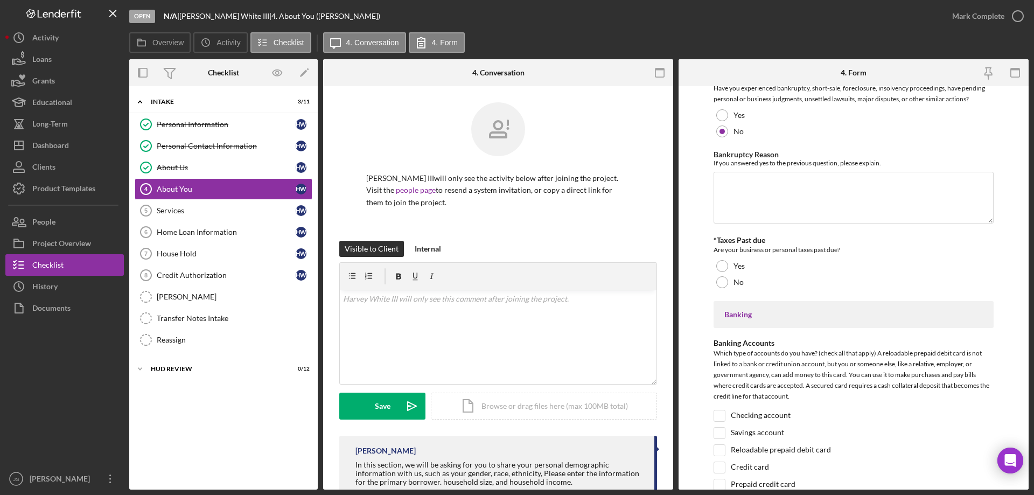
scroll to position [1885, 0]
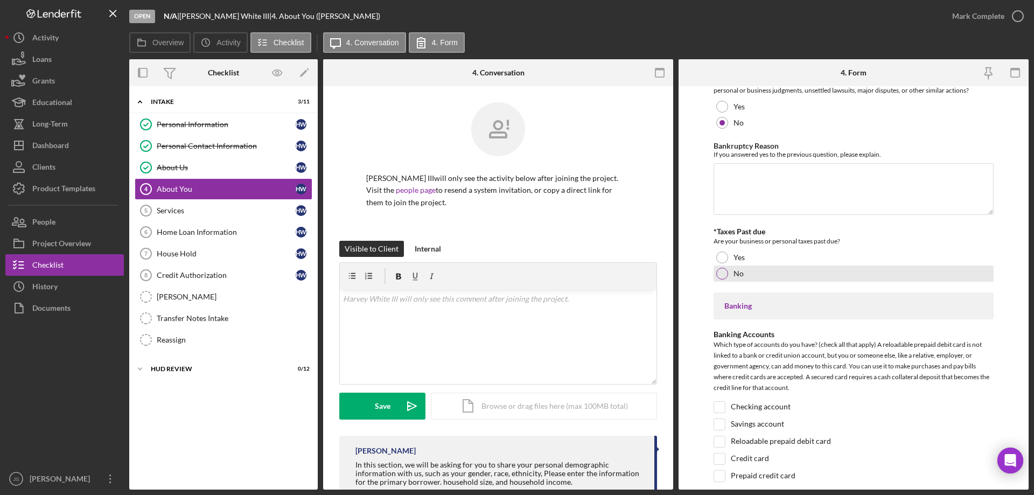
click at [720, 269] on div at bounding box center [722, 274] width 12 height 12
drag, startPoint x: 717, startPoint y: 404, endPoint x: 717, endPoint y: 433, distance: 28.5
click at [717, 405] on input "Checking account" at bounding box center [719, 407] width 11 height 11
checkbox input "true"
click at [720, 425] on input "Savings account" at bounding box center [719, 424] width 11 height 11
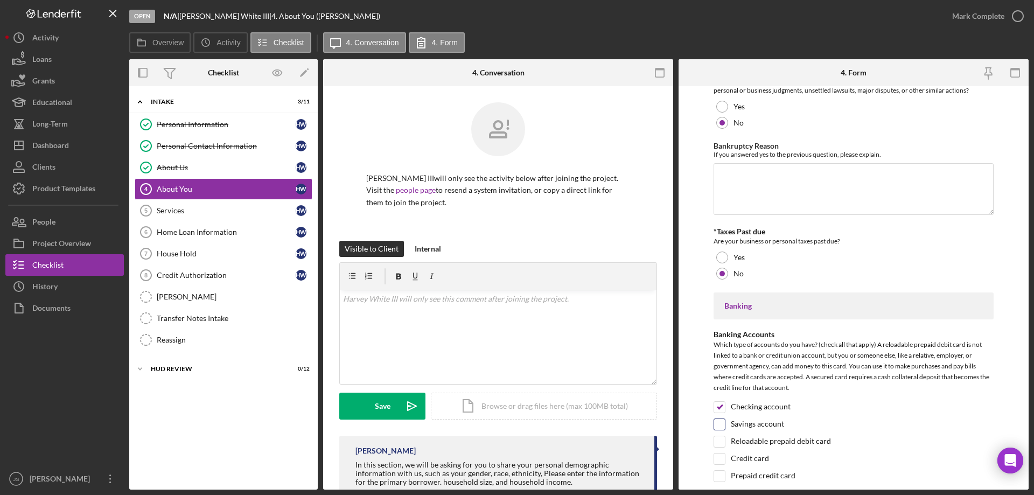
checkbox input "true"
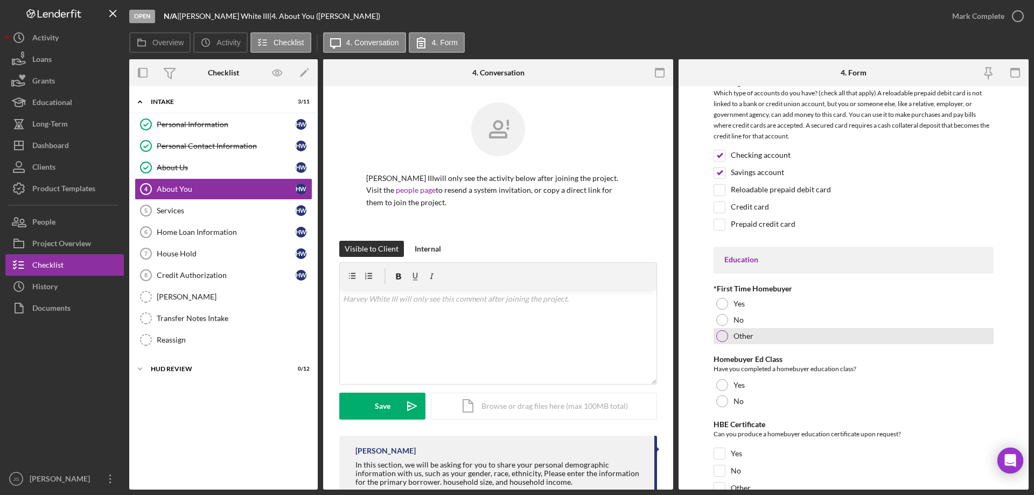
scroll to position [2208, 0]
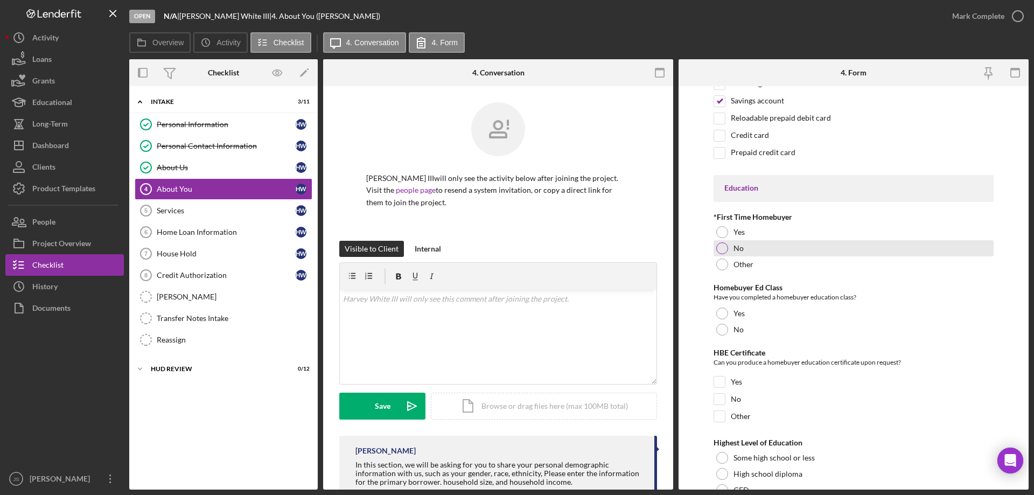
click at [722, 248] on div at bounding box center [722, 248] width 12 height 12
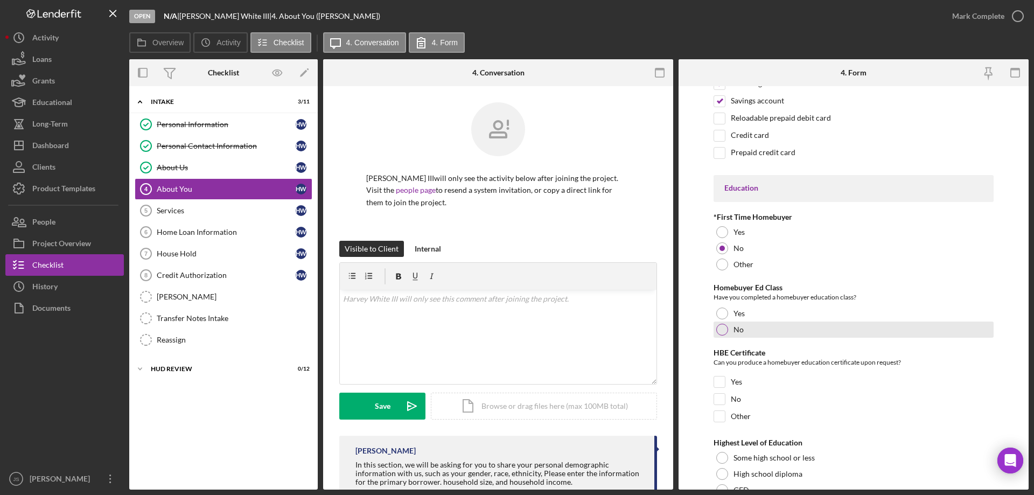
click at [722, 329] on div at bounding box center [722, 330] width 12 height 12
click at [722, 401] on input "No" at bounding box center [719, 399] width 11 height 11
checkbox input "true"
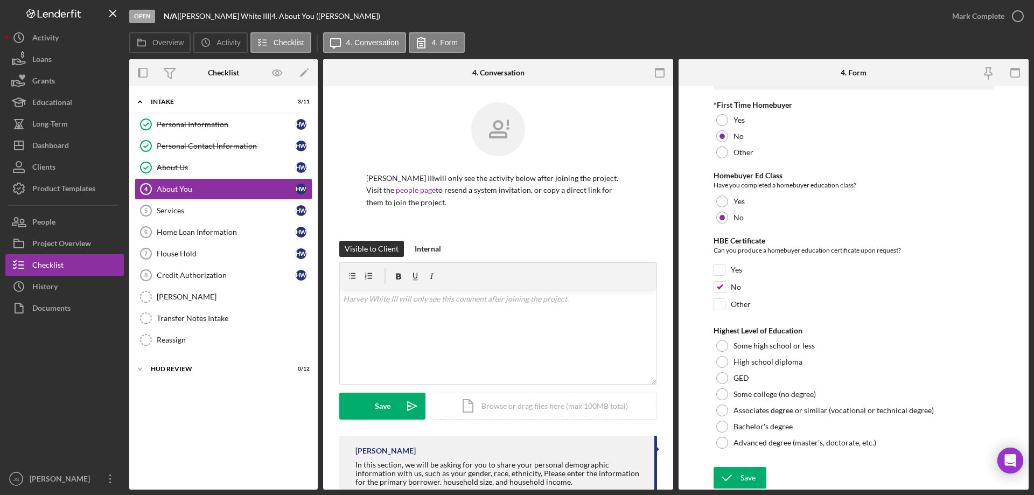
scroll to position [2321, 0]
click at [721, 361] on div at bounding box center [722, 361] width 12 height 12
click at [746, 475] on div "Save" at bounding box center [748, 477] width 15 height 22
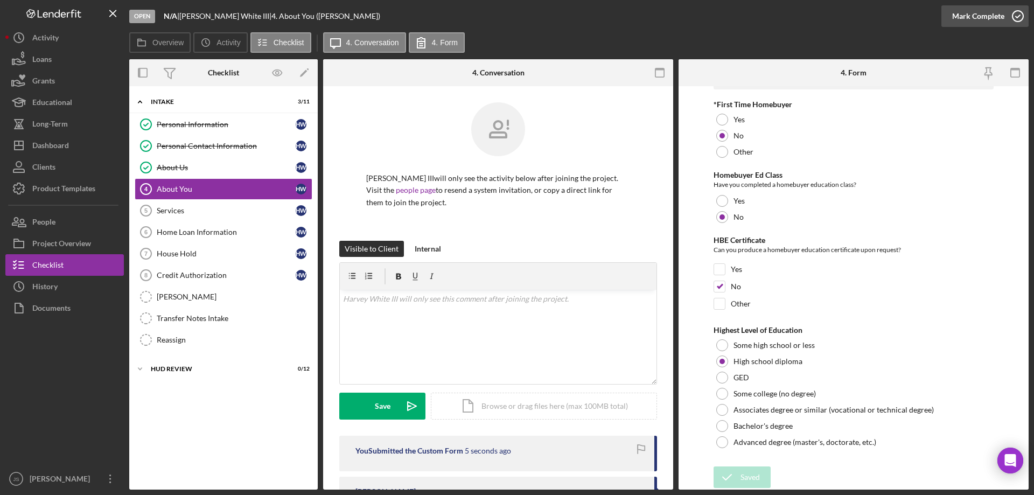
click at [1018, 17] on icon "button" at bounding box center [1017, 16] width 27 height 27
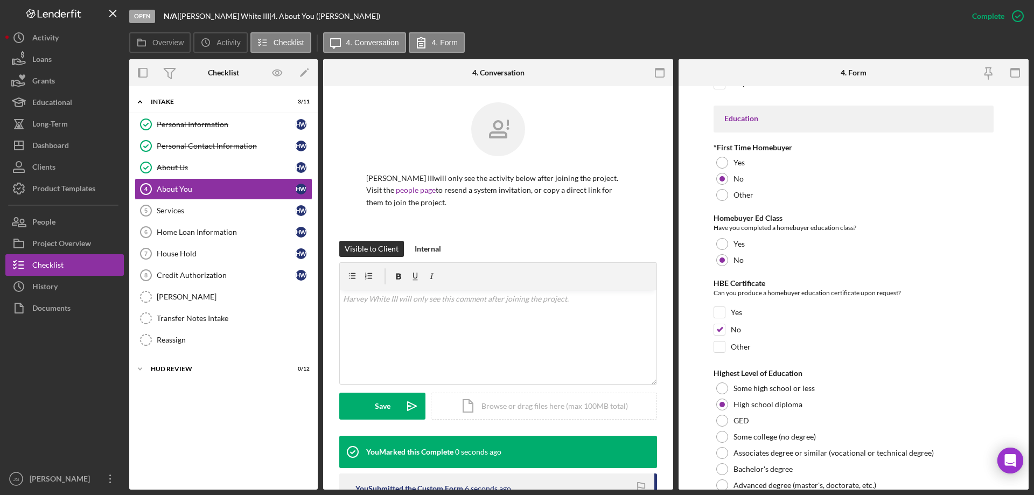
scroll to position [2364, 0]
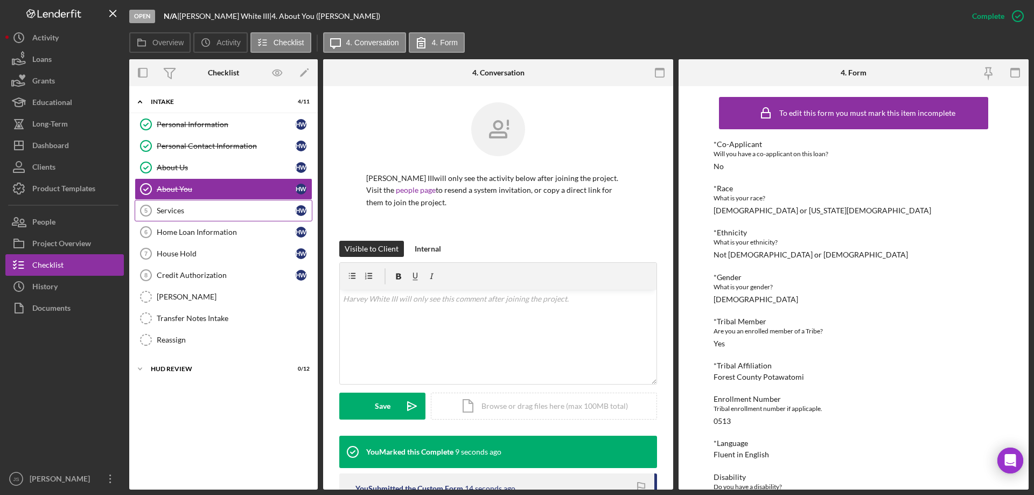
click at [192, 209] on div "Services" at bounding box center [226, 210] width 139 height 9
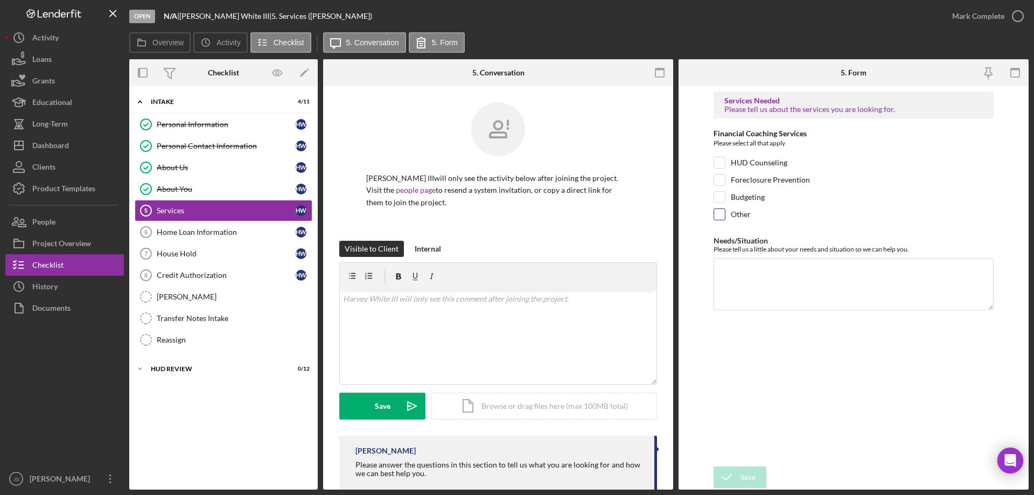
click at [720, 212] on input "Other" at bounding box center [719, 214] width 11 height 11
checkbox input "true"
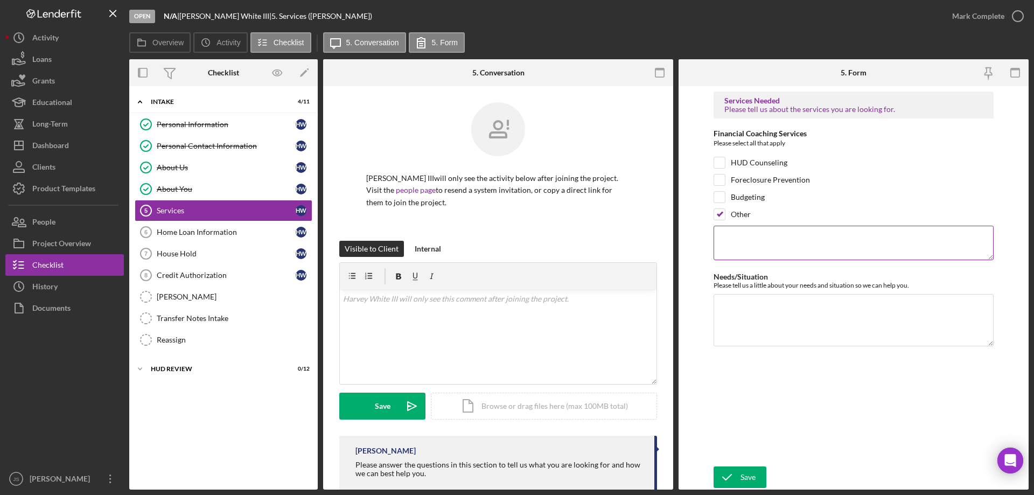
drag, startPoint x: 752, startPoint y: 242, endPoint x: 759, endPoint y: 240, distance: 7.3
click at [752, 242] on textarea at bounding box center [854, 243] width 280 height 34
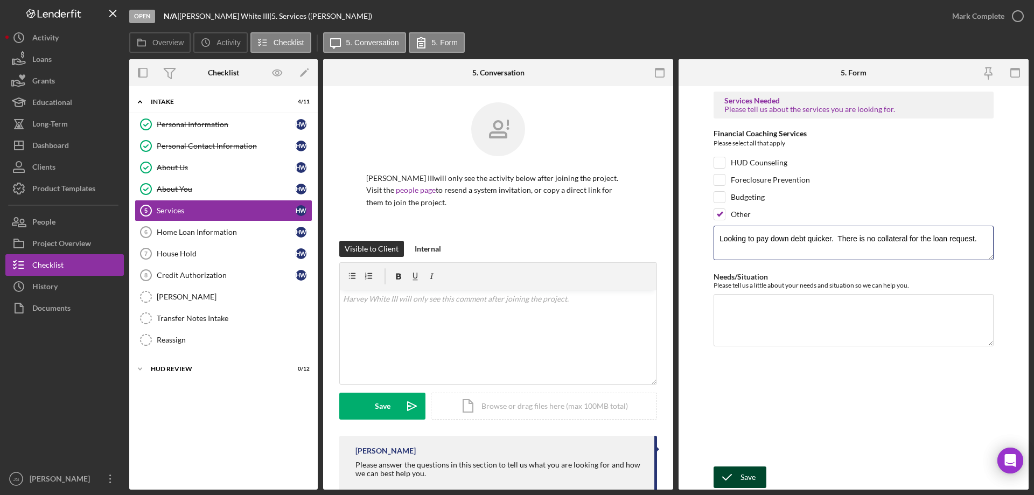
type textarea "Looking to pay down debt quicker. There is no collateral for the loan request."
click at [734, 476] on icon "submit" at bounding box center [727, 477] width 27 height 27
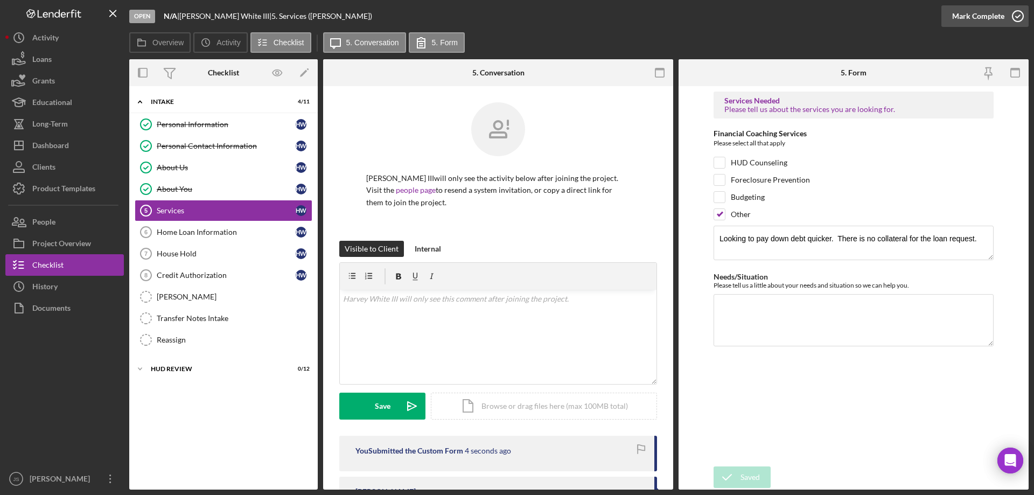
click at [1019, 18] on icon "button" at bounding box center [1017, 16] width 27 height 27
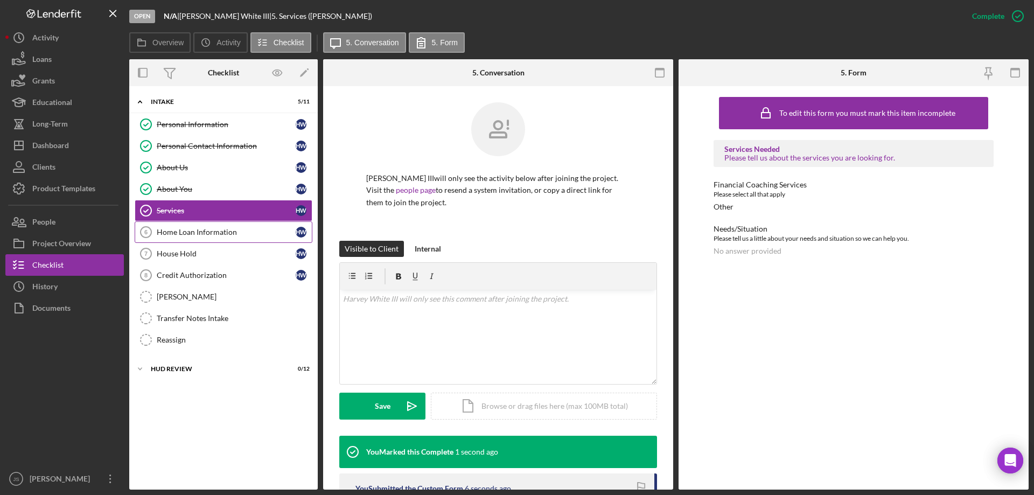
click at [242, 231] on div "Home Loan Information" at bounding box center [226, 232] width 139 height 9
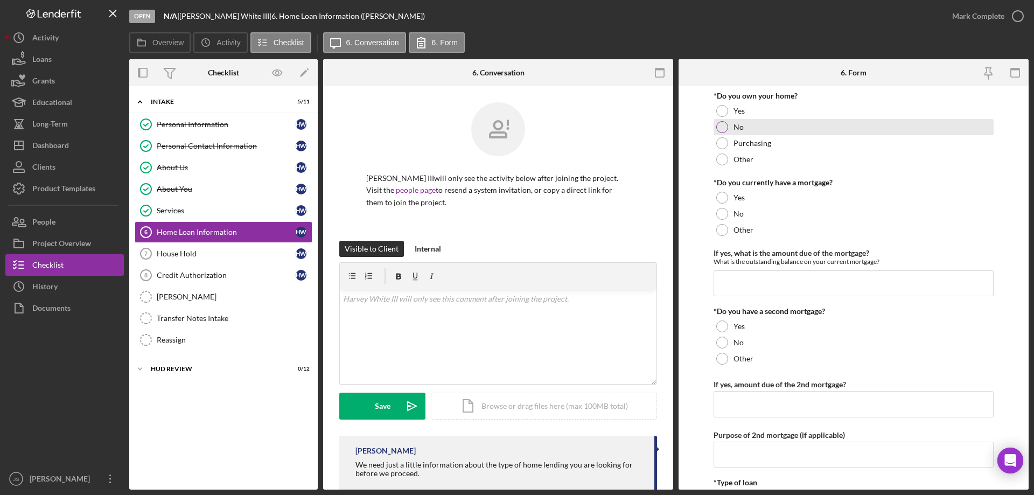
click at [723, 124] on div at bounding box center [722, 127] width 12 height 12
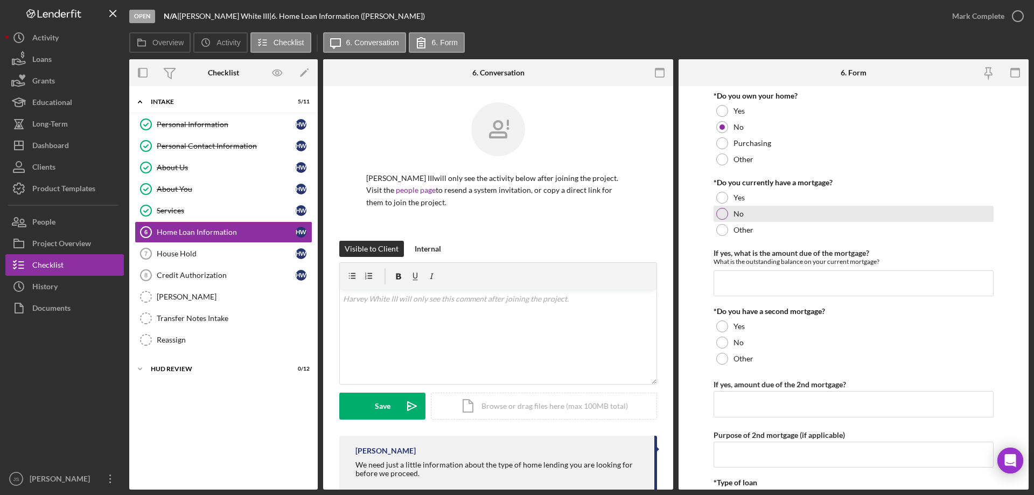
click at [720, 211] on div at bounding box center [722, 214] width 12 height 12
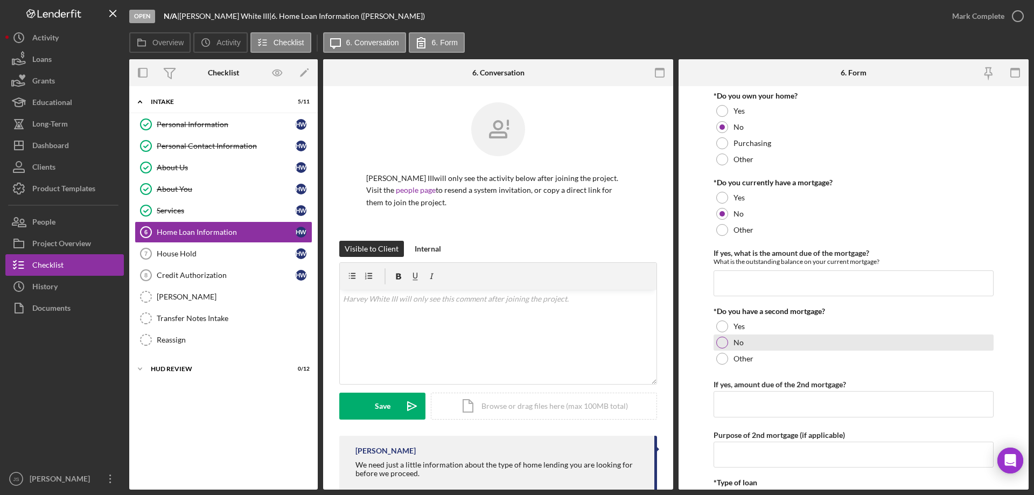
click at [725, 344] on div at bounding box center [722, 343] width 12 height 12
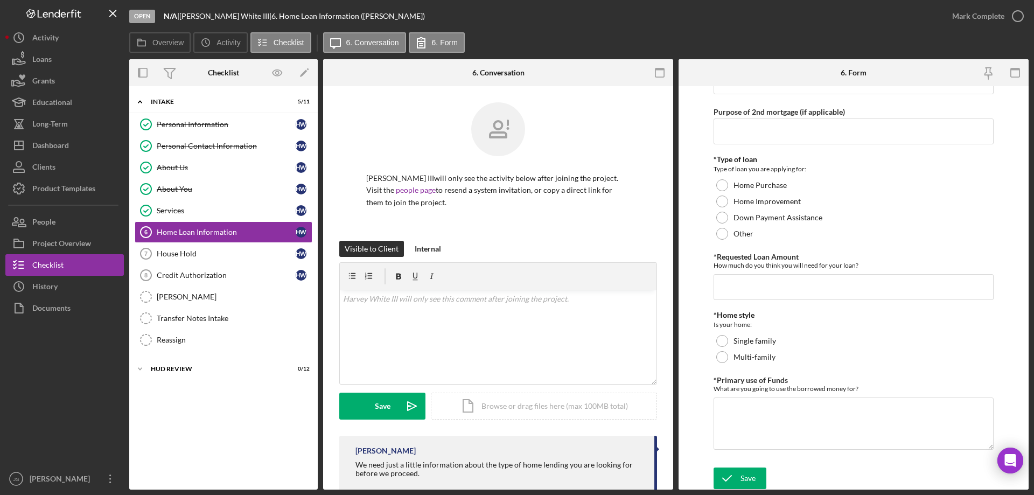
scroll to position [324, 0]
click at [749, 478] on div "Save" at bounding box center [748, 477] width 15 height 22
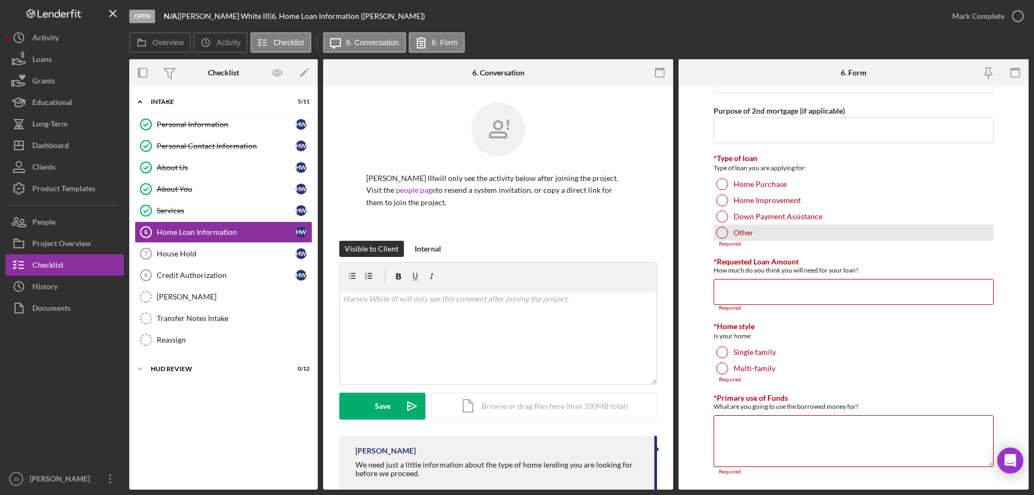
click at [720, 232] on div at bounding box center [722, 233] width 12 height 12
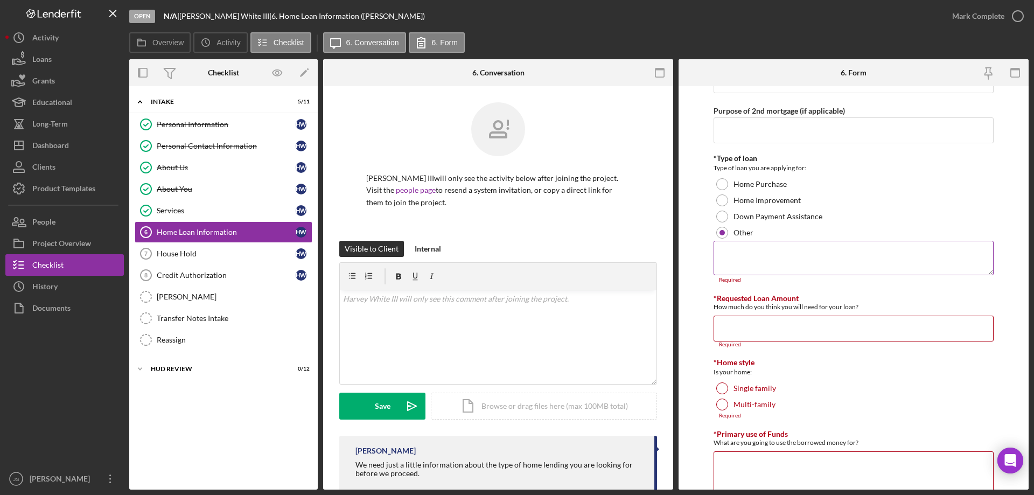
click at [758, 257] on textarea at bounding box center [854, 258] width 280 height 34
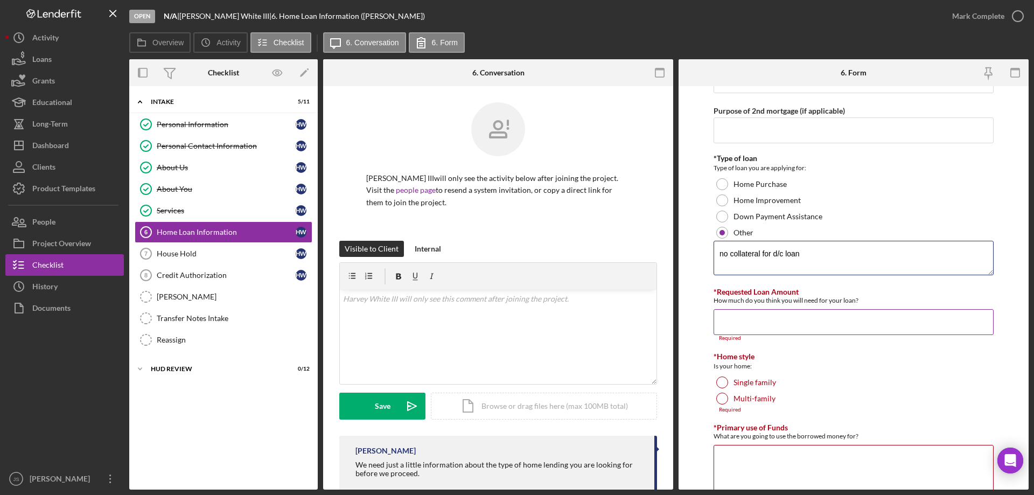
type textarea "no collateral for d/c loan"
click at [757, 319] on input "*Requested Loan Amount" at bounding box center [854, 322] width 280 height 26
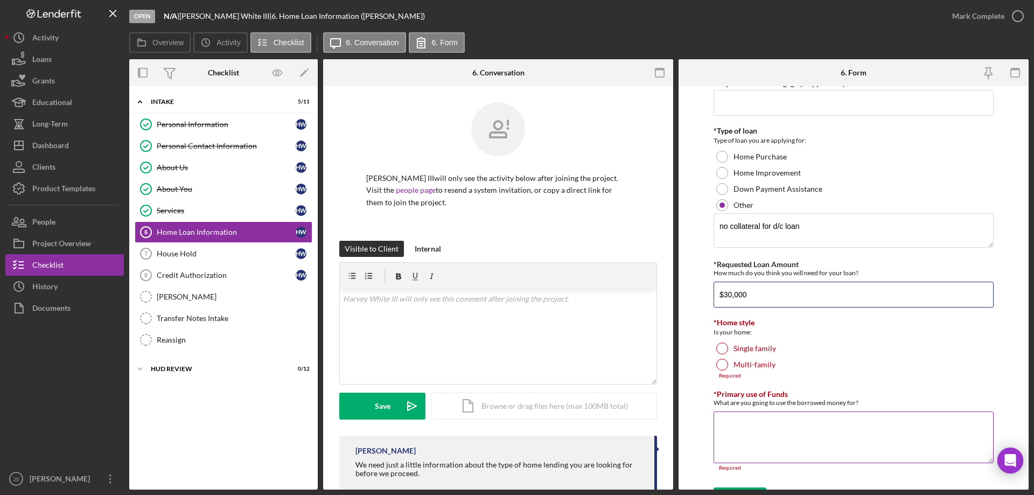
scroll to position [373, 0]
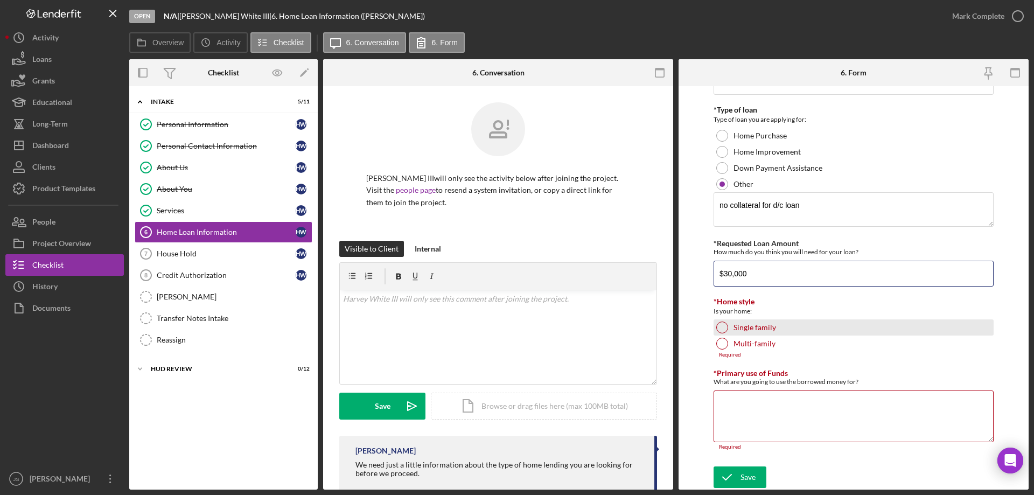
type input "$30,000"
click at [720, 326] on div at bounding box center [722, 328] width 12 height 12
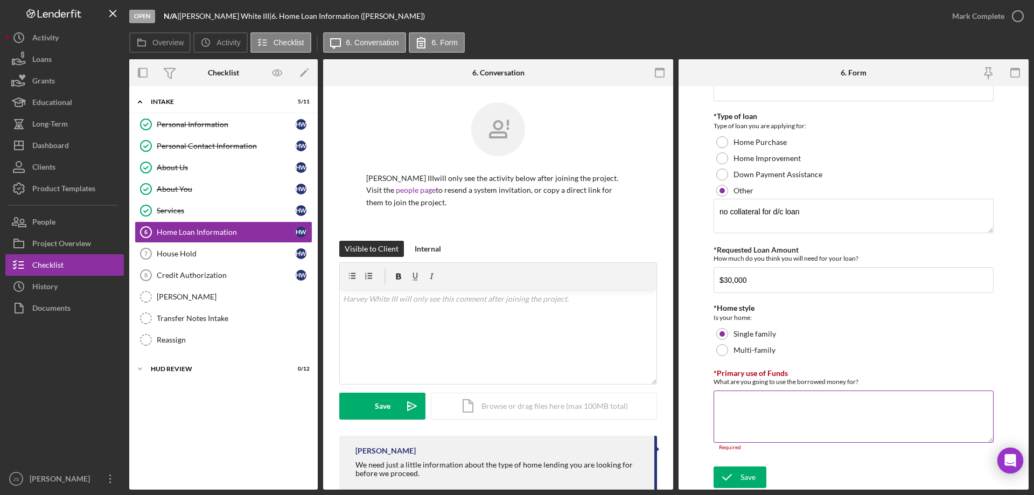
click at [759, 418] on textarea "*Primary use of Funds" at bounding box center [854, 416] width 280 height 52
click at [741, 473] on div "Save" at bounding box center [748, 477] width 15 height 22
click at [757, 419] on textarea "*Primary use of Funds" at bounding box center [854, 416] width 280 height 52
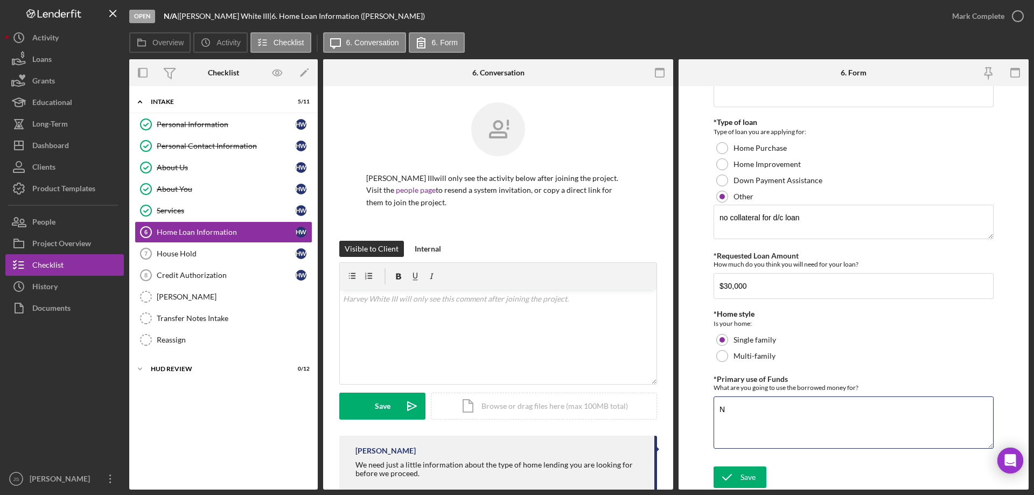
scroll to position [360, 0]
type textarea "Needs a plan to pay down debt and help improve credit for the future."
click at [746, 477] on div "Save" at bounding box center [748, 477] width 15 height 22
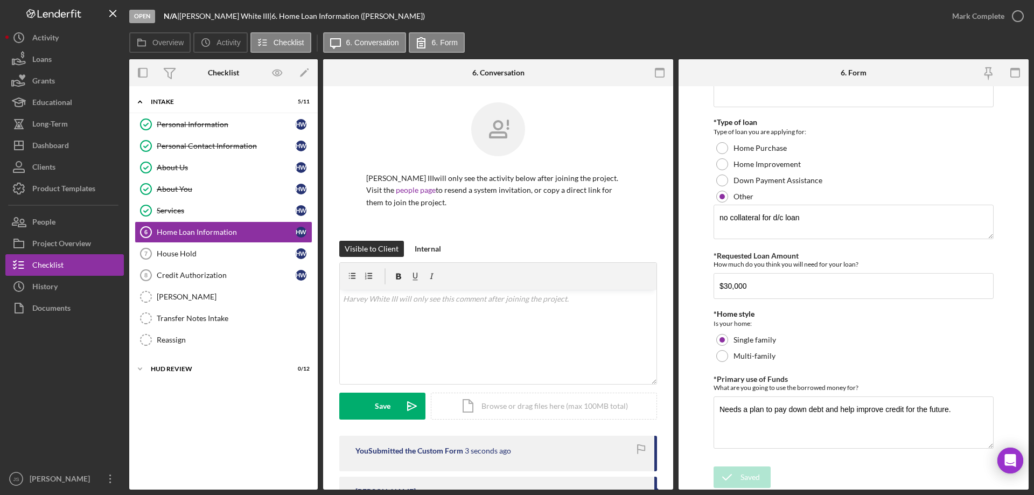
click at [0, 0] on icon "button" at bounding box center [0, 0] width 0 height 0
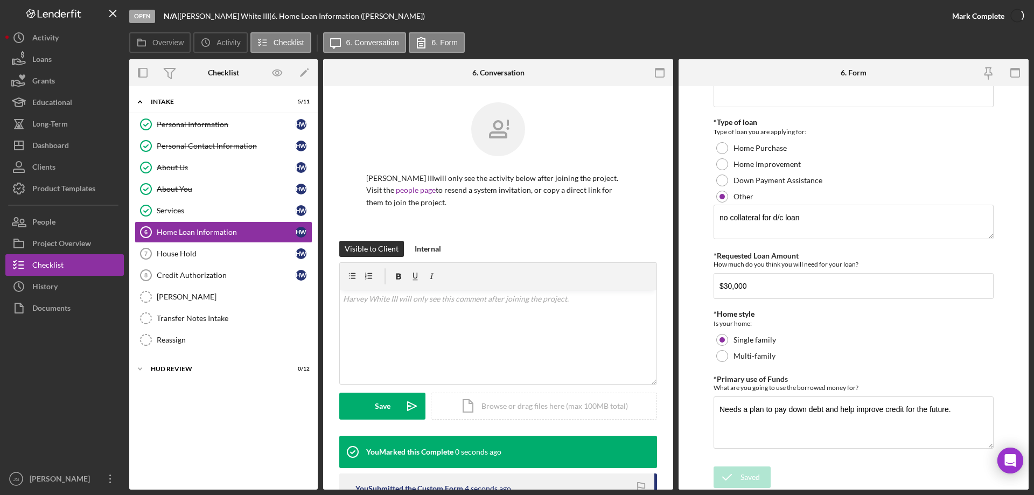
scroll to position [403, 0]
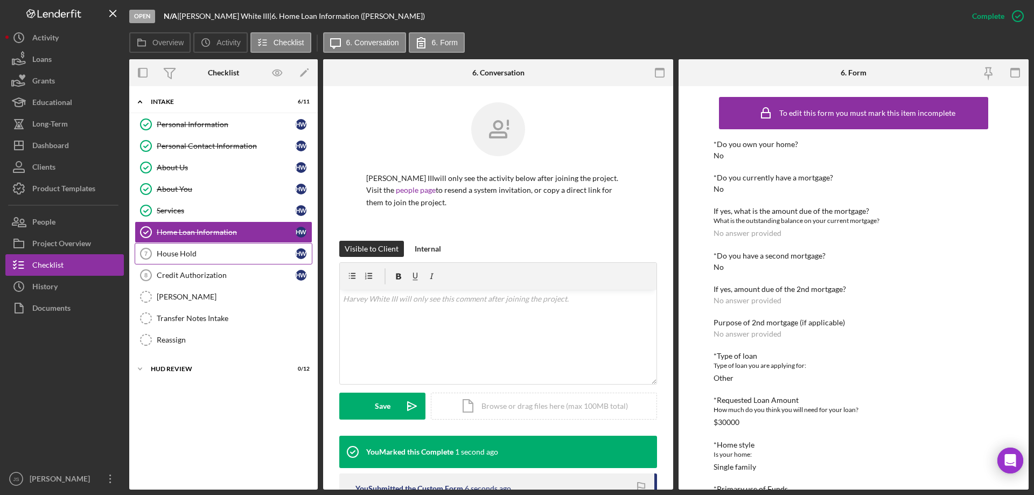
click at [201, 252] on div "House Hold" at bounding box center [226, 253] width 139 height 9
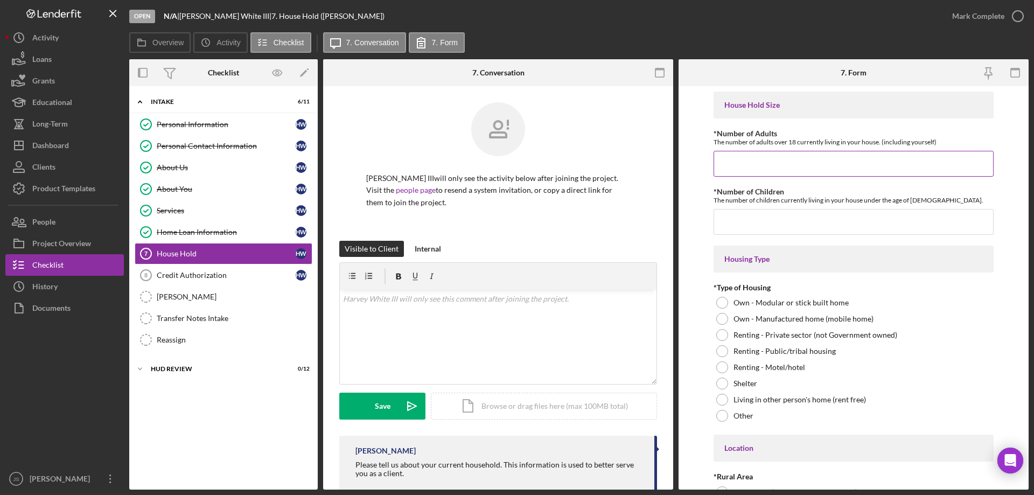
click at [736, 168] on input "*Number of Adults" at bounding box center [854, 164] width 280 height 26
type input "2"
click at [744, 220] on input "*Number of Children" at bounding box center [854, 222] width 280 height 26
type input "0"
drag, startPoint x: 717, startPoint y: 332, endPoint x: 747, endPoint y: 336, distance: 29.9
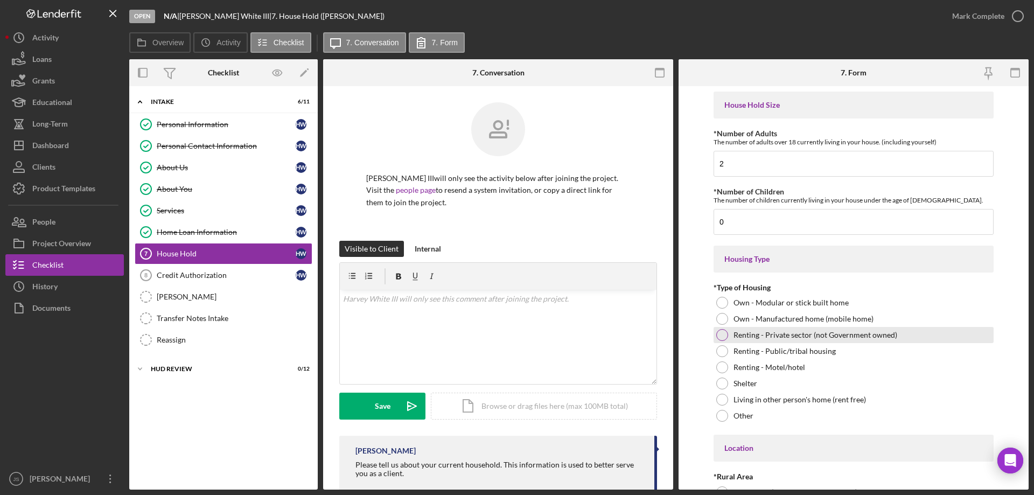
click at [719, 333] on div at bounding box center [722, 335] width 12 height 12
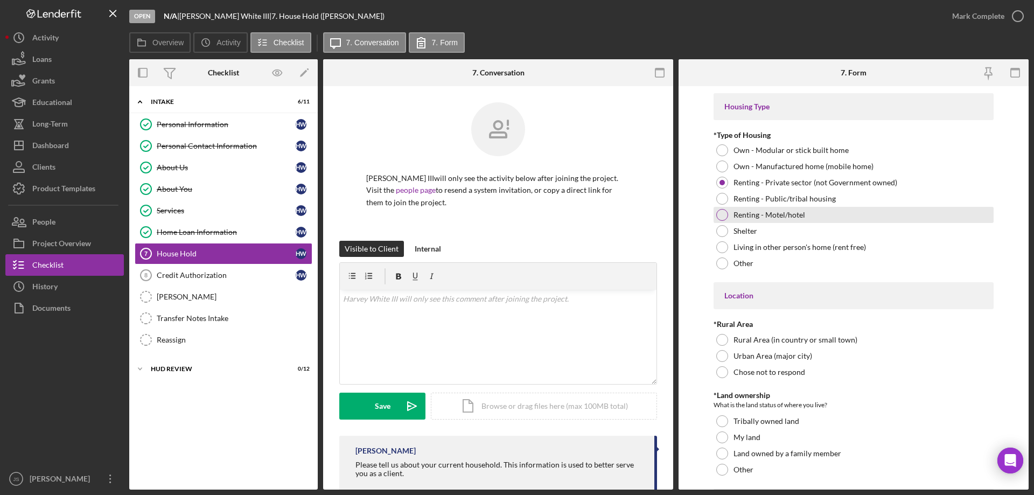
scroll to position [162, 0]
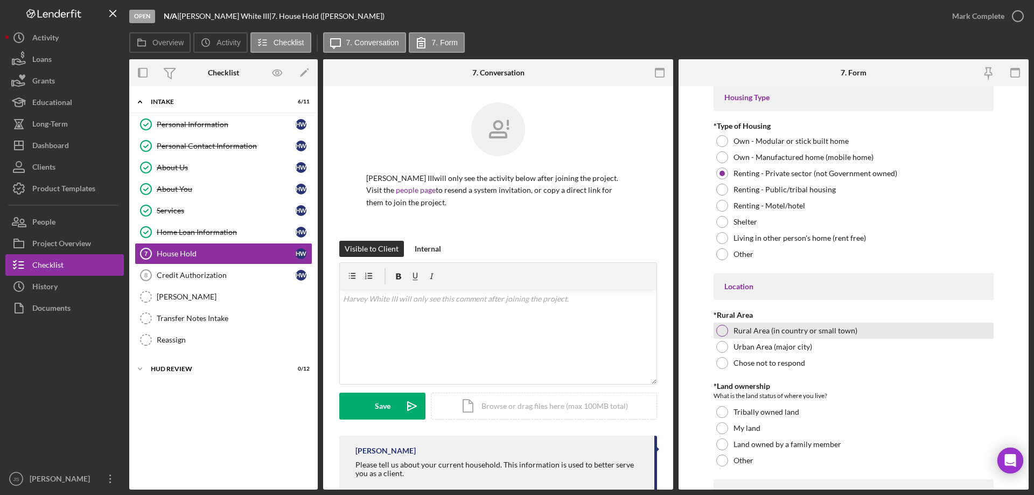
click at [720, 329] on div at bounding box center [722, 331] width 12 height 12
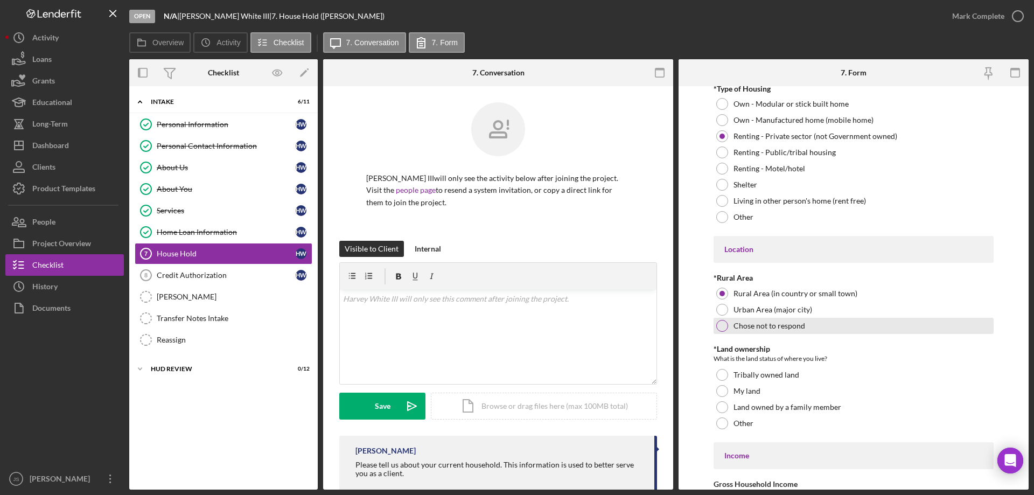
scroll to position [284, 0]
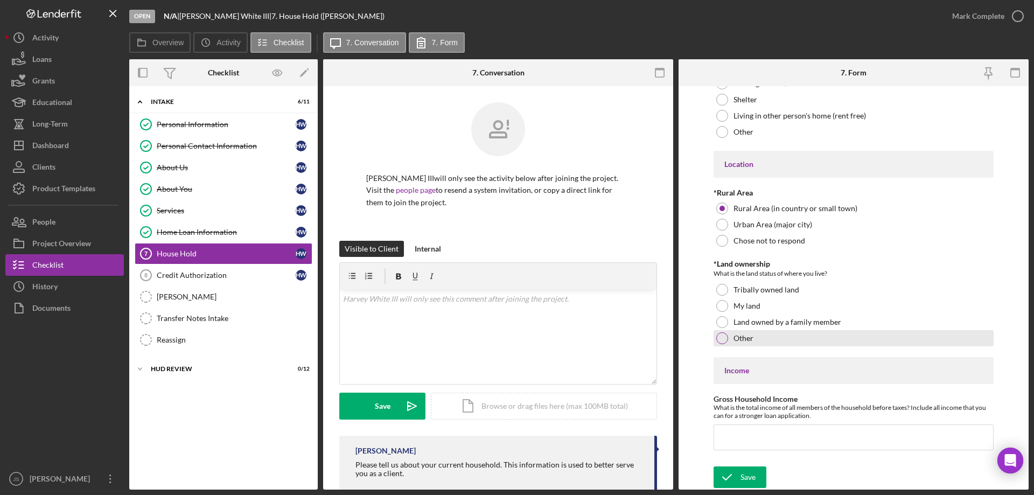
drag, startPoint x: 722, startPoint y: 337, endPoint x: 729, endPoint y: 338, distance: 7.1
click at [722, 337] on div at bounding box center [722, 338] width 12 height 12
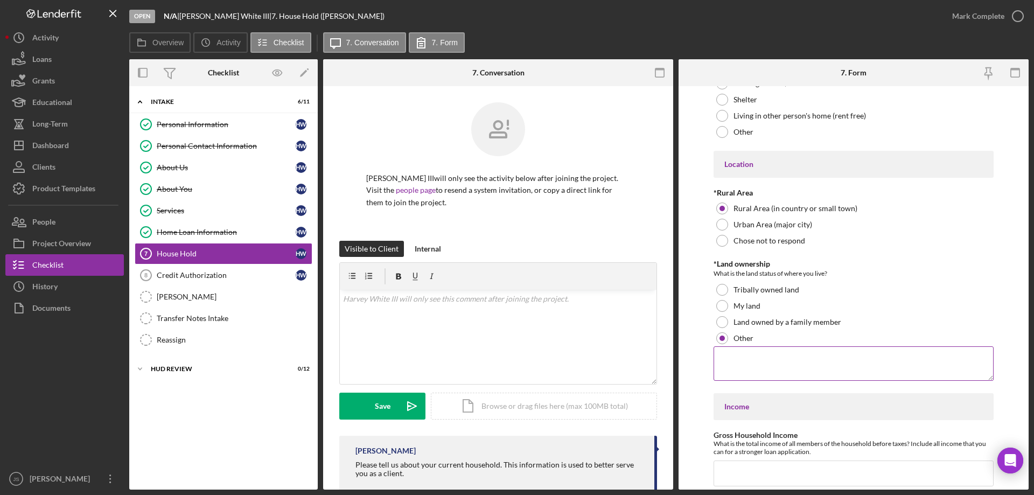
click at [775, 361] on textarea at bounding box center [854, 363] width 280 height 34
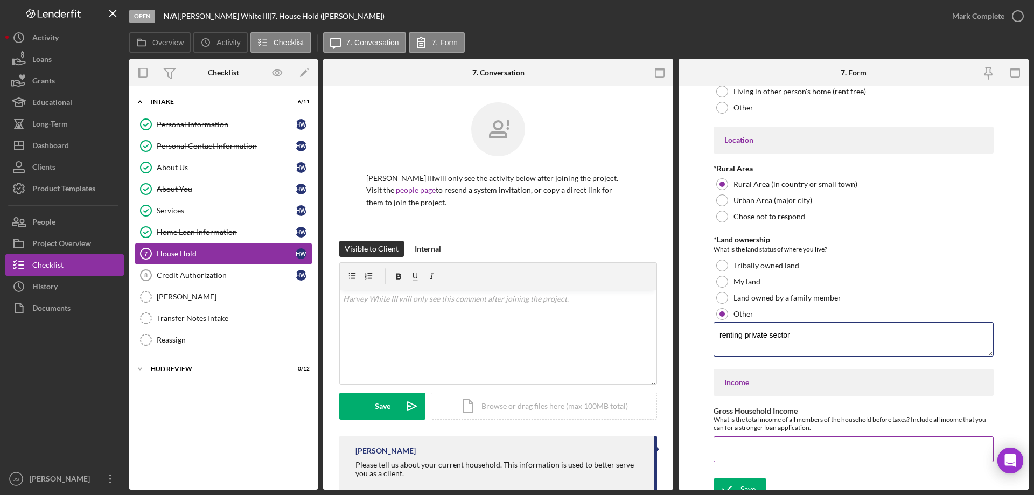
scroll to position [320, 0]
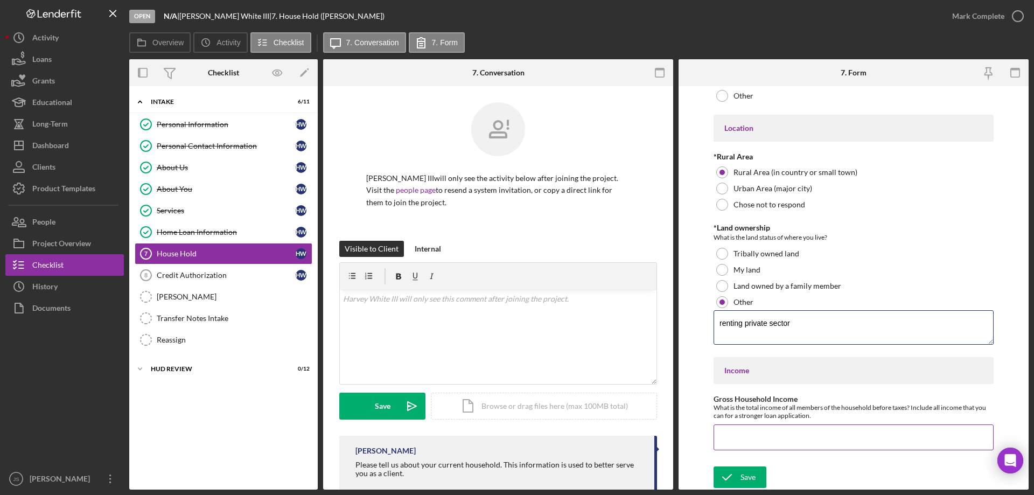
type textarea "renting private sector"
click at [748, 442] on input "Gross Household Income" at bounding box center [854, 437] width 280 height 26
type input "$110,000"
click at [739, 476] on icon "submit" at bounding box center [727, 477] width 27 height 27
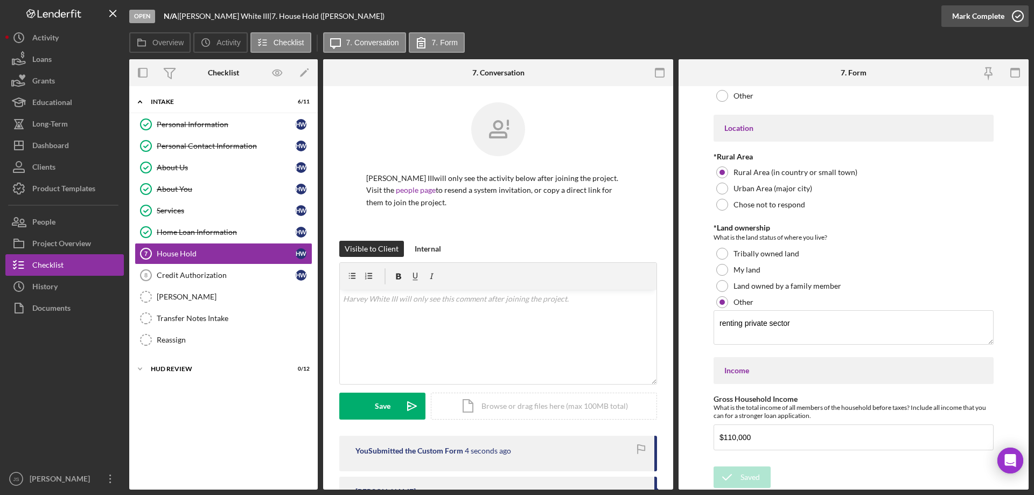
click at [1014, 14] on icon "button" at bounding box center [1017, 16] width 27 height 27
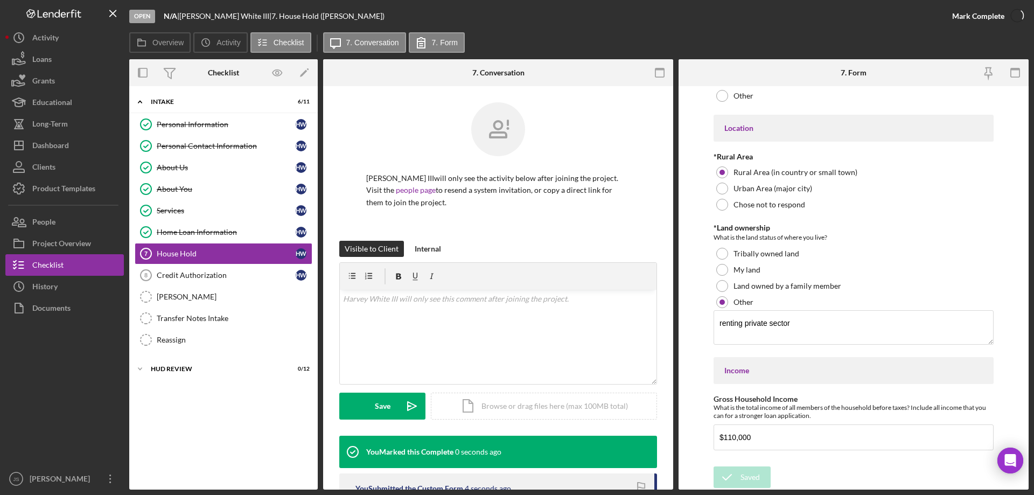
scroll to position [363, 0]
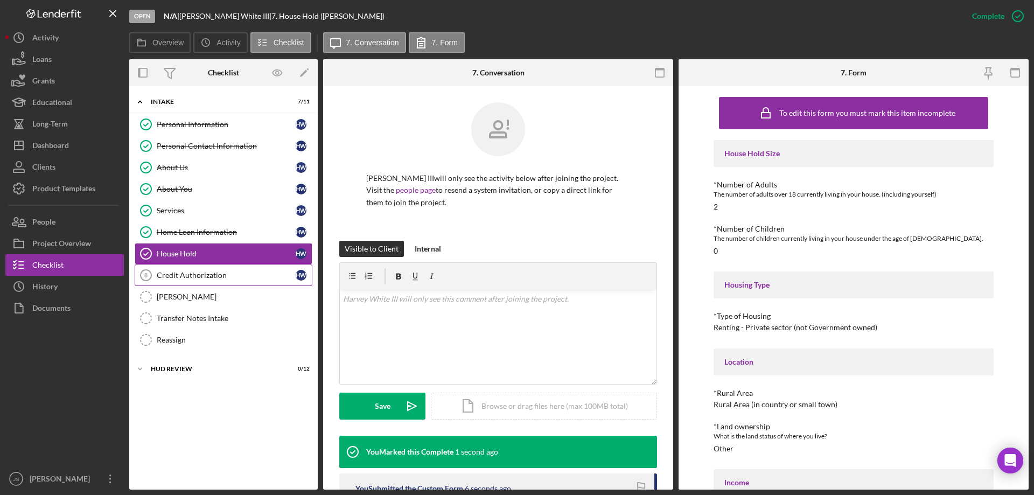
click at [242, 277] on div "Credit Authorization" at bounding box center [226, 275] width 139 height 9
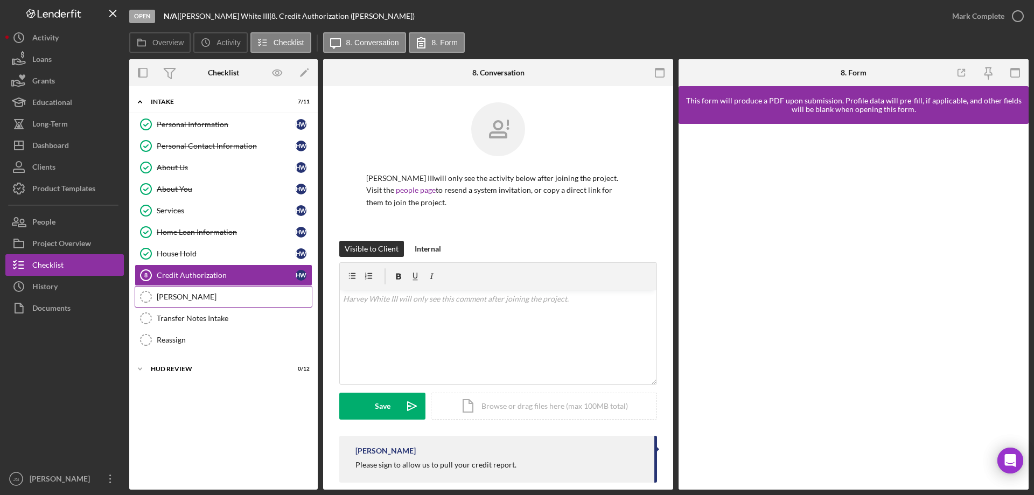
click at [187, 297] on div "OTIS" at bounding box center [234, 296] width 155 height 9
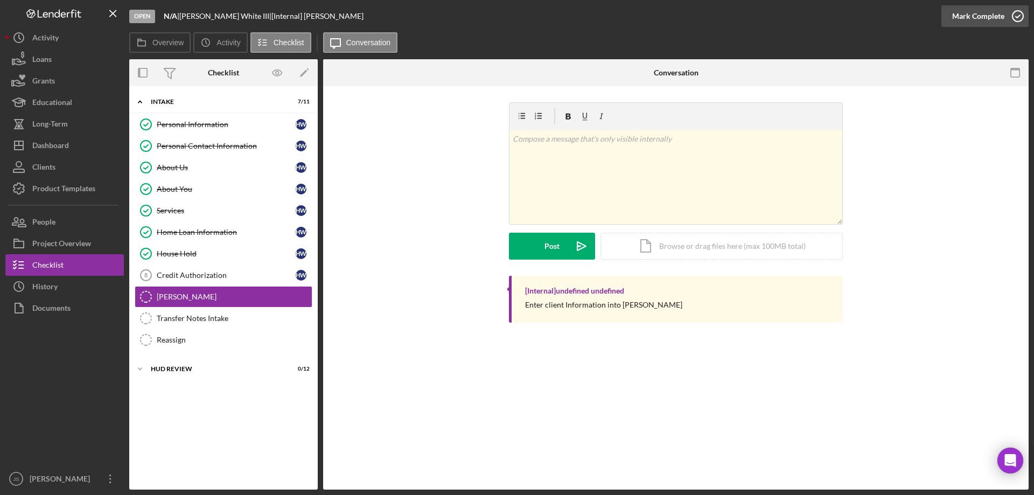
click at [1018, 13] on icon "button" at bounding box center [1017, 16] width 27 height 27
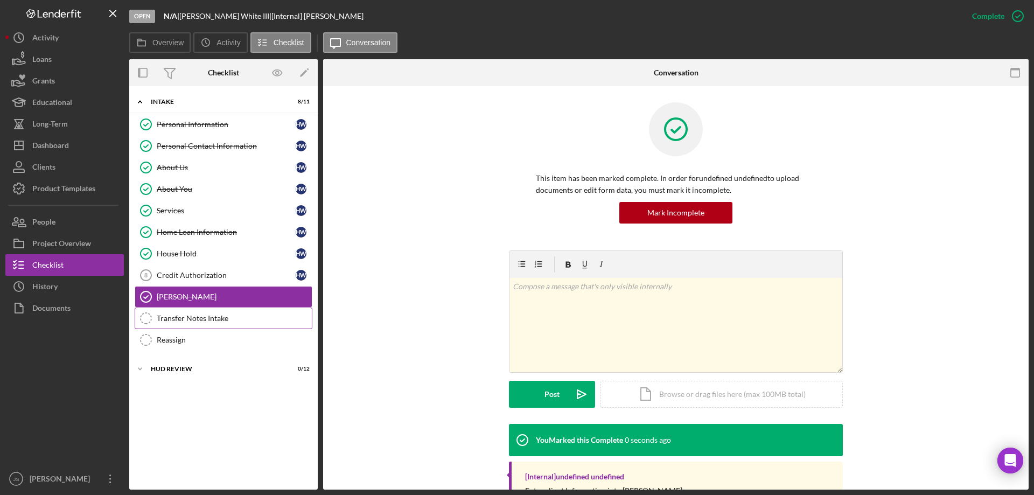
click at [220, 317] on div "Transfer Notes Intake" at bounding box center [234, 318] width 155 height 9
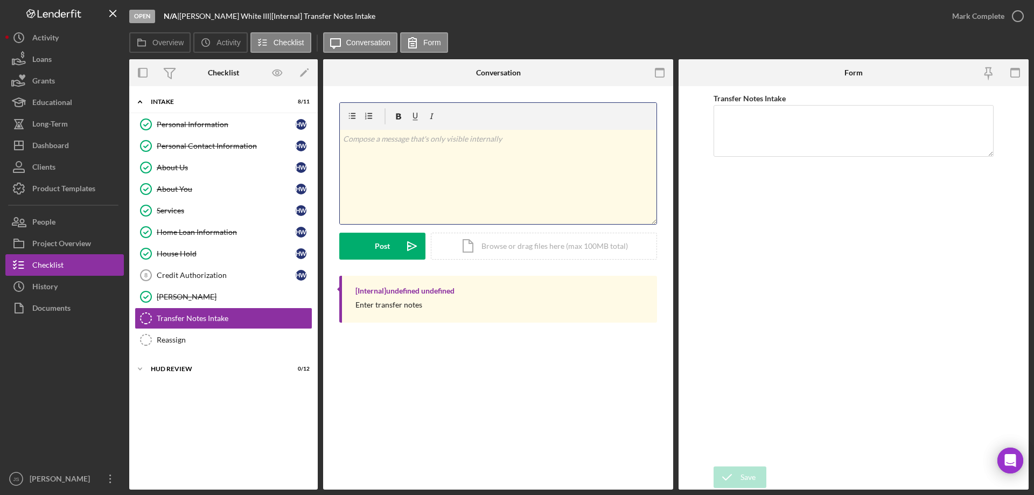
click at [435, 183] on div "v Color teal Color pink Remove color Add row above Add row below Add column bef…" at bounding box center [498, 177] width 317 height 94
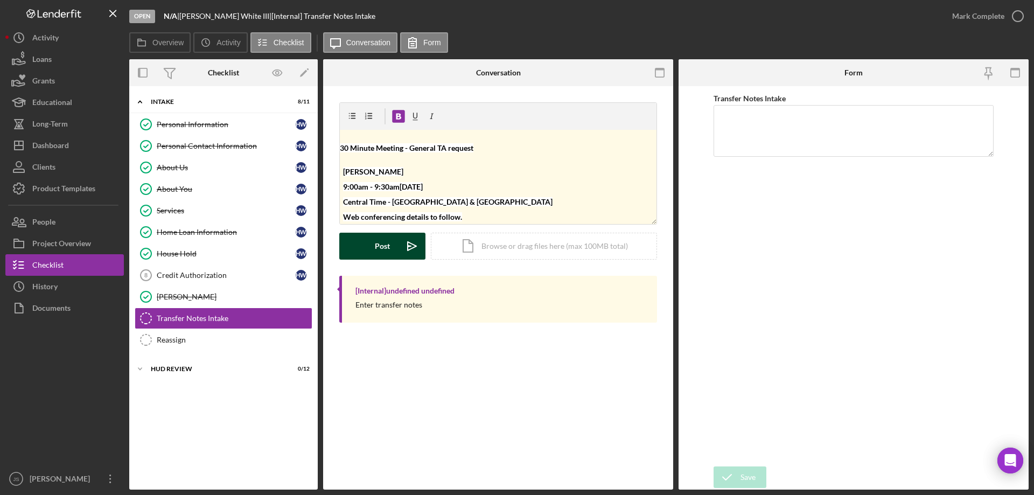
drag, startPoint x: 377, startPoint y: 238, endPoint x: 535, endPoint y: 229, distance: 158.6
click at [378, 238] on div "Post" at bounding box center [382, 246] width 15 height 27
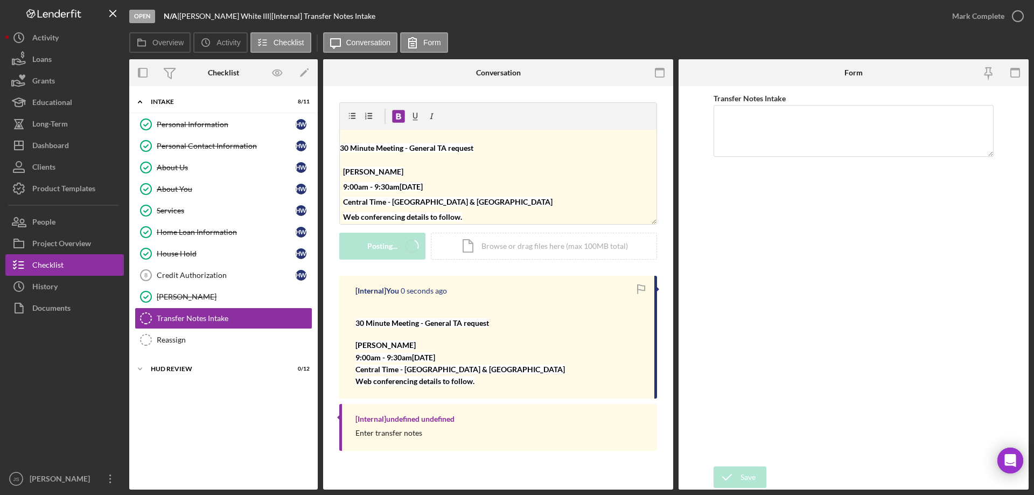
scroll to position [0, 0]
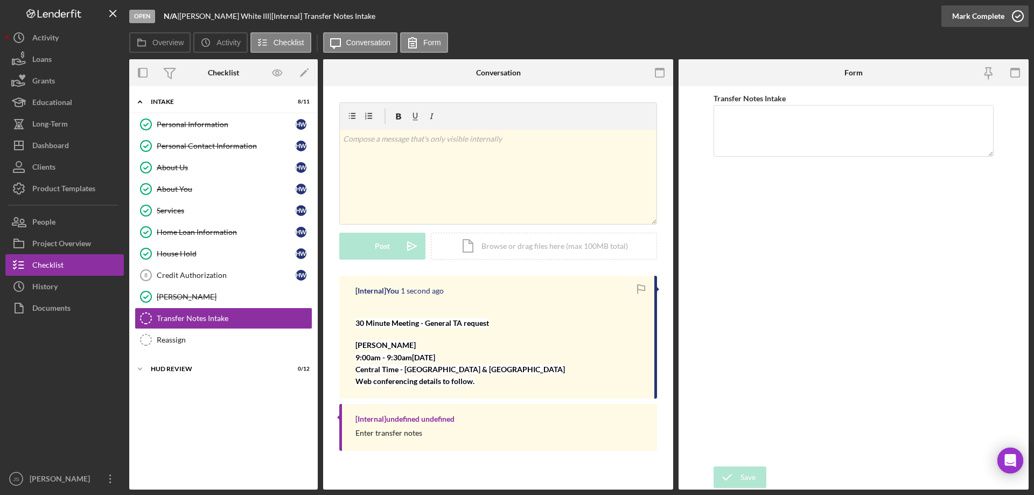
click at [1023, 14] on icon "button" at bounding box center [1017, 16] width 27 height 27
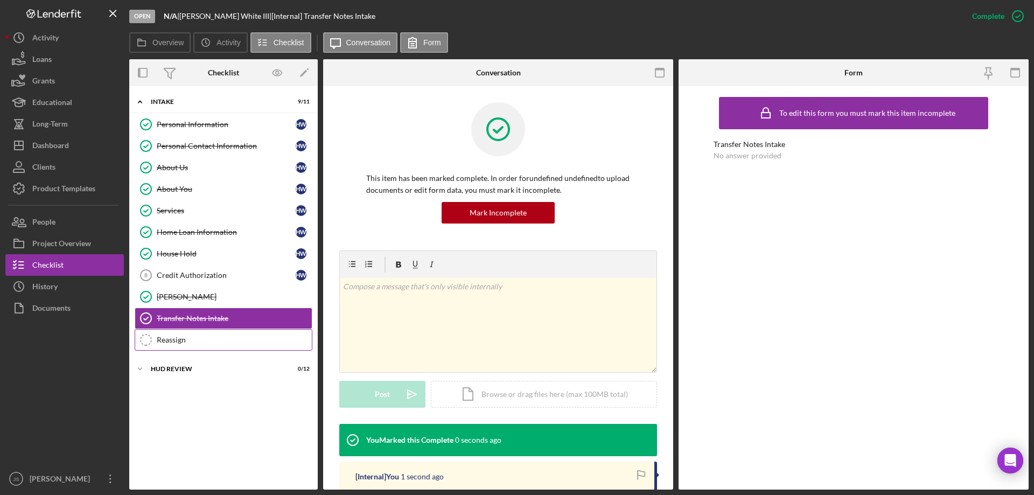
click at [196, 340] on div "Reassign" at bounding box center [234, 340] width 155 height 9
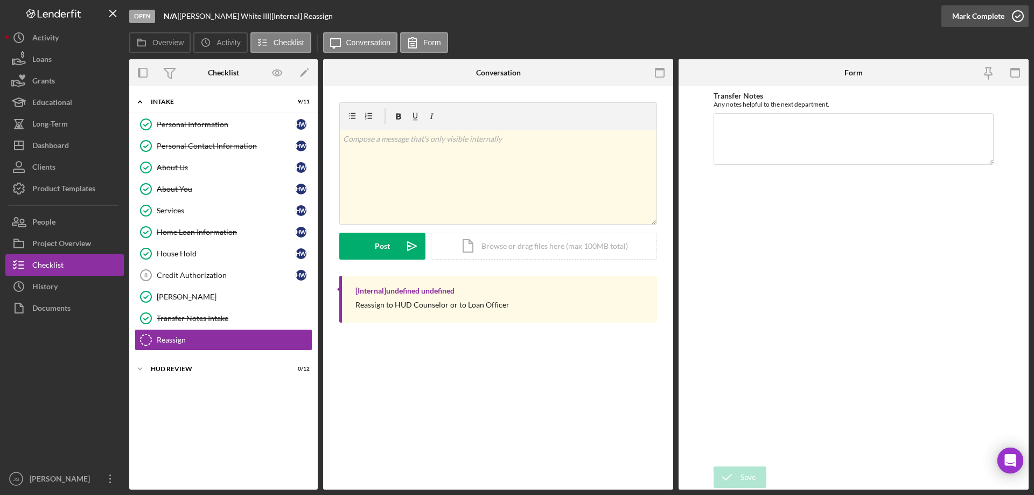
click at [1021, 13] on icon "button" at bounding box center [1017, 16] width 27 height 27
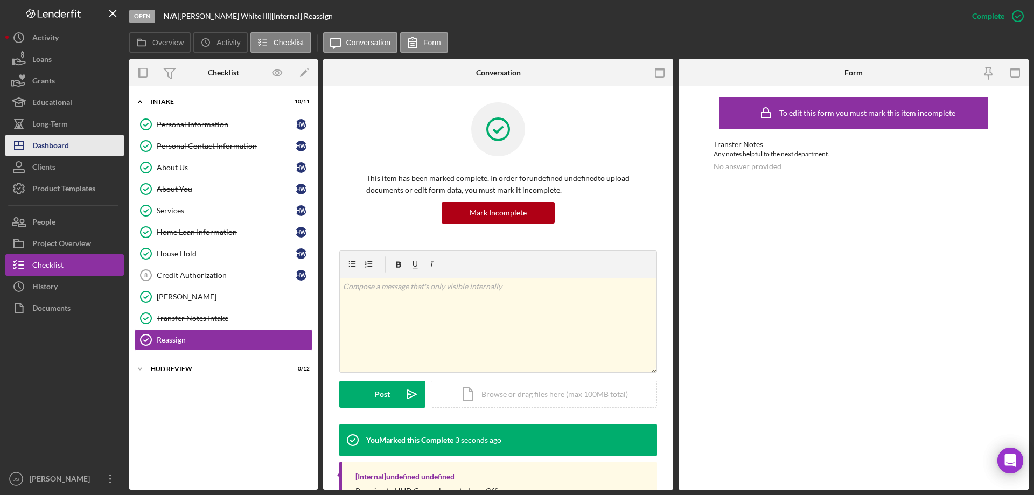
click at [59, 146] on div "Dashboard" at bounding box center [50, 147] width 37 height 24
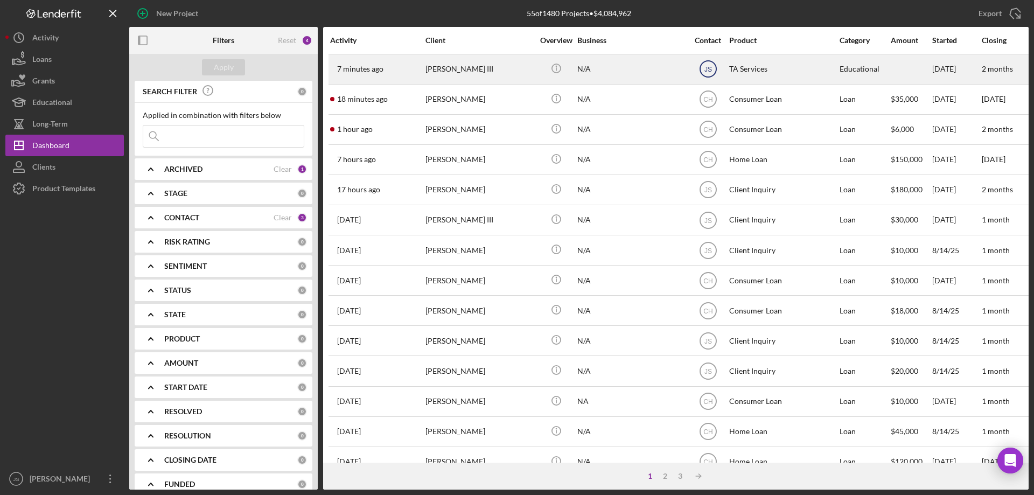
click at [708, 67] on text "JS" at bounding box center [708, 70] width 8 height 8
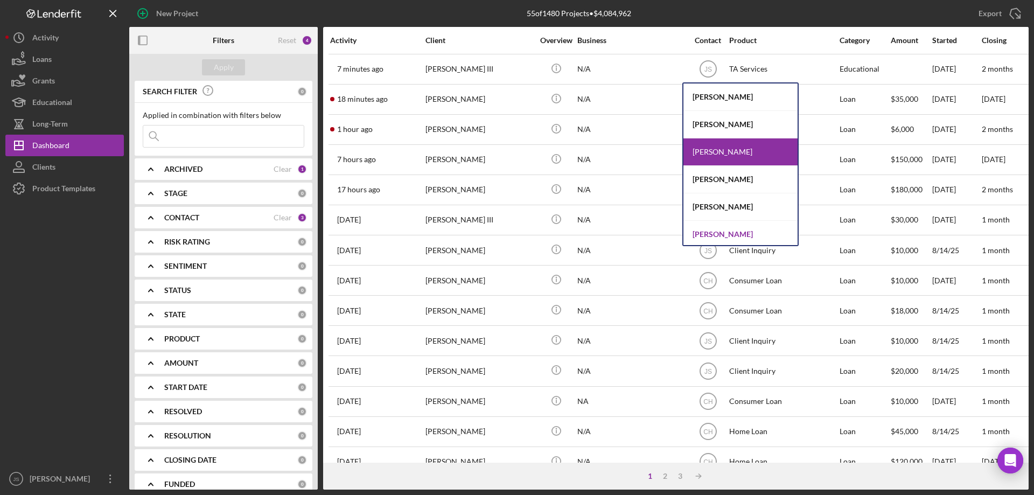
click at [711, 233] on div "[PERSON_NAME]" at bounding box center [740, 234] width 114 height 27
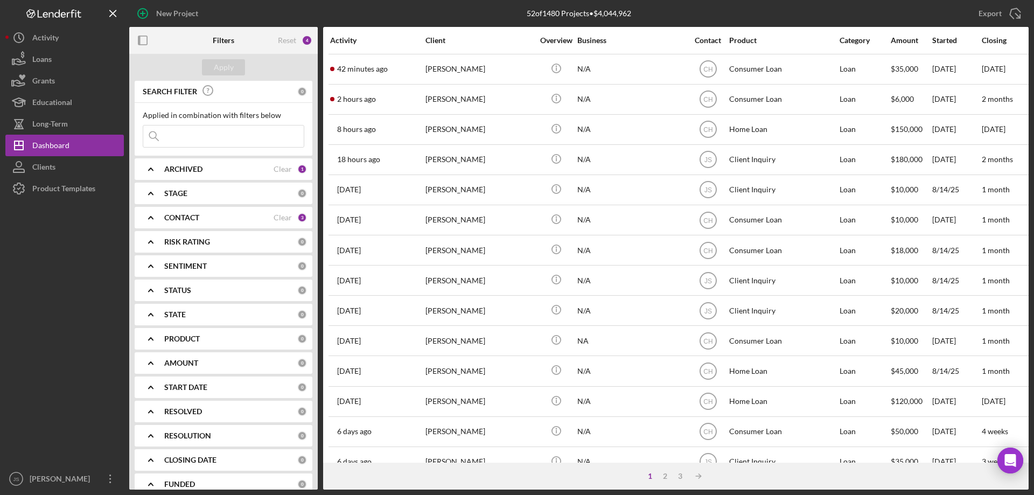
click at [205, 136] on input at bounding box center [223, 136] width 160 height 22
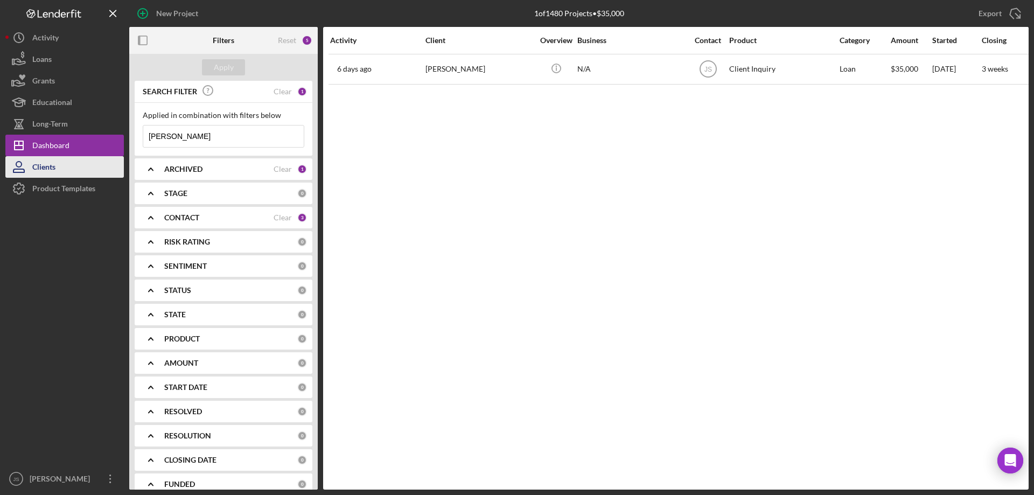
type input "shaun"
click at [62, 164] on button "Clients" at bounding box center [64, 167] width 118 height 22
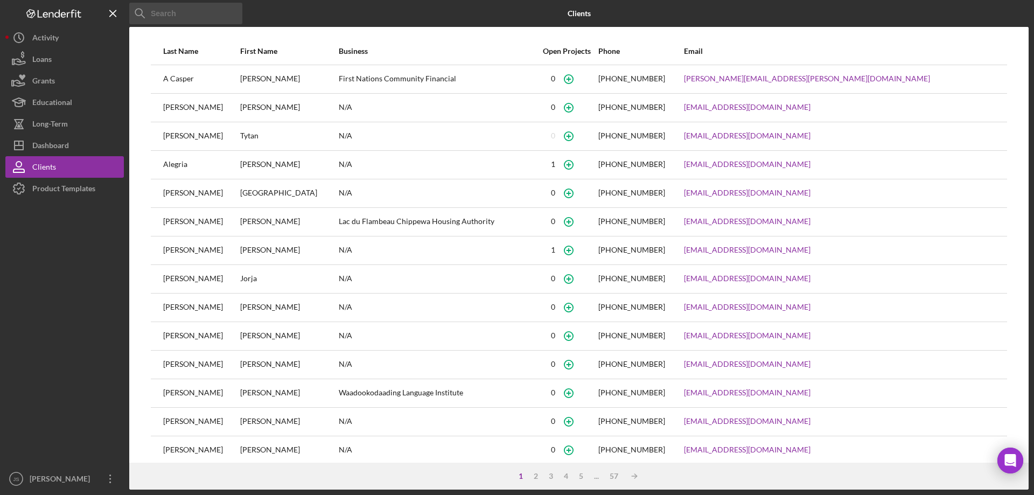
click at [175, 17] on input at bounding box center [185, 14] width 113 height 22
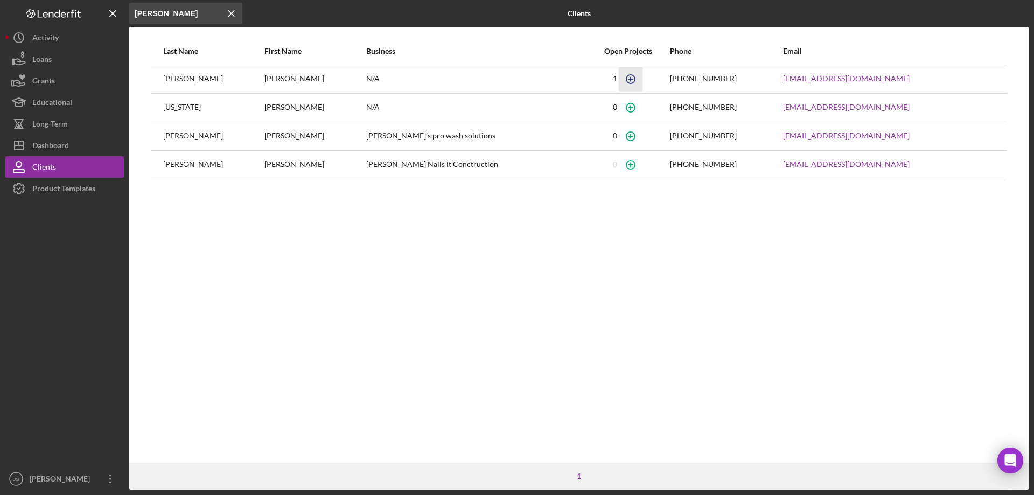
type input "shaun"
click at [618, 80] on icon "button" at bounding box center [630, 79] width 24 height 24
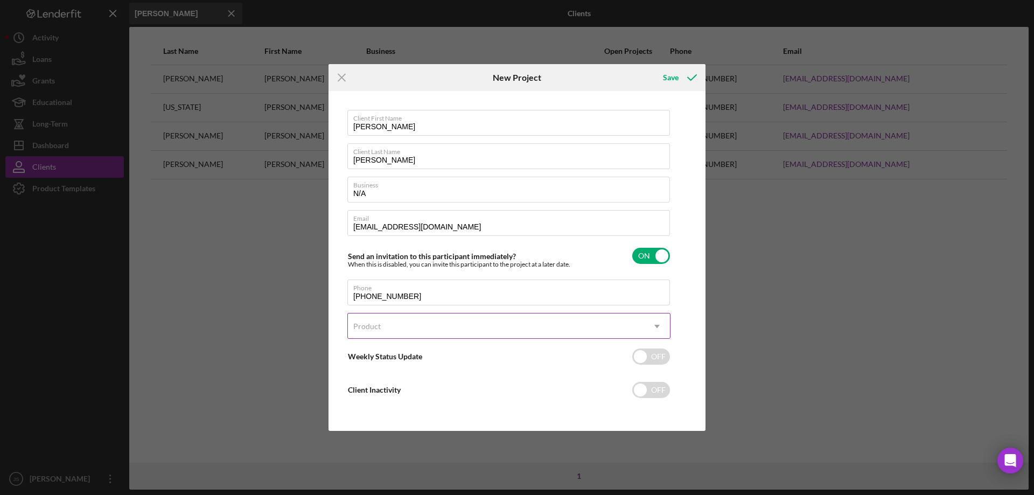
click at [639, 324] on div "Product" at bounding box center [496, 326] width 296 height 25
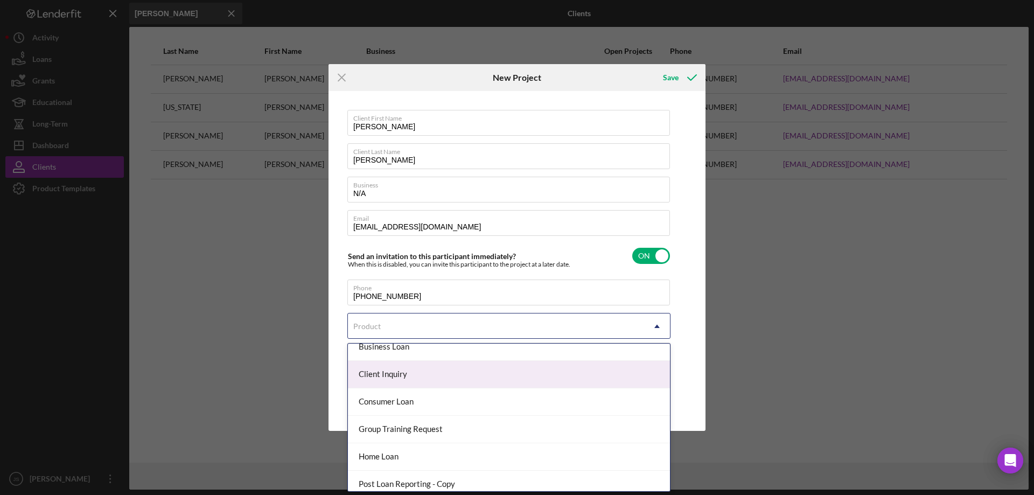
scroll to position [54, 0]
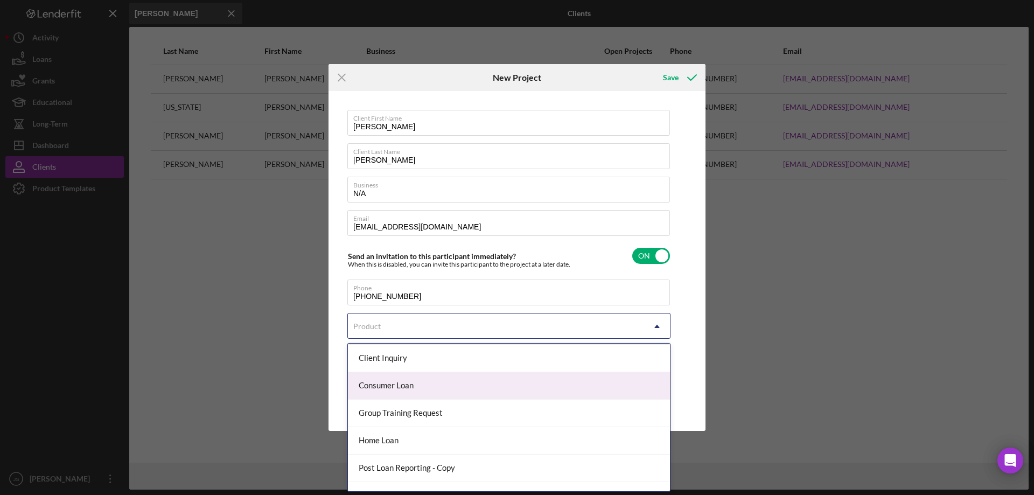
drag, startPoint x: 453, startPoint y: 386, endPoint x: 482, endPoint y: 381, distance: 28.9
click at [454, 386] on div "Consumer Loan" at bounding box center [509, 385] width 322 height 27
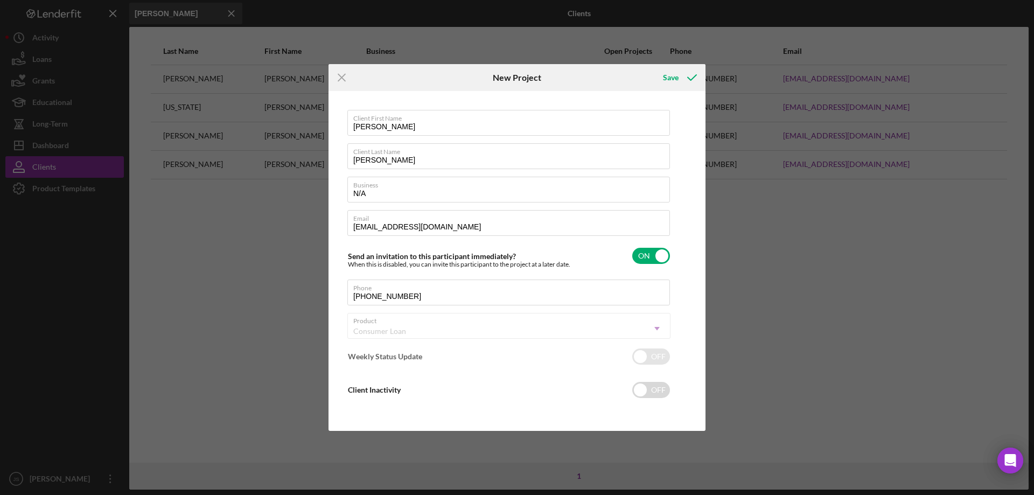
checkbox input "true"
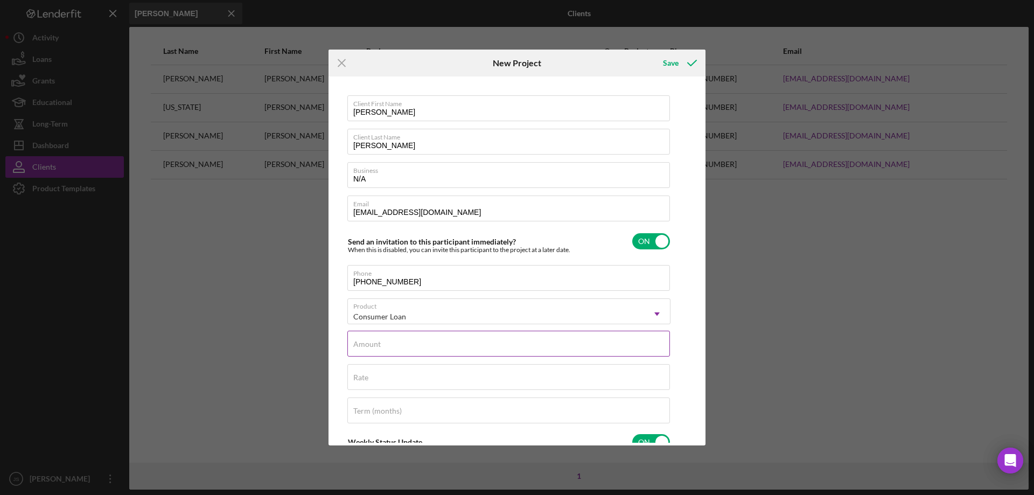
click at [513, 346] on input "Amount" at bounding box center [508, 344] width 323 height 26
type input "$35,000"
click at [420, 375] on div "Rate" at bounding box center [508, 377] width 323 height 27
type input "7.750%"
click at [420, 413] on input "Term (months)" at bounding box center [508, 410] width 323 height 26
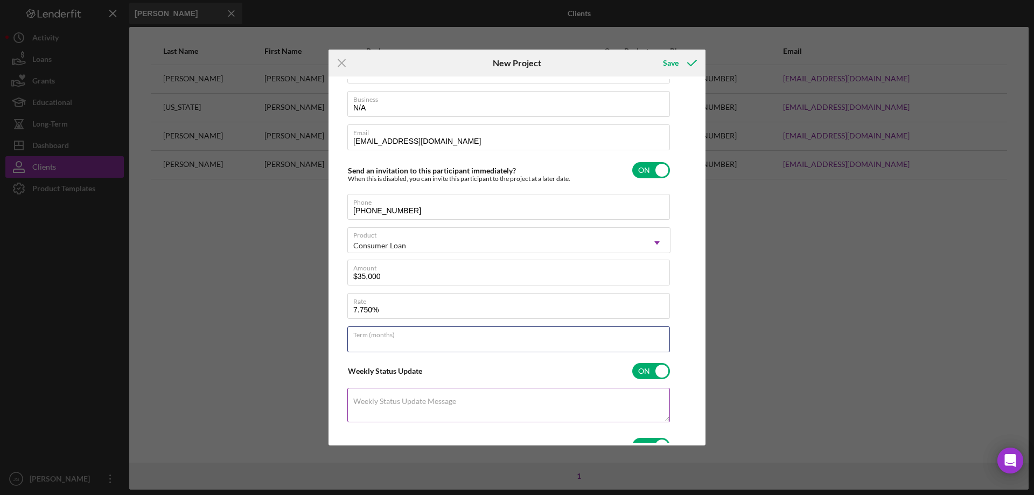
scroll to position [108, 0]
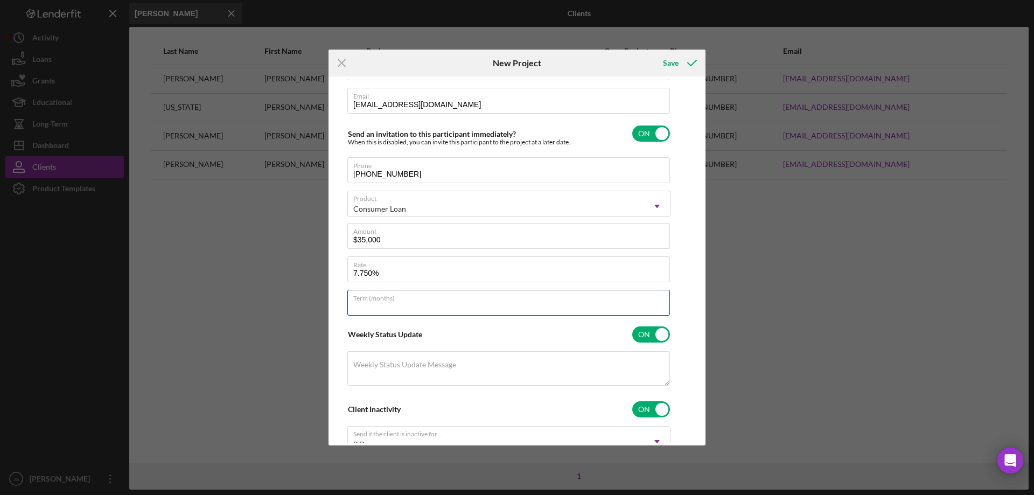
type input "2"
type input "120"
click at [669, 64] on div "Save" at bounding box center [671, 63] width 16 height 22
checkbox input "false"
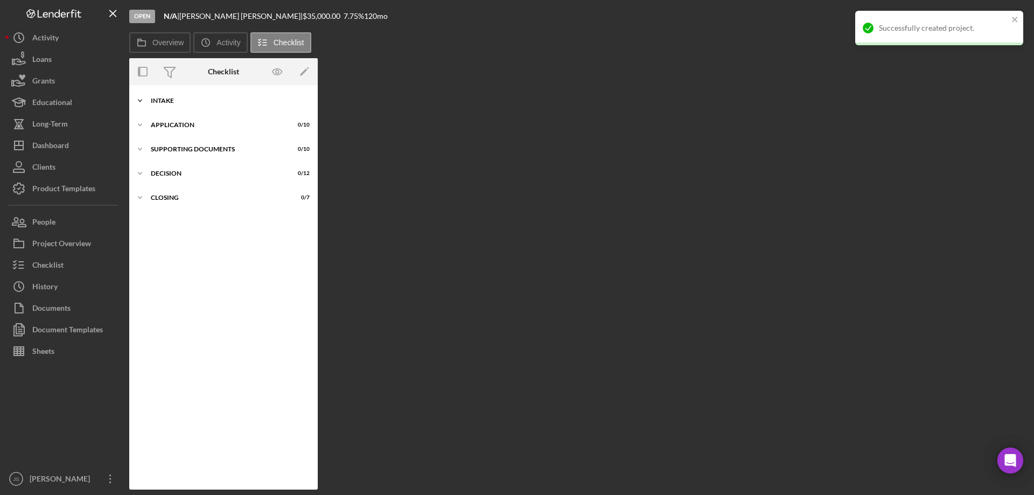
click at [143, 100] on icon "Icon/Expander" at bounding box center [140, 101] width 22 height 22
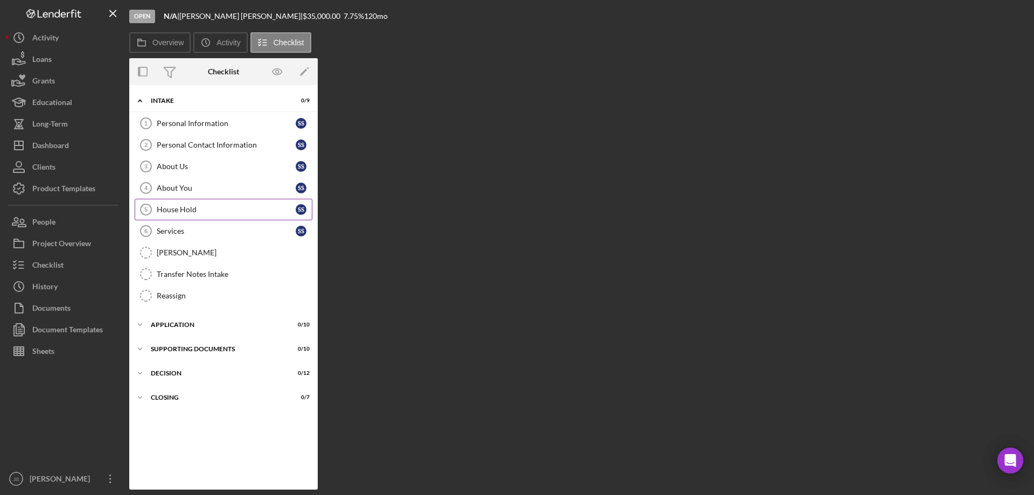
click at [208, 209] on div "House Hold" at bounding box center [226, 209] width 139 height 9
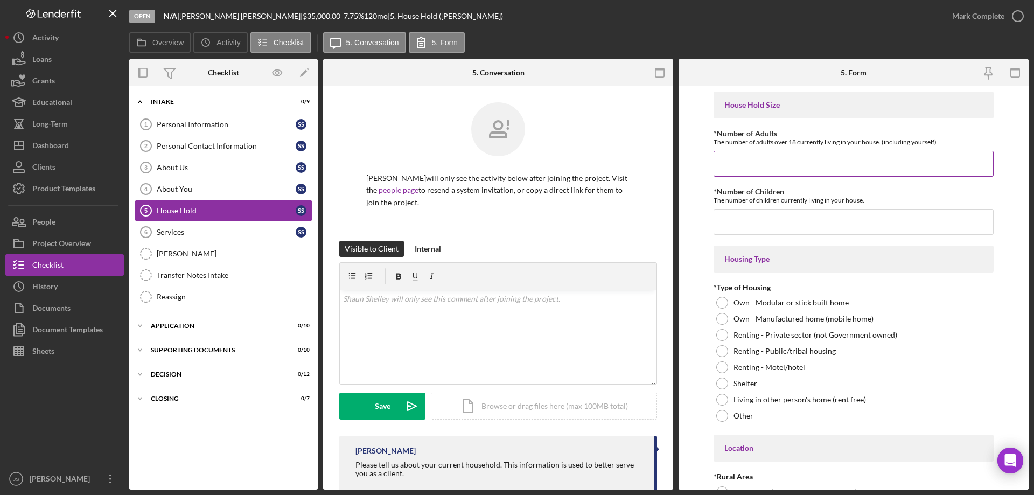
click at [729, 166] on input "*Number of Adults" at bounding box center [854, 164] width 280 height 26
type input "2"
click at [765, 224] on input "*Number of Children" at bounding box center [854, 222] width 280 height 26
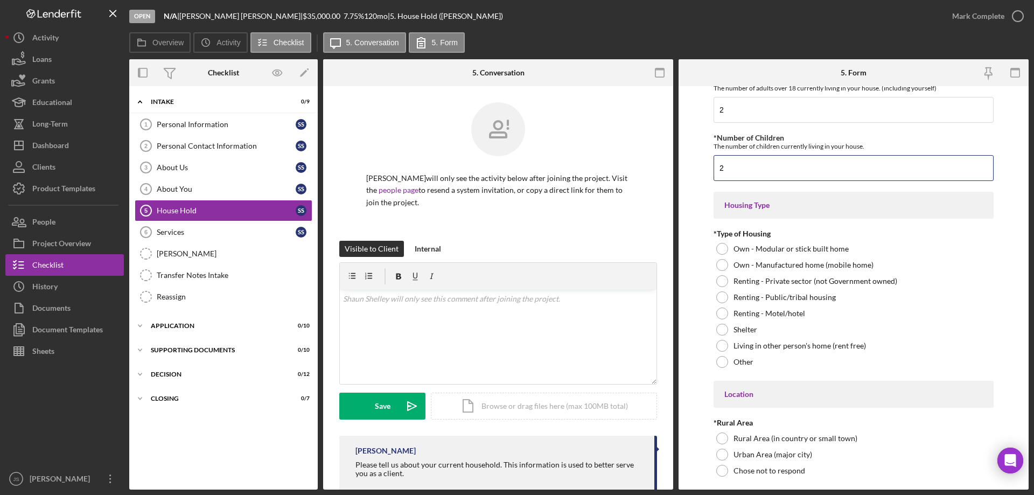
type input "2"
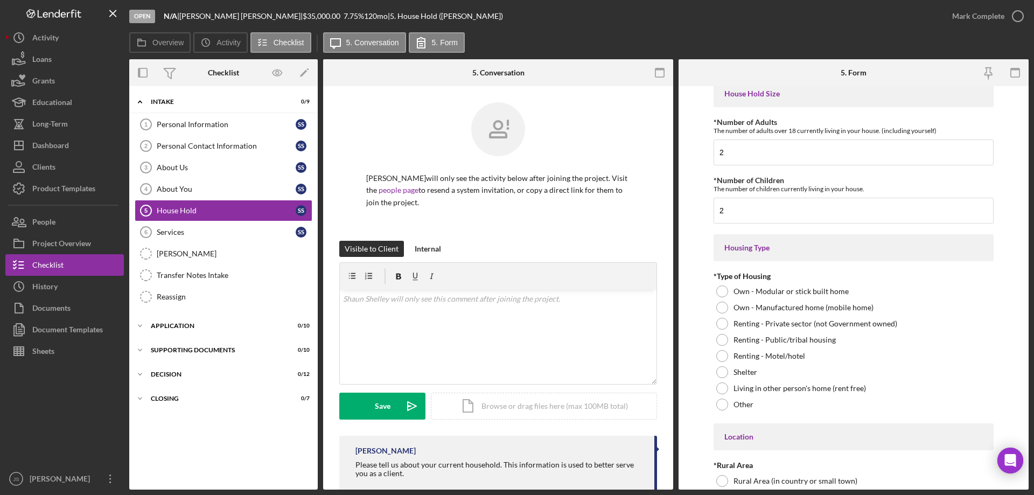
scroll to position [0, 0]
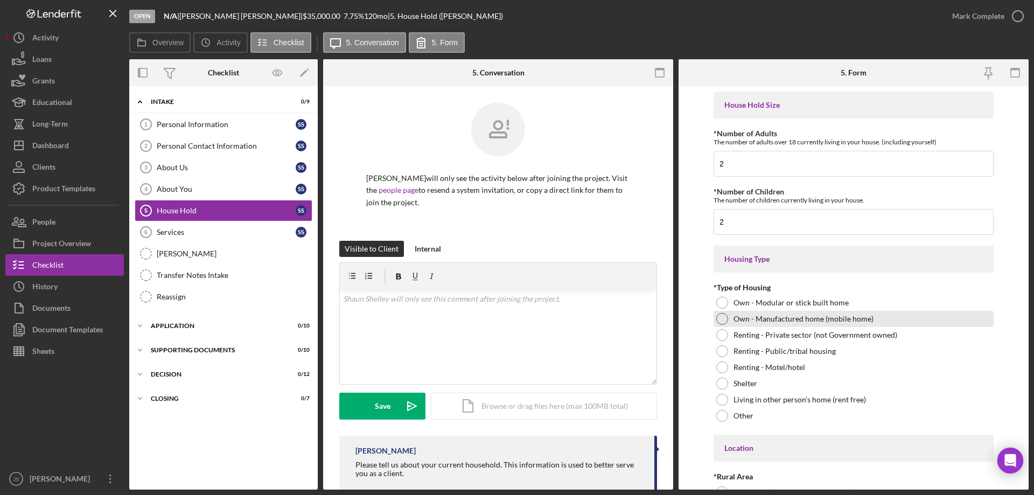
click at [722, 317] on div at bounding box center [722, 319] width 12 height 12
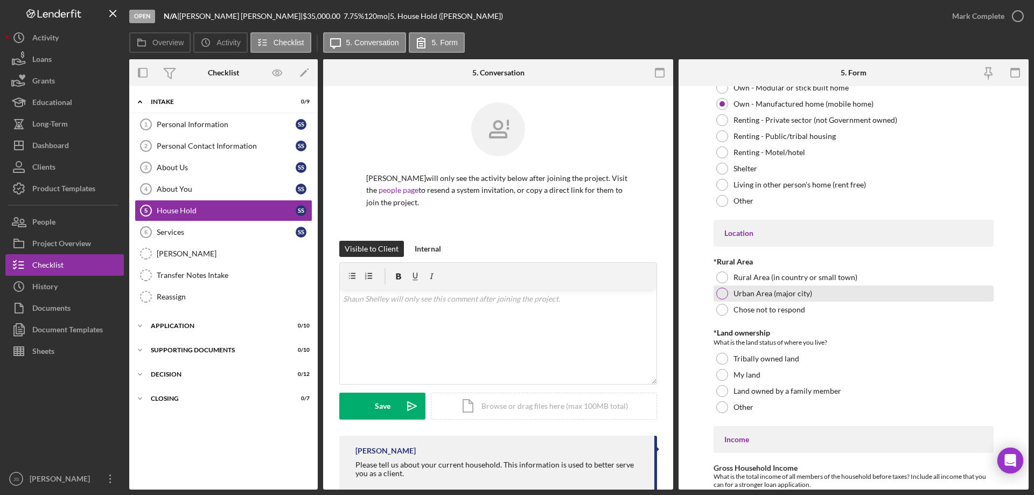
scroll to position [215, 0]
drag, startPoint x: 725, startPoint y: 274, endPoint x: 735, endPoint y: 278, distance: 10.6
click at [724, 275] on div at bounding box center [722, 277] width 12 height 12
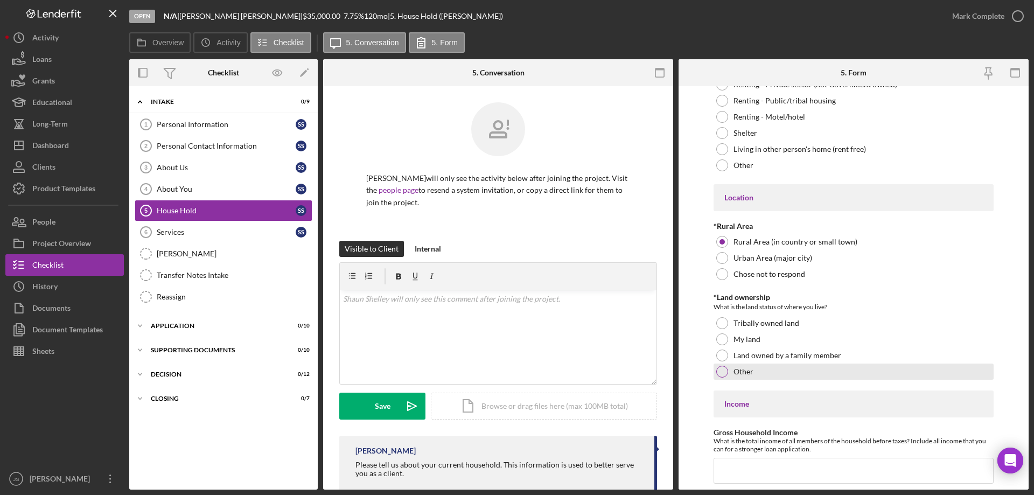
scroll to position [269, 0]
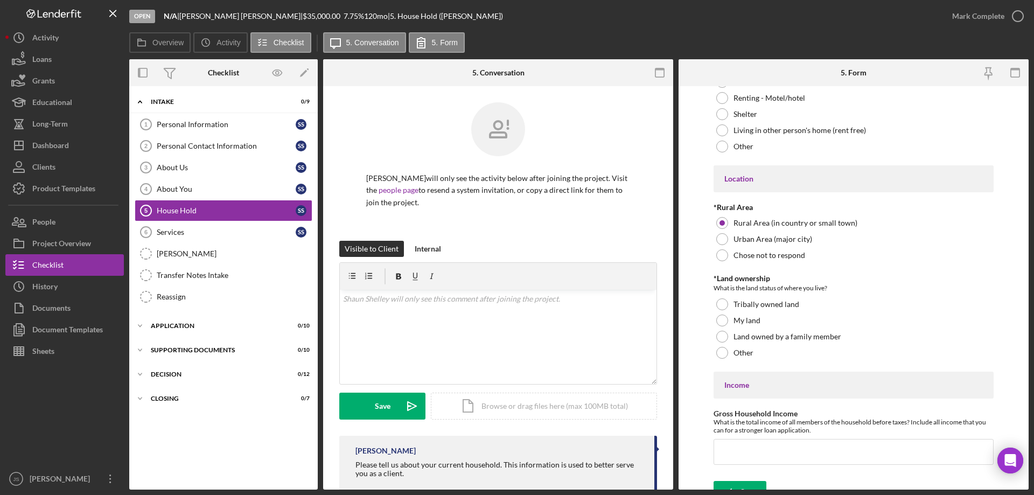
drag, startPoint x: 722, startPoint y: 303, endPoint x: 933, endPoint y: 397, distance: 230.5
click at [724, 303] on div at bounding box center [722, 304] width 12 height 12
click at [732, 455] on input "Gross Household Income" at bounding box center [854, 452] width 280 height 26
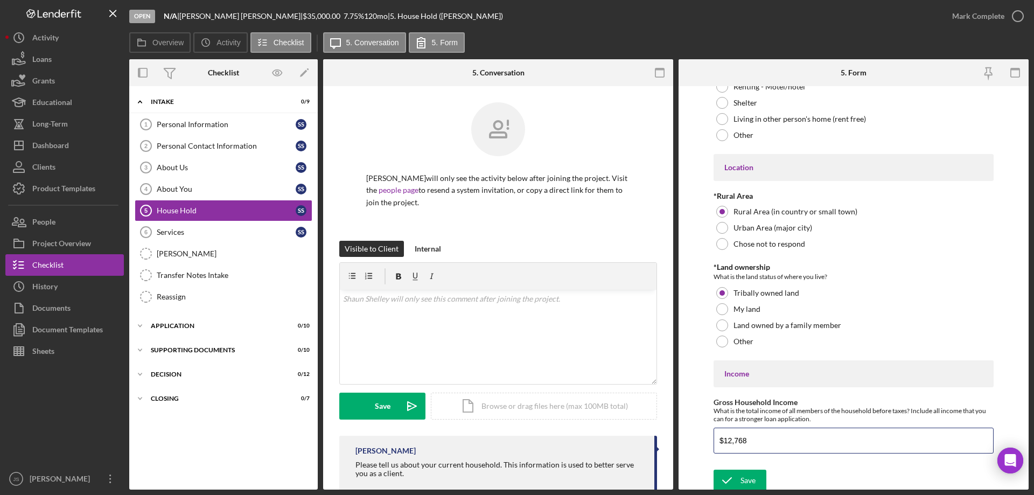
scroll to position [284, 0]
type input "$12,768"
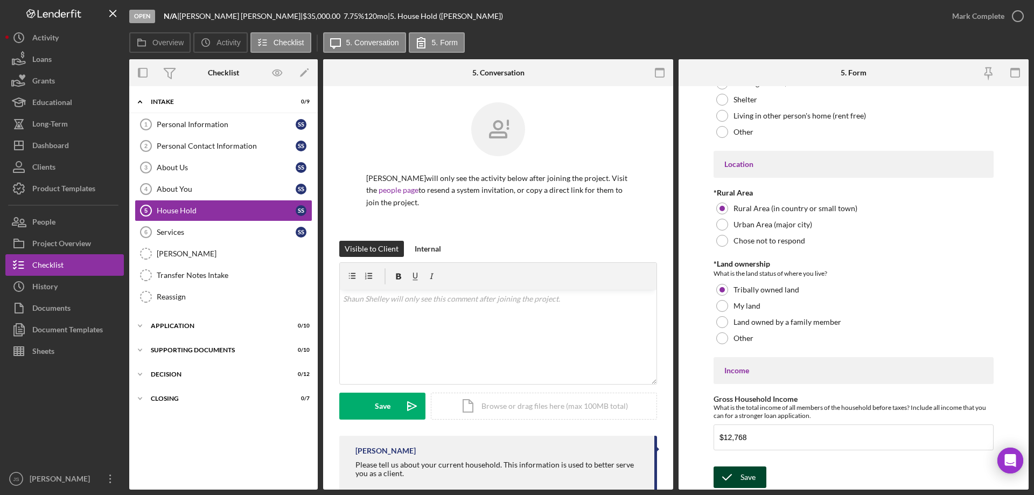
click at [734, 474] on icon "submit" at bounding box center [727, 477] width 27 height 27
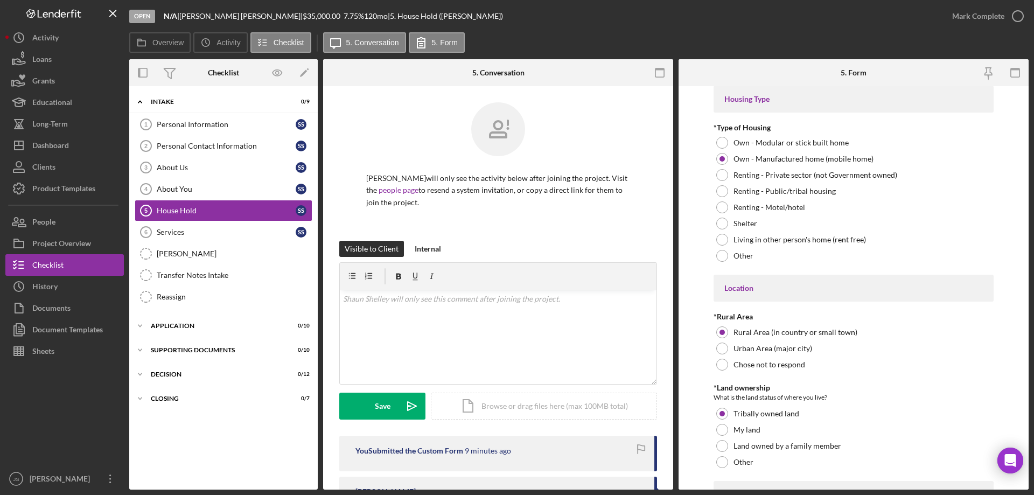
scroll to position [0, 0]
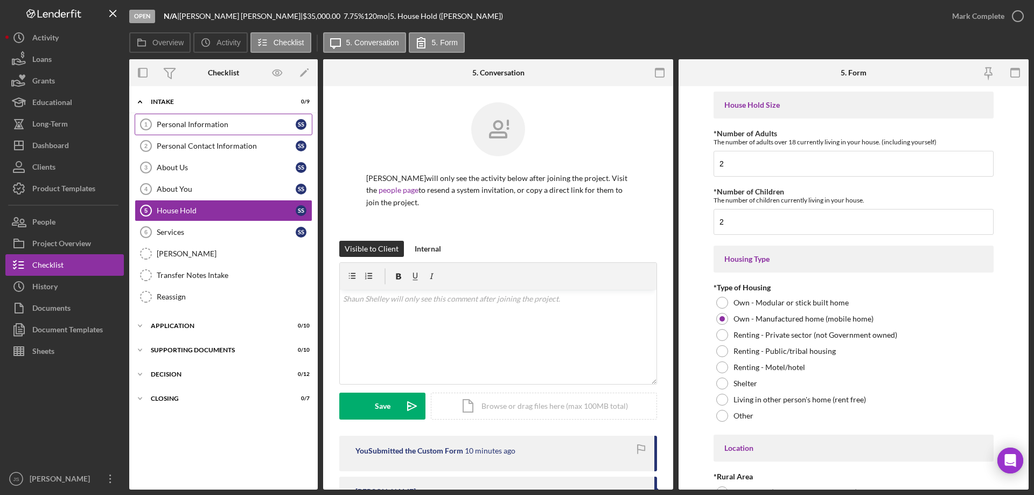
click at [225, 117] on link "Personal Information 1 Personal Information S S" at bounding box center [224, 125] width 178 height 22
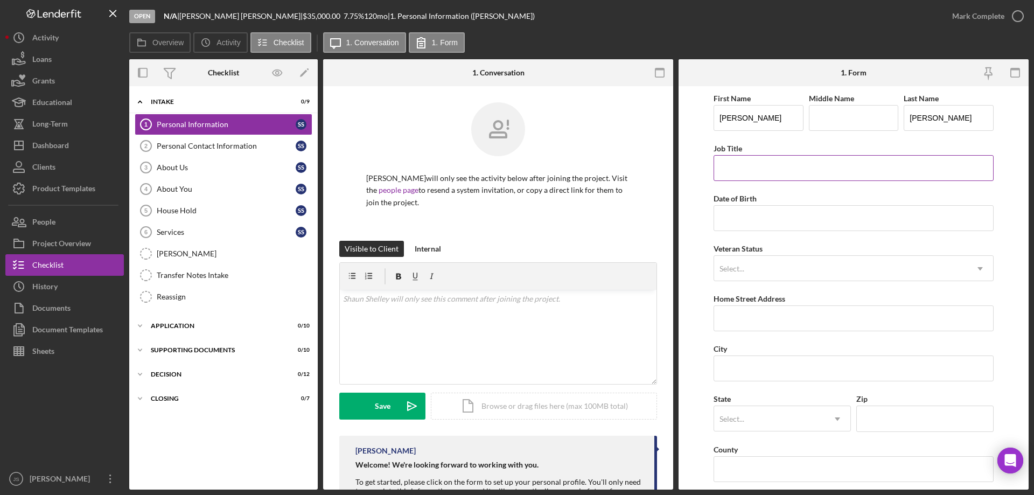
click at [778, 170] on input "Job Title" at bounding box center [854, 168] width 280 height 26
type input "Disabled"
click at [757, 220] on input "Date of Birth" at bounding box center [854, 218] width 280 height 26
type input "[DATE]"
click at [807, 264] on div "Select..." at bounding box center [840, 268] width 253 height 25
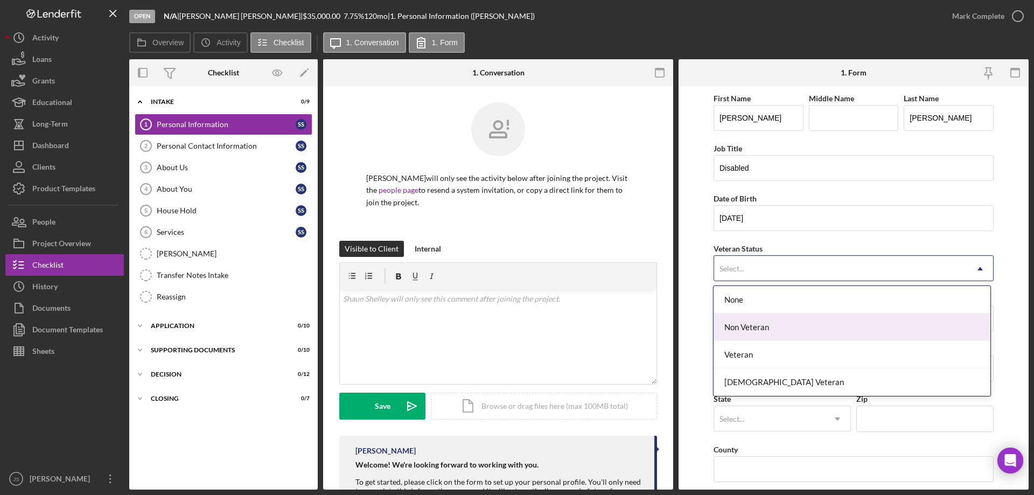
click at [775, 325] on div "Non Veteran" at bounding box center [852, 326] width 276 height 27
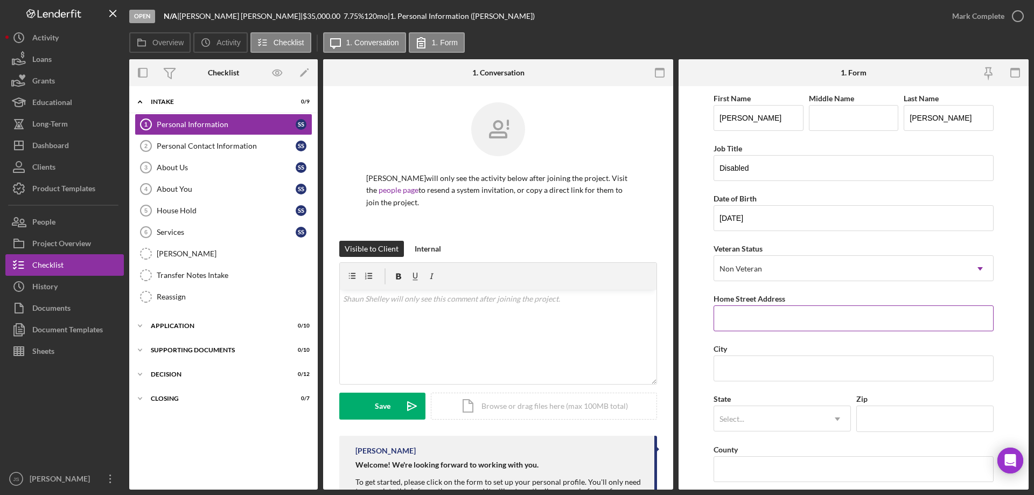
click at [784, 323] on input "Home Street Address" at bounding box center [854, 318] width 280 height 26
type input "[STREET_ADDRESS][PERSON_NAME]"
type input "Bayfield"
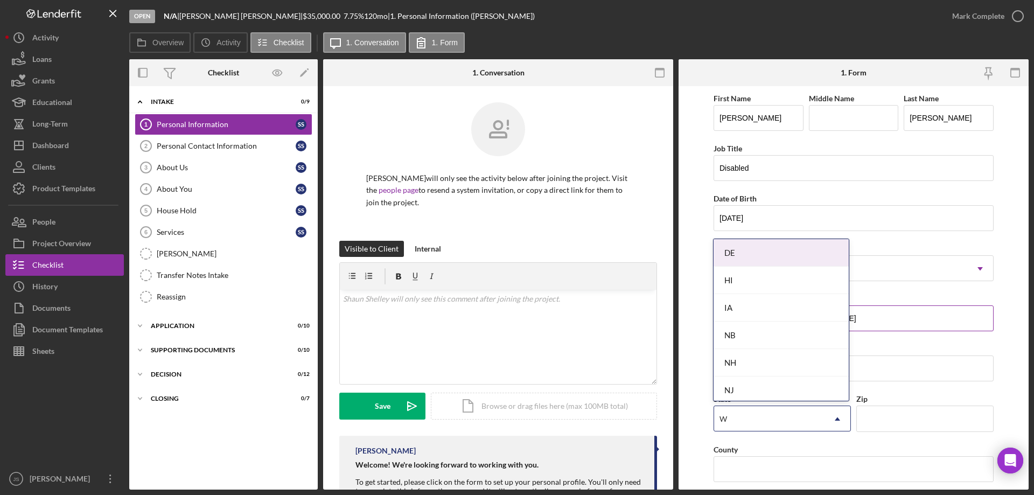
type input "WI"
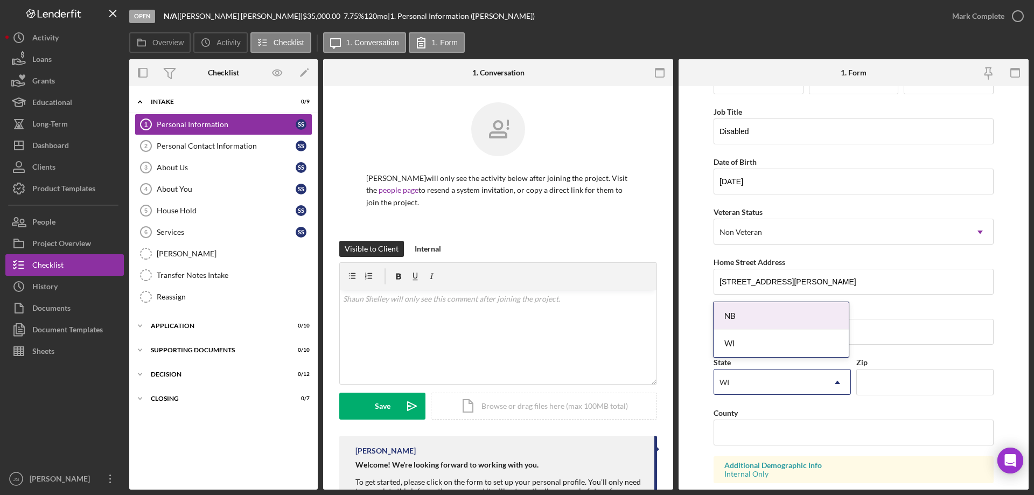
scroll to position [54, 0]
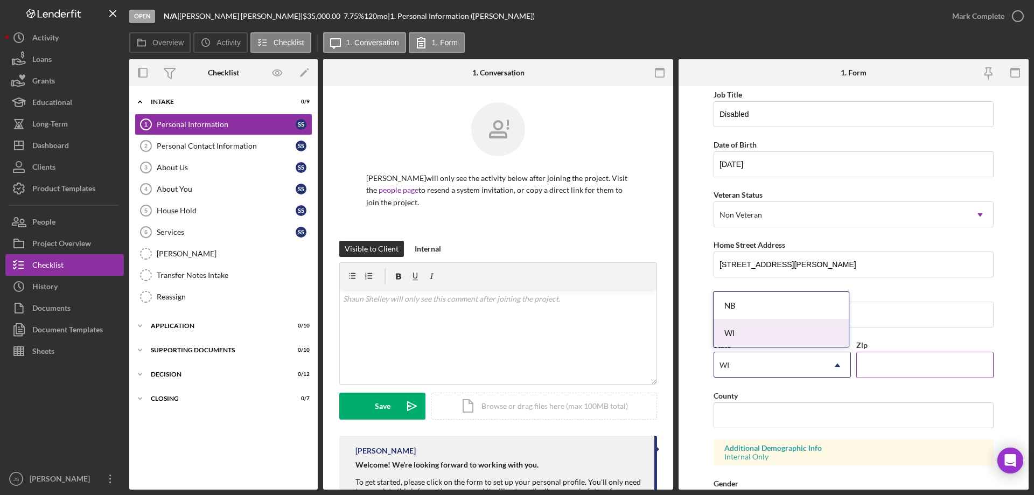
drag, startPoint x: 795, startPoint y: 332, endPoint x: 855, endPoint y: 354, distance: 63.4
click at [797, 332] on div "WI" at bounding box center [781, 332] width 135 height 27
click at [887, 361] on input "Zip" at bounding box center [924, 365] width 137 height 26
type input "54814"
click at [772, 420] on input "County" at bounding box center [854, 415] width 280 height 26
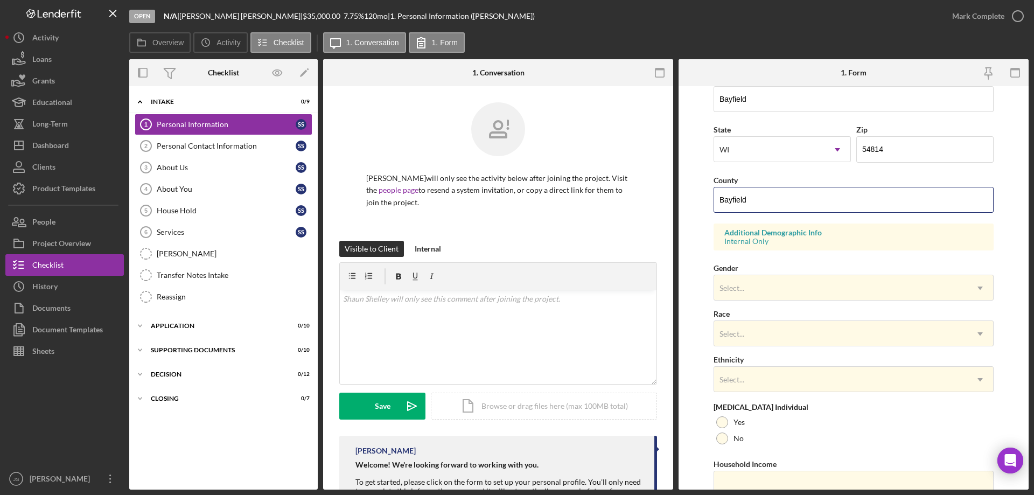
scroll to position [316, 0]
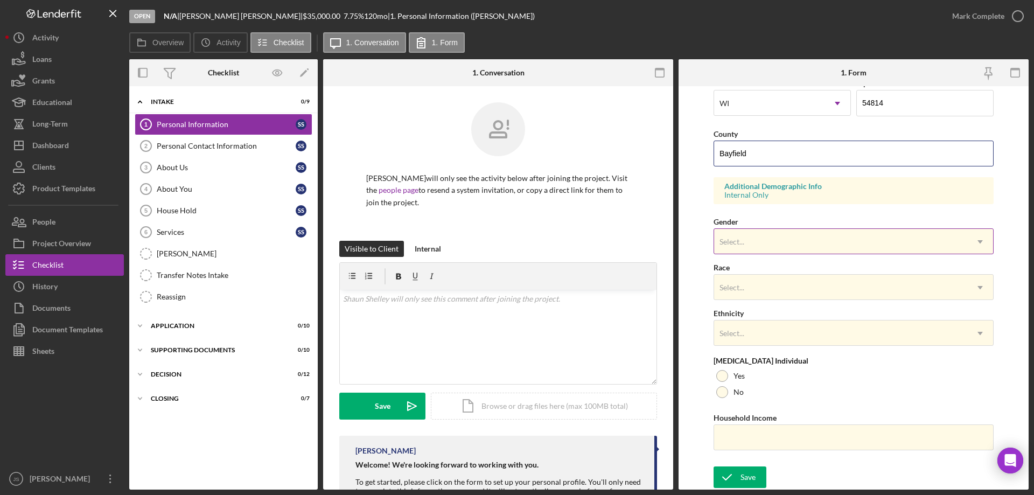
type input "Bayfield"
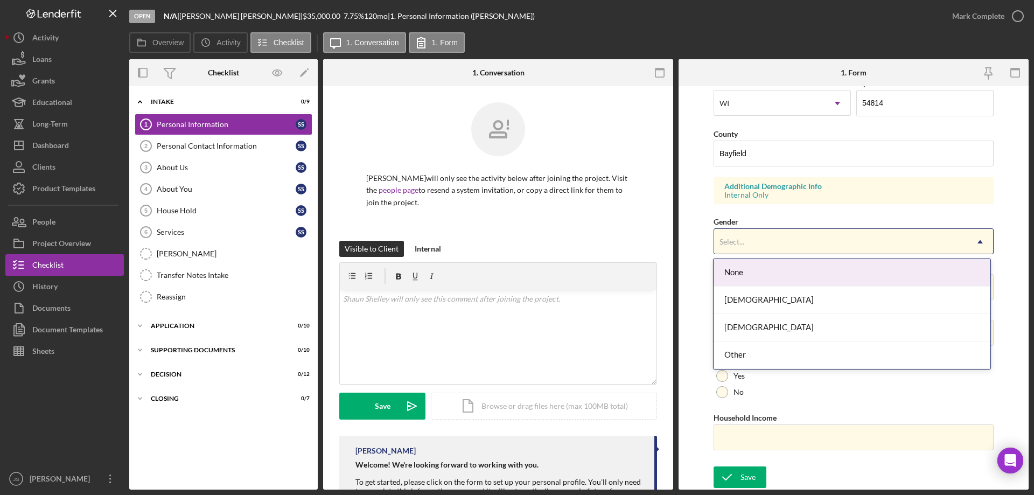
click at [784, 242] on div "Select..." at bounding box center [840, 241] width 253 height 25
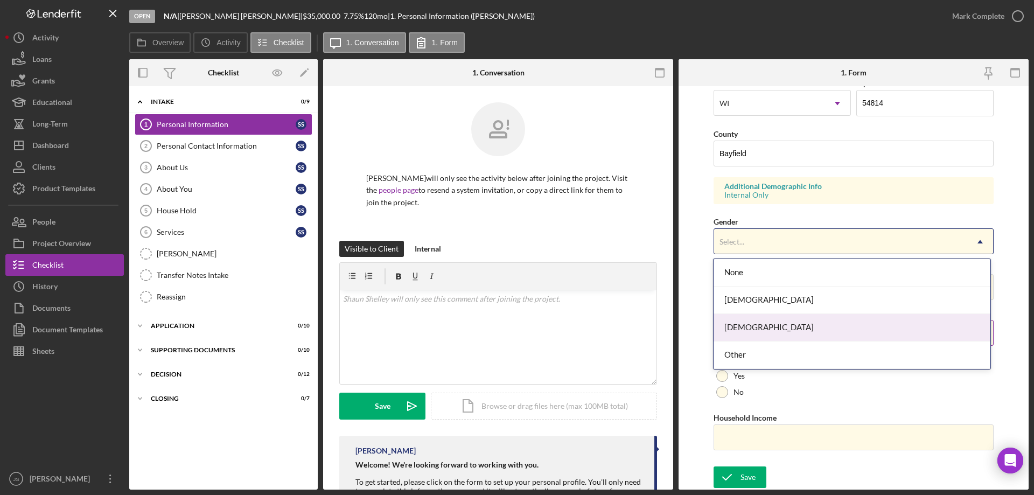
drag, startPoint x: 758, startPoint y: 331, endPoint x: 764, endPoint y: 319, distance: 13.0
click at [759, 329] on div "[DEMOGRAPHIC_DATA]" at bounding box center [852, 327] width 276 height 27
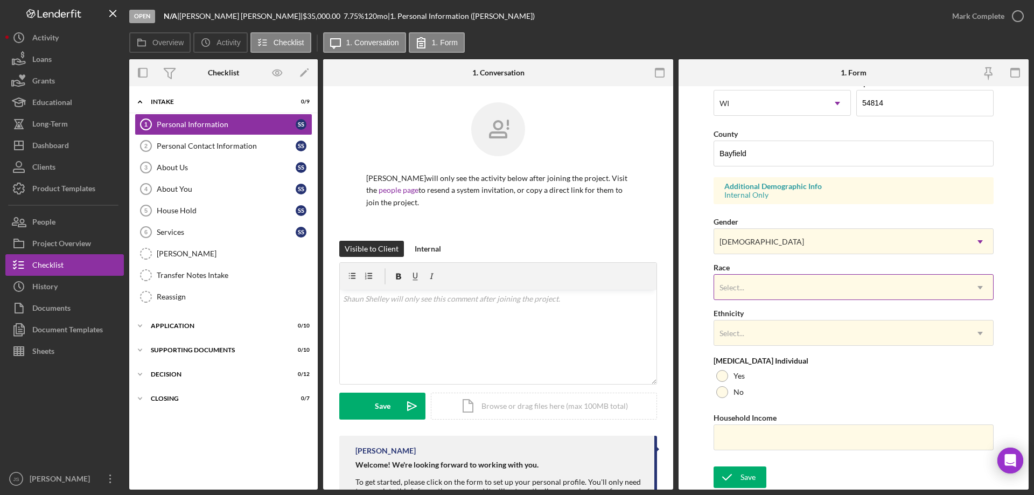
click at [802, 288] on div "Select..." at bounding box center [840, 287] width 253 height 25
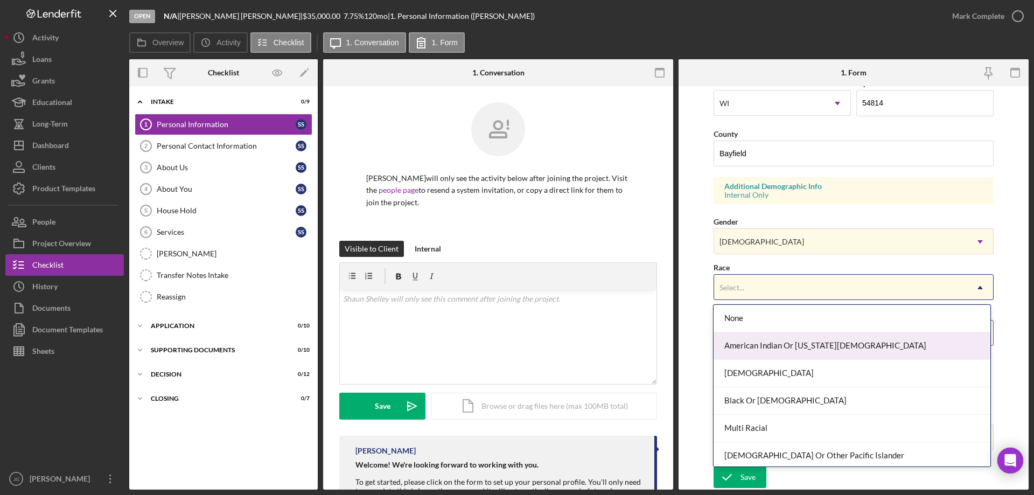
click at [816, 347] on div "American Indian Or [US_STATE][DEMOGRAPHIC_DATA]" at bounding box center [852, 345] width 276 height 27
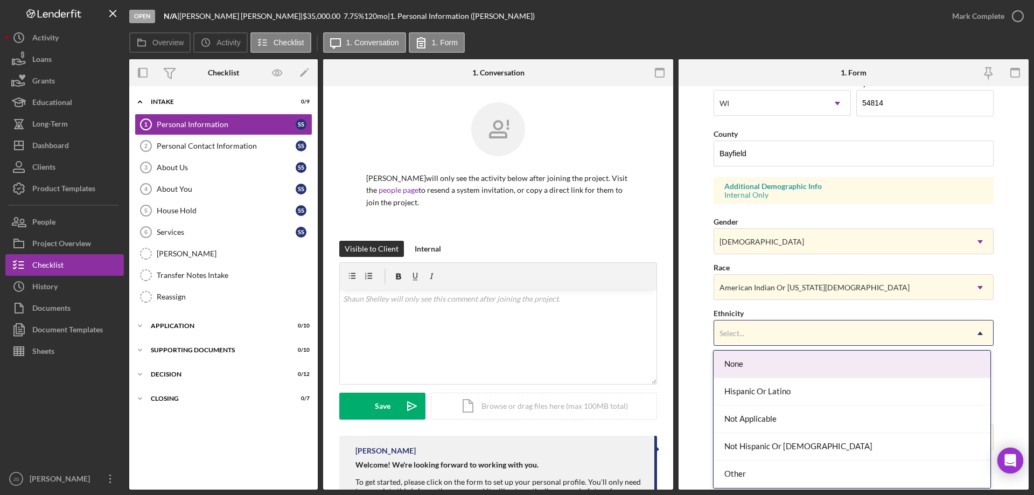
click at [811, 333] on div "Select..." at bounding box center [840, 333] width 253 height 25
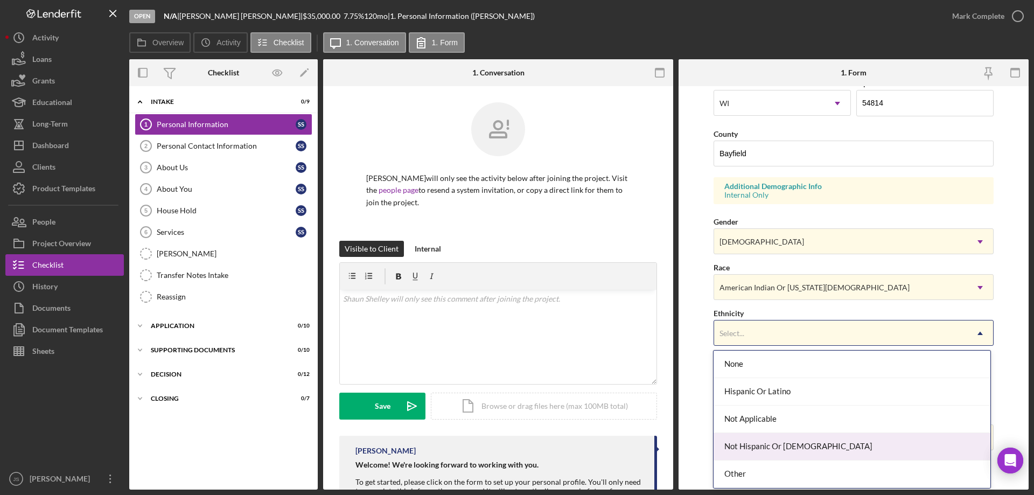
drag, startPoint x: 818, startPoint y: 448, endPoint x: 828, endPoint y: 430, distance: 20.5
click at [819, 448] on div "Not Hispanic Or [DEMOGRAPHIC_DATA]" at bounding box center [852, 446] width 276 height 27
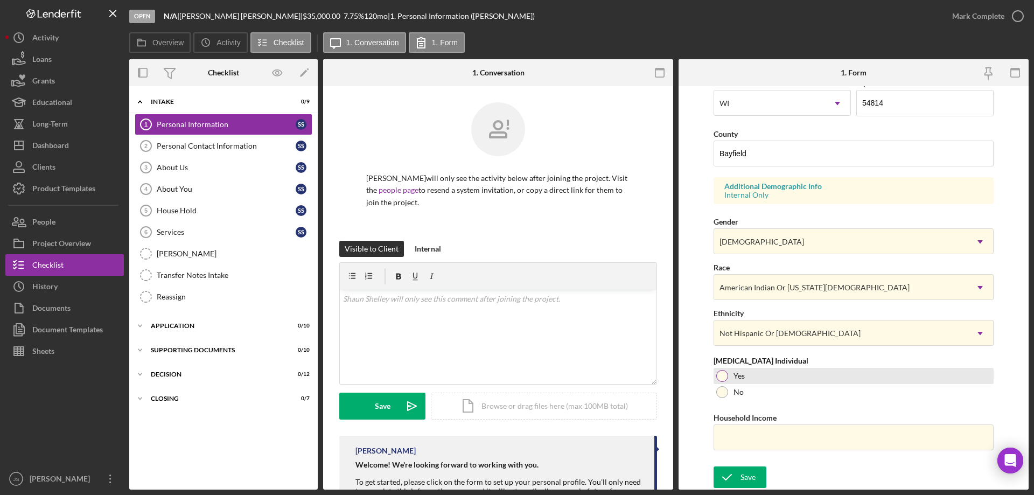
click at [723, 375] on div at bounding box center [722, 376] width 12 height 12
click at [761, 437] on input "Household Income" at bounding box center [854, 437] width 280 height 26
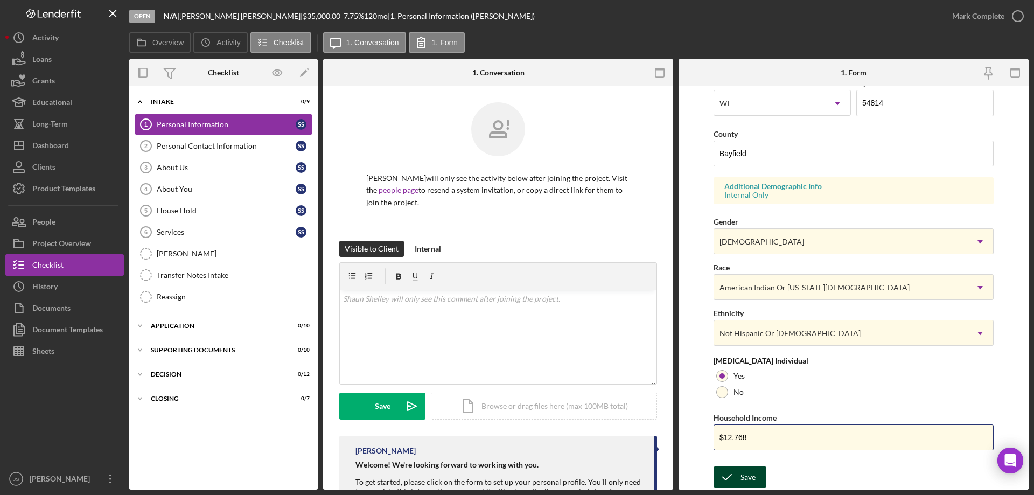
type input "$12,768"
click at [756, 474] on button "Save" at bounding box center [740, 477] width 53 height 22
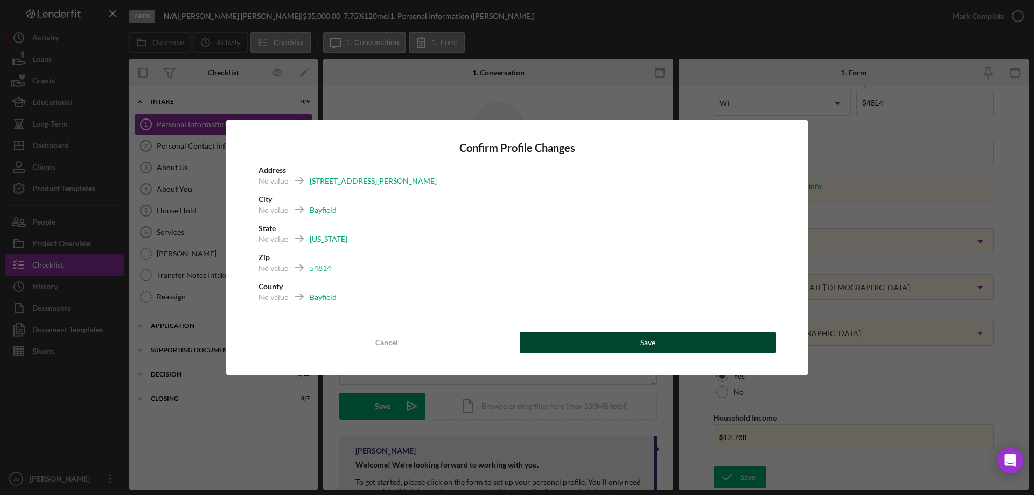
click at [668, 345] on button "Save" at bounding box center [648, 343] width 256 height 22
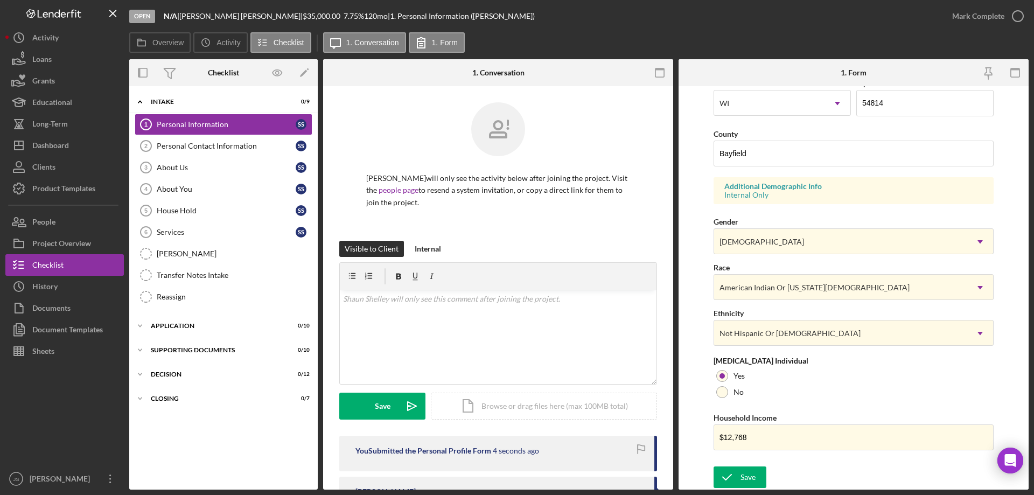
drag, startPoint x: 1019, startPoint y: 15, endPoint x: 1029, endPoint y: 15, distance: 10.2
click at [0, 0] on icon "button" at bounding box center [0, 0] width 0 height 0
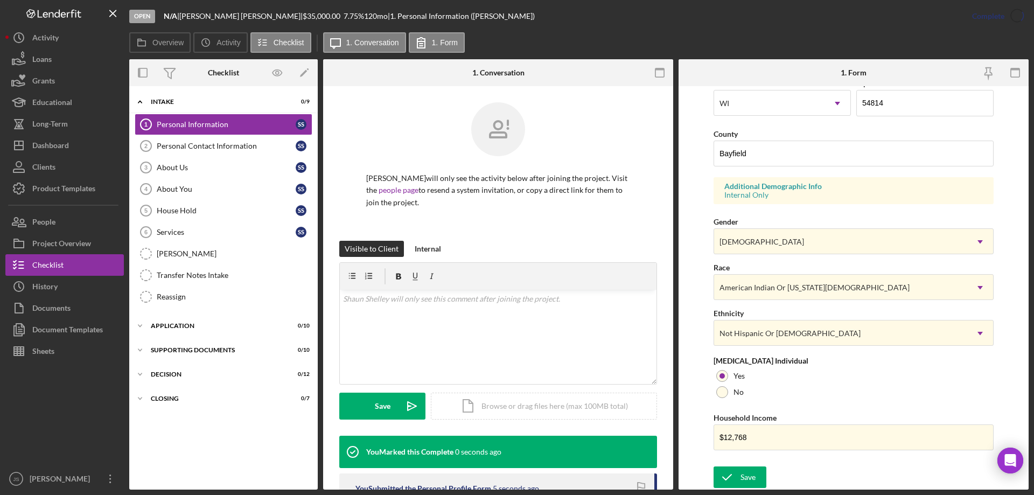
scroll to position [99, 0]
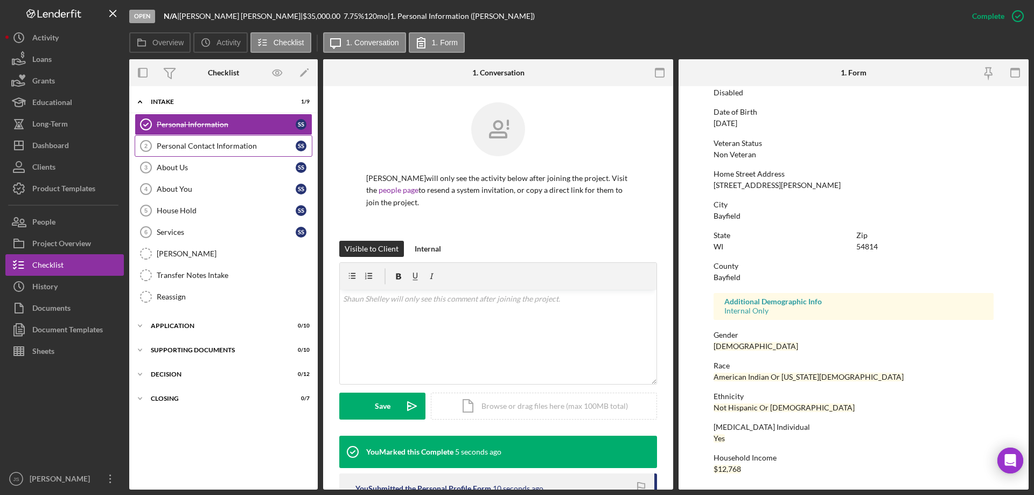
click at [218, 144] on div "Personal Contact Information" at bounding box center [226, 146] width 139 height 9
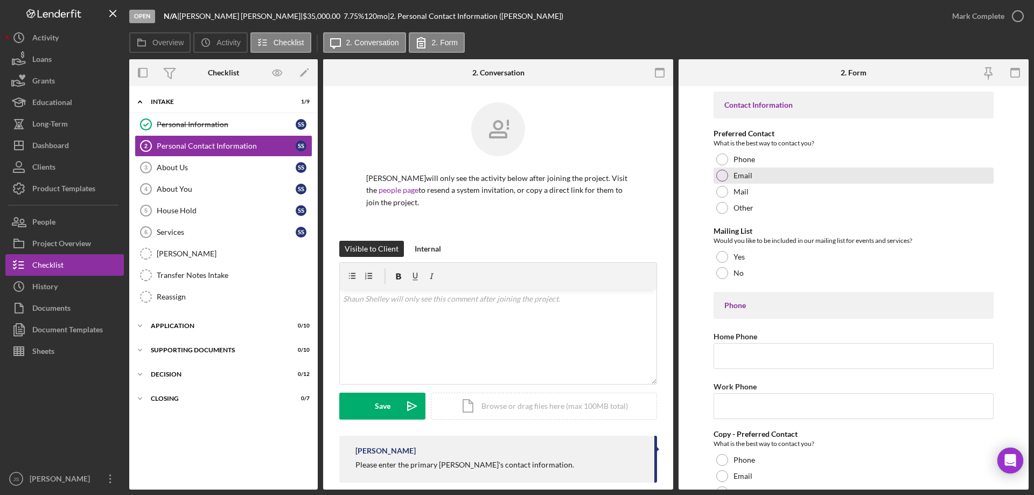
click at [723, 178] on div at bounding box center [722, 176] width 12 height 12
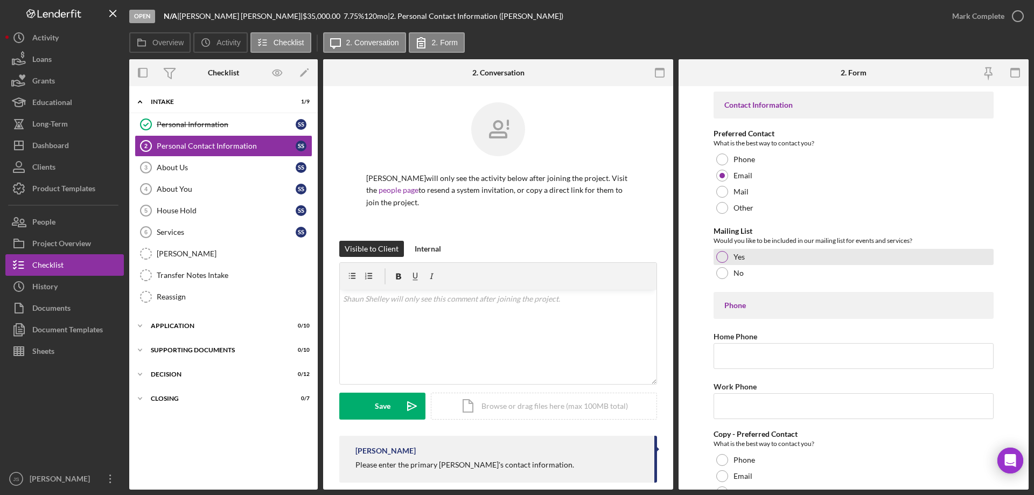
click at [723, 256] on div at bounding box center [722, 257] width 12 height 12
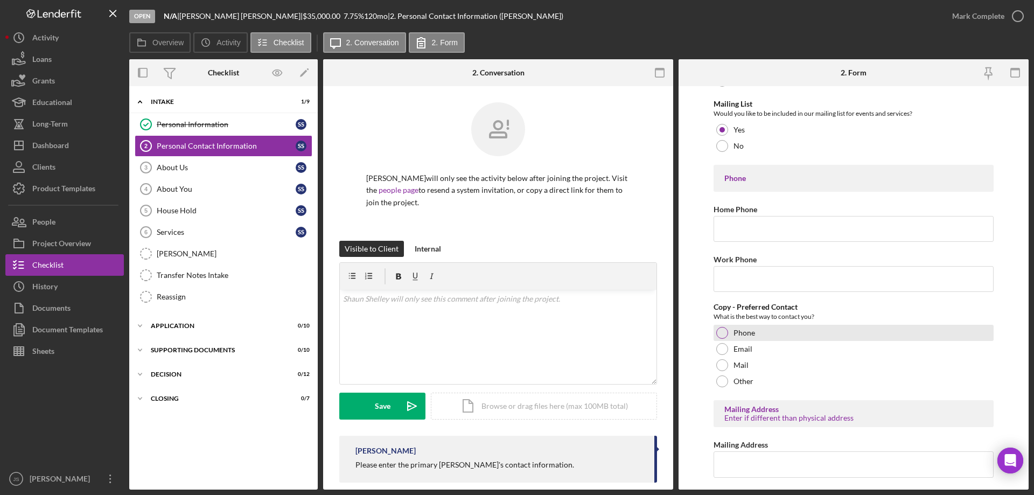
scroll to position [162, 0]
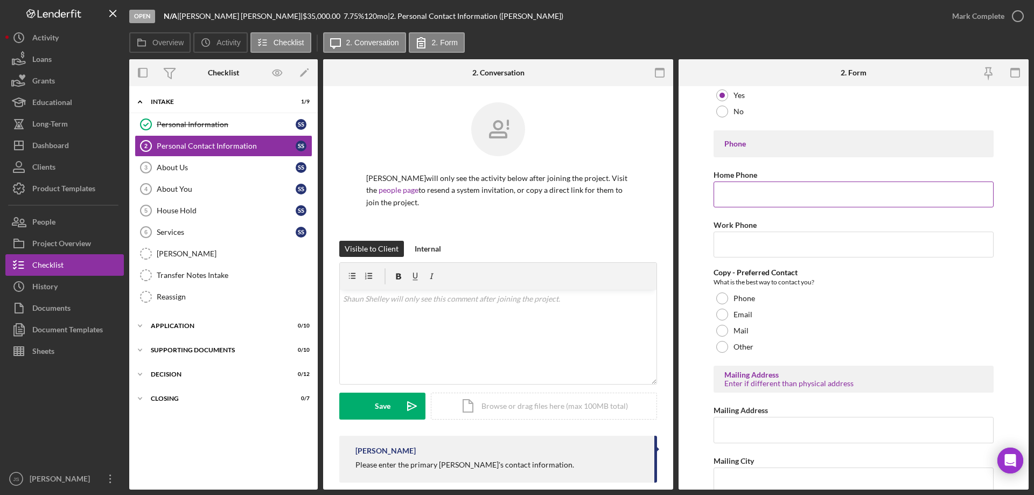
click at [729, 194] on input "Home Phone" at bounding box center [854, 195] width 280 height 26
type input "[PHONE_NUMBER]"
click at [767, 247] on input "Work Phone" at bounding box center [854, 245] width 280 height 26
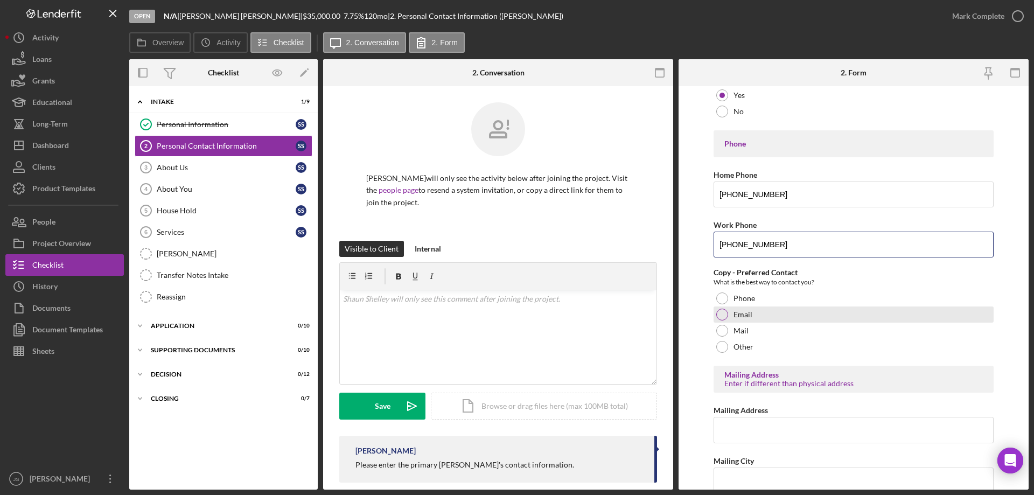
type input "[PHONE_NUMBER]"
click at [722, 318] on div at bounding box center [722, 315] width 12 height 12
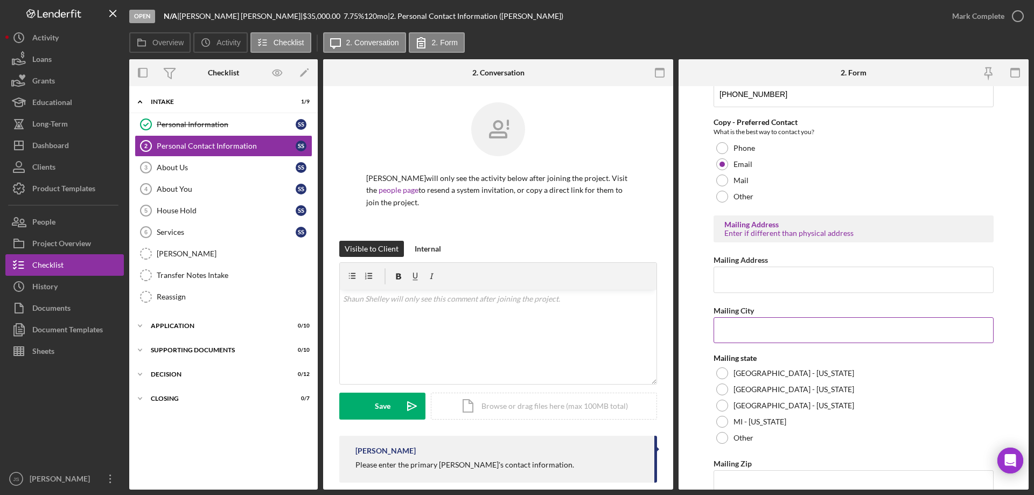
scroll to position [323, 0]
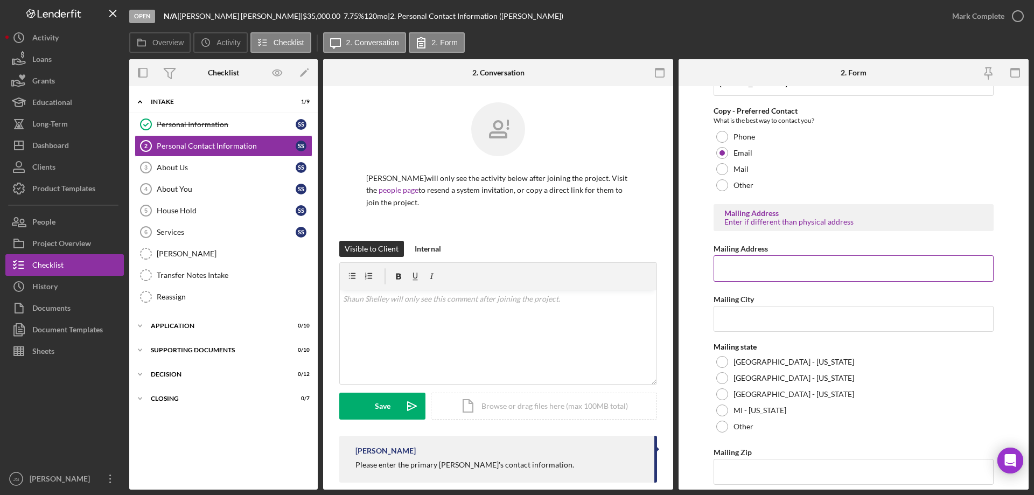
drag, startPoint x: 755, startPoint y: 275, endPoint x: 767, endPoint y: 275, distance: 12.4
click at [756, 275] on input "Mailing Address" at bounding box center [854, 268] width 280 height 26
type input "[STREET_ADDRESS][PERSON_NAME]"
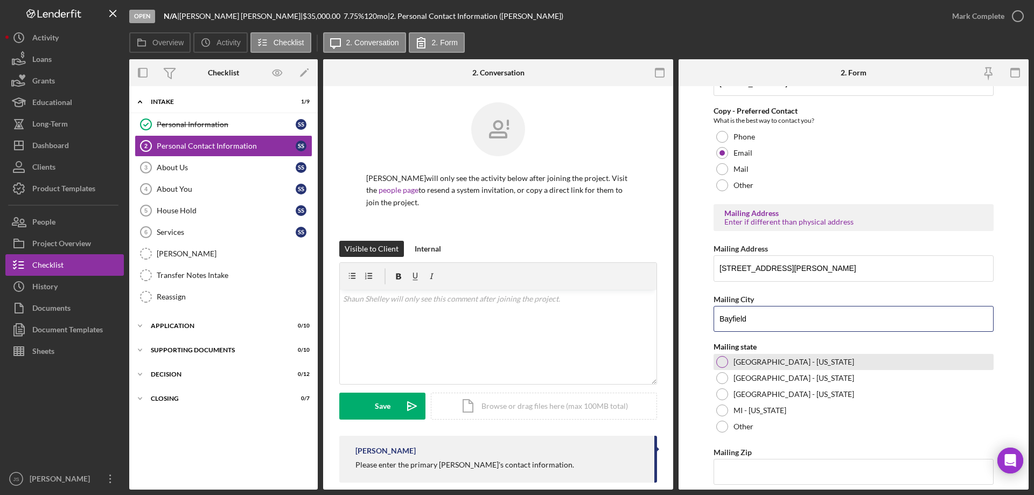
type input "Bayfield"
drag, startPoint x: 721, startPoint y: 359, endPoint x: 730, endPoint y: 358, distance: 9.2
click at [722, 359] on div at bounding box center [722, 362] width 12 height 12
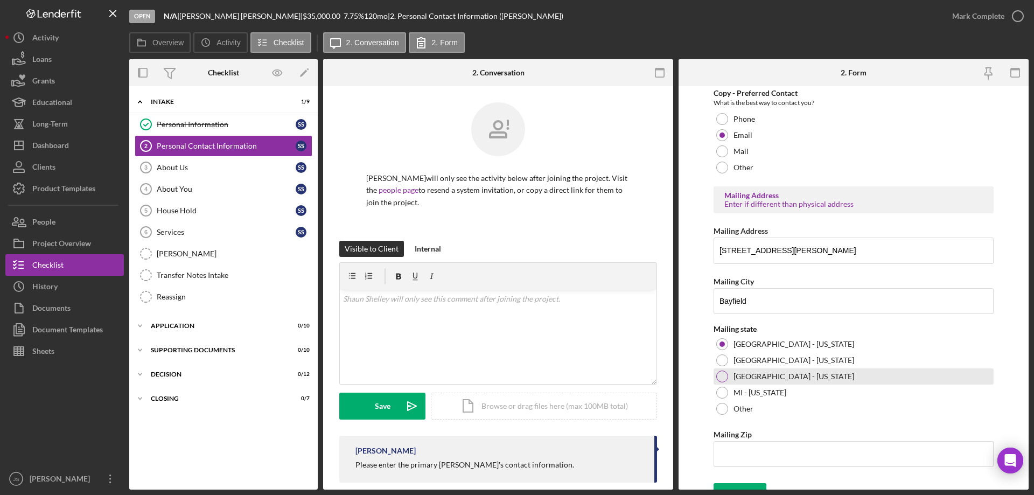
scroll to position [358, 0]
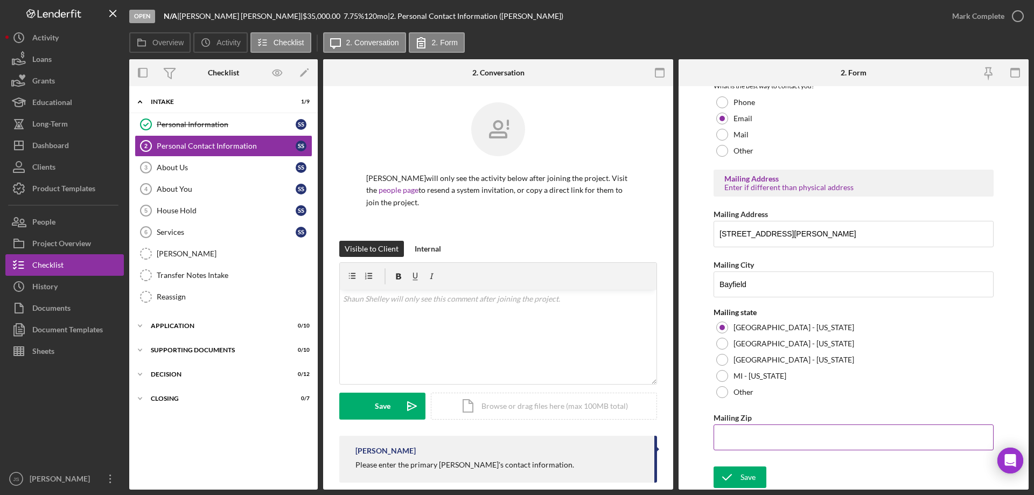
click at [755, 435] on input "Mailing Zip" at bounding box center [854, 437] width 280 height 26
type input "54,814"
click at [743, 477] on div "Save" at bounding box center [748, 477] width 15 height 22
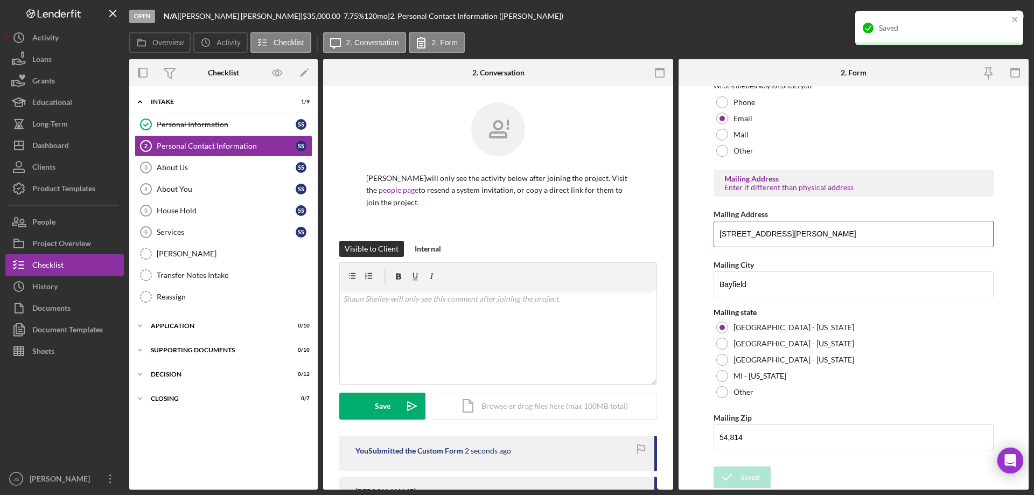
scroll to position [0, 0]
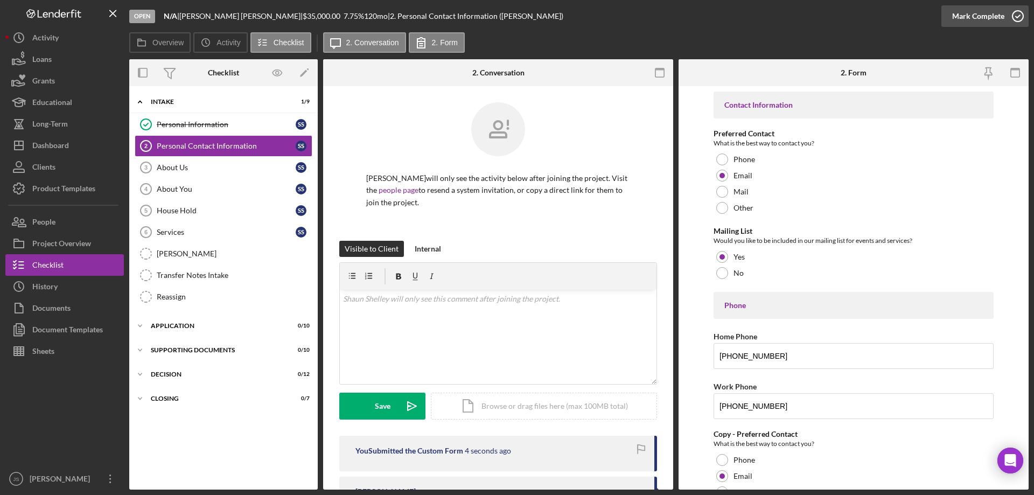
click at [1019, 16] on icon "button" at bounding box center [1017, 16] width 27 height 27
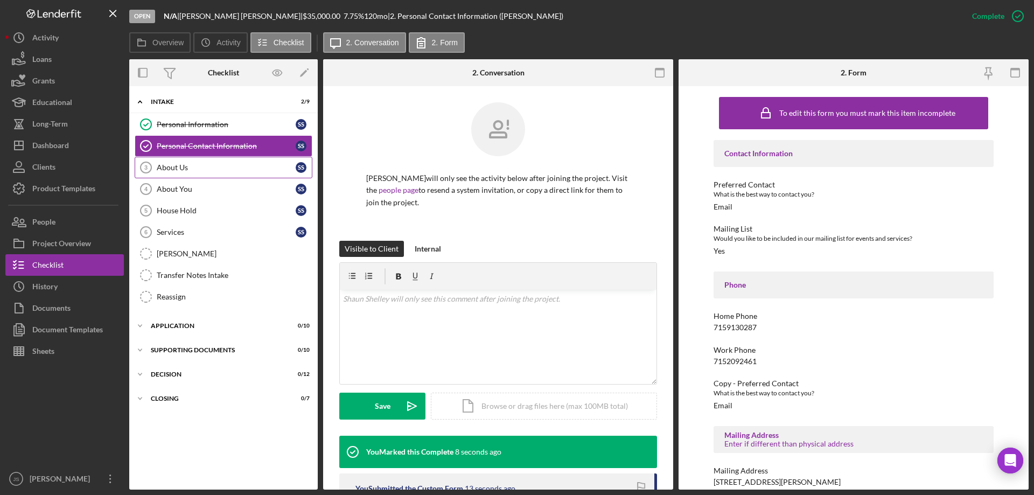
click at [206, 165] on div "About Us" at bounding box center [226, 167] width 139 height 9
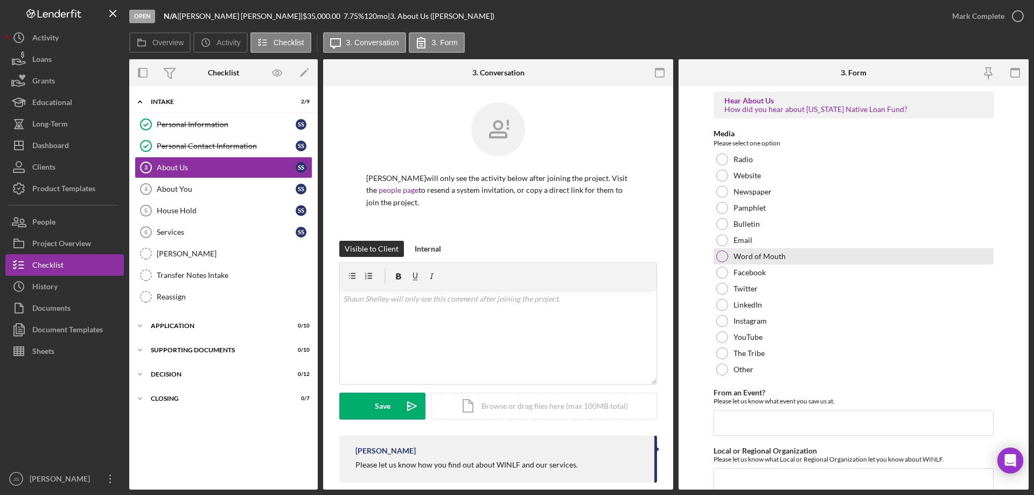
click at [722, 253] on div at bounding box center [722, 256] width 12 height 12
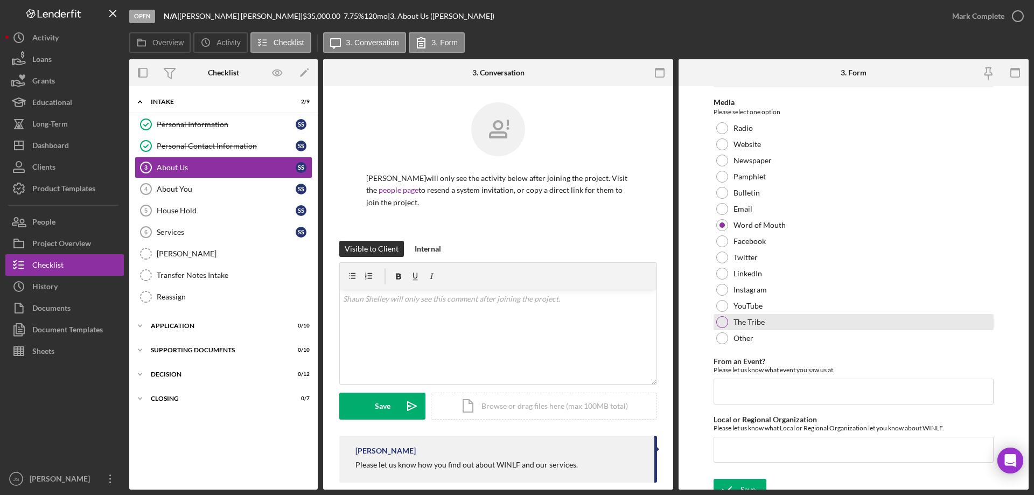
scroll to position [44, 0]
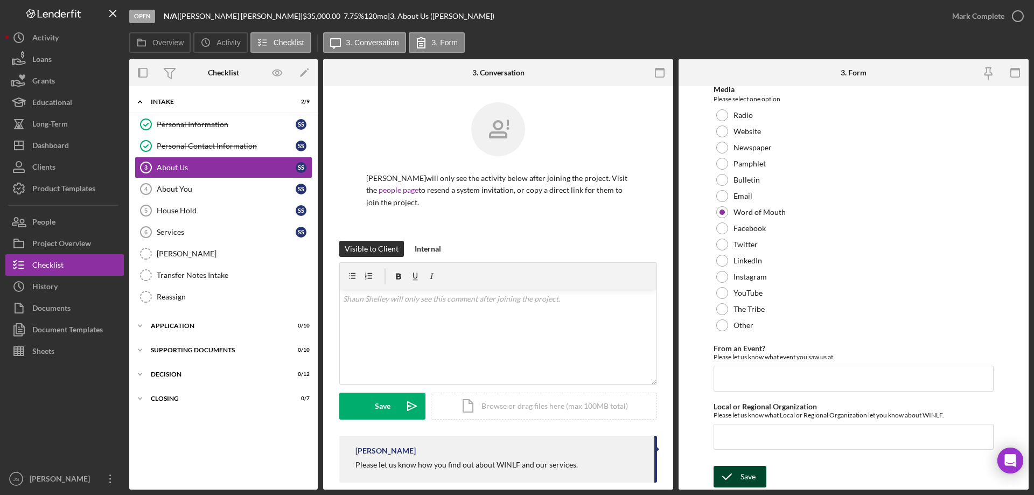
click at [747, 476] on div "Save" at bounding box center [748, 477] width 15 height 22
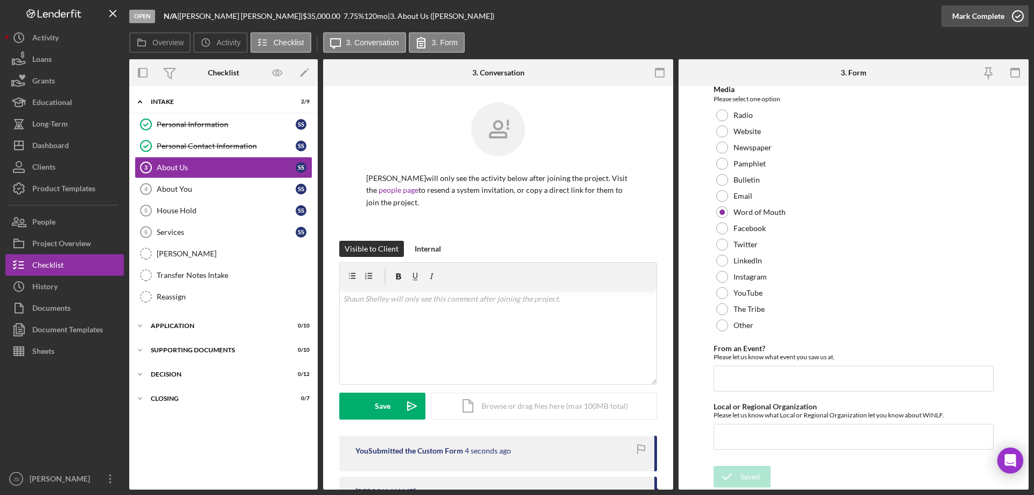
click at [1018, 13] on icon "button" at bounding box center [1017, 16] width 27 height 27
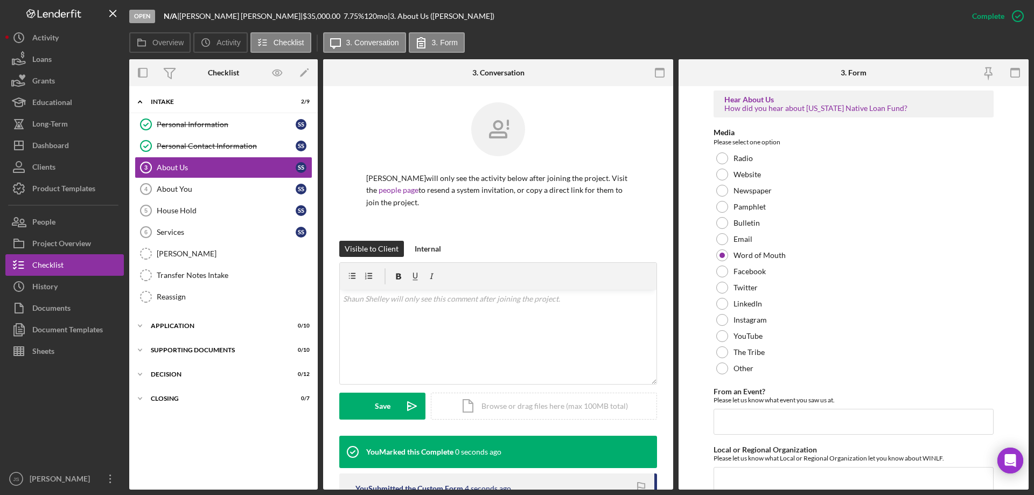
scroll to position [87, 0]
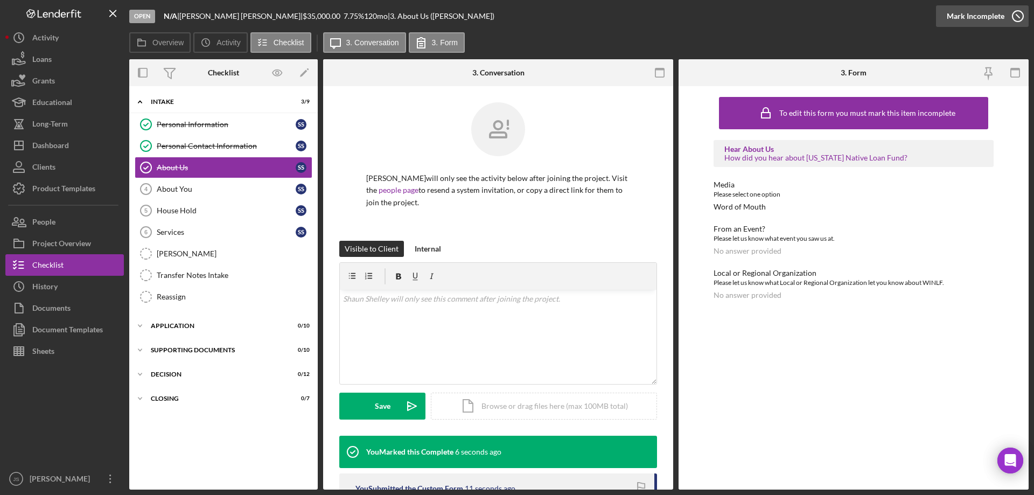
click at [1021, 12] on icon "button" at bounding box center [1017, 16] width 27 height 27
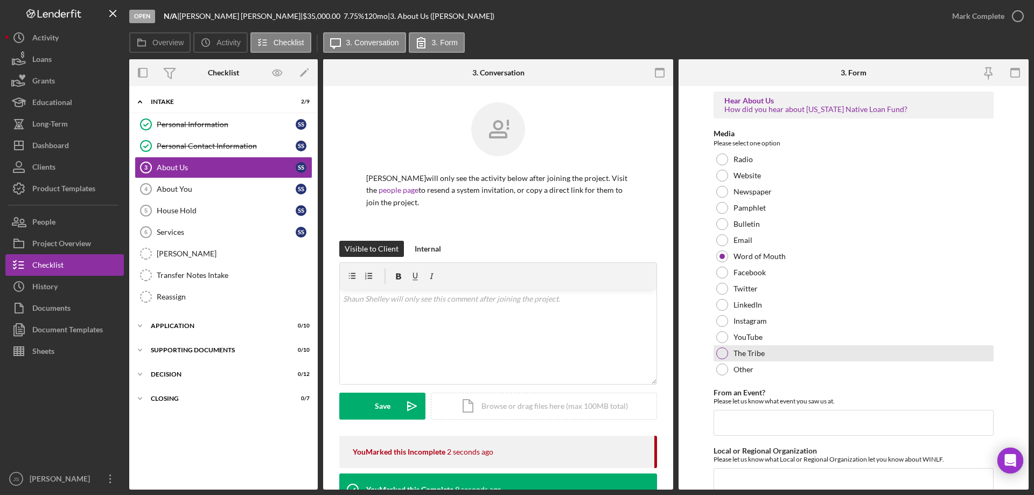
click at [722, 353] on div at bounding box center [722, 353] width 12 height 12
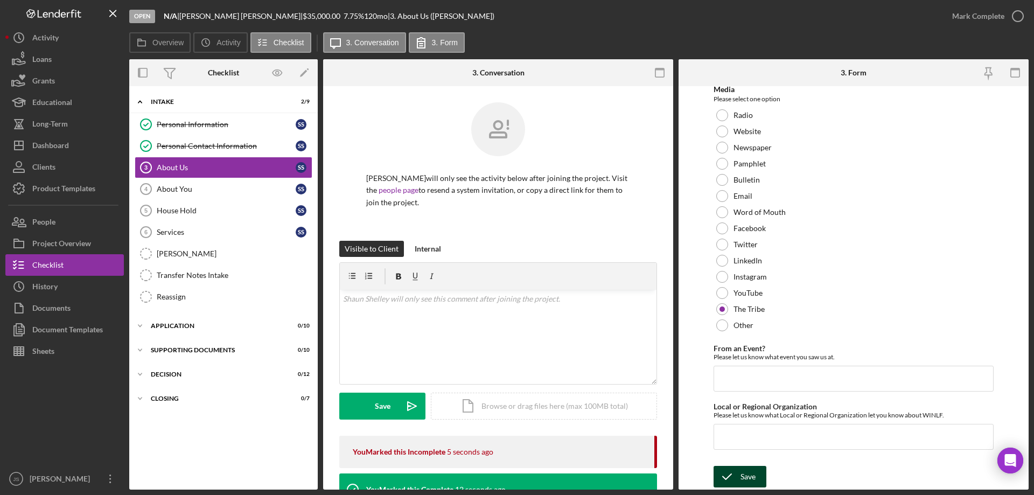
click at [752, 474] on div "Save" at bounding box center [748, 477] width 15 height 22
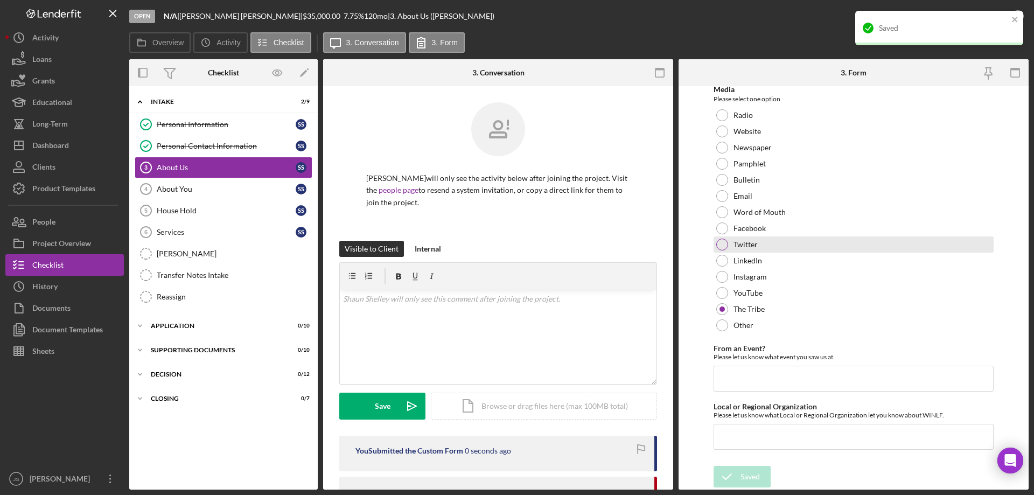
scroll to position [0, 0]
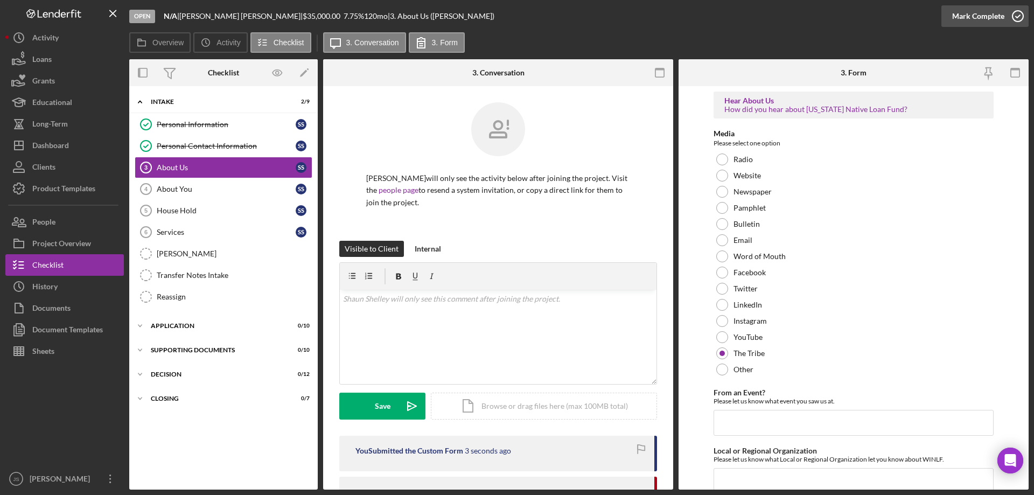
click at [1015, 15] on icon "button" at bounding box center [1017, 16] width 27 height 27
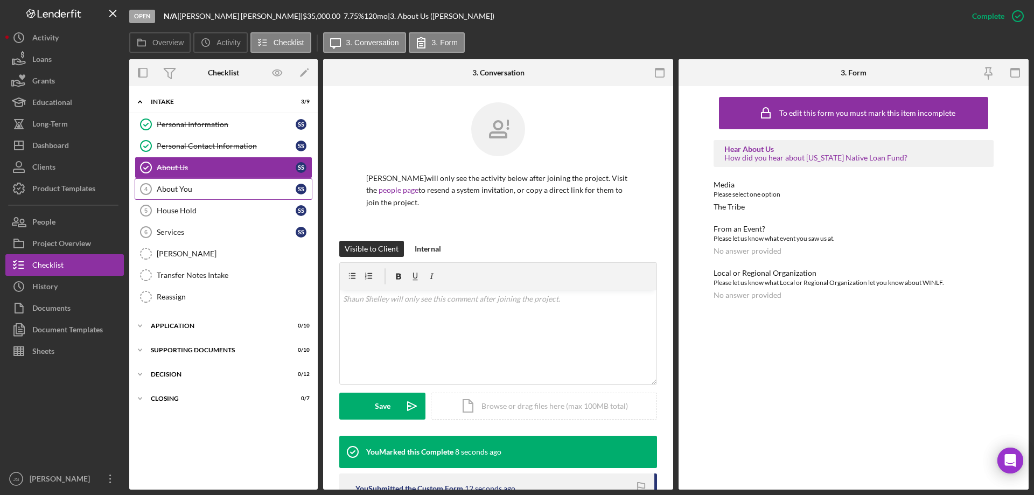
click at [210, 187] on div "About You" at bounding box center [226, 189] width 139 height 9
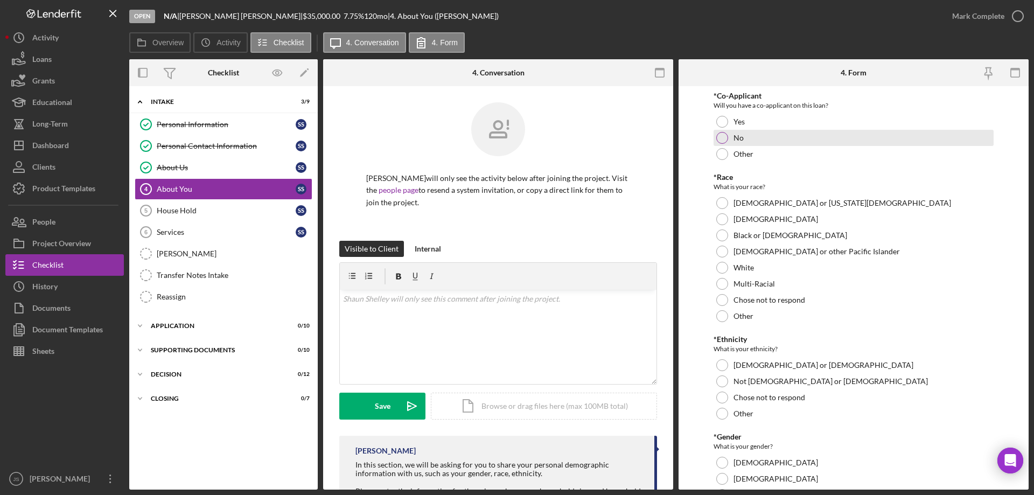
click at [721, 135] on div at bounding box center [722, 138] width 12 height 12
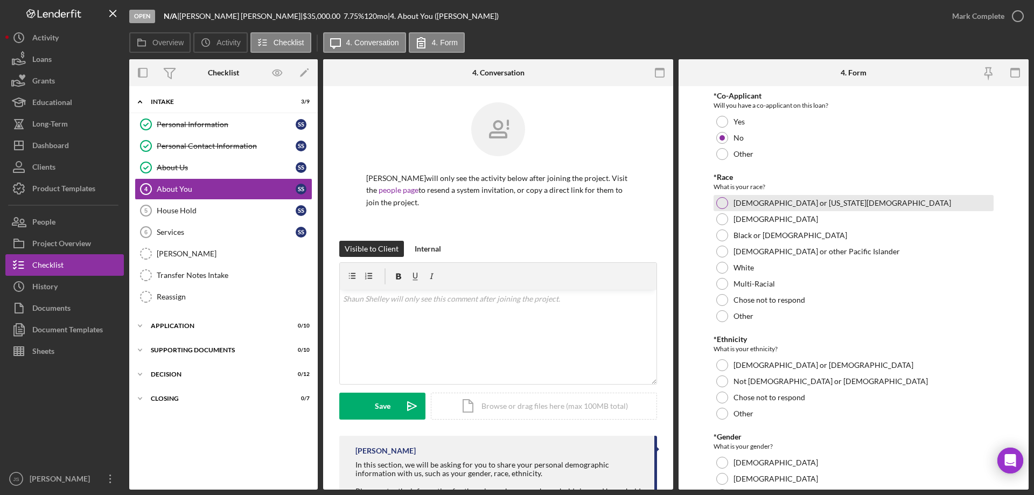
click at [720, 203] on div at bounding box center [722, 203] width 12 height 12
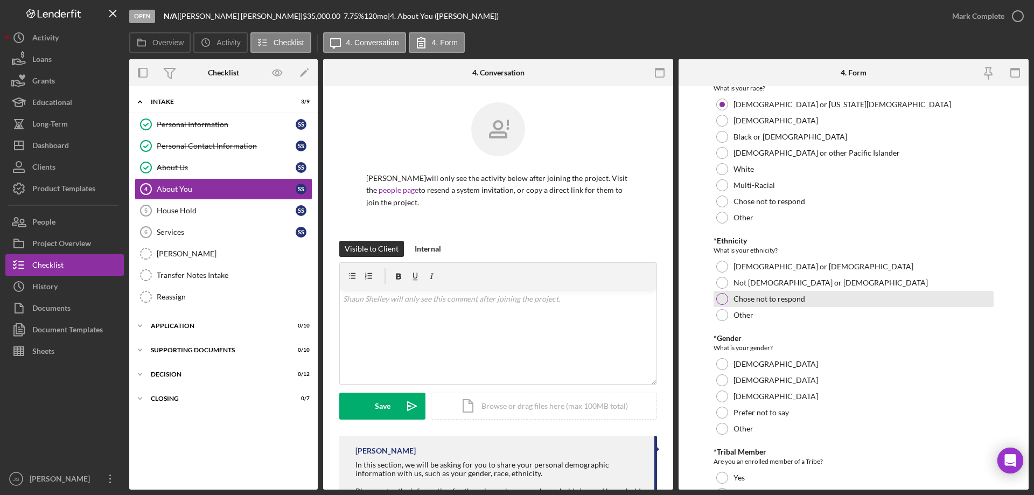
scroll to position [108, 0]
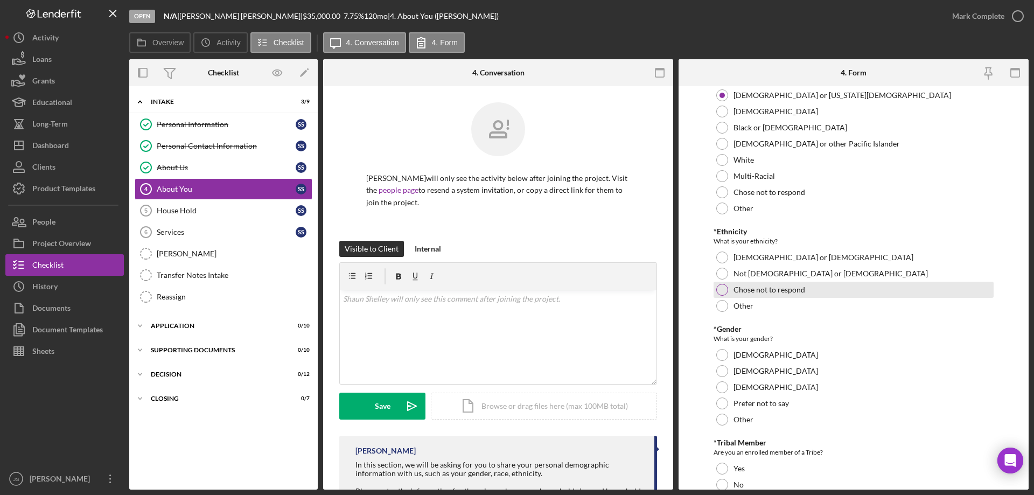
drag, startPoint x: 719, startPoint y: 275, endPoint x: 816, endPoint y: 291, distance: 98.3
click at [720, 275] on div at bounding box center [722, 274] width 12 height 12
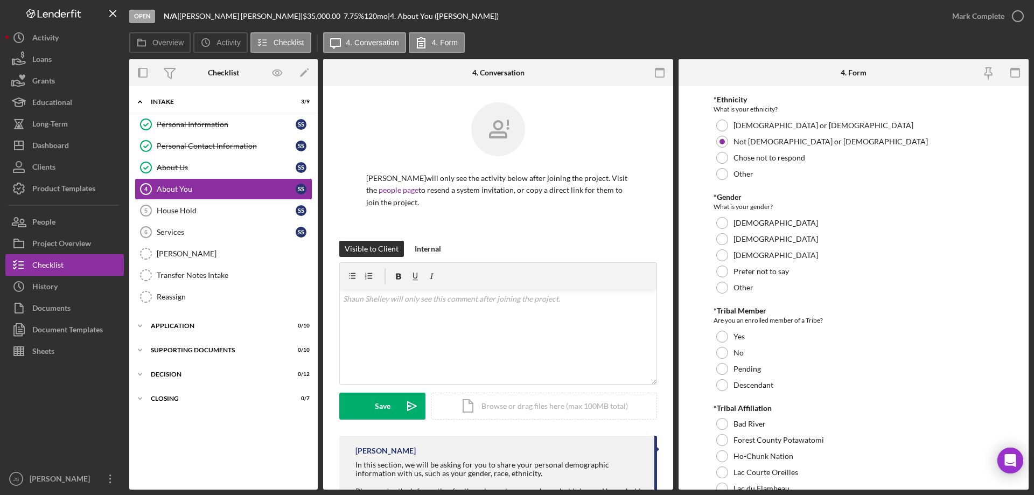
scroll to position [269, 0]
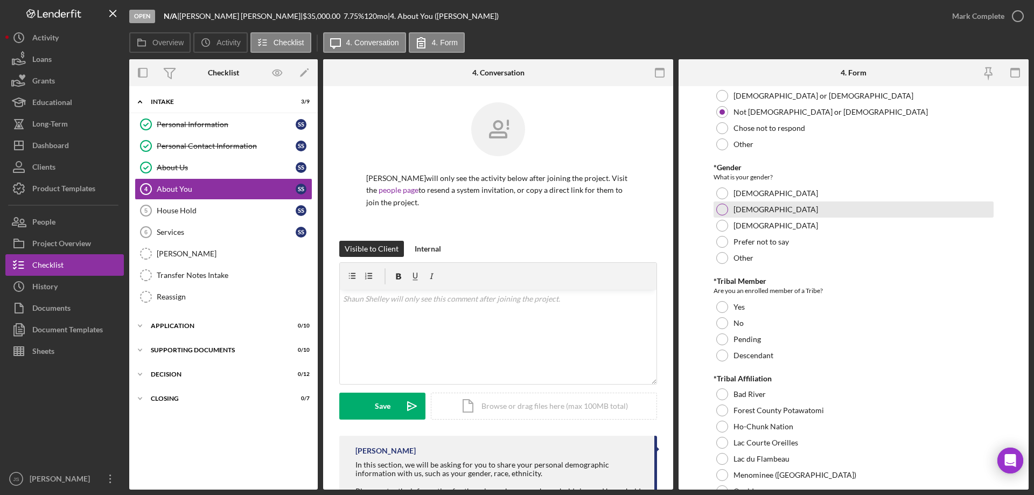
click at [720, 208] on div at bounding box center [722, 210] width 12 height 12
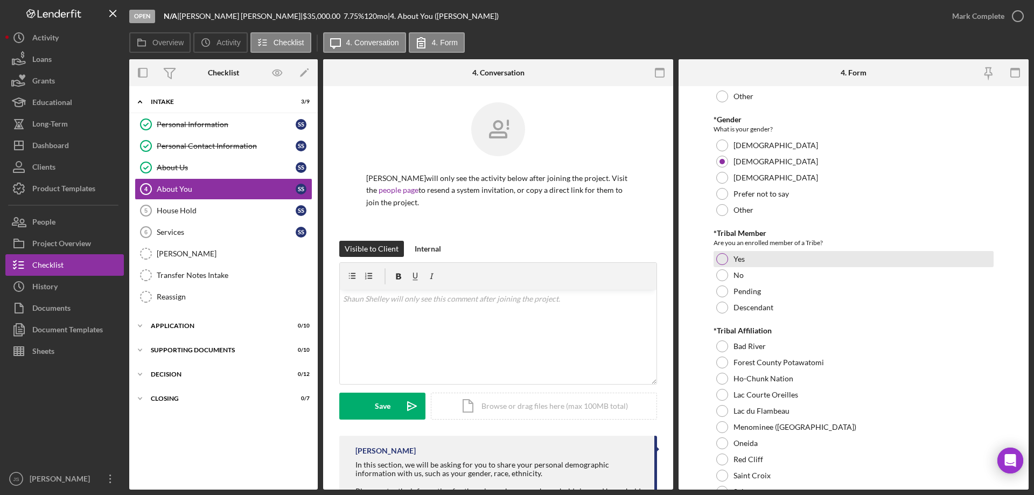
scroll to position [377, 0]
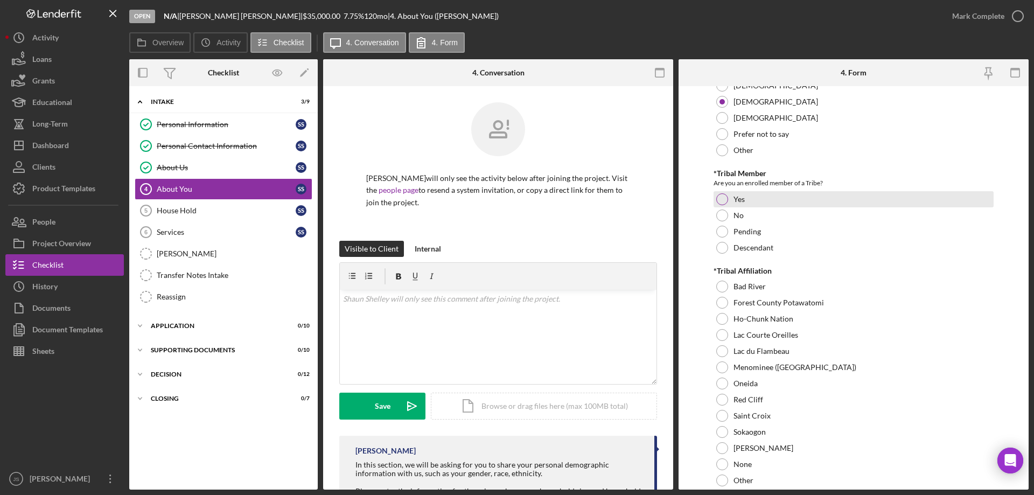
click at [720, 197] on div at bounding box center [722, 199] width 12 height 12
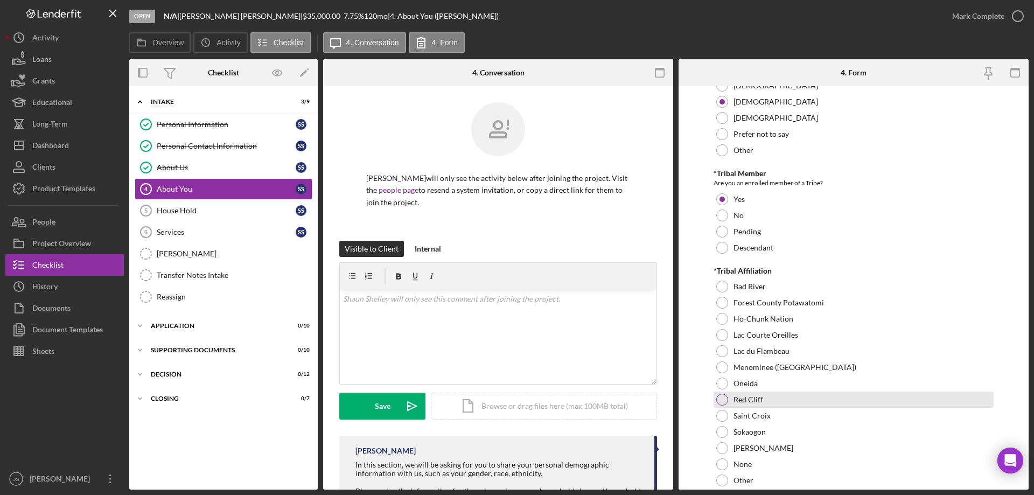
drag, startPoint x: 720, startPoint y: 401, endPoint x: 728, endPoint y: 397, distance: 8.2
click at [724, 399] on div at bounding box center [722, 400] width 12 height 12
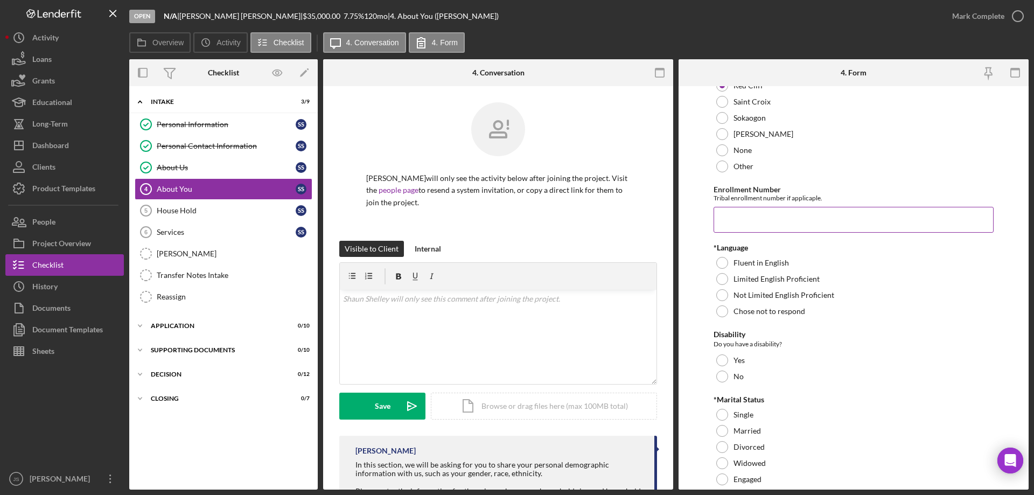
scroll to position [700, 0]
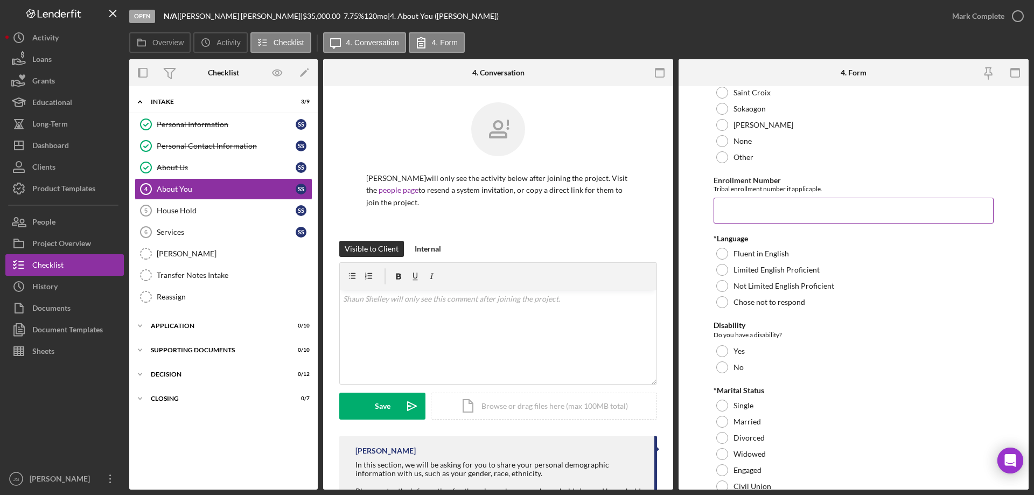
click at [748, 214] on input "Enrollment Number" at bounding box center [854, 211] width 280 height 26
type input "435A002522"
drag, startPoint x: 722, startPoint y: 253, endPoint x: 952, endPoint y: 255, distance: 230.0
click at [723, 253] on div at bounding box center [722, 254] width 12 height 12
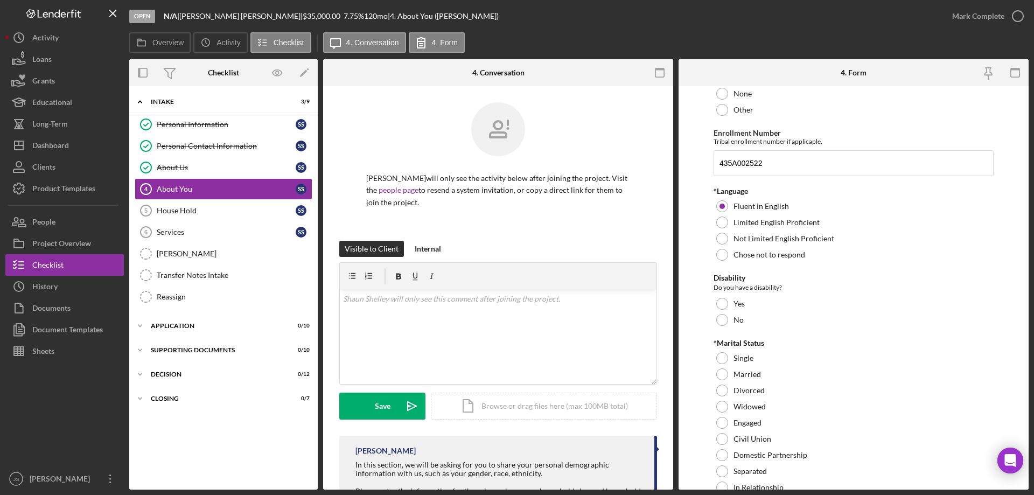
scroll to position [808, 0]
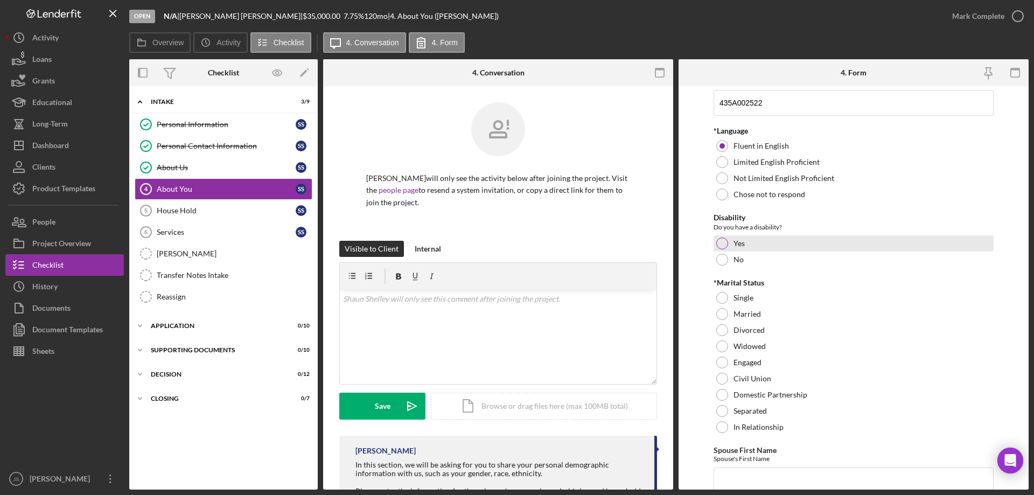
click at [720, 239] on div at bounding box center [722, 244] width 12 height 12
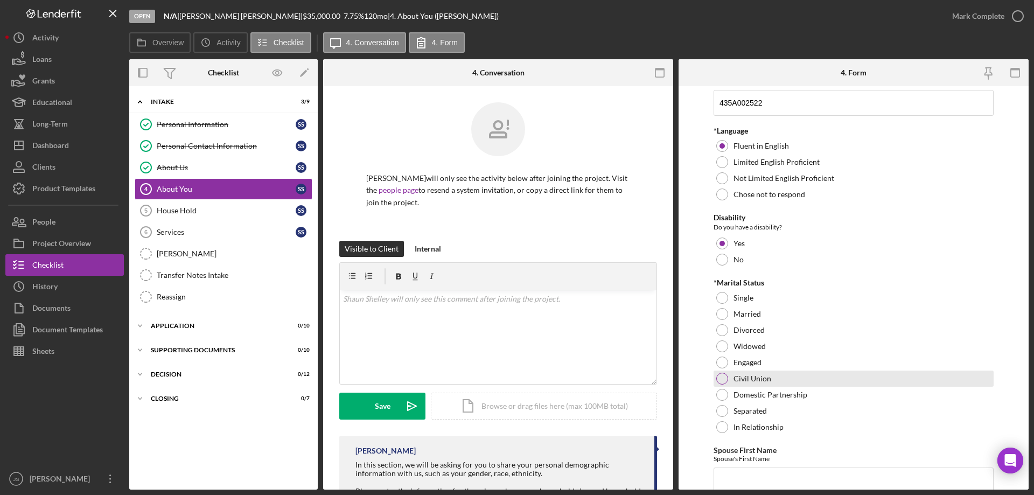
drag, startPoint x: 717, startPoint y: 427, endPoint x: 838, endPoint y: 379, distance: 129.1
click at [719, 426] on div at bounding box center [722, 427] width 12 height 12
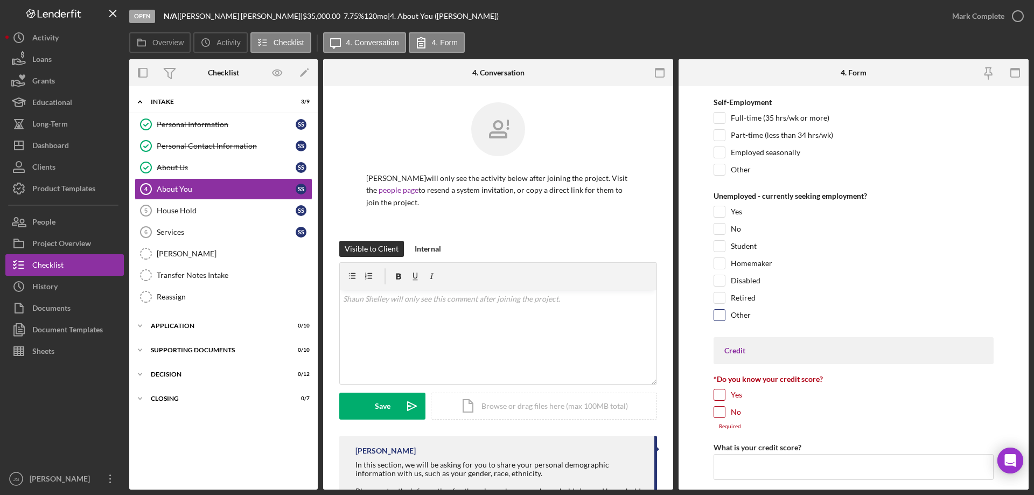
scroll to position [1616, 0]
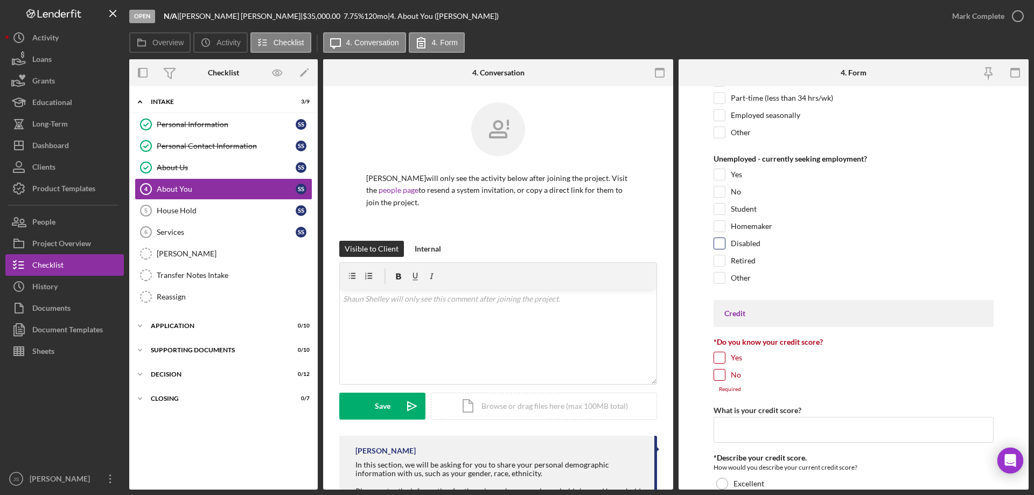
click at [722, 243] on input "Disabled" at bounding box center [719, 243] width 11 height 11
checkbox input "true"
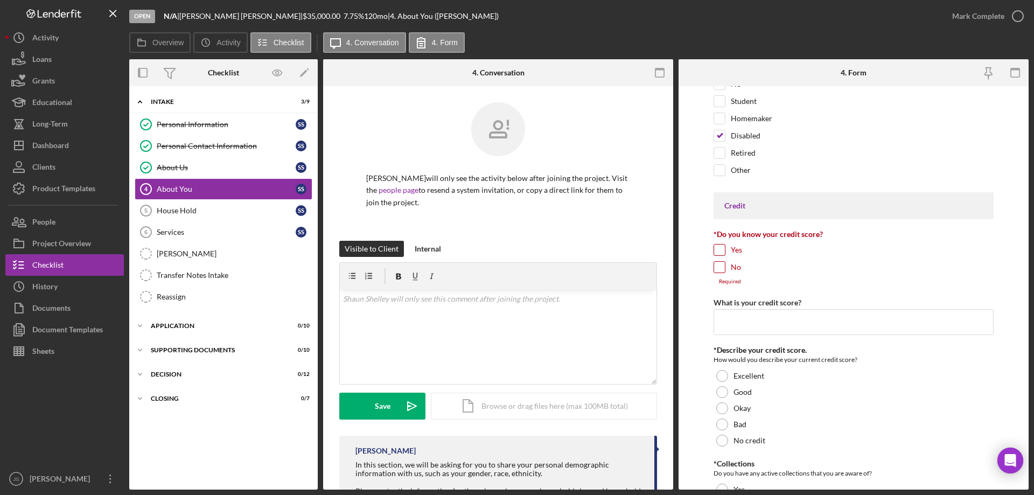
click at [718, 266] on input "No" at bounding box center [719, 267] width 11 height 11
checkbox input "true"
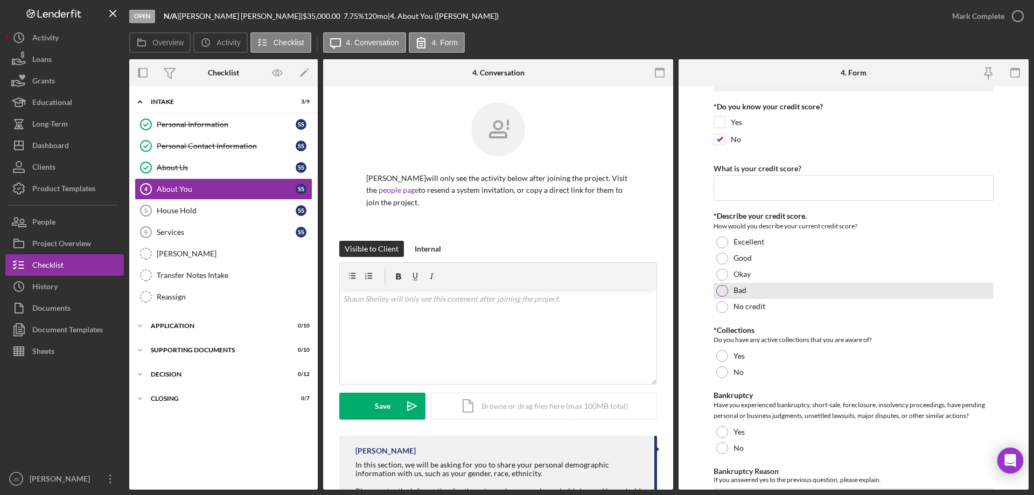
scroll to position [1885, 0]
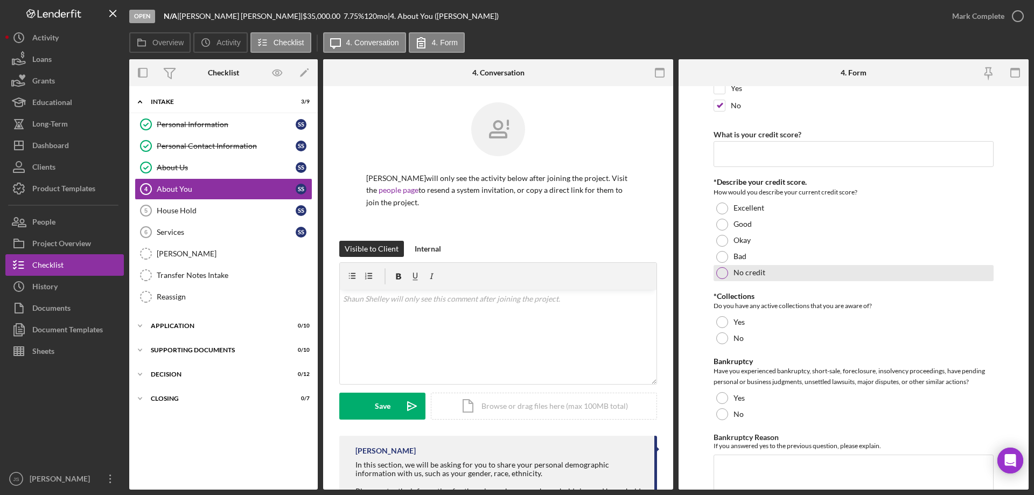
click at [720, 273] on div at bounding box center [722, 273] width 12 height 12
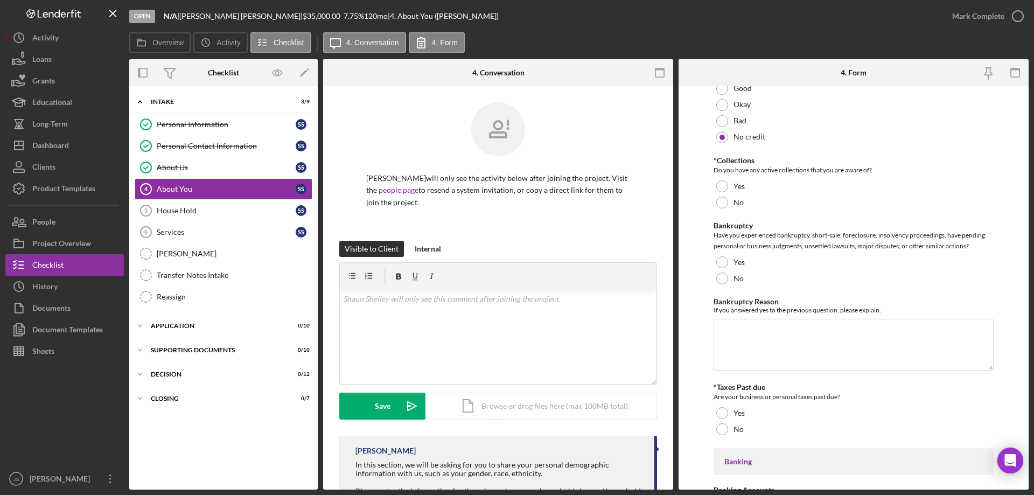
scroll to position [2047, 0]
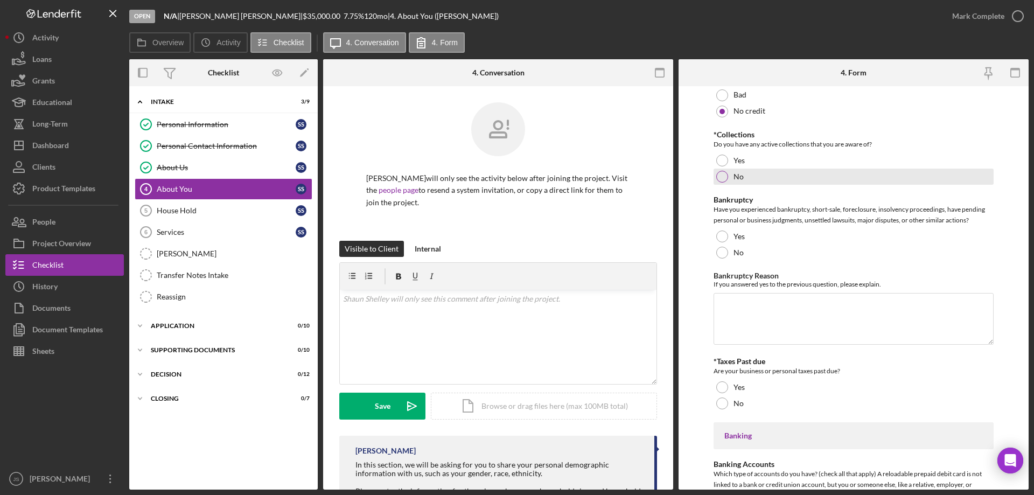
click at [721, 175] on div at bounding box center [722, 177] width 12 height 12
click at [722, 251] on div at bounding box center [722, 253] width 12 height 12
drag, startPoint x: 720, startPoint y: 402, endPoint x: 913, endPoint y: 367, distance: 196.6
click at [721, 402] on div at bounding box center [722, 403] width 12 height 12
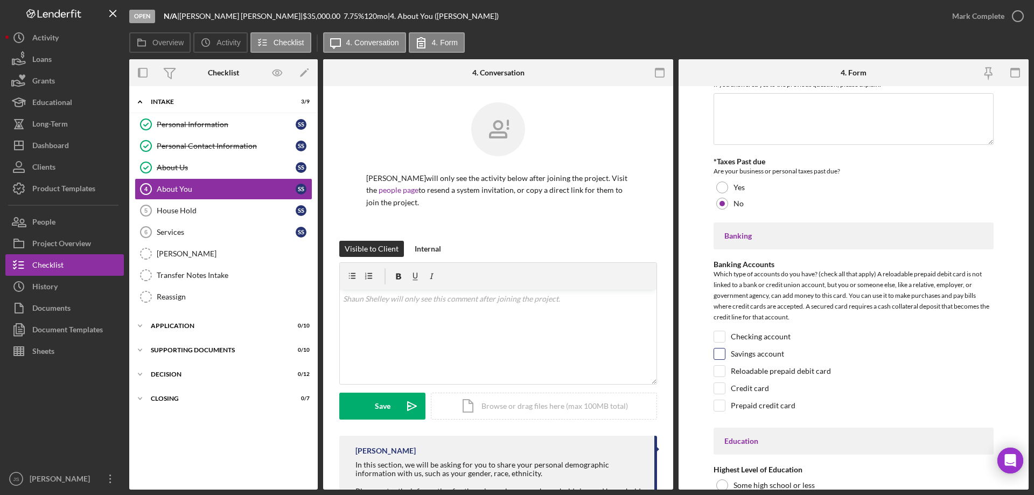
scroll to position [2316, 0]
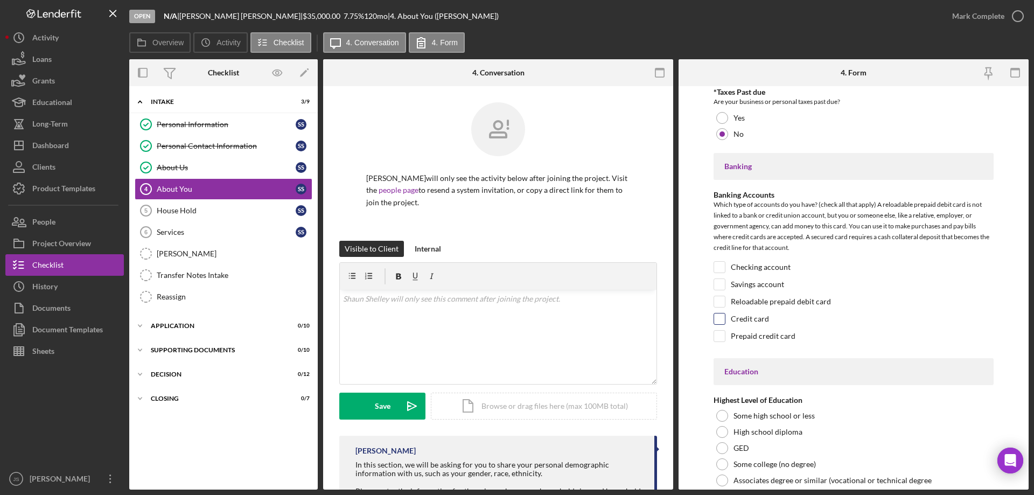
drag, startPoint x: 719, startPoint y: 318, endPoint x: 732, endPoint y: 319, distance: 13.0
click at [720, 318] on input "Credit card" at bounding box center [719, 318] width 11 height 11
checkbox input "true"
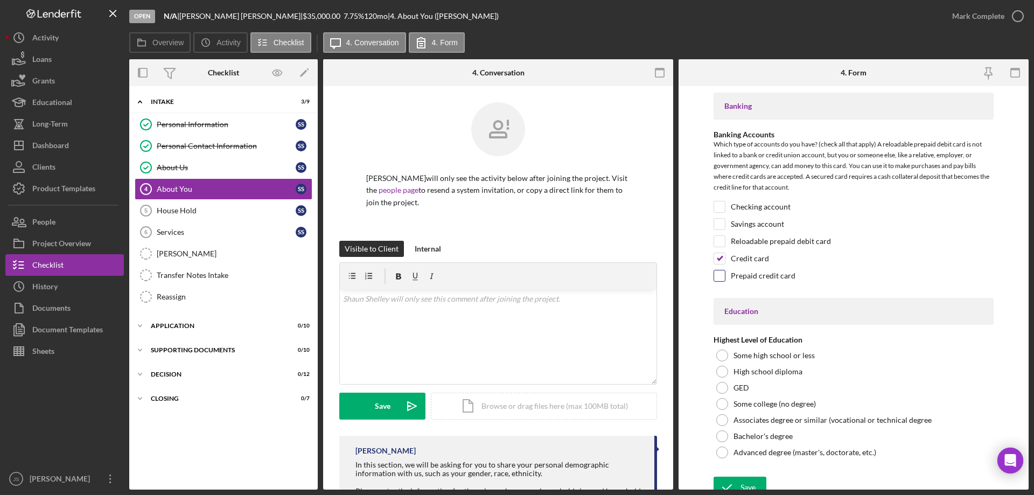
scroll to position [2386, 0]
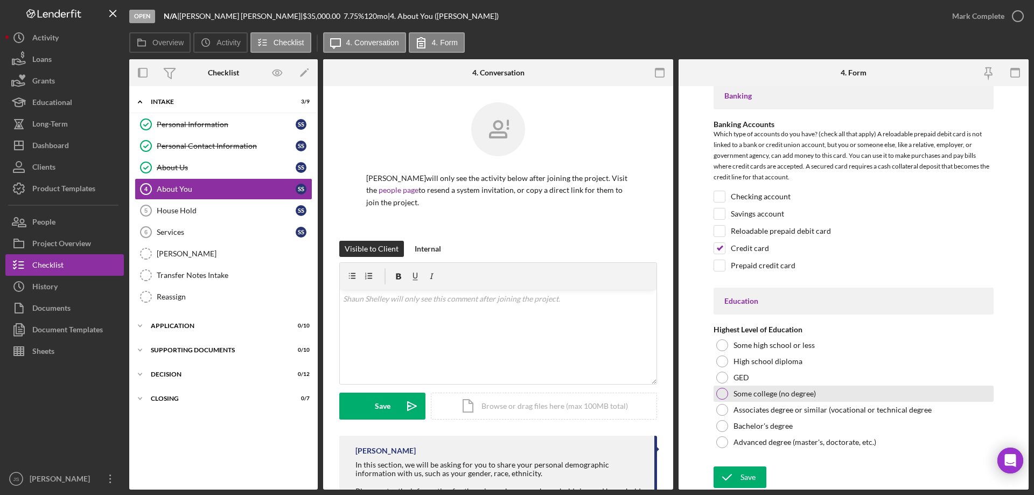
drag, startPoint x: 718, startPoint y: 373, endPoint x: 723, endPoint y: 399, distance: 26.8
click at [719, 373] on div at bounding box center [722, 378] width 12 height 12
click at [729, 476] on icon "submit" at bounding box center [727, 477] width 27 height 27
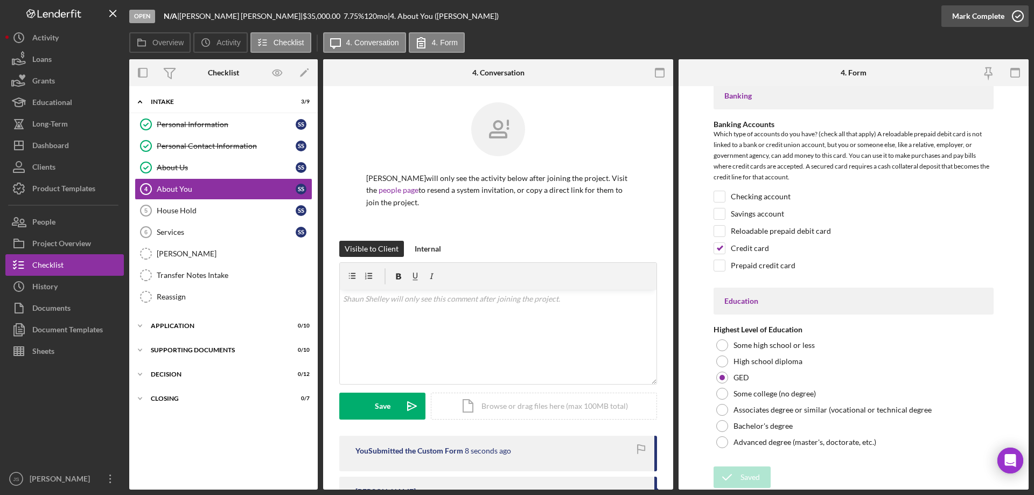
click at [1016, 15] on icon "button" at bounding box center [1017, 16] width 27 height 27
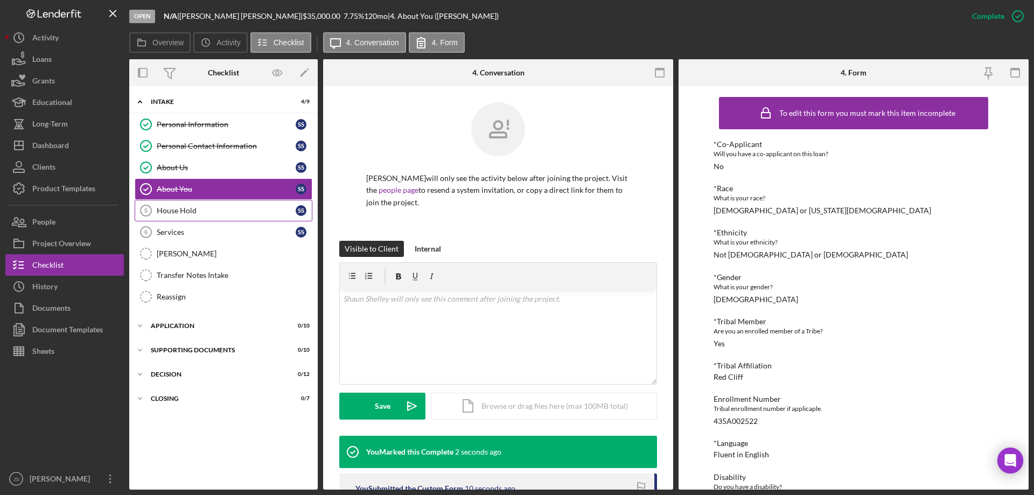
click at [215, 211] on div "House Hold" at bounding box center [226, 210] width 139 height 9
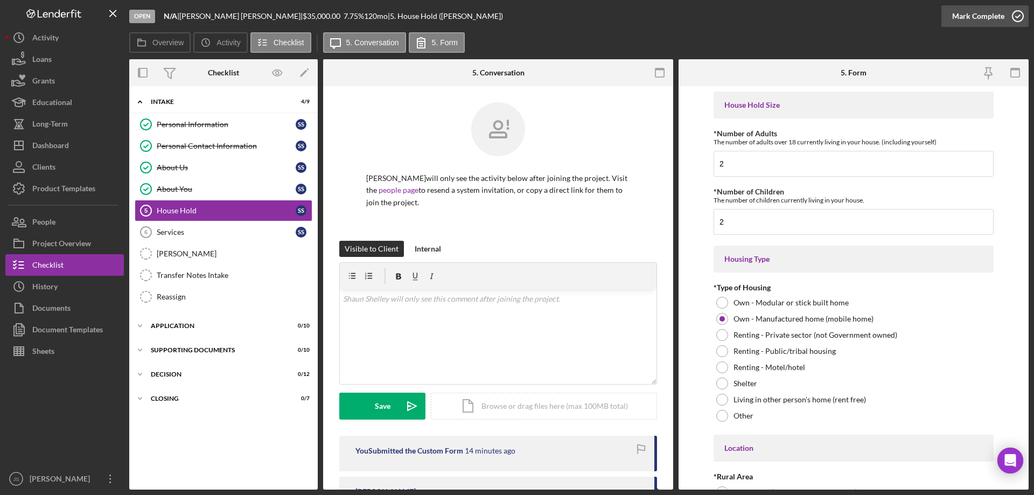
click at [1017, 17] on polyline "button" at bounding box center [1018, 16] width 4 height 3
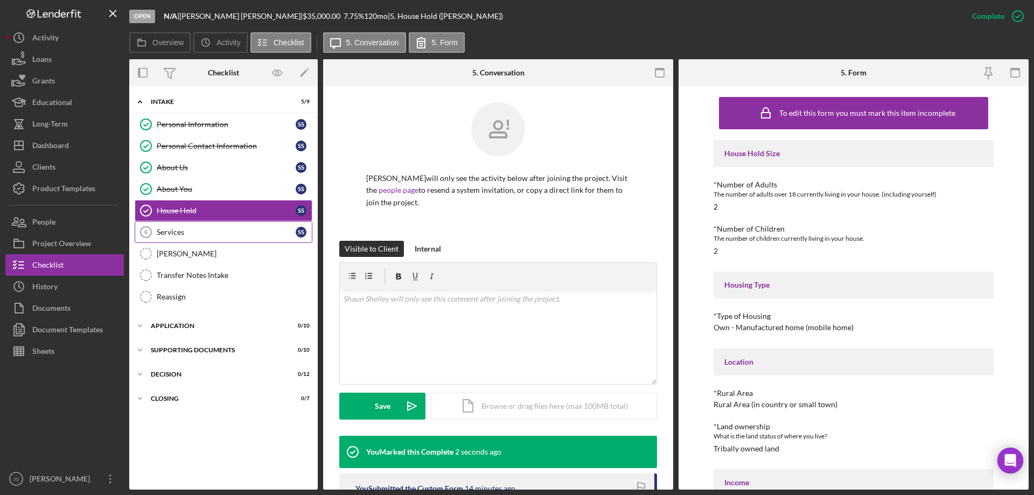
click at [197, 231] on div "Services" at bounding box center [226, 232] width 139 height 9
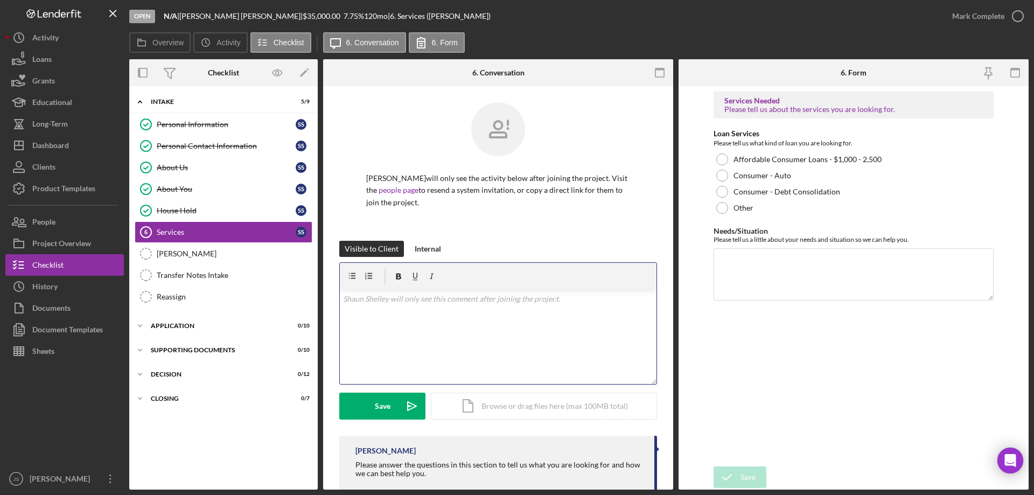
click at [394, 317] on div "v Color teal Color pink Remove color Add row above Add row below Add column bef…" at bounding box center [498, 337] width 317 height 94
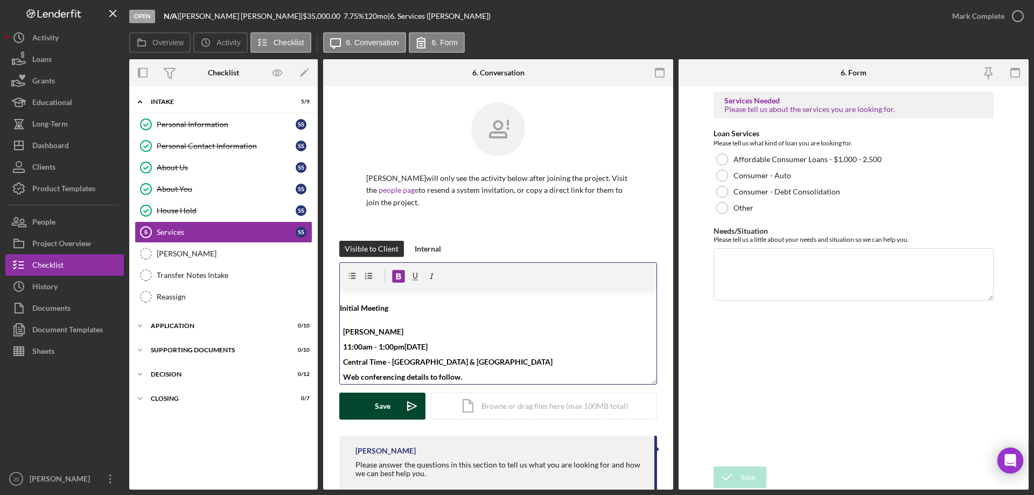
click at [376, 406] on div "Save" at bounding box center [383, 406] width 16 height 27
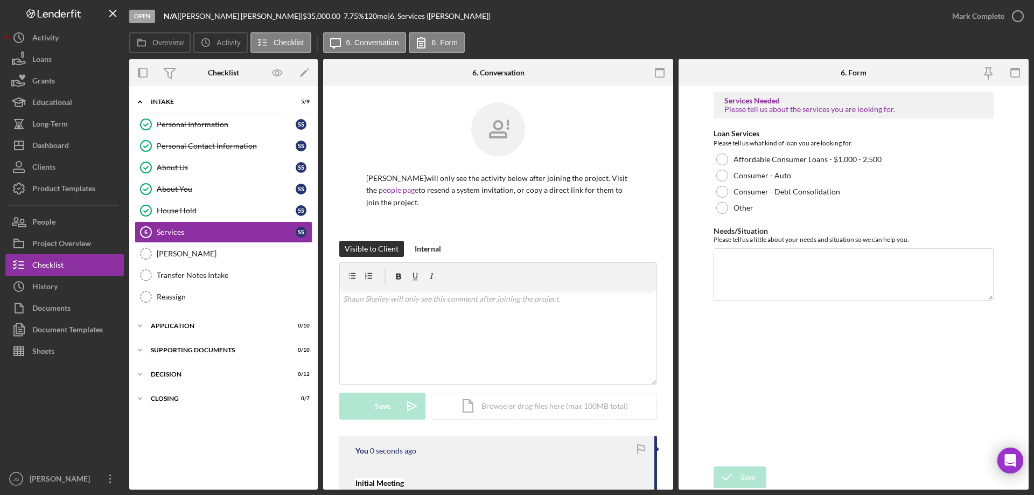
scroll to position [0, 0]
click at [721, 207] on div at bounding box center [722, 208] width 12 height 12
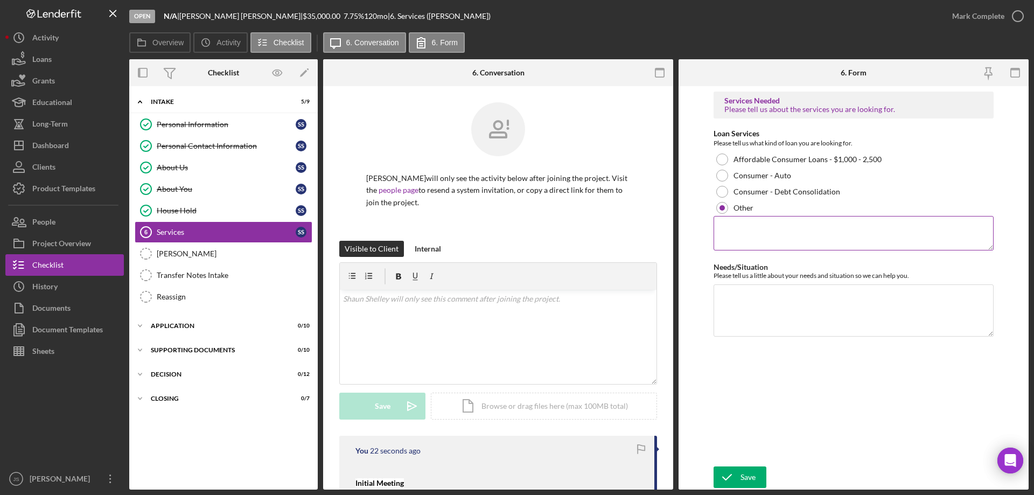
click at [760, 231] on textarea at bounding box center [854, 233] width 280 height 34
type textarea "Home improvement"
drag, startPoint x: 744, startPoint y: 469, endPoint x: 791, endPoint y: 421, distance: 67.4
click at [745, 469] on div "Save" at bounding box center [748, 477] width 15 height 22
click at [0, 0] on icon "button" at bounding box center [0, 0] width 0 height 0
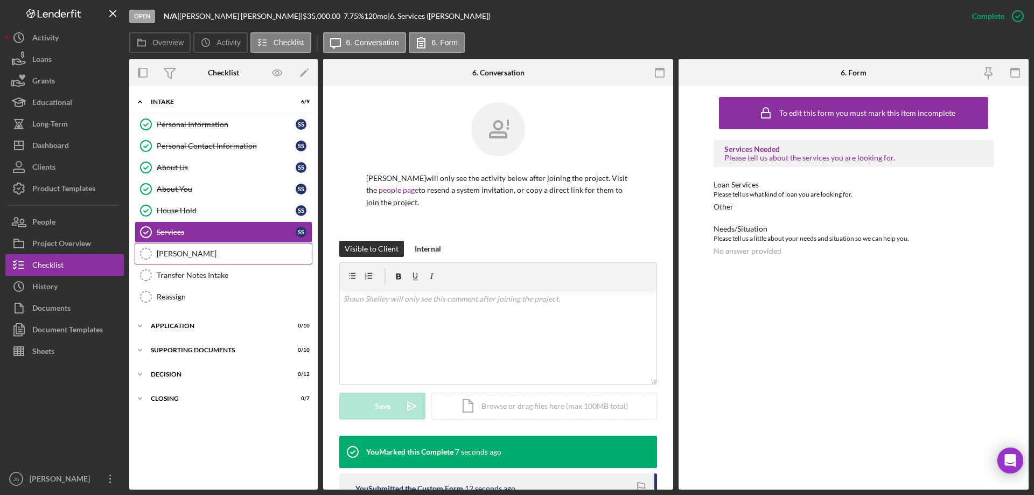
click at [198, 248] on link "OTIS OTIS" at bounding box center [224, 254] width 178 height 22
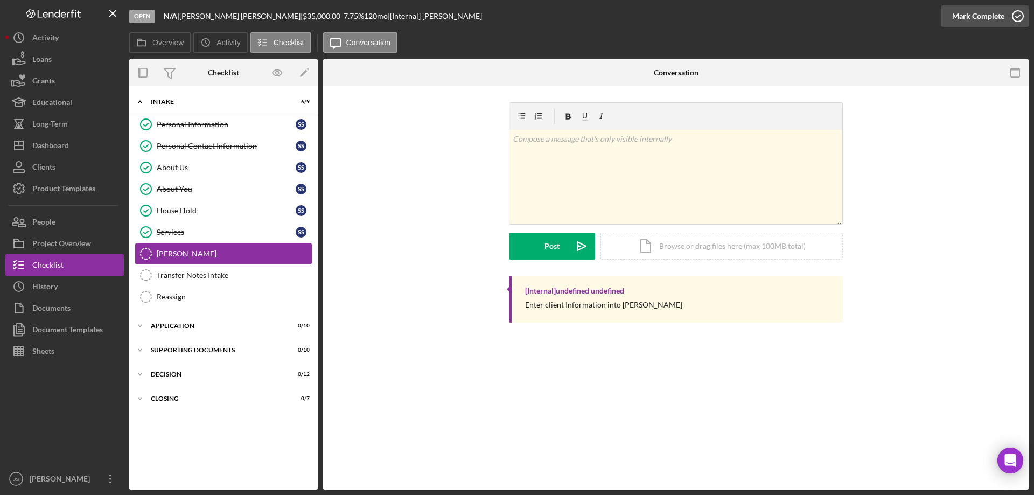
click at [1017, 13] on icon "button" at bounding box center [1017, 16] width 27 height 27
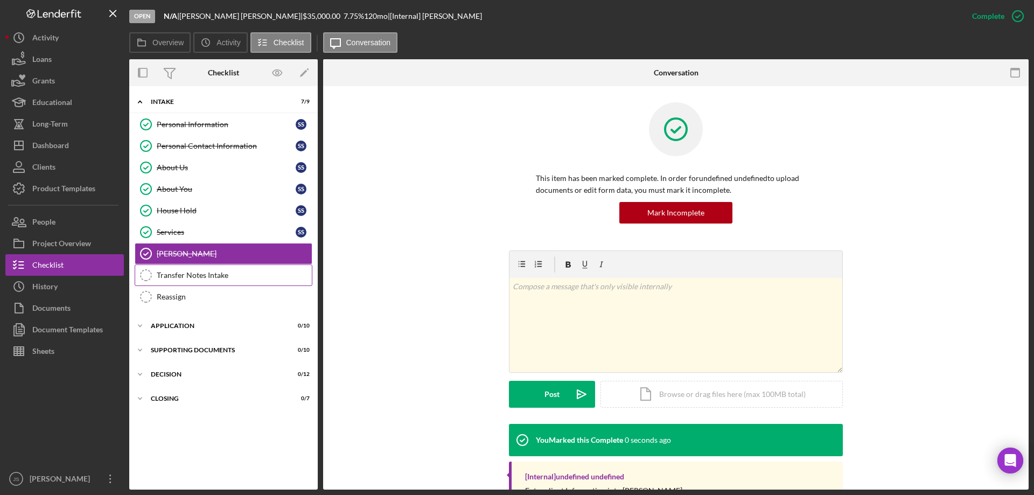
click at [231, 277] on div "Transfer Notes Intake" at bounding box center [234, 275] width 155 height 9
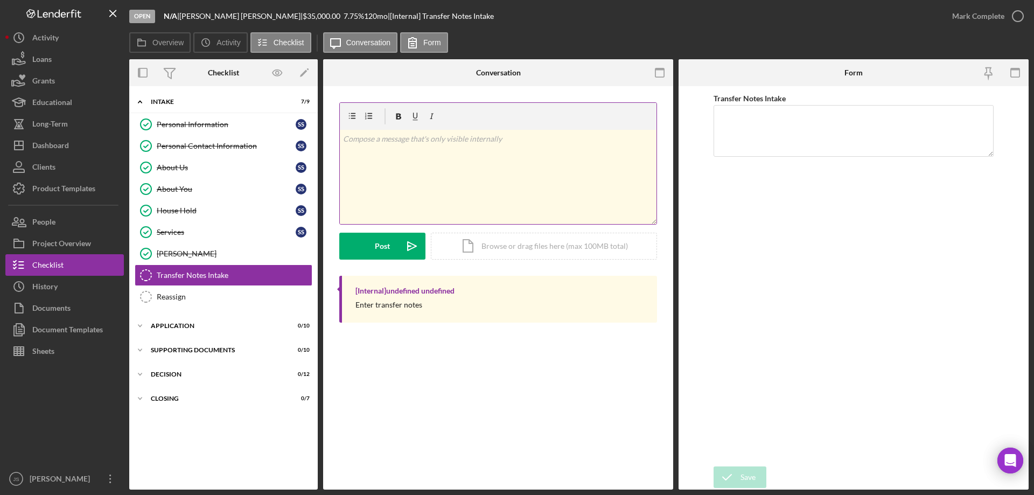
click at [405, 171] on div "v Color teal Color pink Remove color Add row above Add row below Add column bef…" at bounding box center [498, 177] width 317 height 94
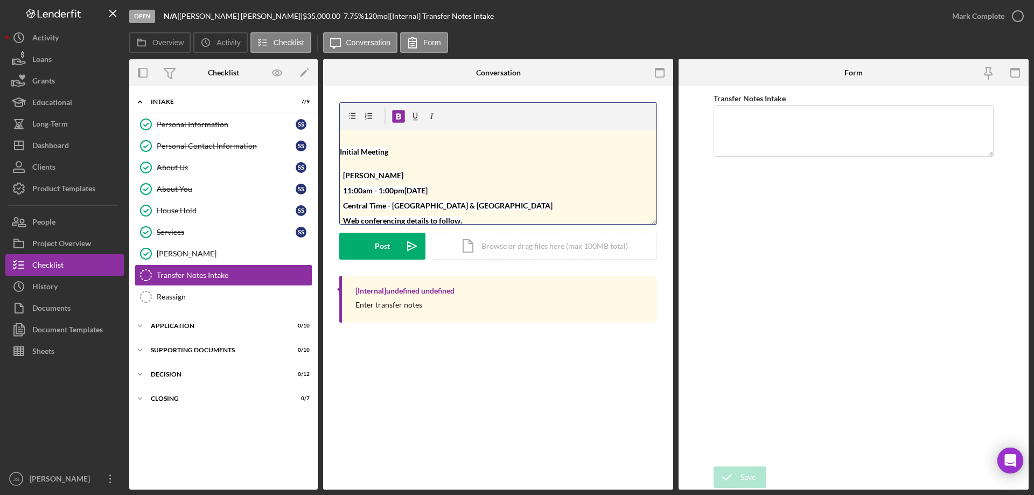
scroll to position [4, 0]
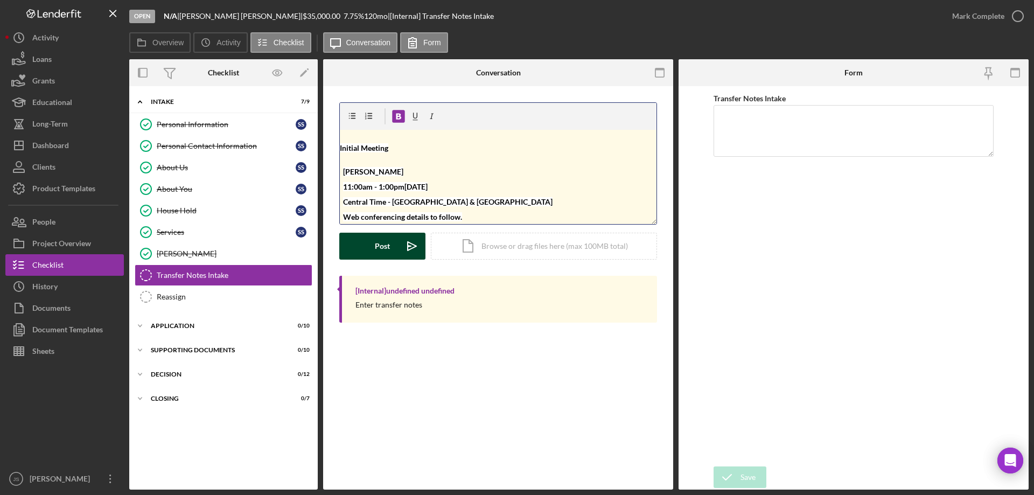
click at [396, 245] on button "Post Icon/icon-invite-send" at bounding box center [382, 246] width 86 height 27
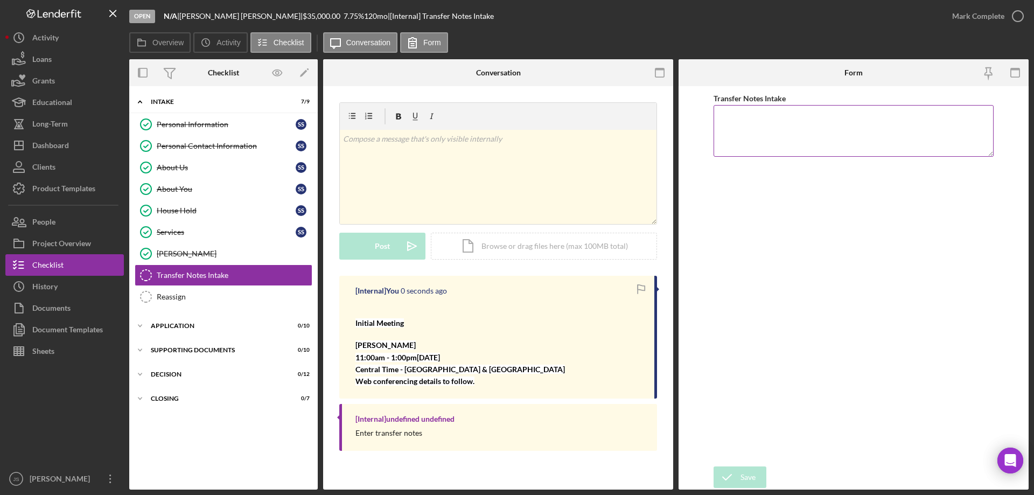
scroll to position [0, 0]
click at [1016, 15] on icon "button" at bounding box center [1017, 16] width 27 height 27
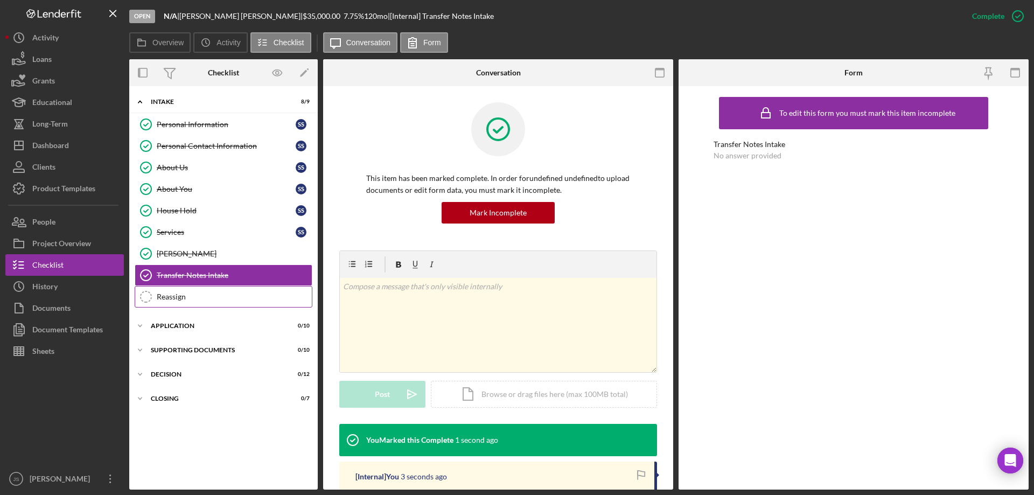
click at [224, 298] on div "Reassign" at bounding box center [234, 296] width 155 height 9
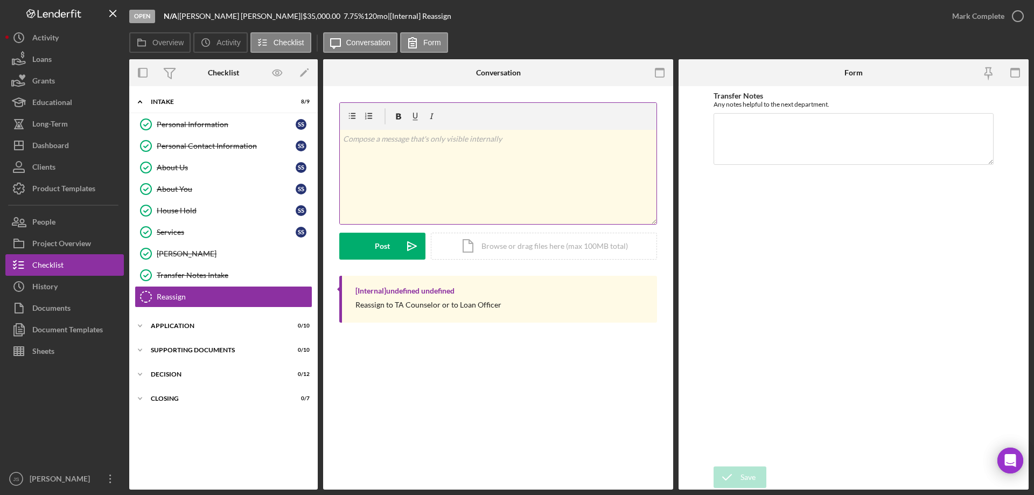
click at [411, 131] on div "v Color teal Color pink Remove color Add row above Add row below Add column bef…" at bounding box center [498, 163] width 317 height 121
click at [384, 162] on div "v Color teal Color pink Remove color Add row above Add row below Add column bef…" at bounding box center [498, 177] width 317 height 94
click at [1017, 13] on icon "button" at bounding box center [1017, 16] width 27 height 27
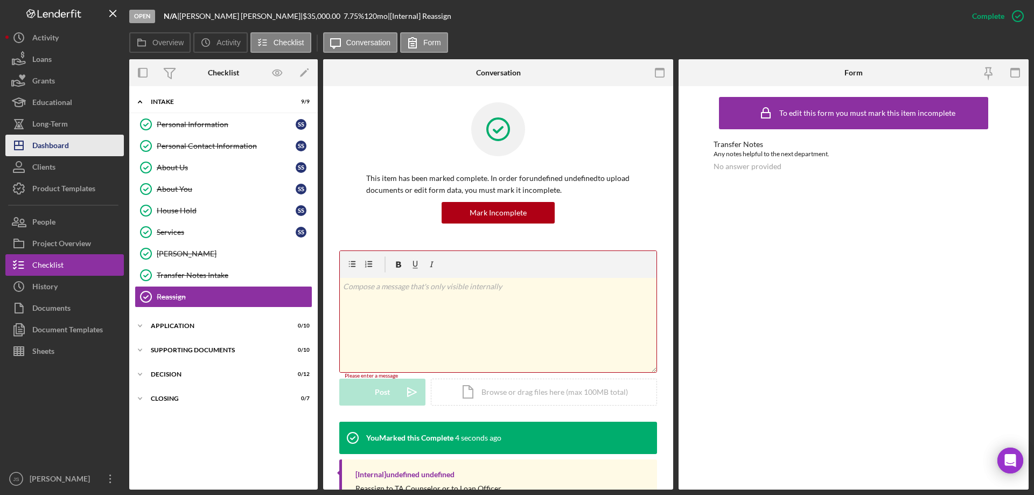
click at [53, 146] on div "Dashboard" at bounding box center [50, 147] width 37 height 24
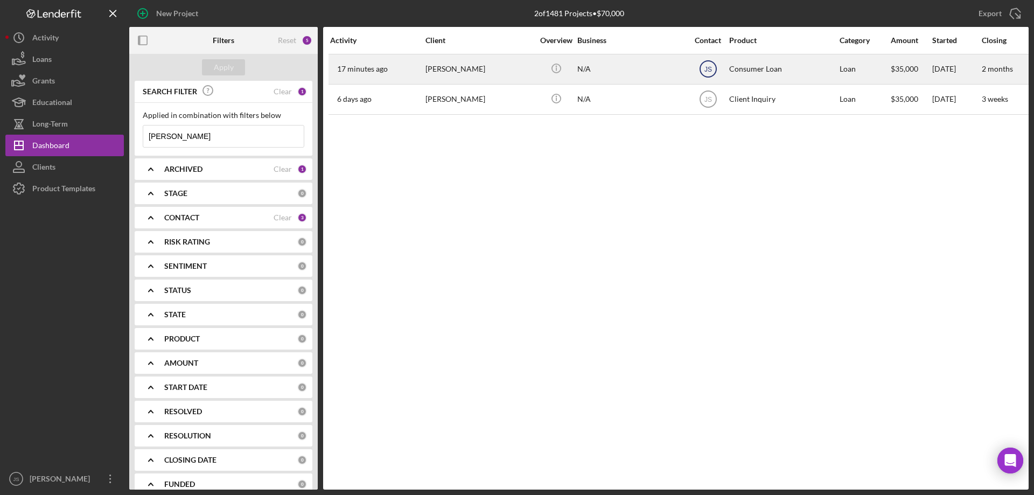
click at [711, 66] on text "JS" at bounding box center [708, 70] width 8 height 8
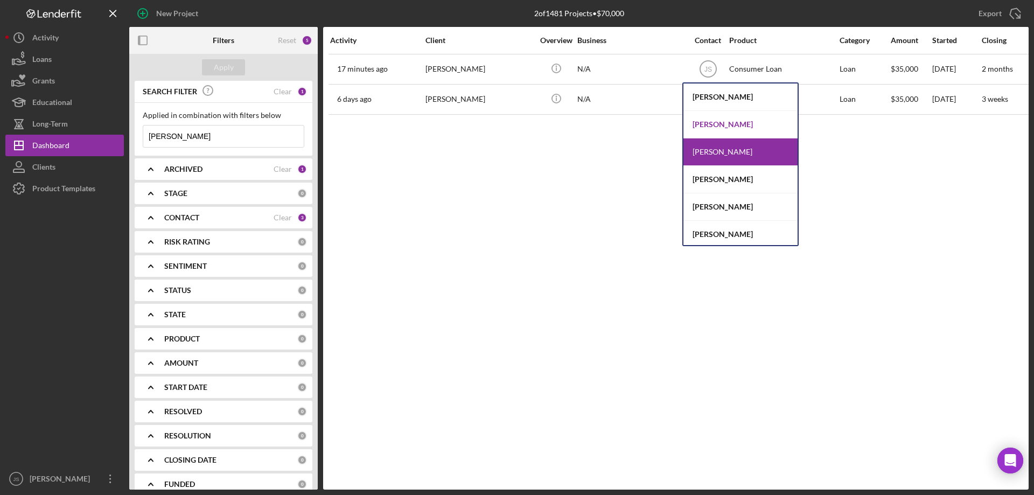
click at [726, 127] on div "[PERSON_NAME]" at bounding box center [740, 124] width 114 height 27
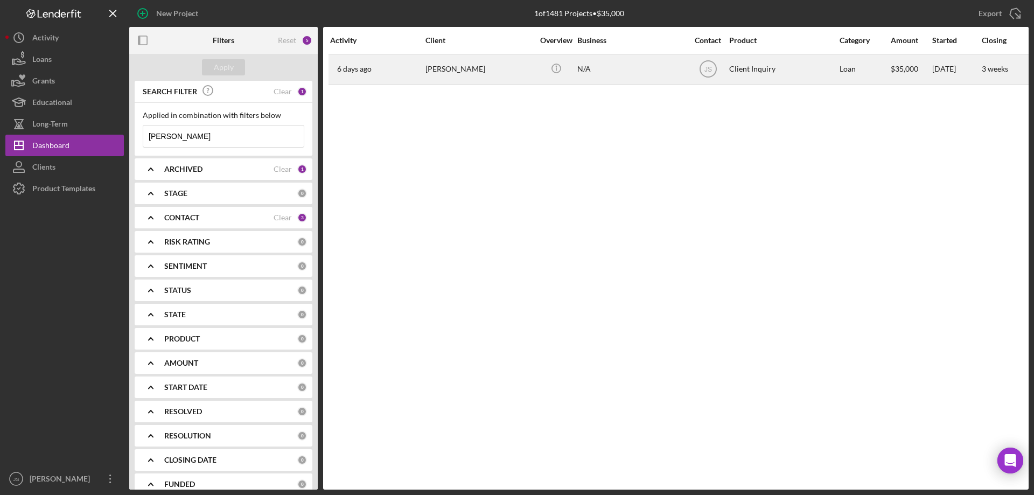
click at [512, 72] on div "[PERSON_NAME]" at bounding box center [479, 69] width 108 height 29
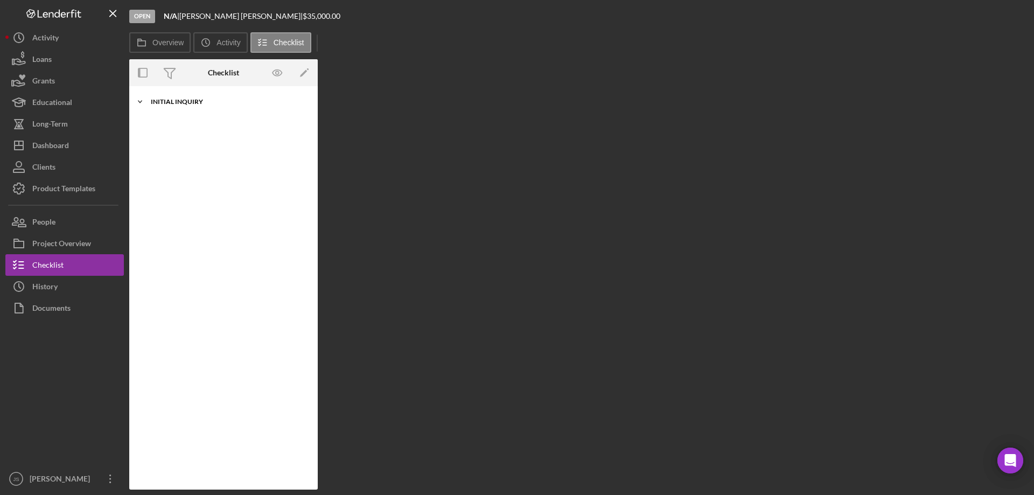
click at [144, 101] on icon "Icon/Expander" at bounding box center [140, 102] width 22 height 22
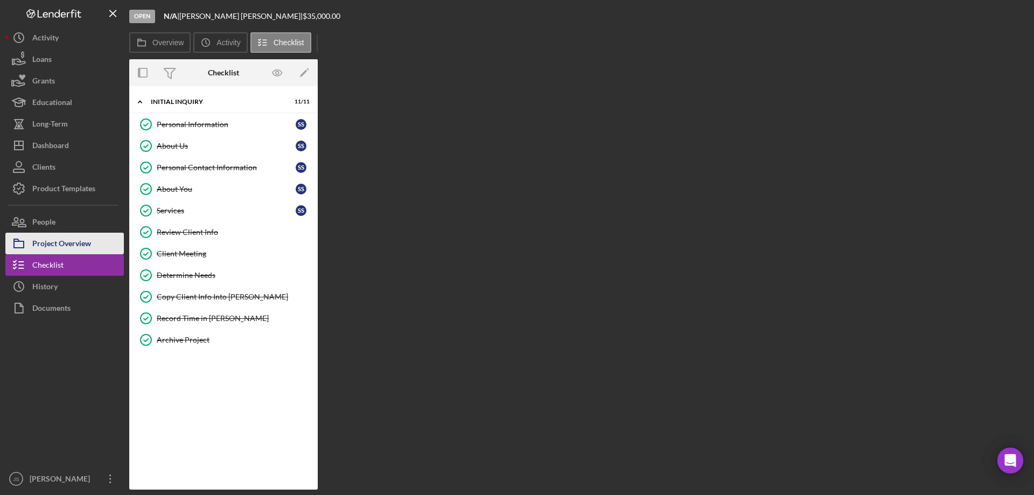
click at [61, 240] on div "Project Overview" at bounding box center [61, 245] width 59 height 24
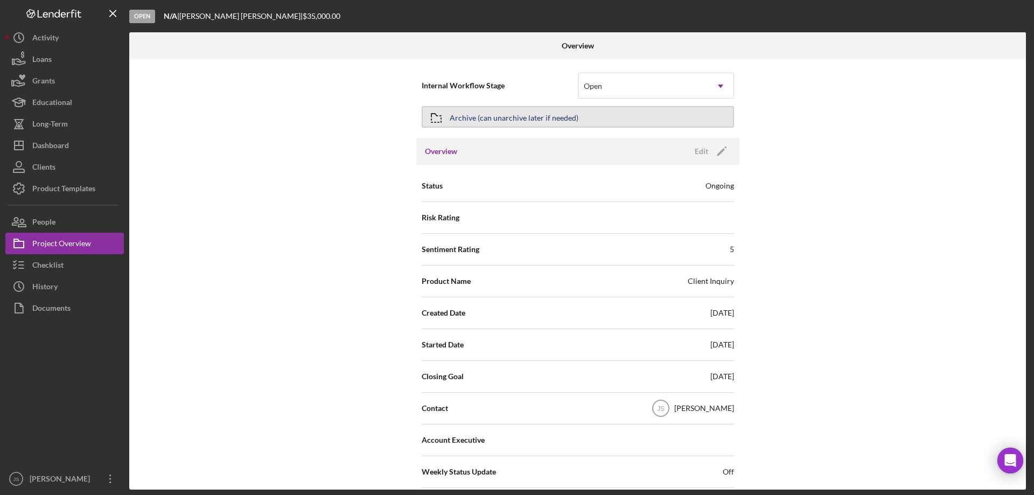
click at [657, 114] on button "Archive (can unarchive later if needed)" at bounding box center [578, 117] width 312 height 22
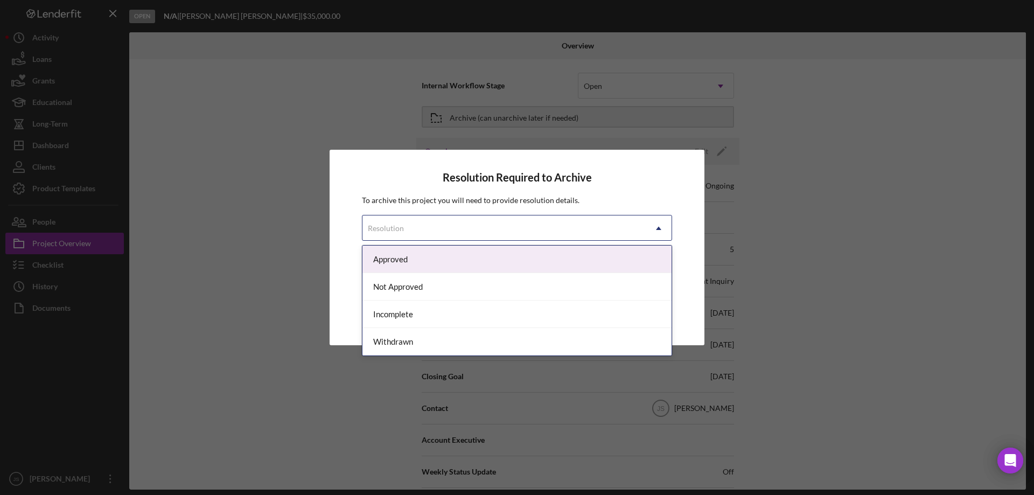
click at [597, 226] on div "Resolution" at bounding box center [503, 228] width 283 height 25
click at [460, 263] on div "Approved" at bounding box center [516, 259] width 309 height 27
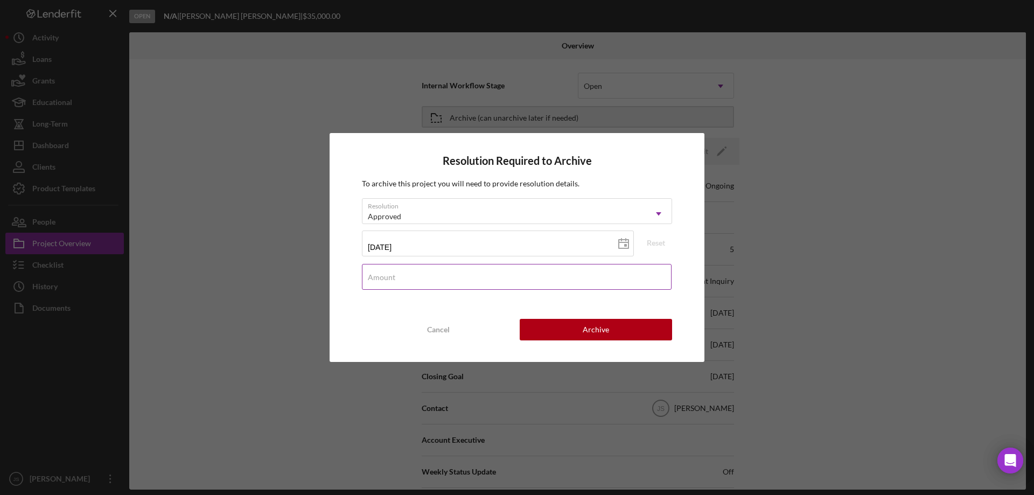
click at [415, 281] on input "Amount" at bounding box center [517, 277] width 310 height 26
type input "$0"
click at [615, 326] on button "Archive" at bounding box center [596, 330] width 152 height 22
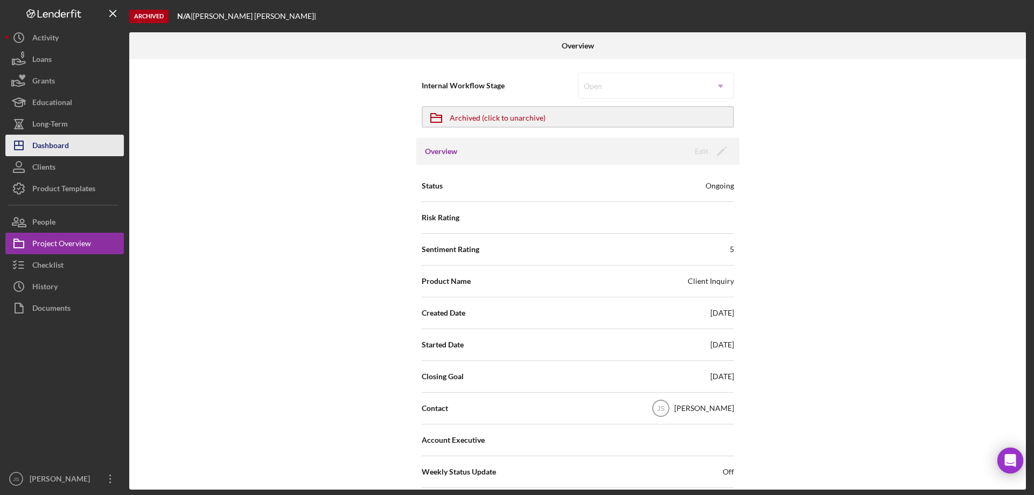
click at [69, 146] on div "Dashboard" at bounding box center [50, 147] width 37 height 24
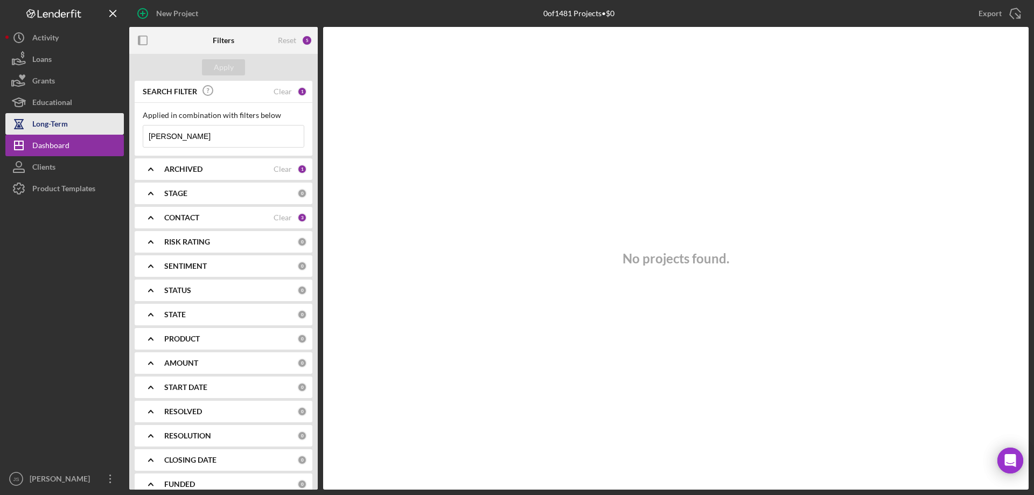
drag, startPoint x: 171, startPoint y: 130, endPoint x: 68, endPoint y: 128, distance: 102.9
click at [68, 128] on div "New Project 0 of 1481 Projects • $0 shaun Export Icon/Export Filters Reset 5 Ap…" at bounding box center [516, 245] width 1023 height 490
click at [221, 66] on div "Apply" at bounding box center [224, 67] width 20 height 16
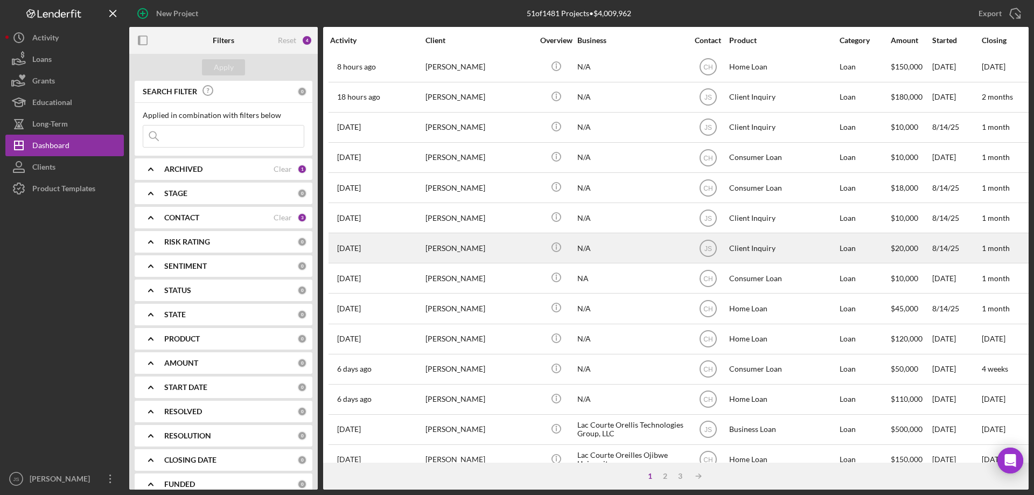
scroll to position [37, 0]
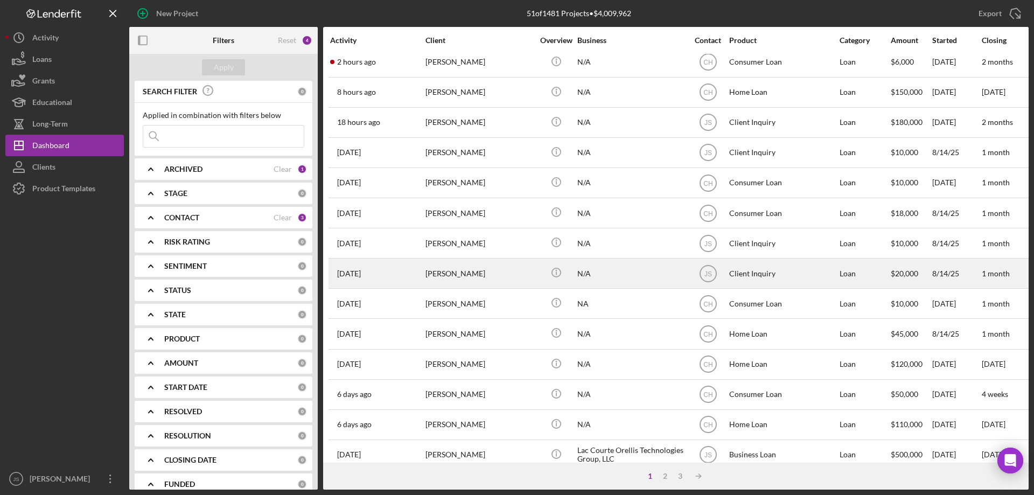
click at [658, 277] on div "N/A" at bounding box center [631, 273] width 108 height 29
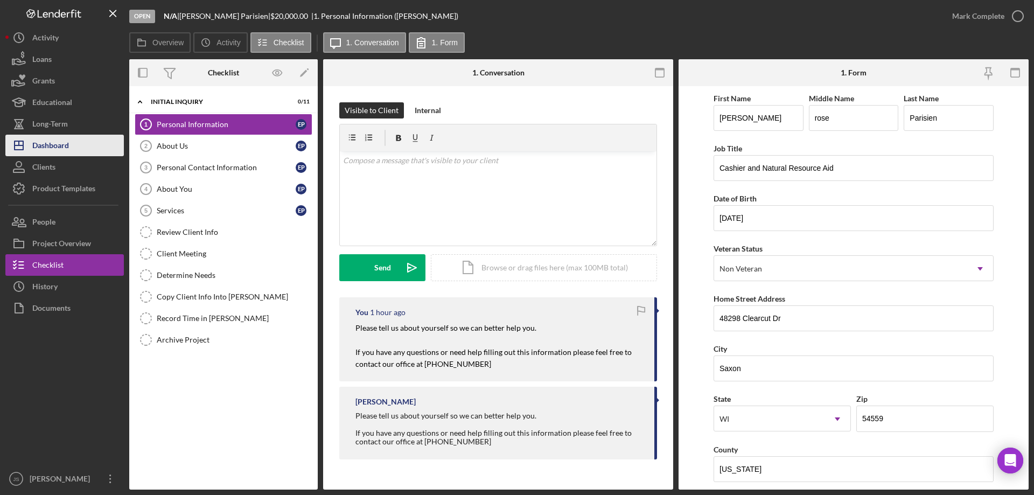
click at [61, 144] on div "Dashboard" at bounding box center [50, 147] width 37 height 24
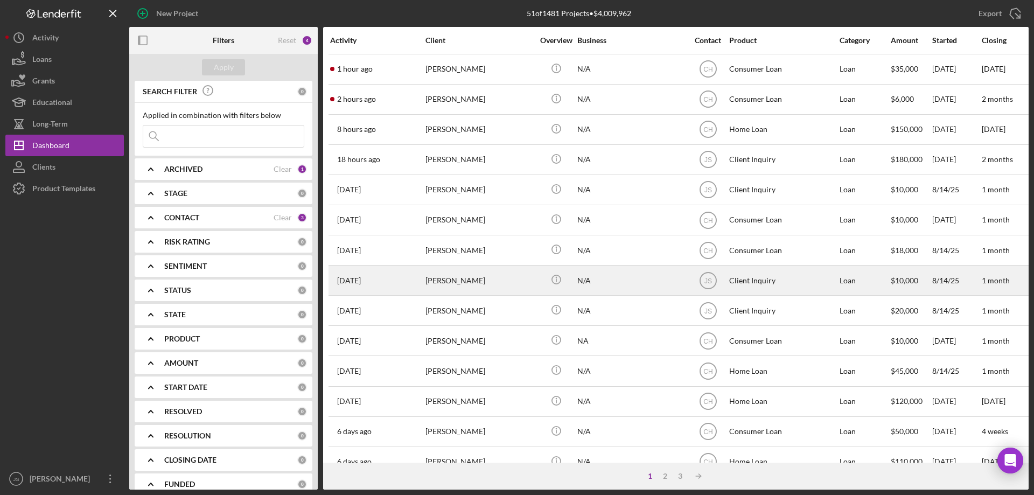
click at [529, 281] on div "[PERSON_NAME]" at bounding box center [479, 280] width 108 height 29
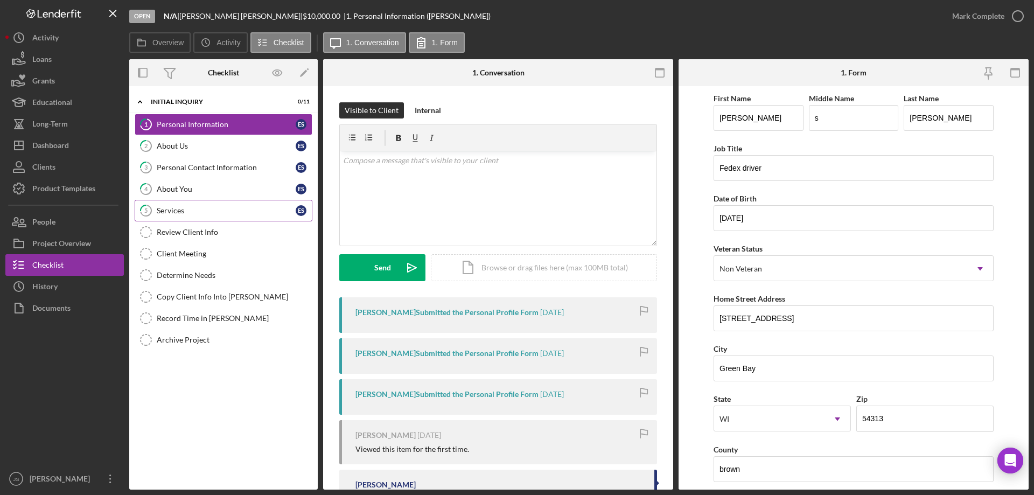
click at [247, 212] on div "Services" at bounding box center [226, 210] width 139 height 9
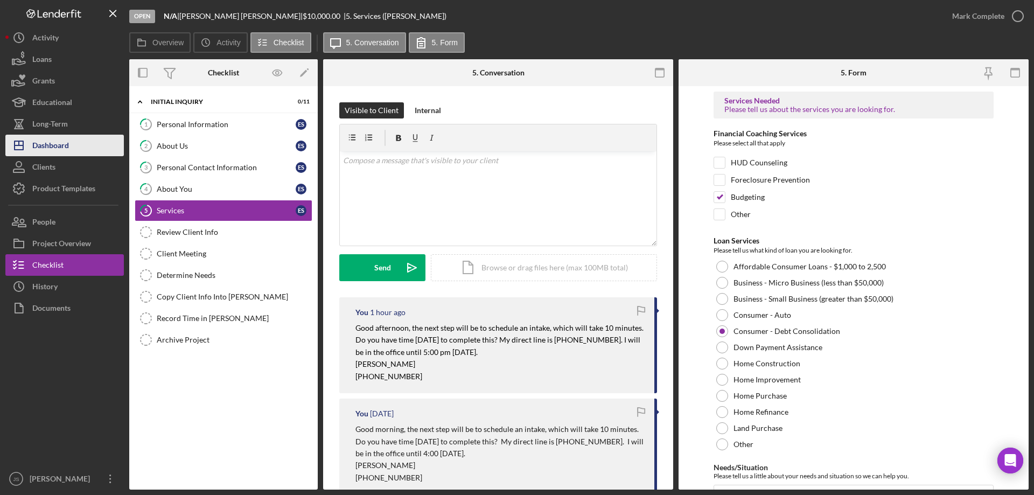
click at [53, 146] on div "Dashboard" at bounding box center [50, 147] width 37 height 24
